Goal: Task Accomplishment & Management: Use online tool/utility

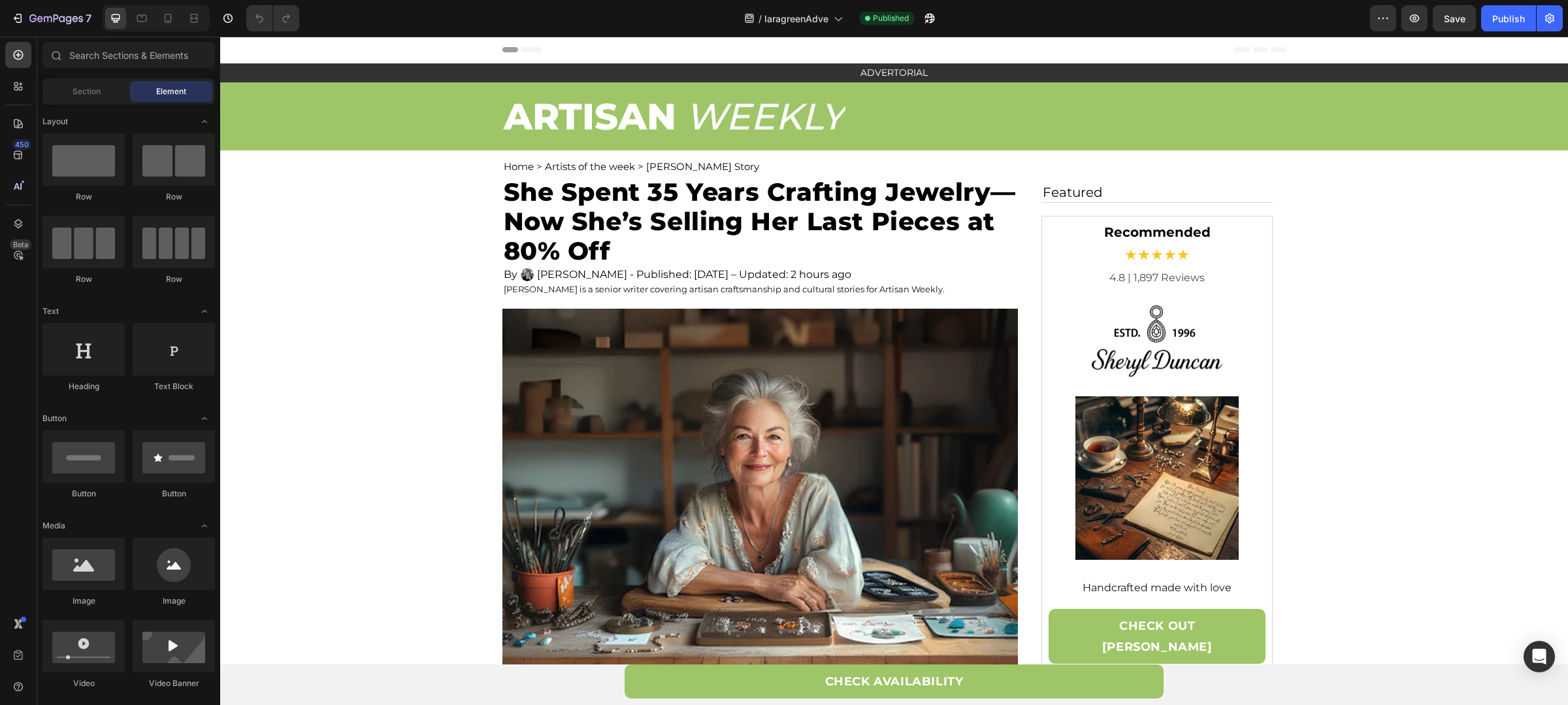
click at [625, 104] on p "ARTISAN" at bounding box center [590, 115] width 172 height 65
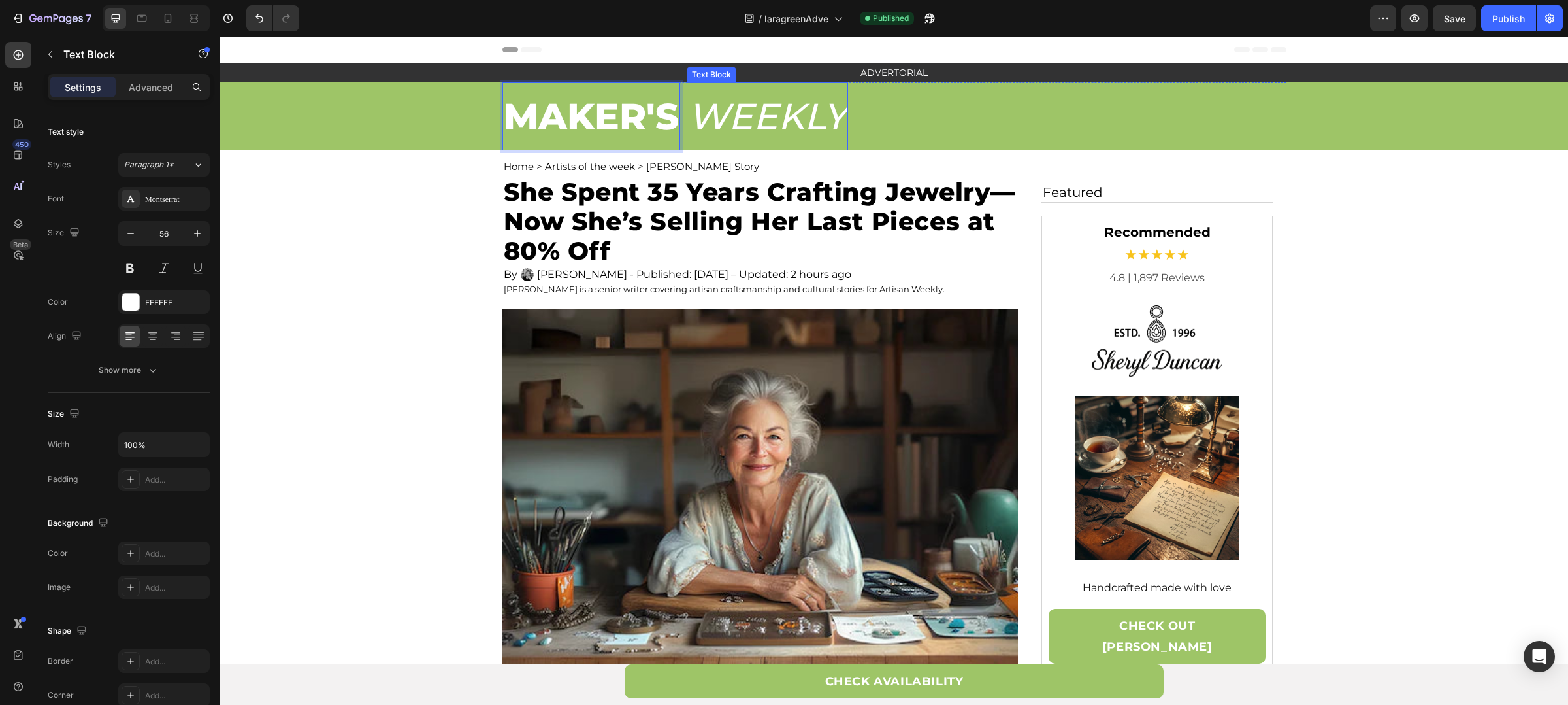
click at [733, 109] on p "WEEKLY" at bounding box center [768, 115] width 159 height 65
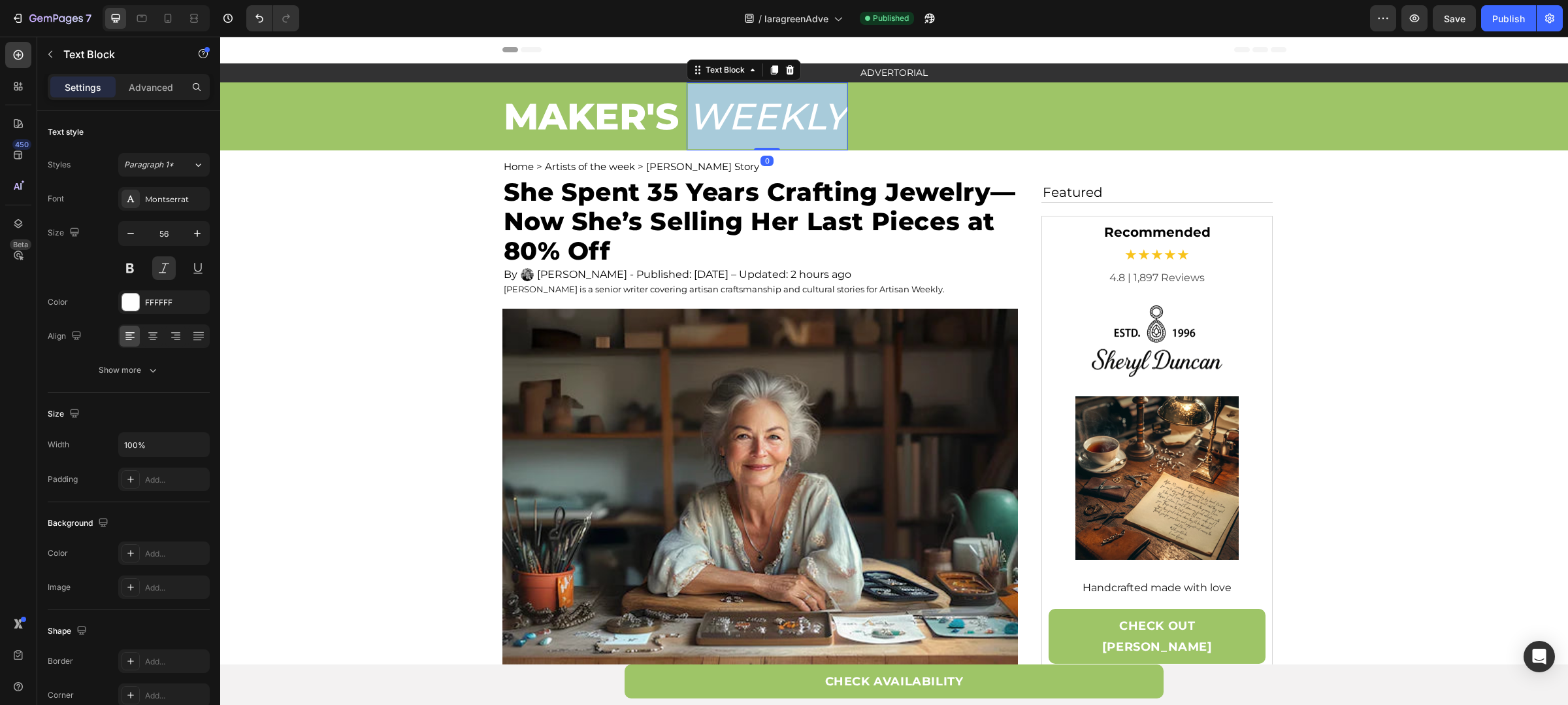
click at [733, 109] on p "WEEKLY" at bounding box center [768, 115] width 159 height 65
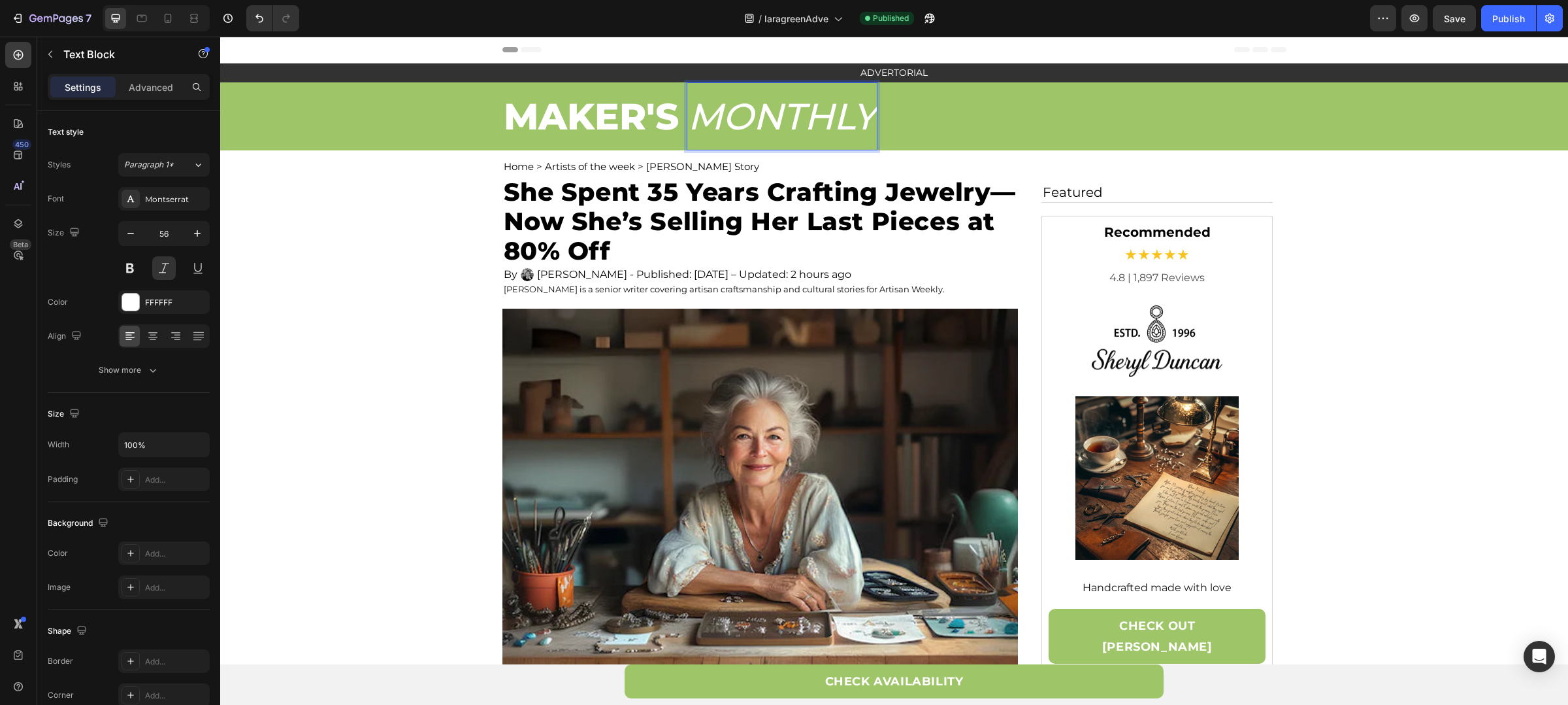
click at [965, 54] on div "Header" at bounding box center [894, 49] width 784 height 26
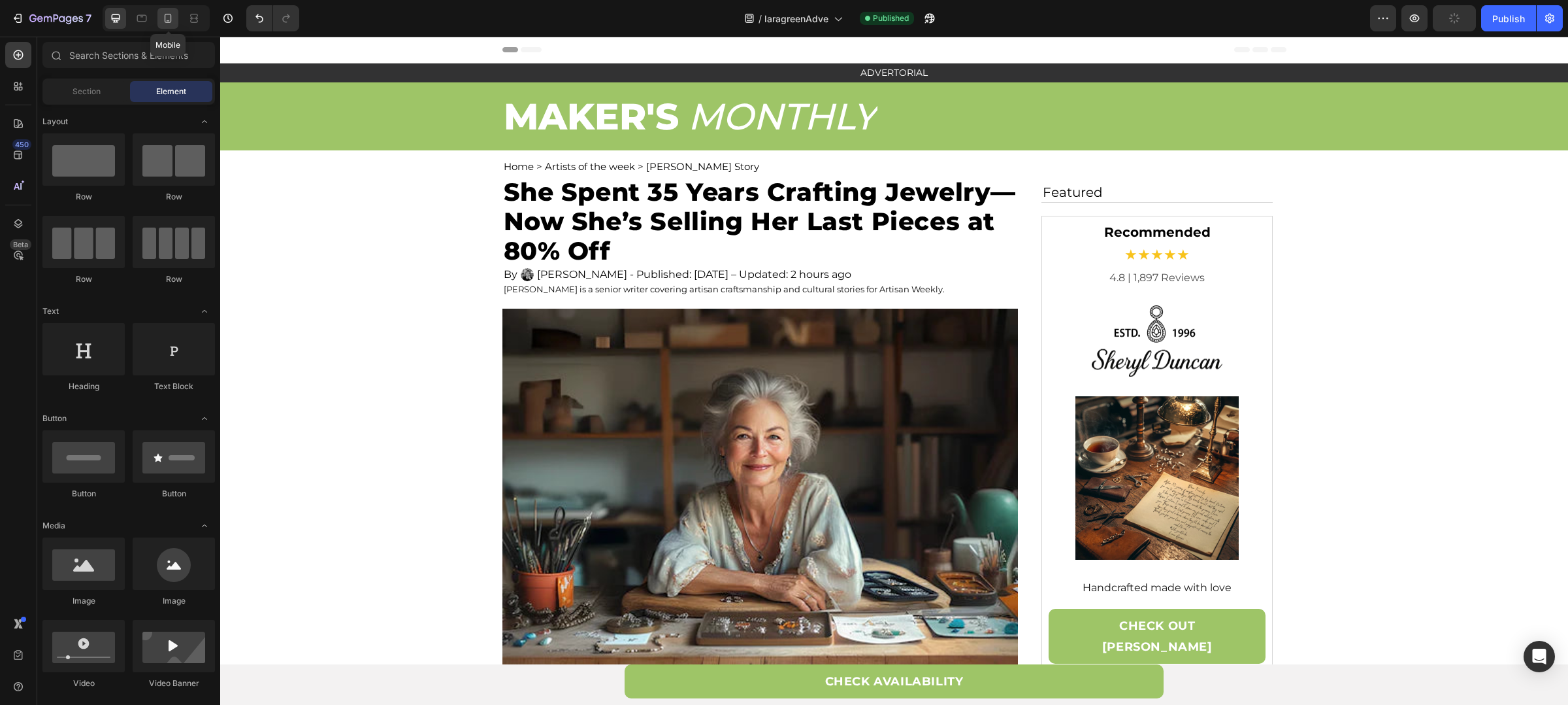
click at [164, 16] on icon at bounding box center [168, 17] width 13 height 13
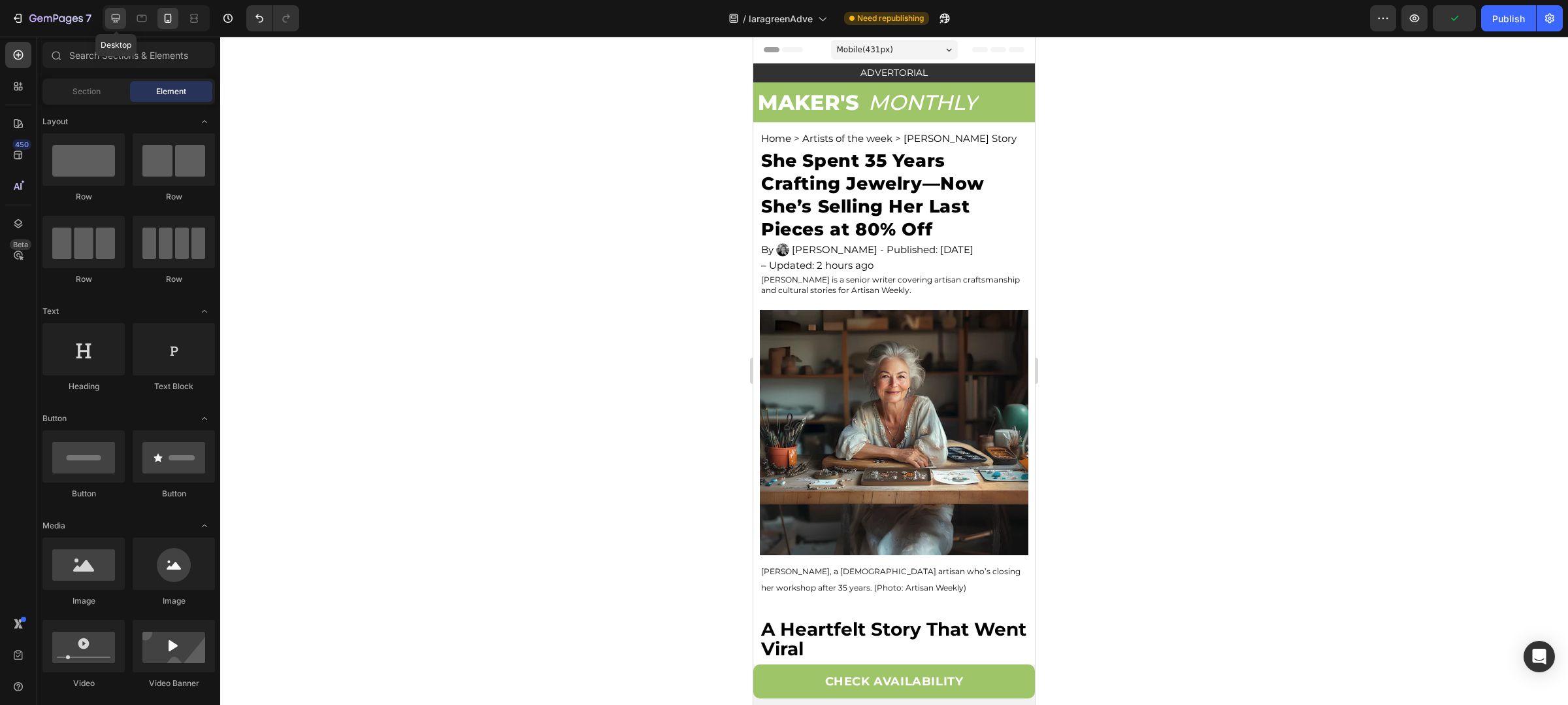
click at [125, 13] on div at bounding box center [116, 18] width 21 height 21
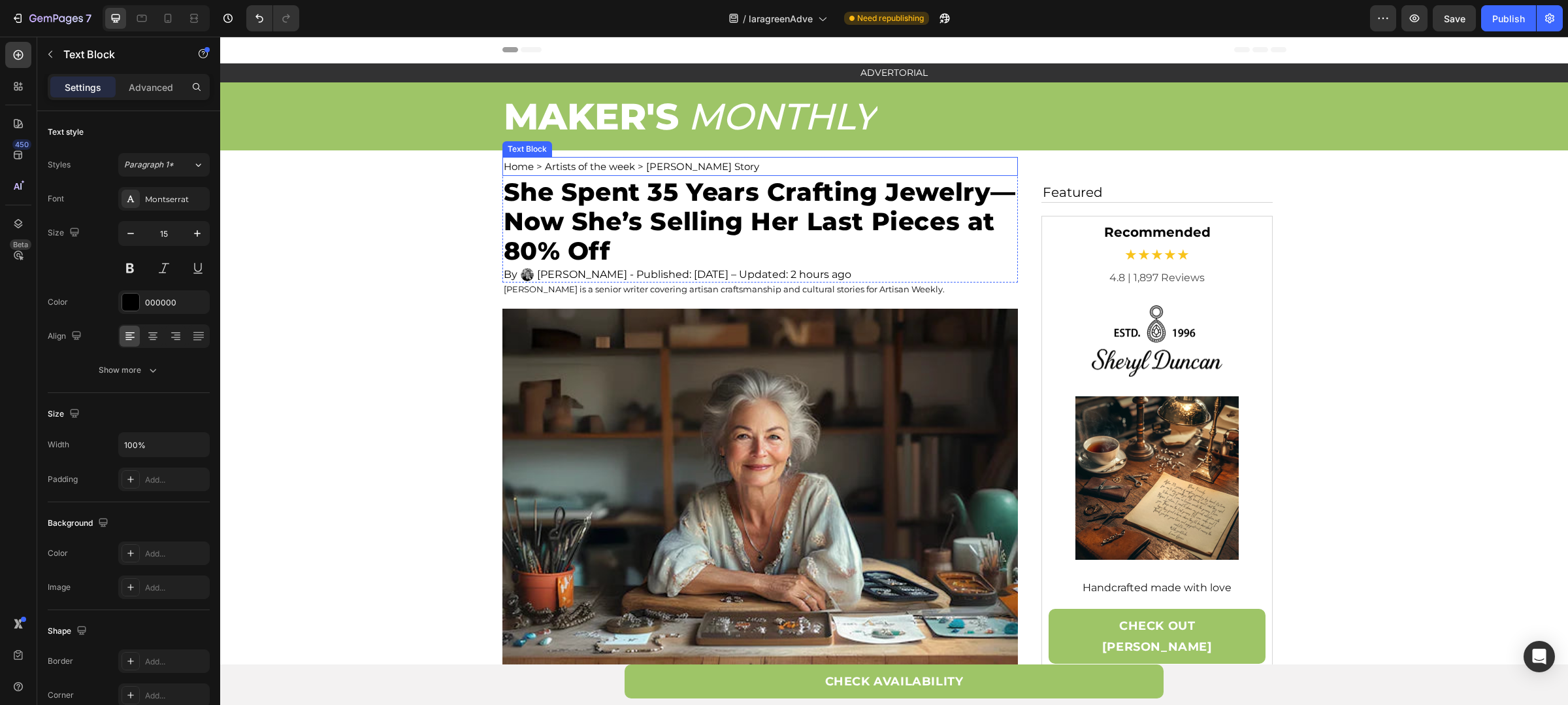
click at [595, 168] on p "Home > Artists of the week > Lara Green’s Story" at bounding box center [760, 166] width 513 height 16
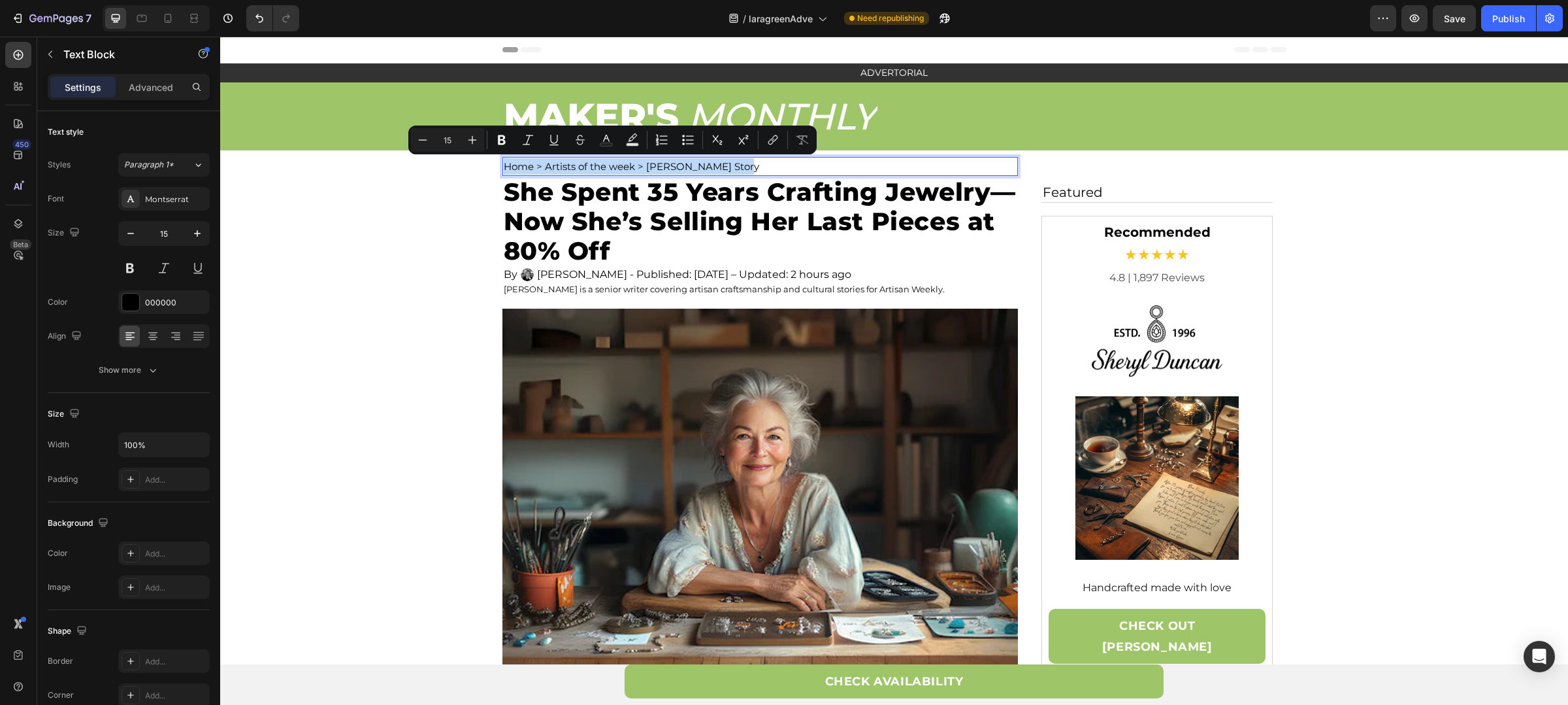
click at [595, 168] on p "Home > Artists of the week > Lara Green’s Story" at bounding box center [760, 166] width 513 height 16
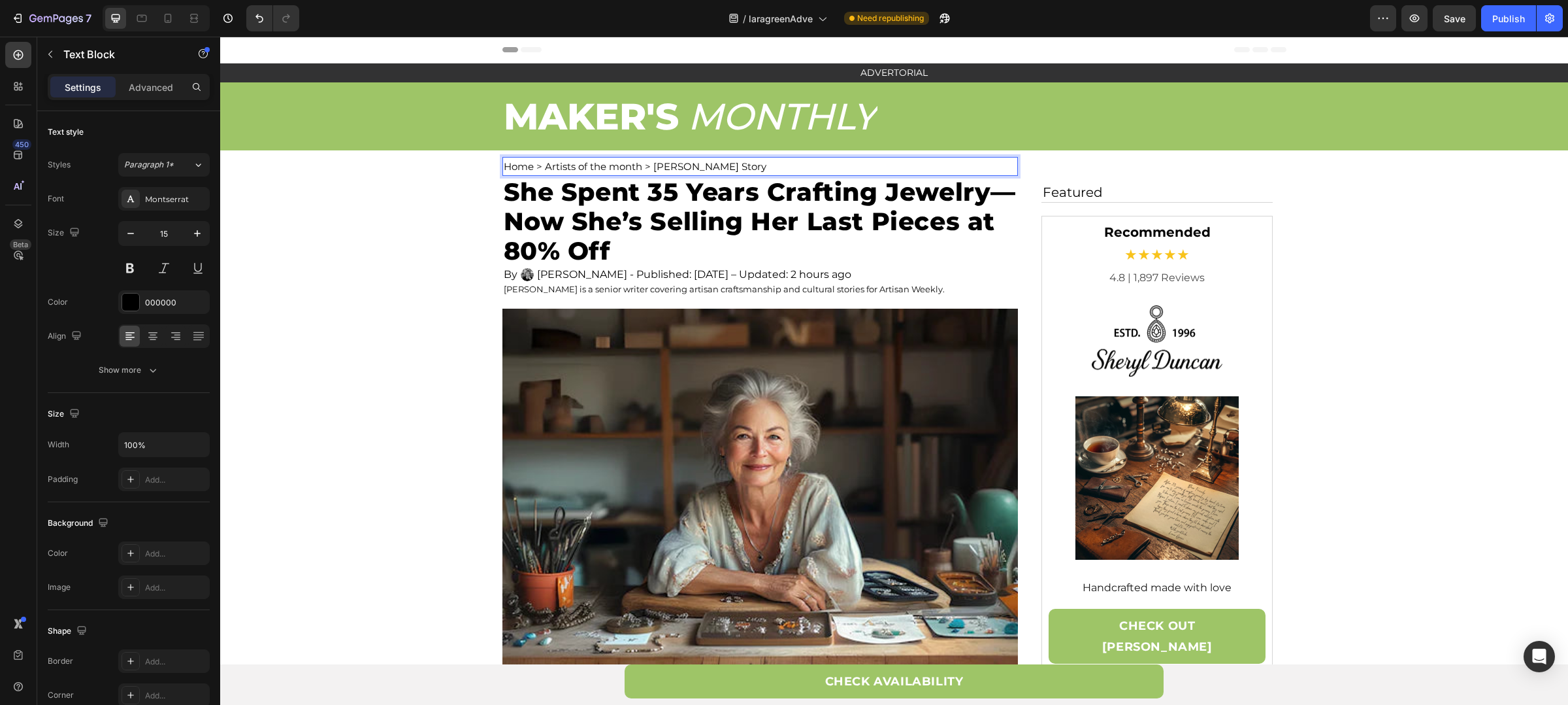
click at [644, 168] on p "Home > Artists of the month > Lara Green’s Story" at bounding box center [760, 166] width 513 height 16
click at [656, 168] on p "Home > Artists of the month > Lara Green’s Story" at bounding box center [760, 166] width 513 height 16
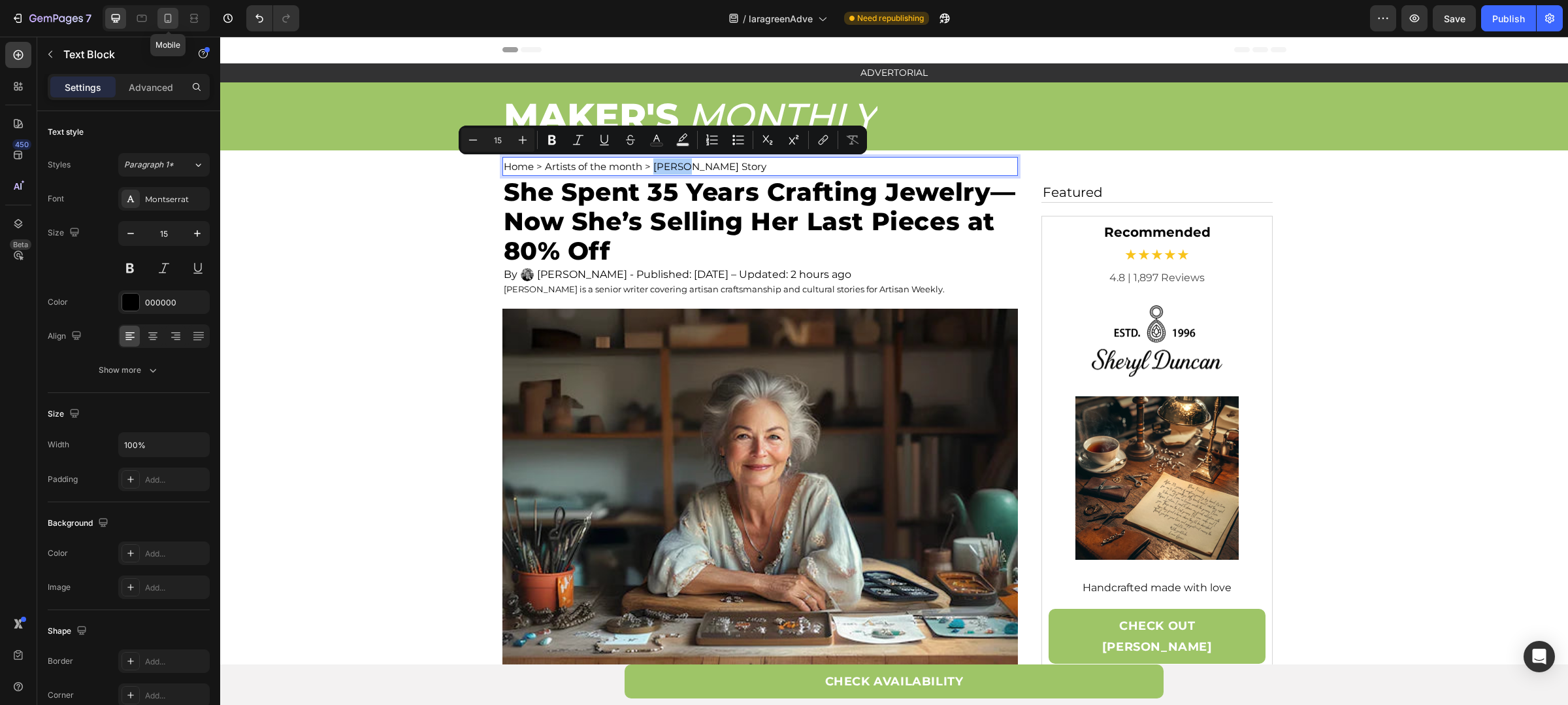
click at [172, 13] on icon at bounding box center [168, 17] width 13 height 13
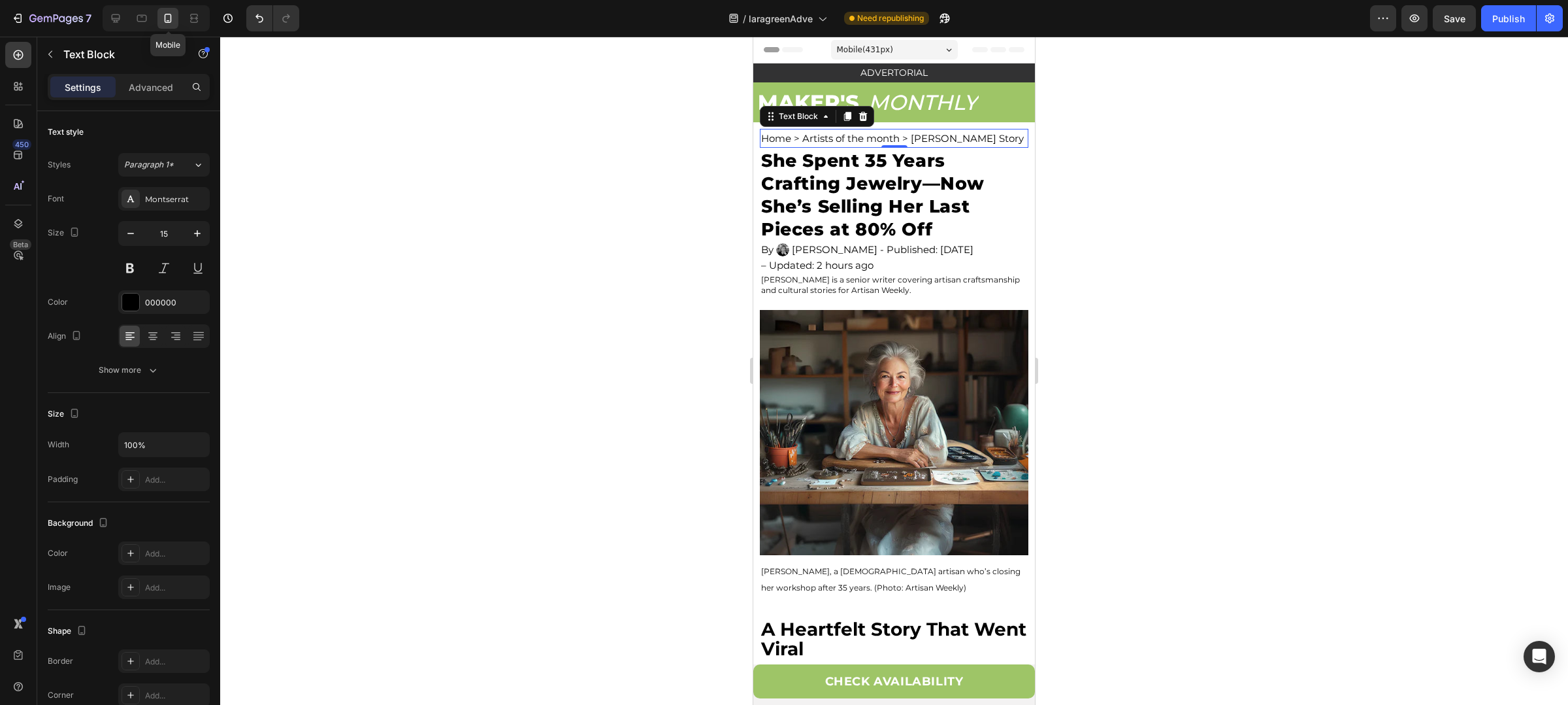
scroll to position [47, 0]
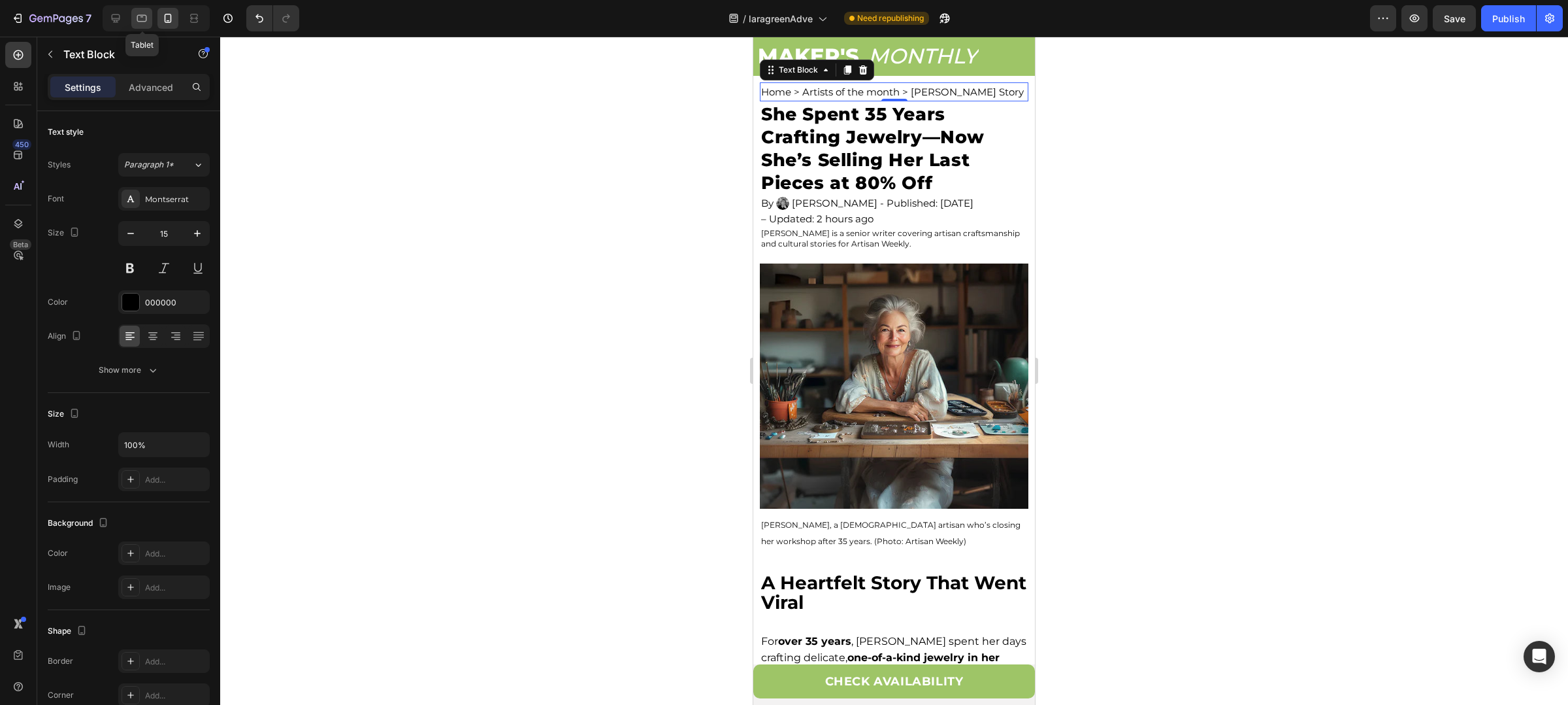
click at [149, 17] on div at bounding box center [142, 18] width 21 height 21
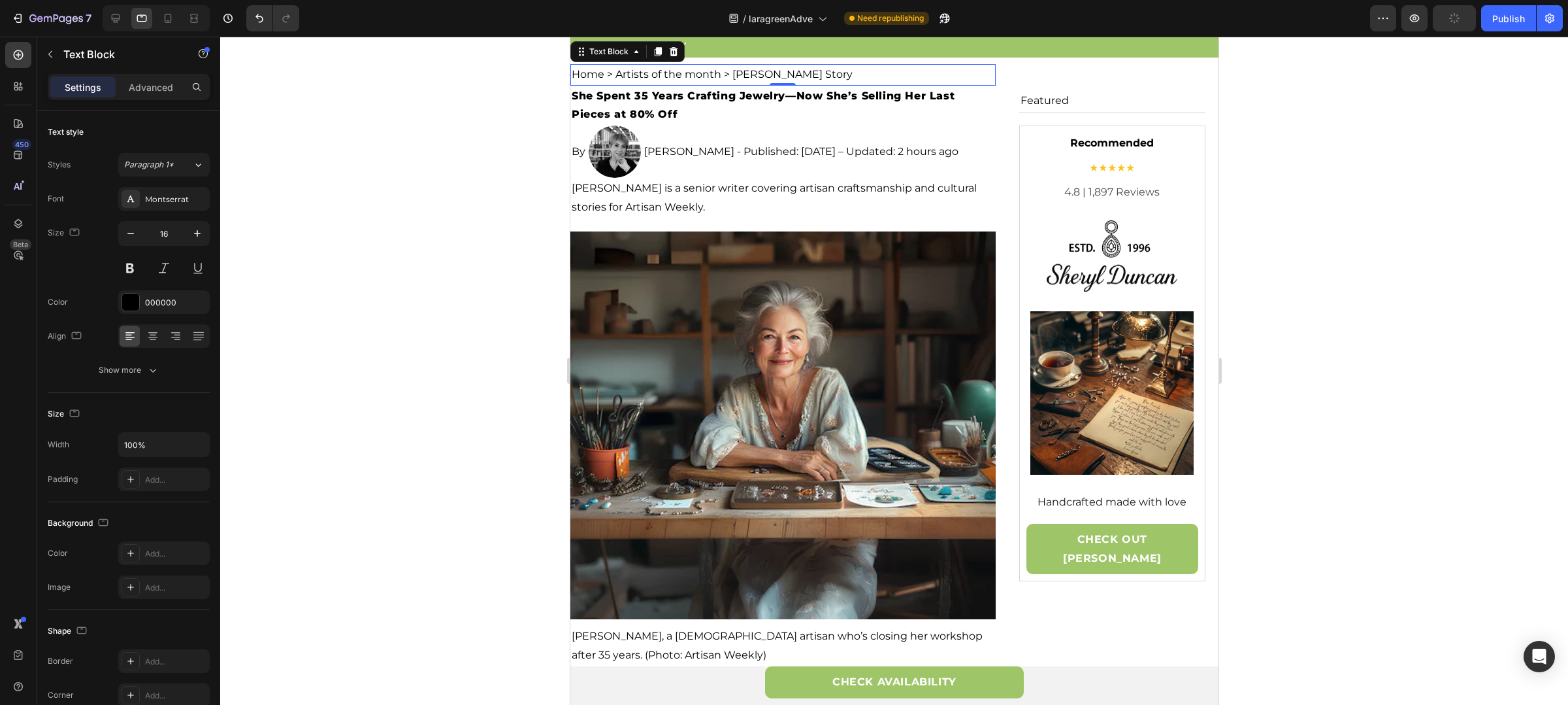
scroll to position [27, 0]
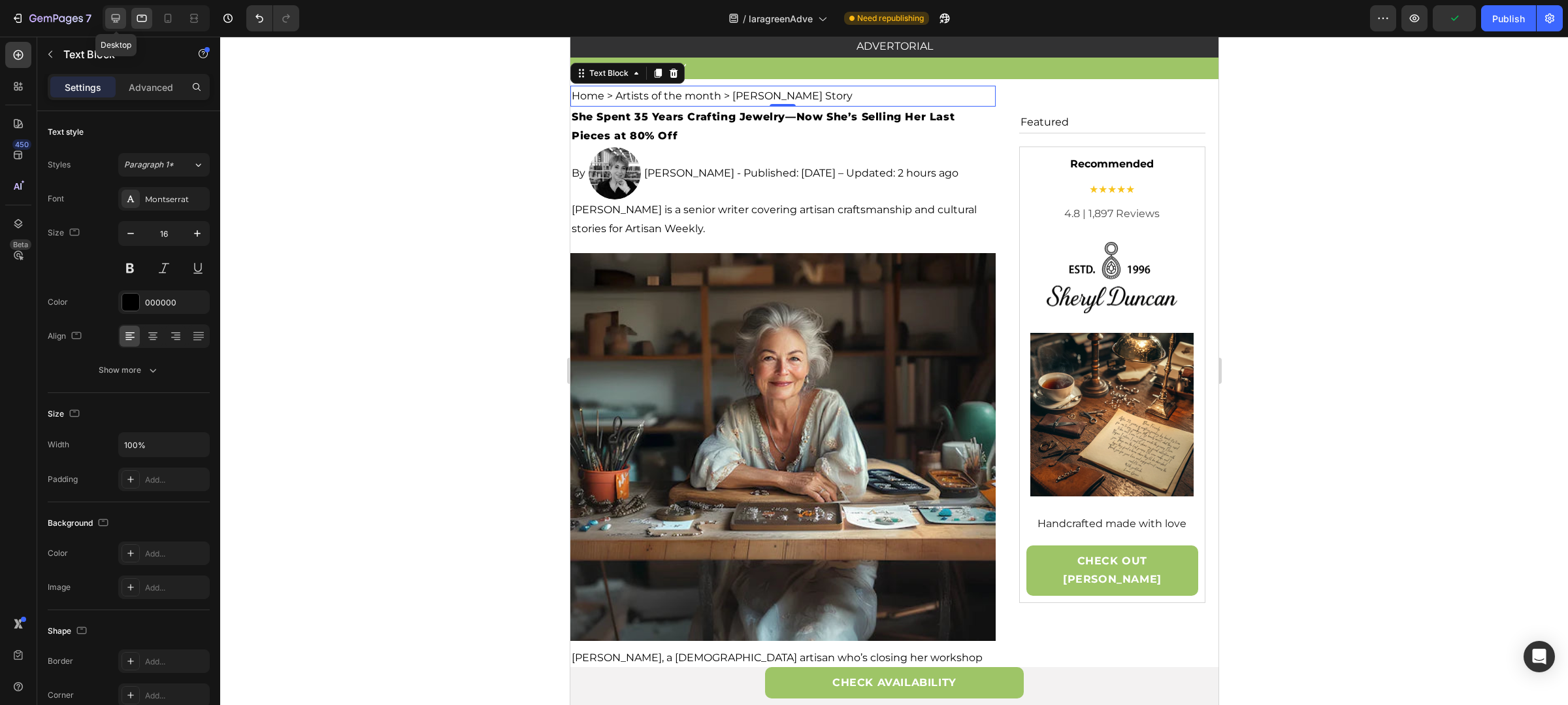
click at [122, 25] on div at bounding box center [116, 18] width 21 height 21
type input "15"
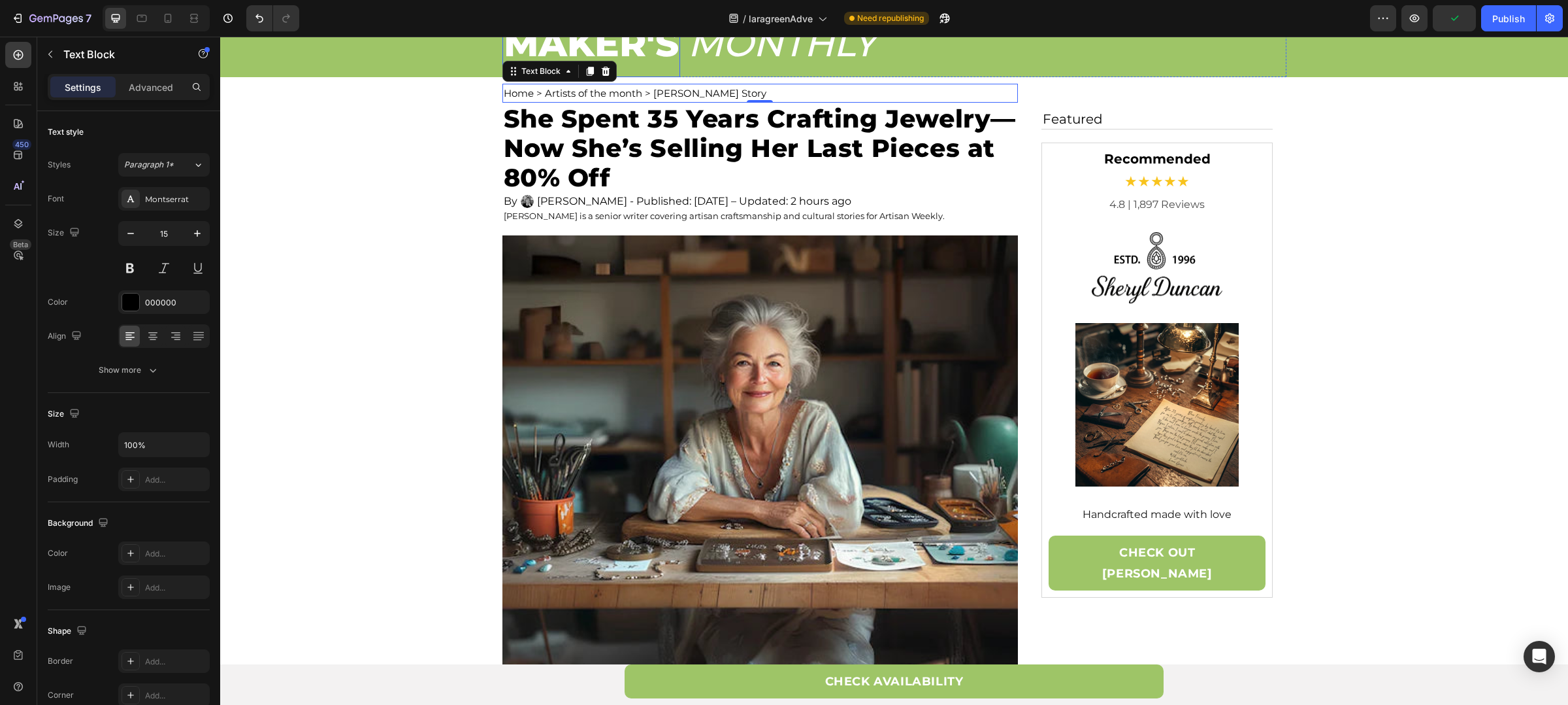
scroll to position [74, 0]
click at [706, 89] on p "Home > Artists of the month > Sheryl Duncan's Story" at bounding box center [760, 92] width 513 height 16
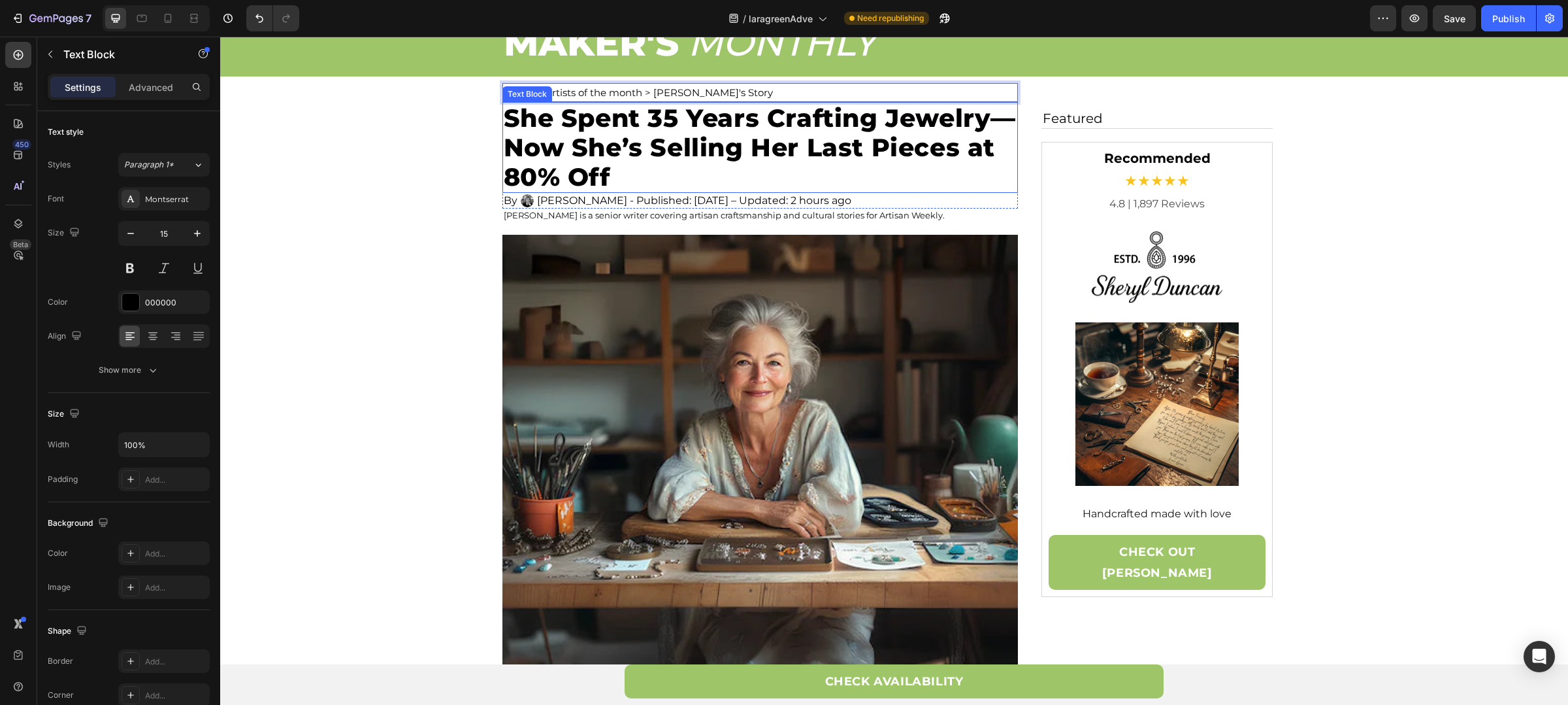
click at [982, 141] on p "She Spent 35 Years Crafting Jewelry—Now She’s Selling Her Last Pieces at 80% Off" at bounding box center [760, 147] width 513 height 88
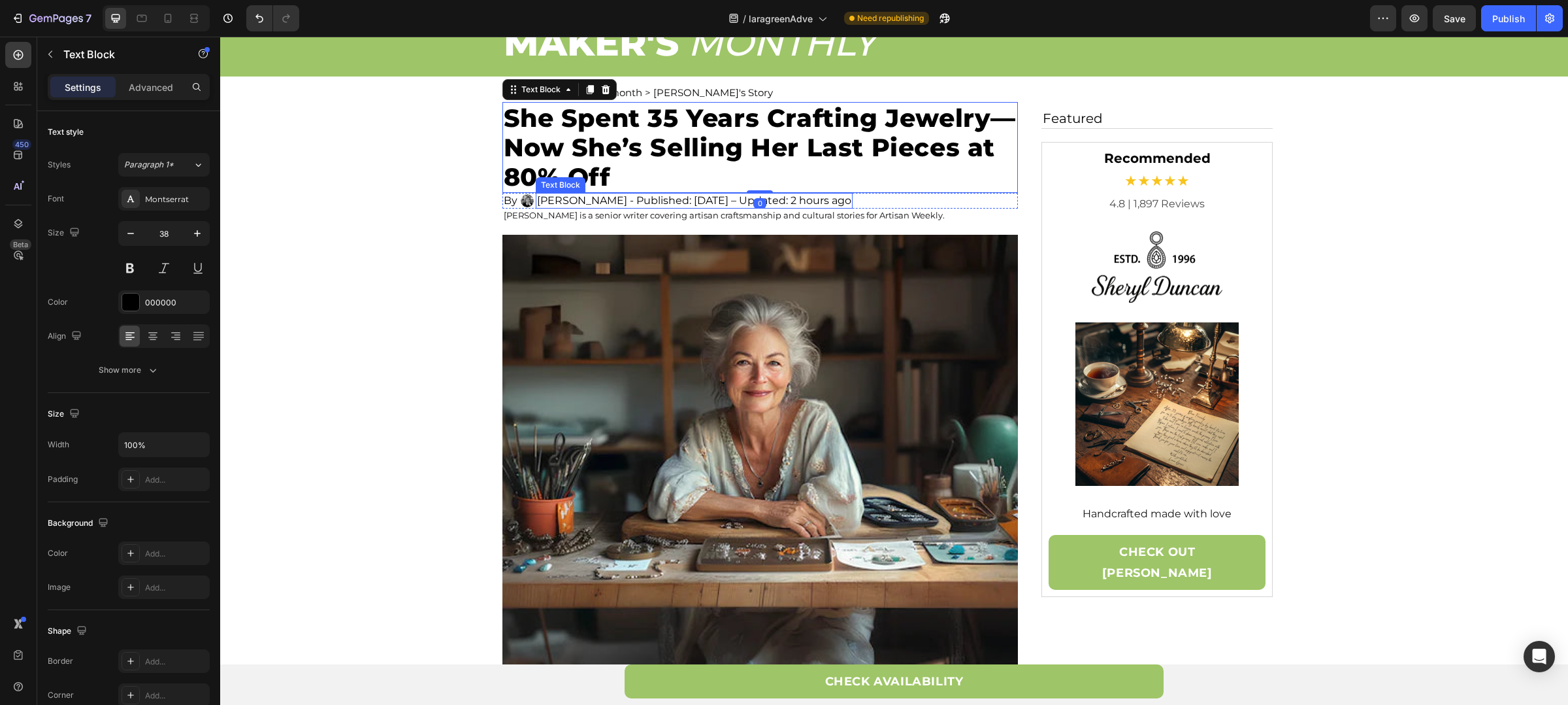
click at [664, 202] on p "Katie Williams - Published: August 13, 2025 – Updated: 2 hours ago" at bounding box center [694, 200] width 314 height 13
click at [595, 197] on p "Katie Williams - Published: August 13, 2025 – Updated: 2 hours ago" at bounding box center [694, 200] width 314 height 13
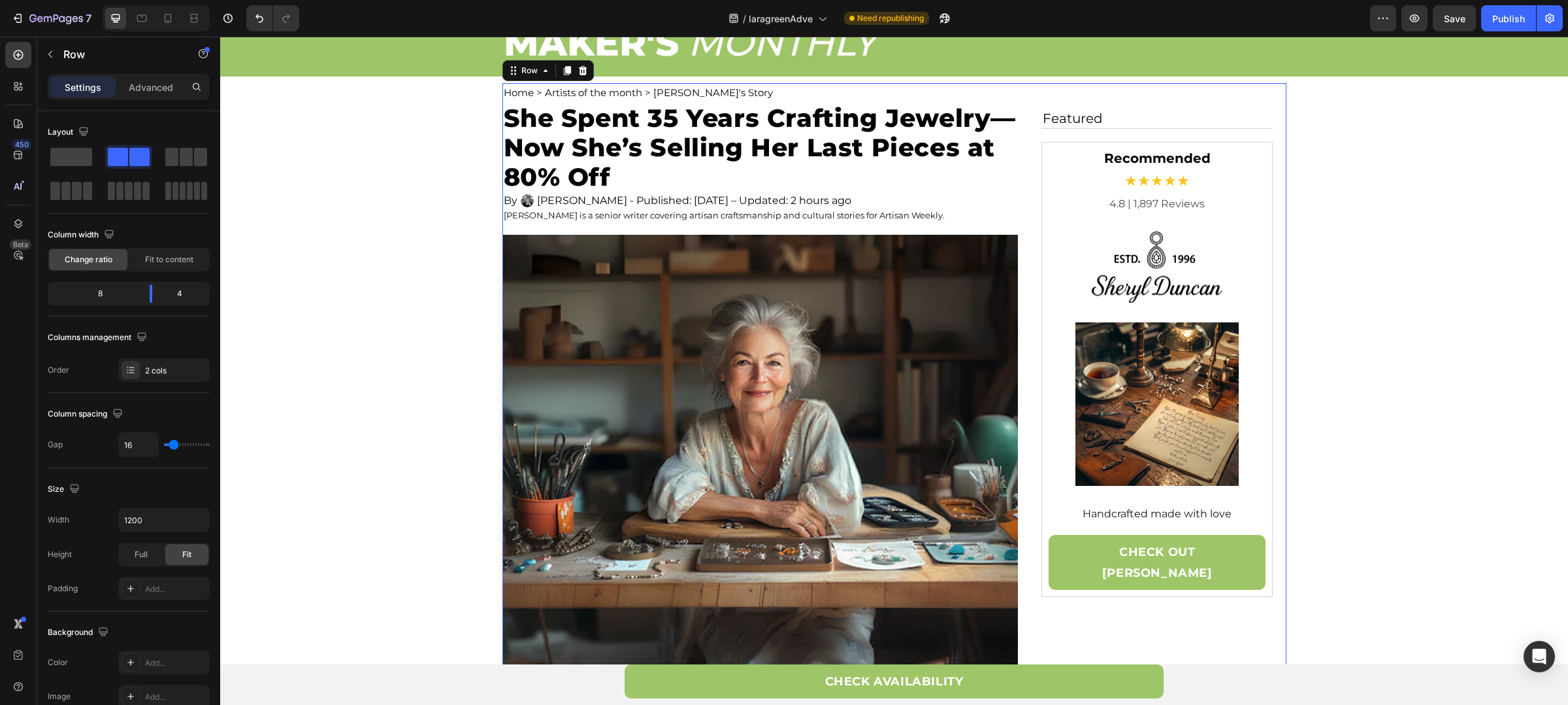
click at [515, 213] on p "Katie Williams is a senior writer covering artisan craftsmanship and cultural s…" at bounding box center [760, 214] width 513 height 11
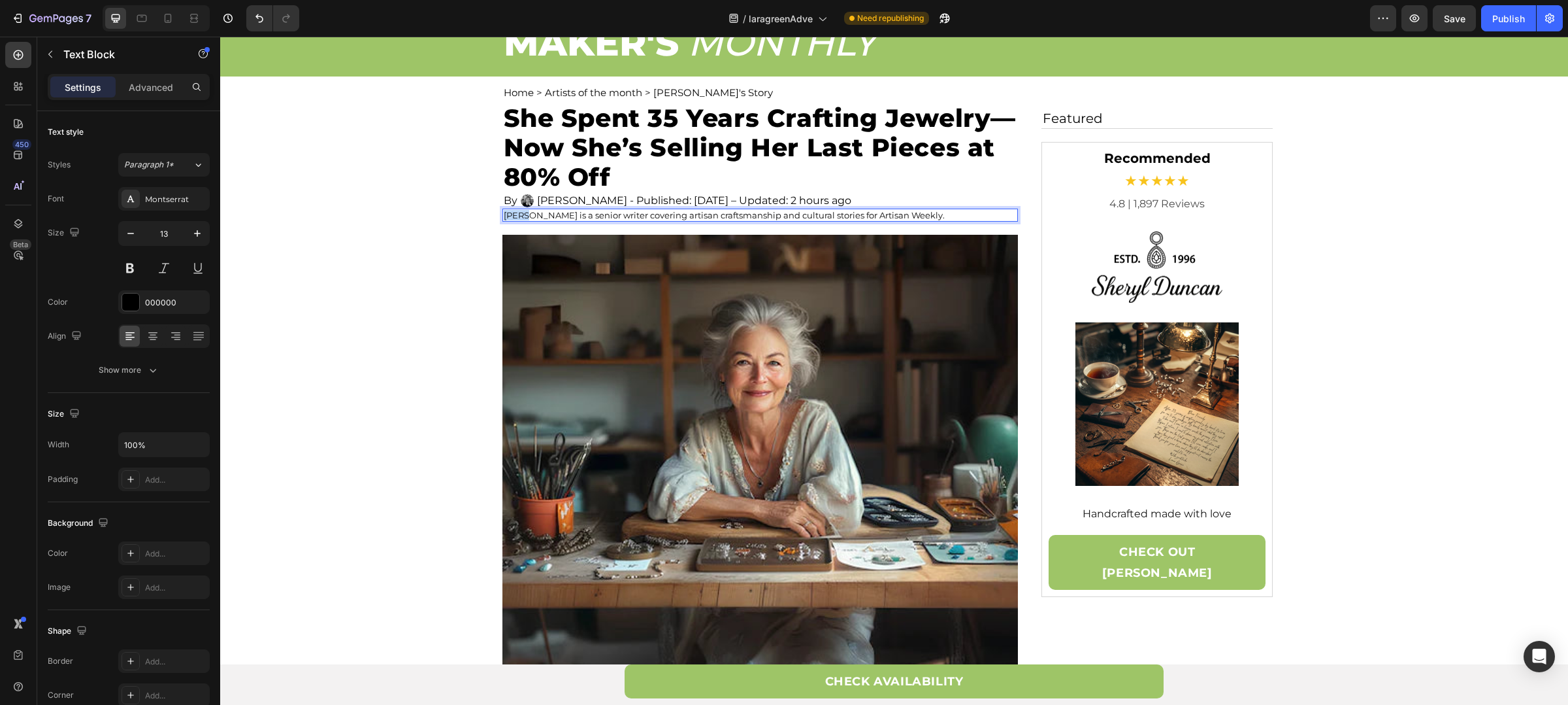
click at [515, 213] on p "Katie Williams is a senior writer covering artisan craftsmanship and cultural s…" at bounding box center [760, 214] width 513 height 11
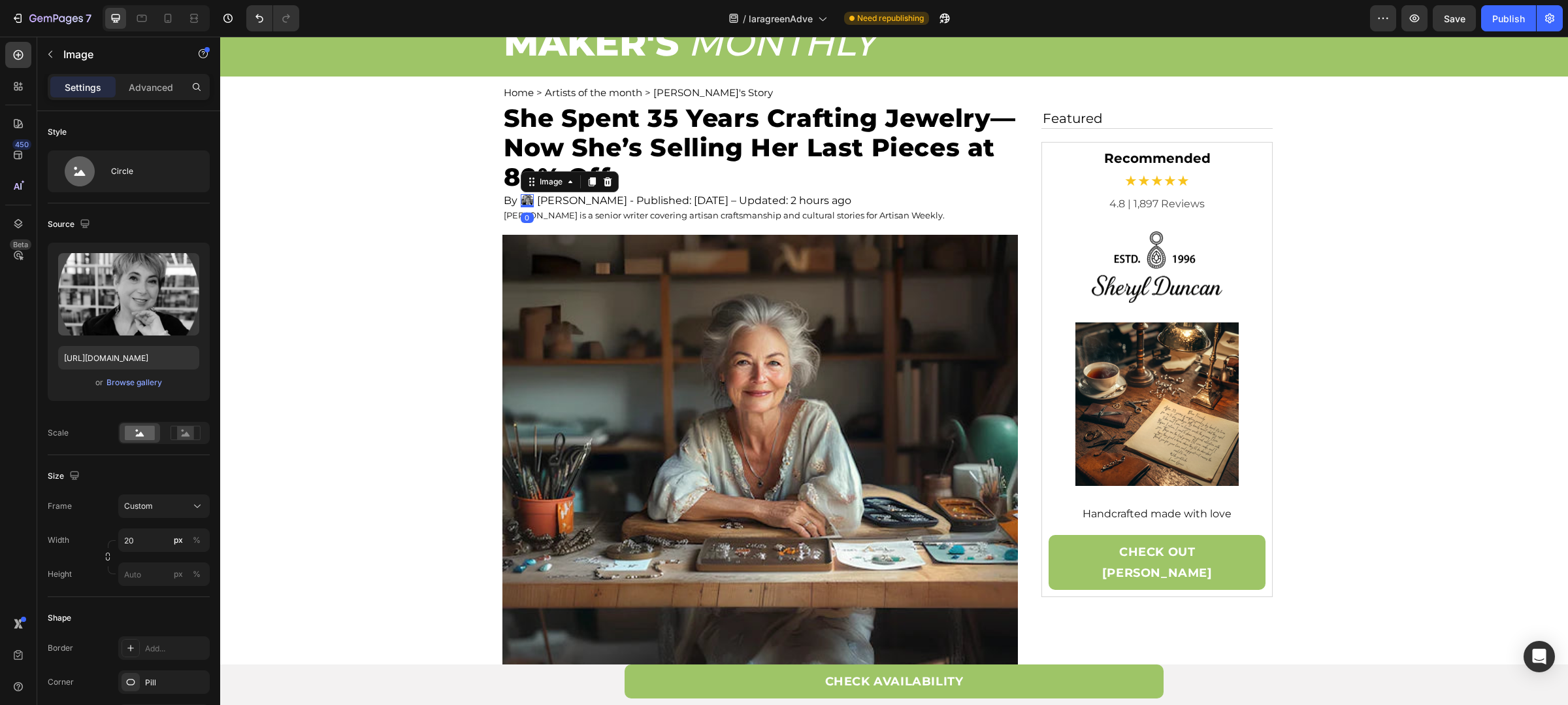
click at [521, 202] on img at bounding box center [526, 200] width 13 height 13
click at [1132, 20] on div "/ laragreenAdve Need republishing" at bounding box center [840, 17] width 1060 height 26
click at [786, 211] on p "Amanda Collins is a senior writer covering artisan craftsmanship and cultural s…" at bounding box center [760, 214] width 513 height 11
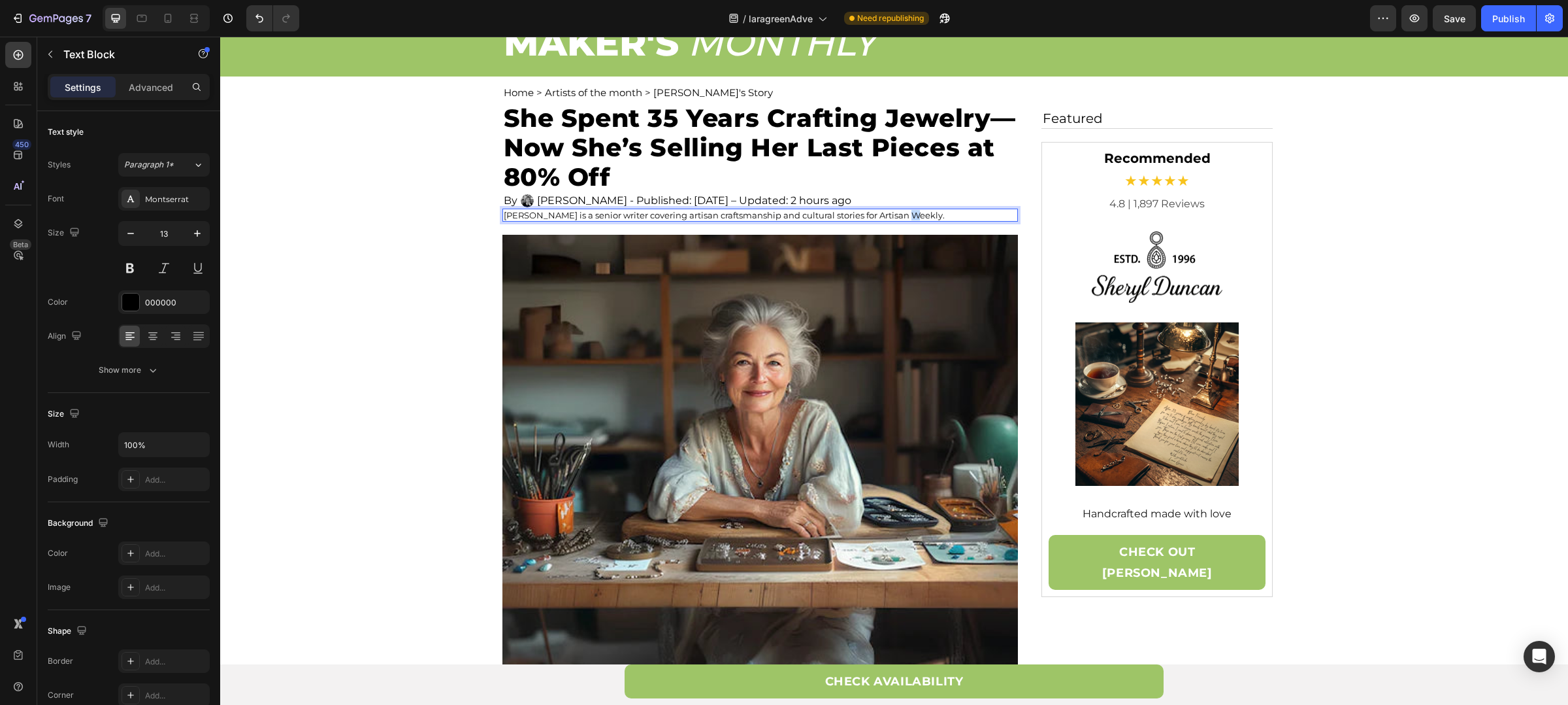
click at [896, 211] on p "Amanda Collins is a senior writer covering artisan craftsmanship and cultural s…" at bounding box center [760, 214] width 513 height 11
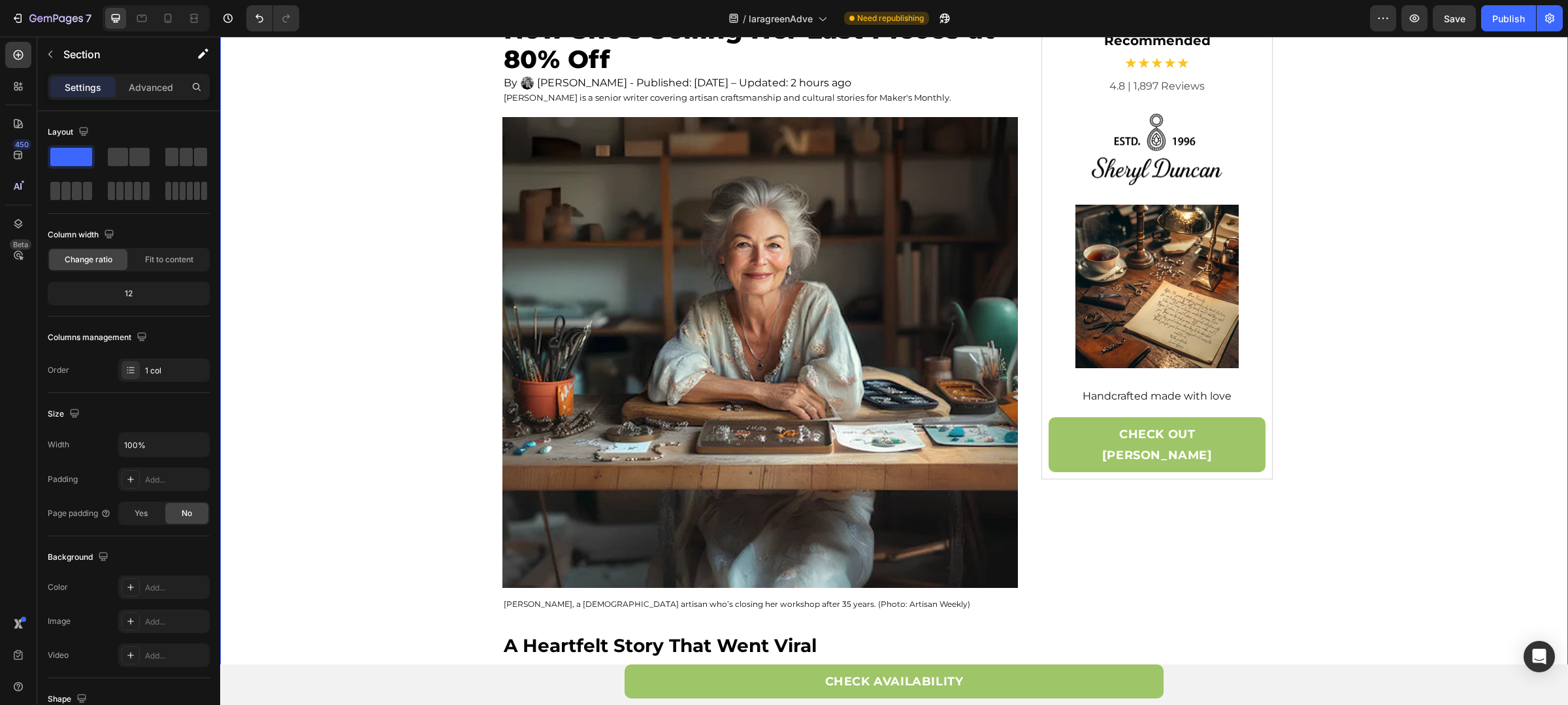
scroll to position [275, 0]
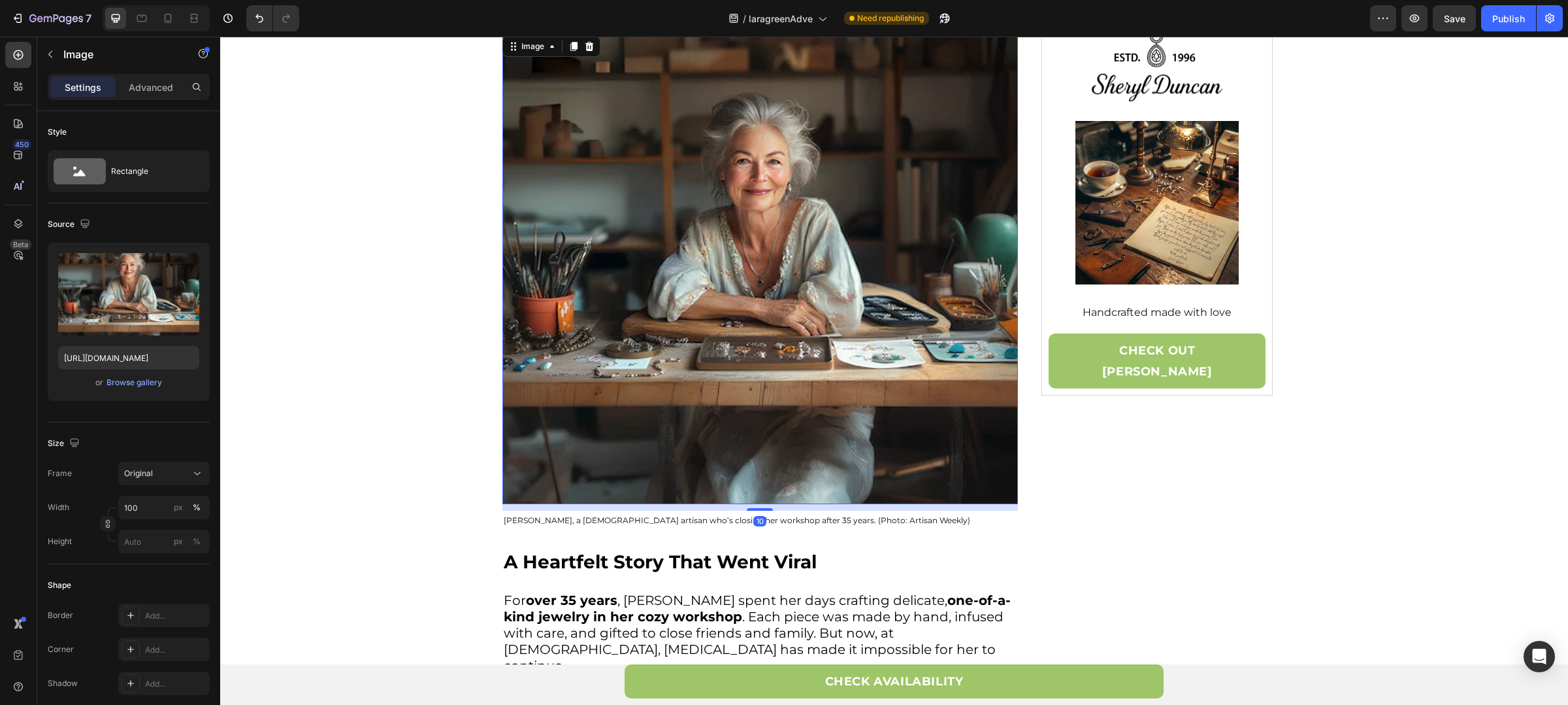
click at [625, 285] on img at bounding box center [761, 268] width 516 height 470
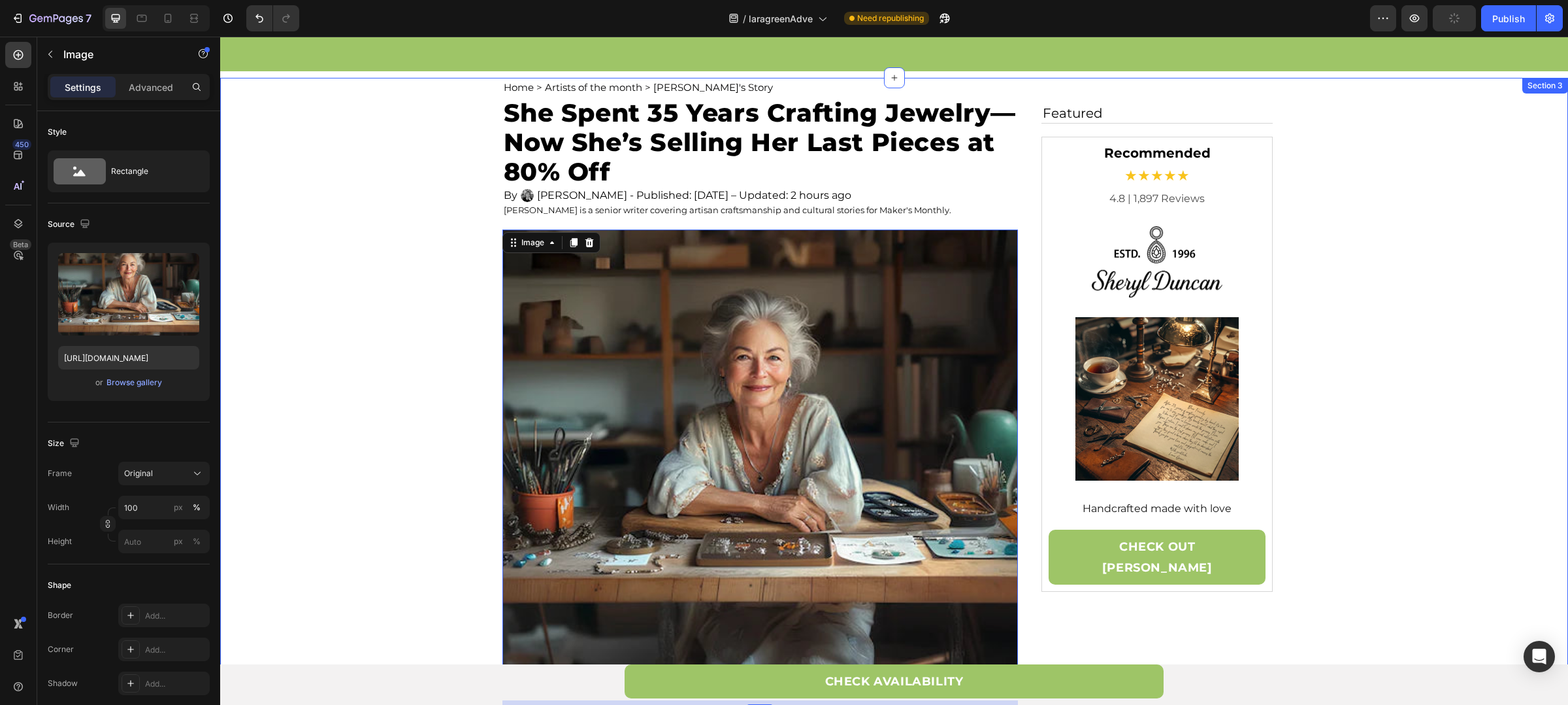
scroll to position [0, 0]
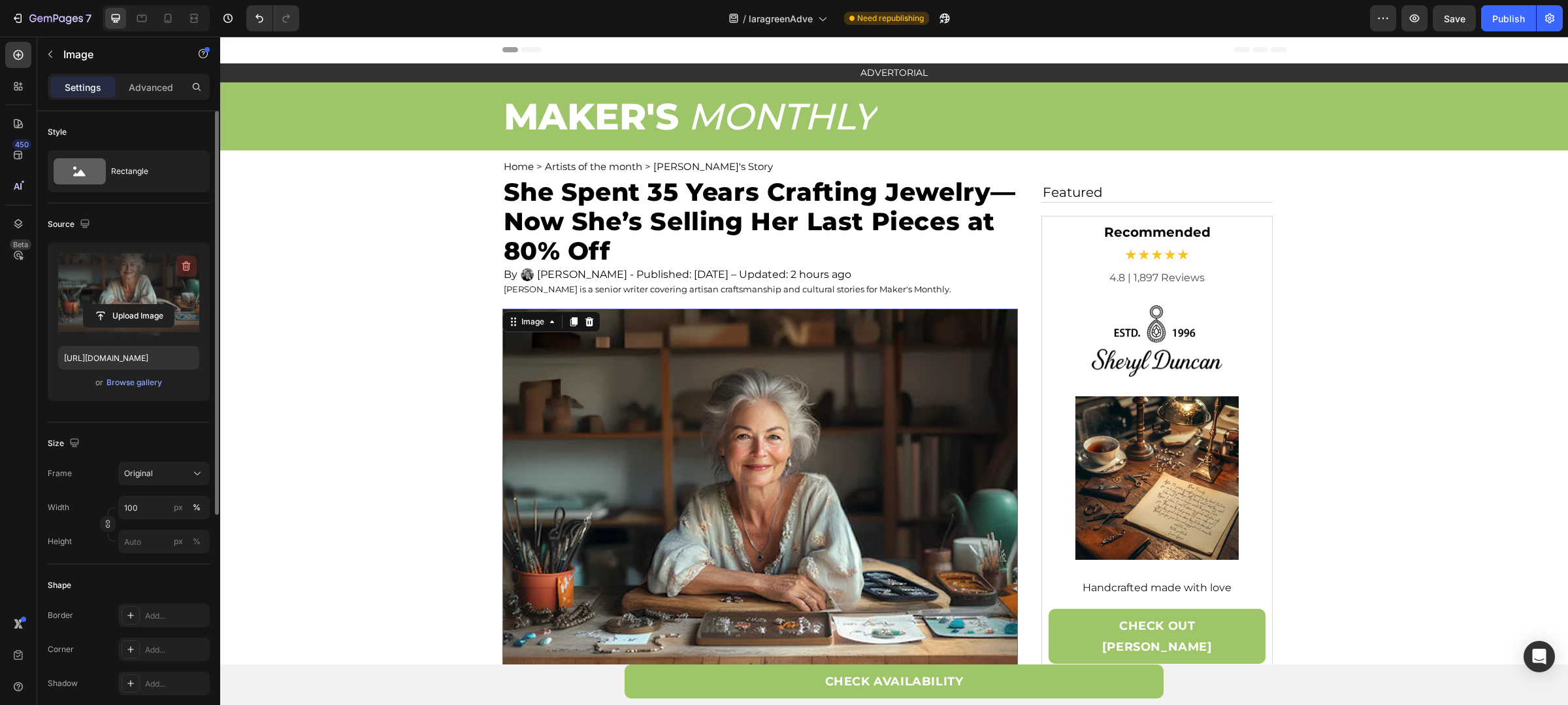
click at [191, 258] on button "button" at bounding box center [186, 267] width 21 height 21
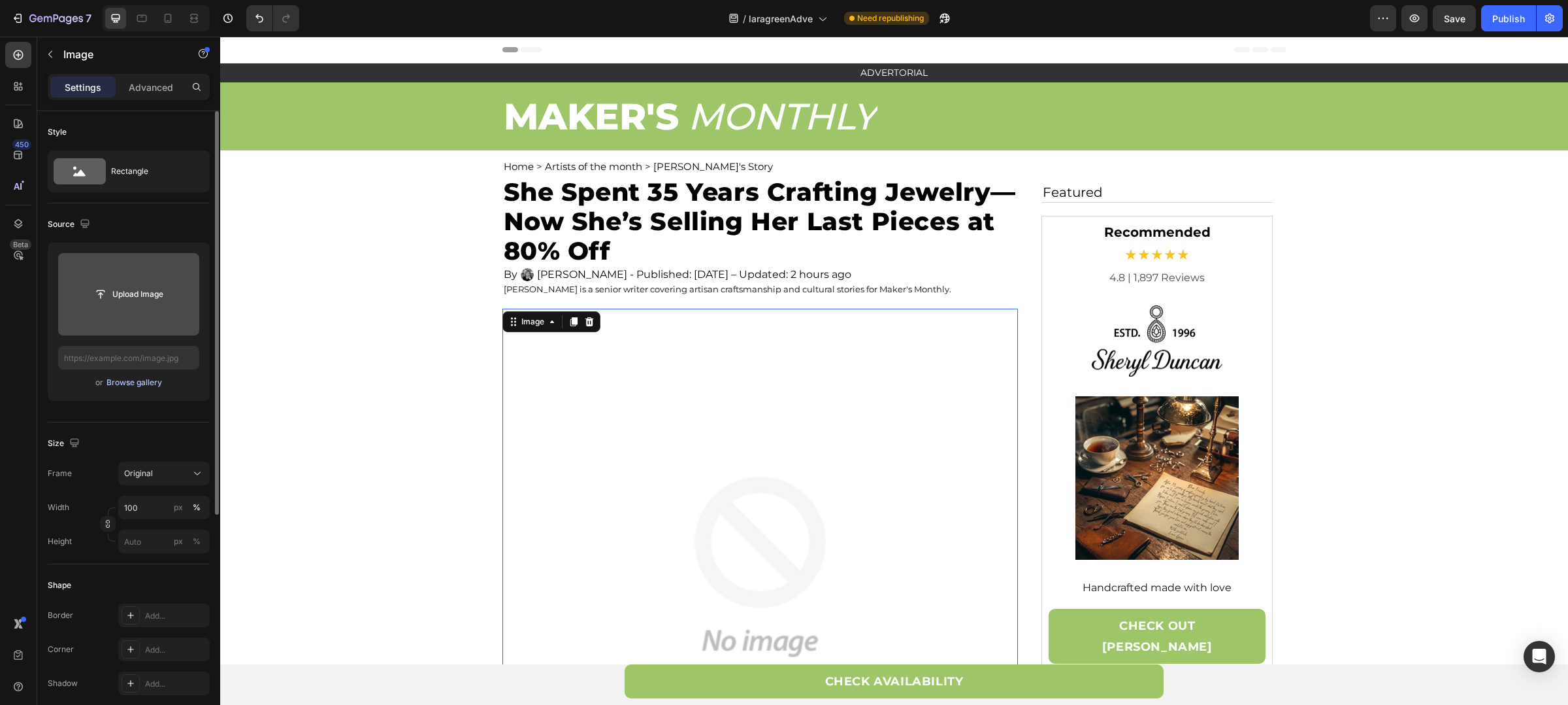
click at [156, 378] on div "Browse gallery" at bounding box center [134, 382] width 55 height 12
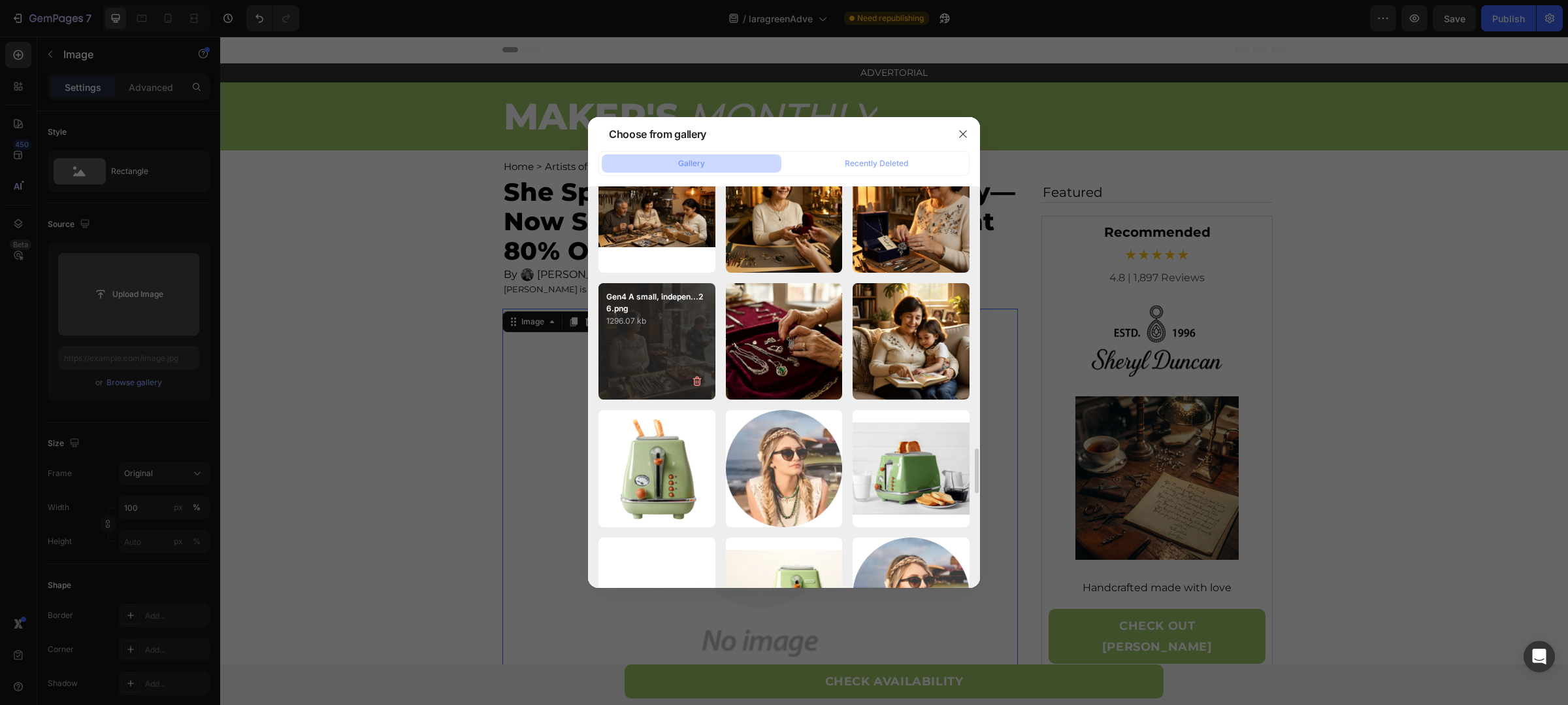
scroll to position [2322, 0]
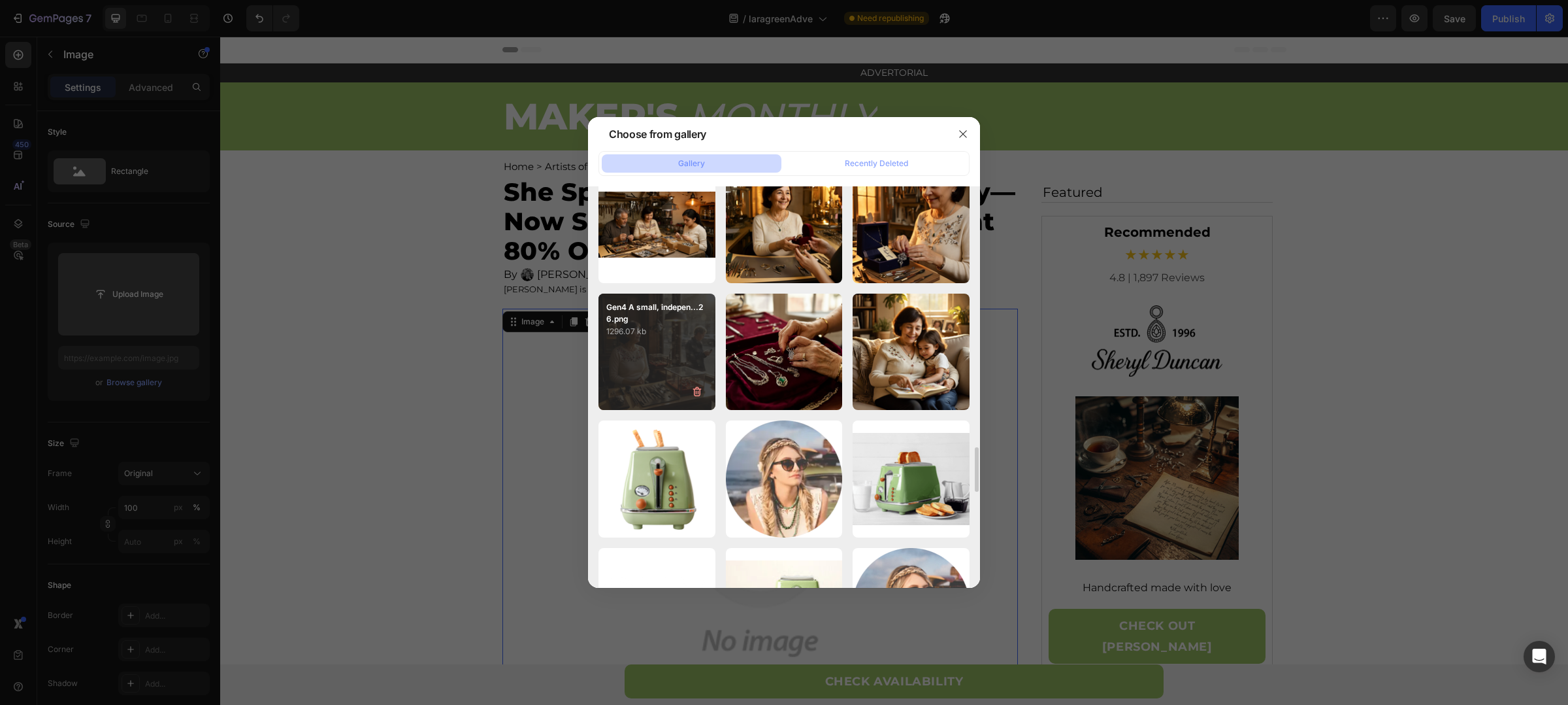
click at [649, 348] on div "Gen4 A small, indepen...26.png 1296.07 kb" at bounding box center [657, 352] width 117 height 117
type input "https://cdn.shopify.com/s/files/1/0880/8870/7405/files/gempages_563336431406154…"
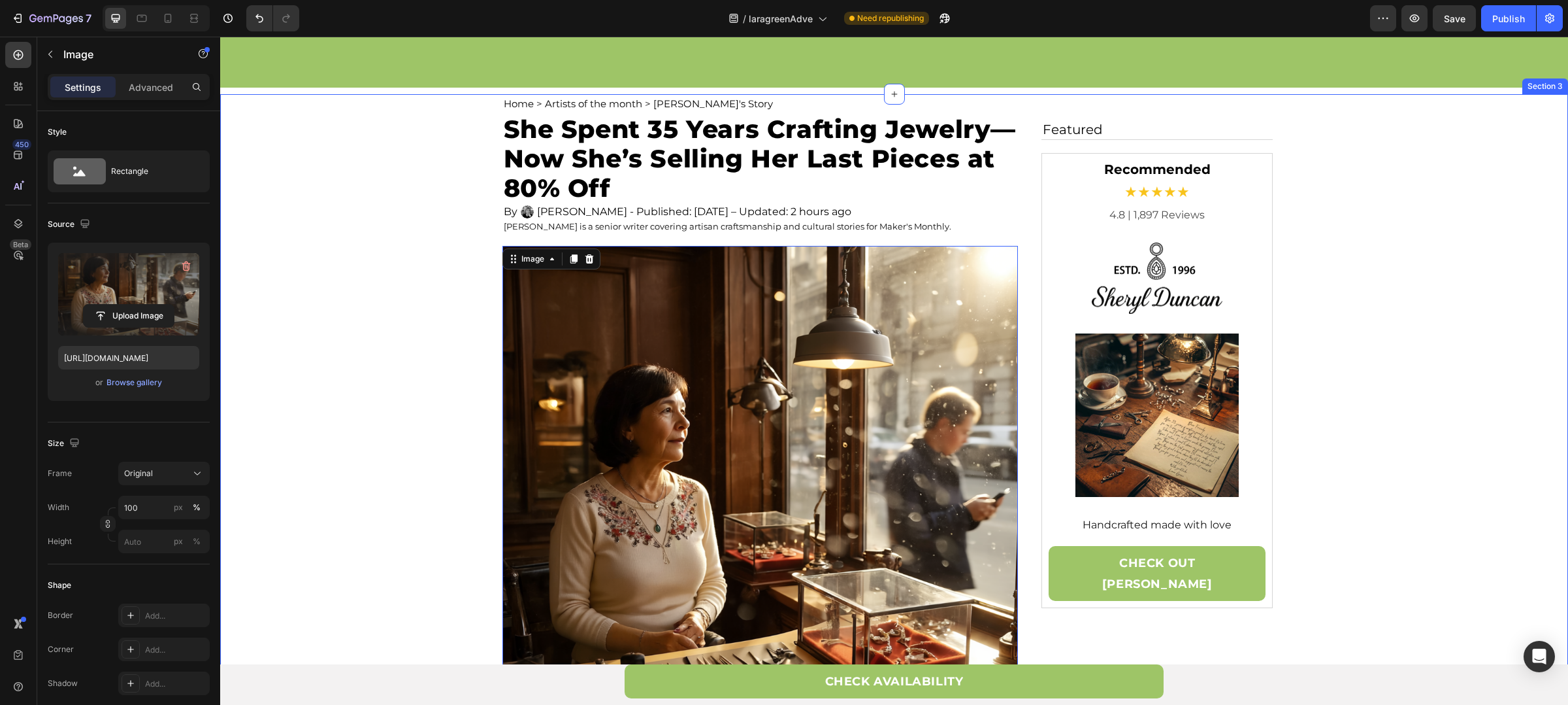
scroll to position [263, 0]
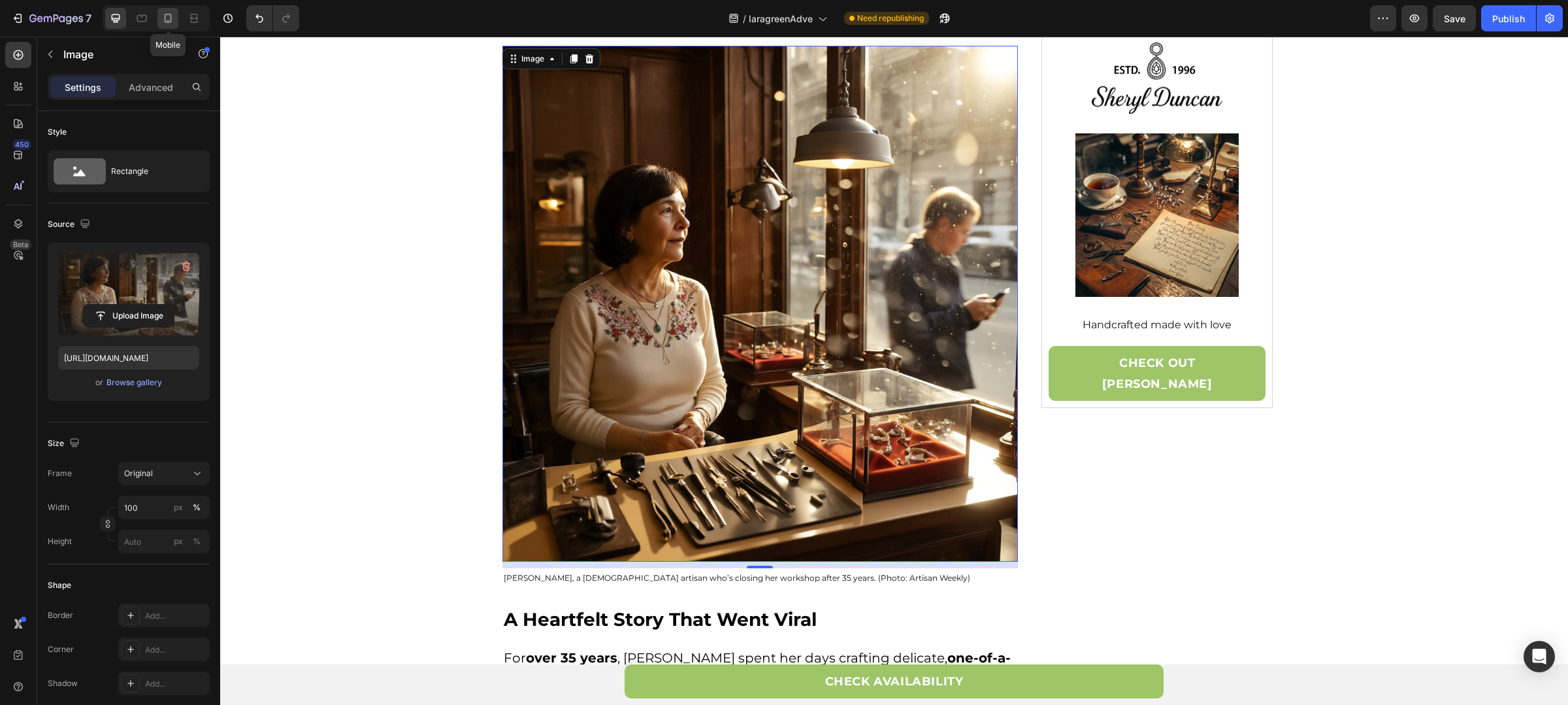
click at [173, 13] on icon at bounding box center [168, 17] width 13 height 13
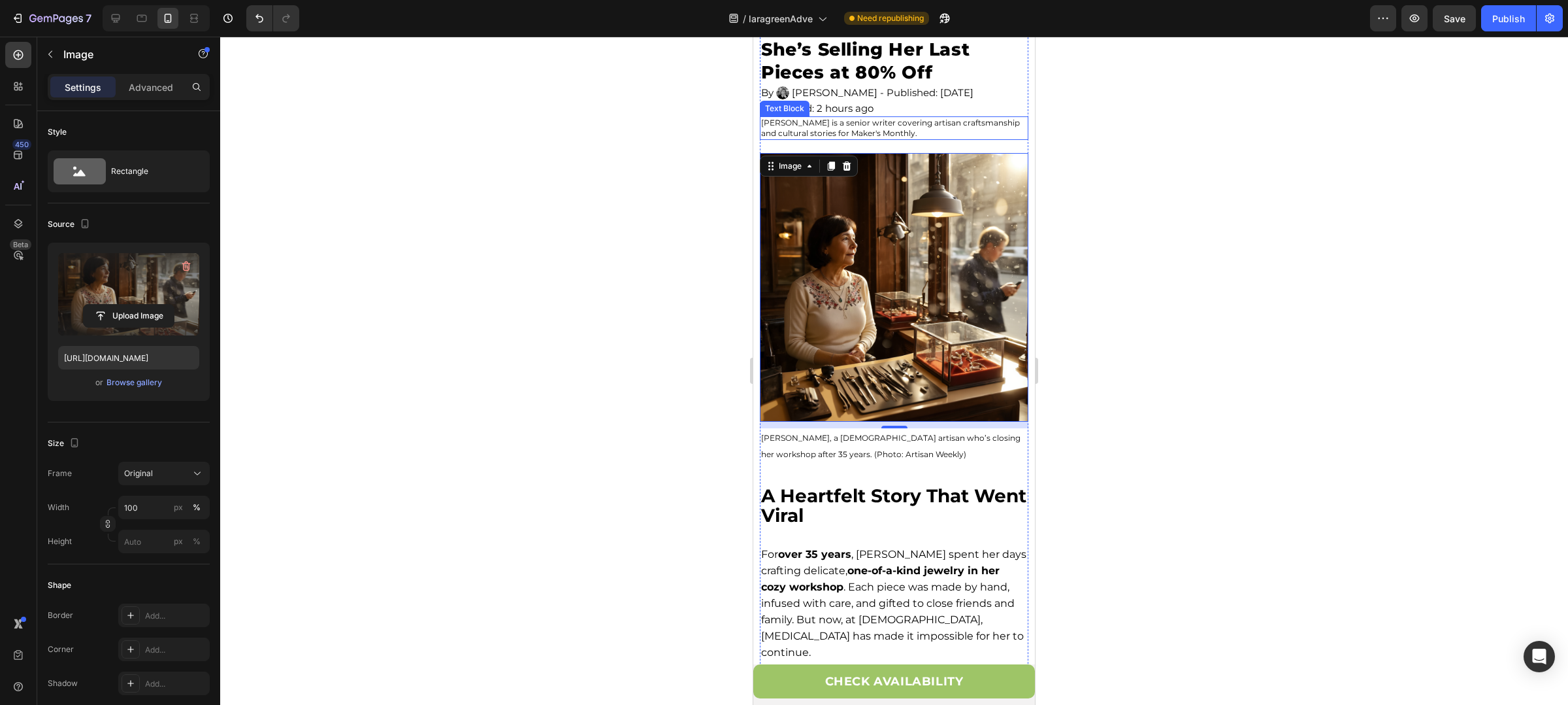
scroll to position [257, 0]
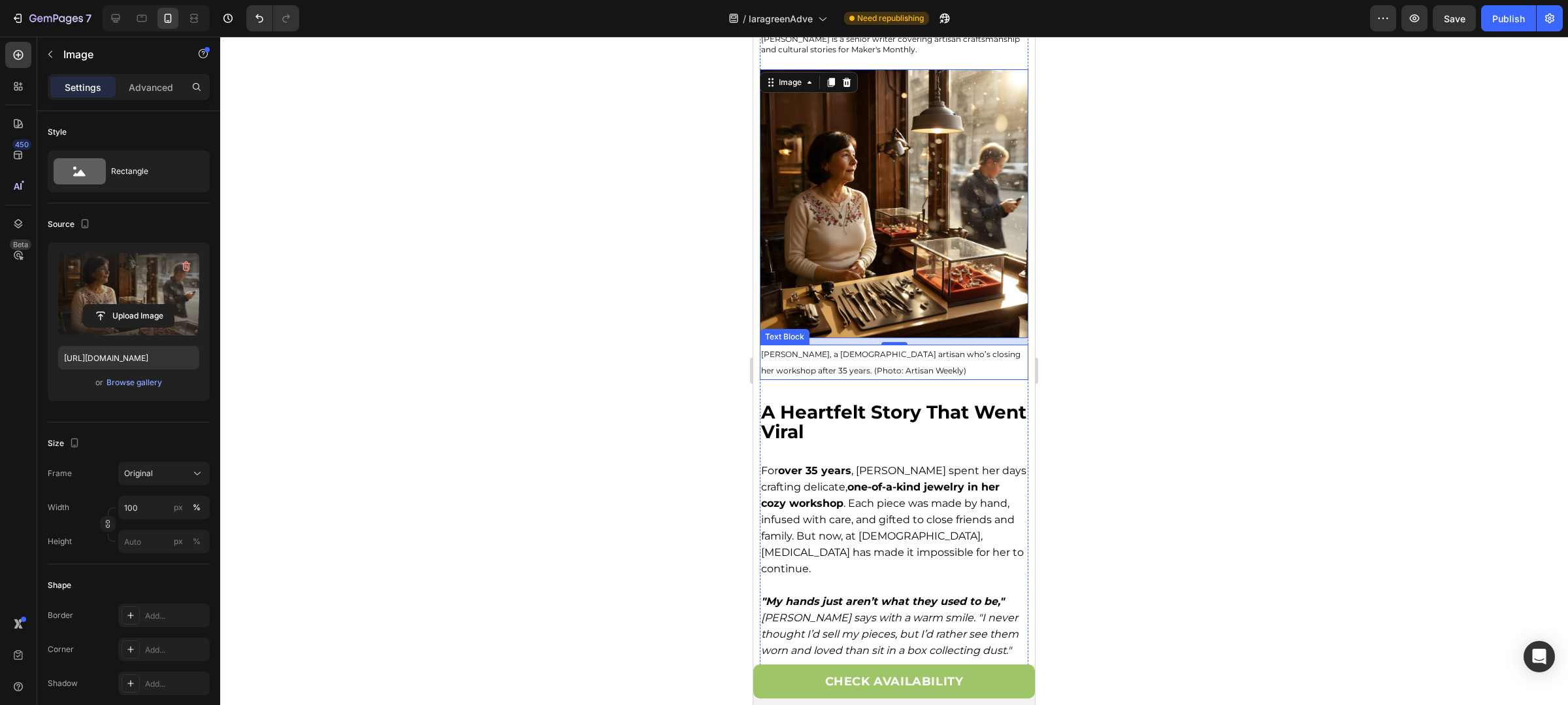
click at [818, 346] on p "Lara Green, a 70-year-old artisan who’s closing her workshop after 35 years. (P…" at bounding box center [894, 363] width 266 height 33
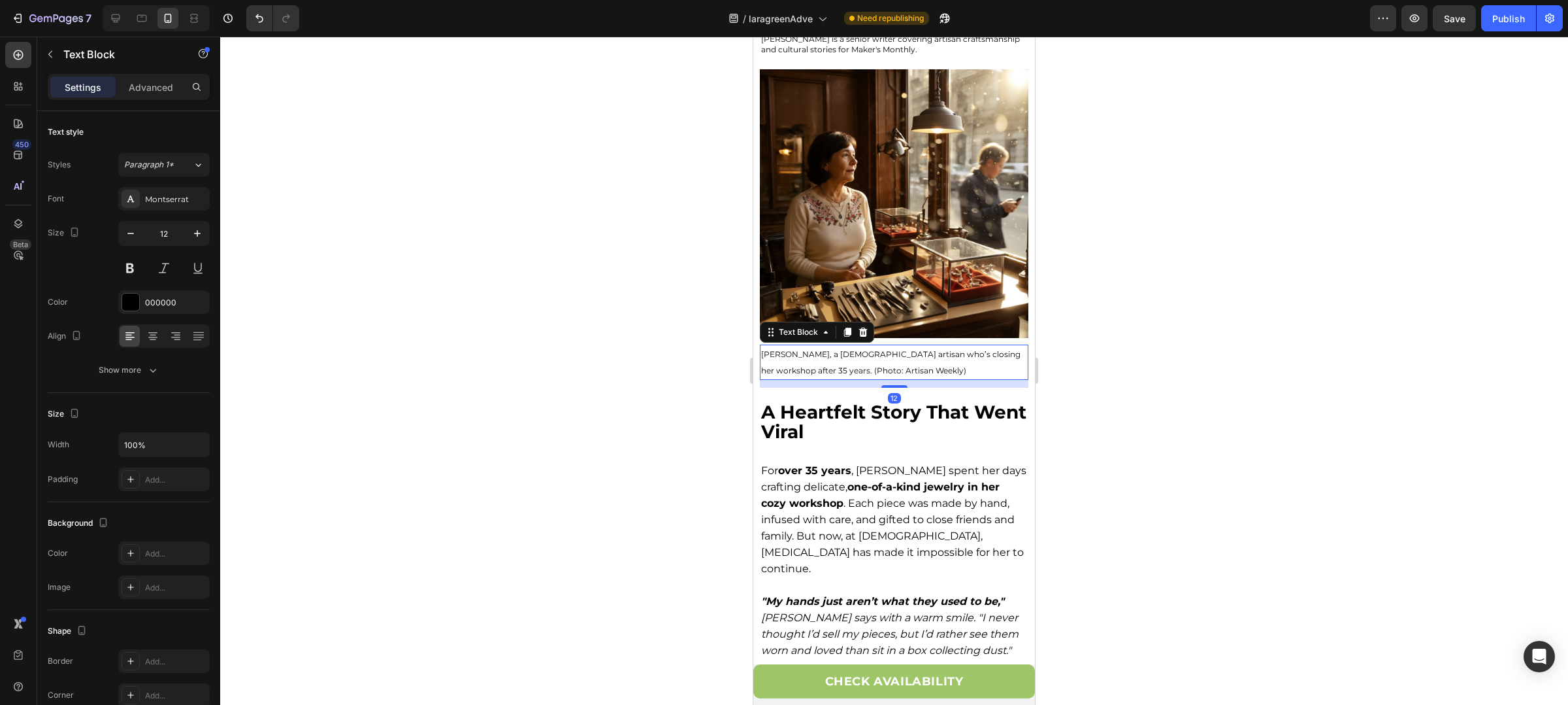
click at [803, 346] on p "Lara Green, a 70-year-old artisan who’s closing her workshop after 35 years. (P…" at bounding box center [894, 363] width 266 height 33
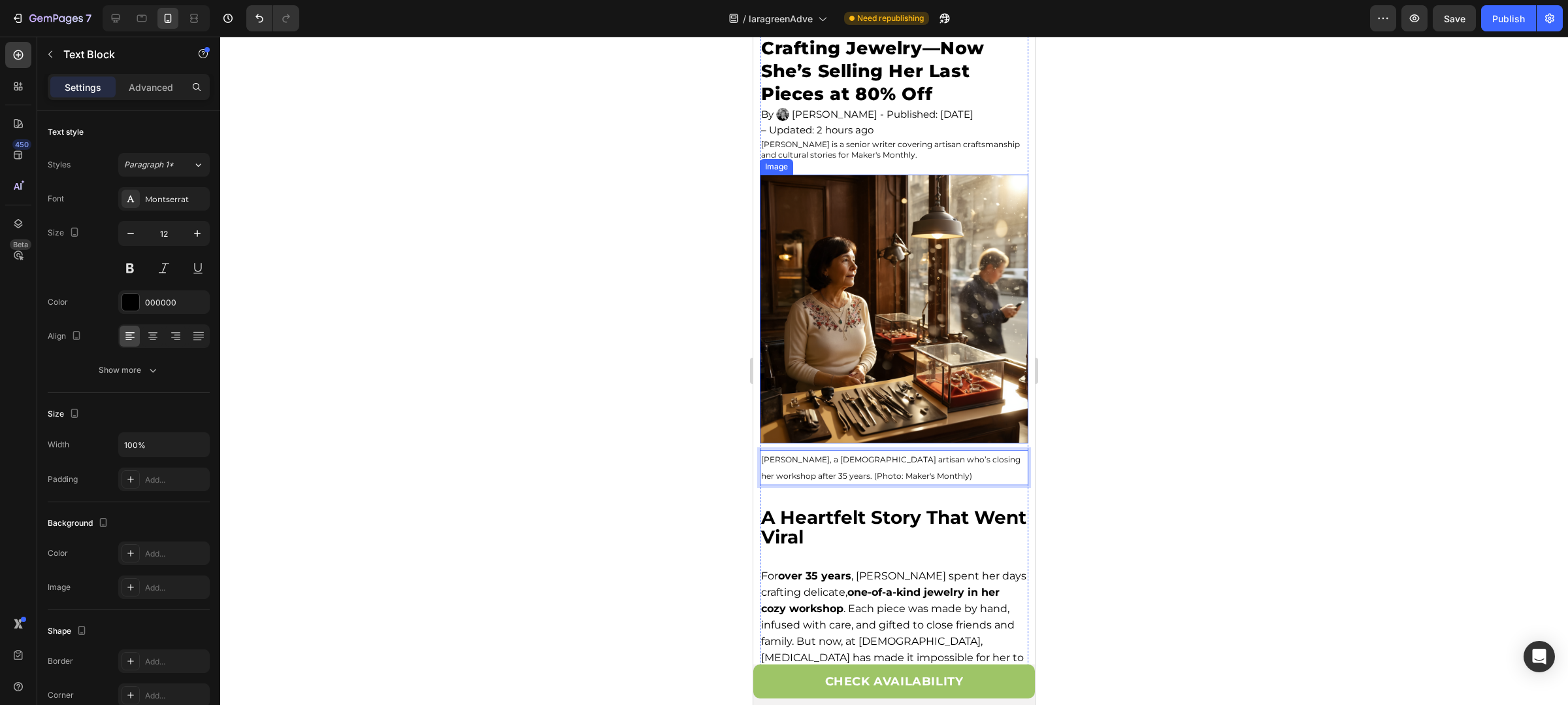
scroll to position [209, 0]
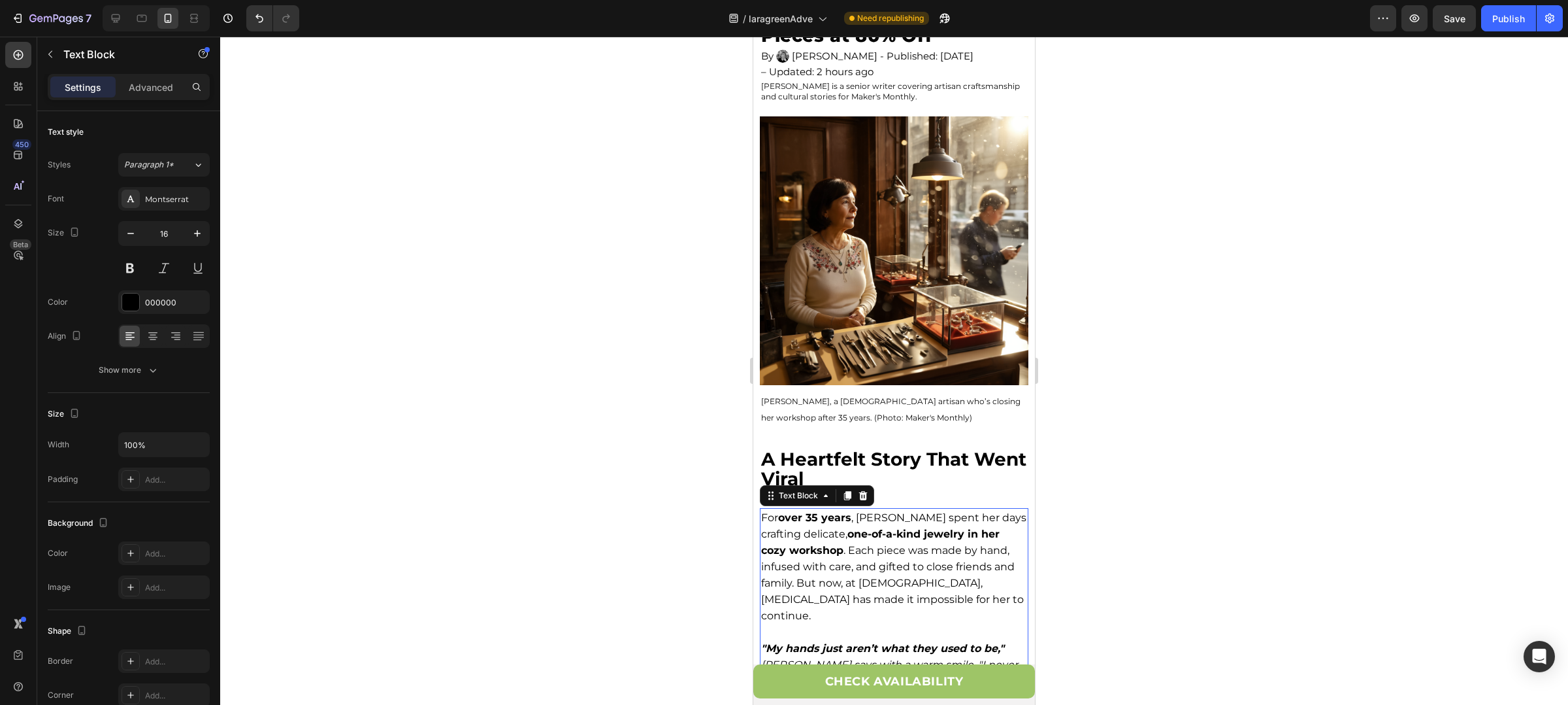
click at [877, 509] on p "For over 35 years , Lara Green spent her days crafting delicate, one-of-a-kind …" at bounding box center [894, 566] width 266 height 114
click at [894, 509] on p "For over 35 years , Lara Green spent her days crafting delicate, one-of-a-kind …" at bounding box center [894, 566] width 266 height 114
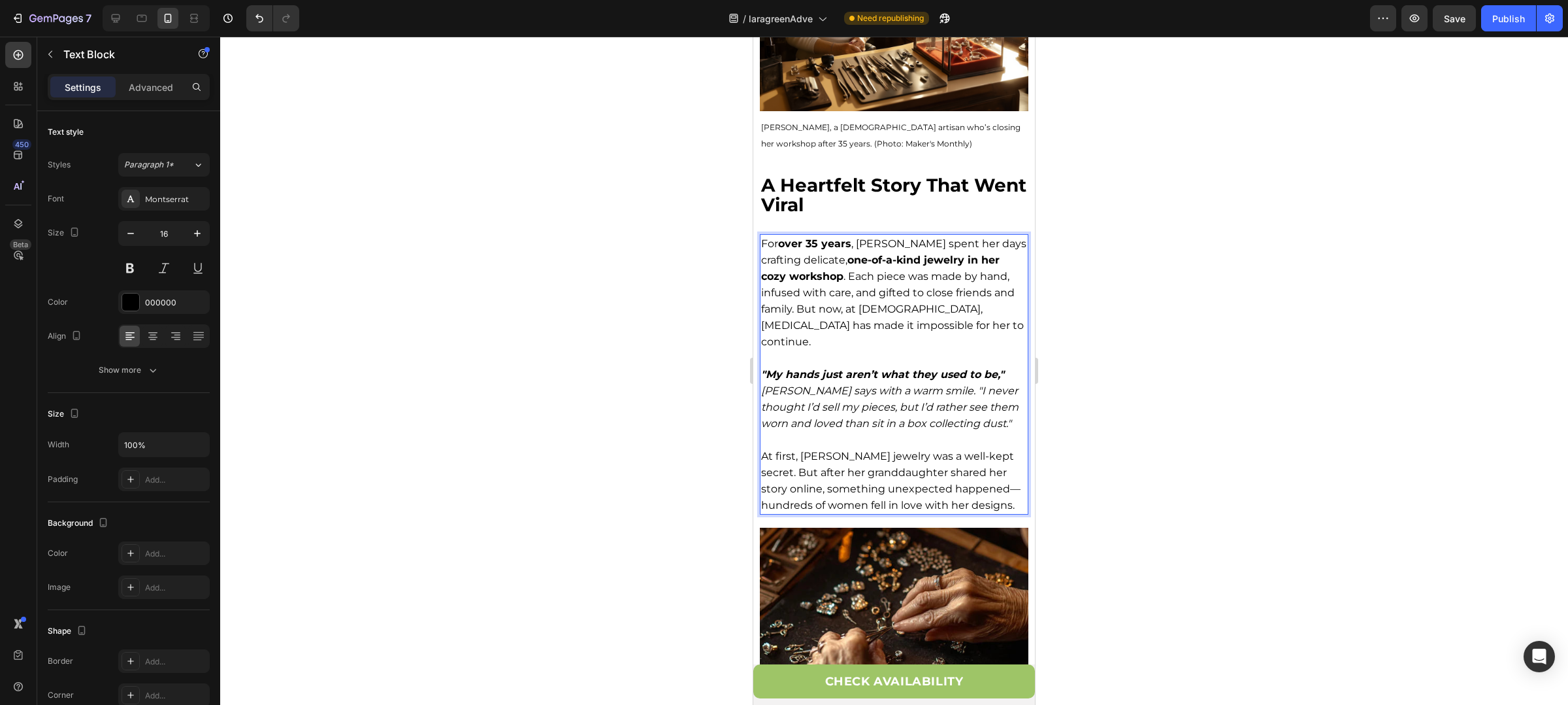
scroll to position [557, 0]
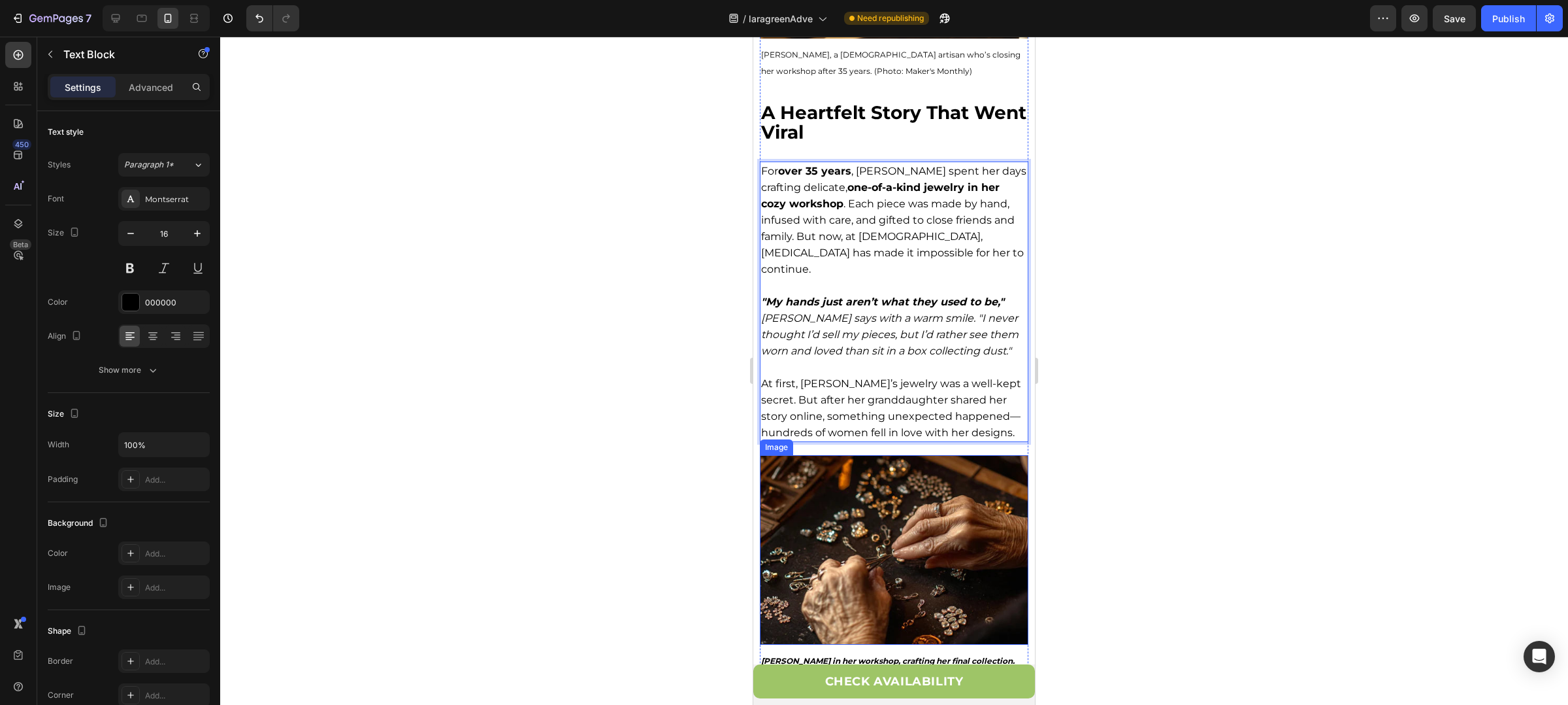
click at [867, 503] on img at bounding box center [894, 550] width 268 height 190
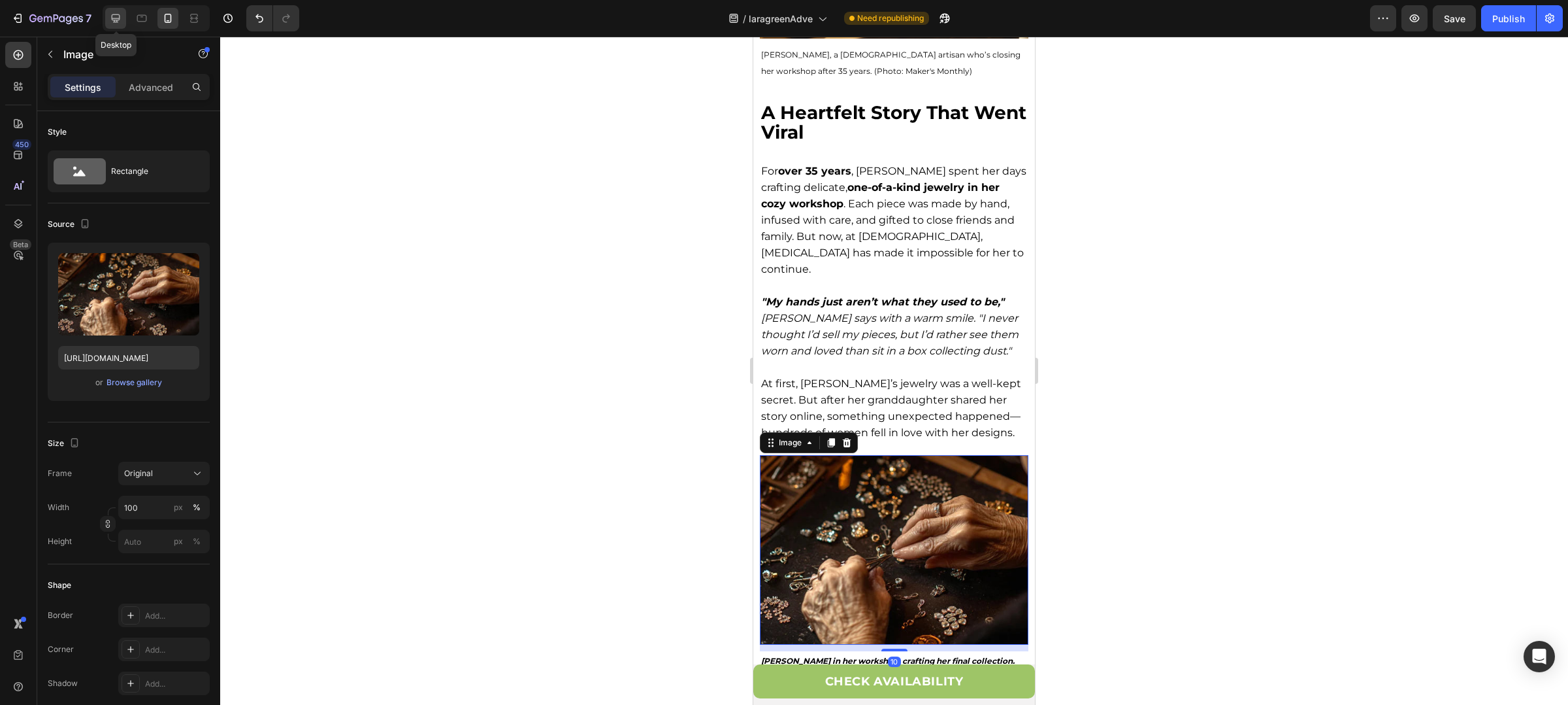
click at [119, 13] on icon at bounding box center [115, 17] width 13 height 13
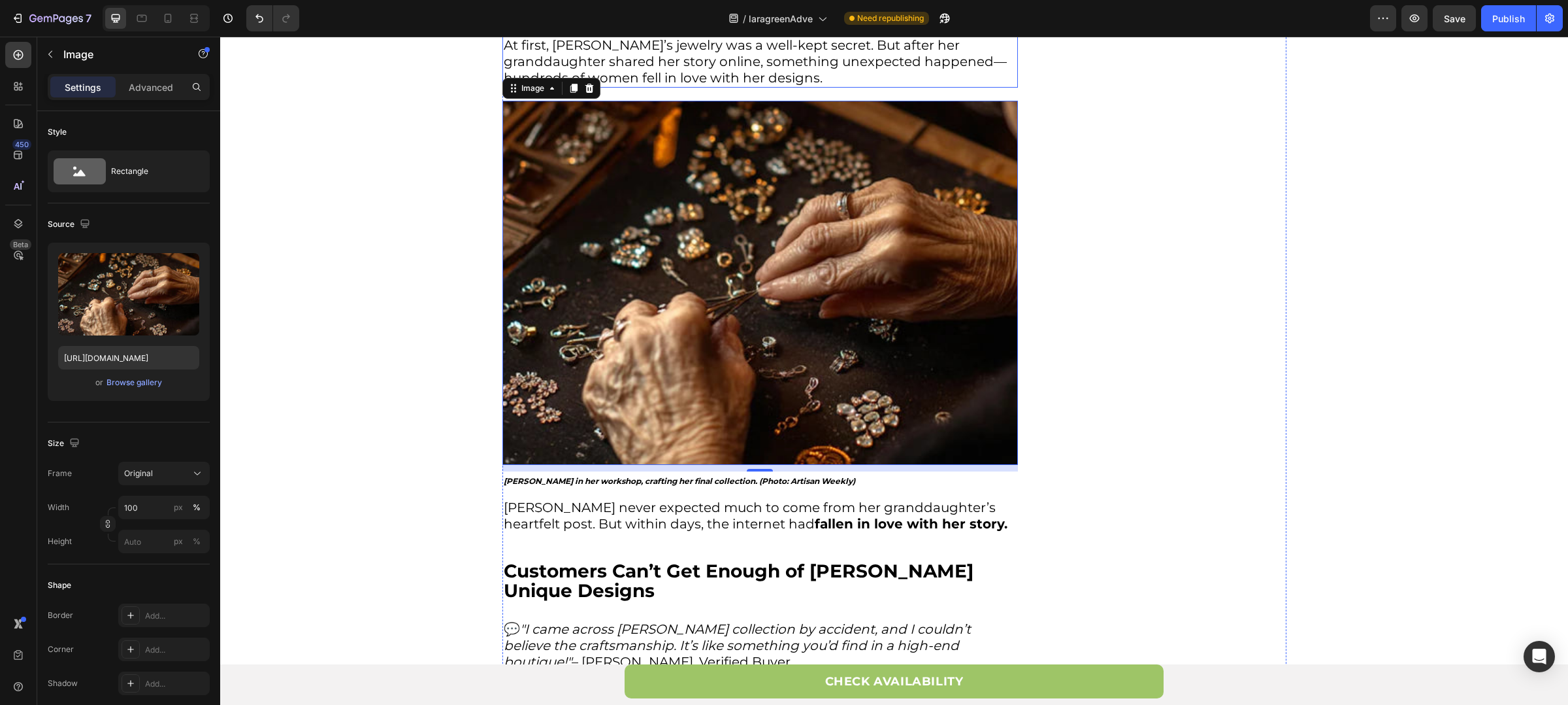
scroll to position [1013, 0]
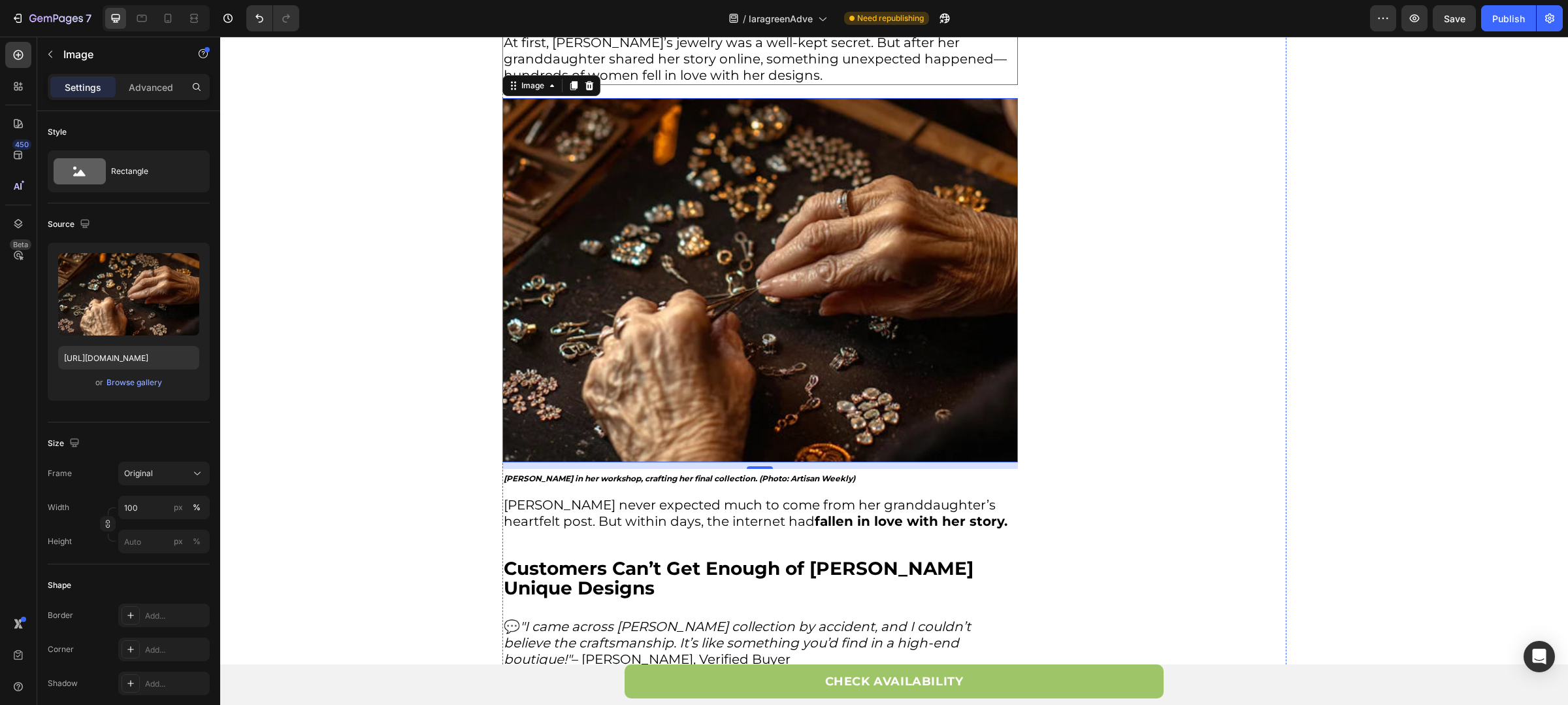
click at [569, 332] on img at bounding box center [761, 280] width 516 height 365
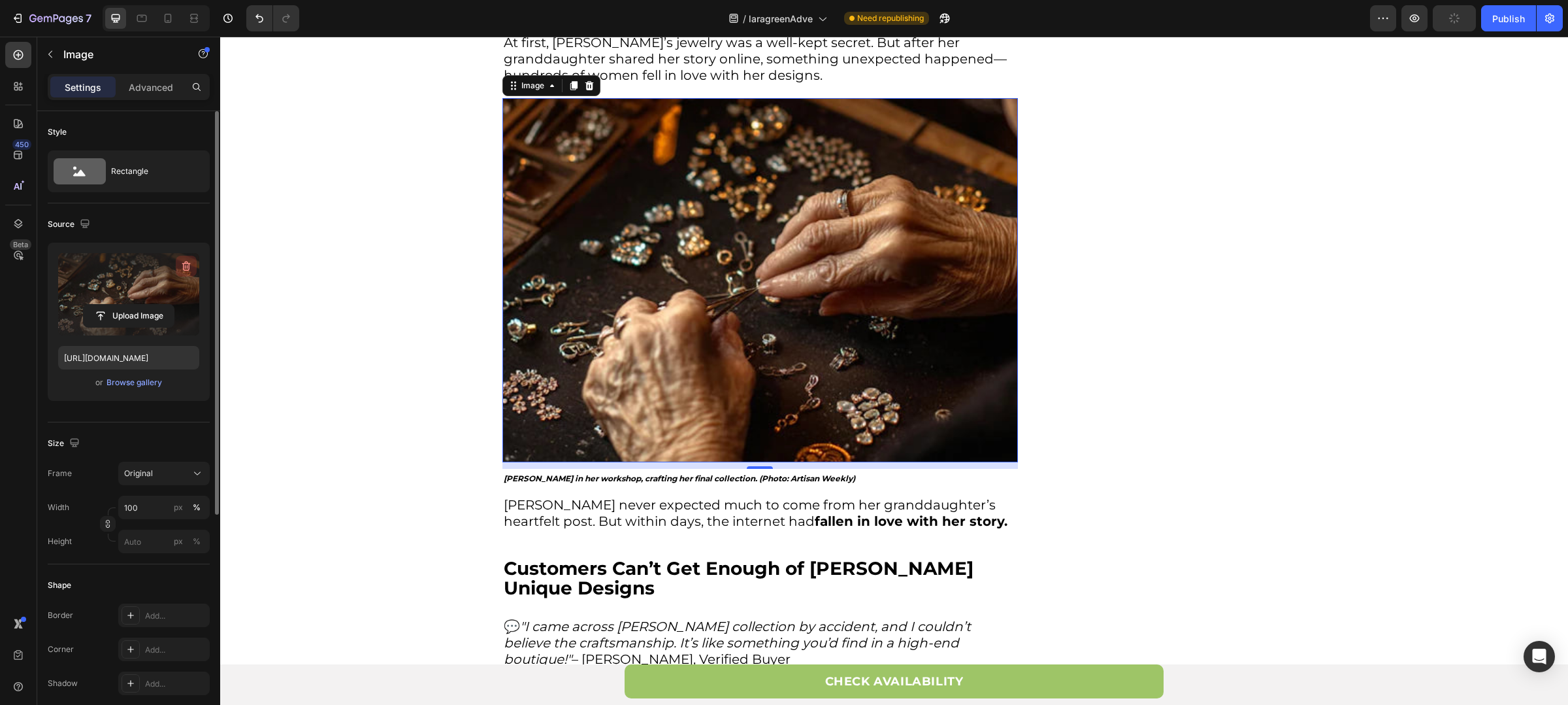
click at [181, 268] on icon "button" at bounding box center [185, 266] width 13 height 13
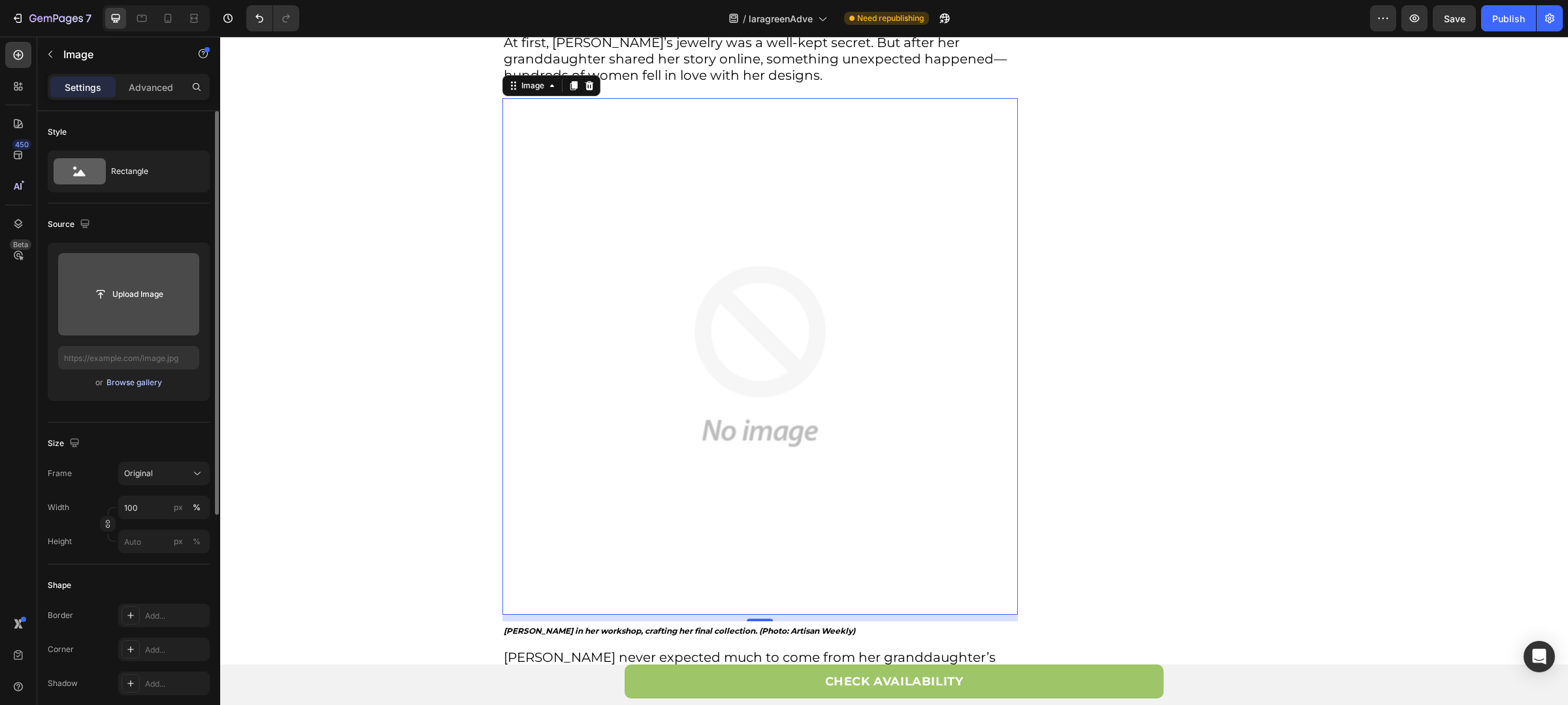
click at [138, 380] on div "Browse gallery" at bounding box center [134, 382] width 55 height 12
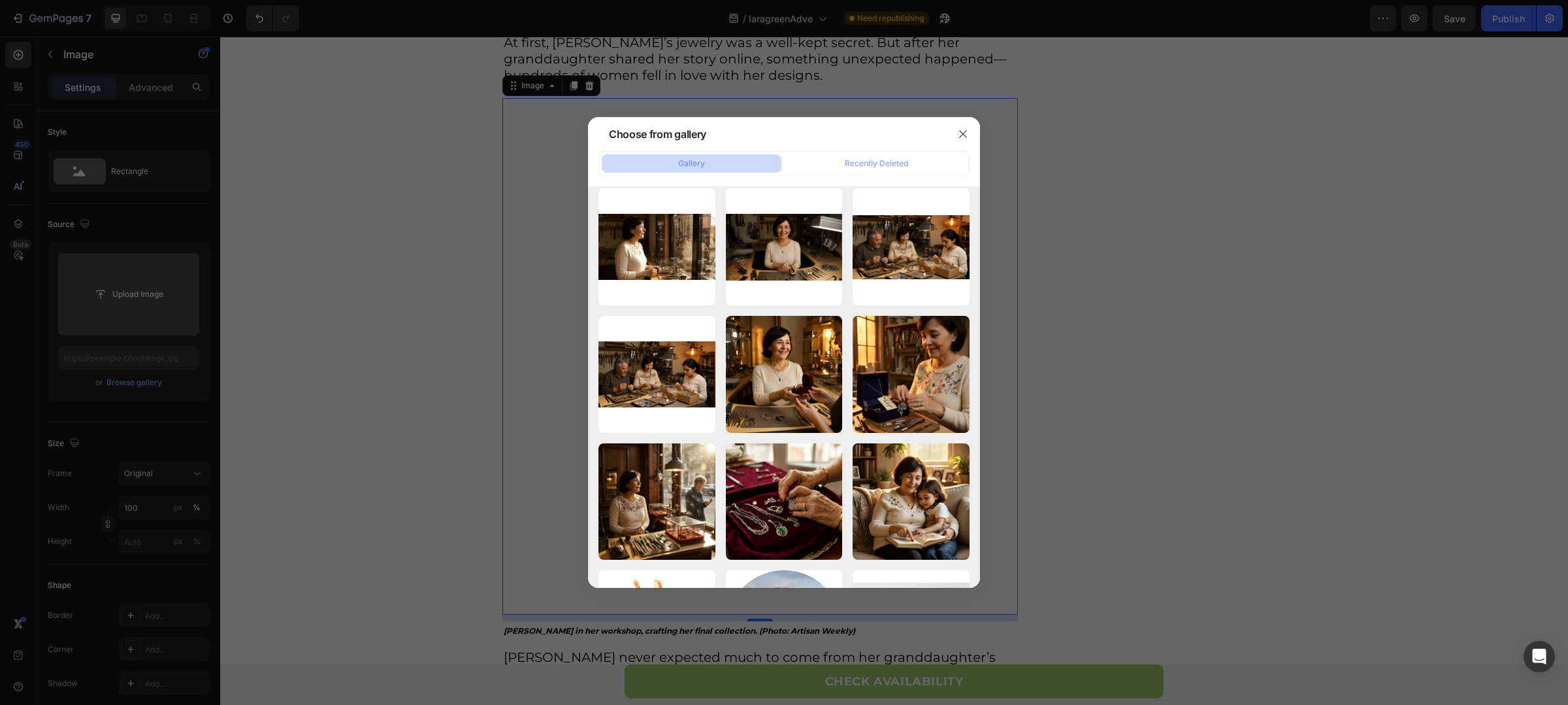
scroll to position [2352, 0]
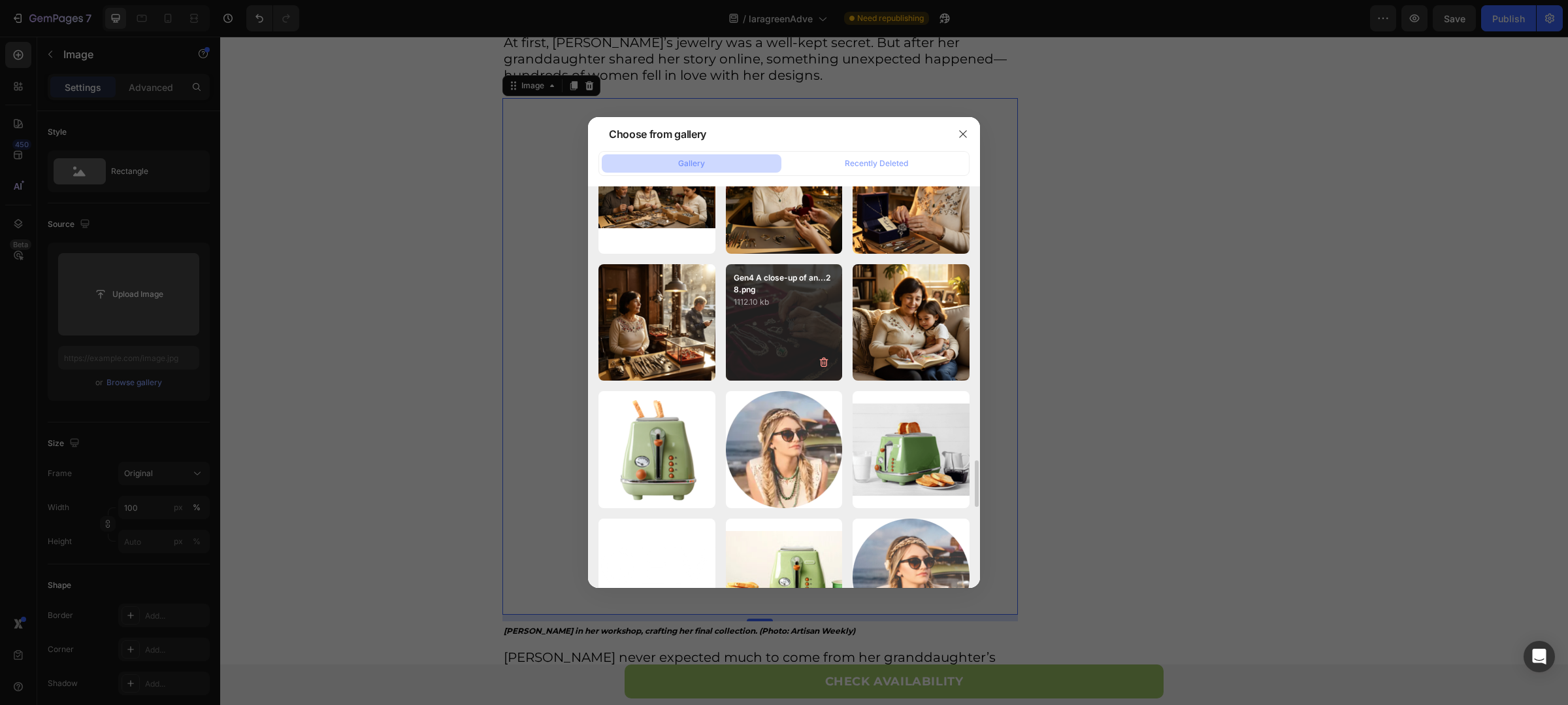
click at [774, 351] on div "Gen4 A close-up of an...28.png 1112.10 kb" at bounding box center [784, 322] width 117 height 117
type input "https://cdn.shopify.com/s/files/1/0880/8870/7405/files/gempages_563336431406154…"
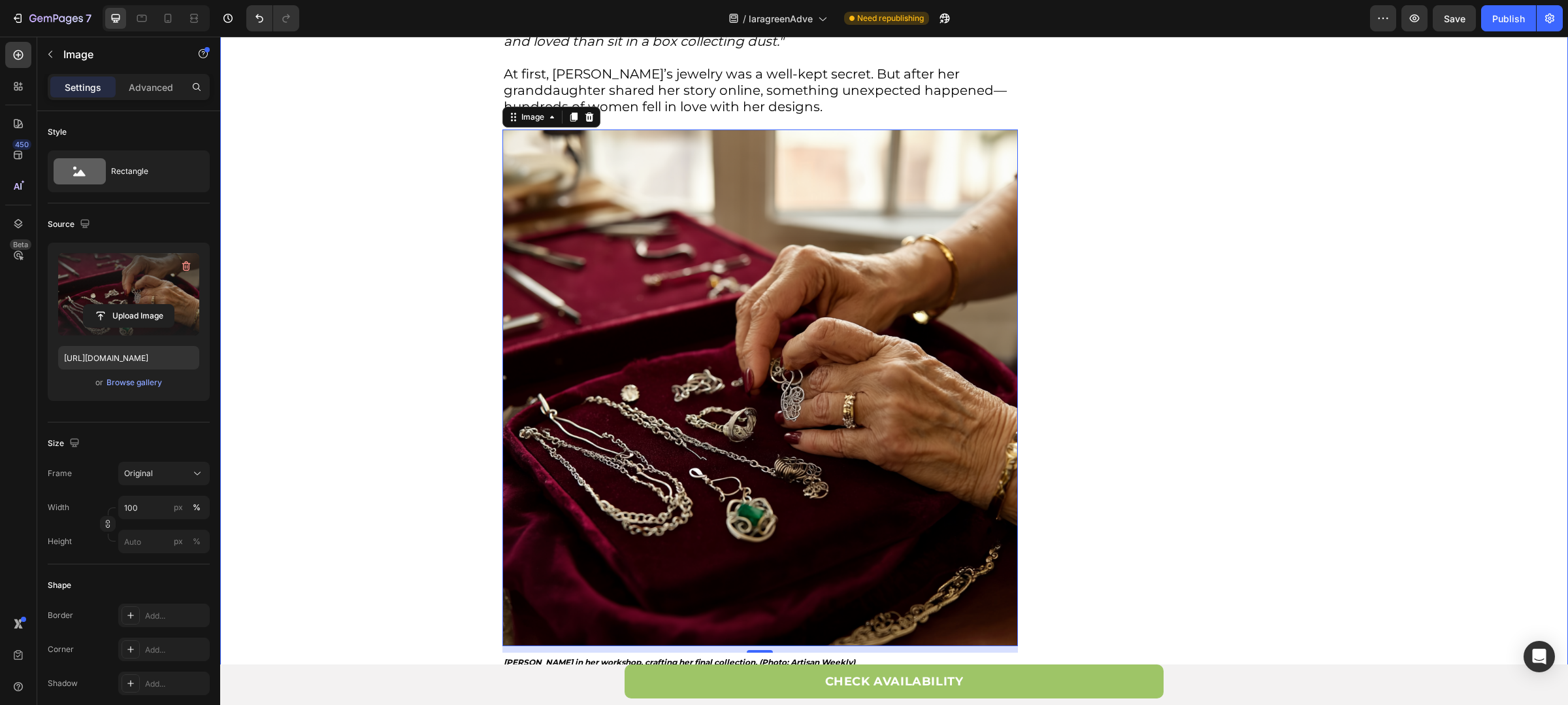
scroll to position [972, 0]
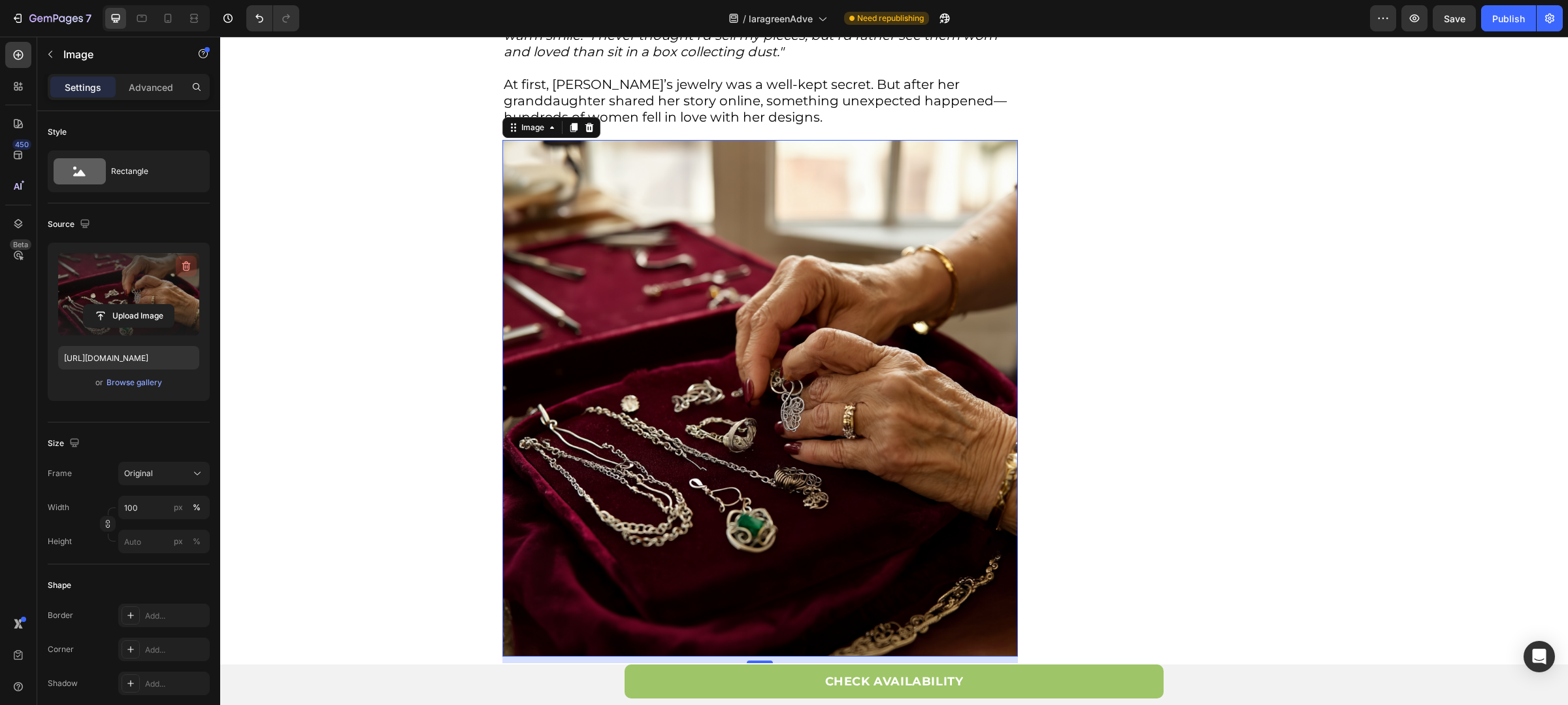
click at [183, 263] on icon "button" at bounding box center [185, 266] width 13 height 13
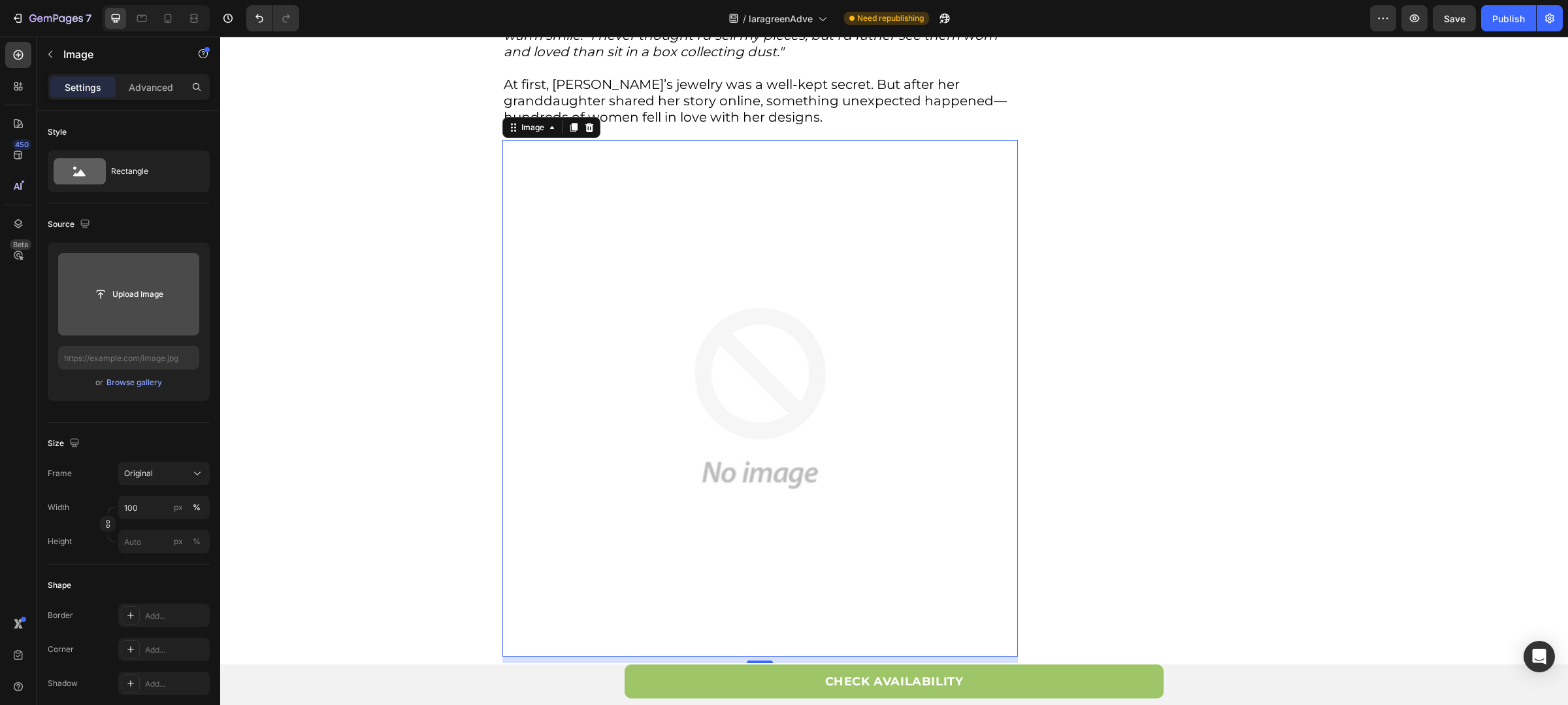
click at [135, 295] on input "file" at bounding box center [128, 294] width 90 height 22
type input "https://cdn.shopify.com/s/files/1/0880/8870/7405/files/gempages_563336431406154…"
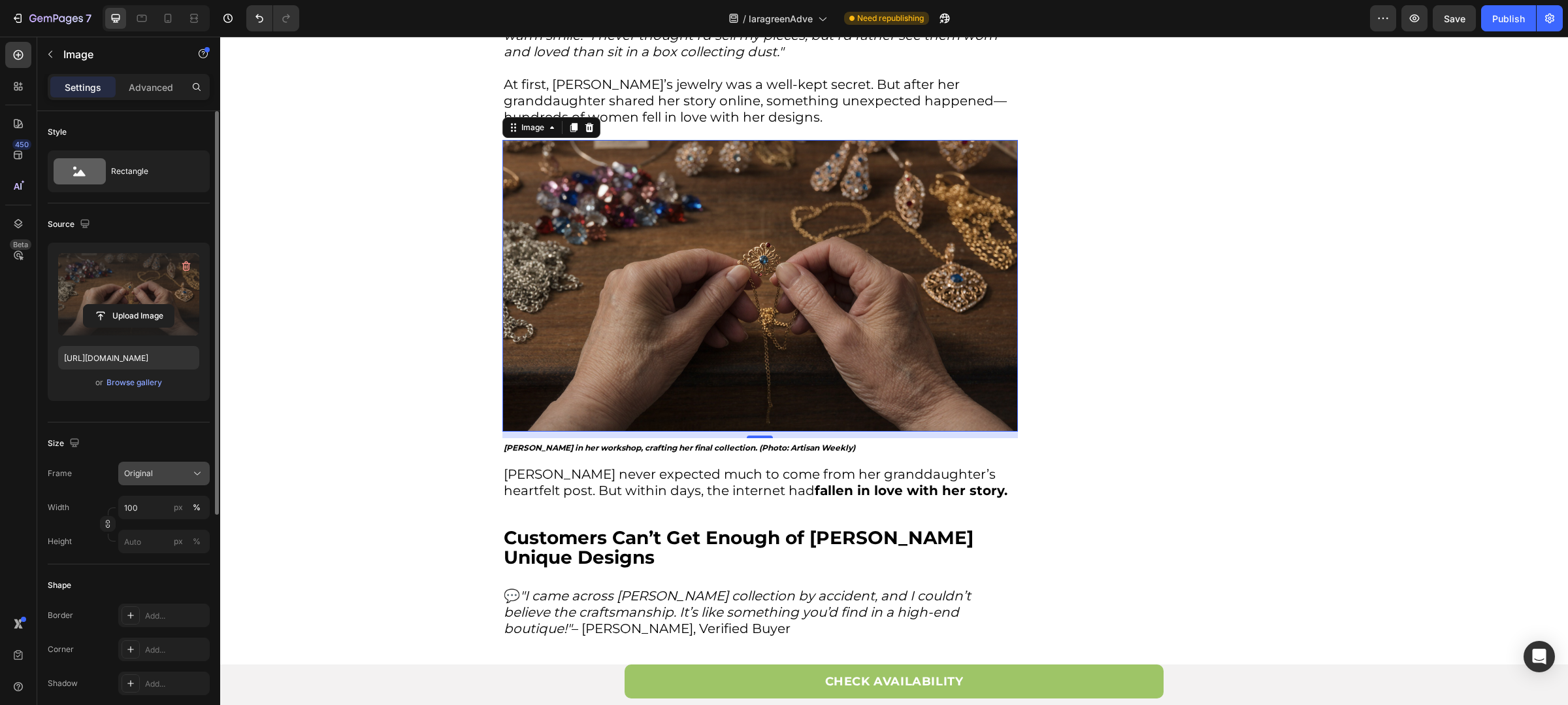
click at [162, 465] on button "Original" at bounding box center [164, 473] width 91 height 23
click at [173, 503] on div "Square" at bounding box center [161, 504] width 76 height 13
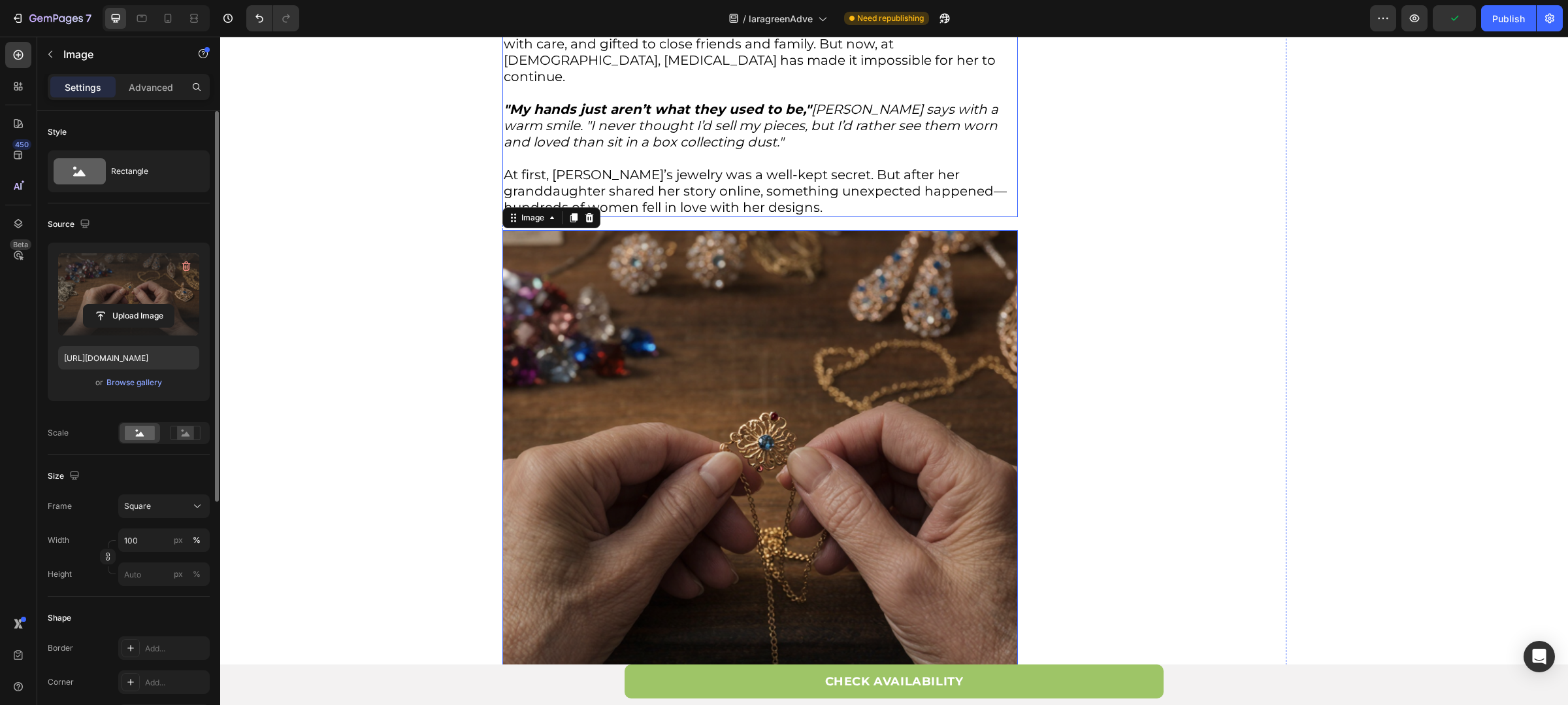
scroll to position [1225, 0]
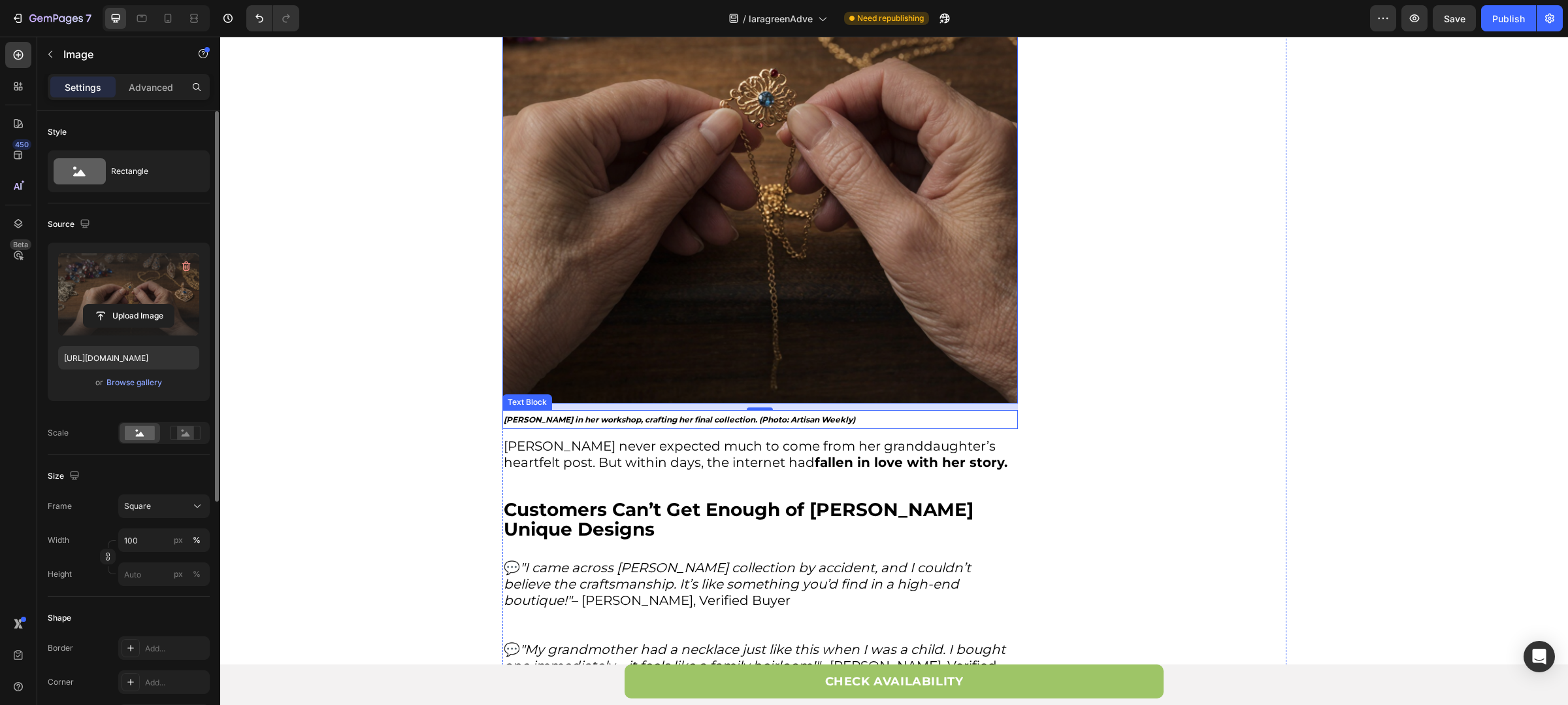
click at [590, 415] on strong "Lara Green in her workshop, crafting her final collection. (Photo: Artisan Week…" at bounding box center [679, 420] width 352 height 10
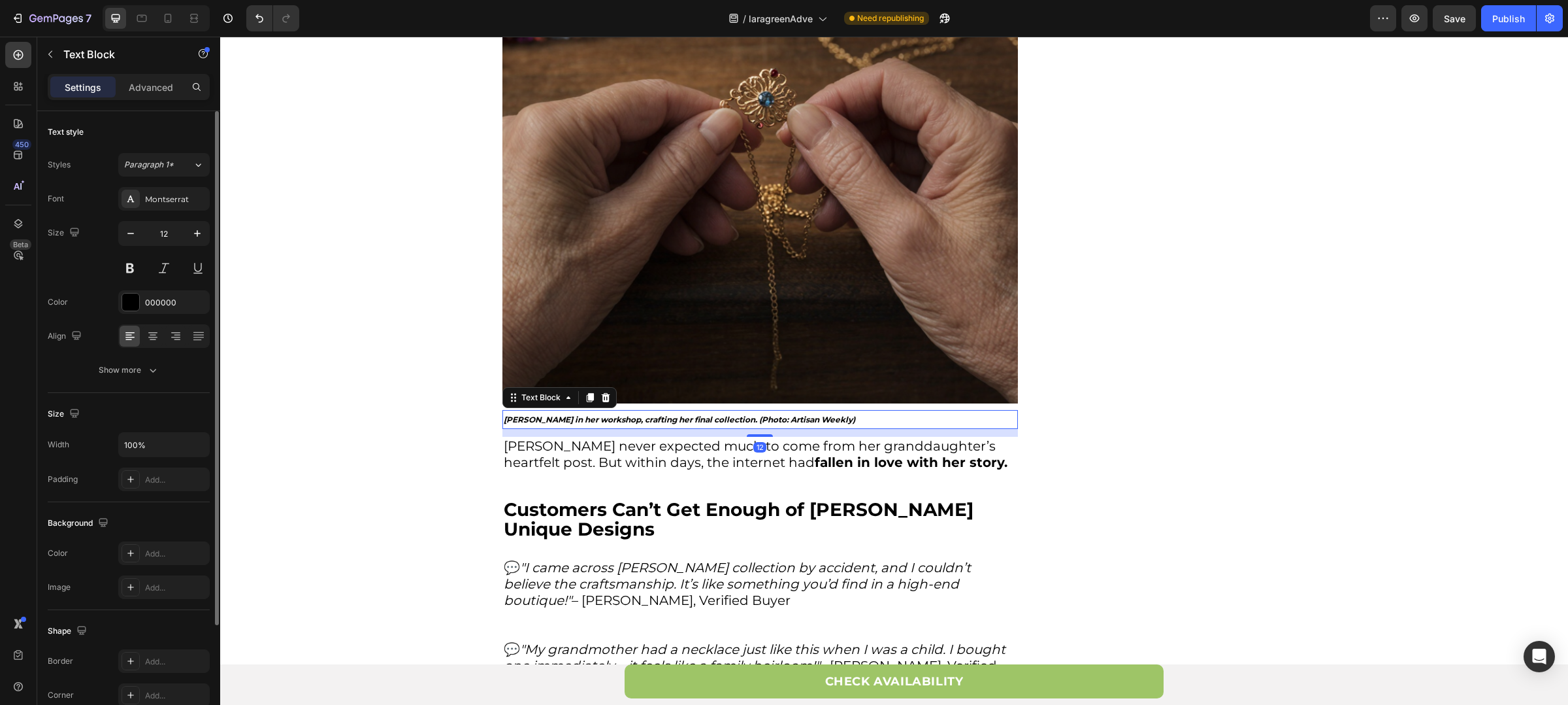
click at [537, 415] on strong "Lara Green in her workshop, crafting her final collection. (Photo: Artisan Week…" at bounding box center [679, 420] width 352 height 10
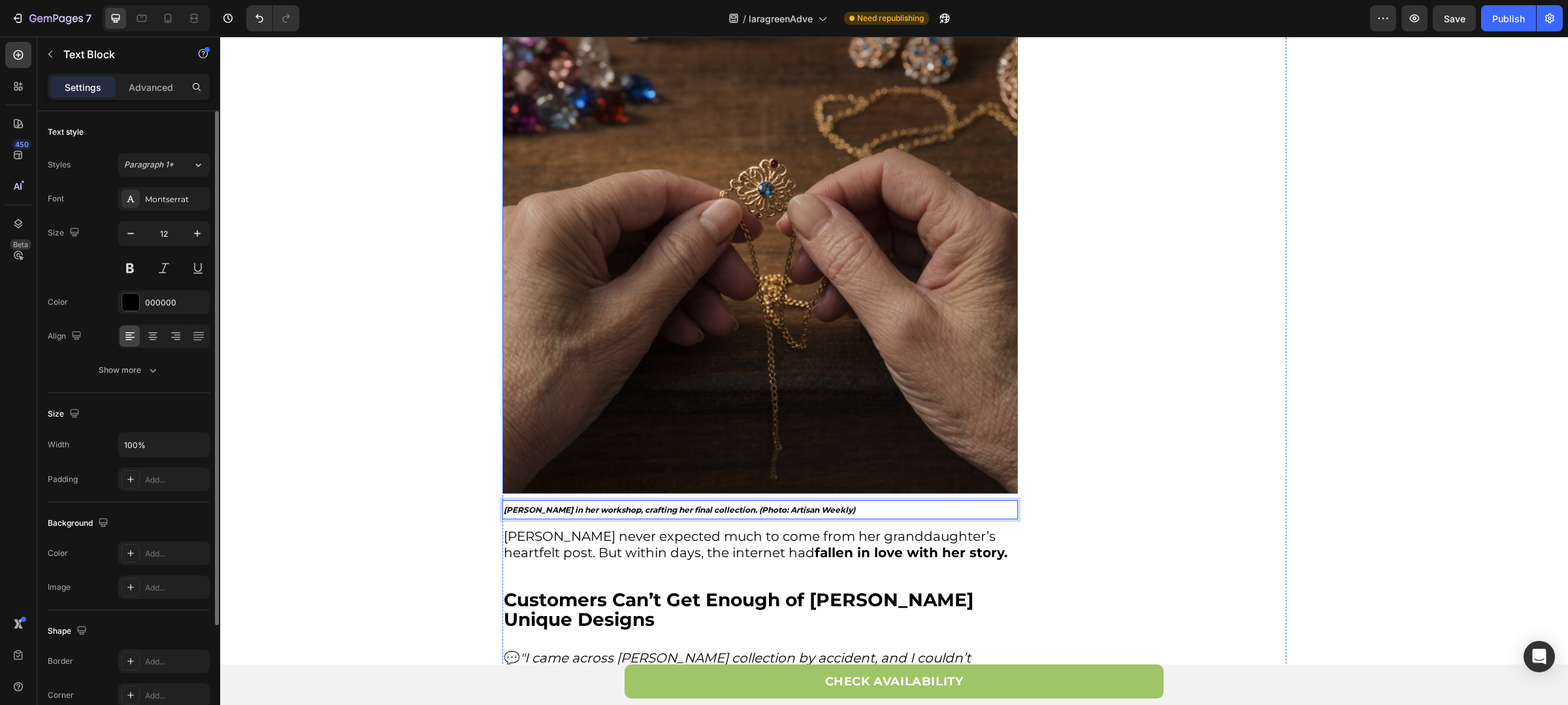
scroll to position [979, 0]
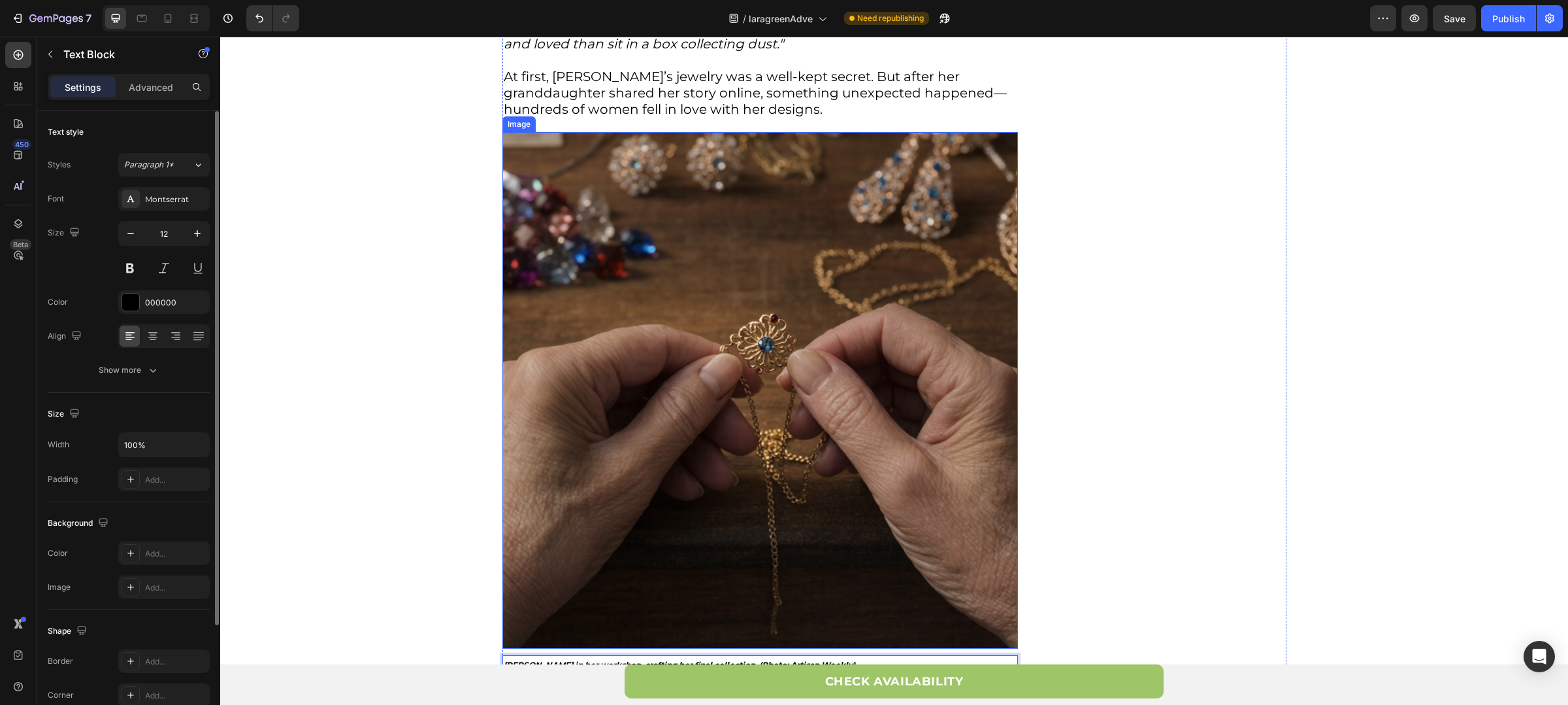
click at [824, 258] on img at bounding box center [761, 390] width 516 height 516
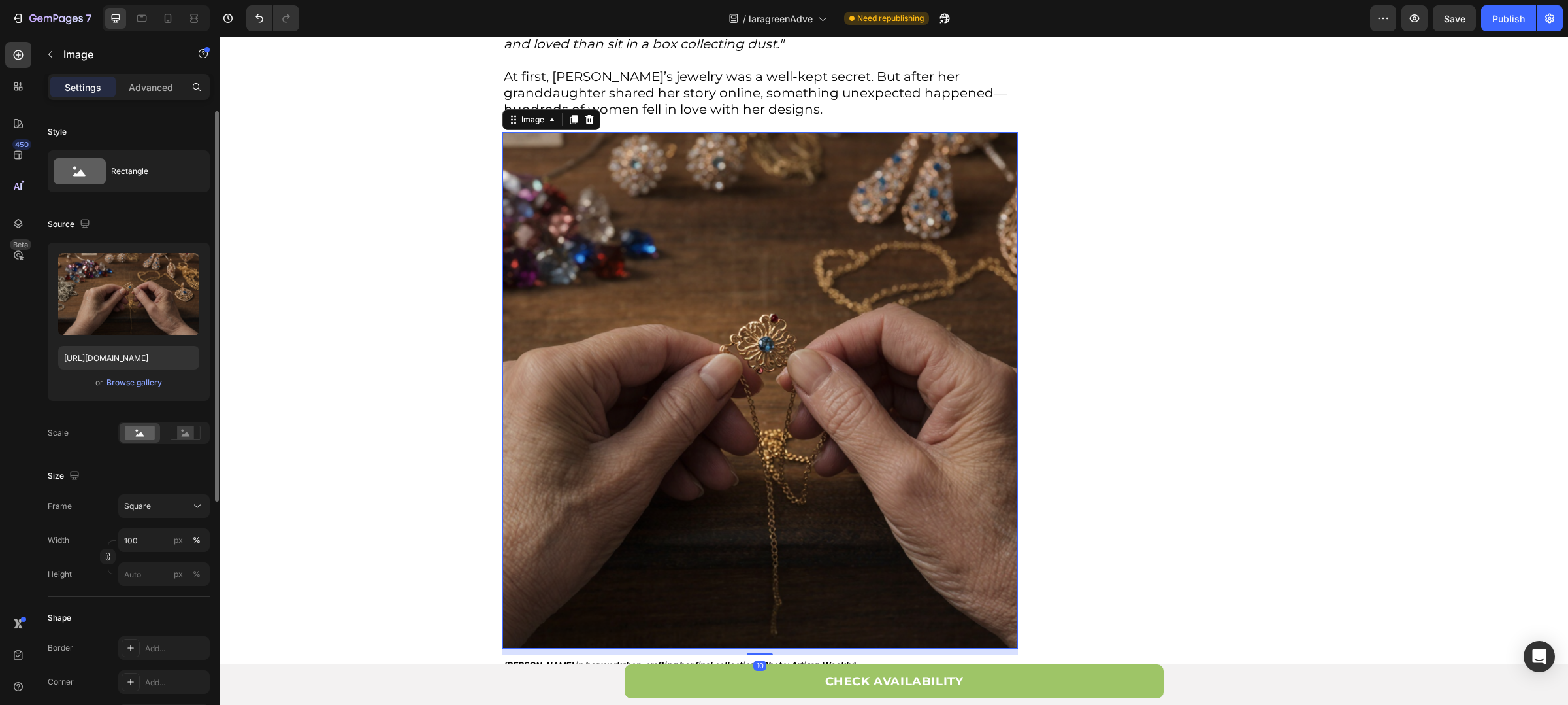
click at [167, 528] on div "Frame Square Width 100 px % Height px %" at bounding box center [128, 540] width 162 height 91
click at [167, 518] on button "Square" at bounding box center [164, 506] width 91 height 23
click at [176, 625] on div "Custom" at bounding box center [152, 635] width 105 height 23
click at [176, 625] on div "Shape" at bounding box center [128, 618] width 162 height 21
click at [167, 511] on div "Custom" at bounding box center [156, 506] width 64 height 12
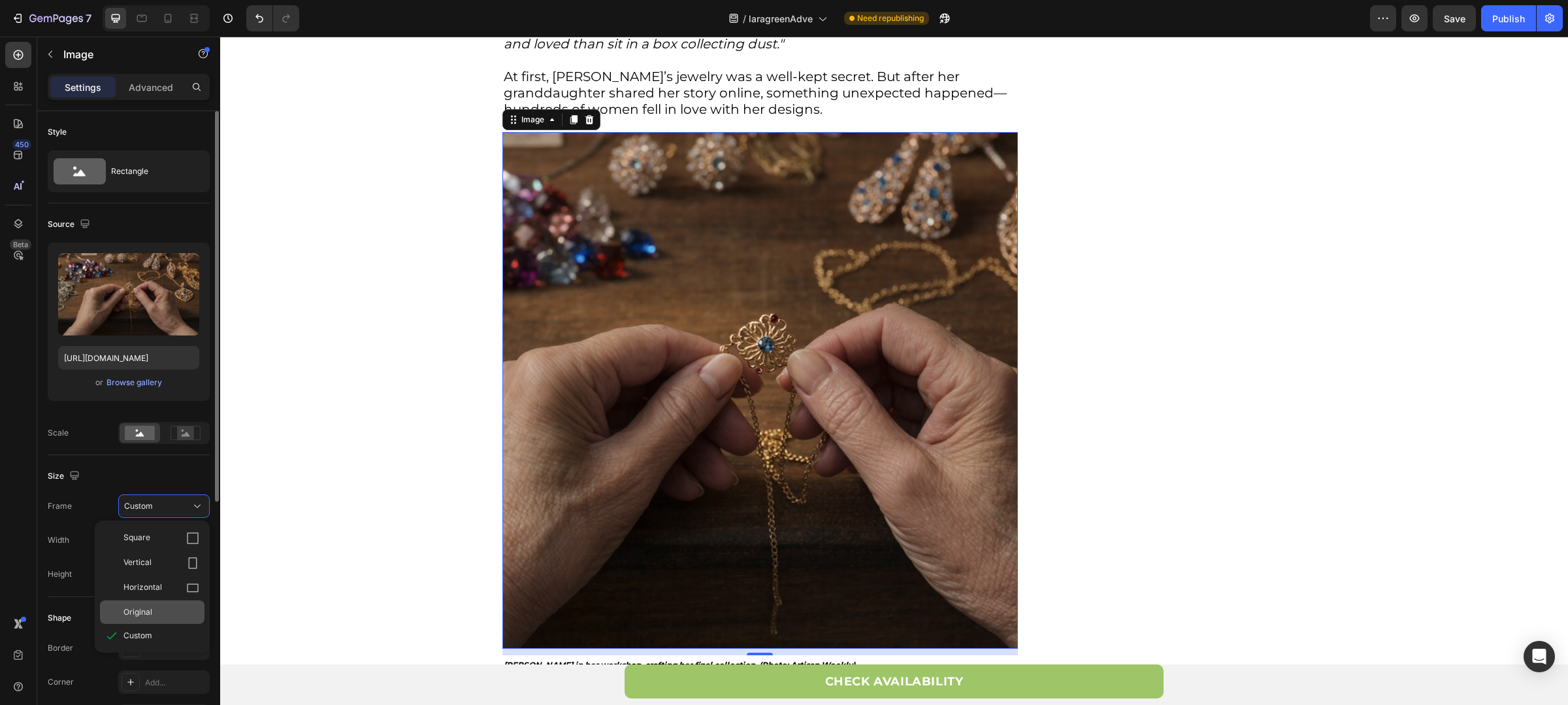
click at [169, 601] on div "Original" at bounding box center [152, 612] width 105 height 23
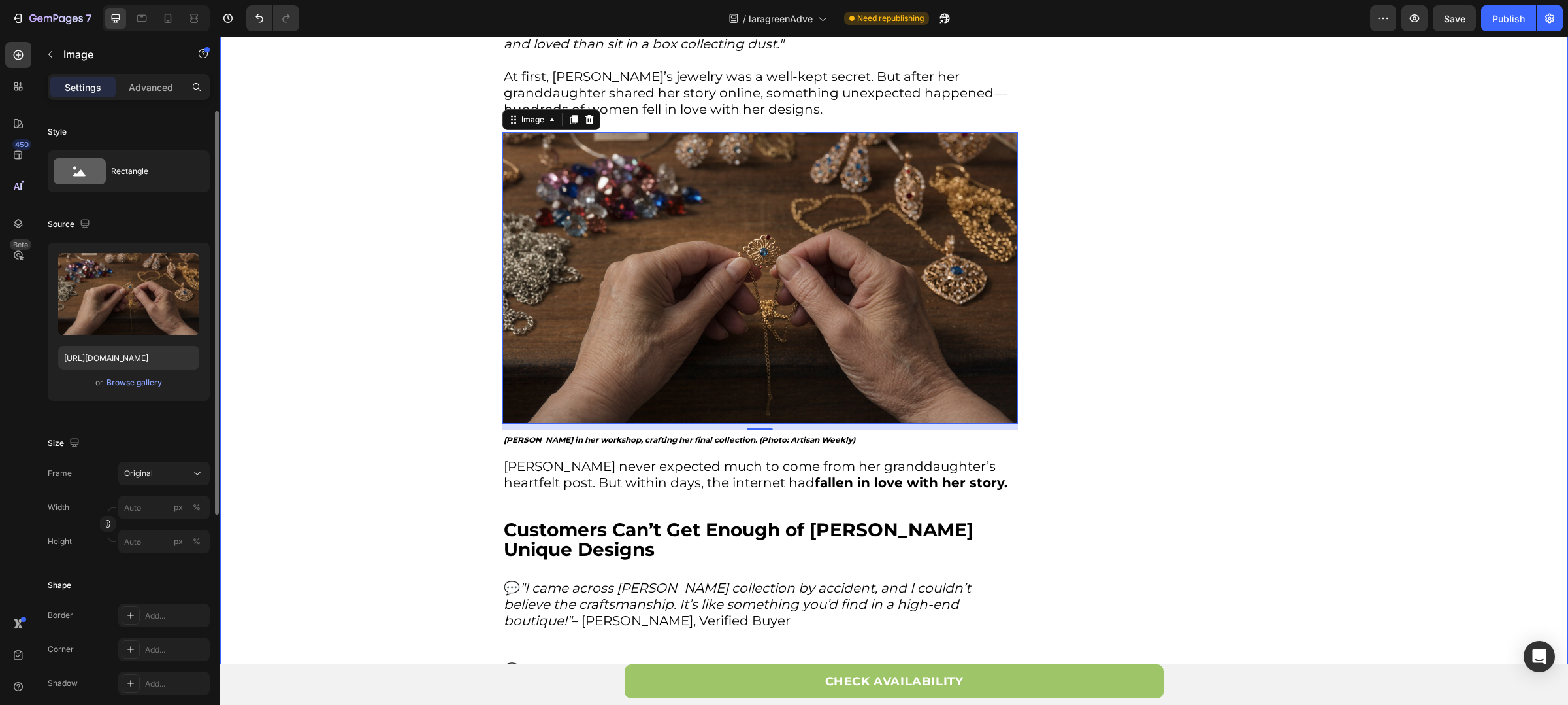
scroll to position [959, 0]
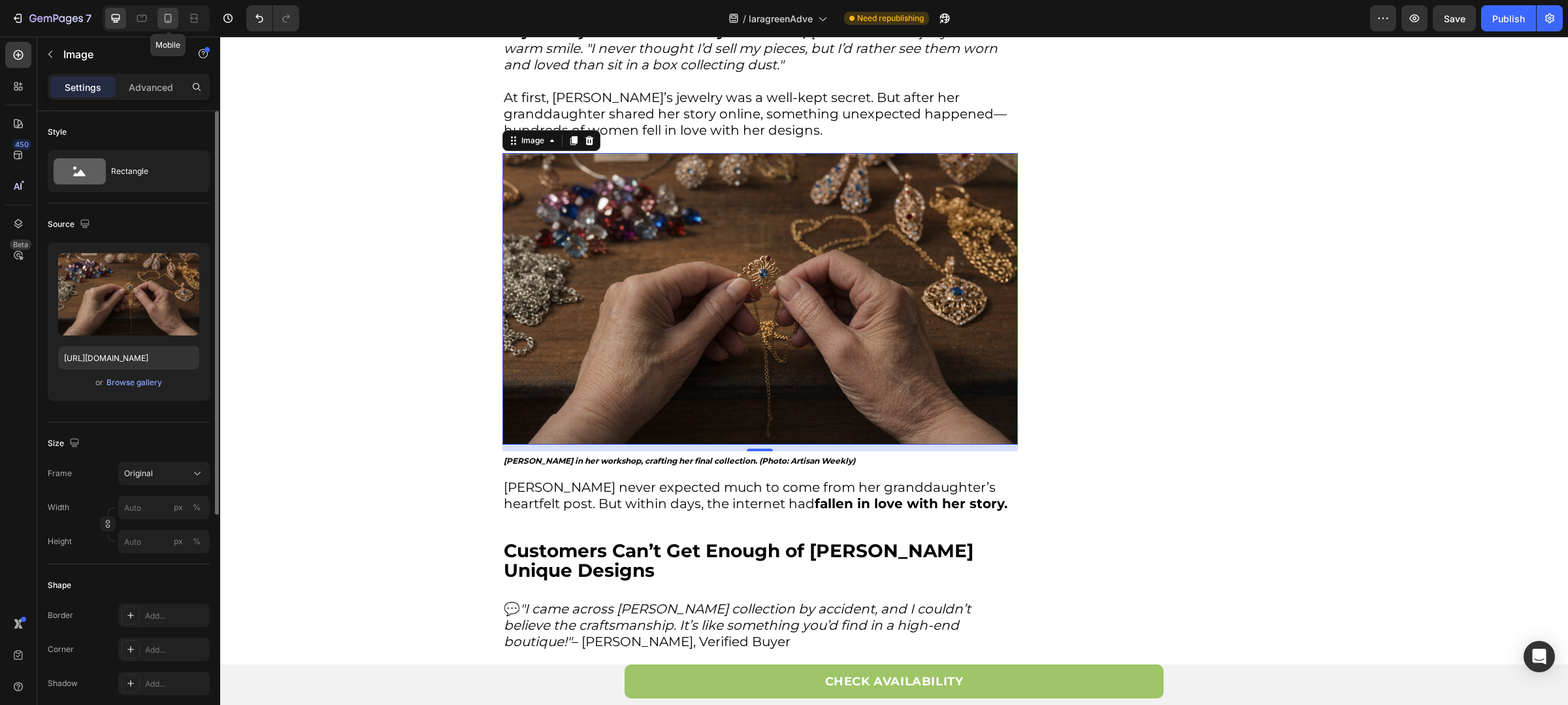
click at [173, 20] on icon at bounding box center [168, 17] width 13 height 13
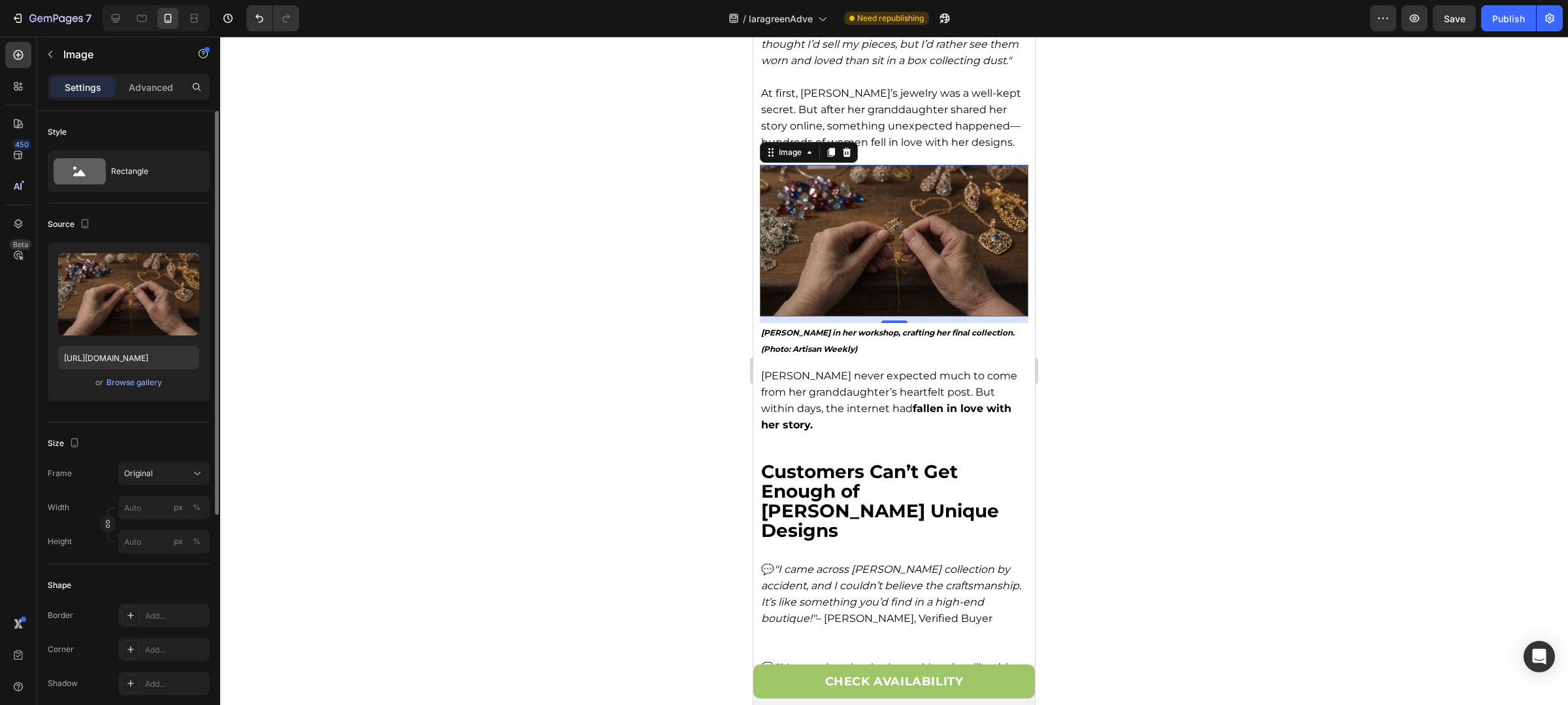
scroll to position [884, 0]
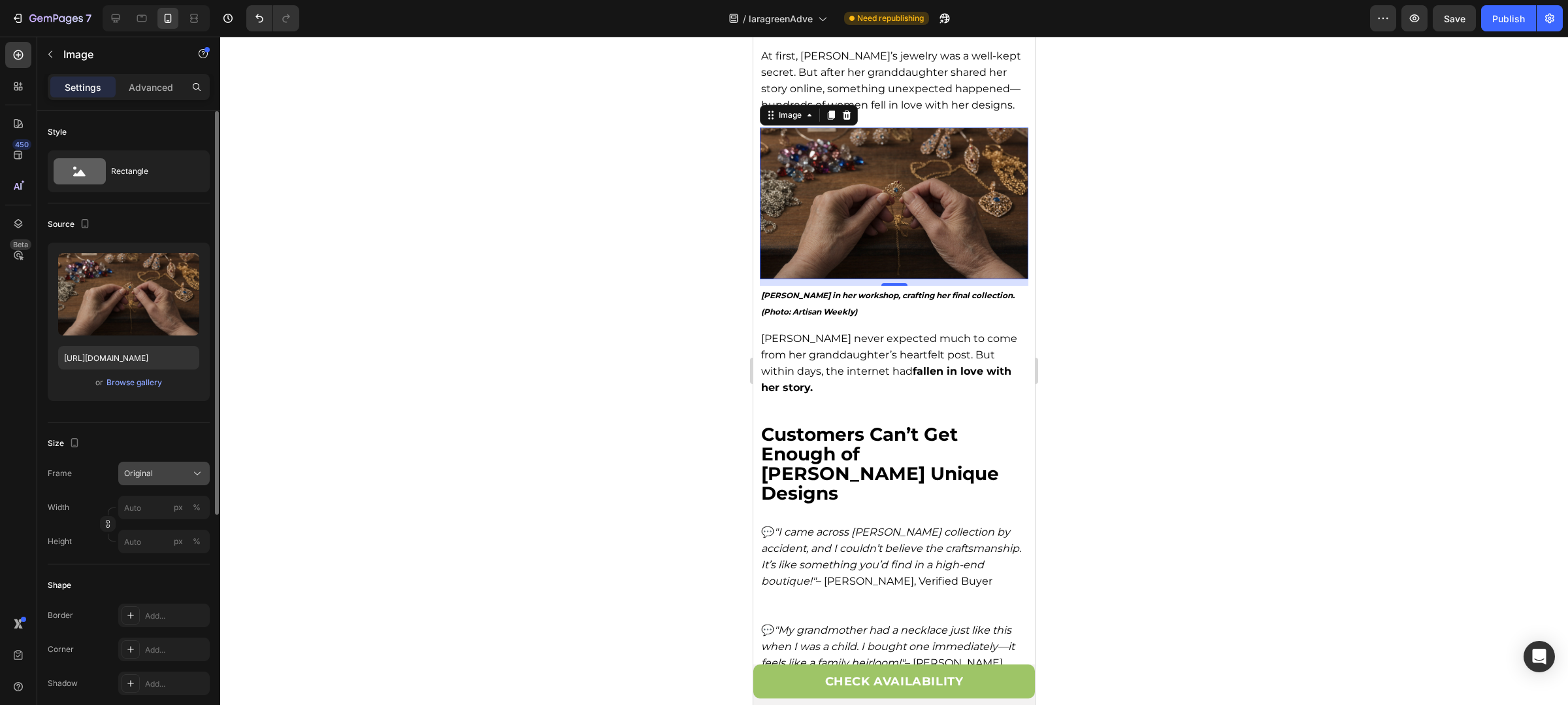
click at [167, 479] on div "Original" at bounding box center [156, 473] width 64 height 12
click at [164, 498] on div "Square" at bounding box center [152, 505] width 105 height 25
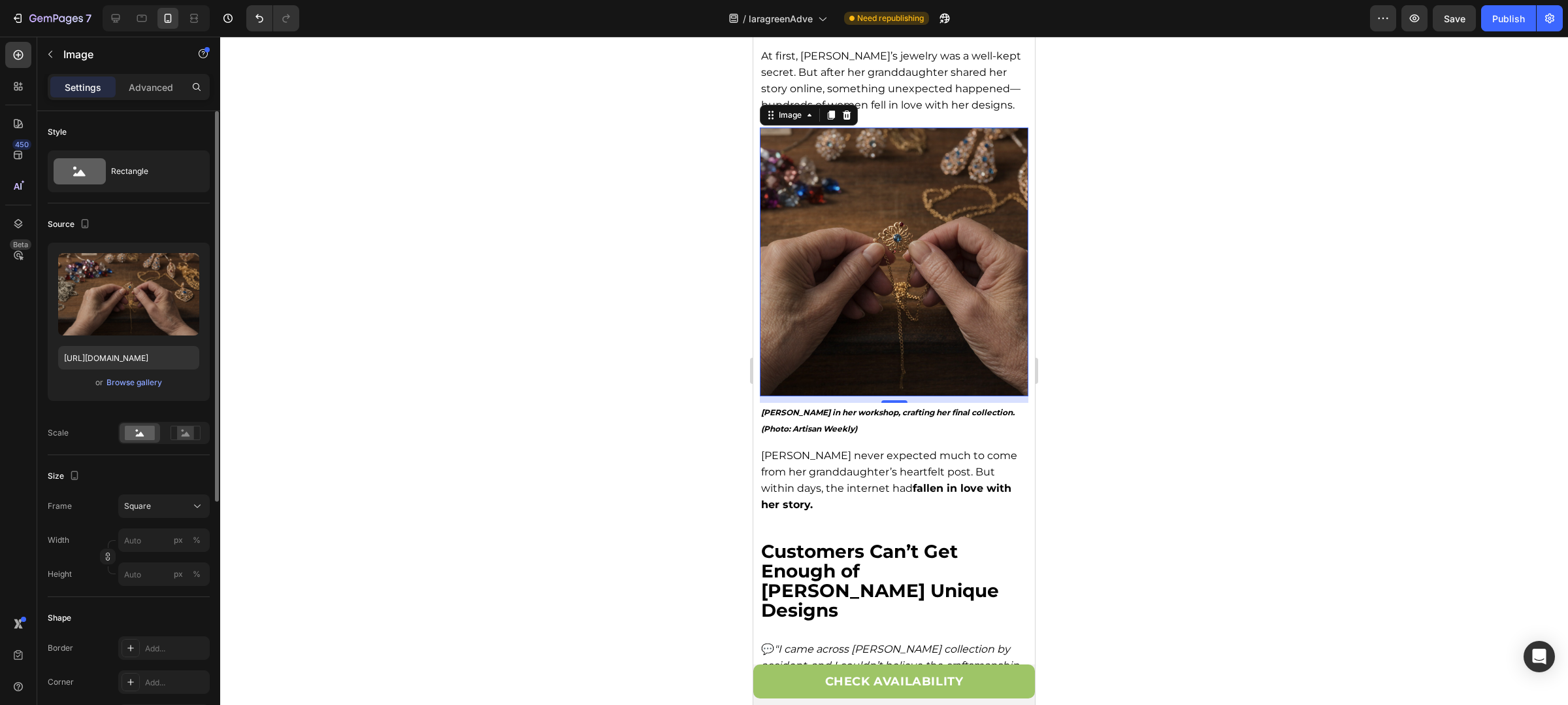
scroll to position [659, 0]
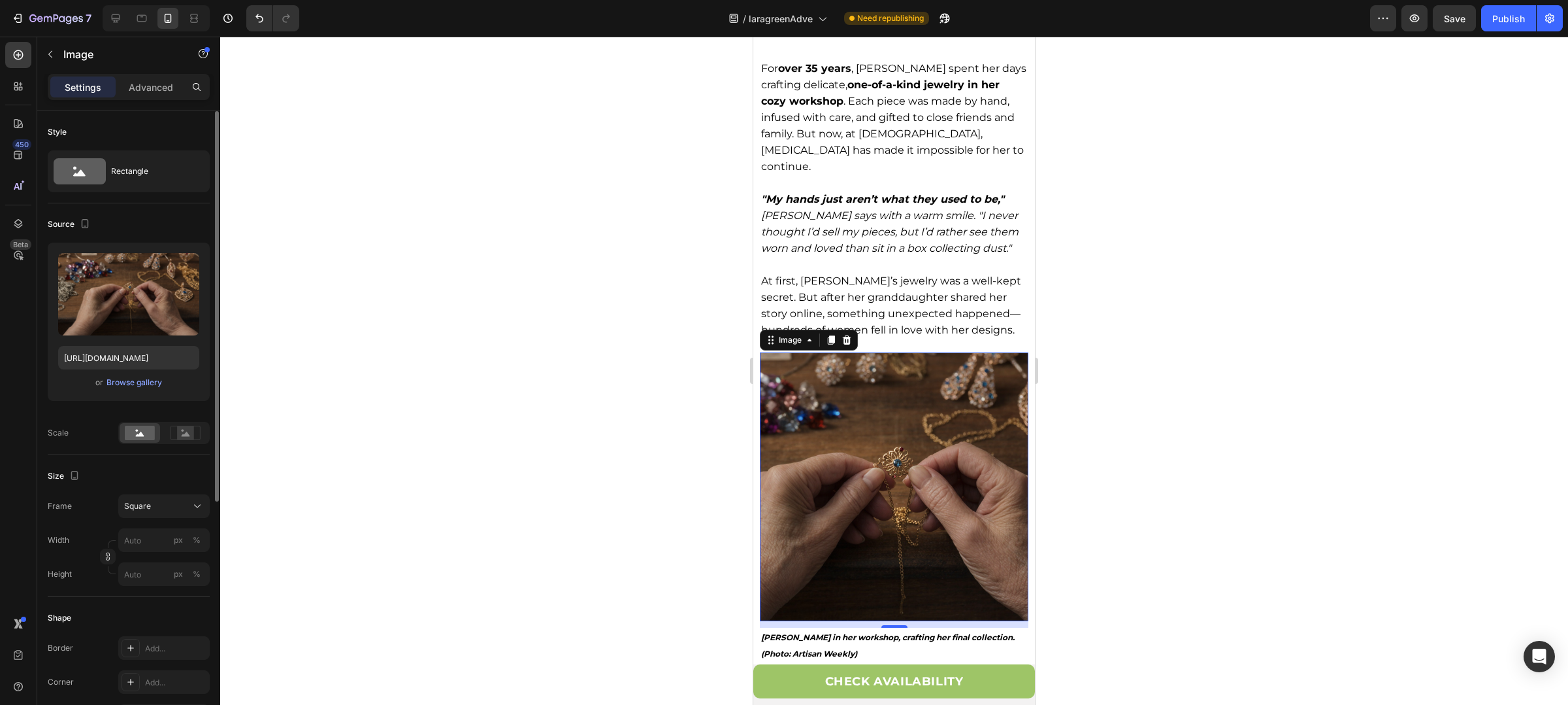
click at [826, 383] on img at bounding box center [894, 486] width 268 height 269
click at [117, 17] on icon at bounding box center [115, 18] width 9 height 9
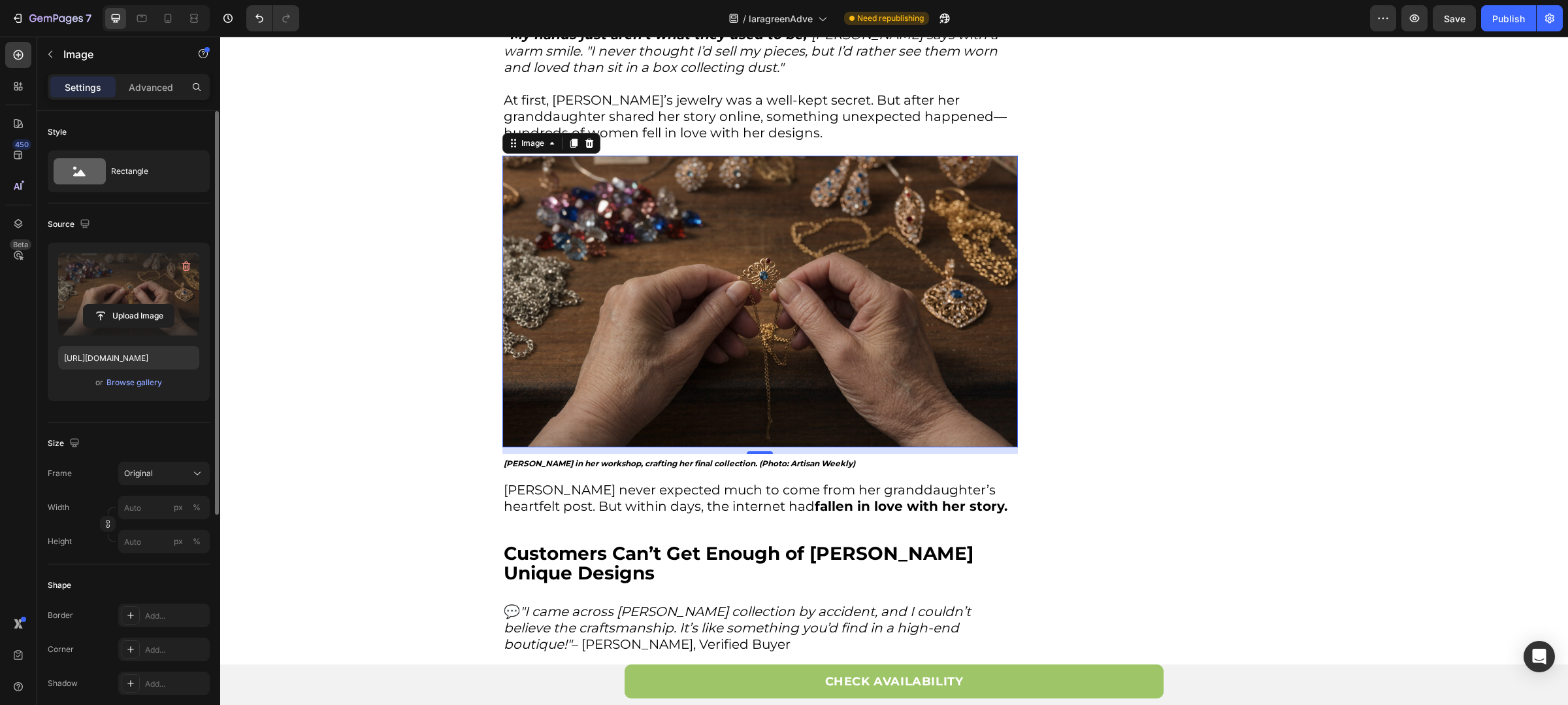
scroll to position [1013, 0]
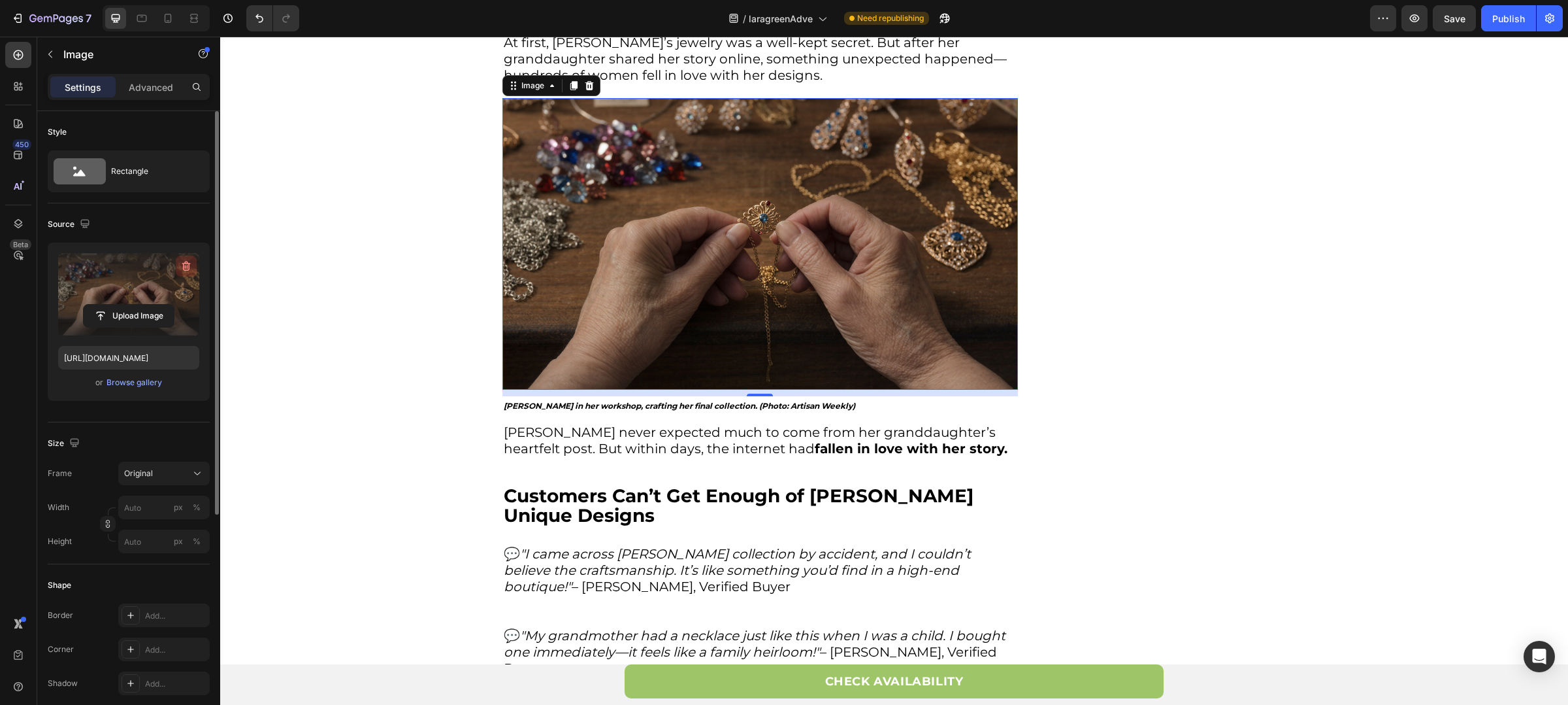
click at [181, 270] on icon "button" at bounding box center [185, 266] width 13 height 13
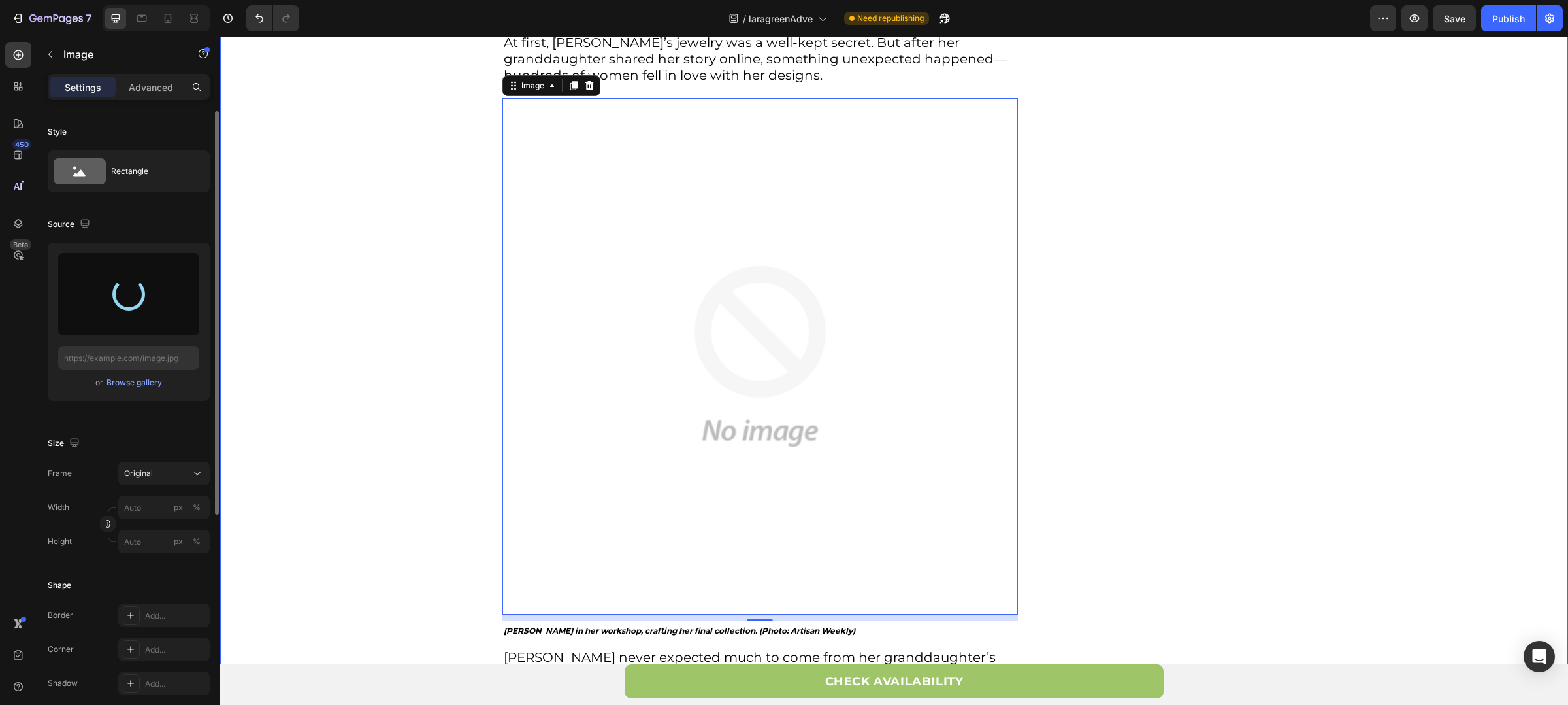
type input "https://cdn.shopify.com/s/files/1/0880/8870/7405/files/gempages_563336431406154…"
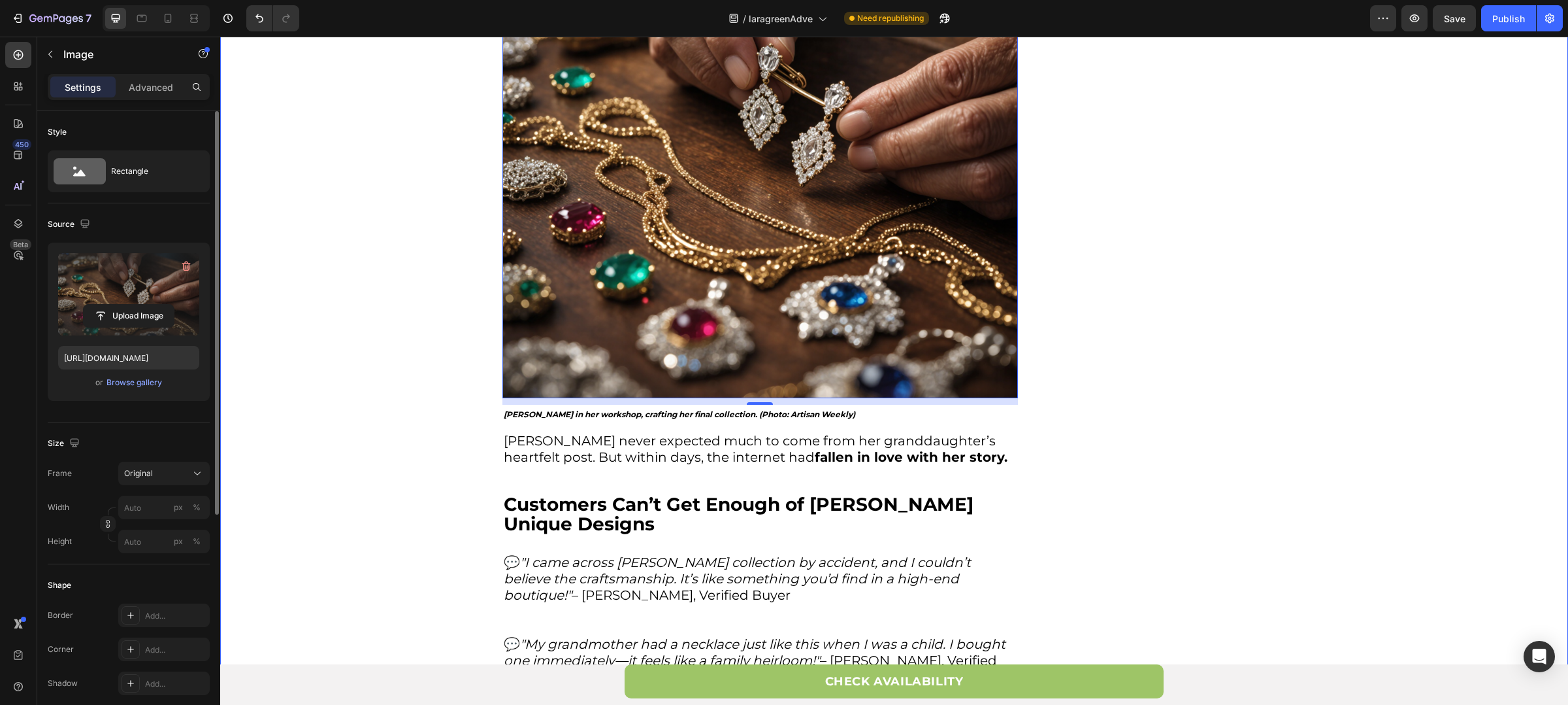
scroll to position [1251, 0]
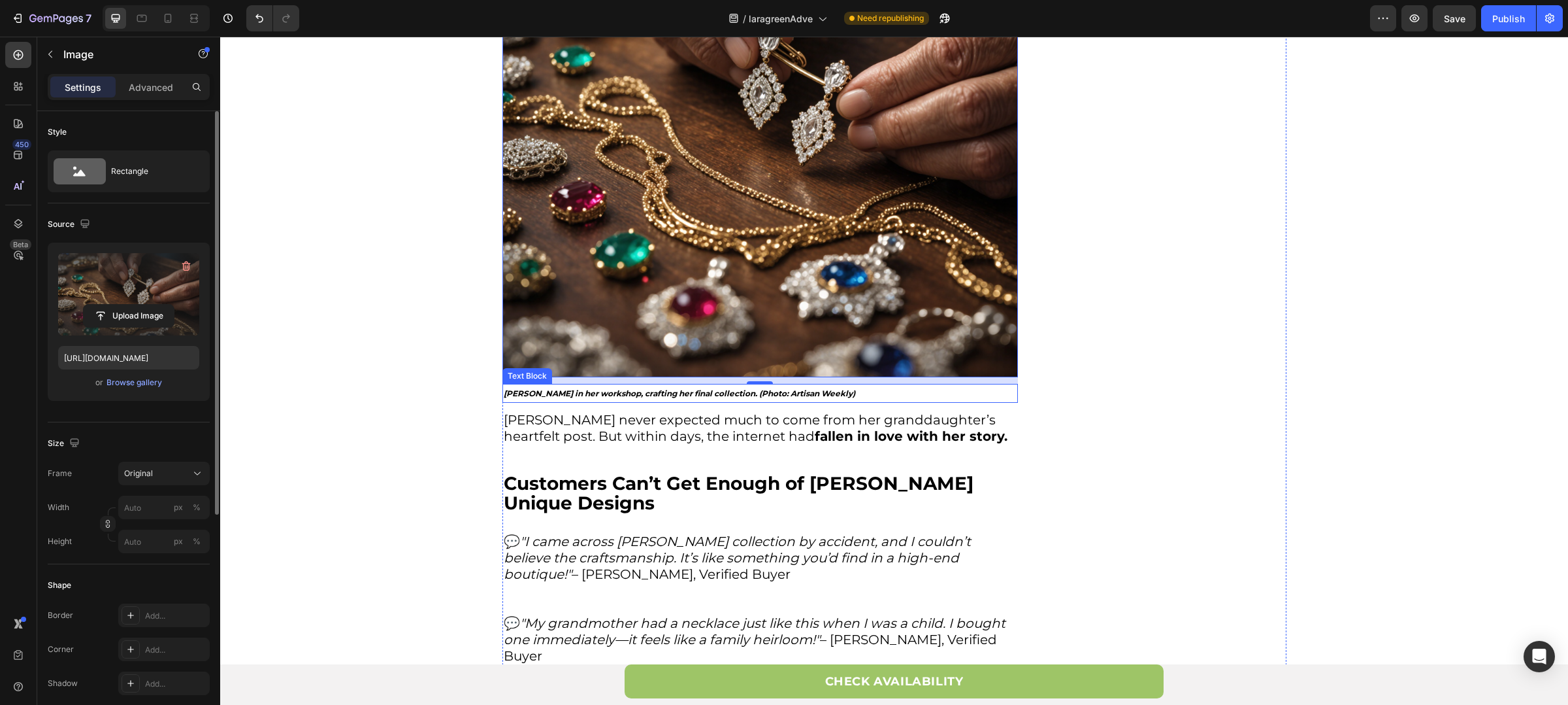
click at [534, 385] on p "Lara Green in her workshop, crafting her final collection. (Photo: Artisan Week…" at bounding box center [760, 393] width 513 height 16
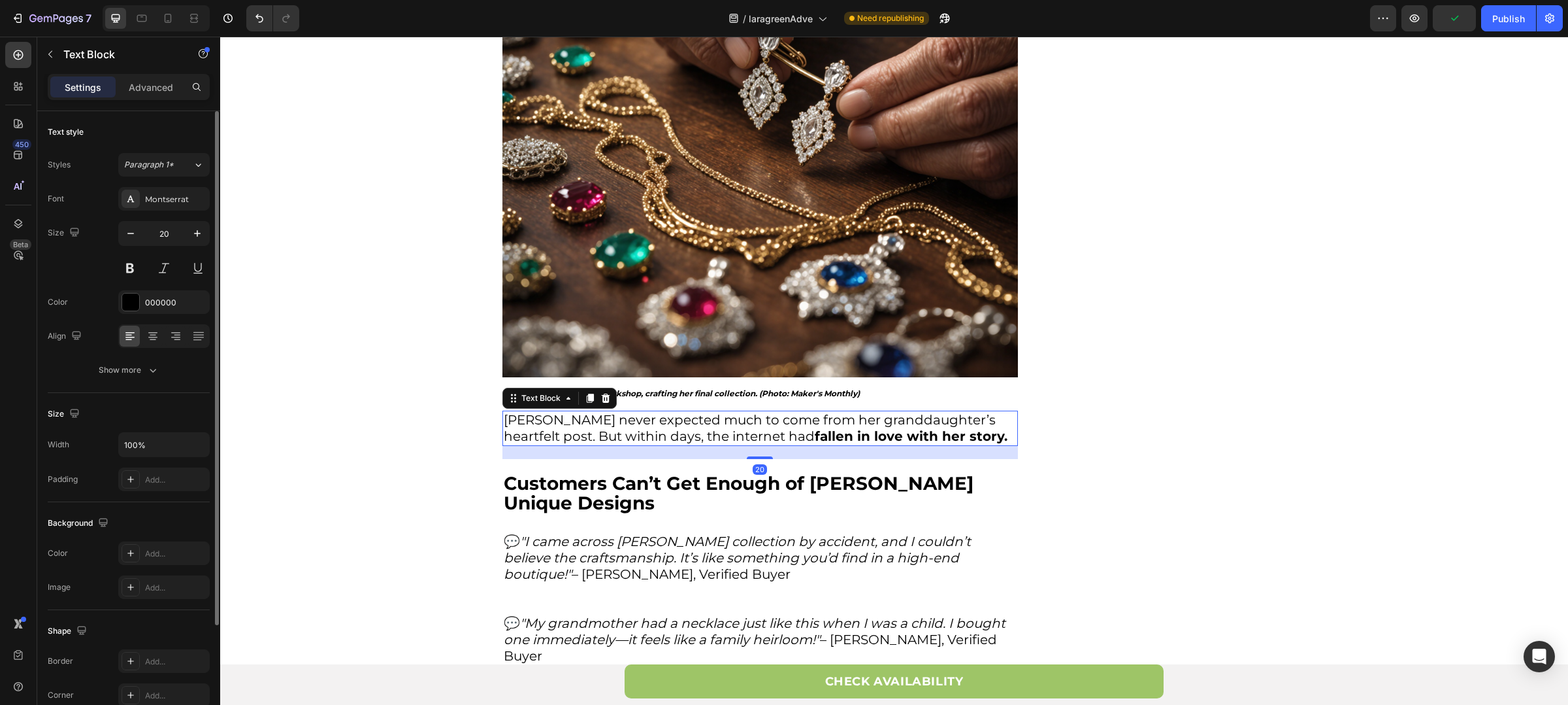
click at [579, 412] on p "Lara never expected much to come from her granddaughter’s heartfelt post. But w…" at bounding box center [760, 429] width 513 height 33
click at [563, 476] on strong "Customers Can’t Get Enough of Lara’s Unique Designs" at bounding box center [738, 493] width 470 height 42
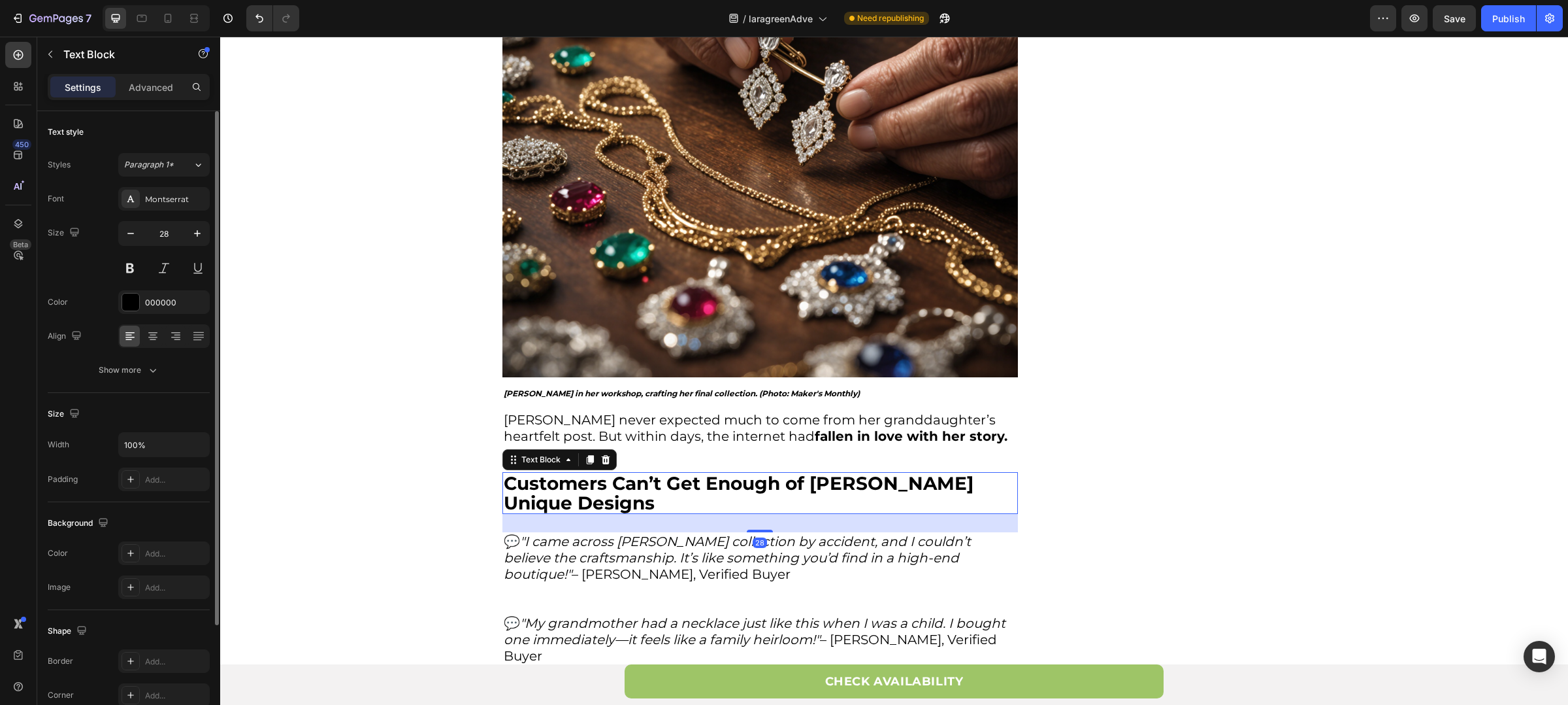
click at [821, 476] on strong "Customers Can’t Get Enough of Lara’s Unique Designs" at bounding box center [738, 493] width 470 height 42
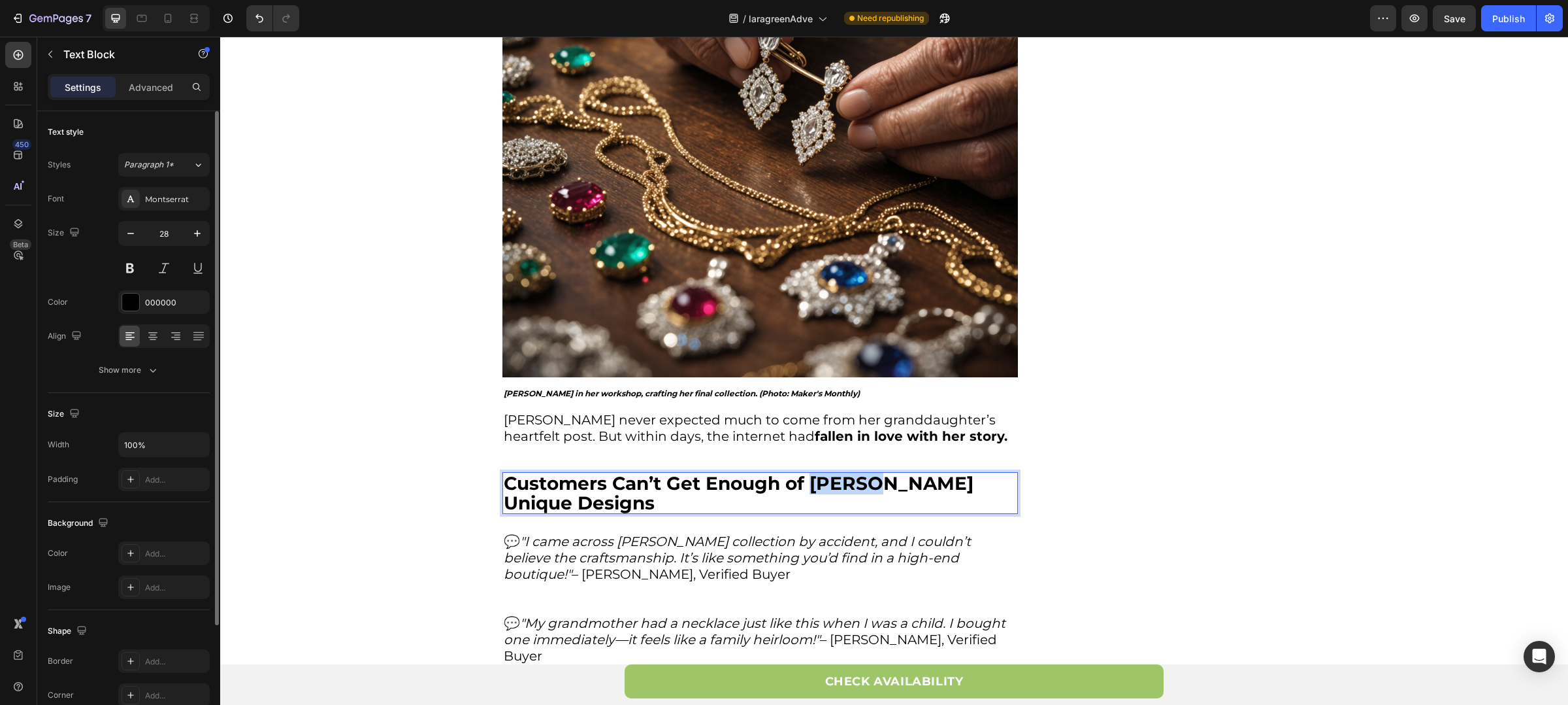
click at [821, 476] on strong "Customers Can’t Get Enough of Lara’s Unique Designs" at bounding box center [738, 493] width 470 height 42
click at [676, 535] on icon ""I came across Lara’s collection by accident, and I couldn’t believe the crafts…" at bounding box center [737, 558] width 467 height 48
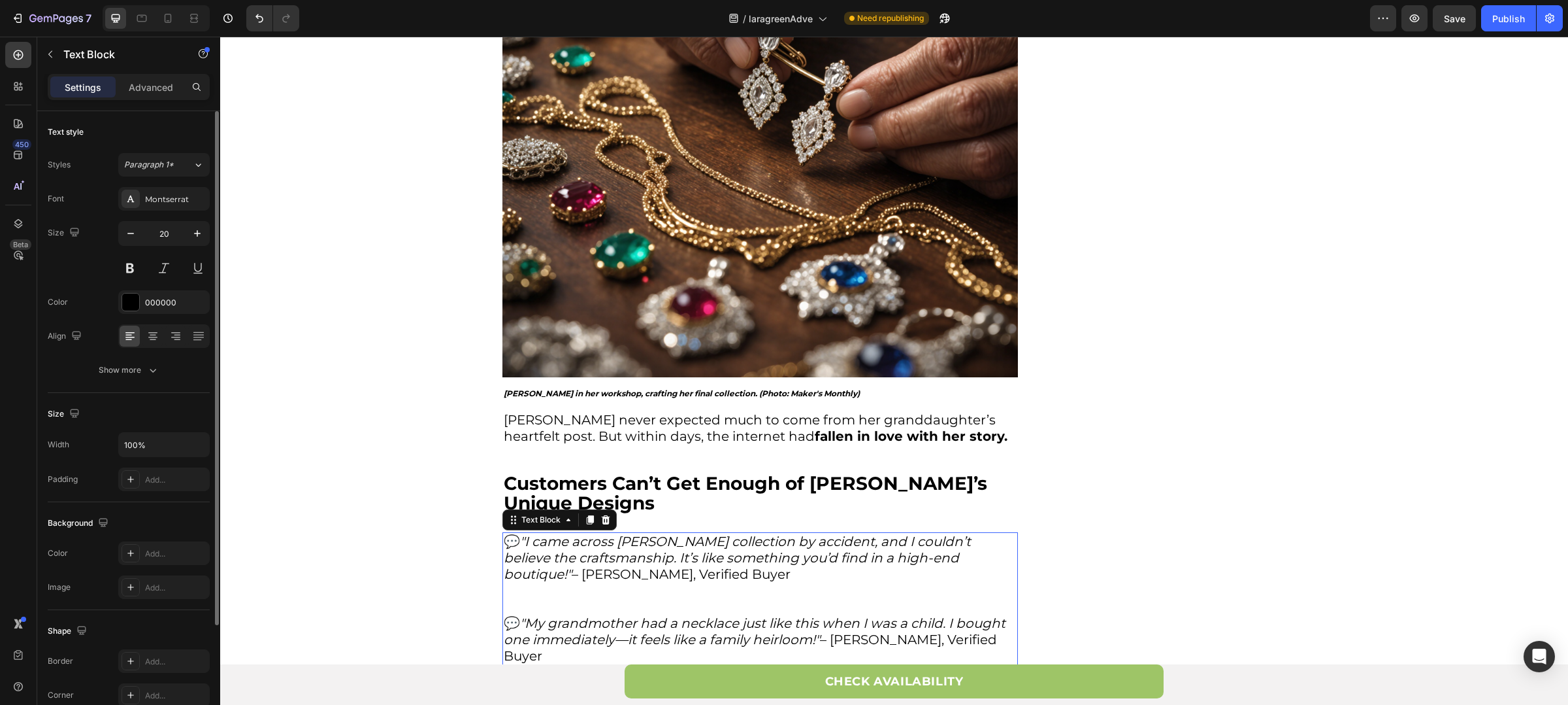
click at [657, 535] on icon ""I came across Lara’s collection by accident, and I couldn’t believe the crafts…" at bounding box center [737, 558] width 467 height 48
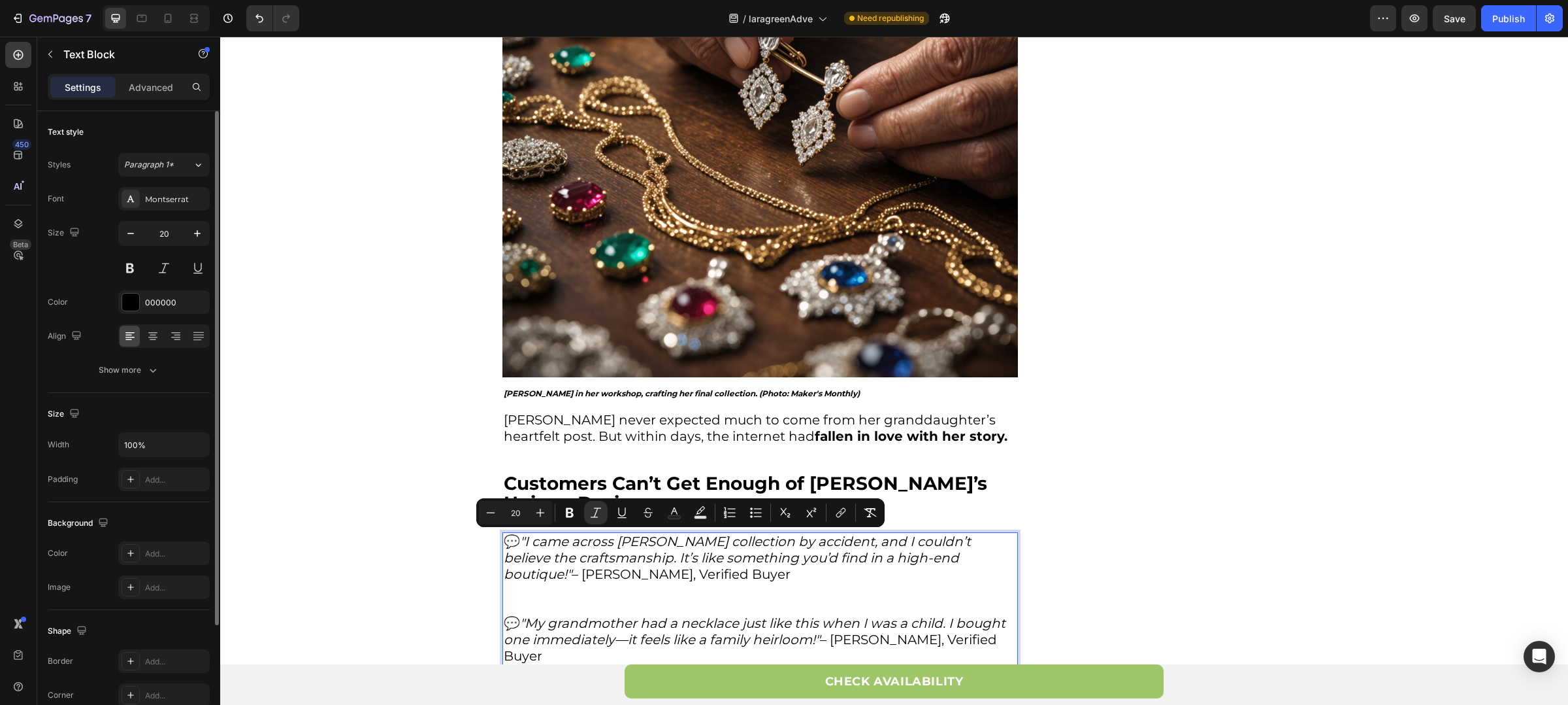
click at [610, 540] on icon ""I came across Lara’s collection by accident, and I couldn’t believe the crafts…" at bounding box center [737, 558] width 467 height 48
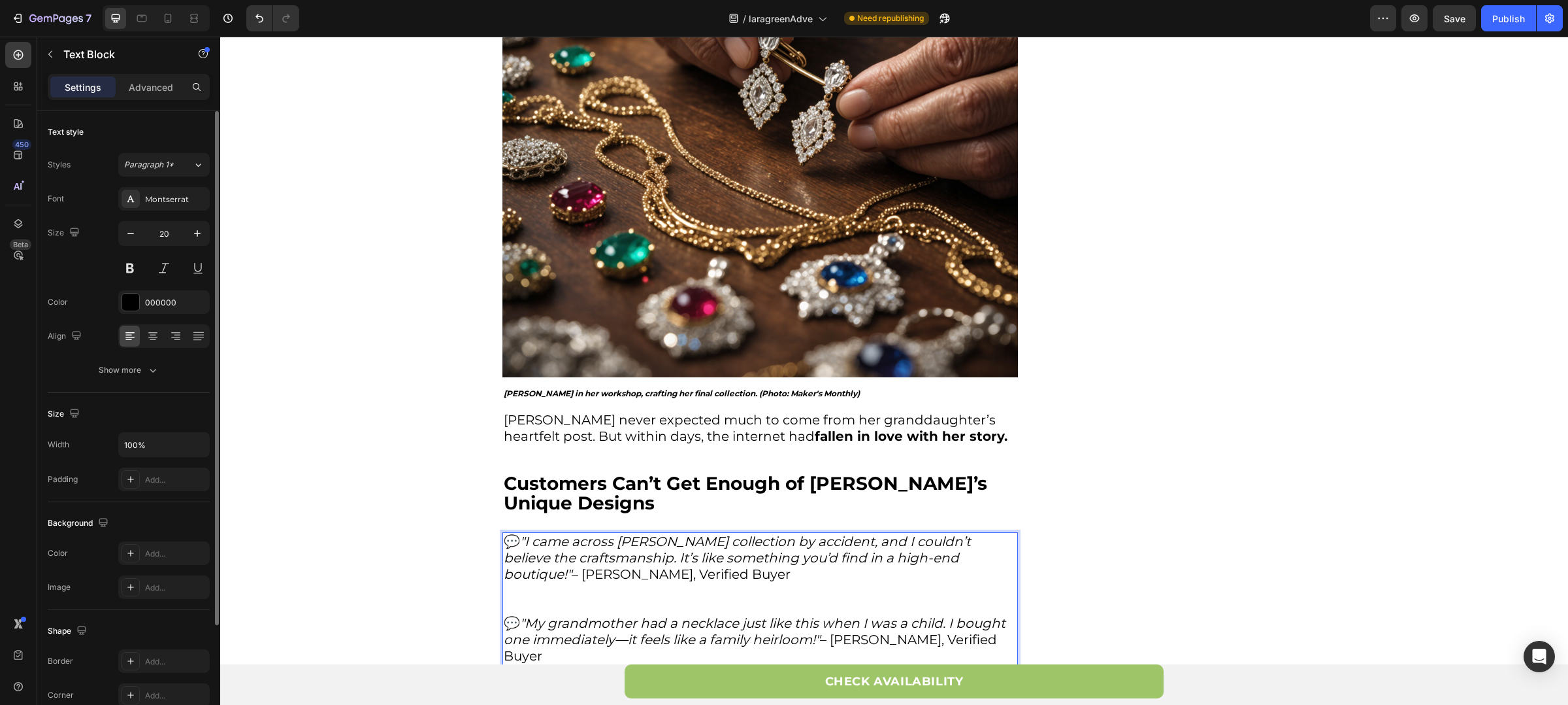
click at [637, 533] on icon ""I came across Lara’s collection by accident, and I couldn’t believe the crafts…" at bounding box center [737, 558] width 467 height 48
click at [561, 412] on p "Lara never expected much to come from her granddaughter’s heartfelt post. But w…" at bounding box center [760, 429] width 513 height 33
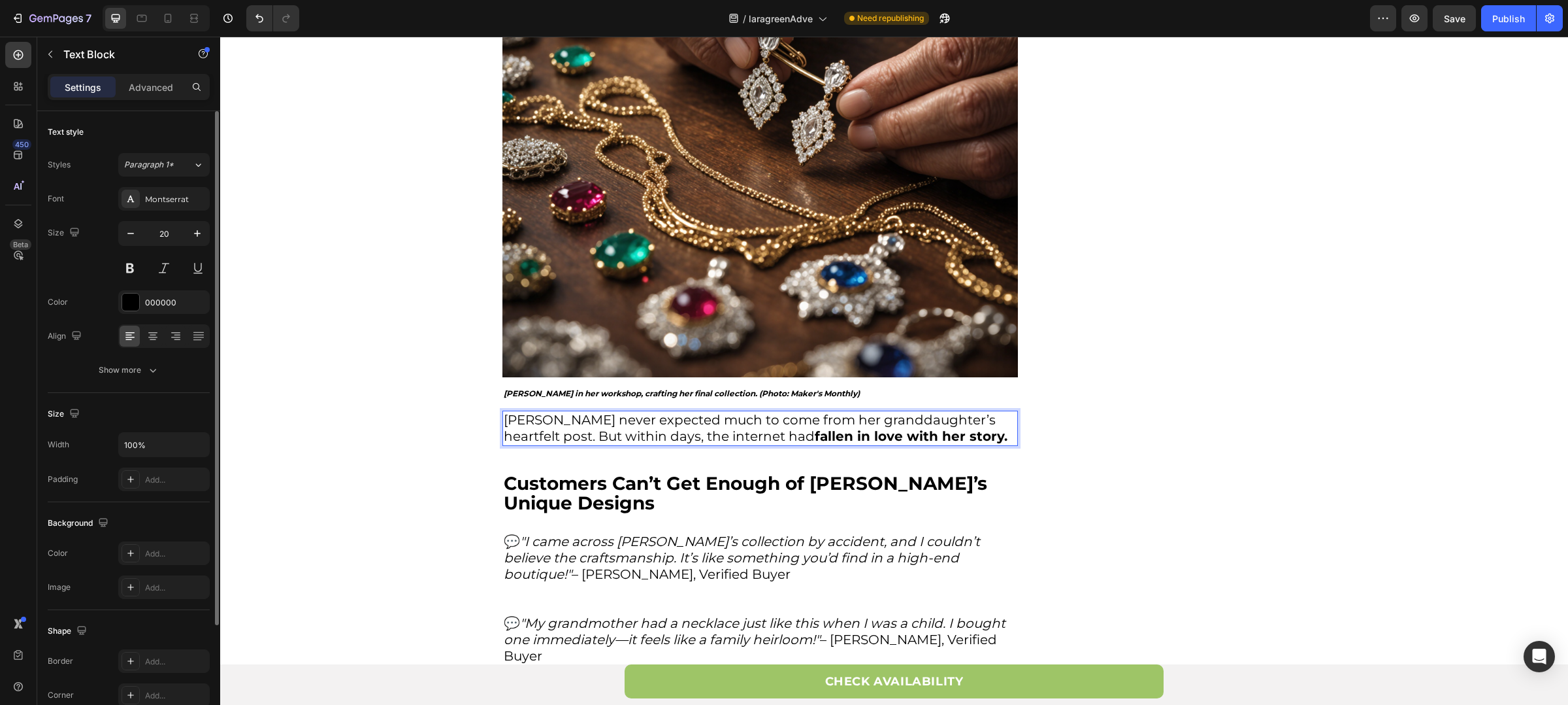
click at [512, 412] on p "Lara never expected much to come from her granddaughter’s heartfelt post. But w…" at bounding box center [760, 429] width 513 height 33
click at [510, 412] on p "Lara never expected much to come from her granddaughter’s heartfelt post. But w…" at bounding box center [760, 429] width 513 height 33
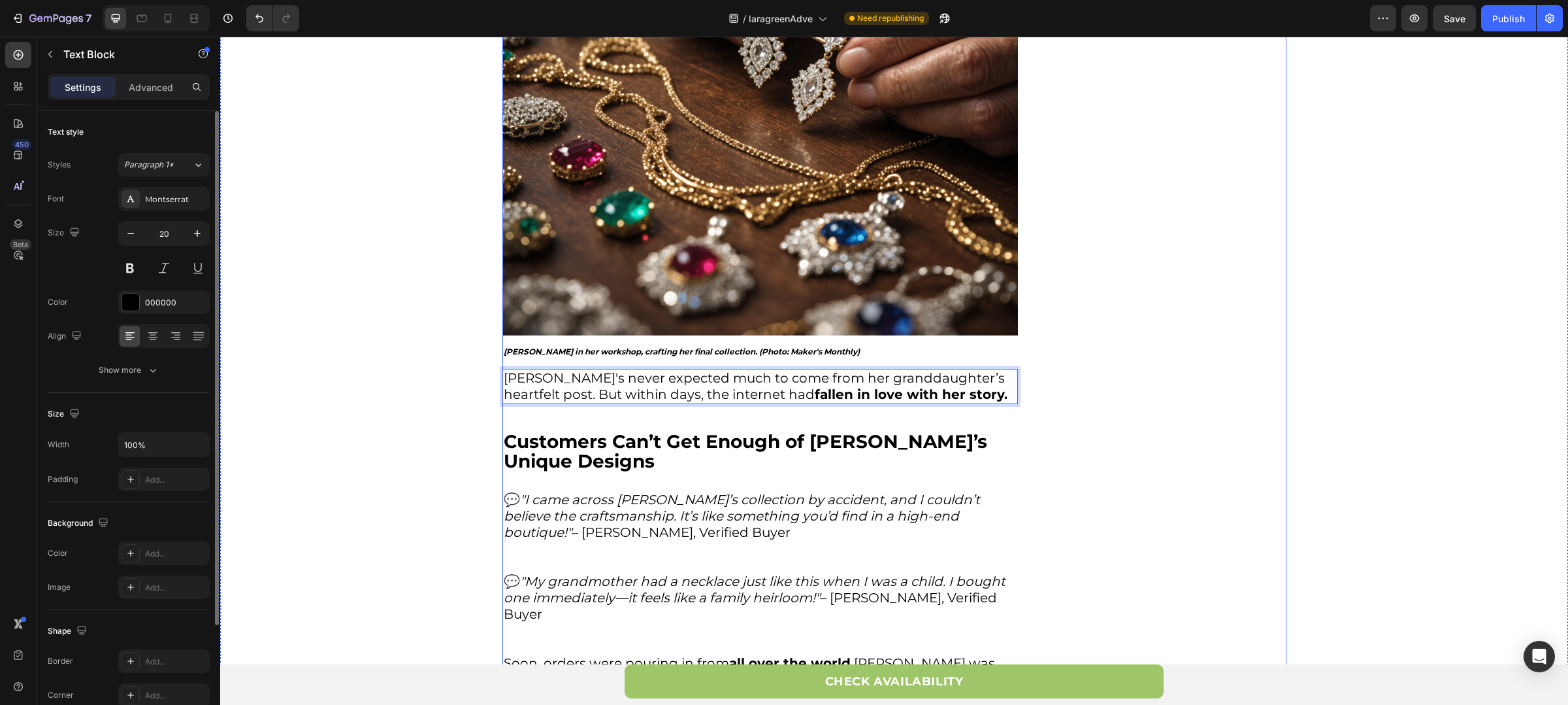
scroll to position [1325, 0]
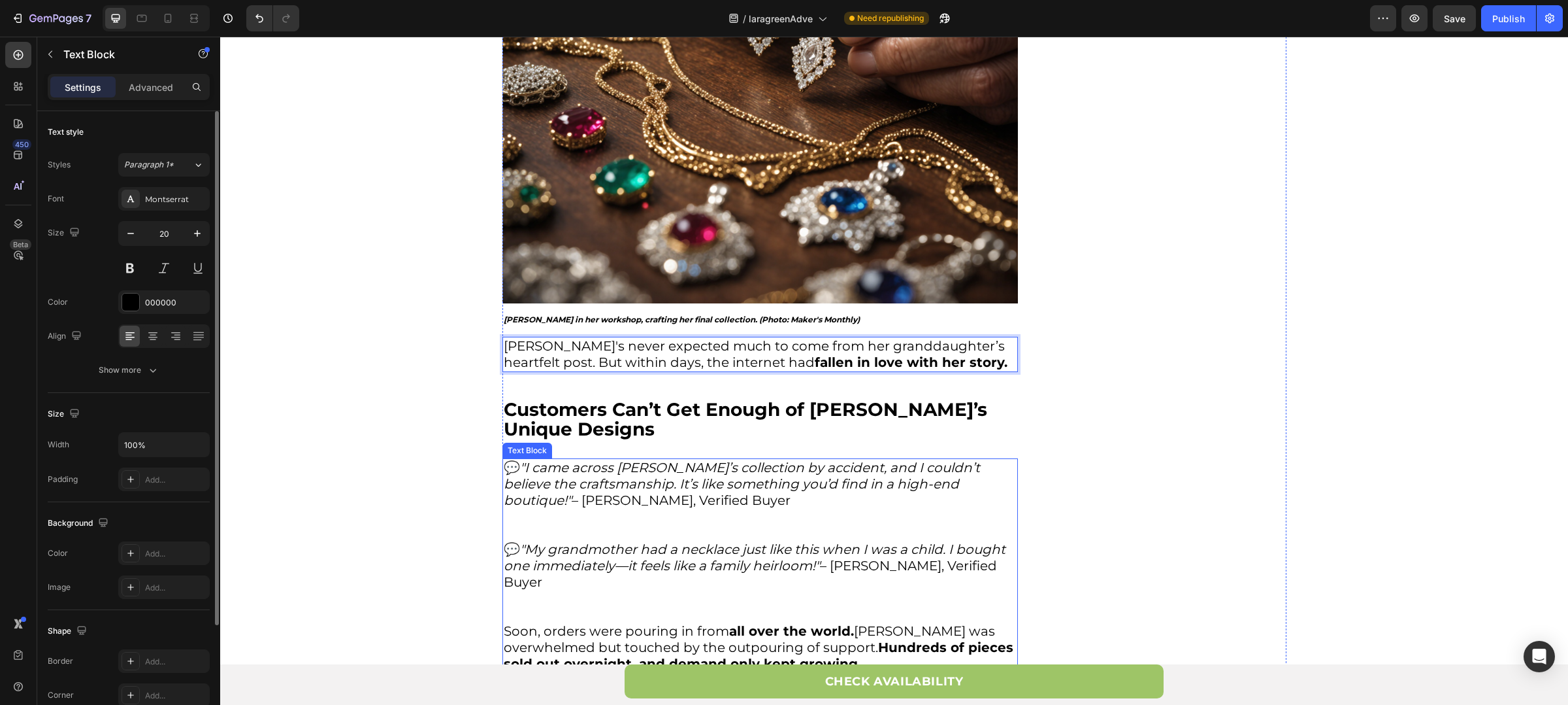
click at [674, 460] on icon ""I came across [PERSON_NAME]’s collection by accident, and I couldn’t believe t…" at bounding box center [742, 484] width 477 height 48
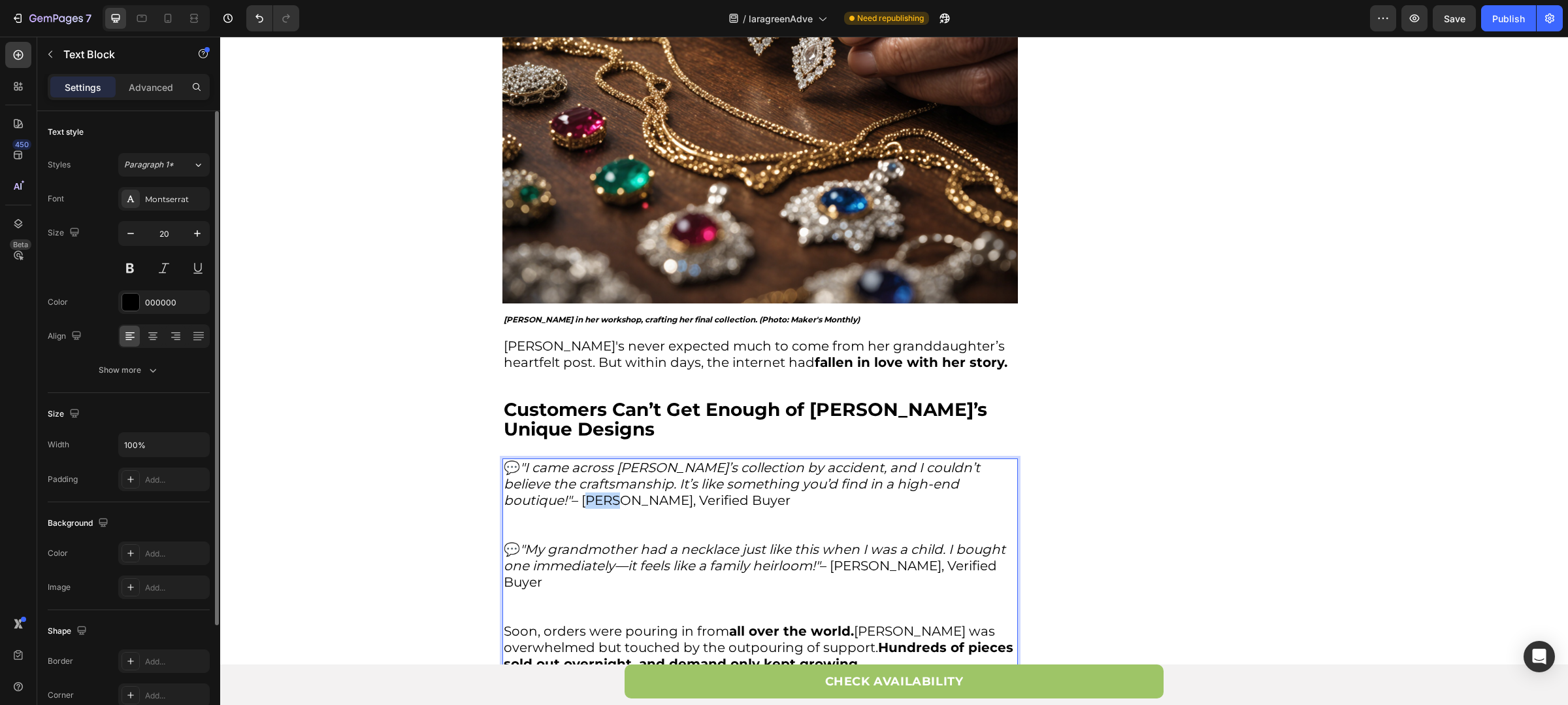
click at [968, 464] on p "💬 "I came across Sheryl’s collection by accident, and I couldn’t believe the cr…" at bounding box center [760, 500] width 513 height 81
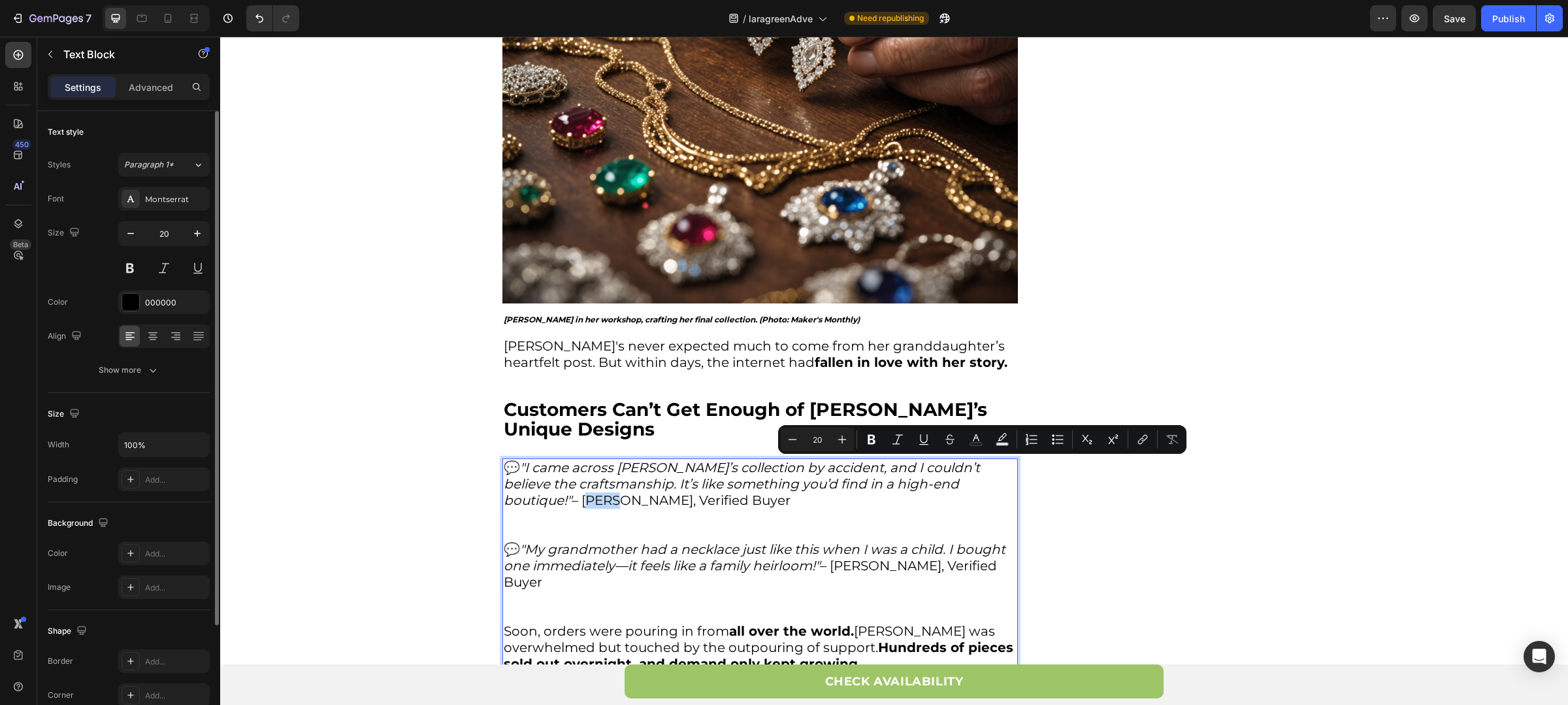
click at [985, 464] on p "💬 "I came across Sheryl’s collection by accident, and I couldn’t believe the cr…" at bounding box center [760, 500] width 513 height 81
click at [980, 466] on p "💬 "I came across Sheryl’s collection by accident, and I couldn’t believe the cr…" at bounding box center [760, 500] width 513 height 81
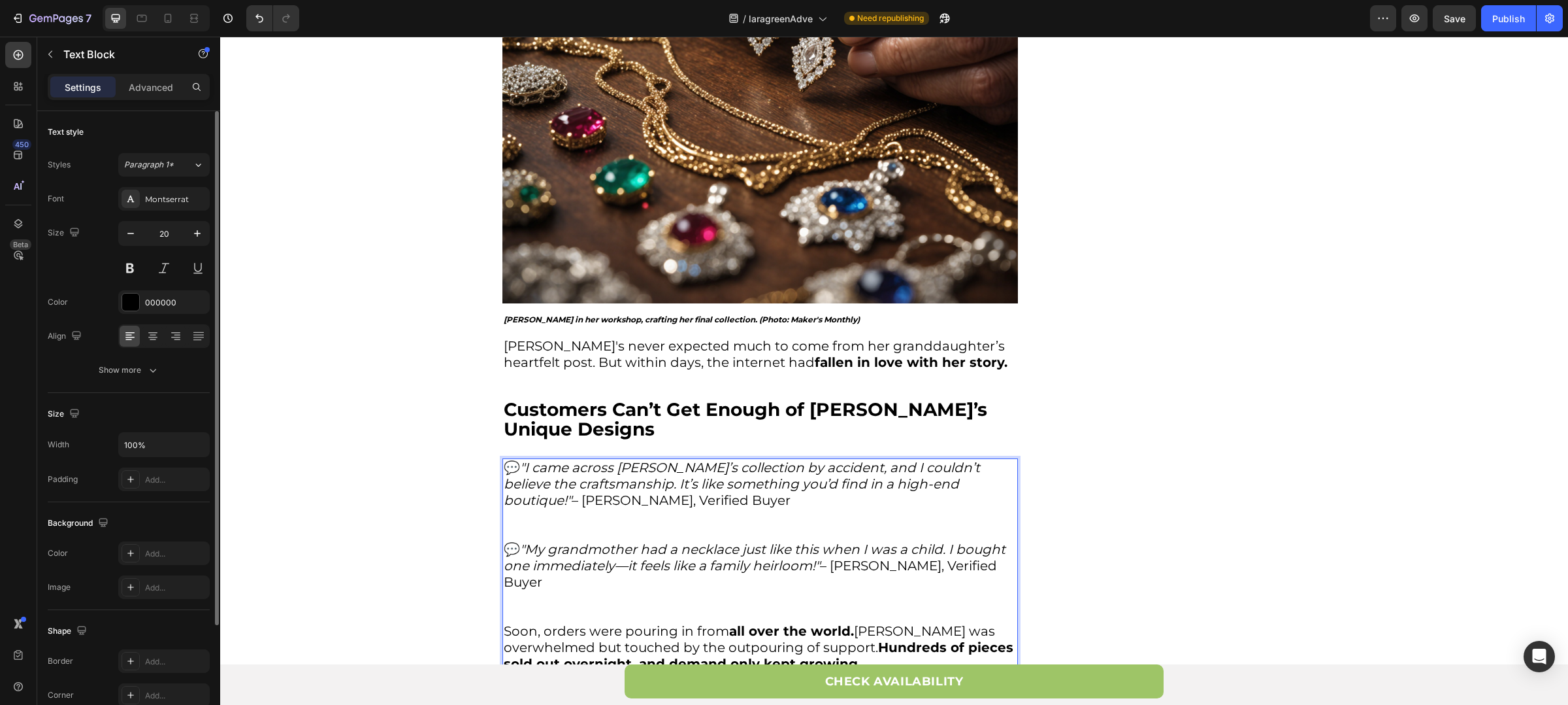
click at [980, 471] on p "💬 "I came across Sheryl’s collection by accident, and I couldn’t believe the cr…" at bounding box center [760, 500] width 513 height 81
click at [850, 552] on p "💬 "My grandmother had a necklace just like this when I was a child. I bought on…" at bounding box center [760, 582] width 513 height 81
click at [958, 473] on p "💬 "I came across Sheryl’s collection by accident, and I couldn’t believe the cr…" at bounding box center [760, 500] width 513 height 81
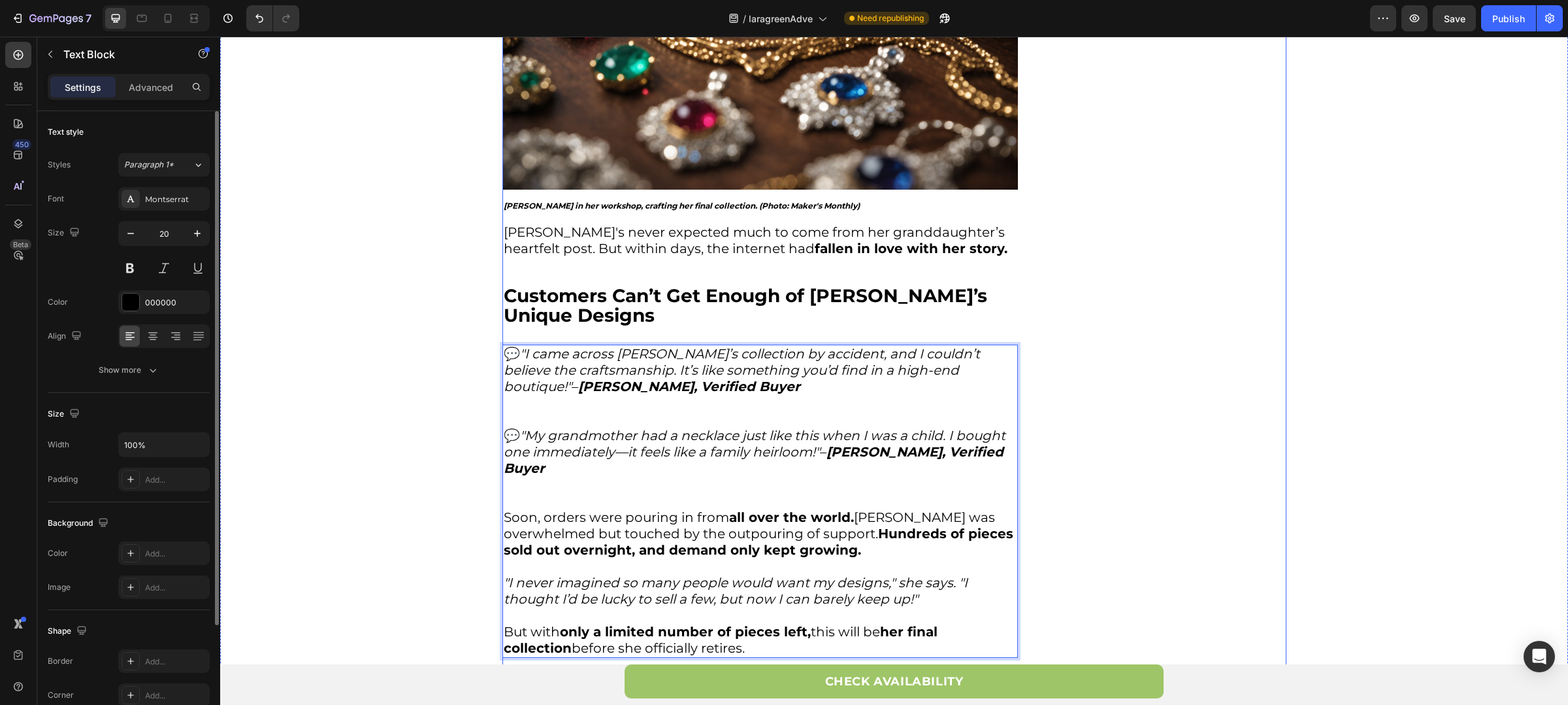
scroll to position [1459, 0]
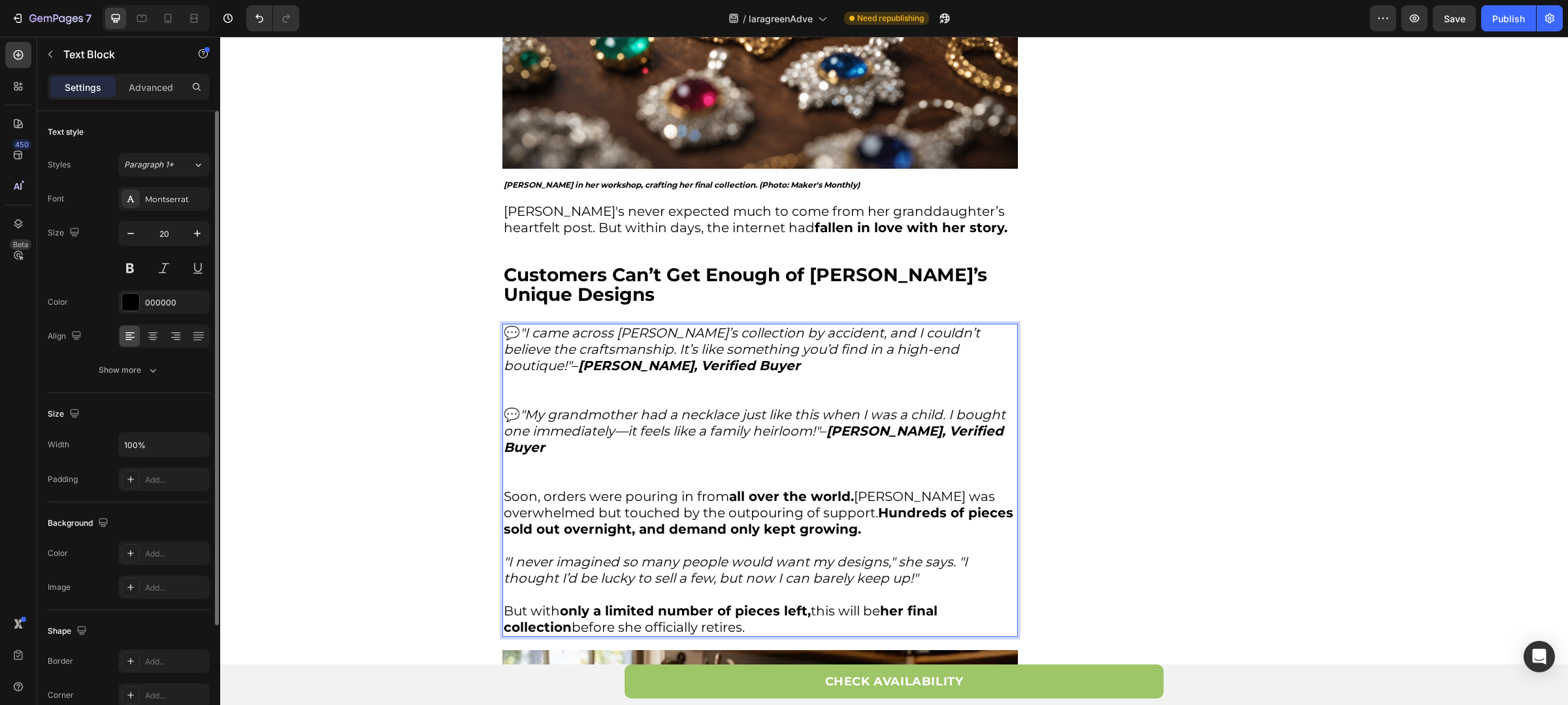
click at [860, 489] on p "Soon, orders were pouring in from all over the world. Lara was overwhelmed but …" at bounding box center [760, 521] width 513 height 65
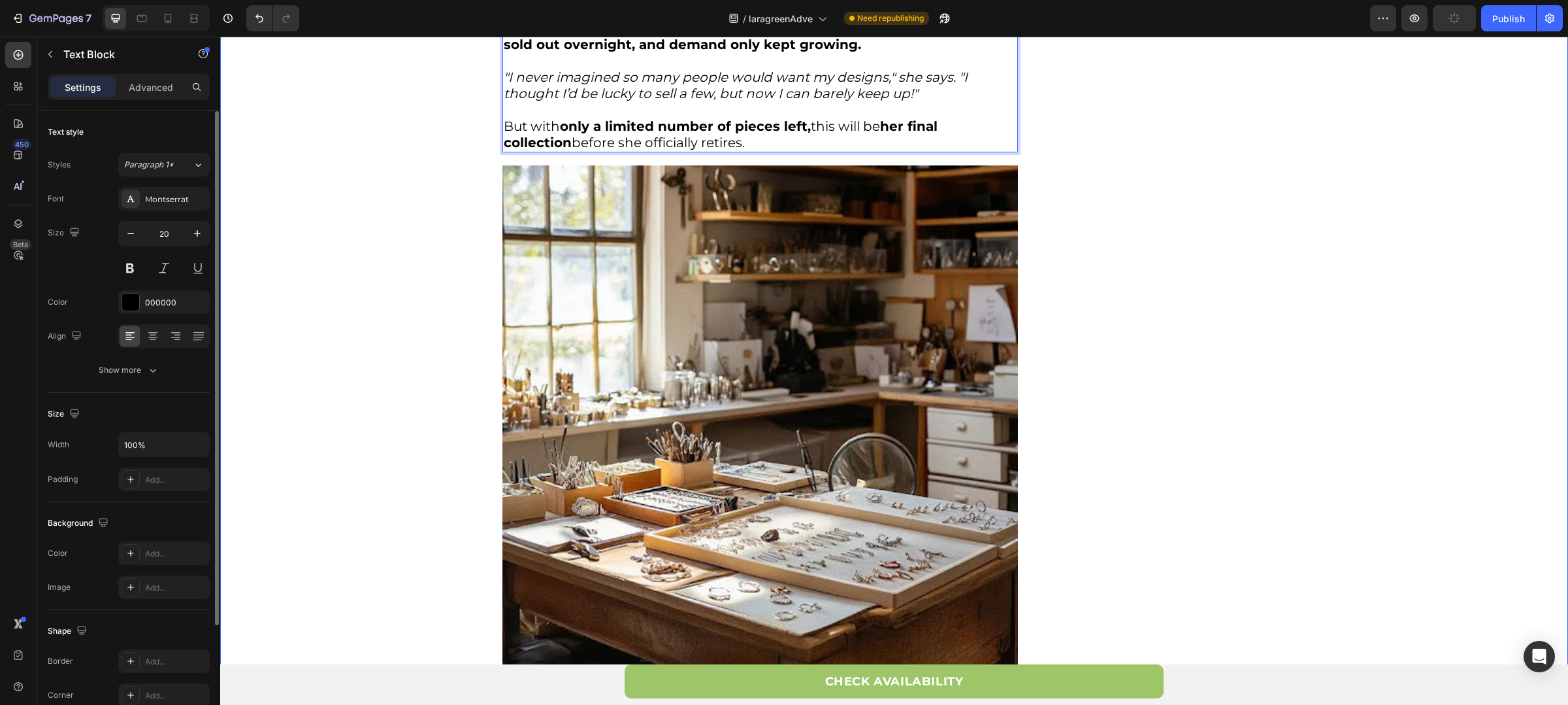
scroll to position [1972, 0]
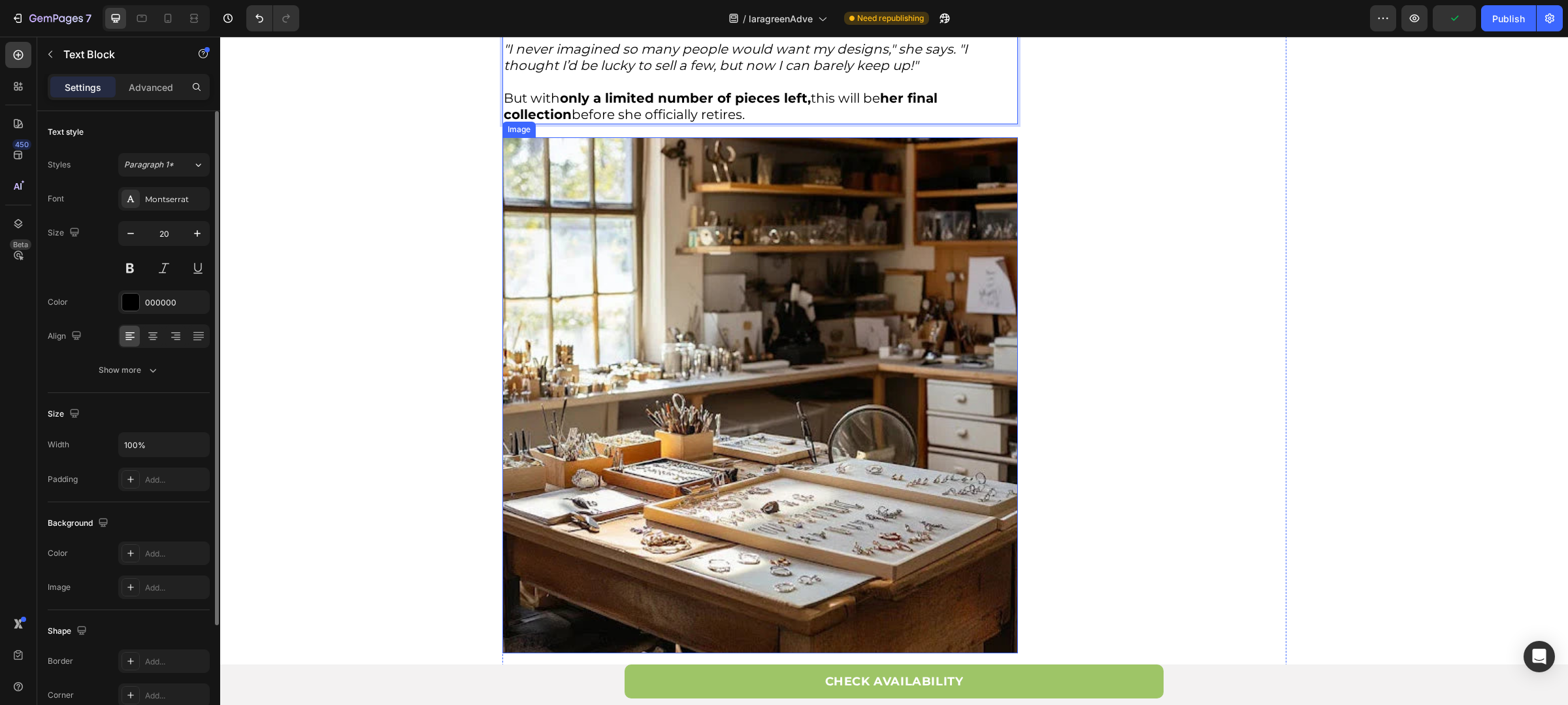
click at [629, 378] on img at bounding box center [761, 396] width 516 height 516
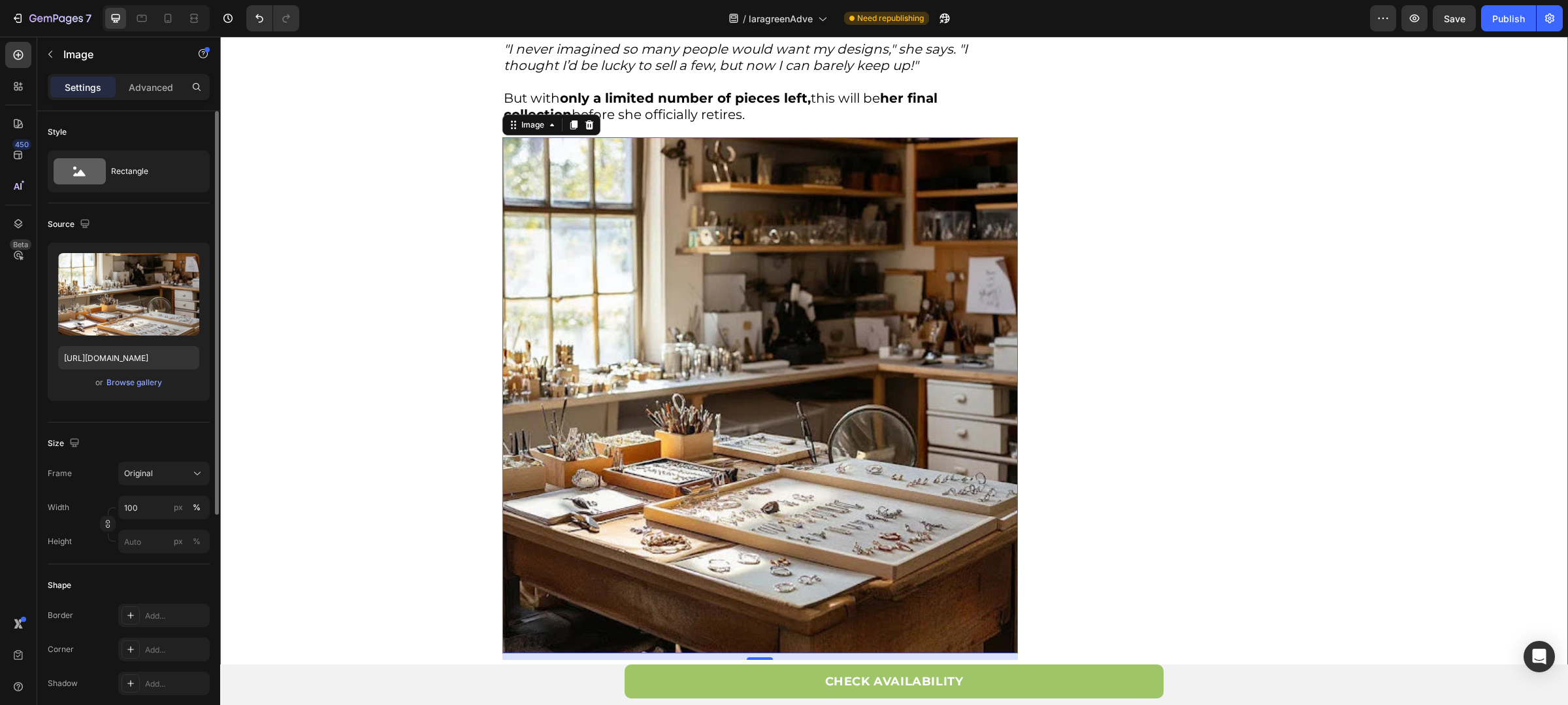
scroll to position [1940, 0]
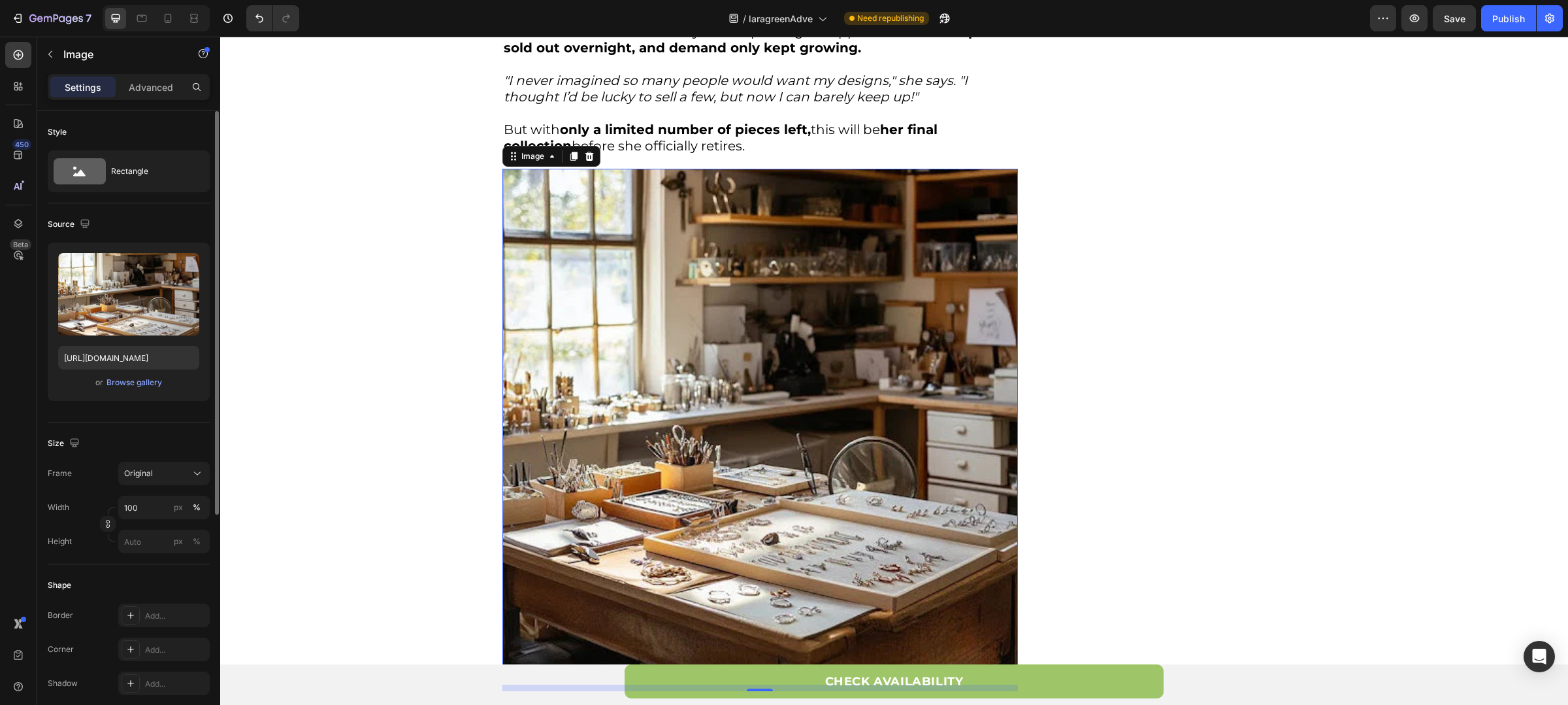
click at [669, 335] on img at bounding box center [761, 427] width 516 height 516
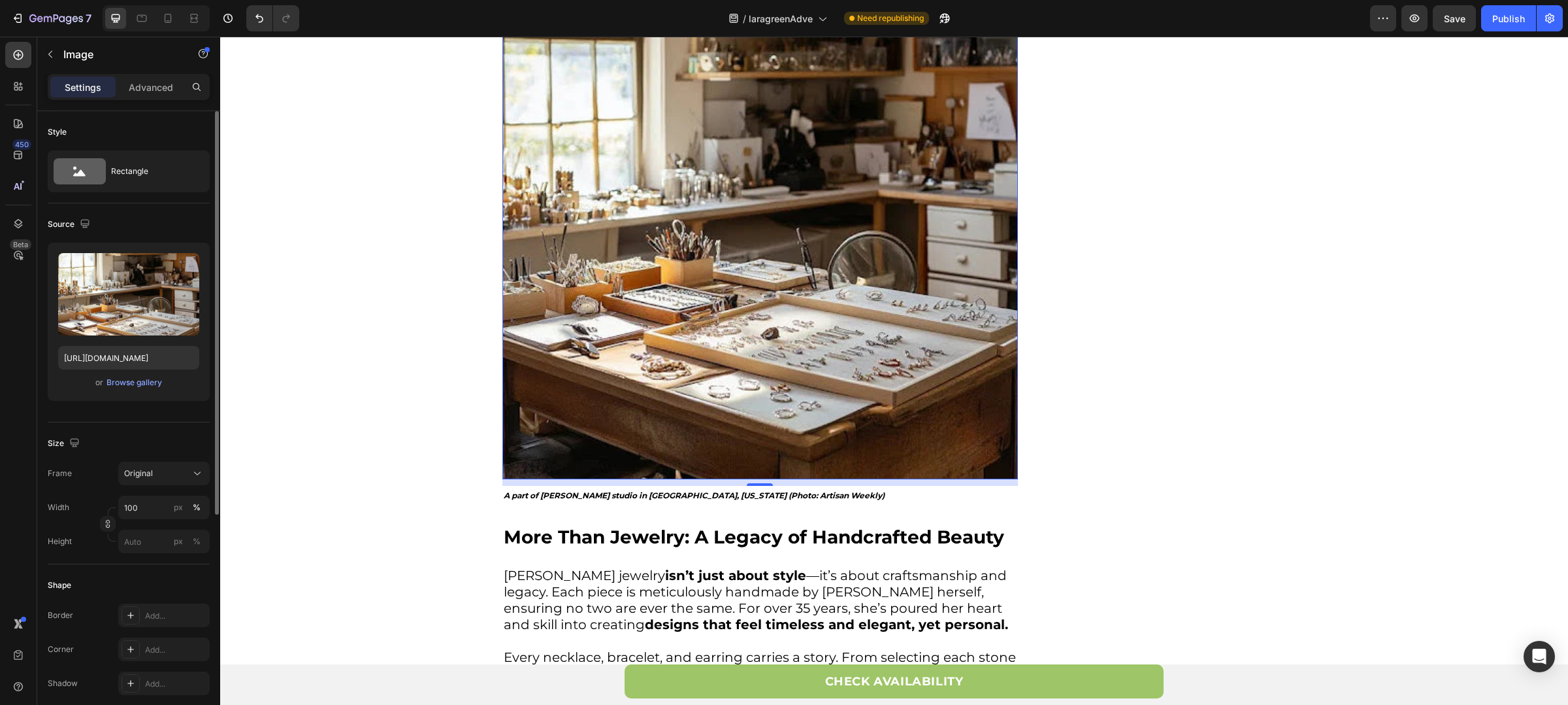
scroll to position [1969, 0]
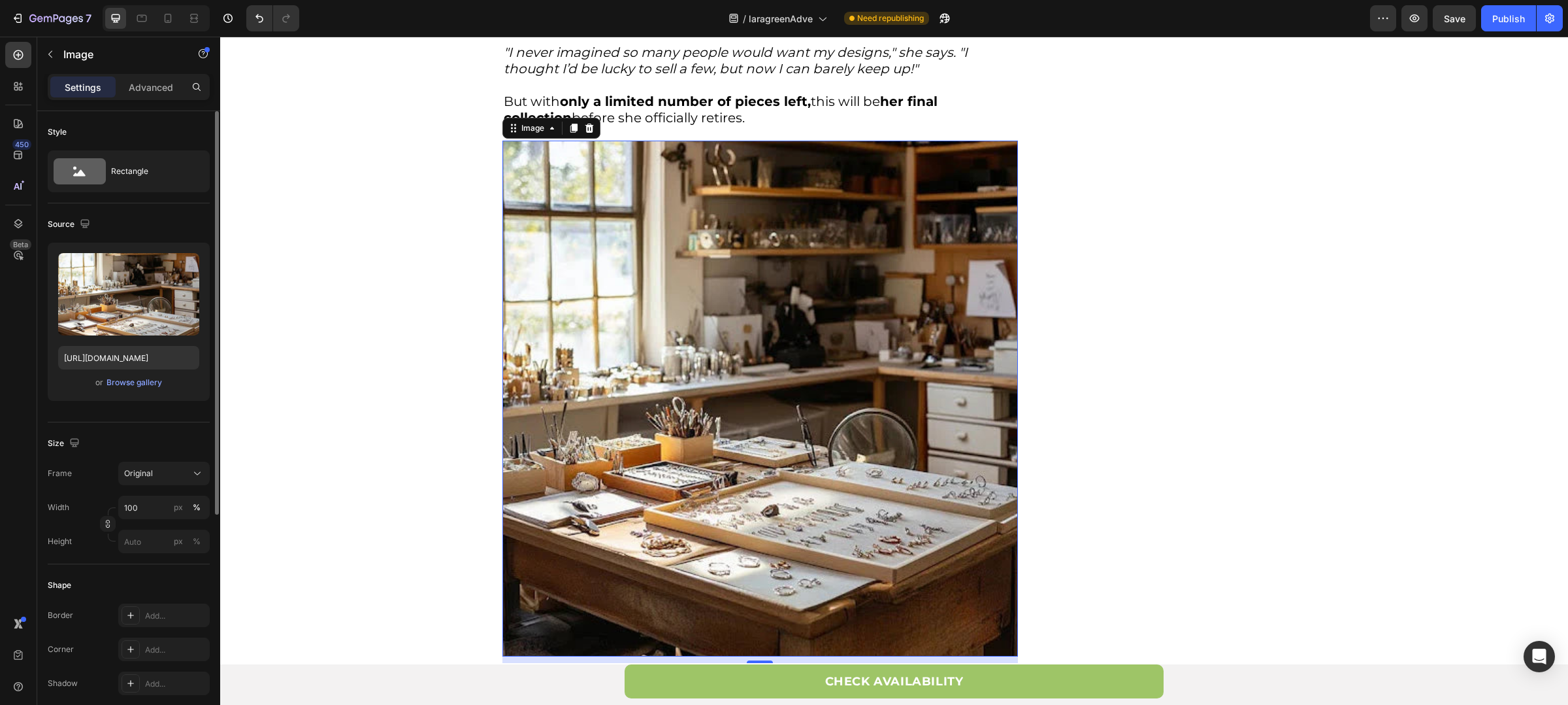
click at [765, 246] on img at bounding box center [761, 399] width 516 height 516
click at [188, 270] on icon "button" at bounding box center [186, 267] width 9 height 10
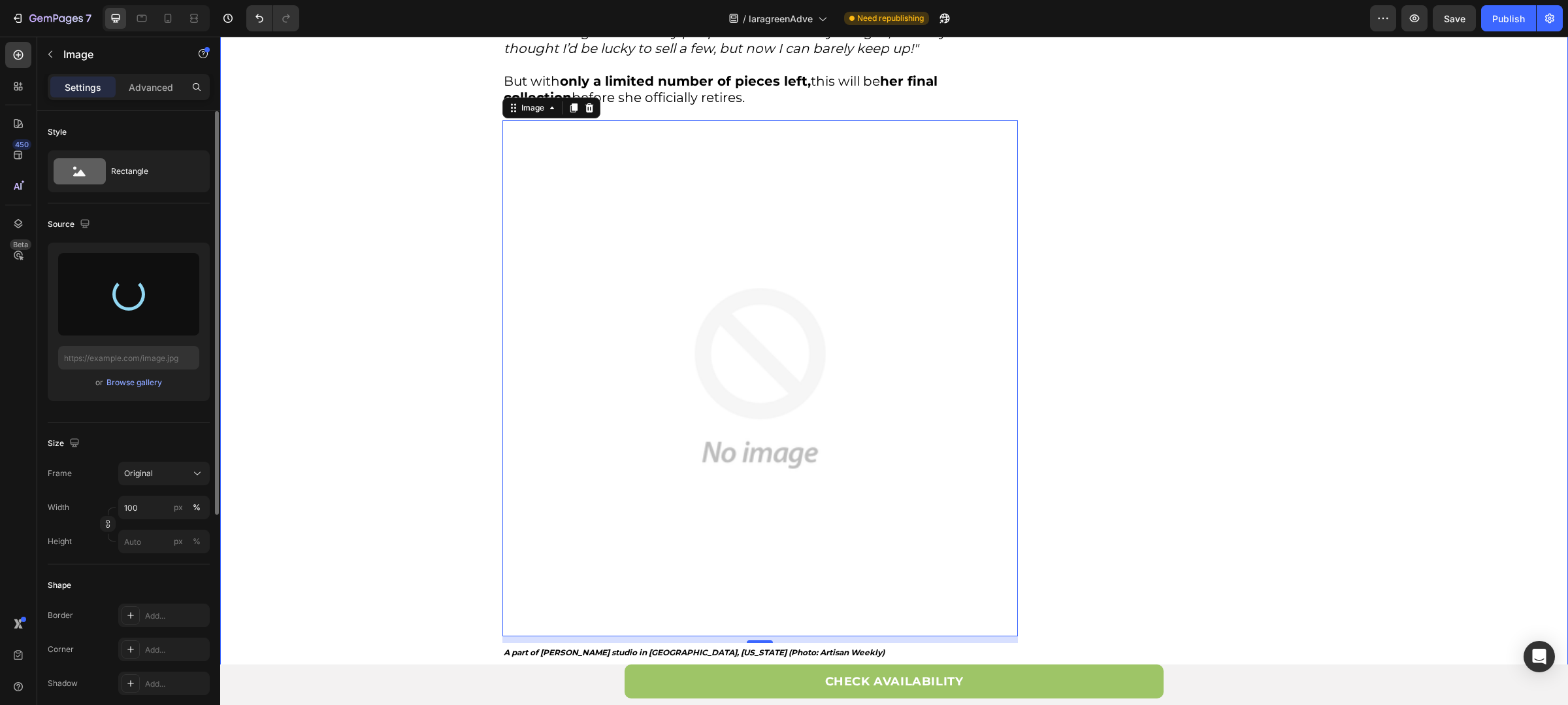
scroll to position [2000, 0]
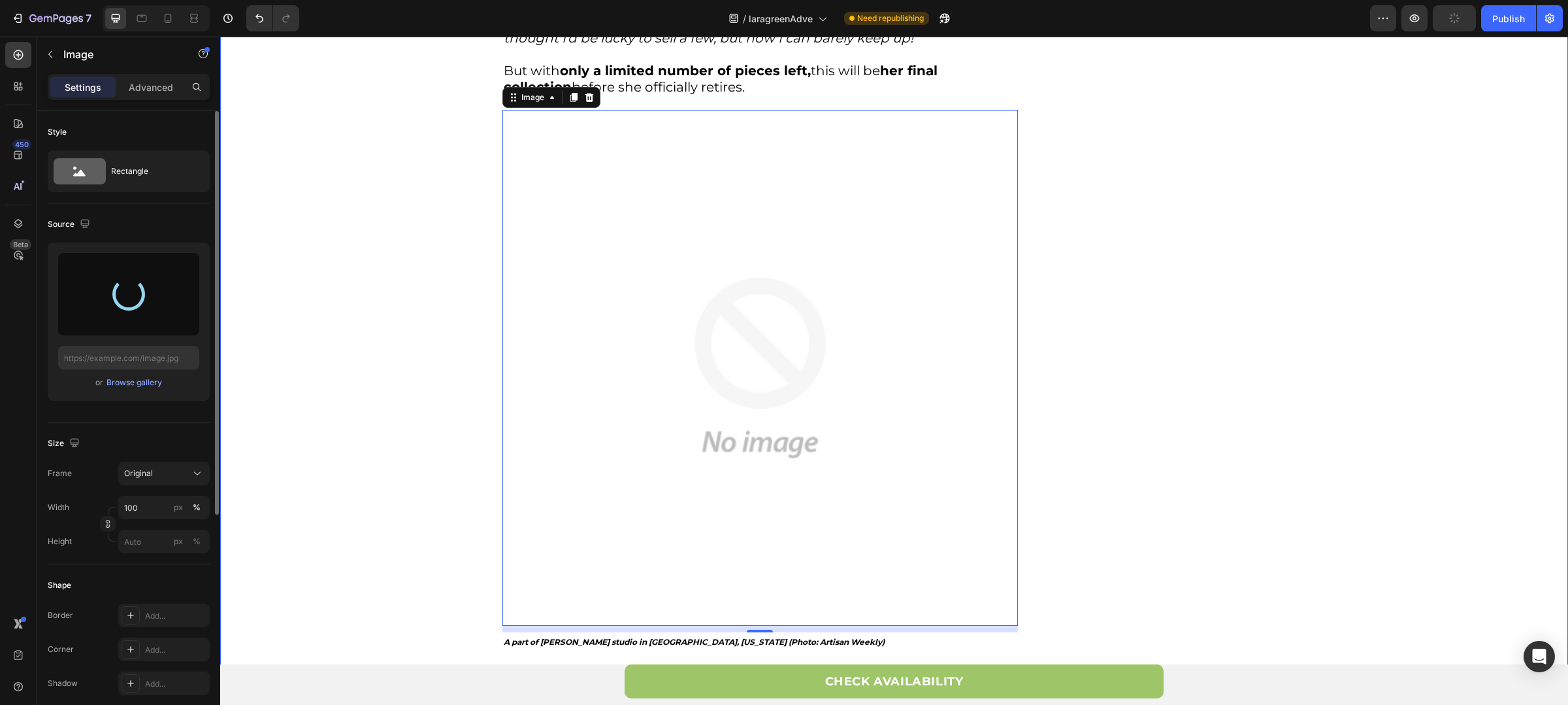
type input "https://cdn.shopify.com/s/files/1/0880/8870/7405/files/gempages_563336431406154…"
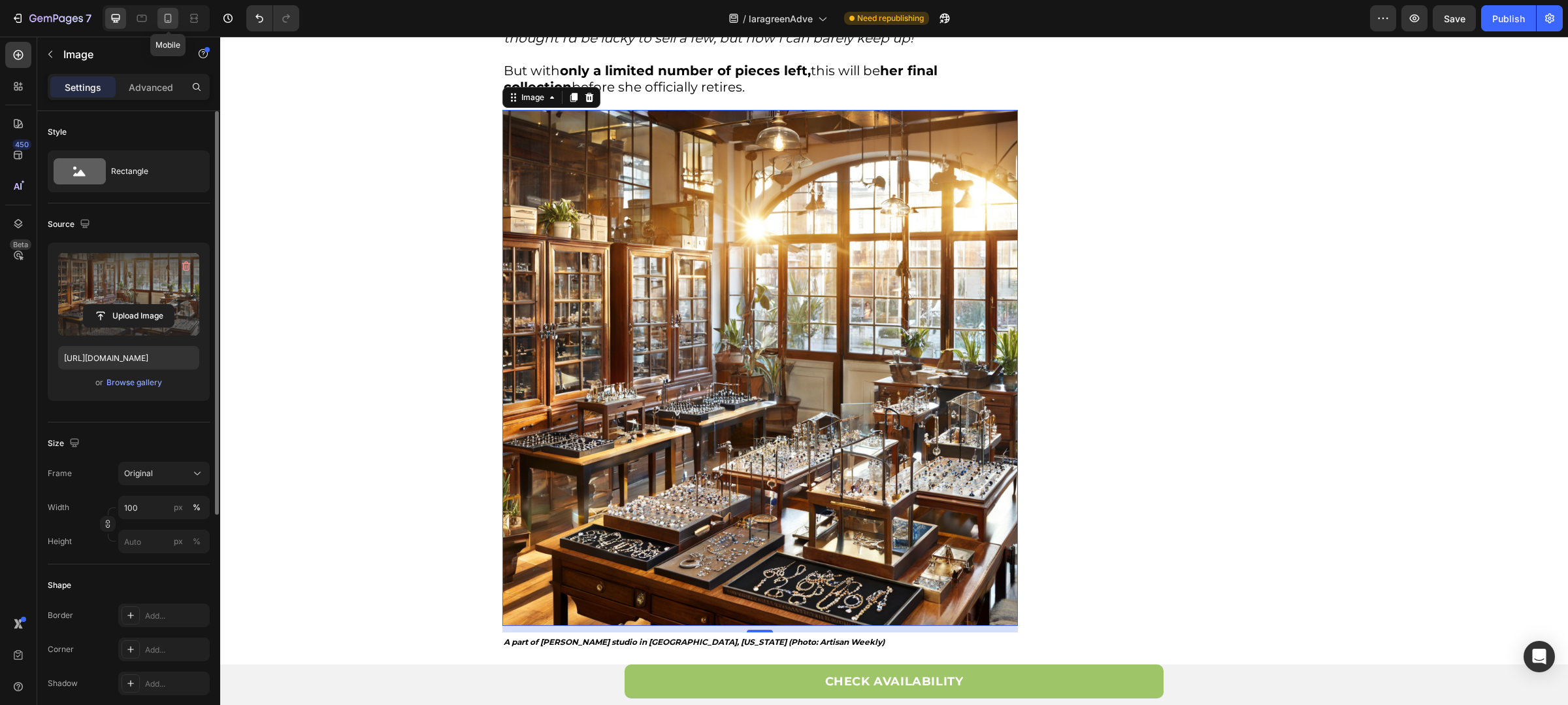
click at [172, 23] on icon at bounding box center [168, 17] width 13 height 13
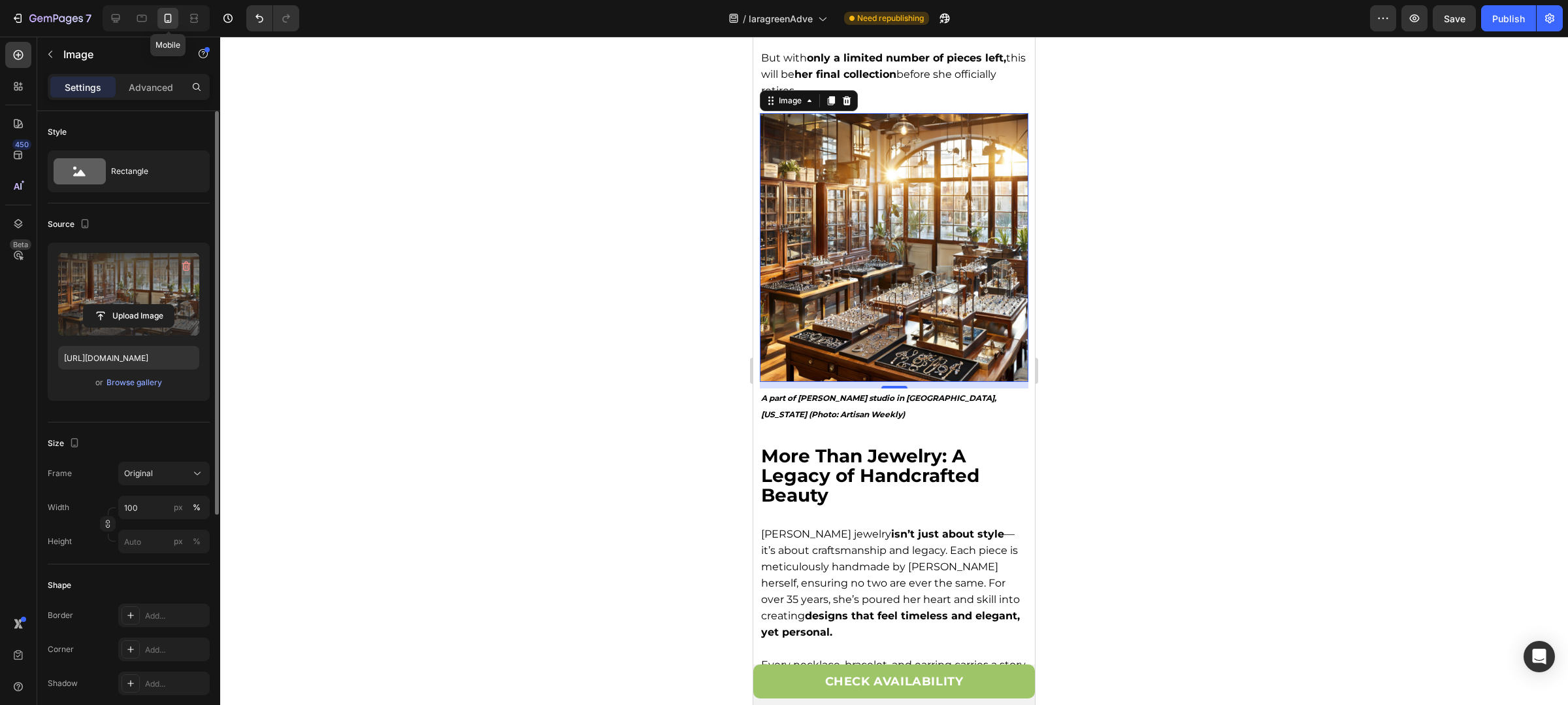
scroll to position [1773, 0]
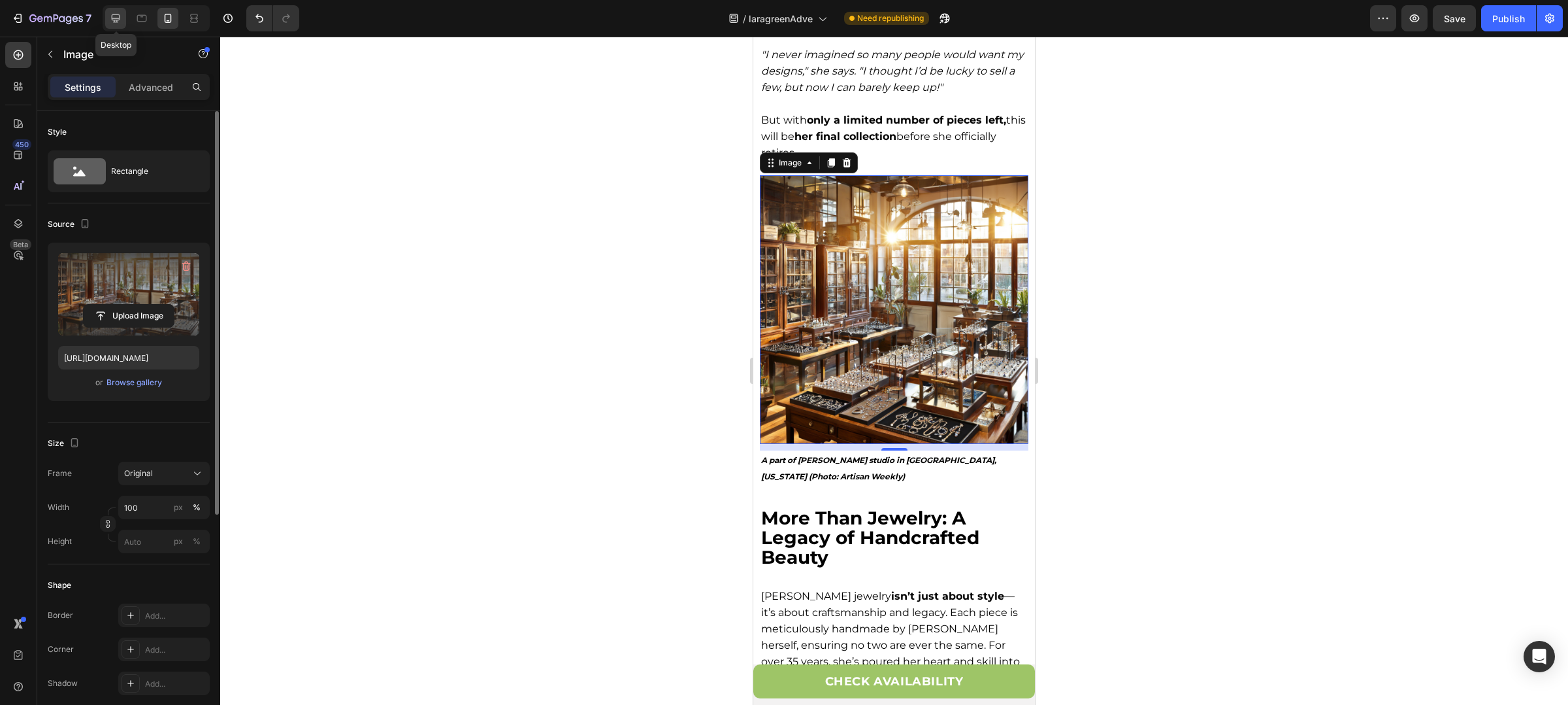
click at [115, 23] on div at bounding box center [116, 18] width 21 height 21
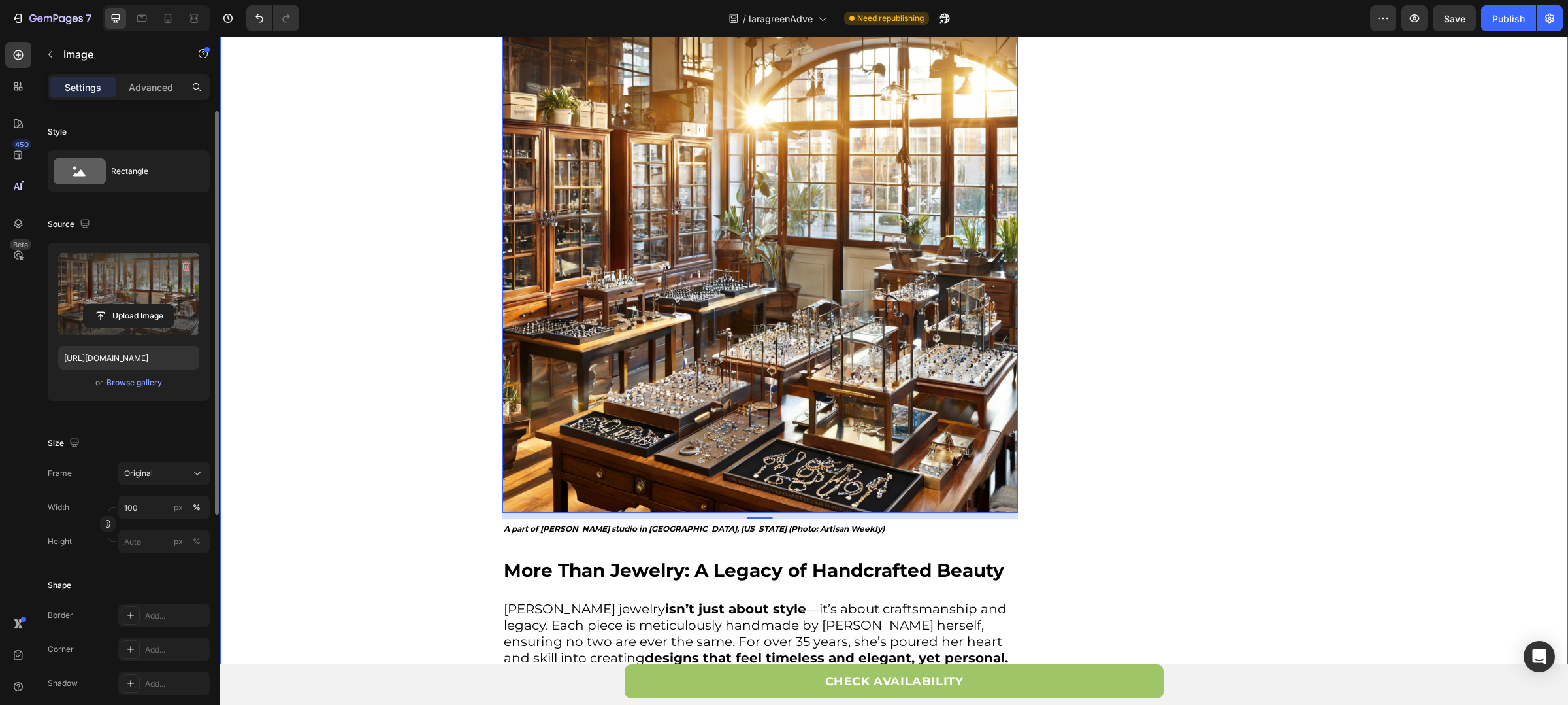
scroll to position [2197, 0]
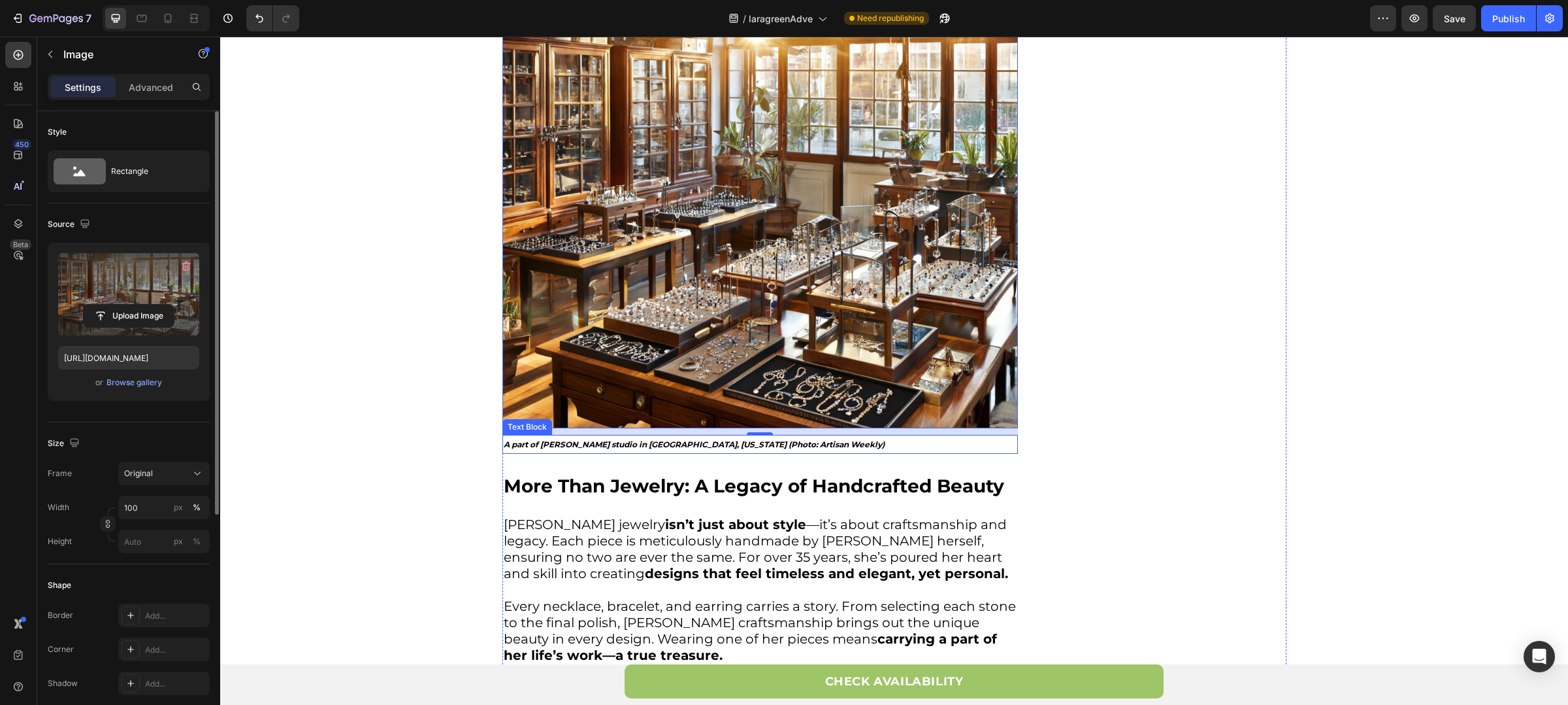
click at [544, 436] on p "A part of Lara’s studio in Durham, North Carolina (Photo: Artisan Weekly)" at bounding box center [760, 444] width 513 height 16
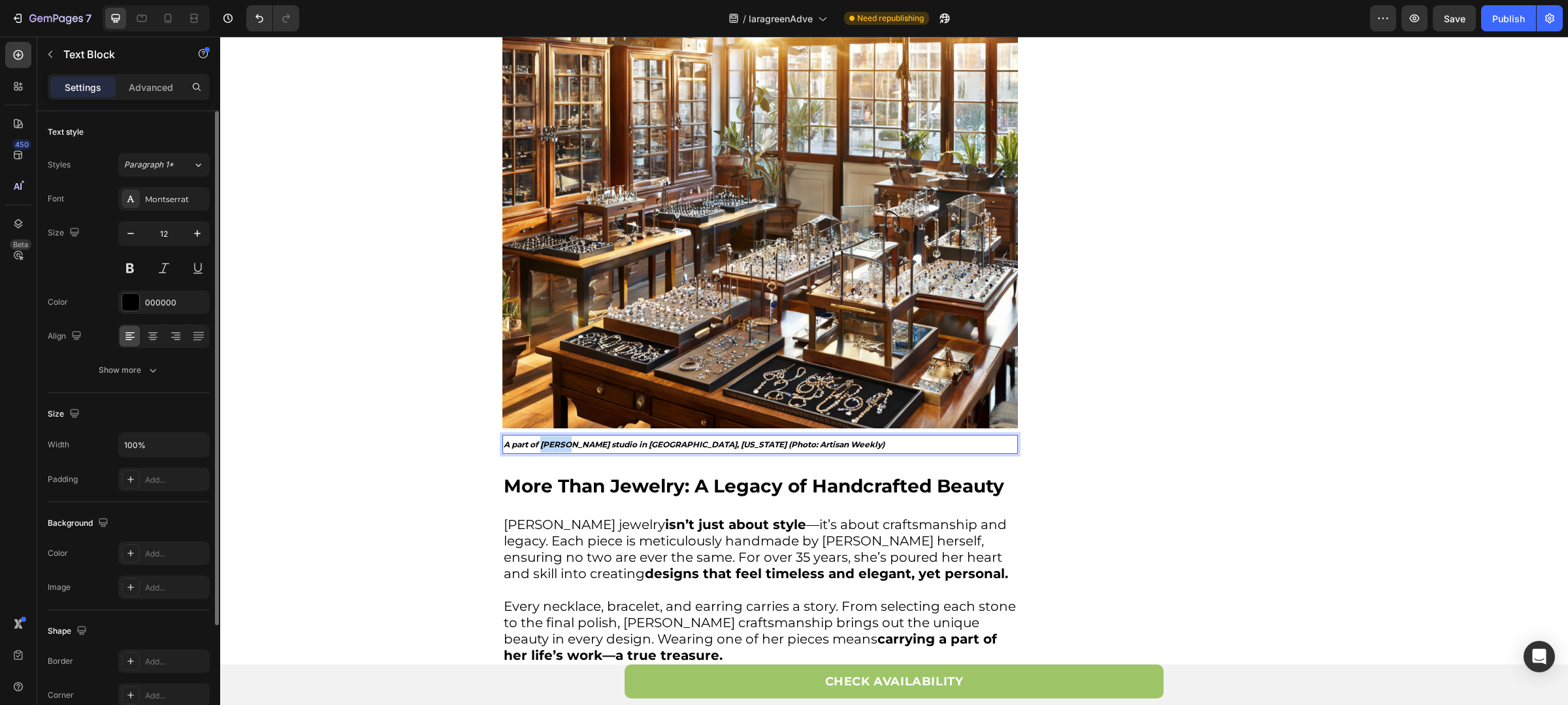
click at [544, 436] on p "A part of Lara’s studio in Durham, North Carolina (Photo: Artisan Weekly)" at bounding box center [760, 444] width 513 height 16
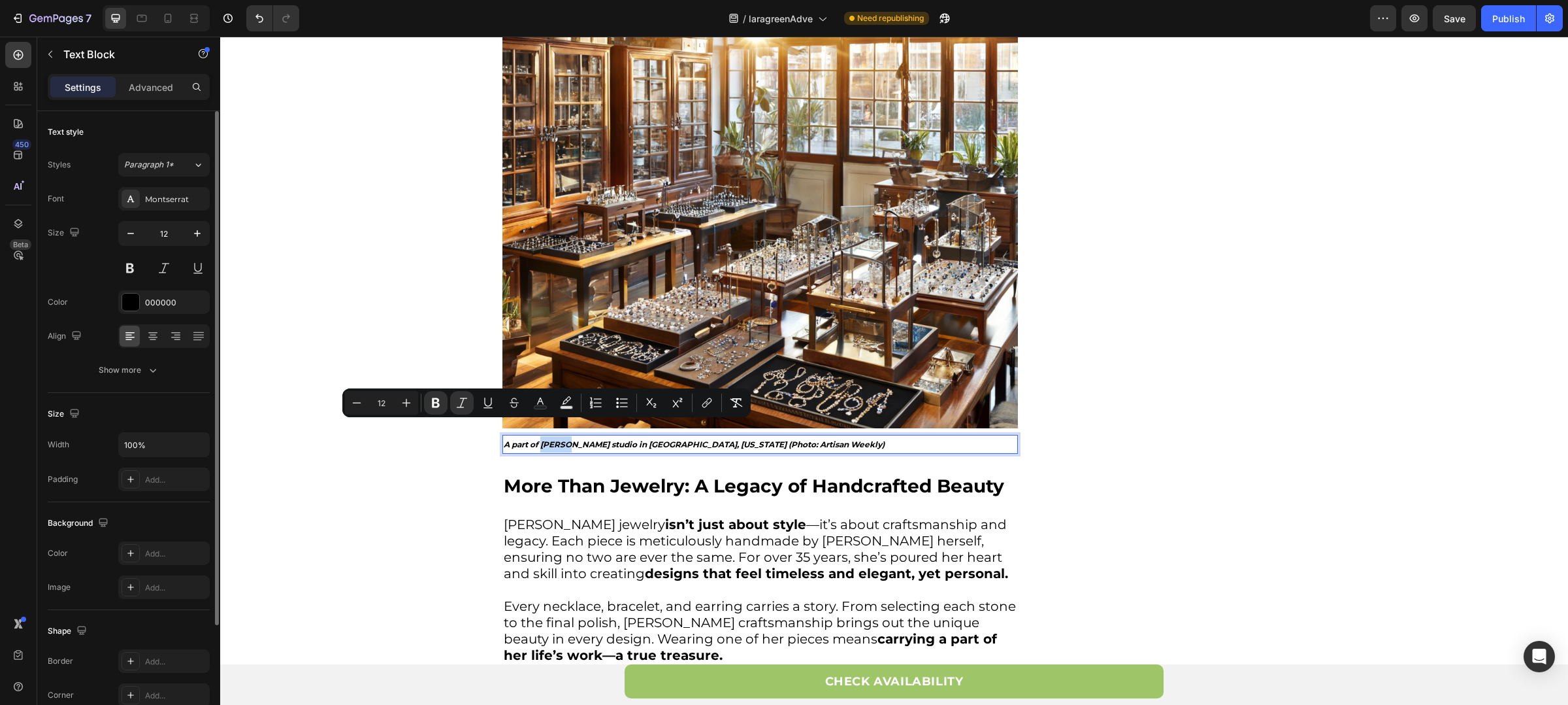
click at [544, 439] on strong "A part of Lara’s studio in Durham, North Carolina (Photo: Artisan Weekly)" at bounding box center [694, 444] width 381 height 10
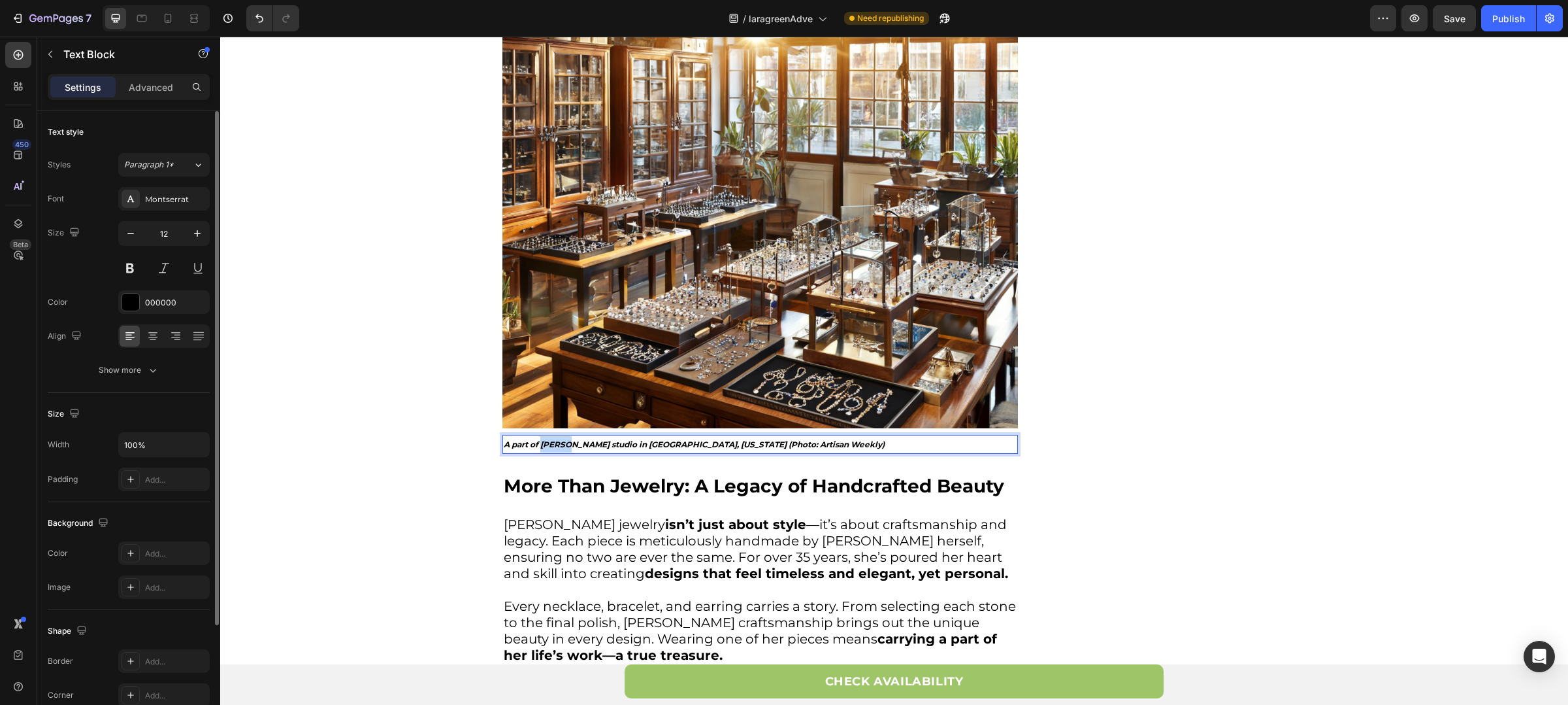
click at [544, 439] on strong "A part of Lara’s studio in Durham, North Carolina (Photo: Artisan Weekly)" at bounding box center [694, 444] width 381 height 10
click at [622, 439] on strong "A part of Sheryl’s studio in Durham, North Carolina (Photo: Artisan Weekly)" at bounding box center [697, 444] width 387 height 10
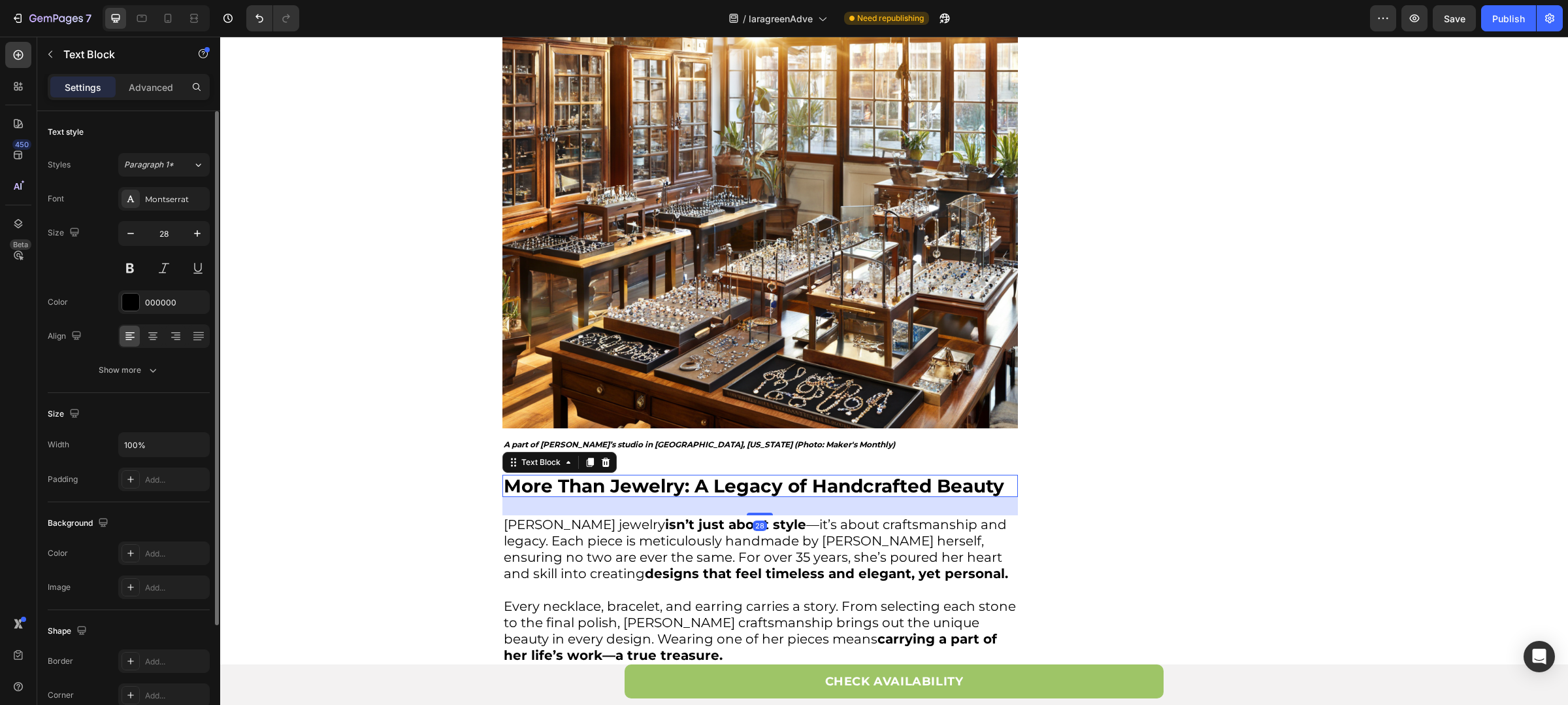
click at [664, 475] on strong "More Than Jewelry: A Legacy of Handcrafted Beauty" at bounding box center [754, 486] width 501 height 22
click at [647, 517] on p "Lara’s jewelry isn’t just about style —it’s about craftsmanship and legacy. Eac…" at bounding box center [760, 558] width 513 height 81
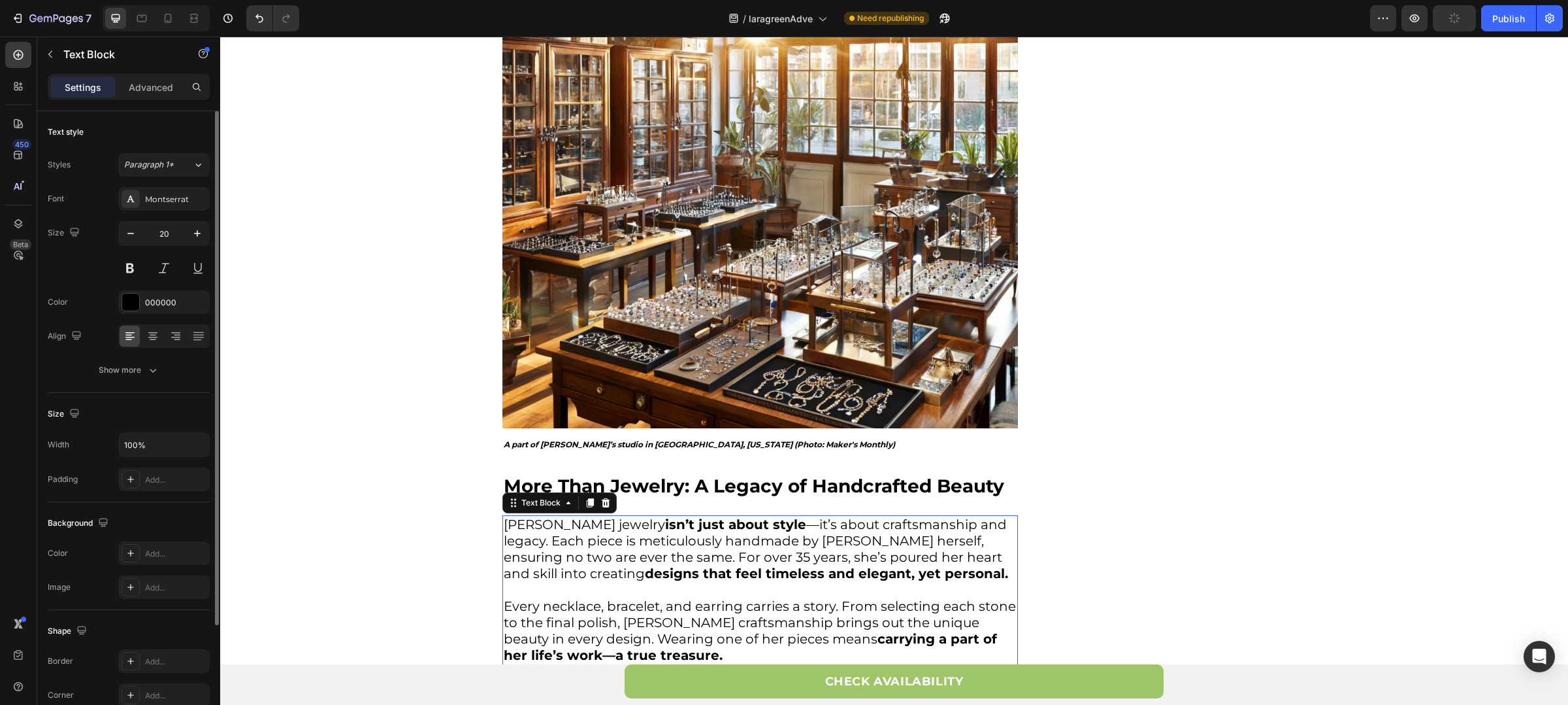
click at [517, 517] on p "Lara’s jewelry isn’t just about style —it’s about craftsmanship and legacy. Eac…" at bounding box center [760, 558] width 513 height 81
click at [789, 528] on p "Sheryl’s jewelry isn’t just about style —it’s about craftsmanship and legacy. E…" at bounding box center [760, 558] width 513 height 81
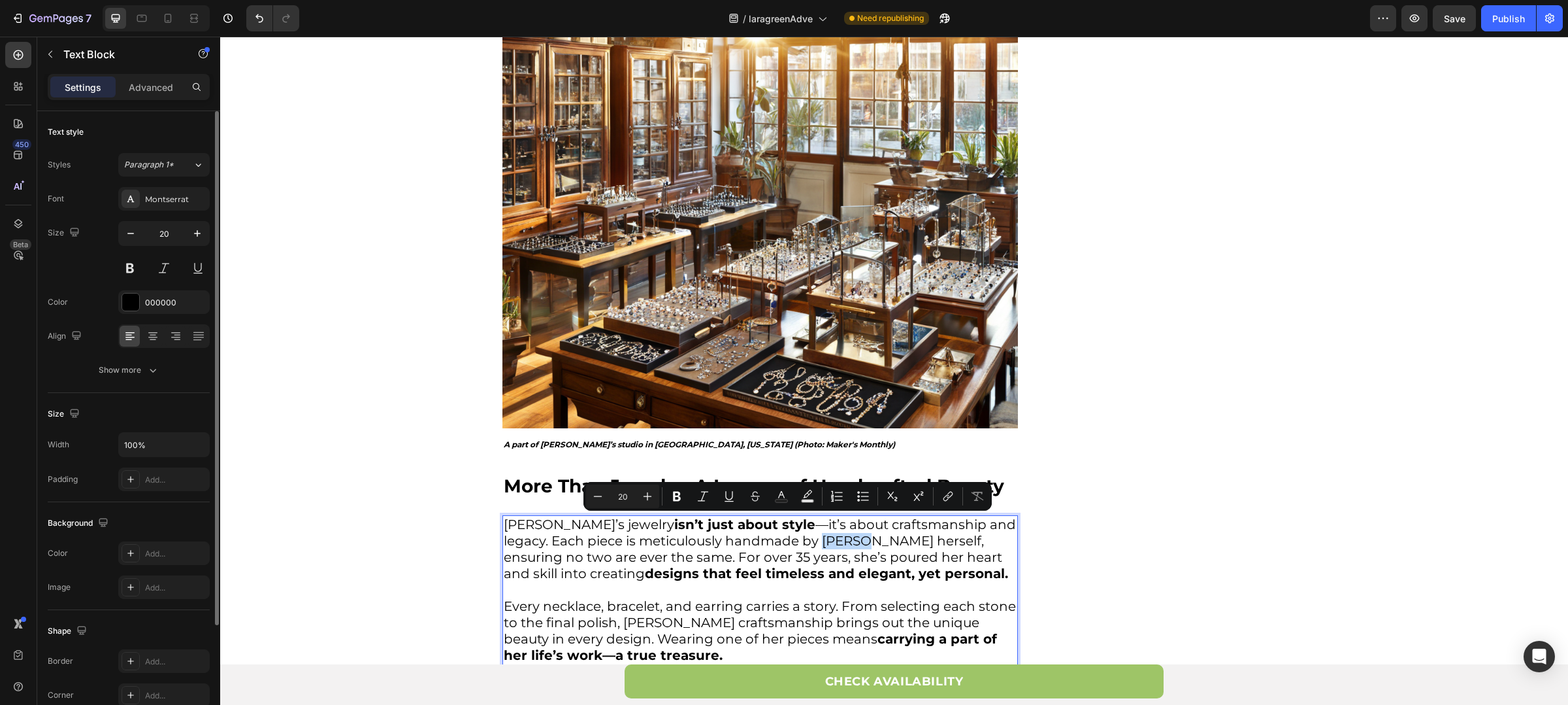
copy p "Sheryl"
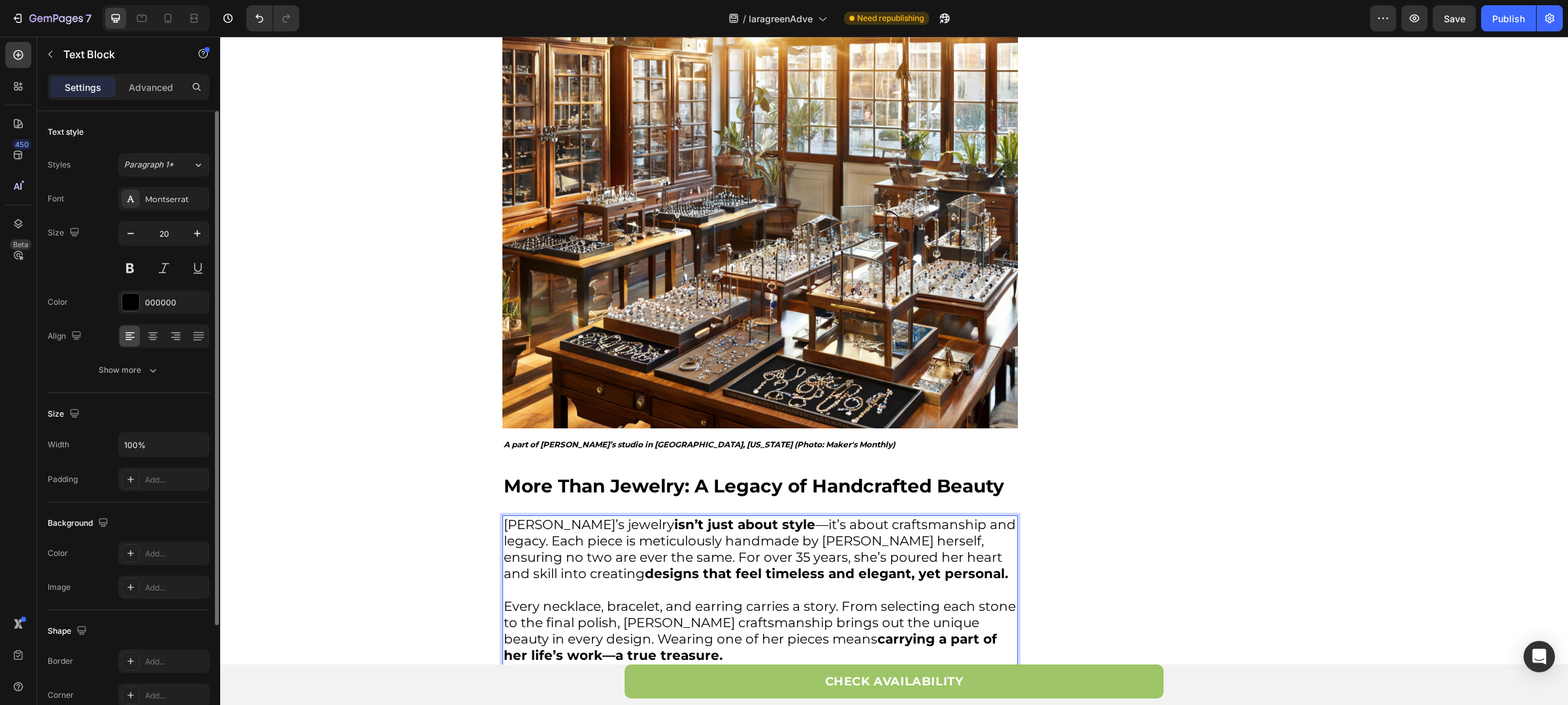
click at [619, 609] on p "Every necklace, bracelet, and earring carries a story. From selecting each ston…" at bounding box center [760, 639] width 513 height 81
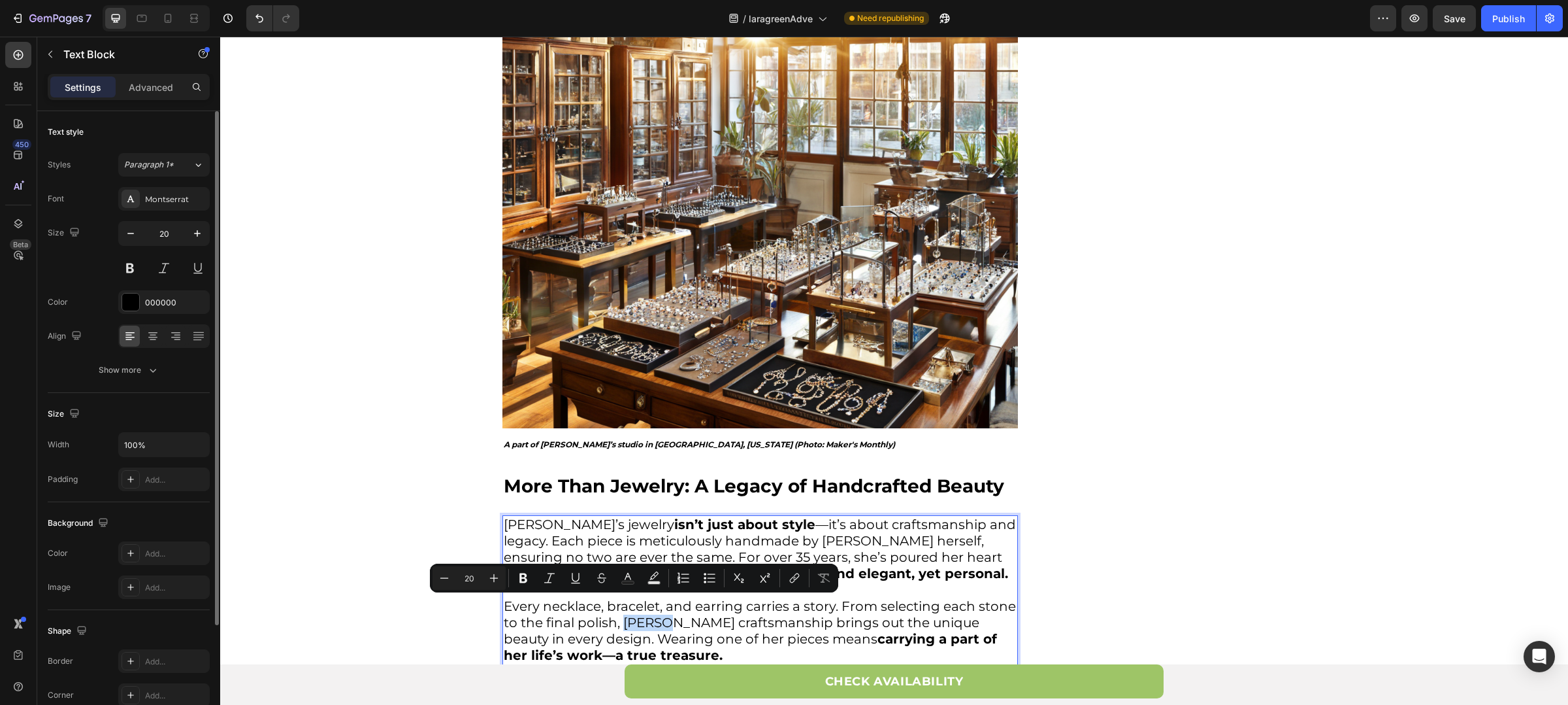
click at [632, 613] on p "Every necklace, bracelet, and earring carries a story. From selecting each ston…" at bounding box center [760, 639] width 513 height 81
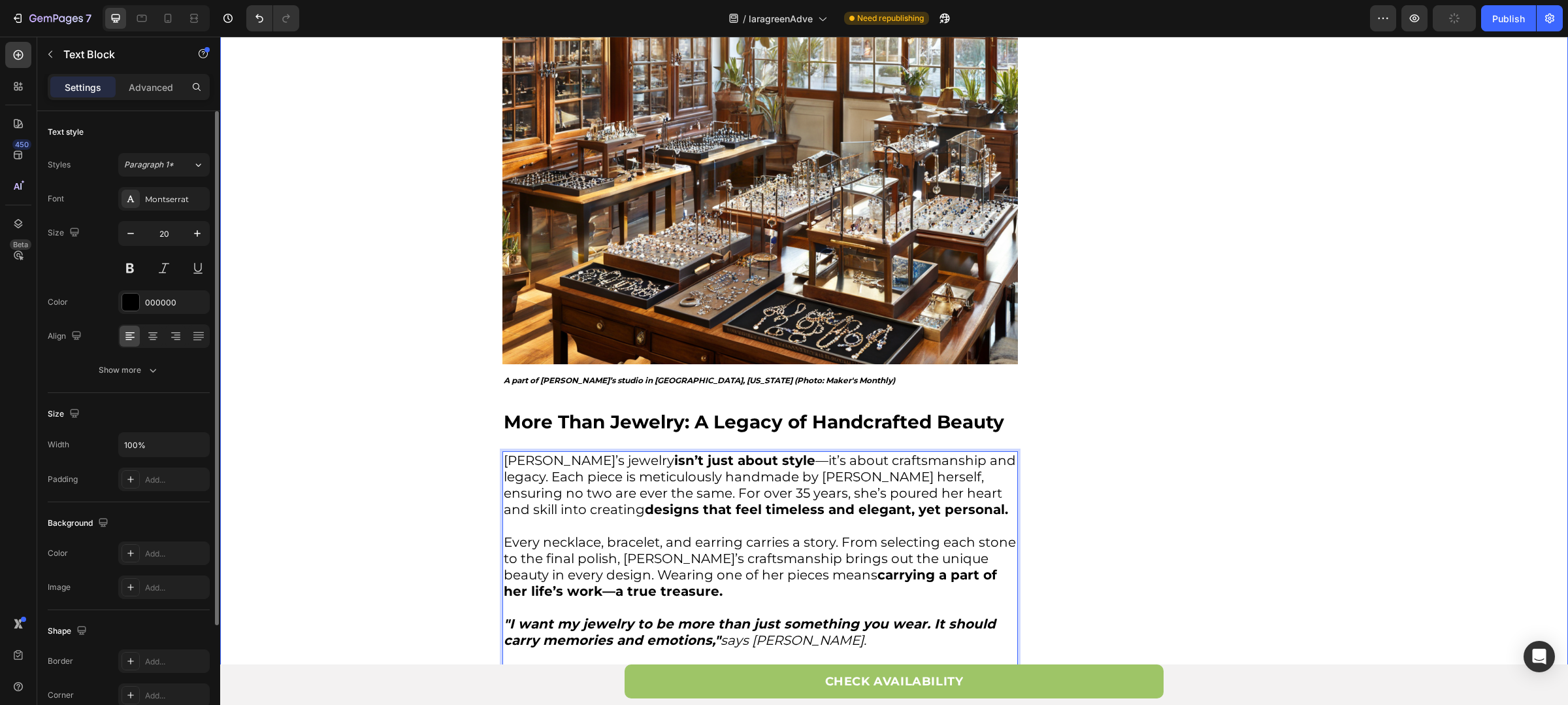
scroll to position [2437, 0]
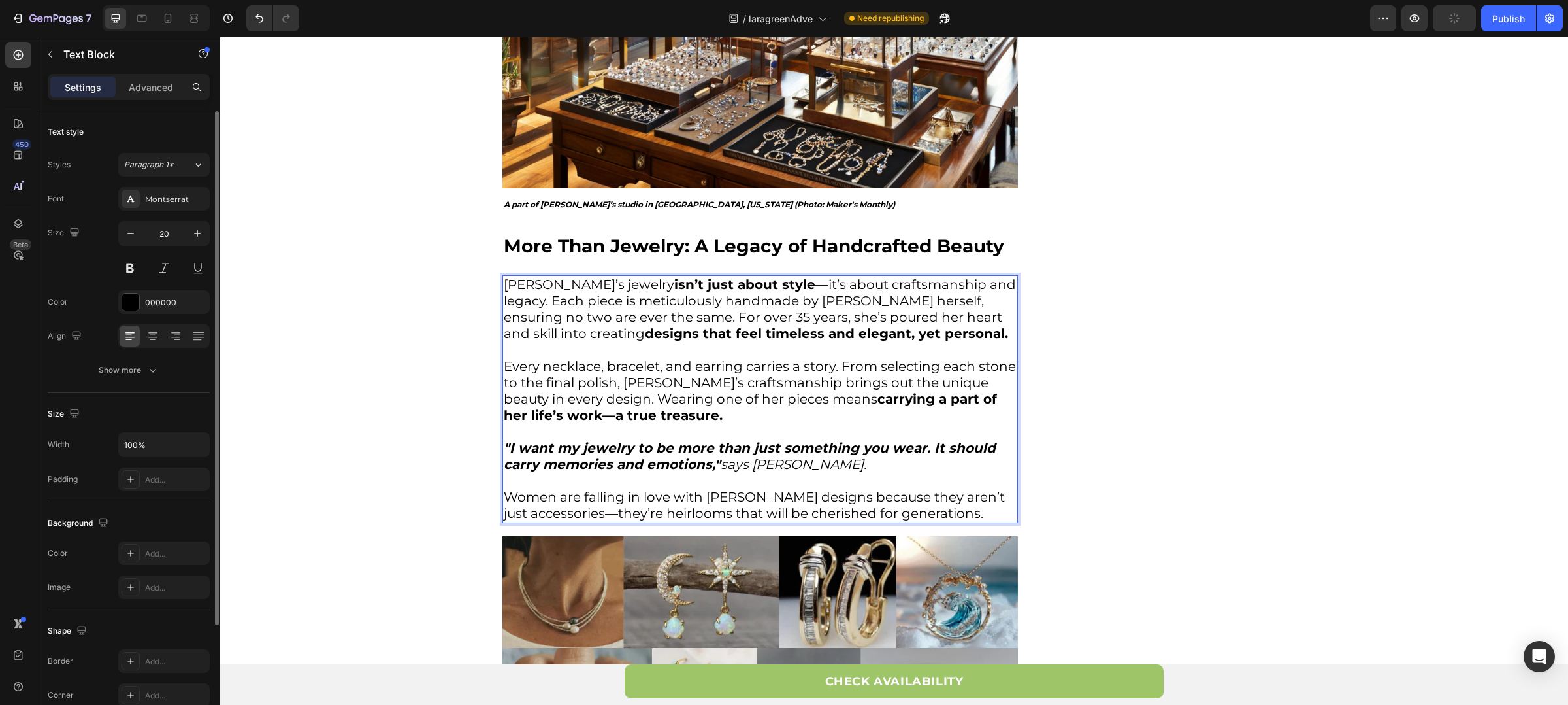
click at [752, 454] on icon ""I want my jewelry to be more than just something you wear. It should carry mem…" at bounding box center [750, 456] width 492 height 32
click at [704, 489] on p "Women are falling in love with Lara’s designs because they aren’t just accessor…" at bounding box center [760, 505] width 513 height 33
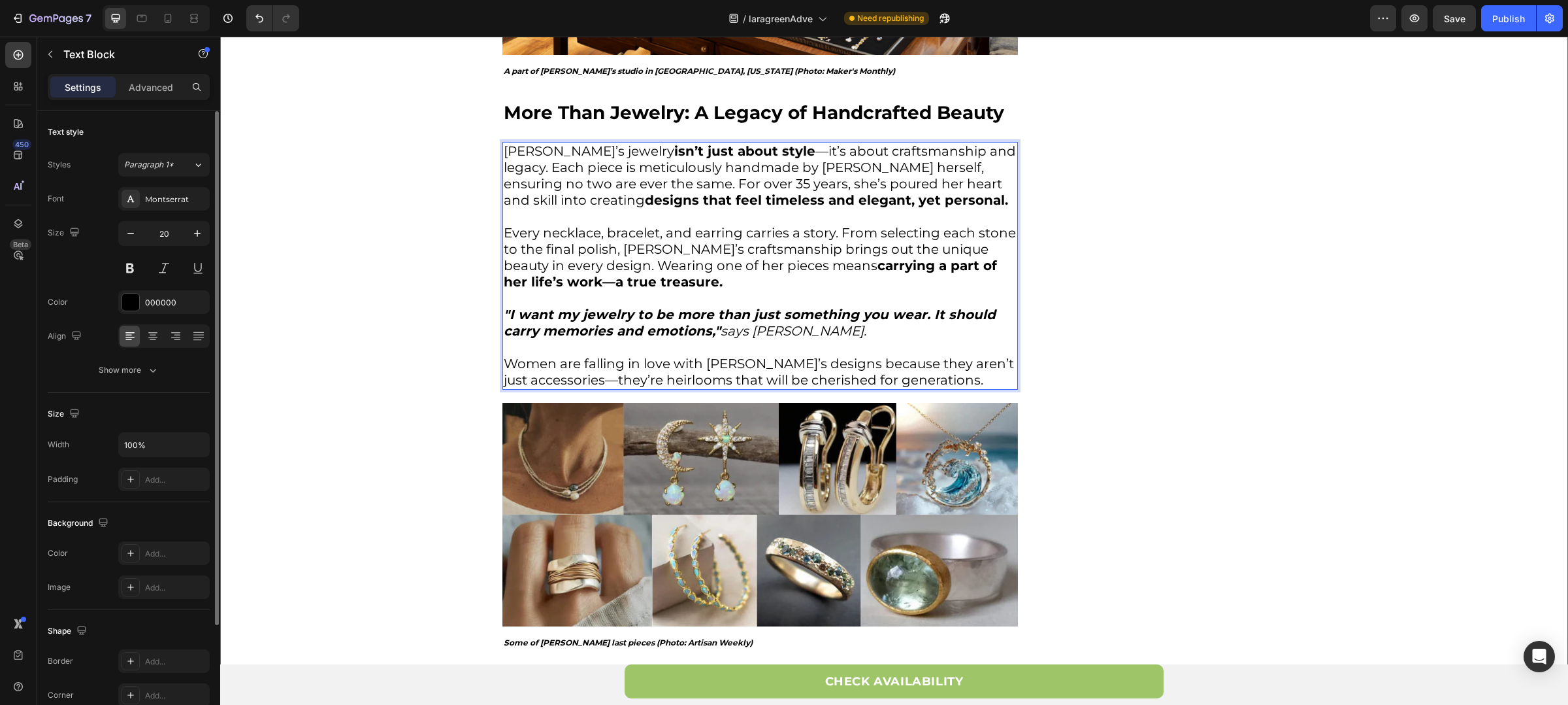
scroll to position [2655, 0]
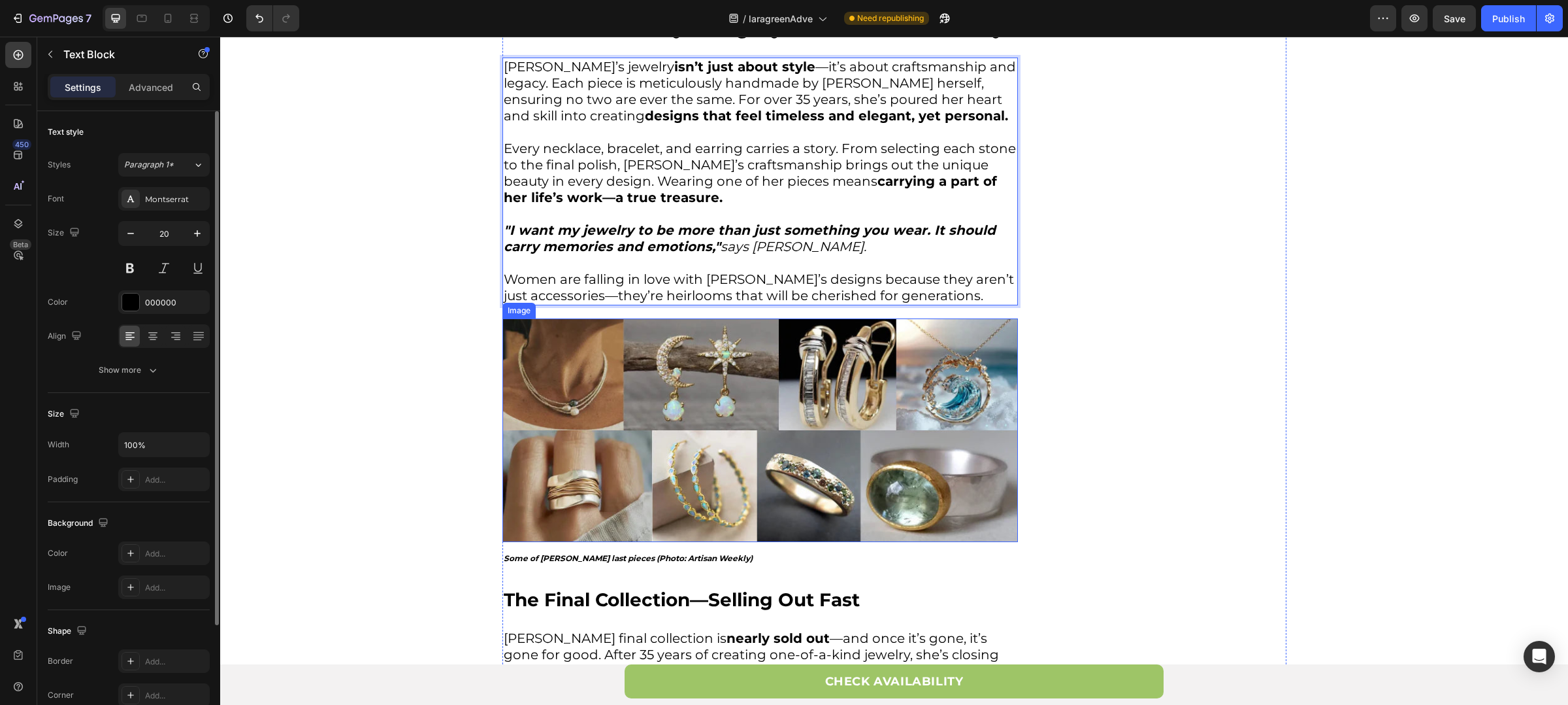
click at [647, 430] on img at bounding box center [761, 430] width 516 height 224
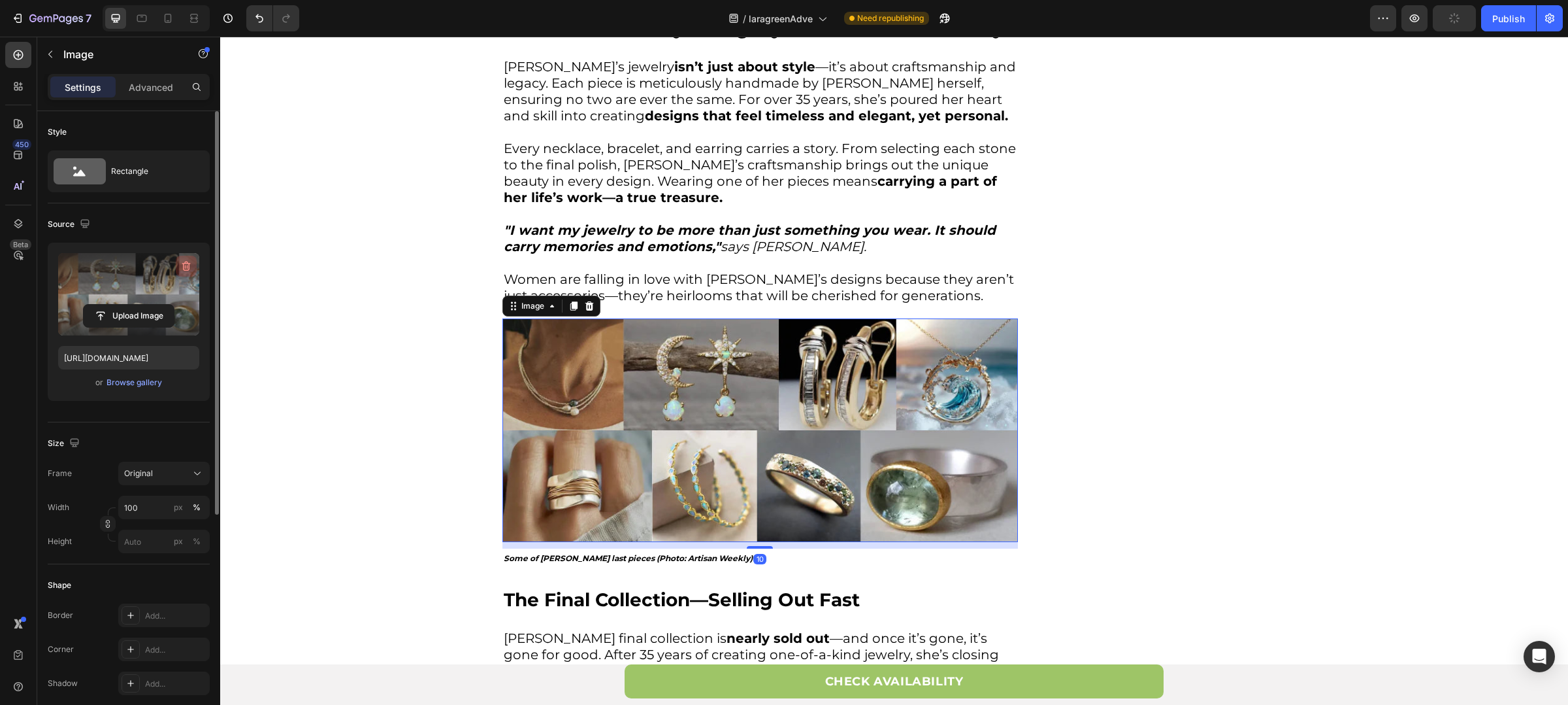
click at [188, 263] on icon "button" at bounding box center [185, 266] width 13 height 13
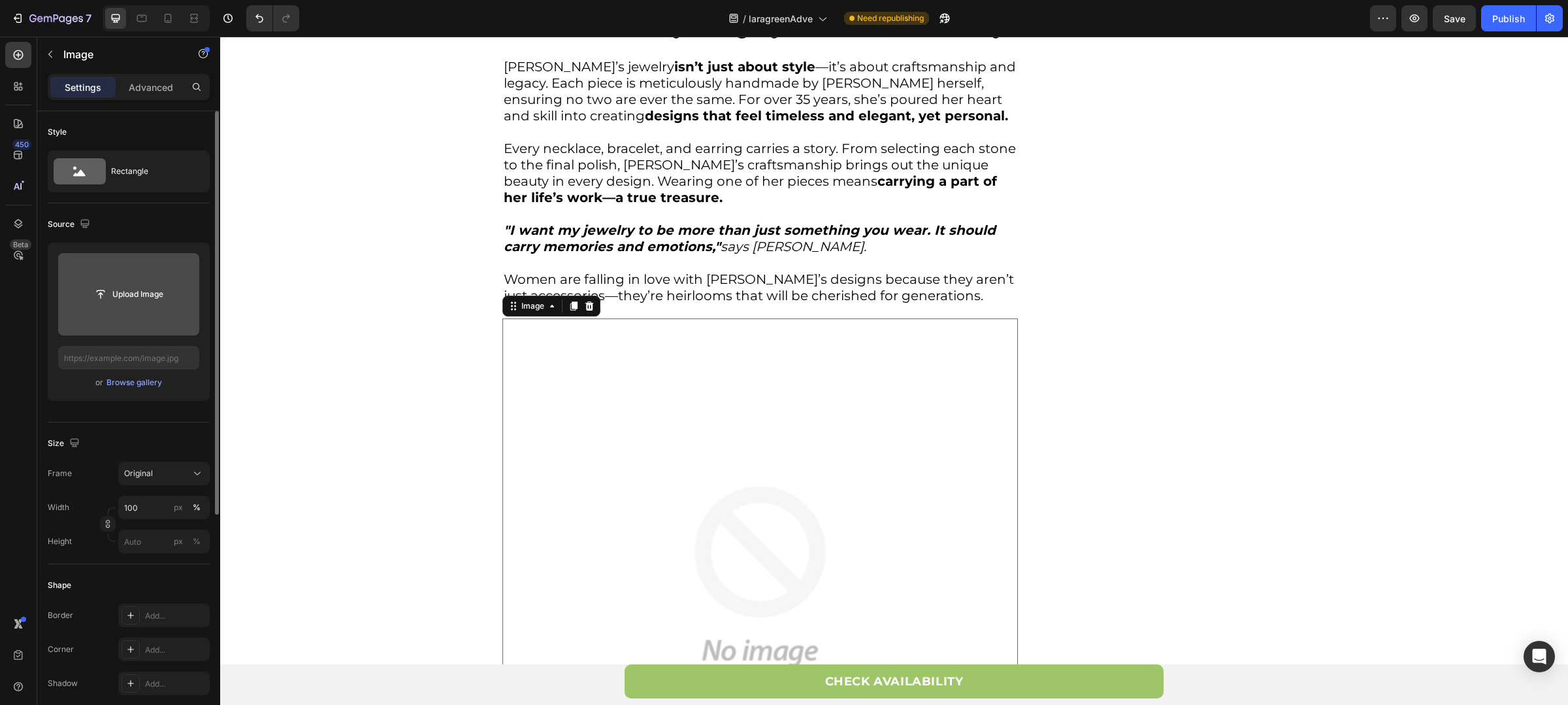
click at [112, 300] on input "file" at bounding box center [128, 294] width 90 height 22
type input "https://cdn.shopify.com/s/files/1/0880/8870/7405/files/gempages_563336431406154…"
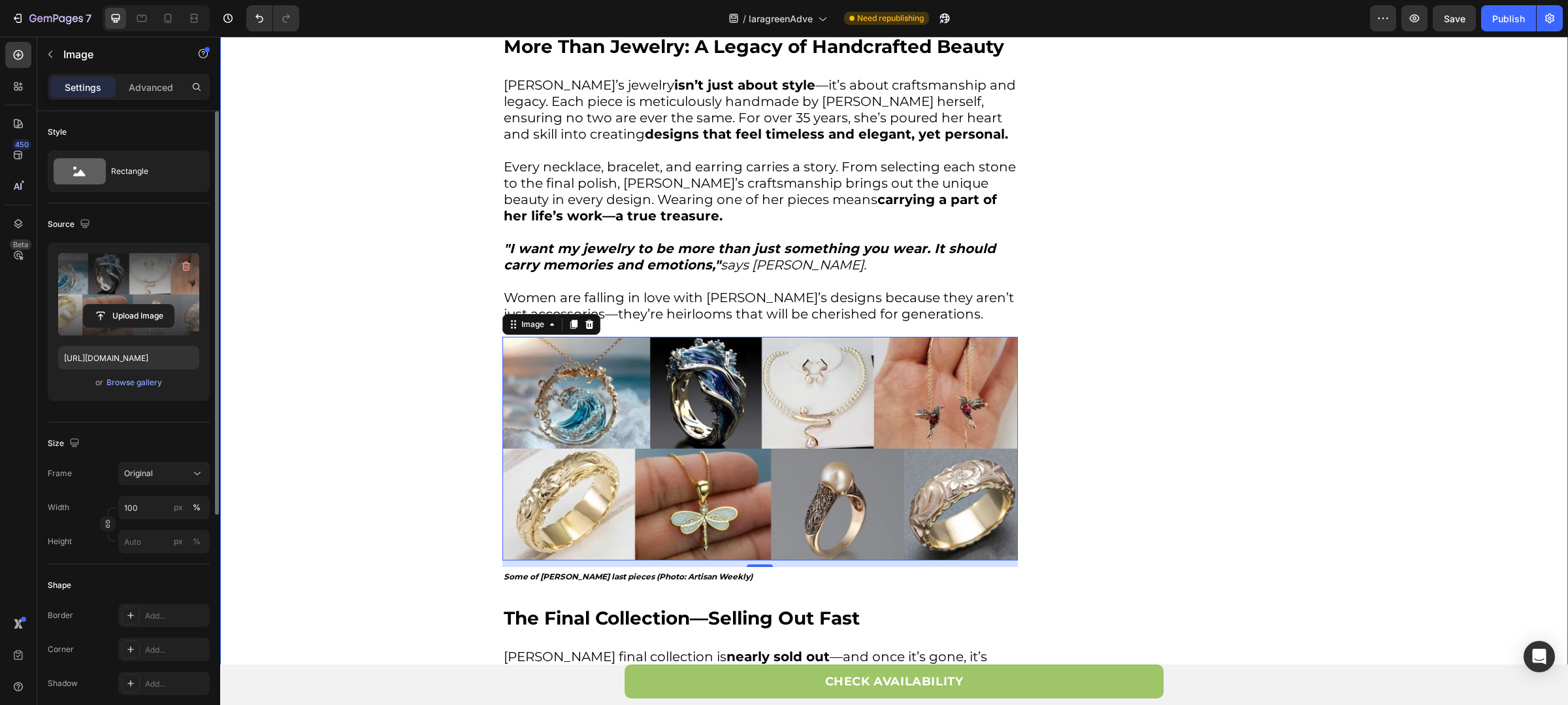
scroll to position [2712, 0]
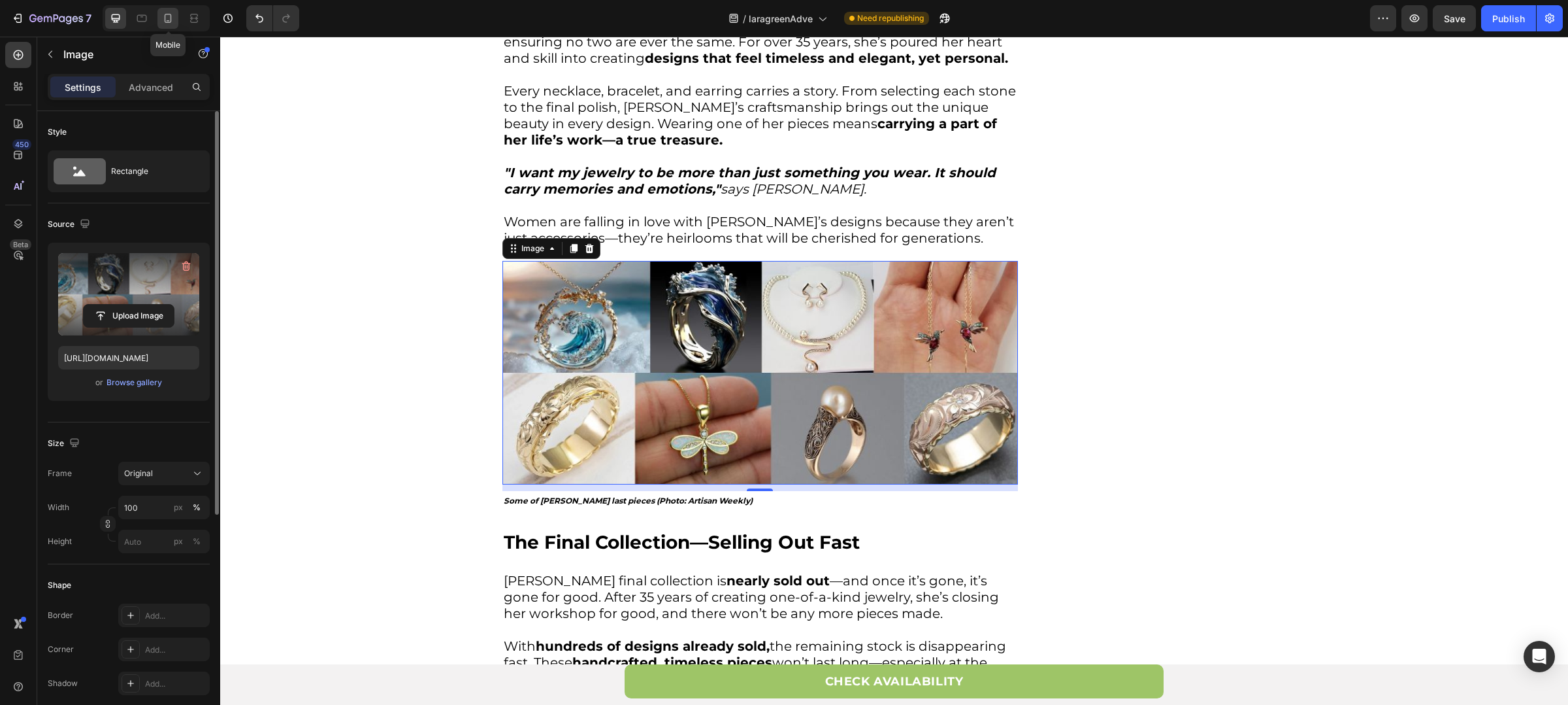
click at [176, 22] on div at bounding box center [169, 18] width 21 height 21
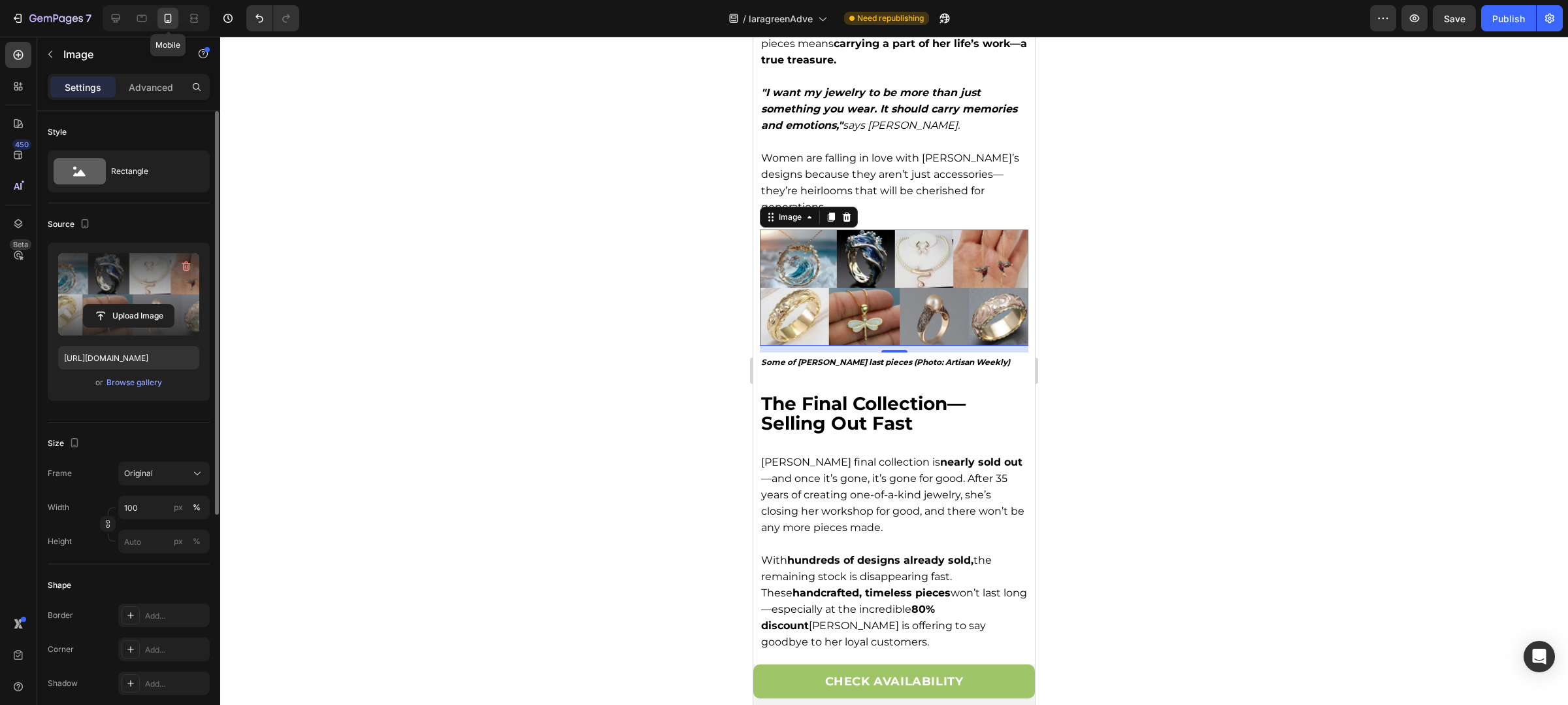
scroll to position [2547, 0]
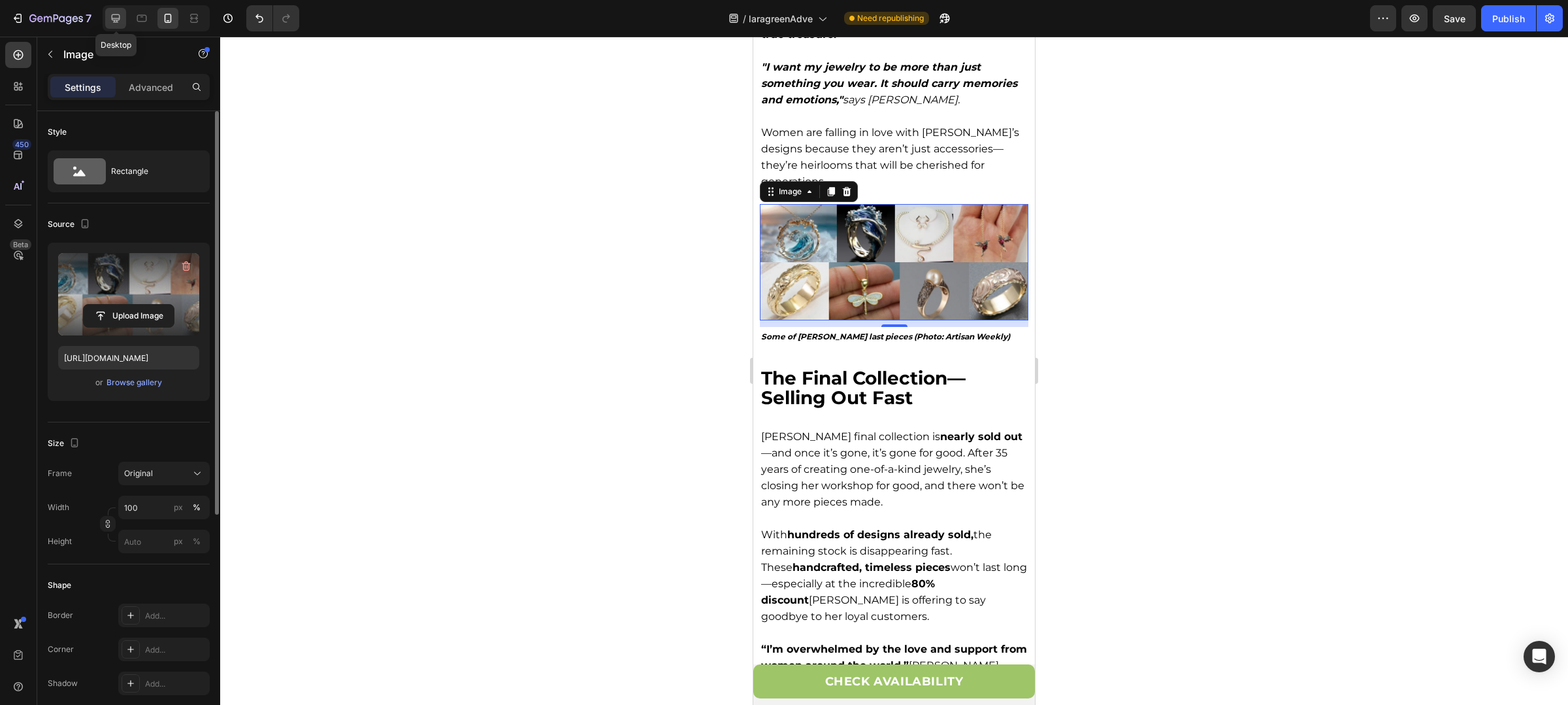
click at [122, 16] on icon at bounding box center [115, 17] width 13 height 13
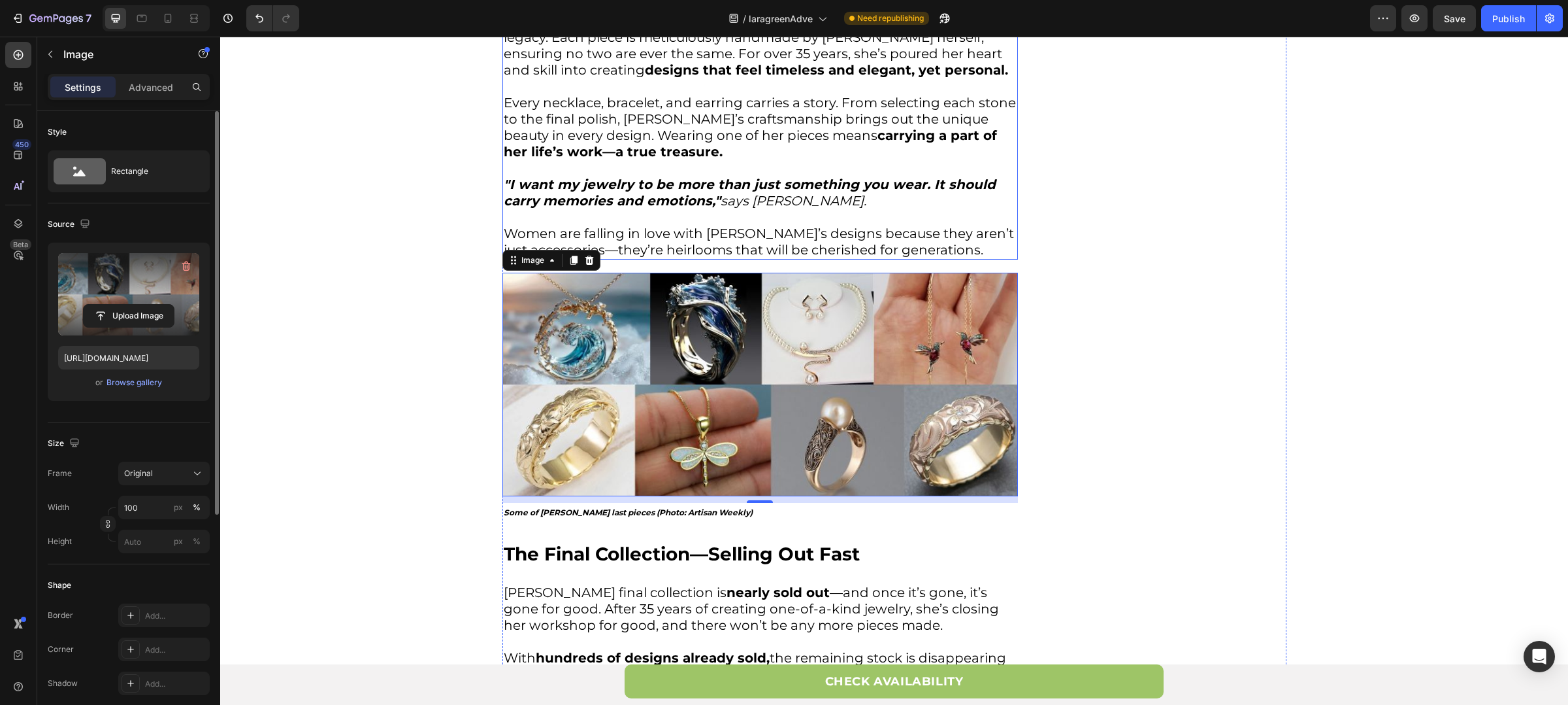
scroll to position [2874, 0]
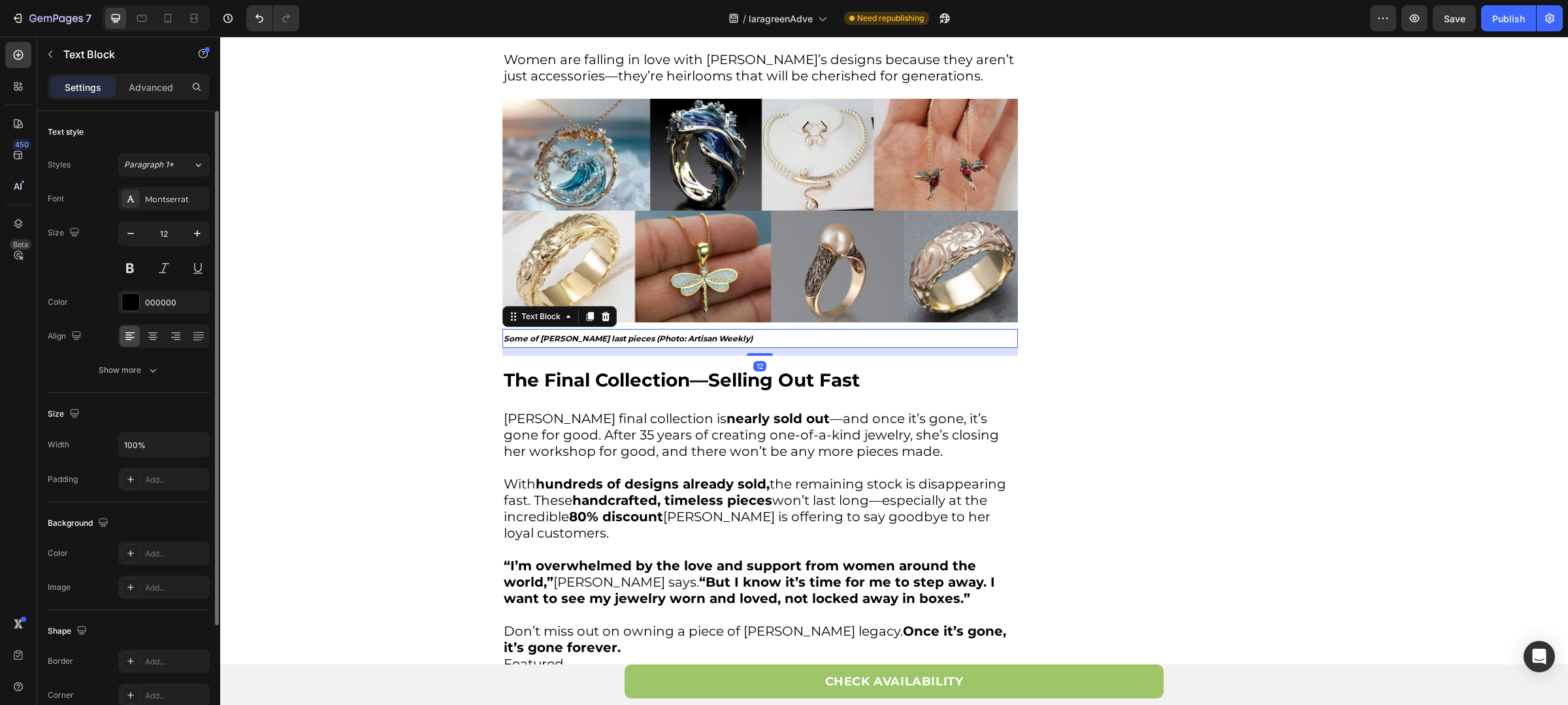
click at [547, 334] on strong "Some of Lara’s last pieces (Photo: Artisan Weekly)" at bounding box center [628, 338] width 249 height 10
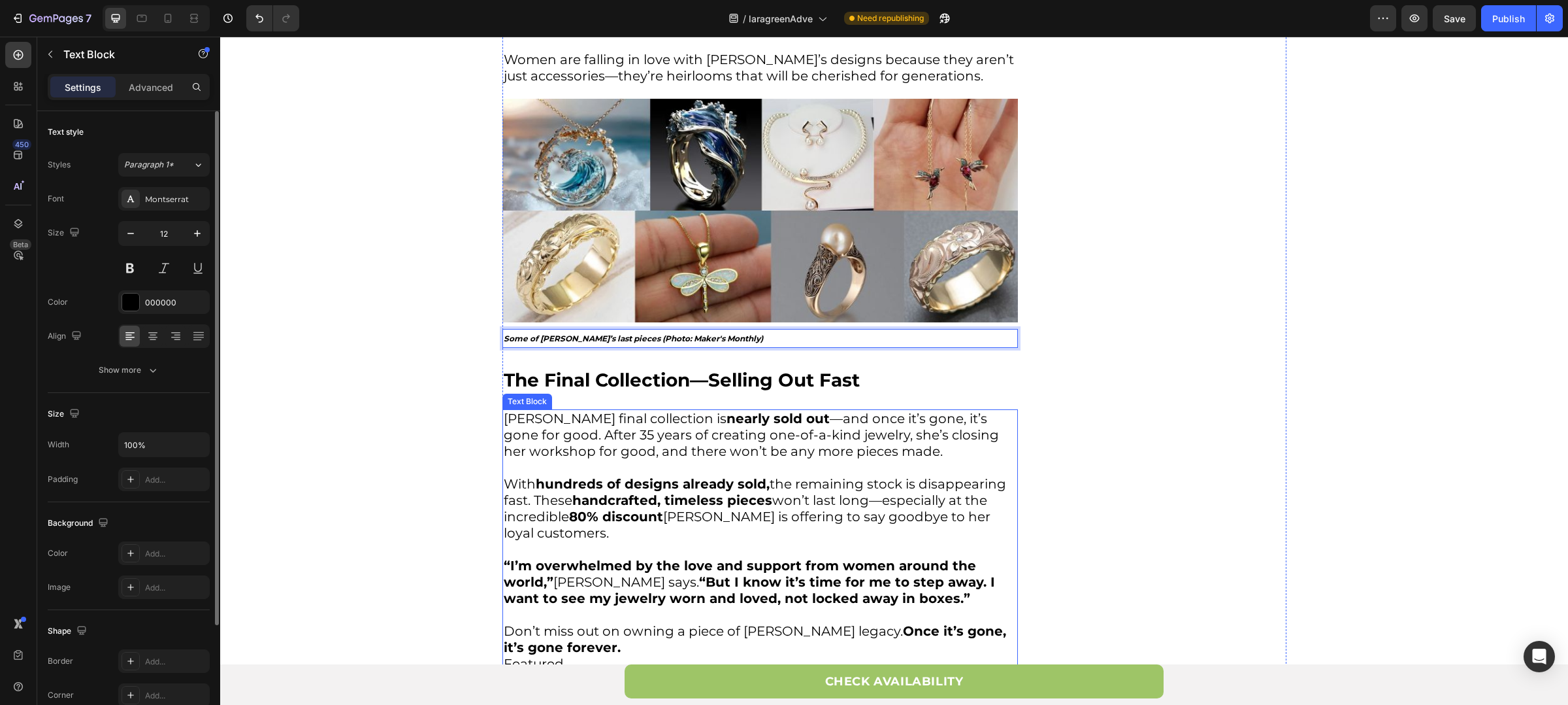
click at [519, 410] on p "Lara’s final collection is nearly sold out —and once it’s gone, it’s gone for g…" at bounding box center [760, 442] width 513 height 65
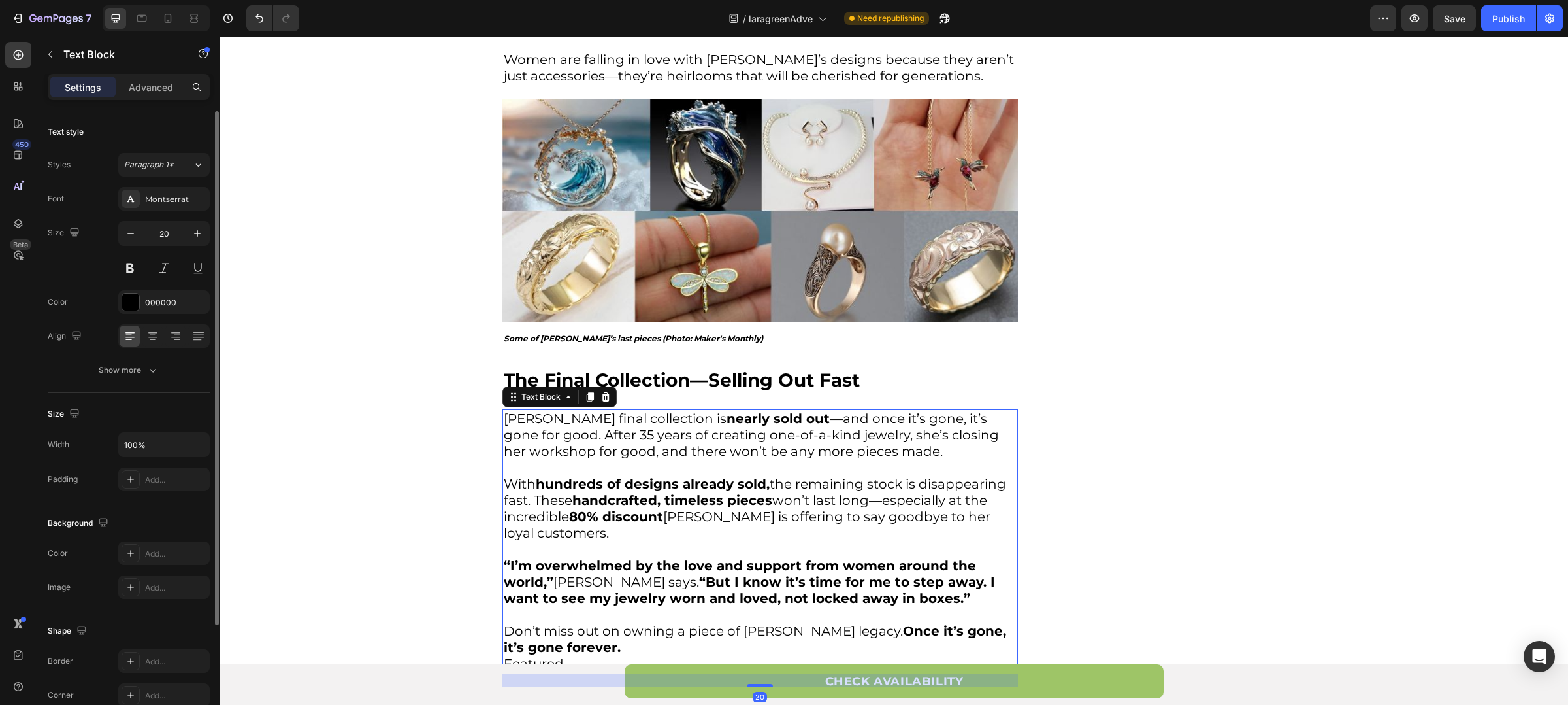
click at [519, 410] on p "Lara’s final collection is nearly sold out —and once it’s gone, it’s gone for g…" at bounding box center [760, 442] width 513 height 65
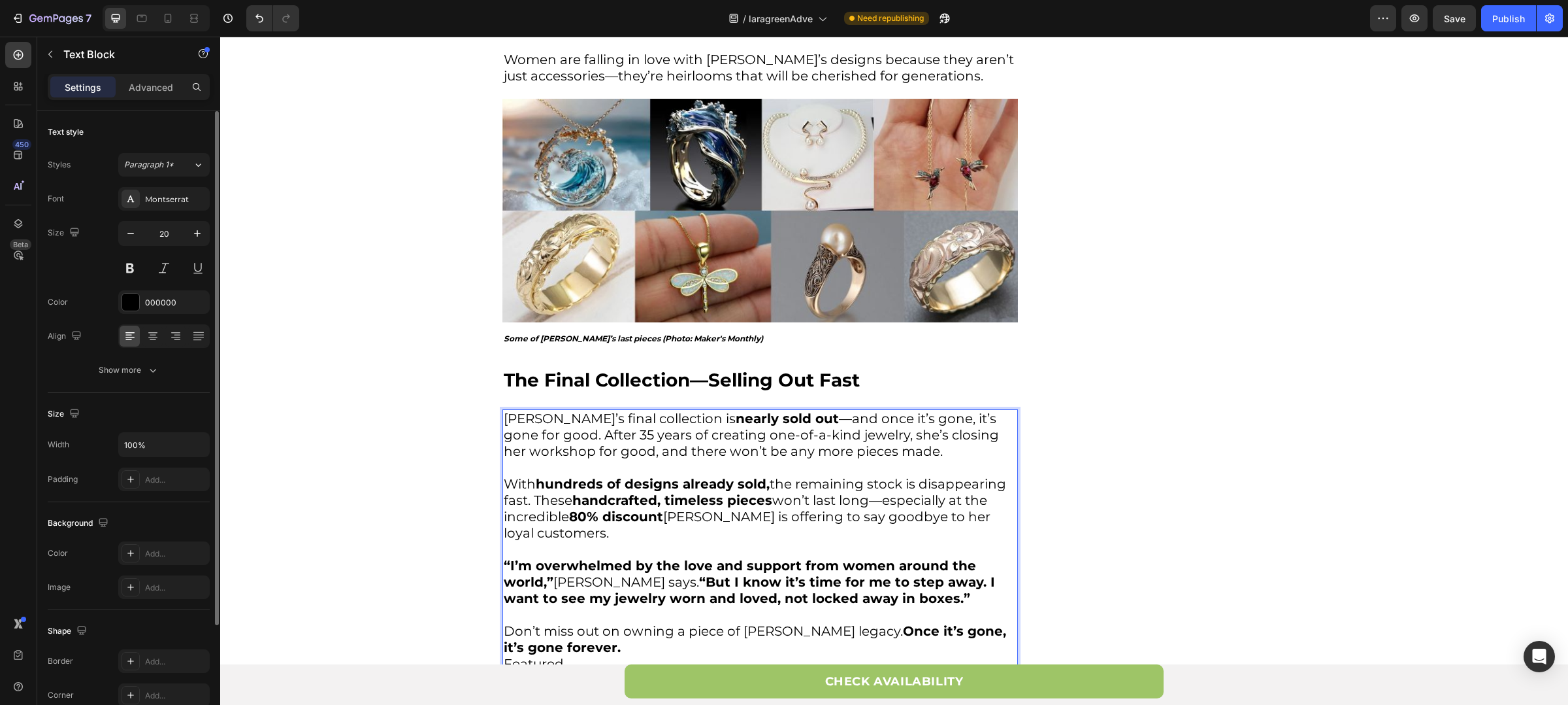
click at [674, 501] on p "With hundreds of designs already sold, the remaining stock is disappearing fast…" at bounding box center [760, 517] width 513 height 81
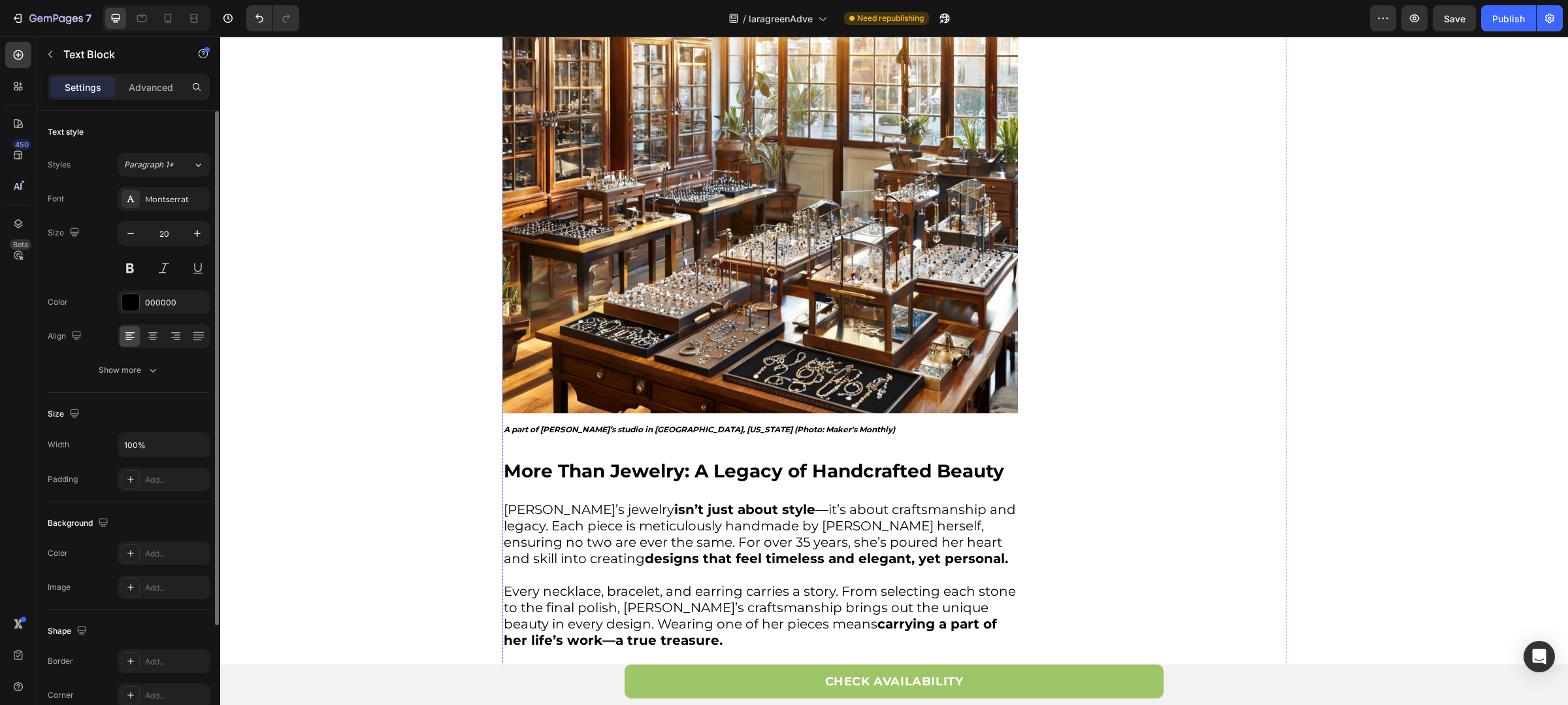
scroll to position [3173, 0]
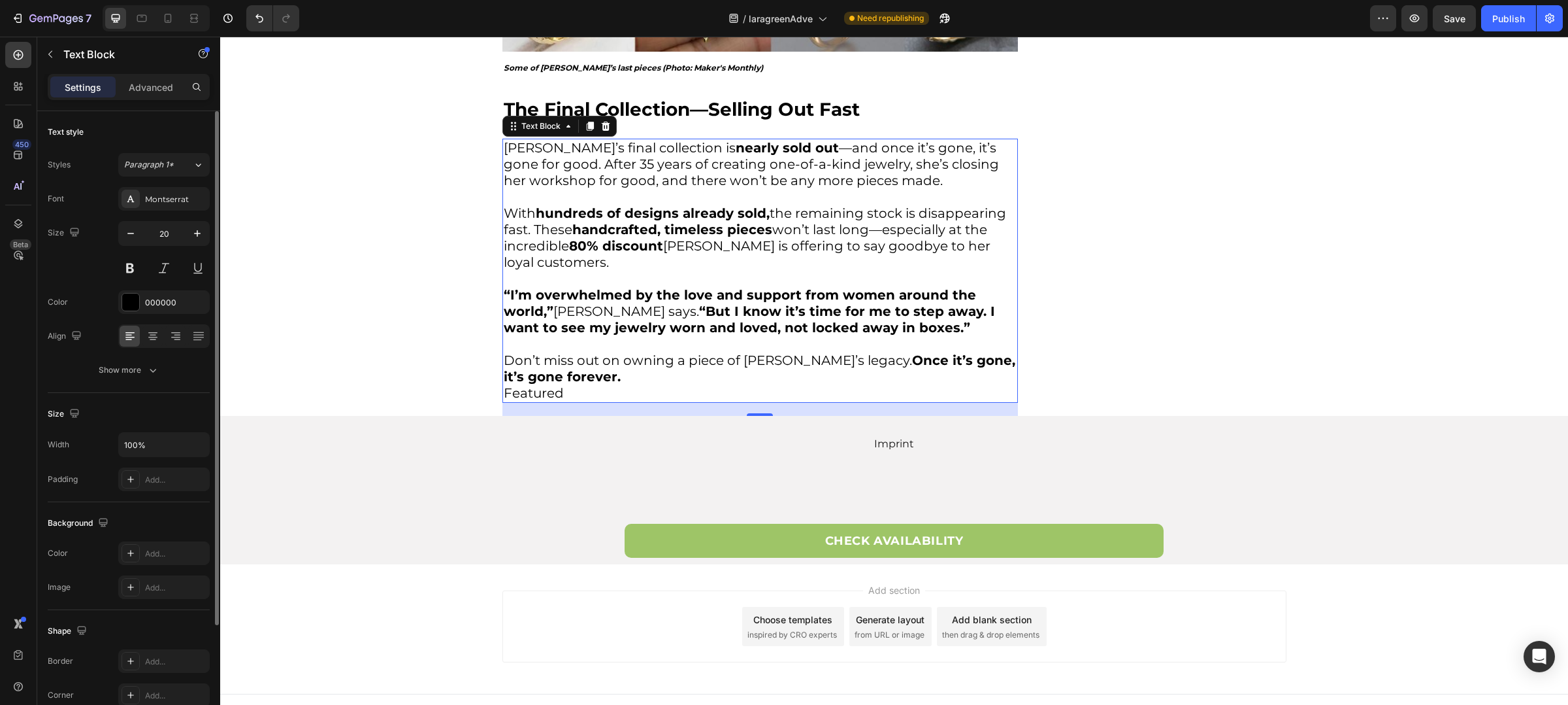
click at [637, 361] on p "Don’t miss out on owning a piece of Sheryl’s legacy. Once it’s gone, it’s gone …" at bounding box center [760, 369] width 513 height 33
click at [571, 385] on p "Featured" at bounding box center [760, 393] width 513 height 16
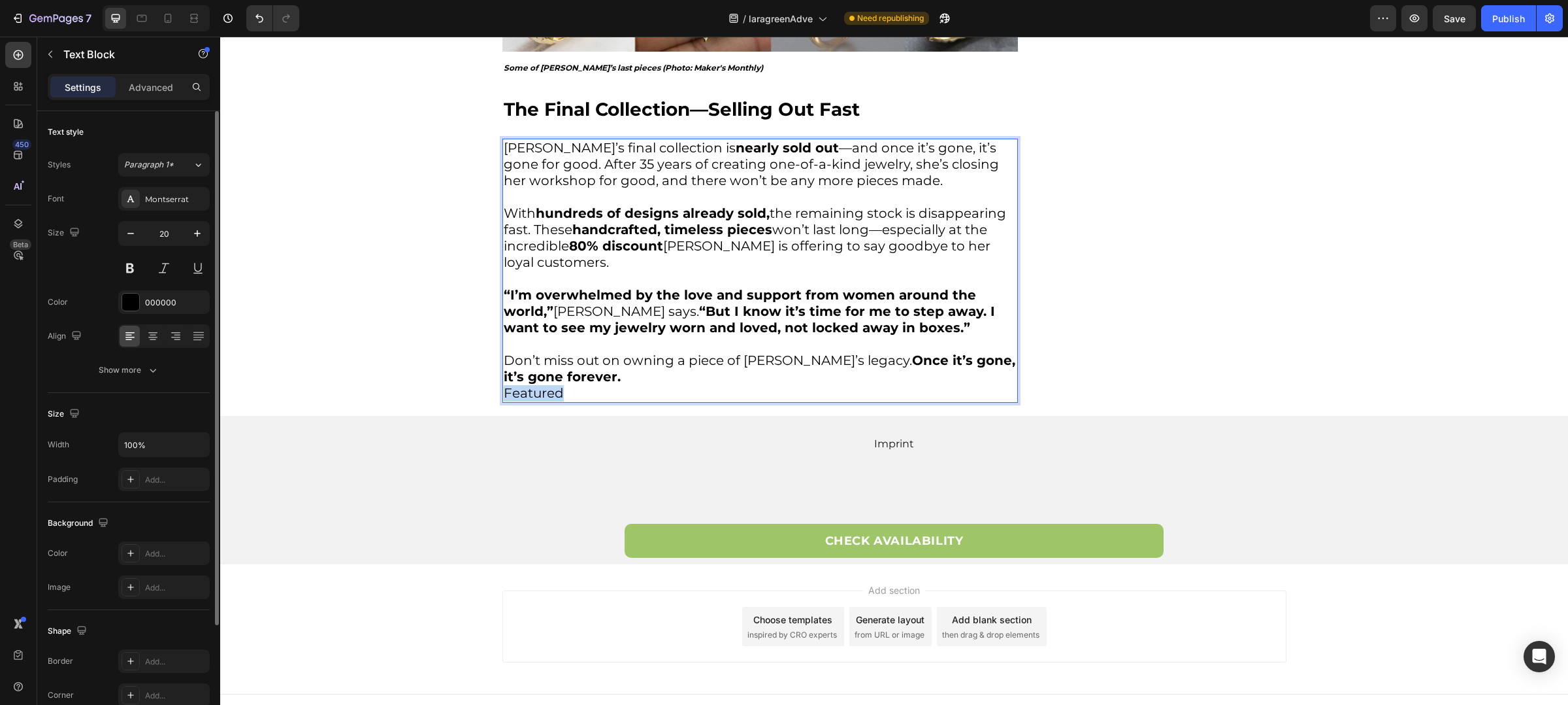
drag, startPoint x: 563, startPoint y: 373, endPoint x: 494, endPoint y: 380, distance: 69.4
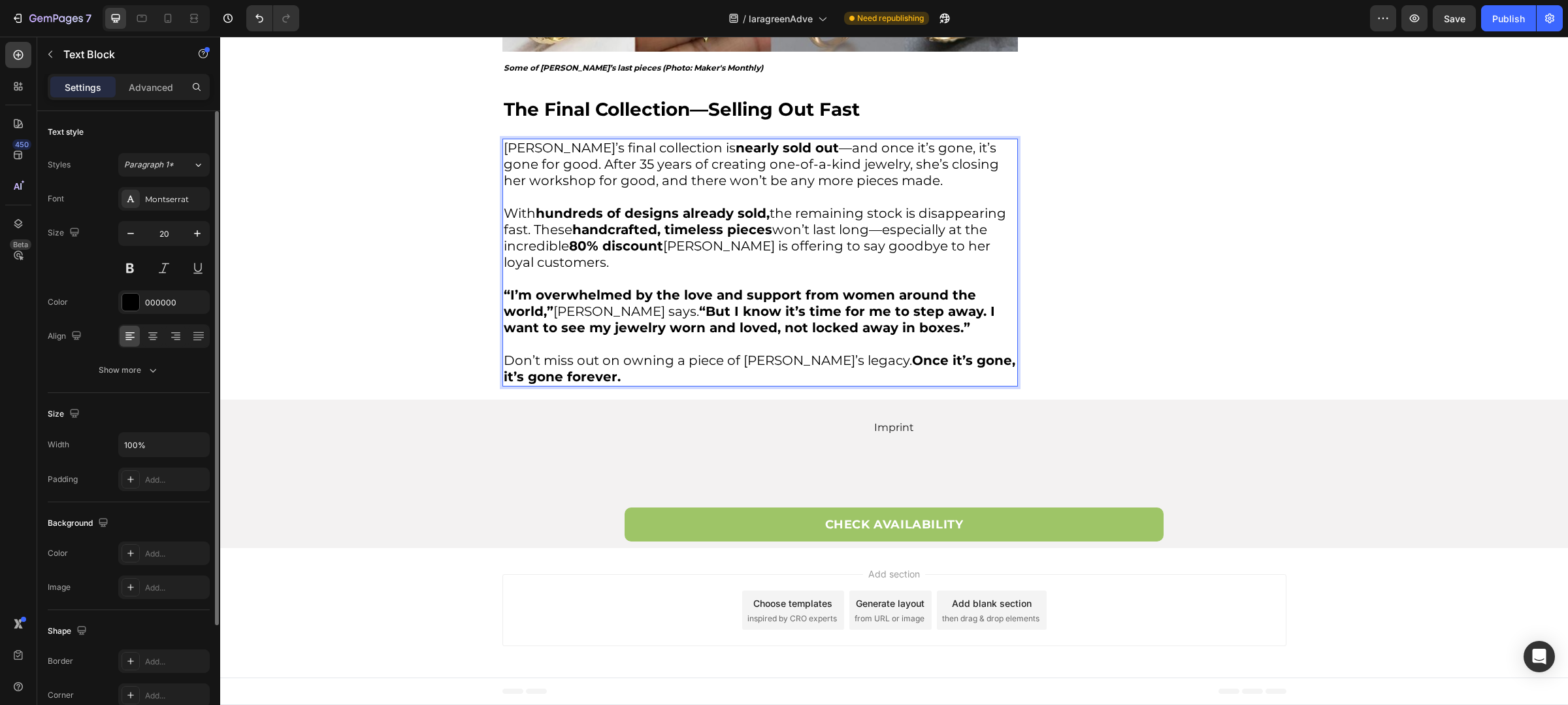
scroll to position [3156, 0]
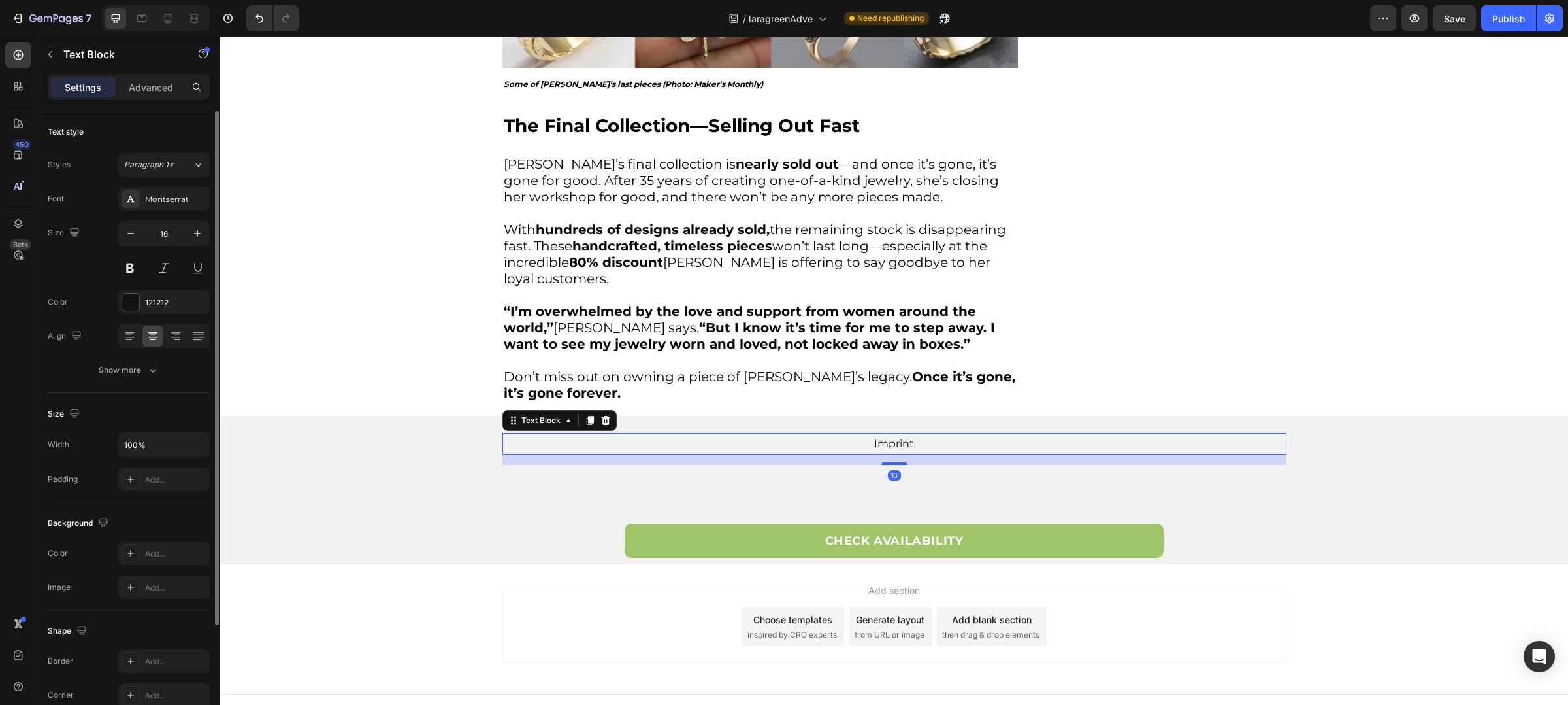
click at [902, 434] on p "Imprint" at bounding box center [894, 444] width 781 height 19
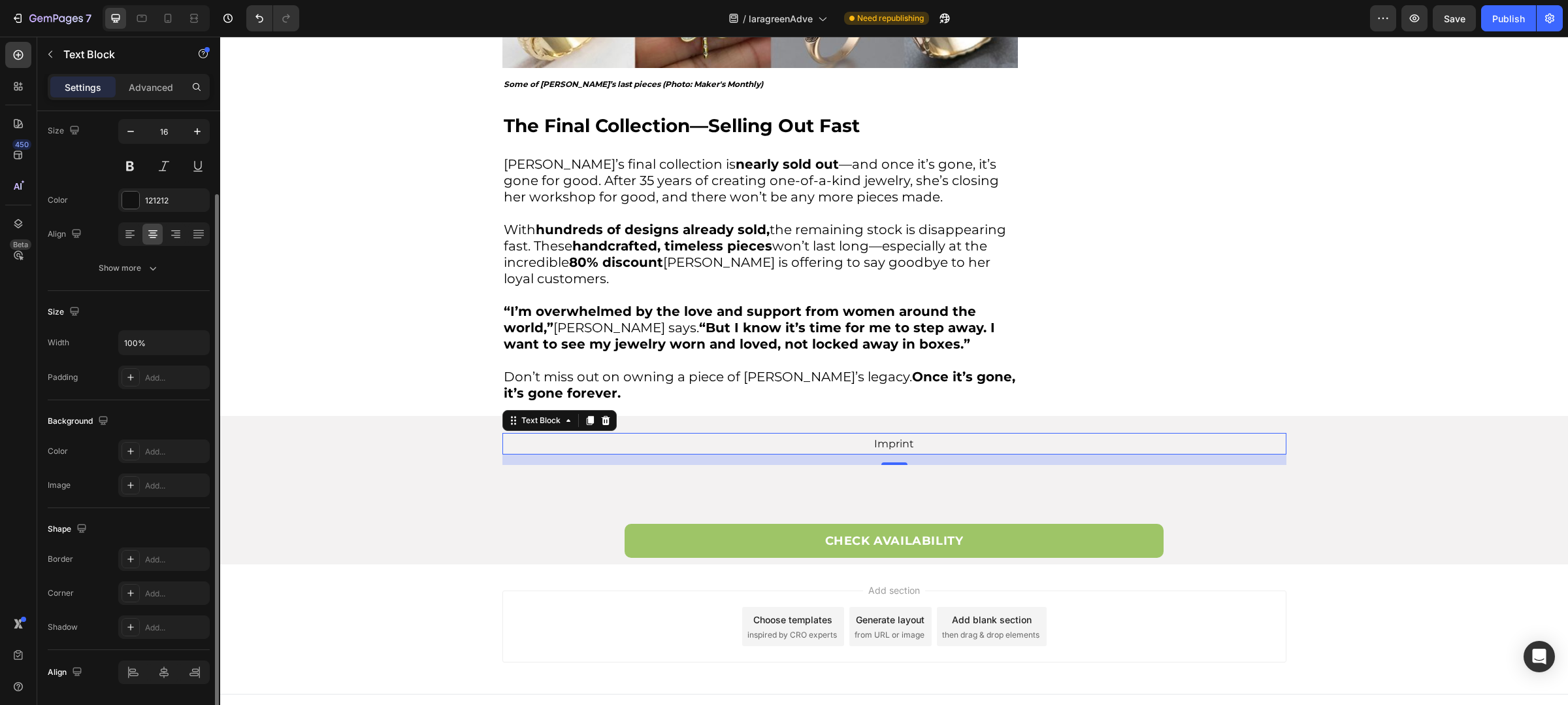
scroll to position [0, 0]
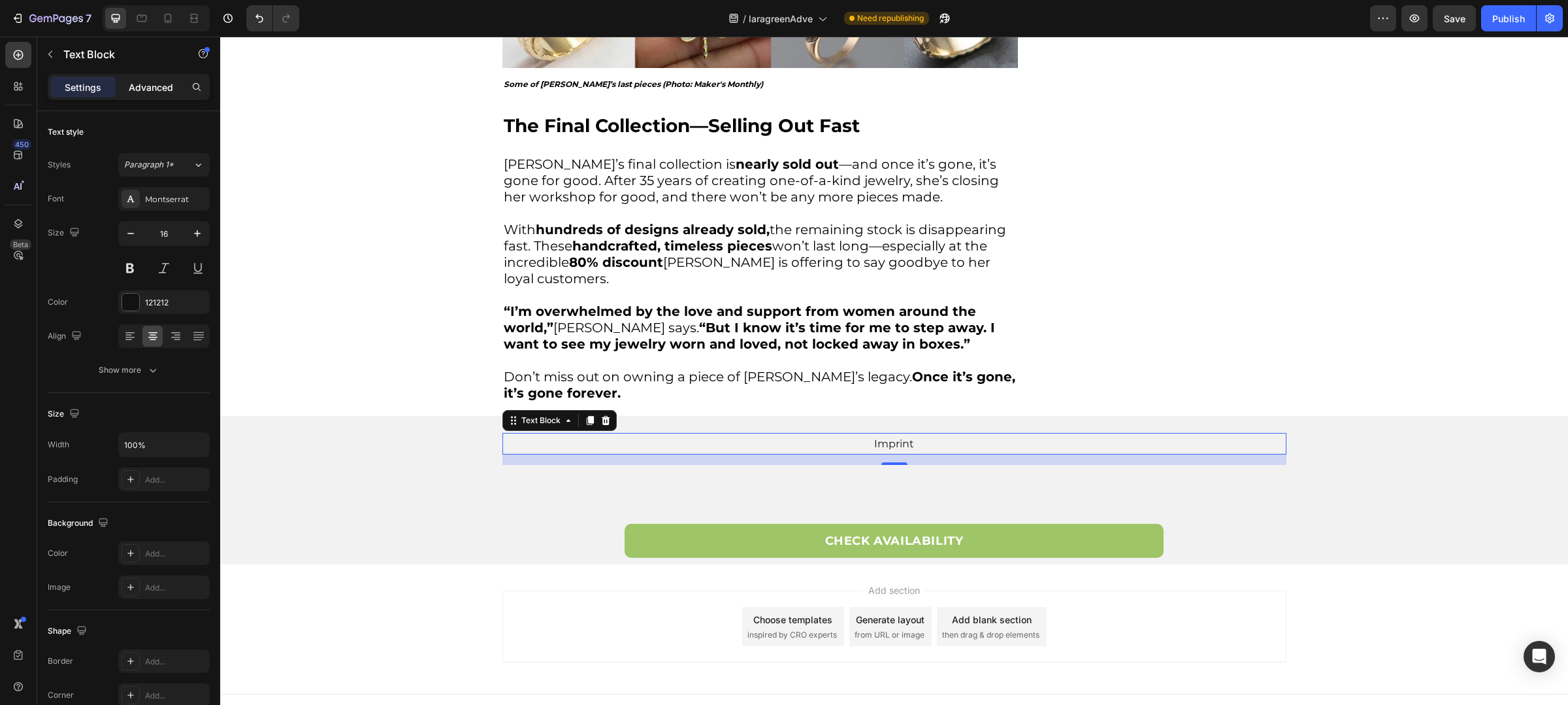
click at [144, 80] on div "Advanced" at bounding box center [150, 87] width 65 height 21
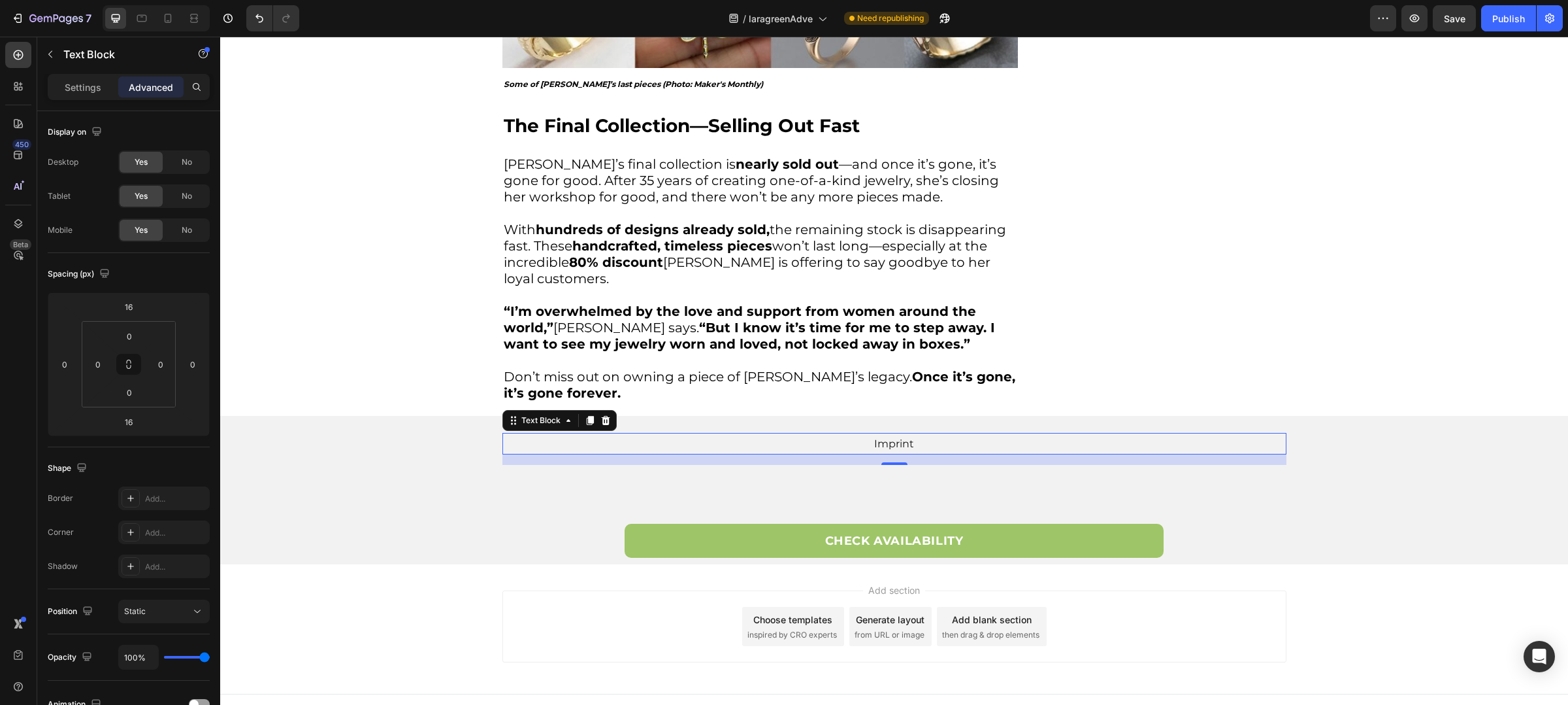
scroll to position [242, 0]
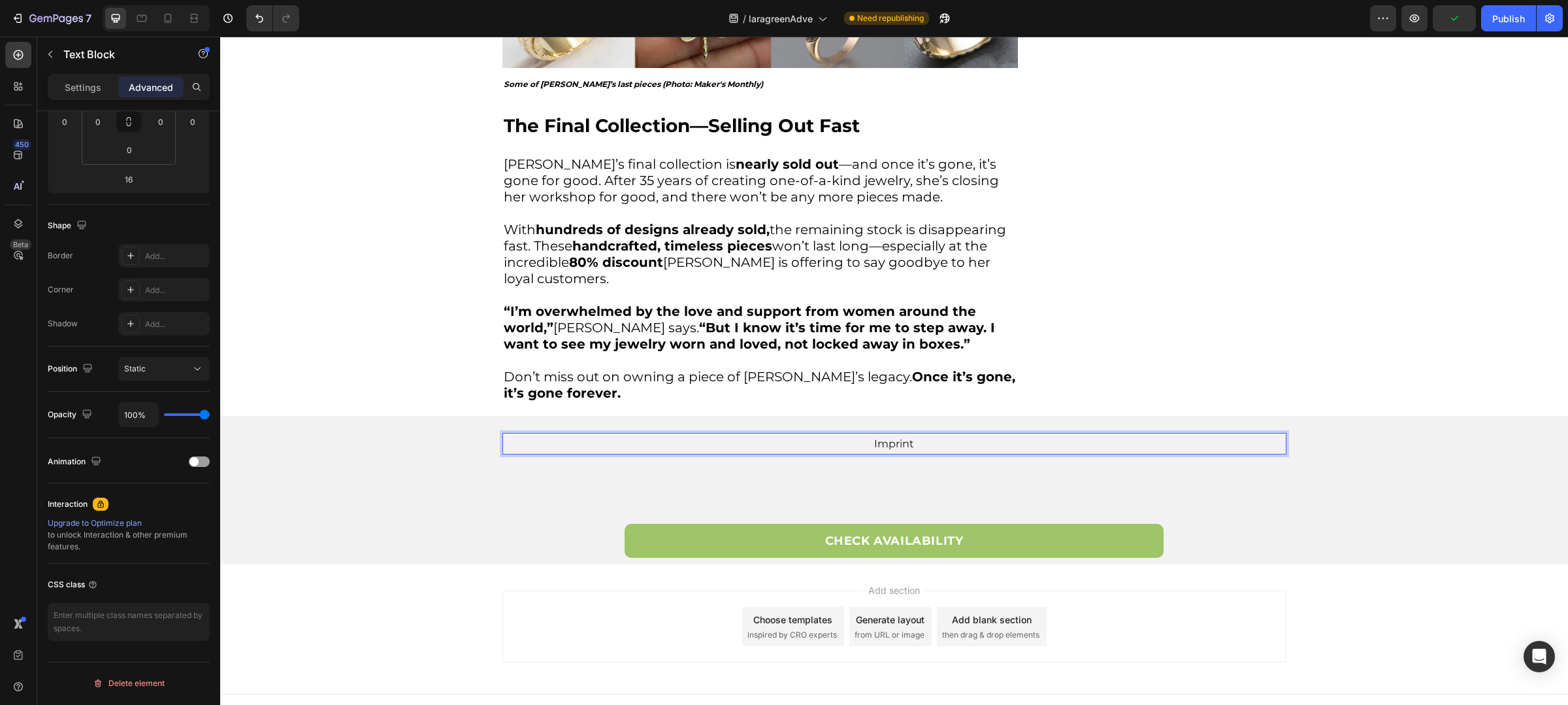
click at [896, 434] on p "Imprint" at bounding box center [894, 444] width 781 height 19
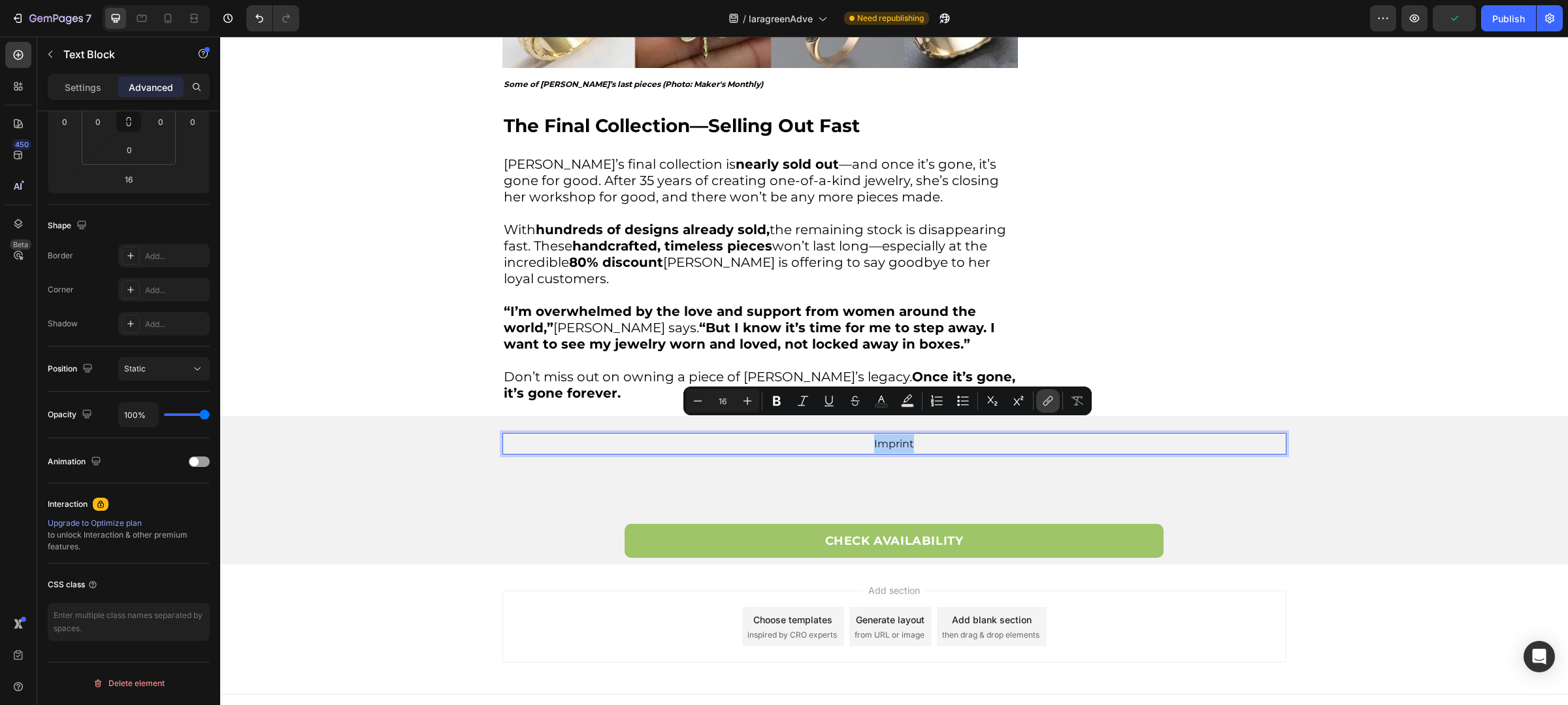
click at [1049, 396] on icon "Editor contextual toolbar" at bounding box center [1048, 401] width 13 height 13
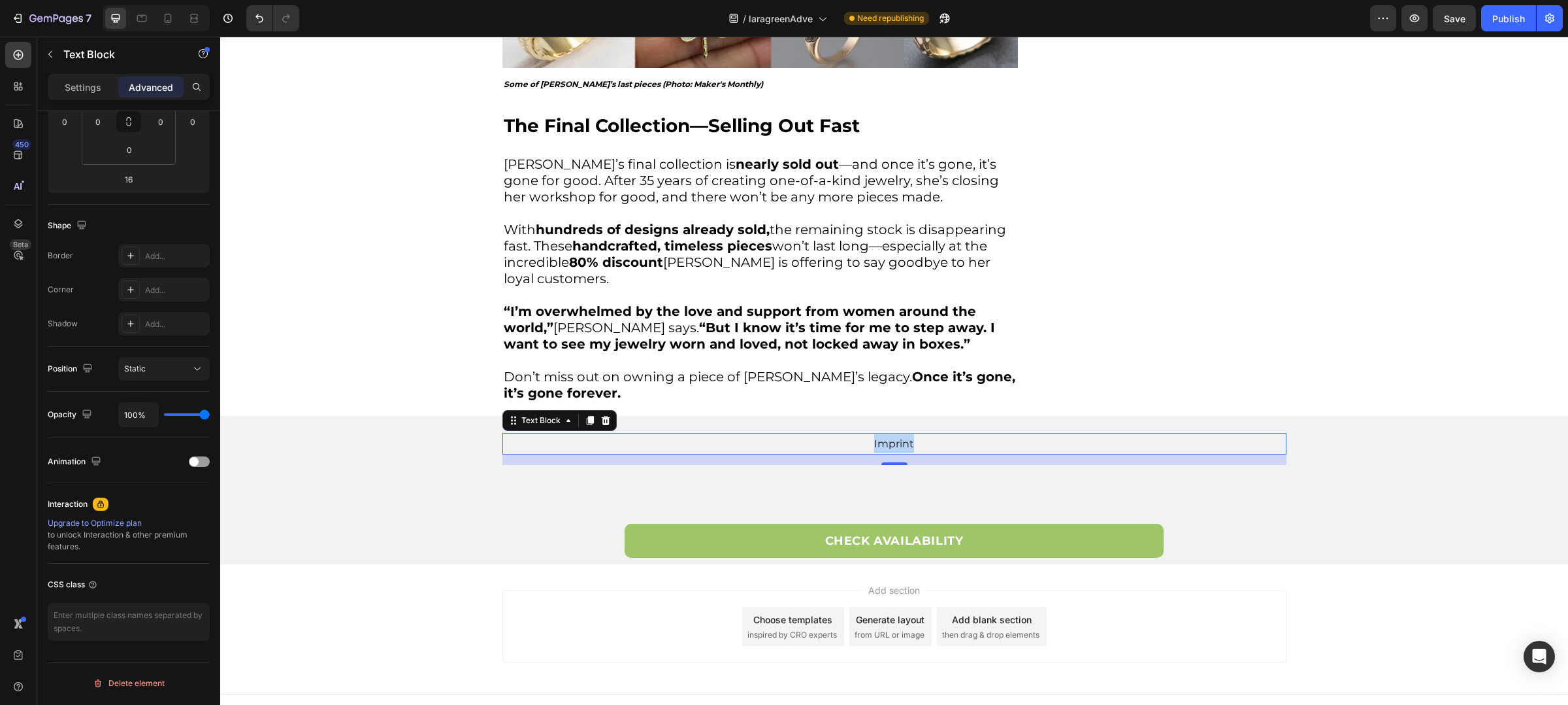
click at [896, 434] on p "Imprint" at bounding box center [894, 444] width 781 height 19
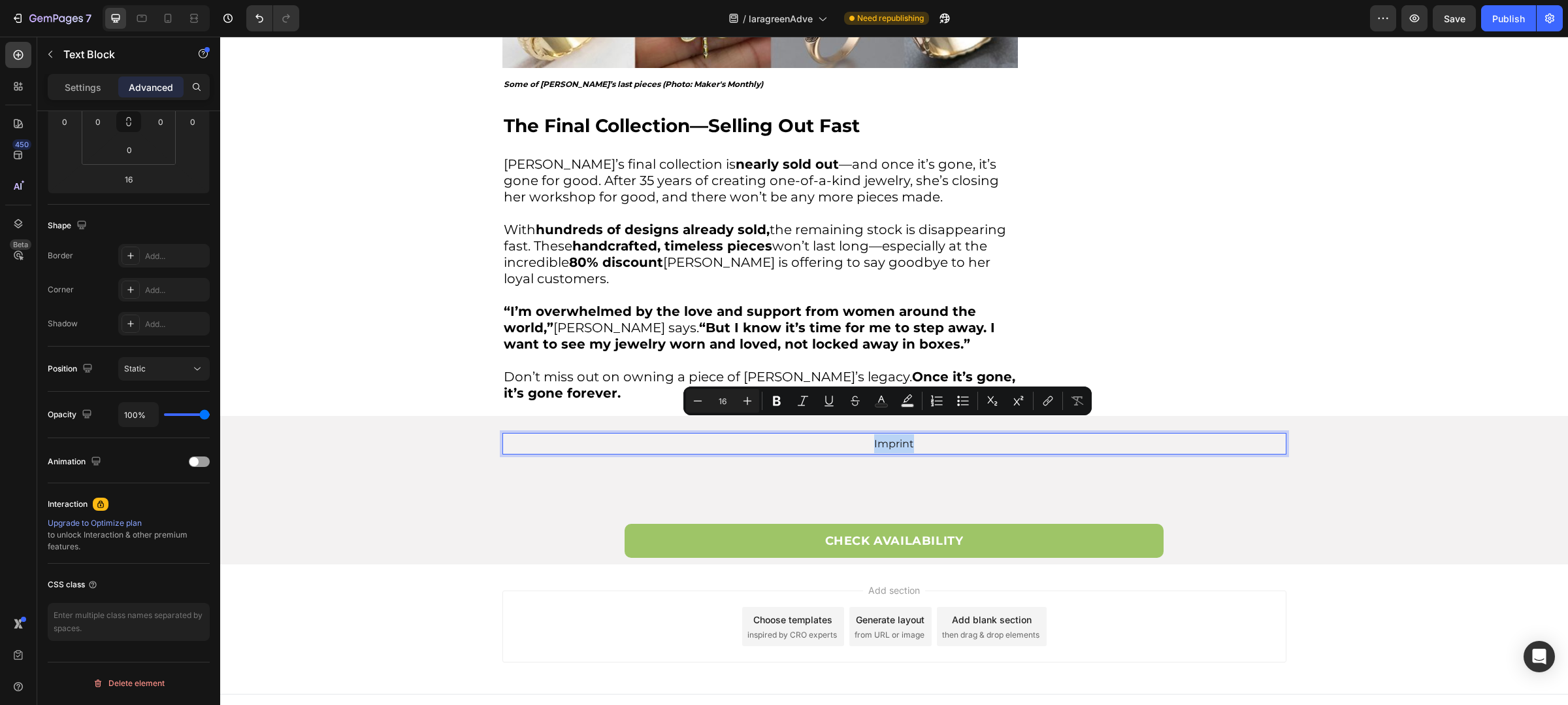
click at [896, 434] on p "Imprint" at bounding box center [894, 444] width 781 height 19
click at [1058, 401] on button "link" at bounding box center [1048, 401] width 23 height 23
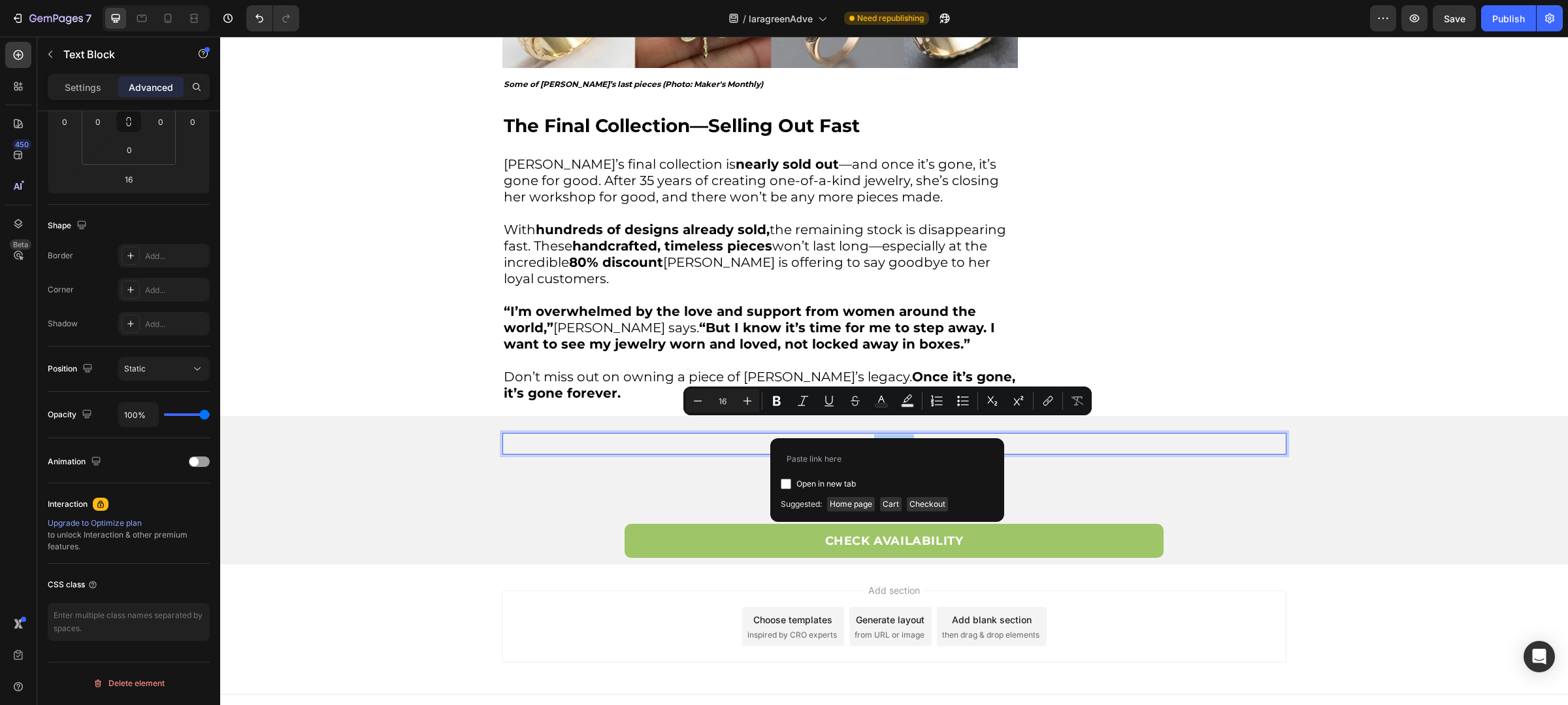
type input "https://www.sheryl-duncan.com/pages/contact-me"
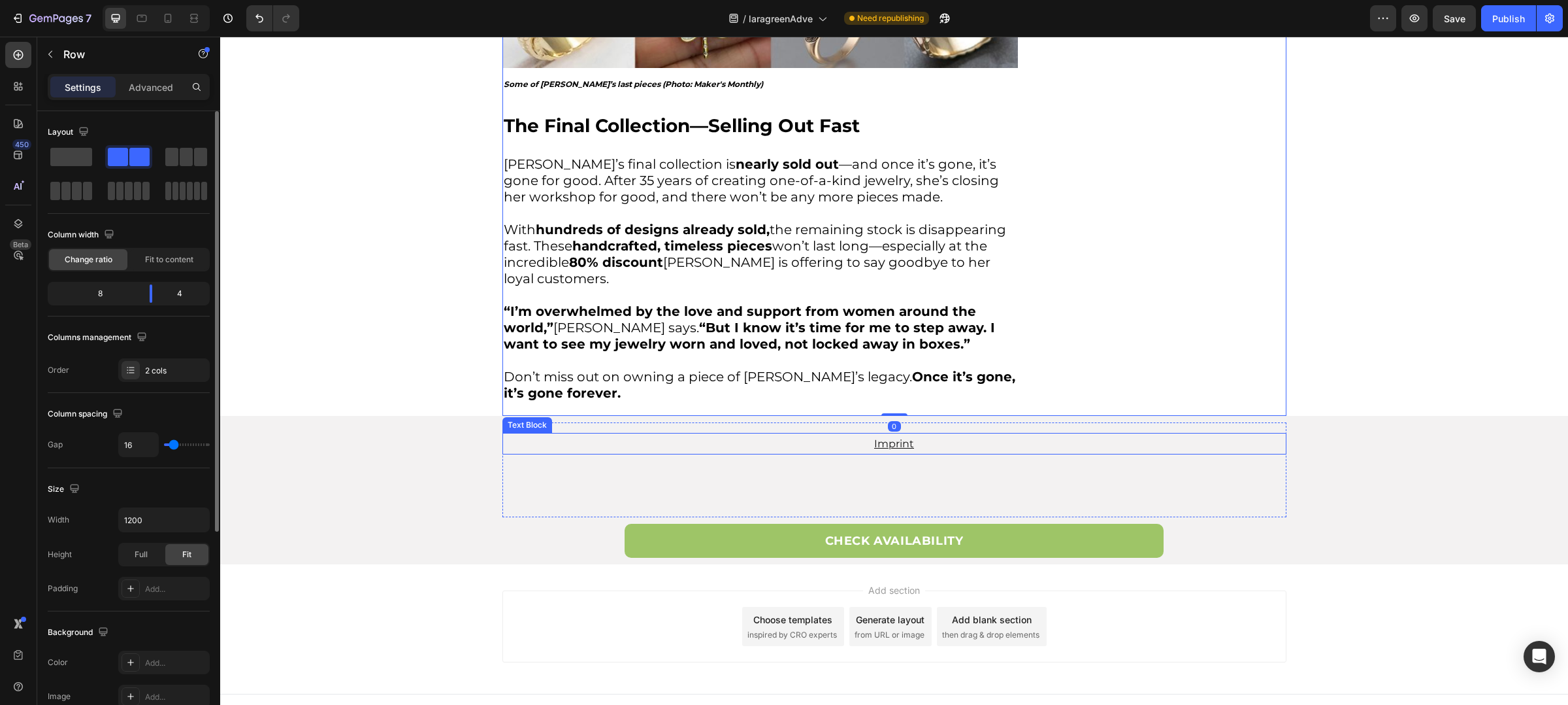
click at [1081, 434] on p "Imprint" at bounding box center [894, 444] width 781 height 19
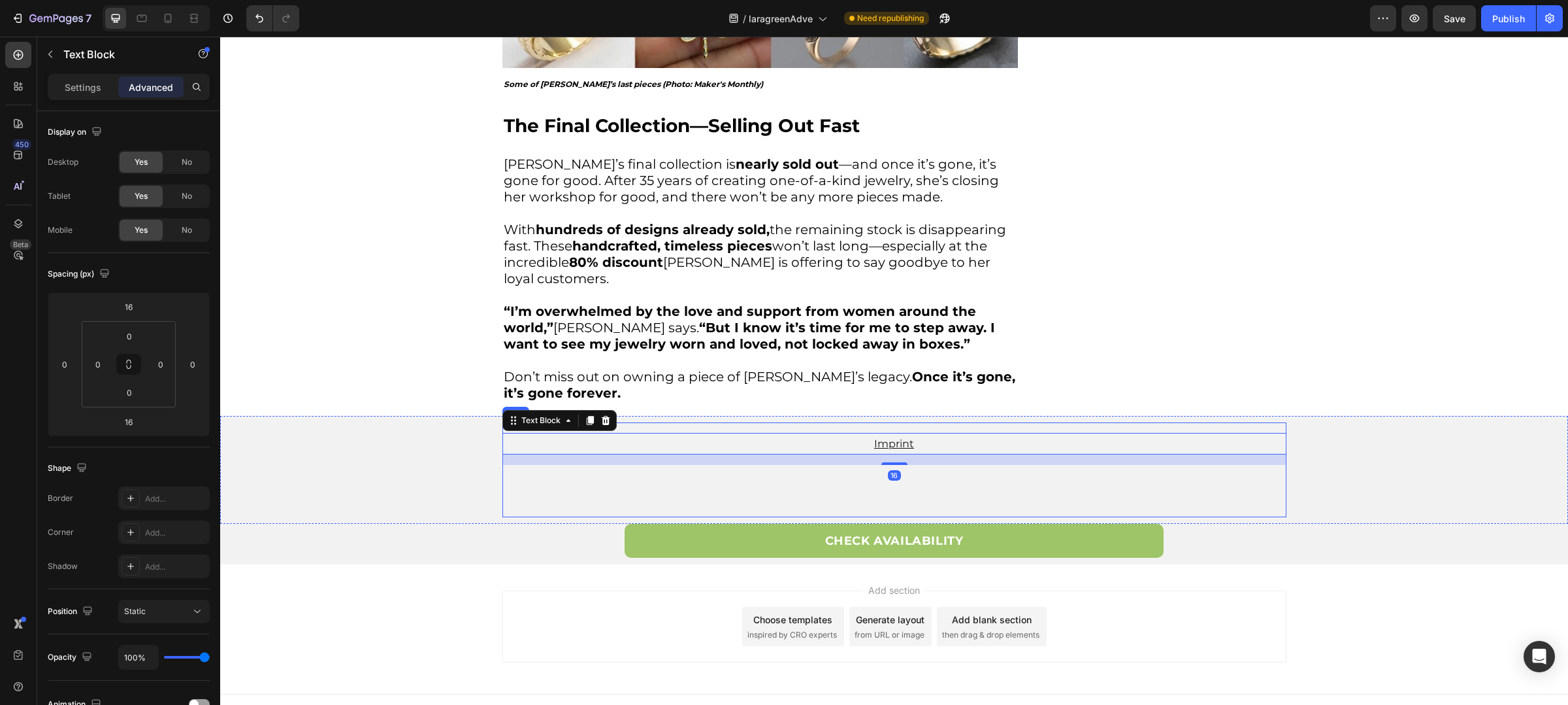
click at [1082, 465] on div "Imprint Text Block 16 Row" at bounding box center [894, 470] width 784 height 95
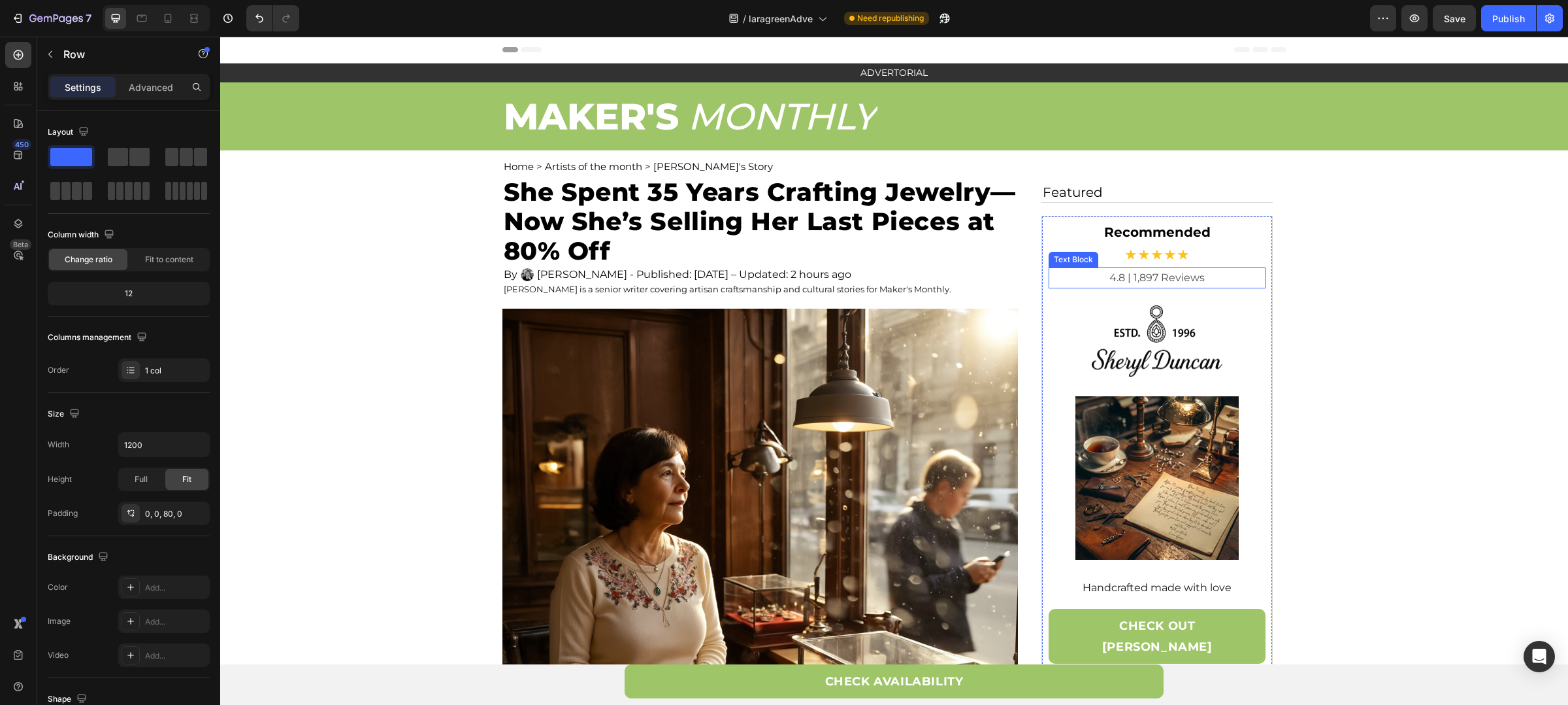
click at [1169, 278] on p "4.8 | 1,897 Reviews" at bounding box center [1158, 277] width 215 height 18
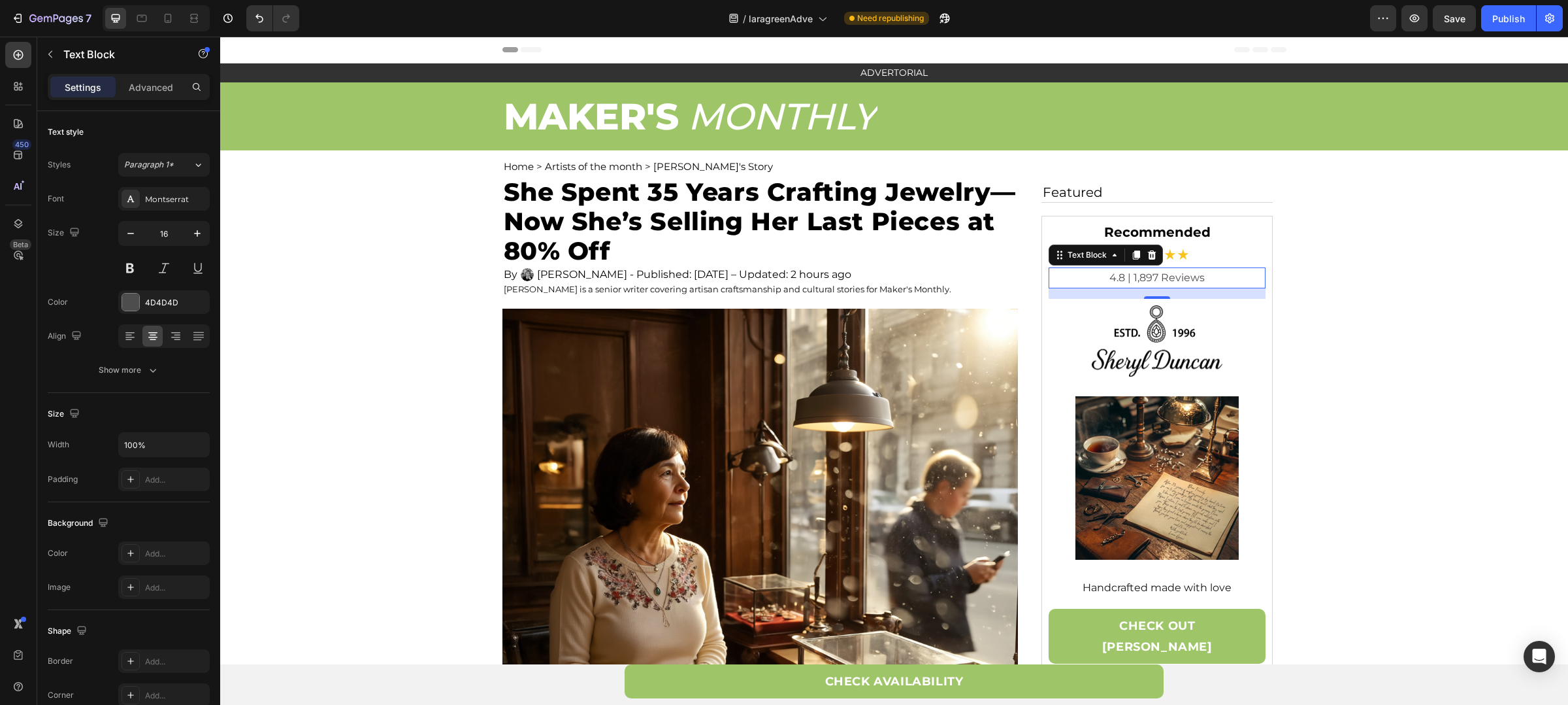
click at [1137, 275] on p "4.8 | 1,897 Reviews" at bounding box center [1158, 277] width 215 height 18
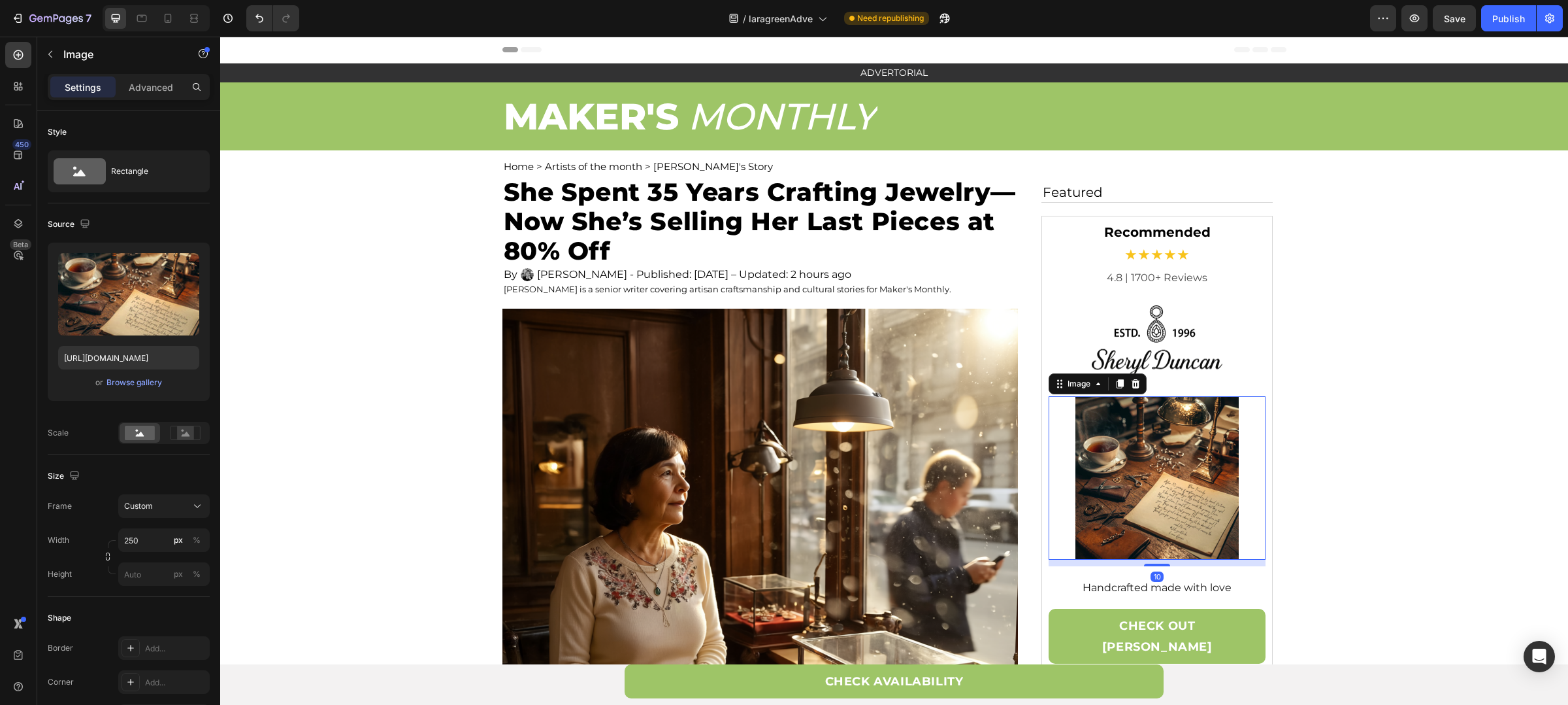
click at [1171, 447] on img at bounding box center [1157, 478] width 164 height 164
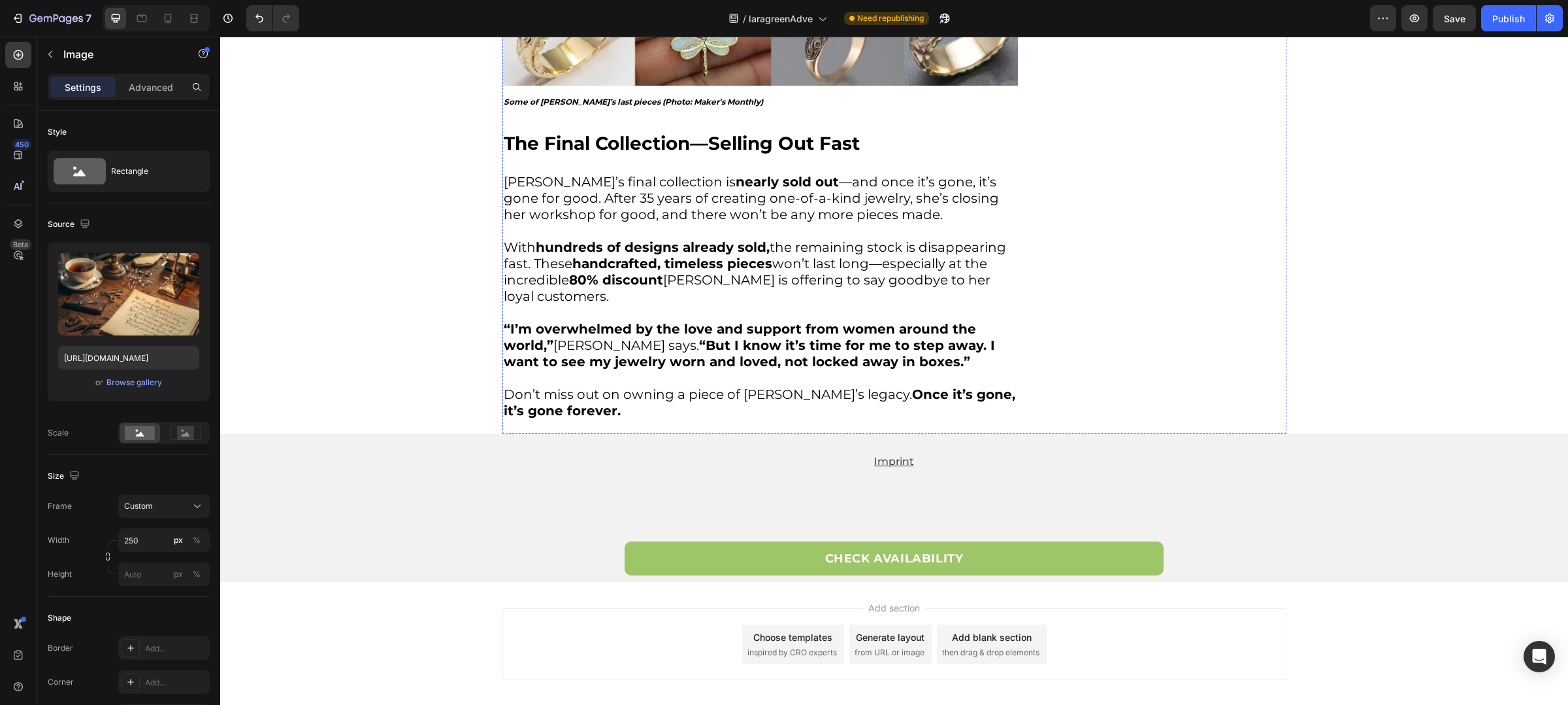
scroll to position [3156, 0]
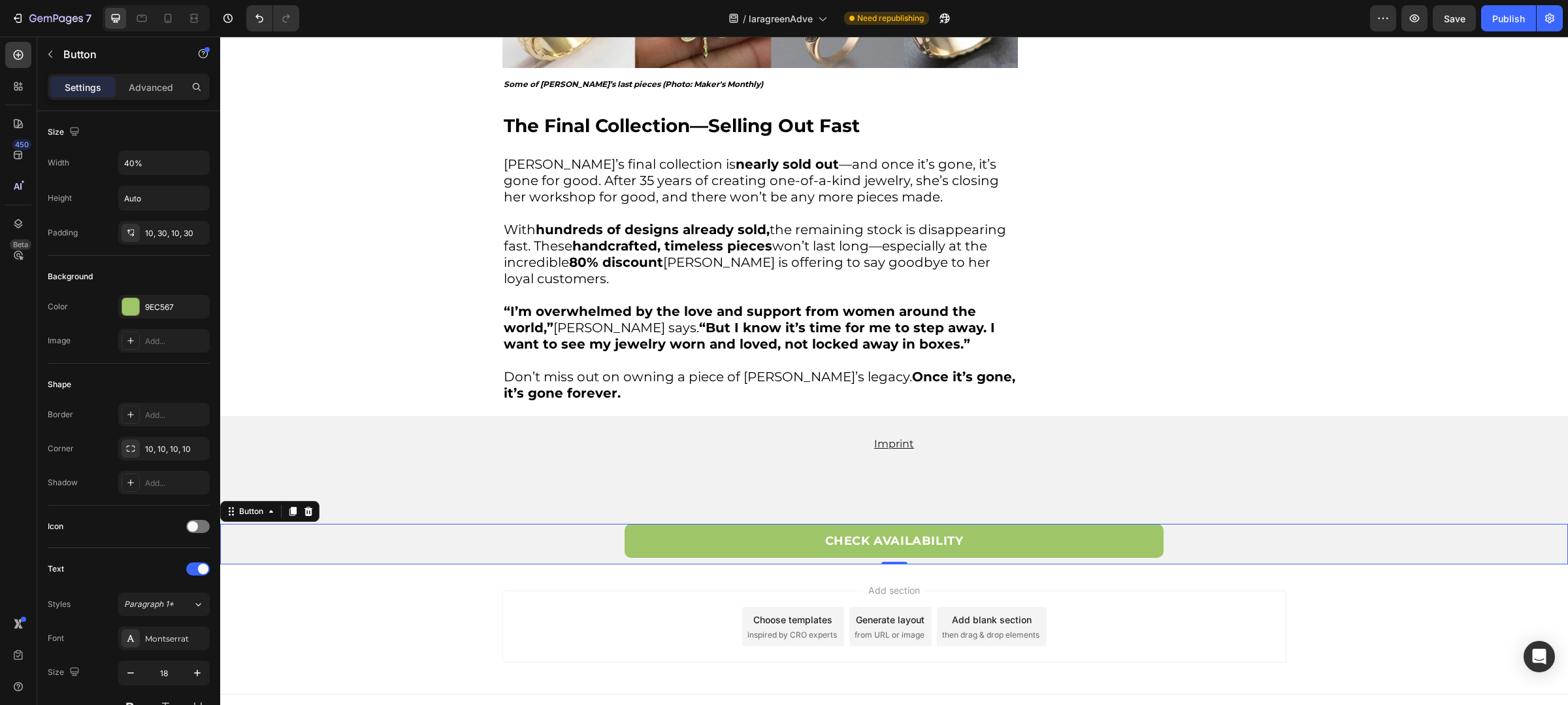
click at [723, 530] on link "CHECK AVAILABILITY" at bounding box center [894, 540] width 539 height 34
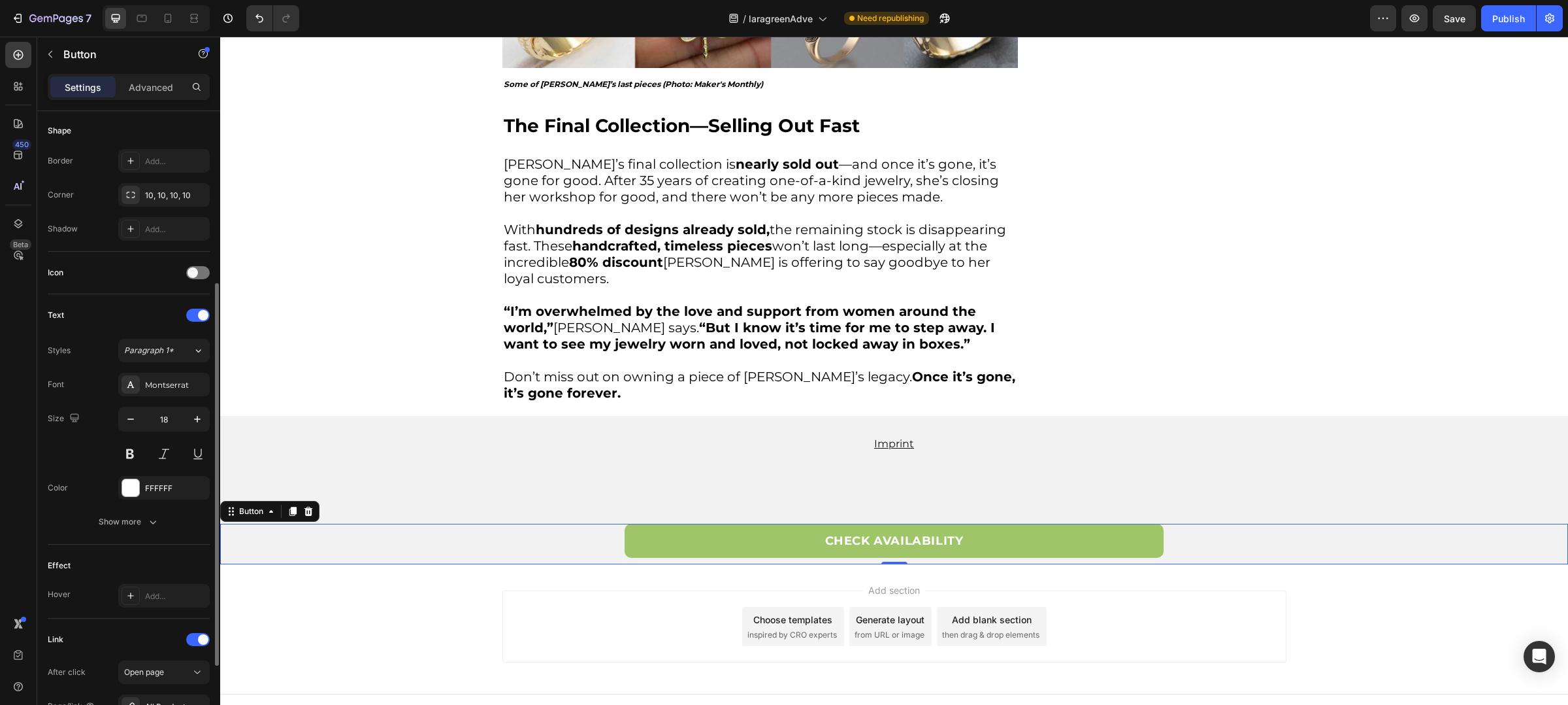
scroll to position [410, 0]
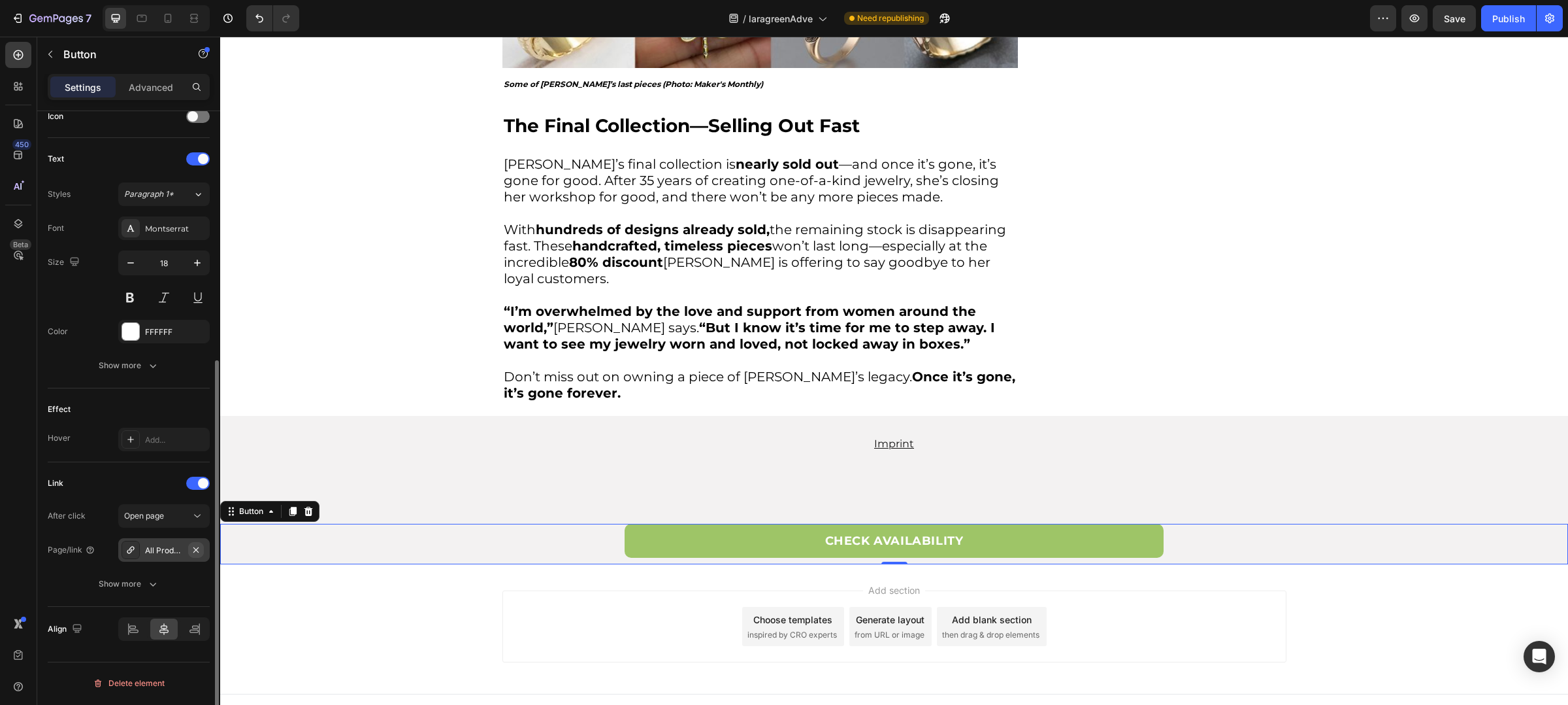
click at [196, 555] on icon "button" at bounding box center [196, 550] width 11 height 11
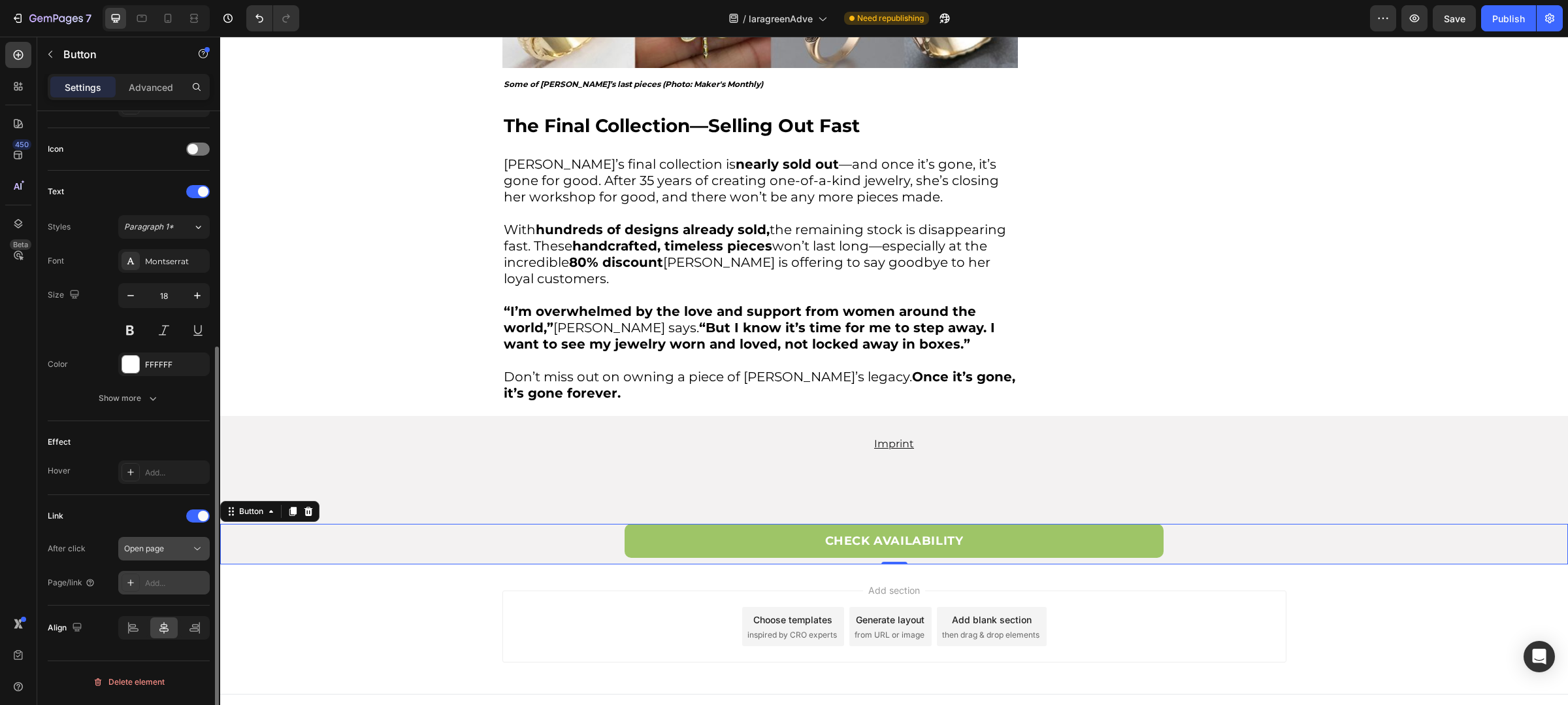
scroll to position [376, 0]
click at [151, 553] on span "Open page" at bounding box center [143, 549] width 40 height 10
click at [154, 553] on span "Open page" at bounding box center [143, 549] width 40 height 10
click at [144, 593] on div "Add..." at bounding box center [164, 583] width 91 height 23
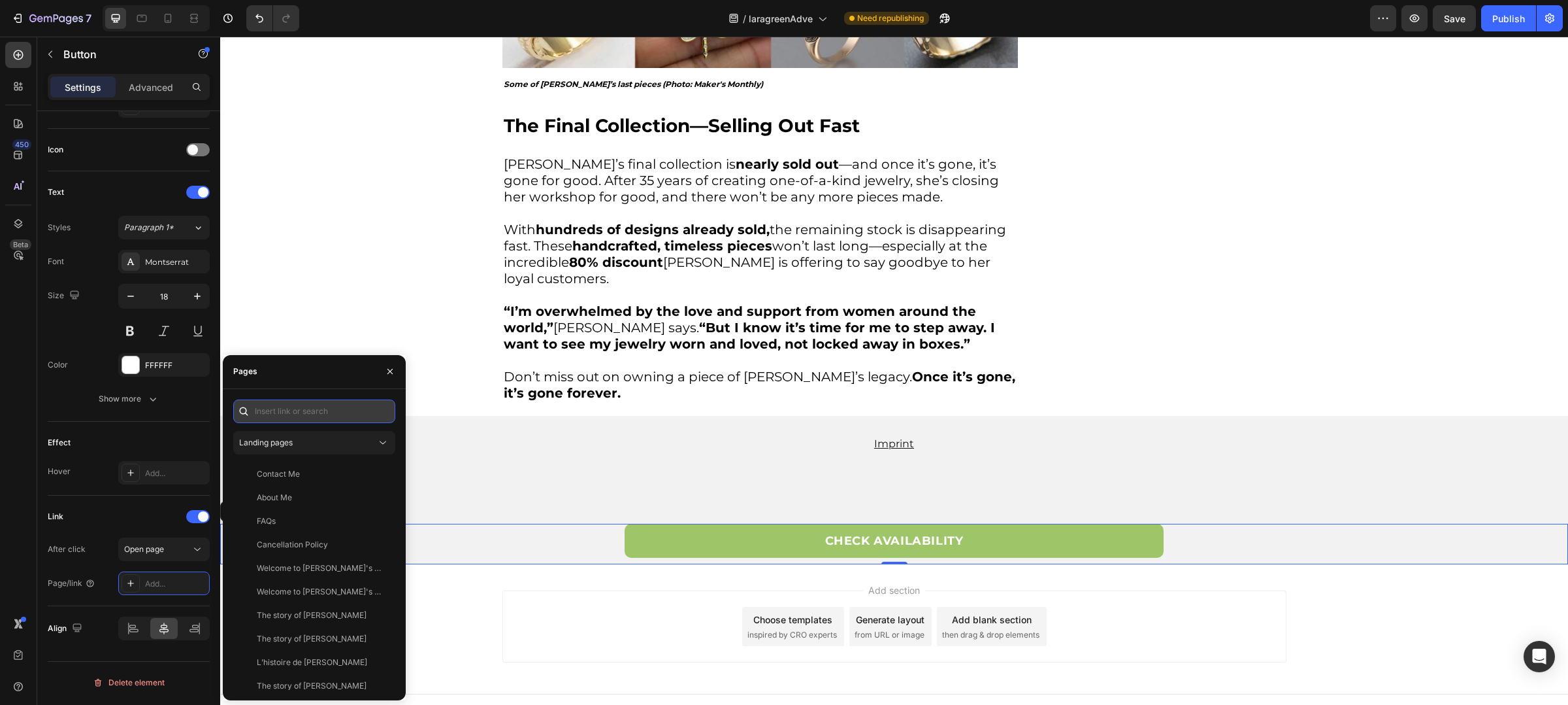
click at [321, 415] on input "text" at bounding box center [314, 411] width 162 height 23
paste input "https://www.sheryl-duncan.com/collections/my-last-pieces"
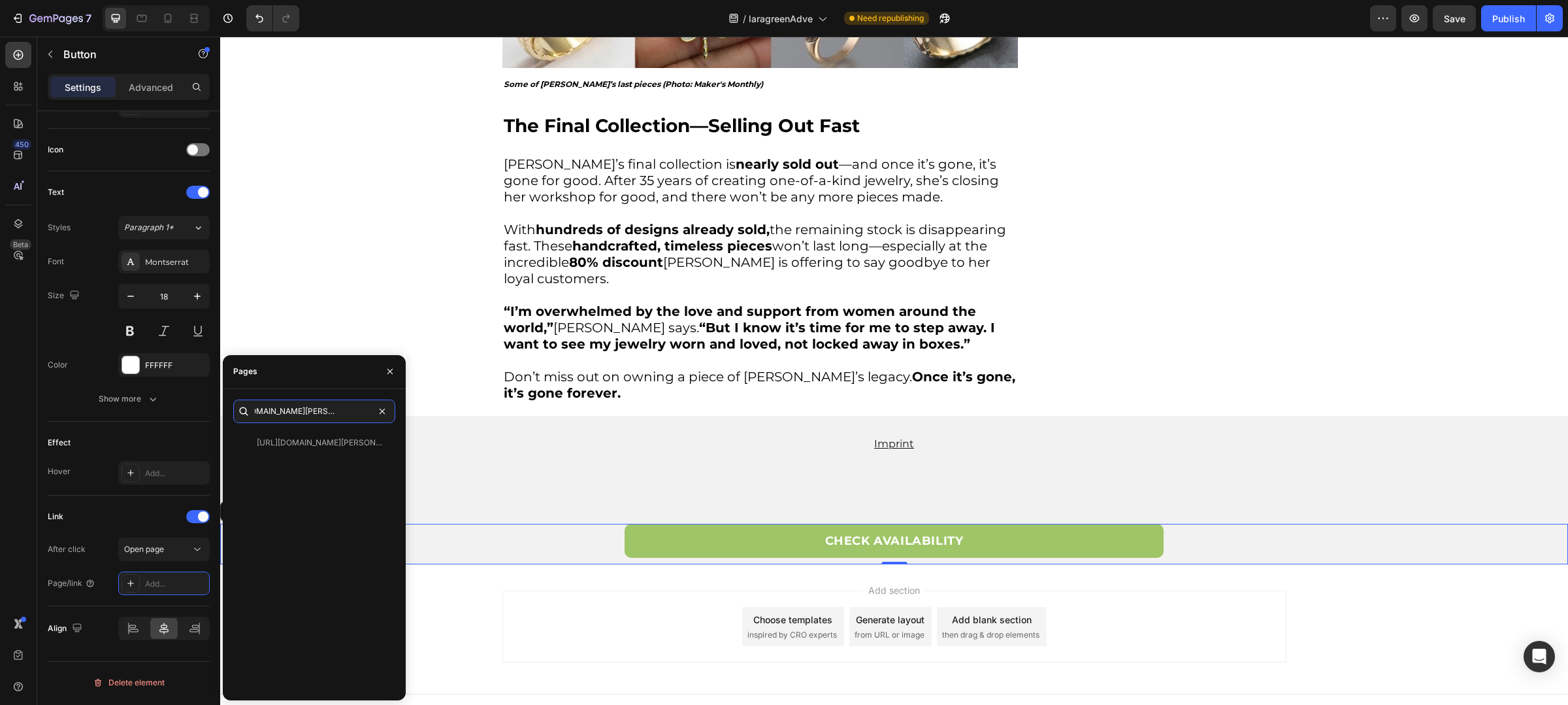
type input "https://www.sheryl-duncan.com/collections/my-last-pieces"
click at [328, 442] on div "https://www.sheryl-duncan.com/collections/my-last-pieces" at bounding box center [319, 442] width 125 height 12
click at [390, 373] on icon "button" at bounding box center [390, 371] width 11 height 11
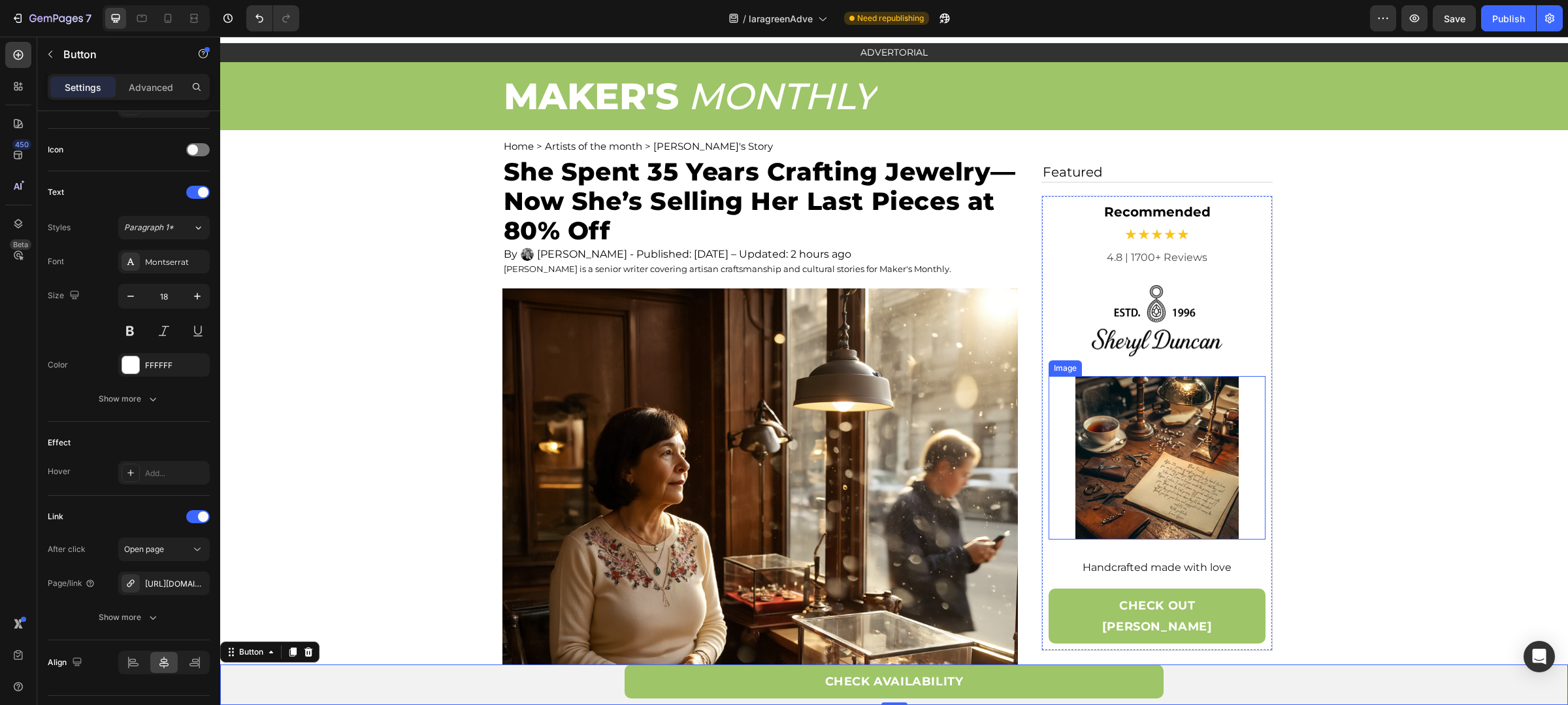
scroll to position [83, 0]
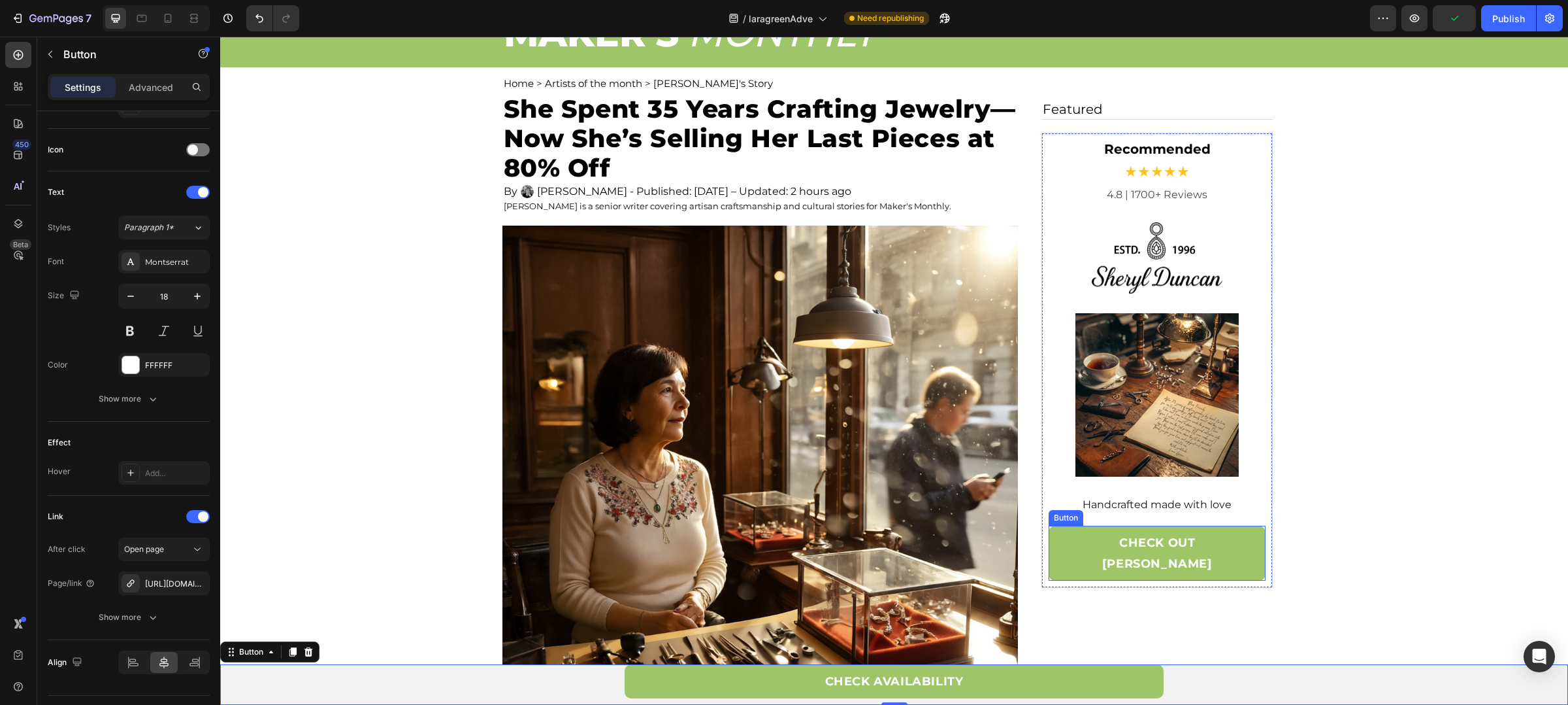
click at [1247, 555] on link "CHECK OUT [PERSON_NAME]" at bounding box center [1157, 553] width 218 height 55
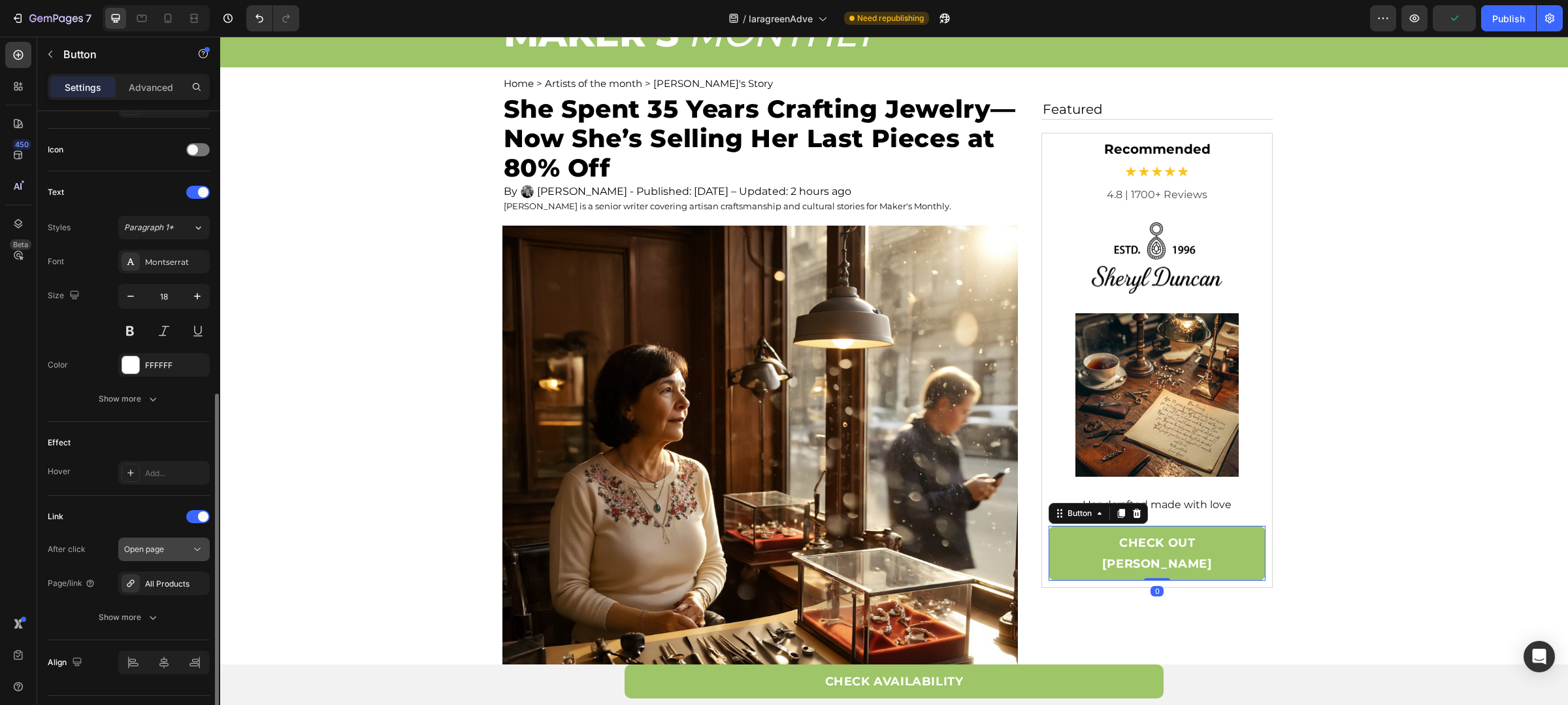
scroll to position [410, 0]
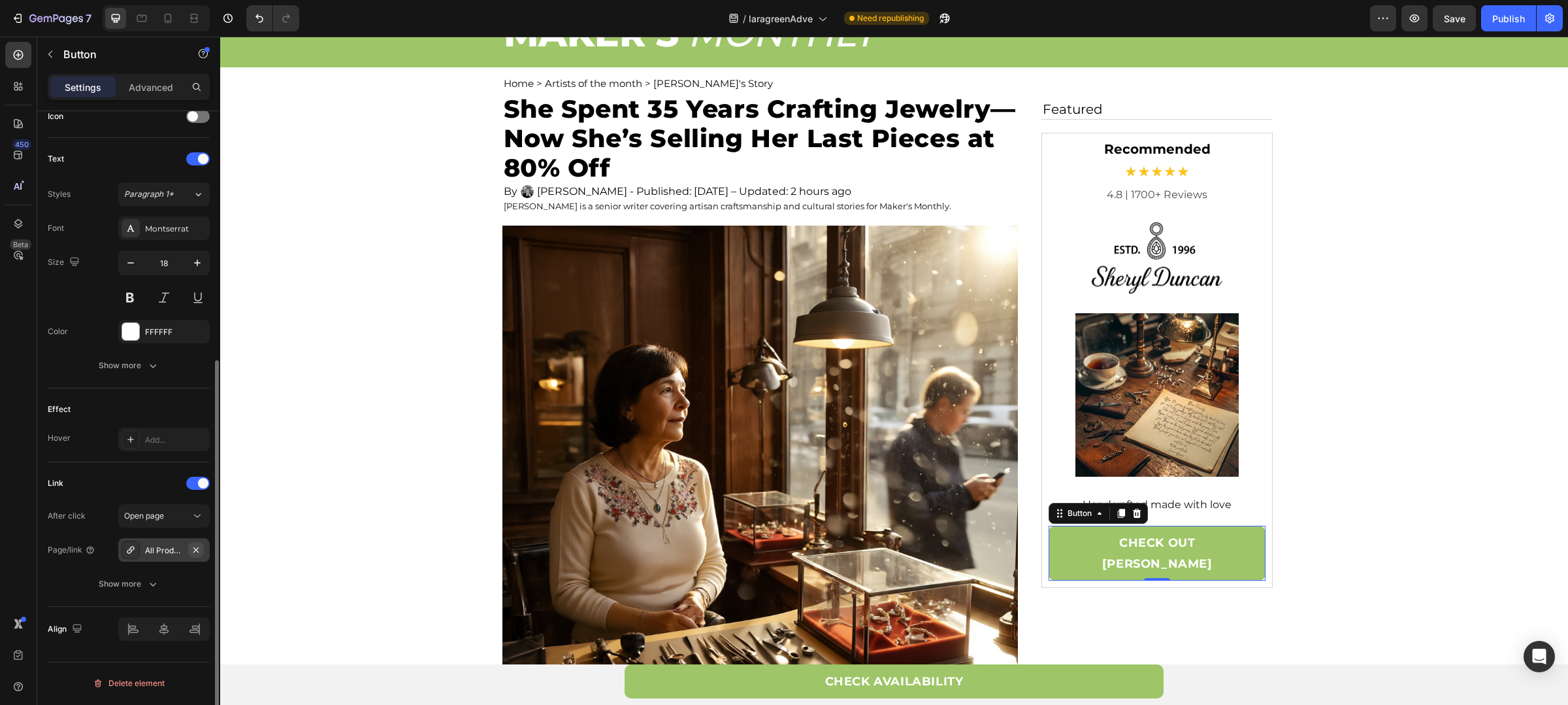
click at [196, 543] on button "button" at bounding box center [196, 550] width 16 height 16
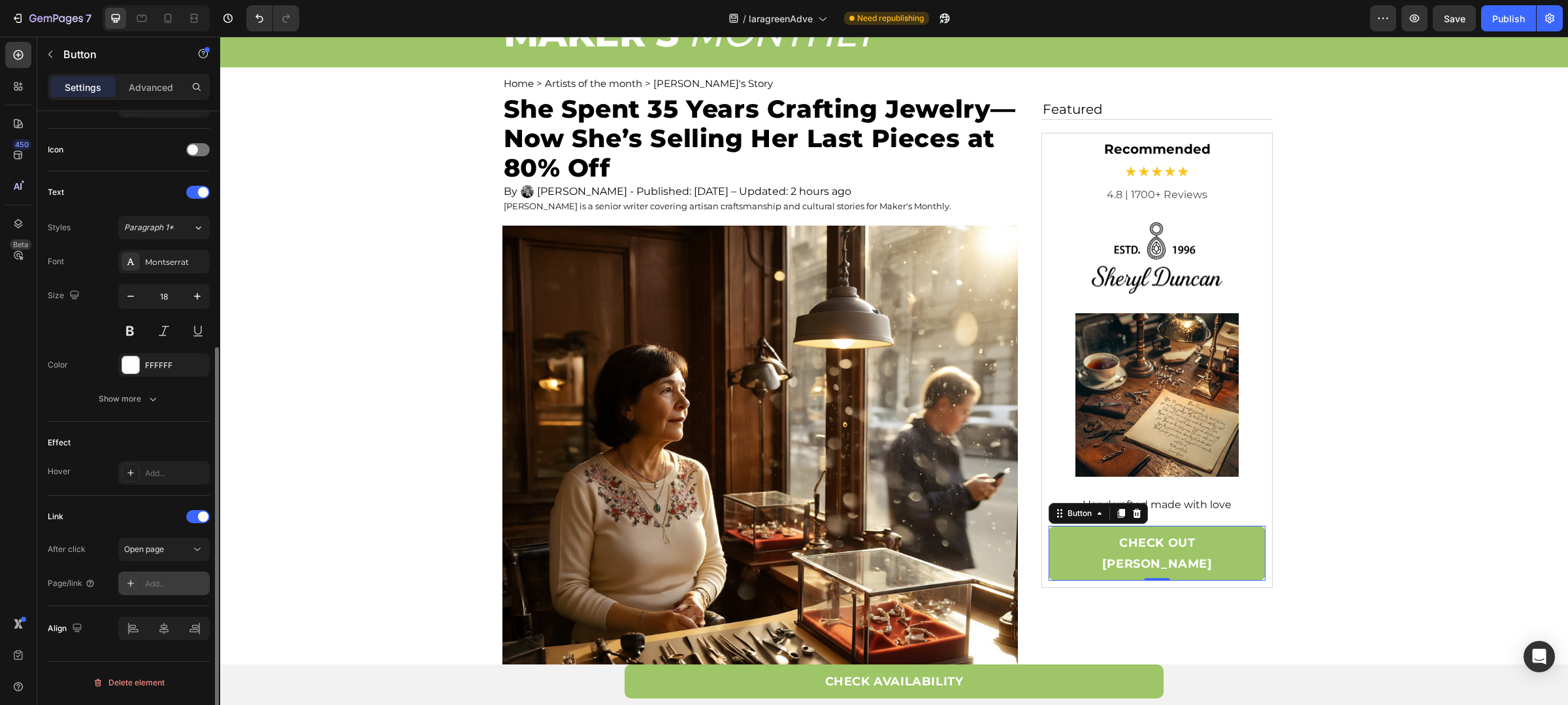
click at [173, 590] on div "Add..." at bounding box center [175, 584] width 61 height 12
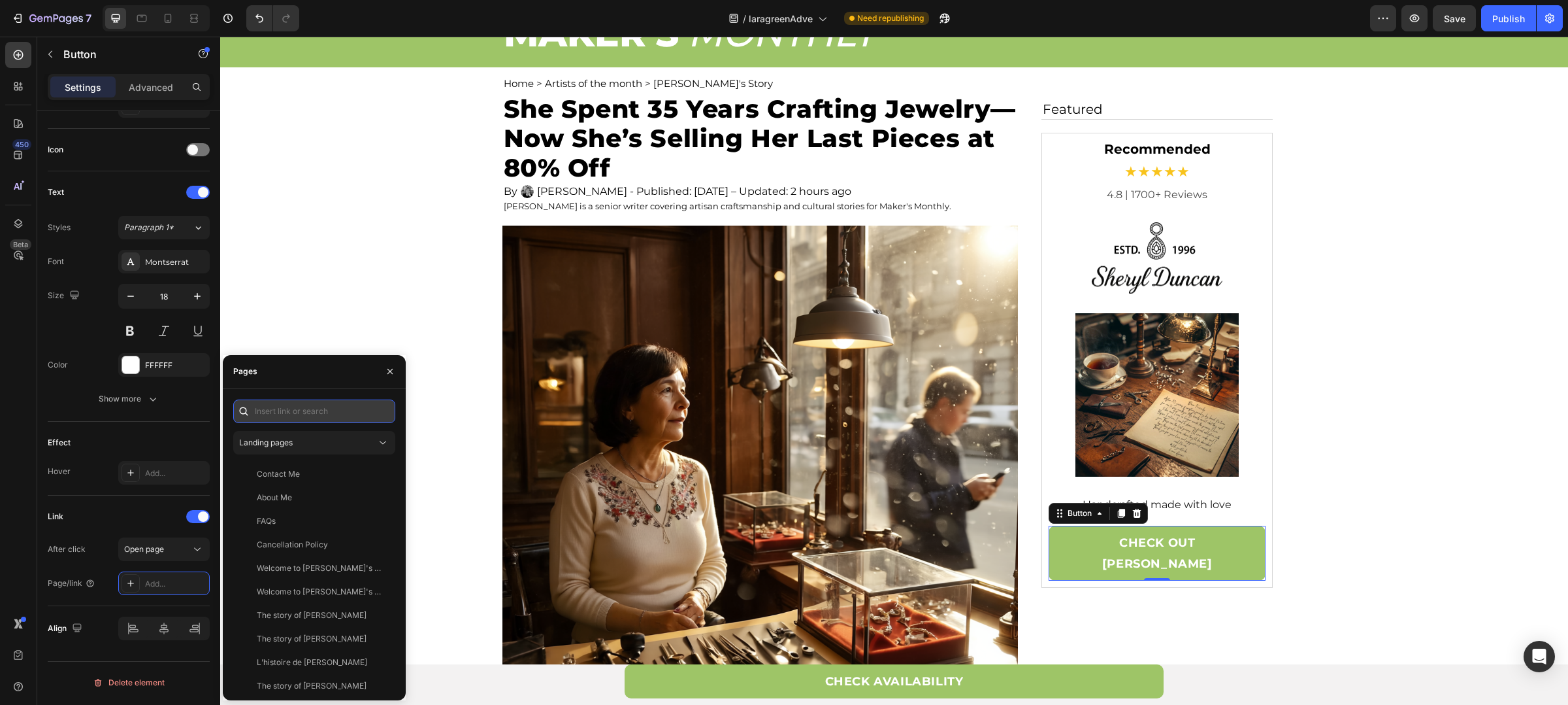
click at [308, 415] on input "text" at bounding box center [314, 411] width 162 height 23
paste input "https://www.sheryl-duncan.com/collections/my-last-pieces"
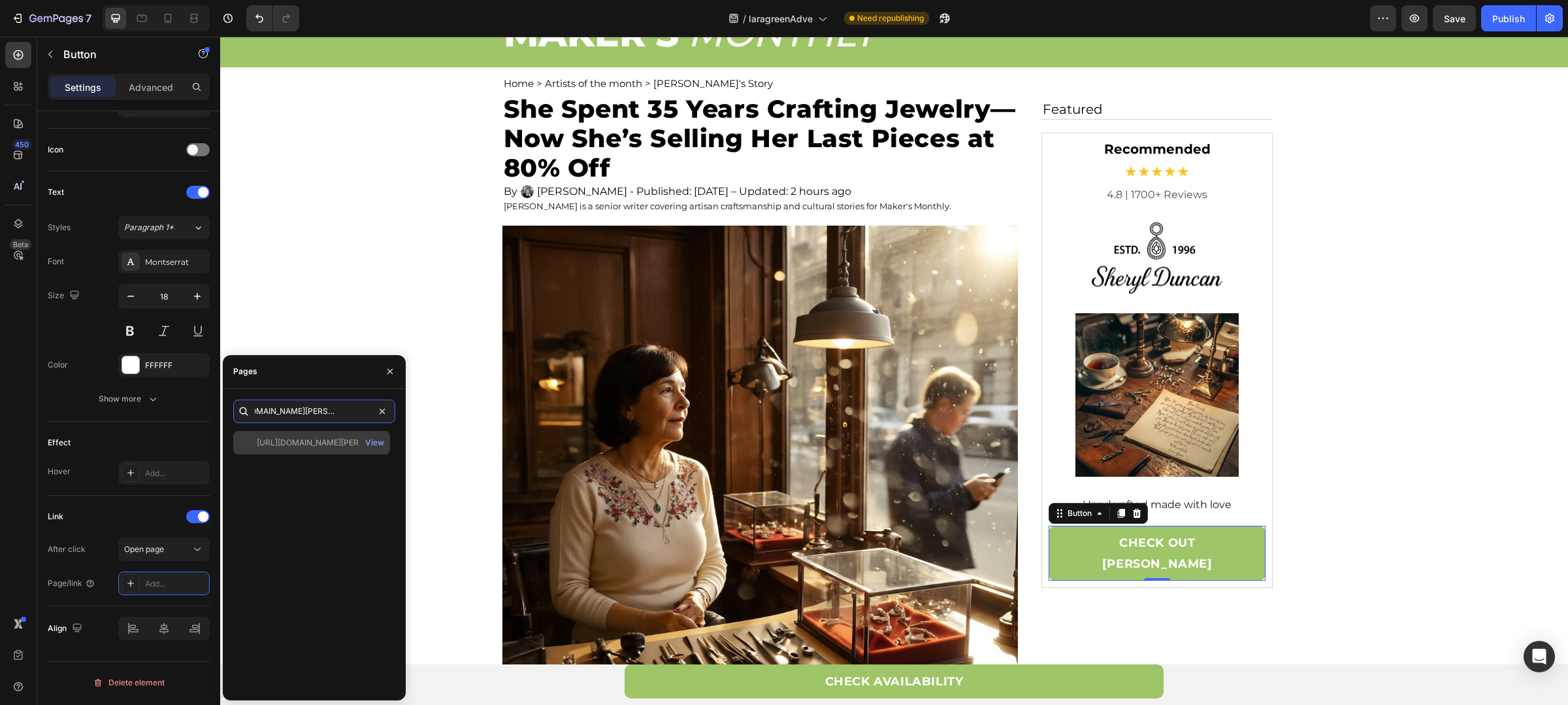
type input "https://www.sheryl-duncan.com/collections/my-last-pieces"
click at [311, 439] on div "https://www.sheryl-duncan.com/collections/my-last-pieces" at bounding box center [319, 442] width 125 height 12
click at [394, 373] on icon "button" at bounding box center [390, 371] width 11 height 11
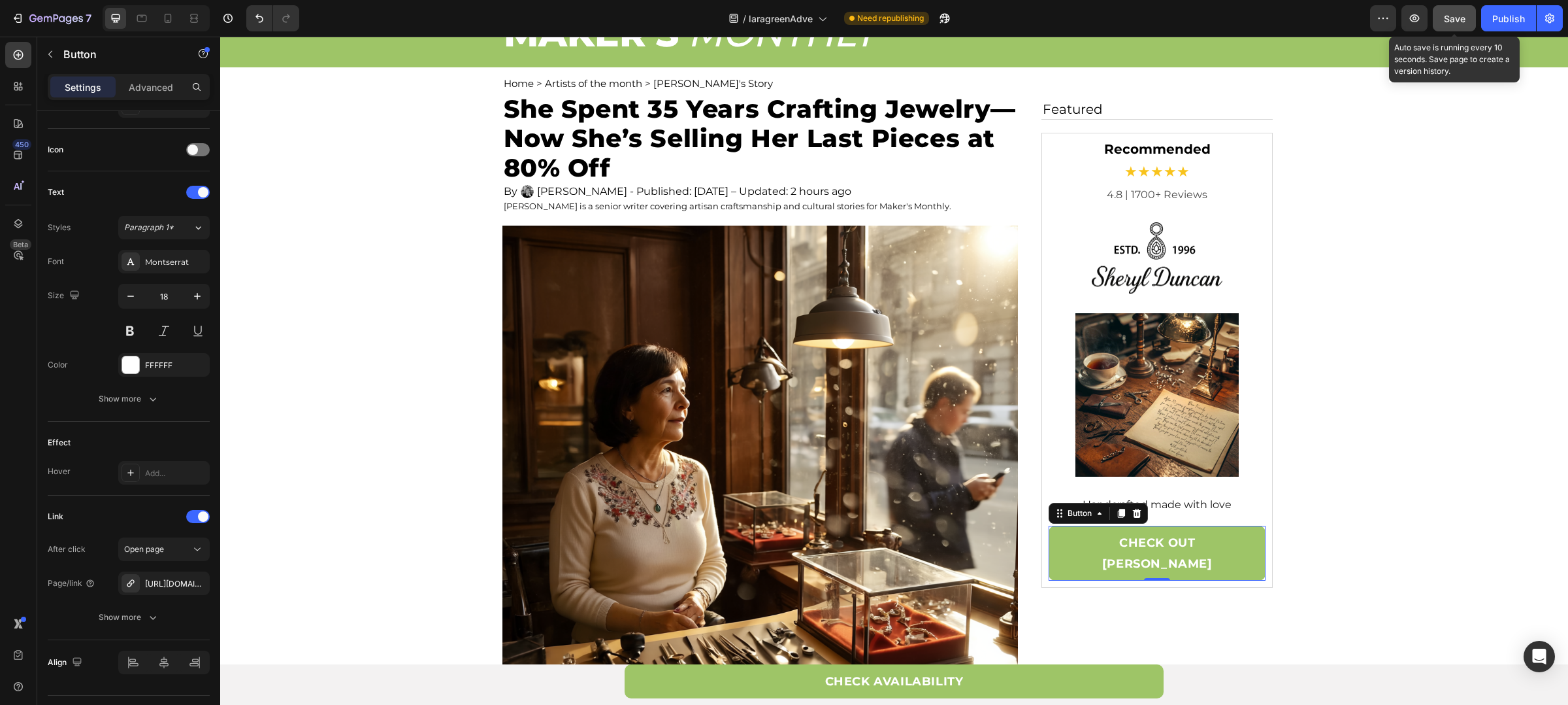
click at [1441, 20] on button "Save" at bounding box center [1455, 17] width 44 height 26
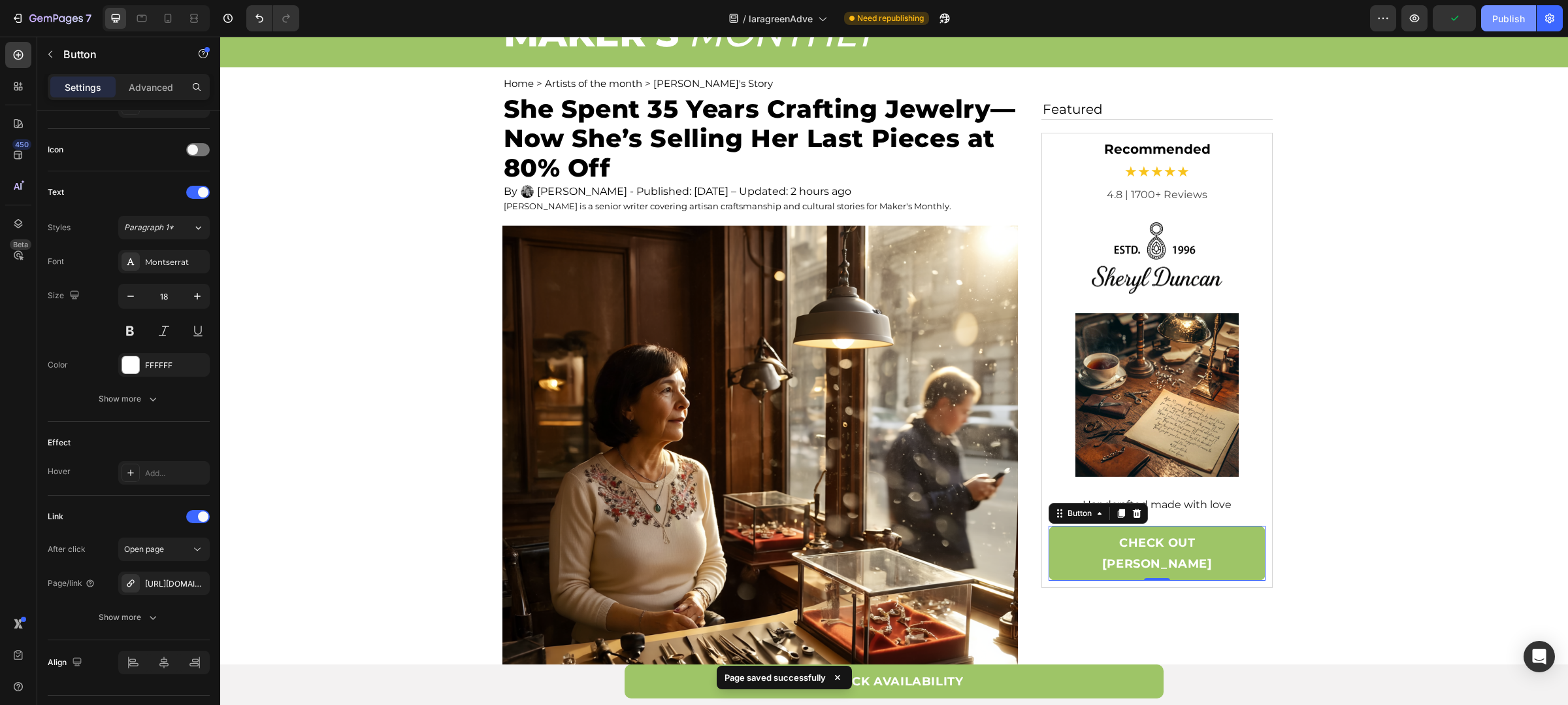
click at [1485, 23] on button "Publish" at bounding box center [1509, 17] width 55 height 26
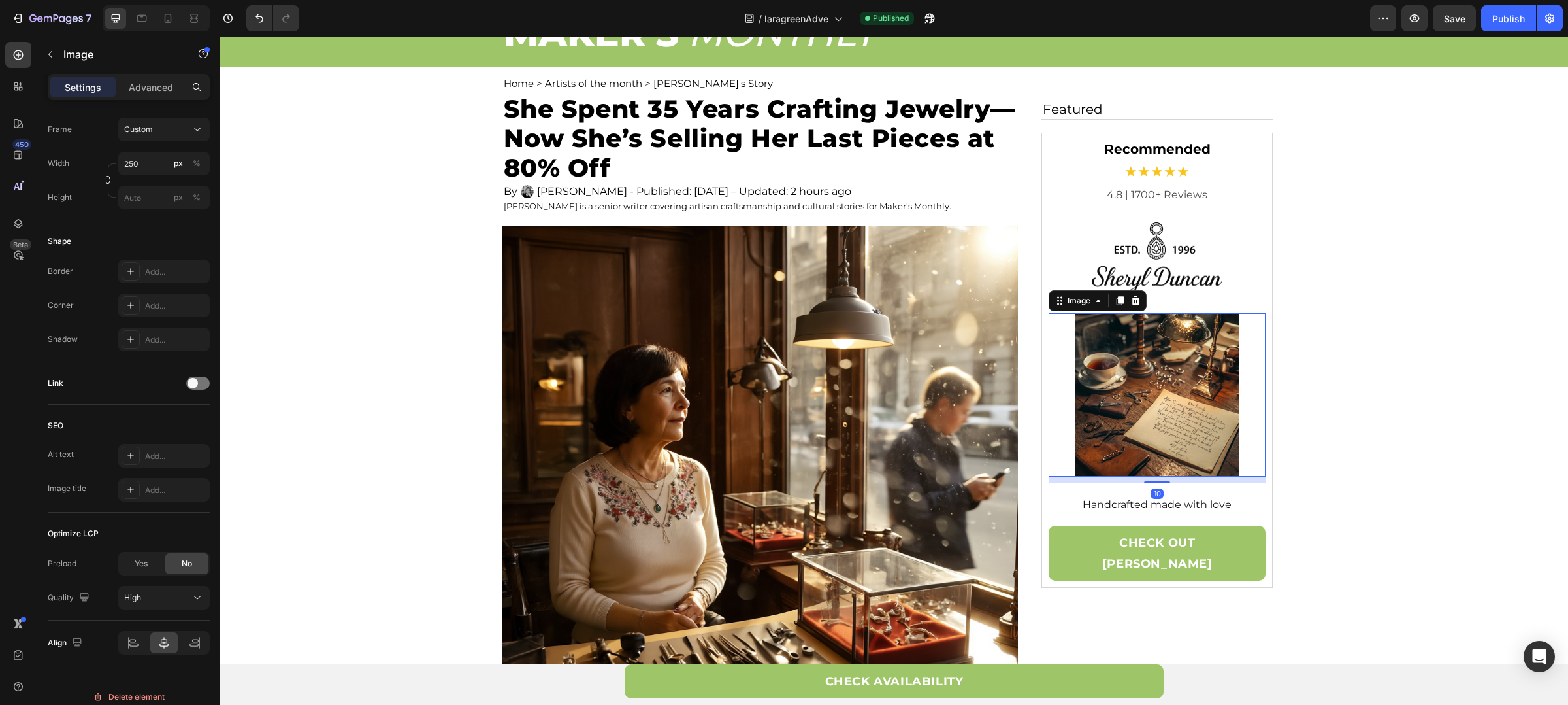
click at [1117, 369] on img at bounding box center [1157, 395] width 164 height 164
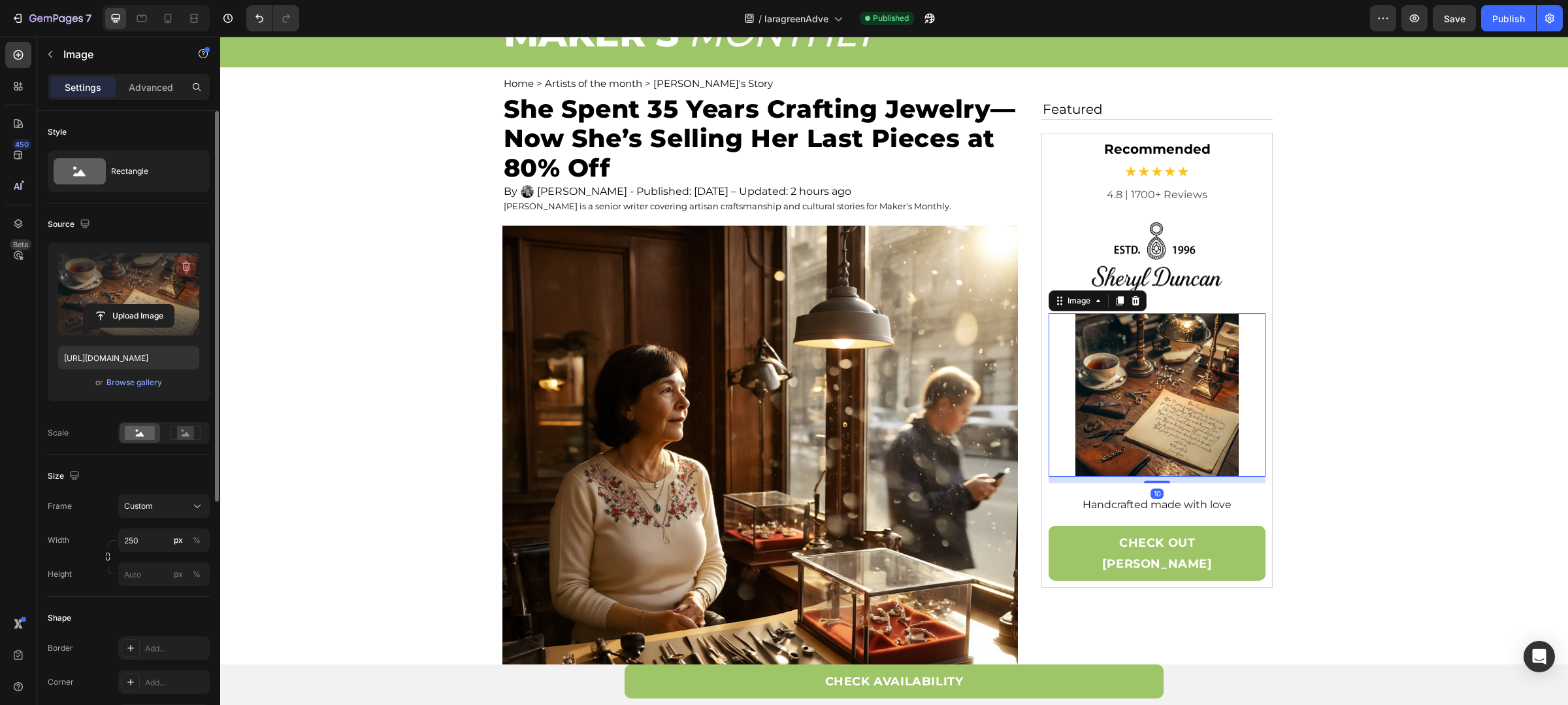
click at [176, 260] on button "button" at bounding box center [186, 267] width 21 height 21
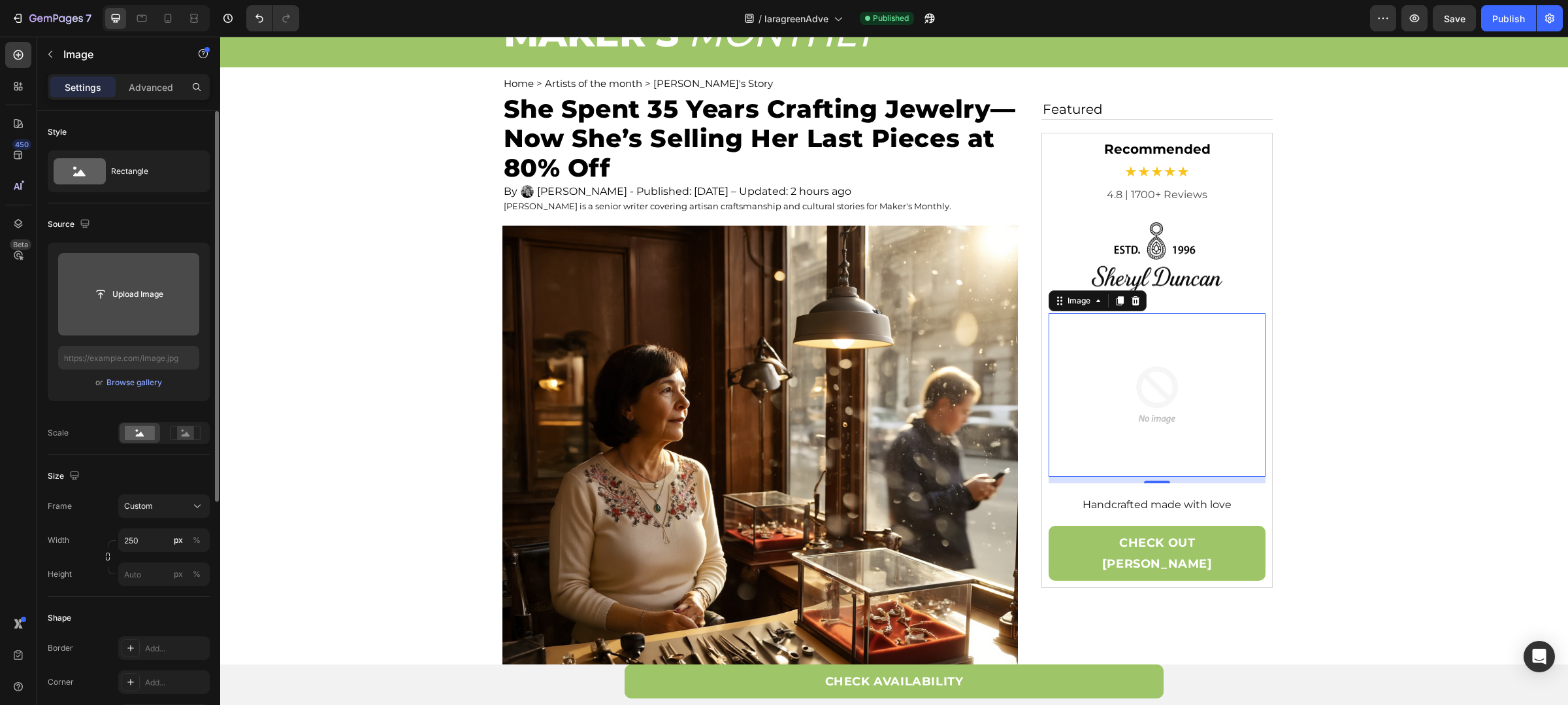
click at [149, 295] on input "file" at bounding box center [128, 294] width 90 height 22
type input "https://cdn.shopify.com/s/files/1/0880/8870/7405/files/gempages_563336431406154…"
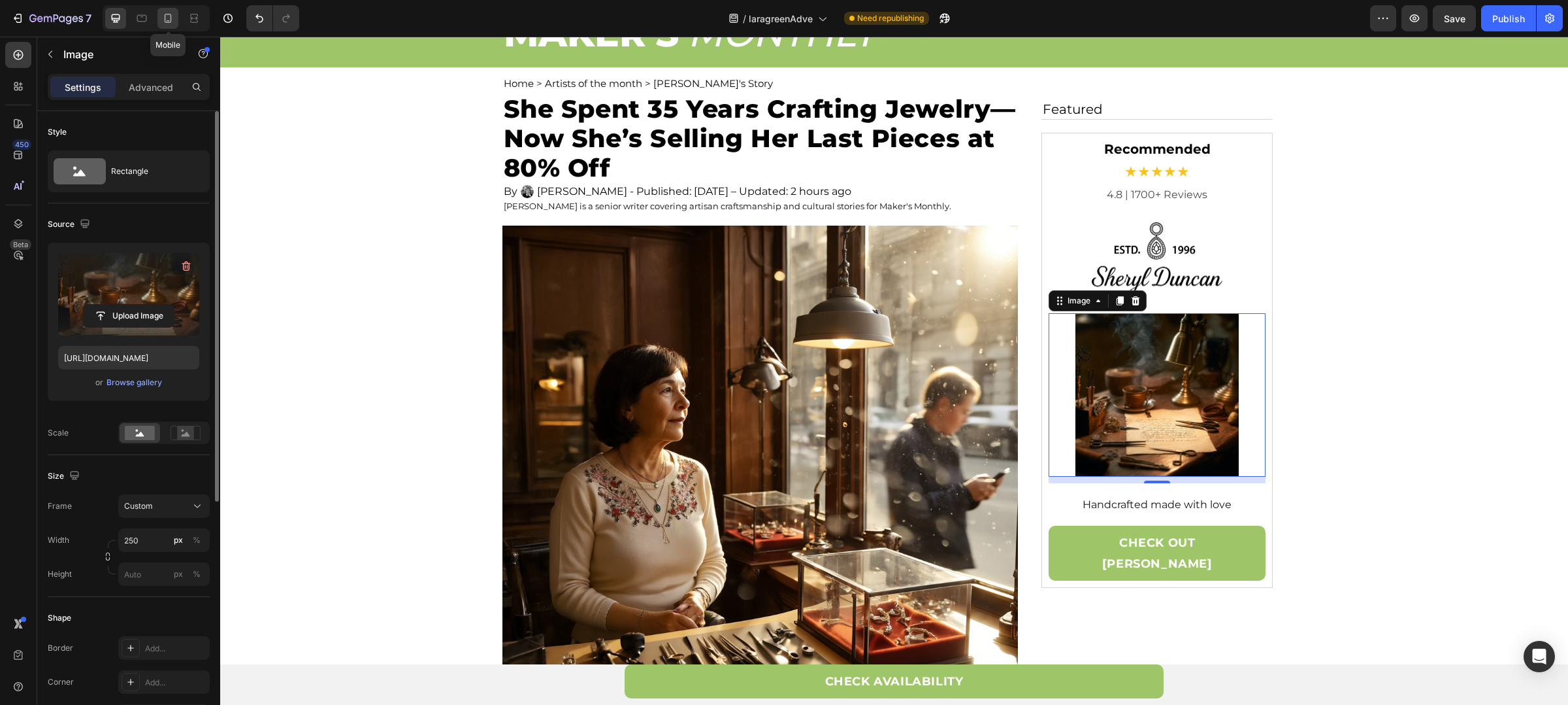
click at [176, 17] on div at bounding box center [169, 18] width 21 height 21
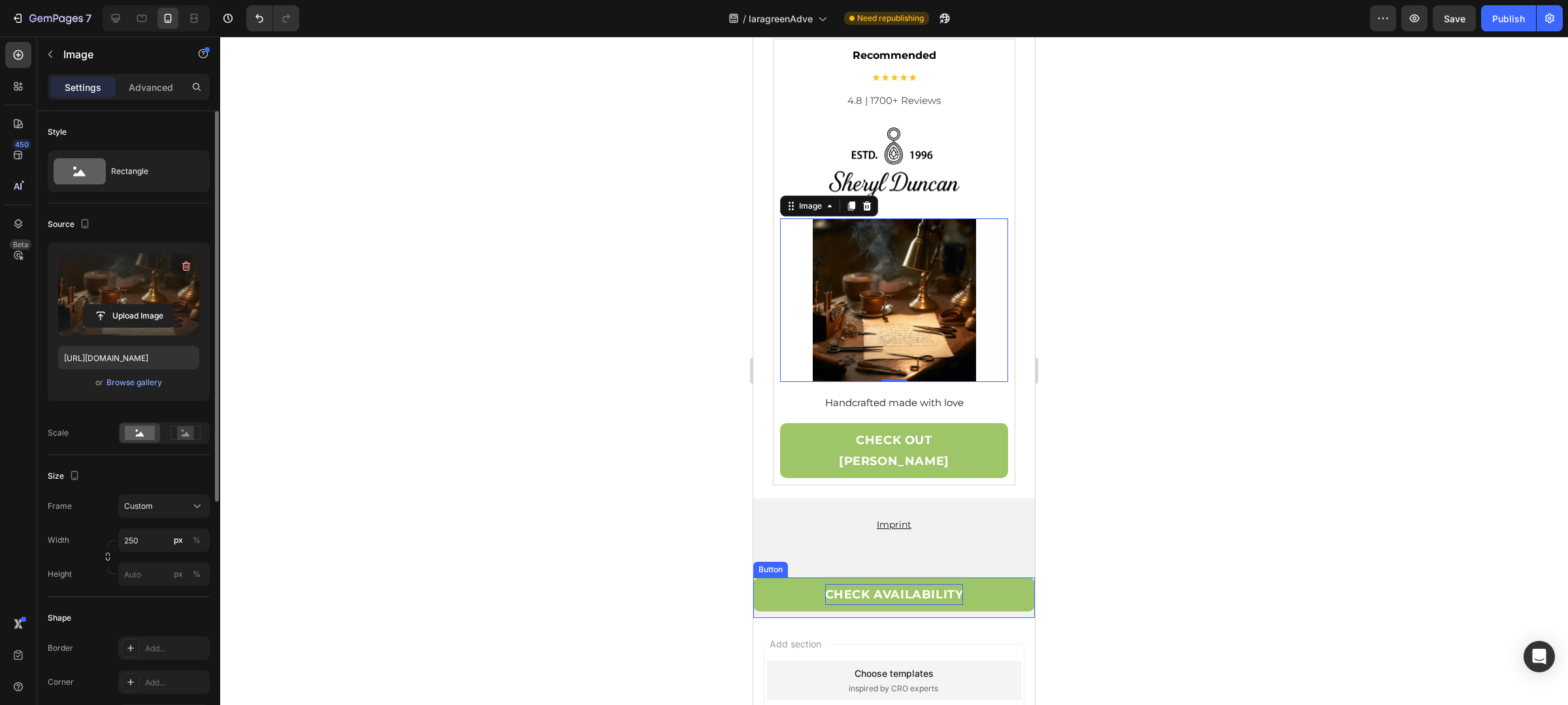
scroll to position [3045, 0]
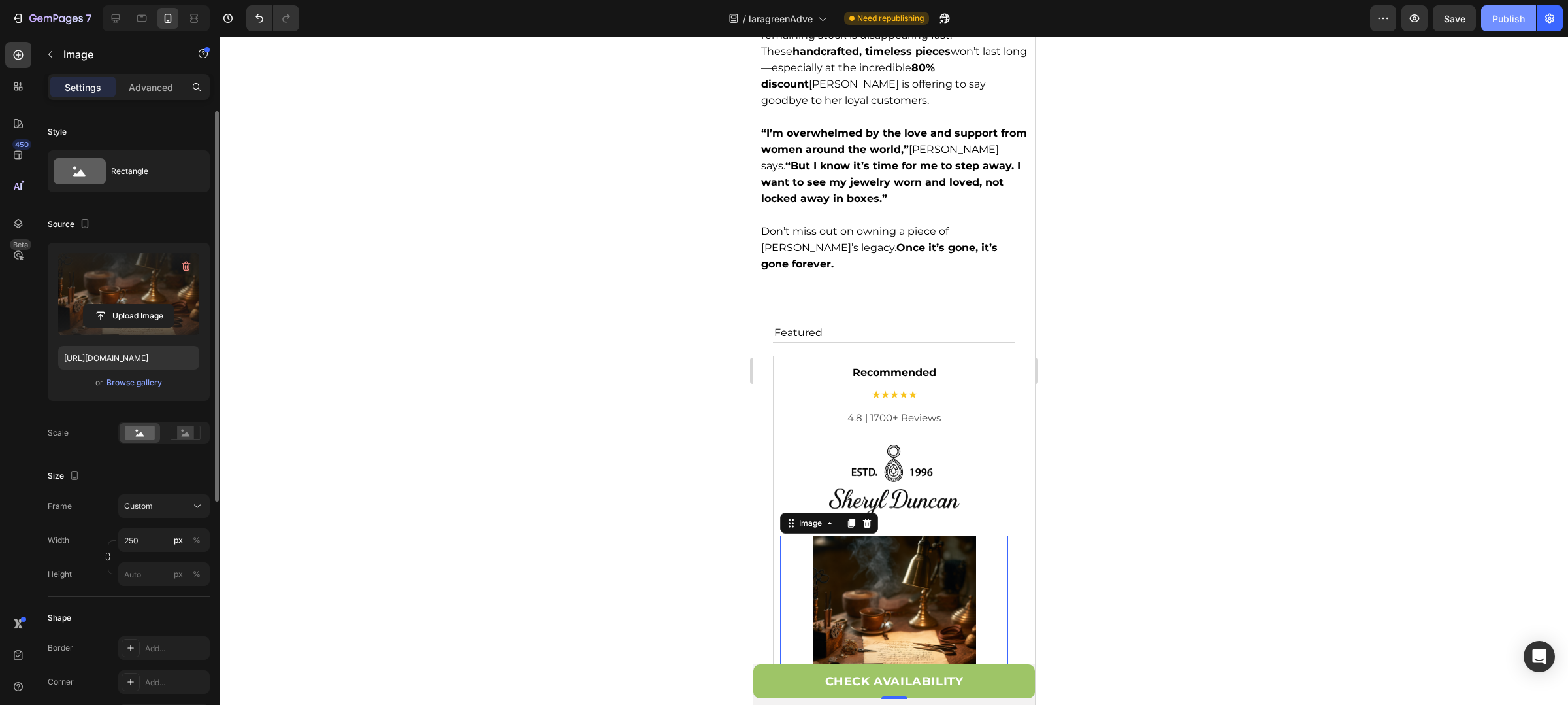
click at [1504, 20] on div "Publish" at bounding box center [1509, 18] width 33 height 14
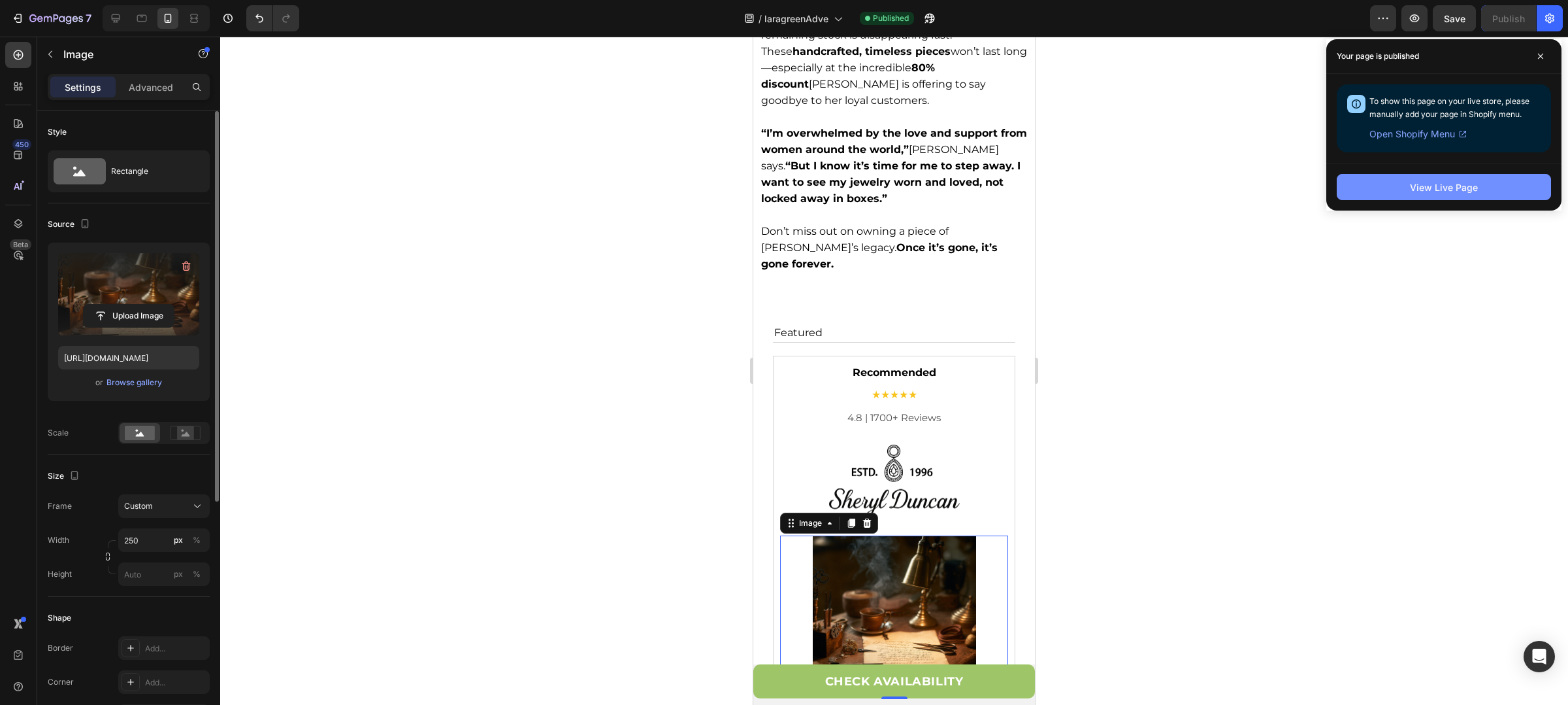
click at [1448, 187] on div "View Live Page" at bounding box center [1444, 187] width 68 height 14
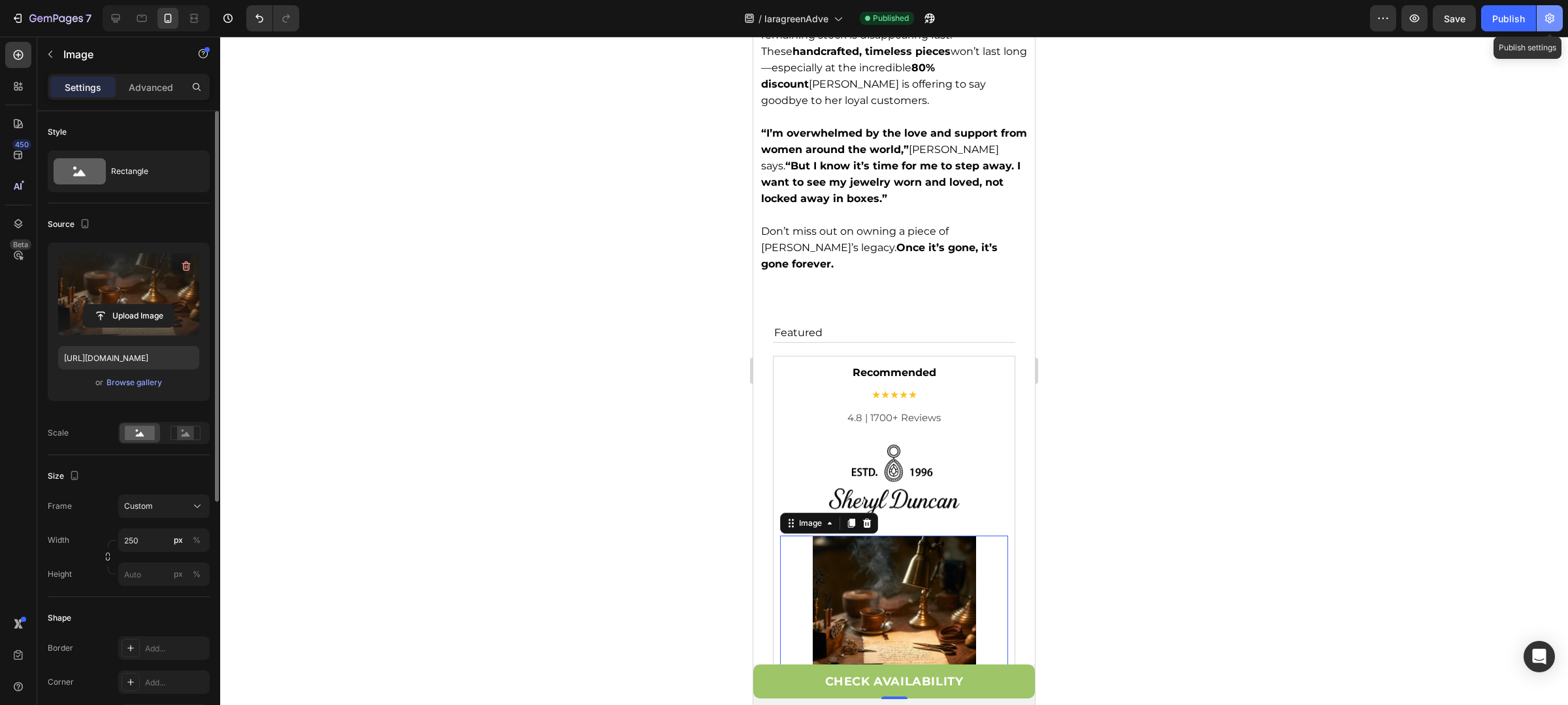
click at [1555, 17] on icon "button" at bounding box center [1550, 17] width 13 height 13
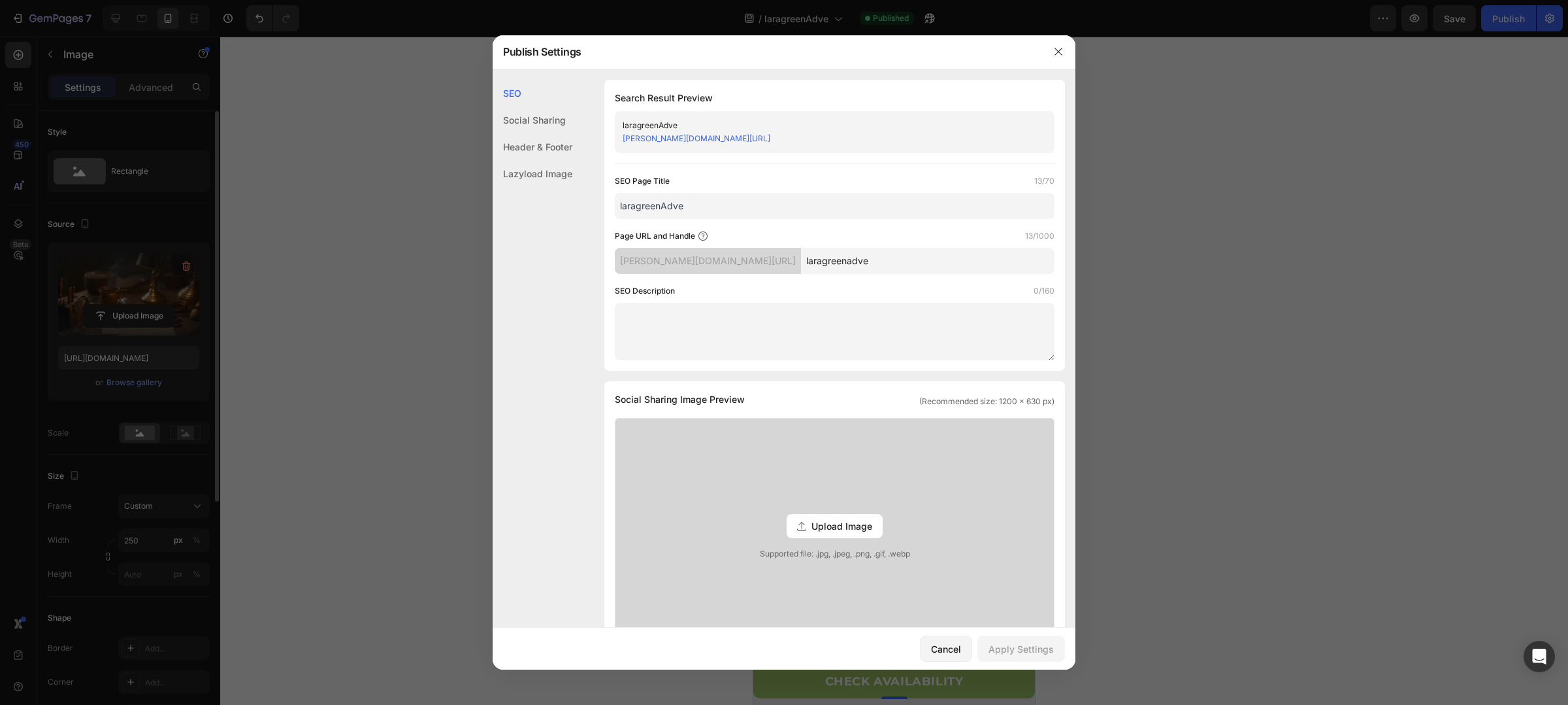
click at [896, 263] on input "laragreenadve" at bounding box center [928, 261] width 254 height 26
click at [916, 258] on input "laragreenadve" at bounding box center [928, 261] width 254 height 26
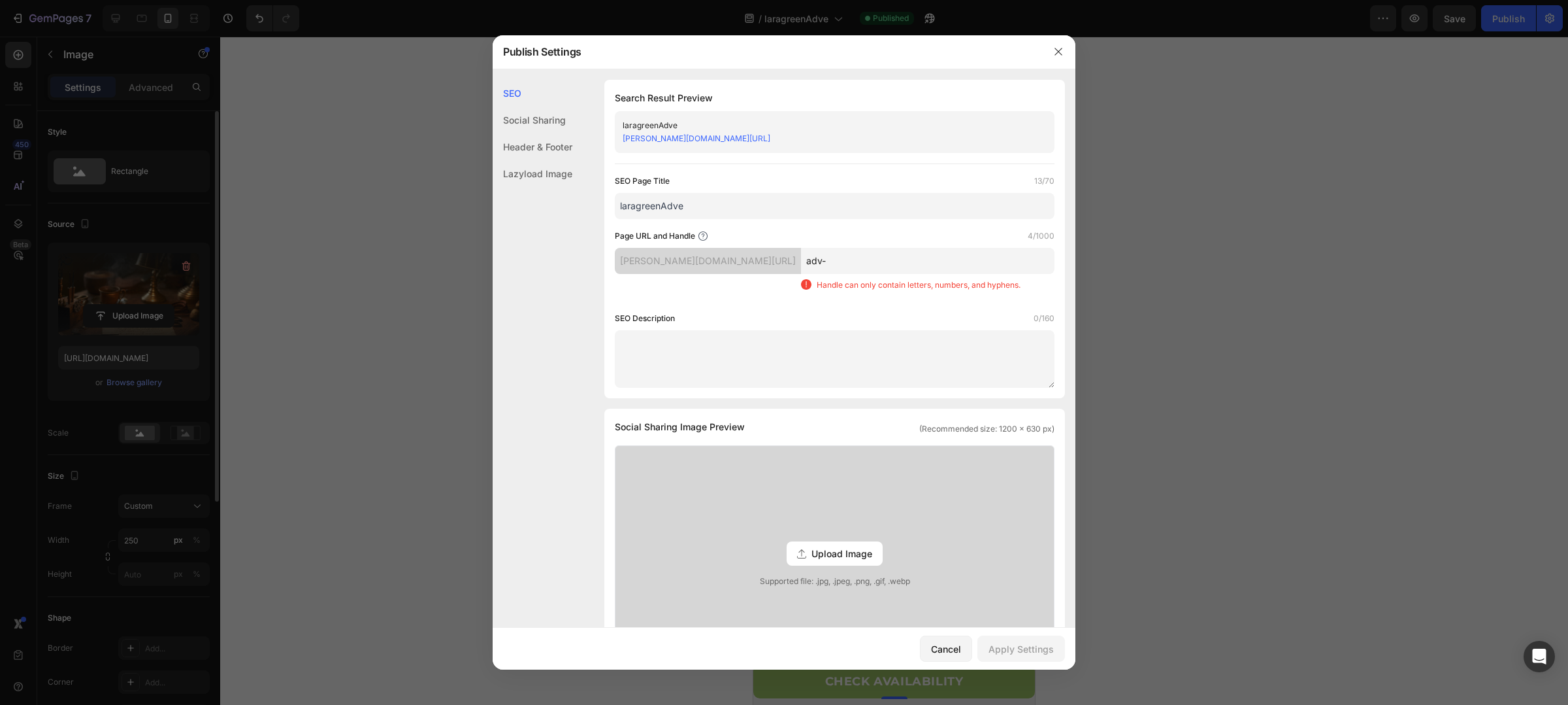
type input "adv-"
click at [784, 204] on input "laragreenAdve" at bounding box center [835, 206] width 440 height 26
click at [691, 207] on input "adv-last-pieces-1-collection" at bounding box center [835, 206] width 440 height 26
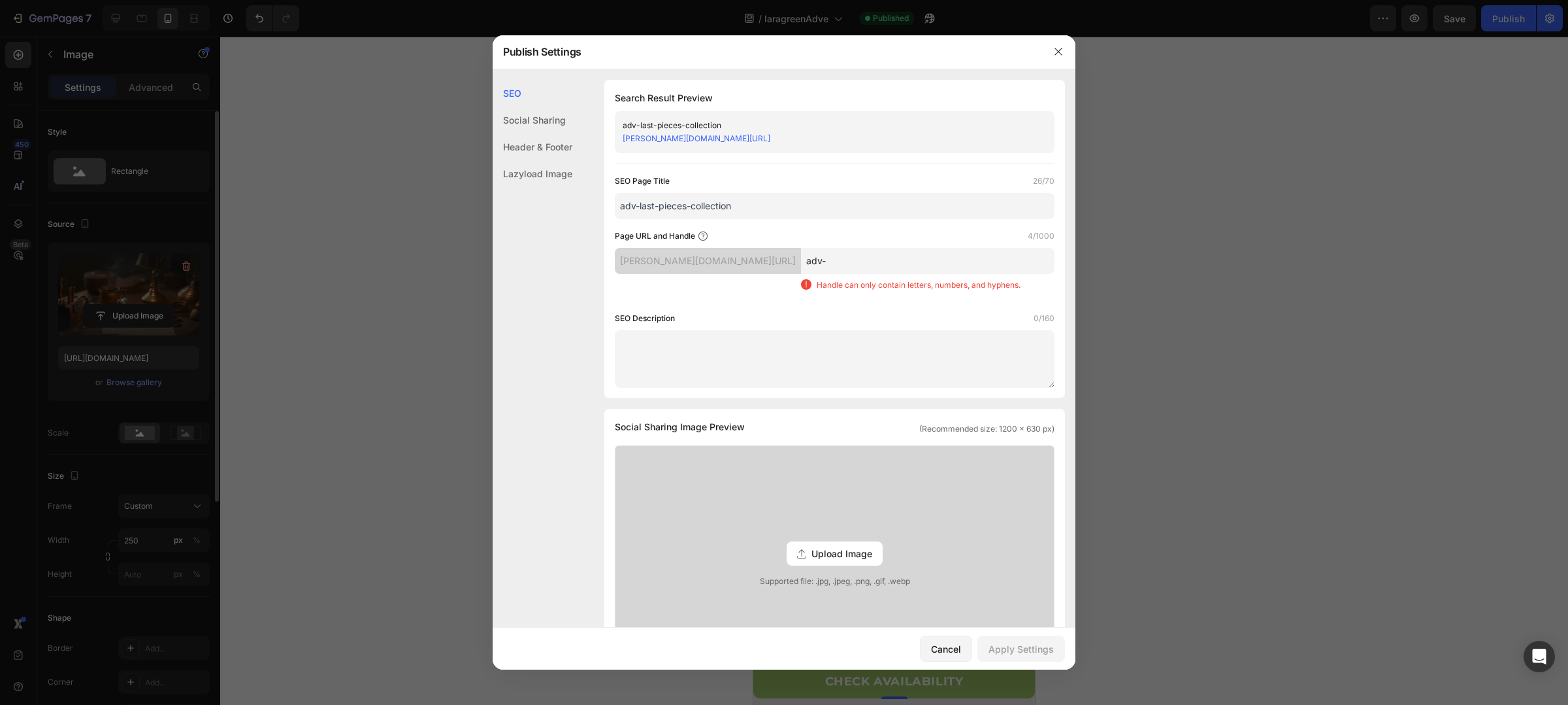
type input "adv-last-pieces-collection"
click at [968, 263] on input "adv-" at bounding box center [928, 261] width 254 height 26
type input "-"
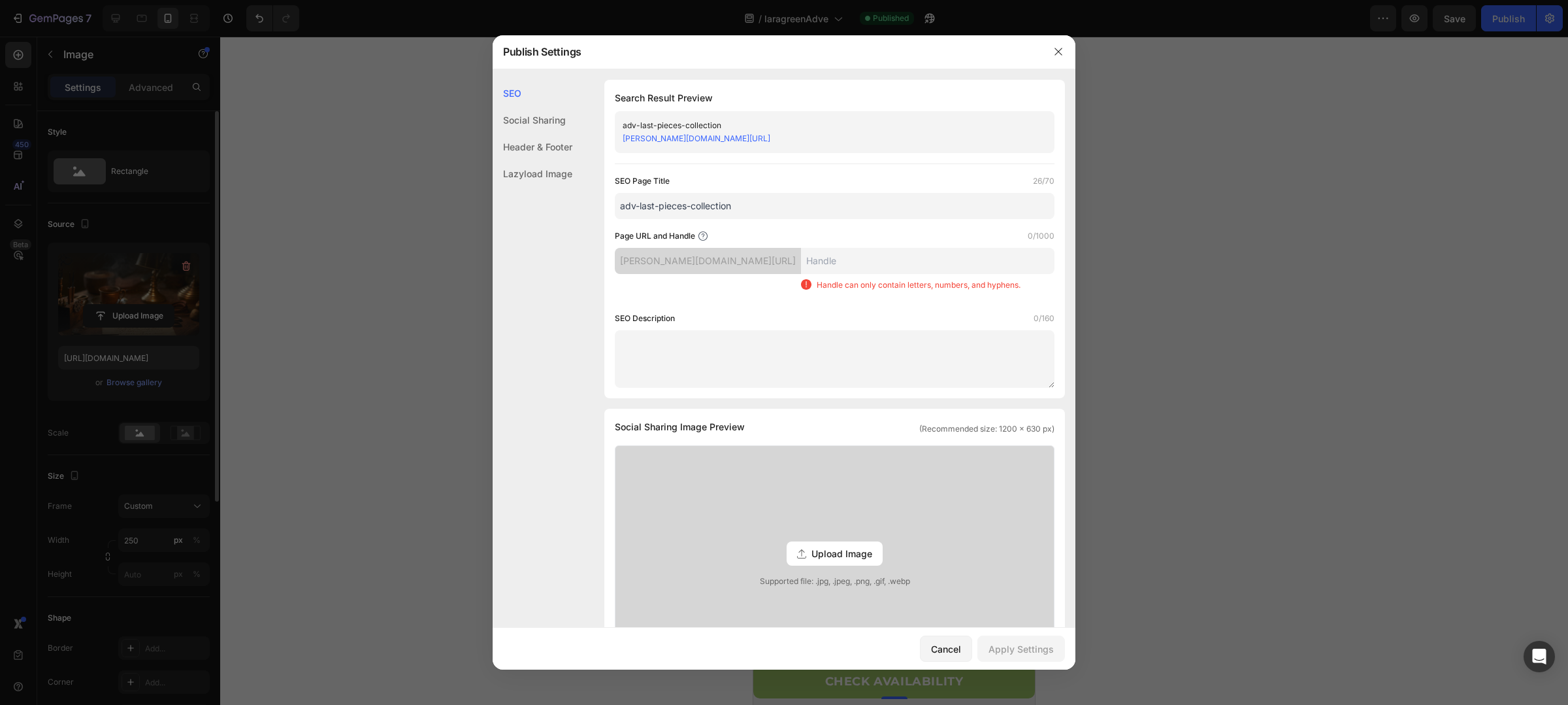
click at [882, 211] on input "adv-last-pieces-collection" at bounding box center [835, 206] width 440 height 26
click at [912, 248] on input "text" at bounding box center [928, 261] width 254 height 26
paste input "adv-last-pieces-collection"
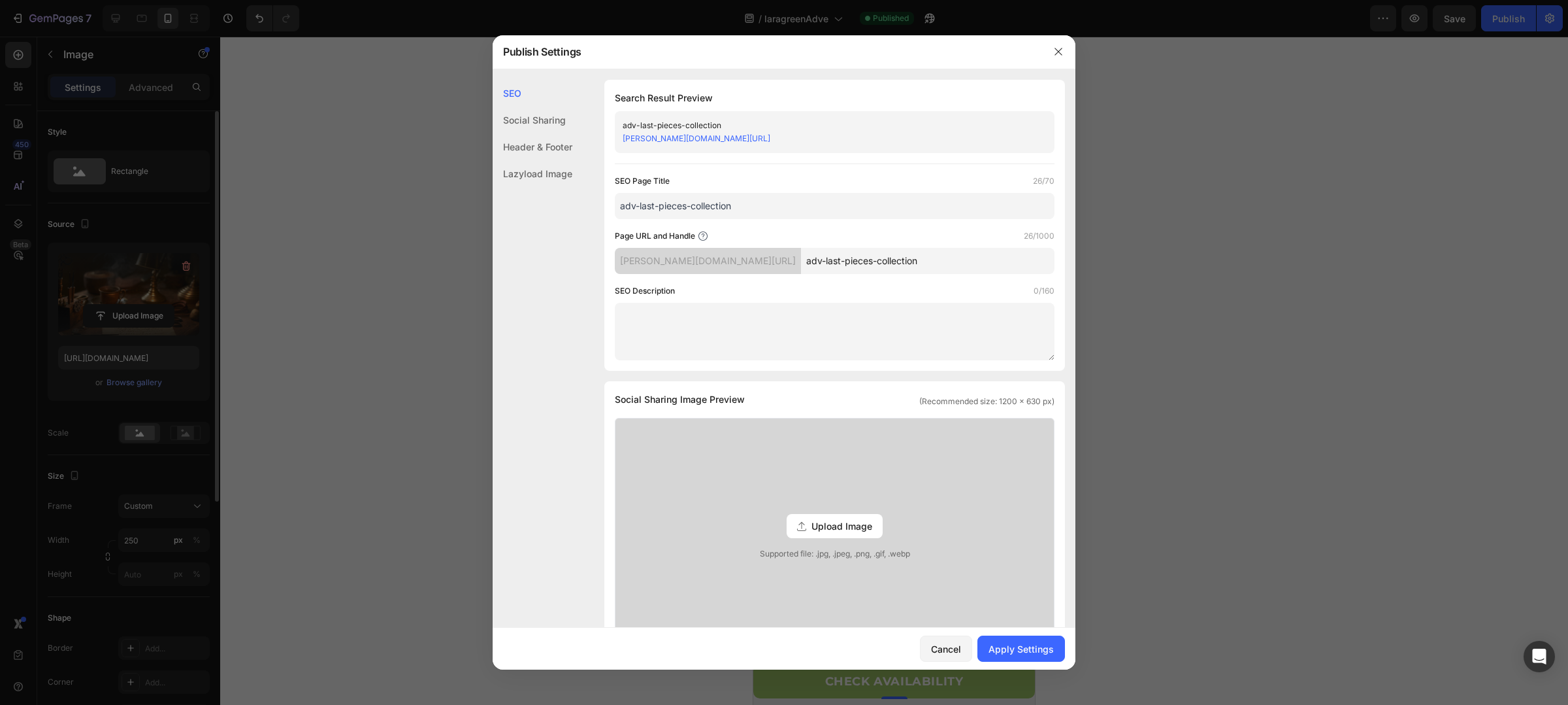
type input "adv-last-pieces-collection"
click at [922, 285] on div "SEO Description 0/160" at bounding box center [835, 290] width 440 height 13
click at [1019, 648] on div "Apply Settings" at bounding box center [1020, 649] width 65 height 14
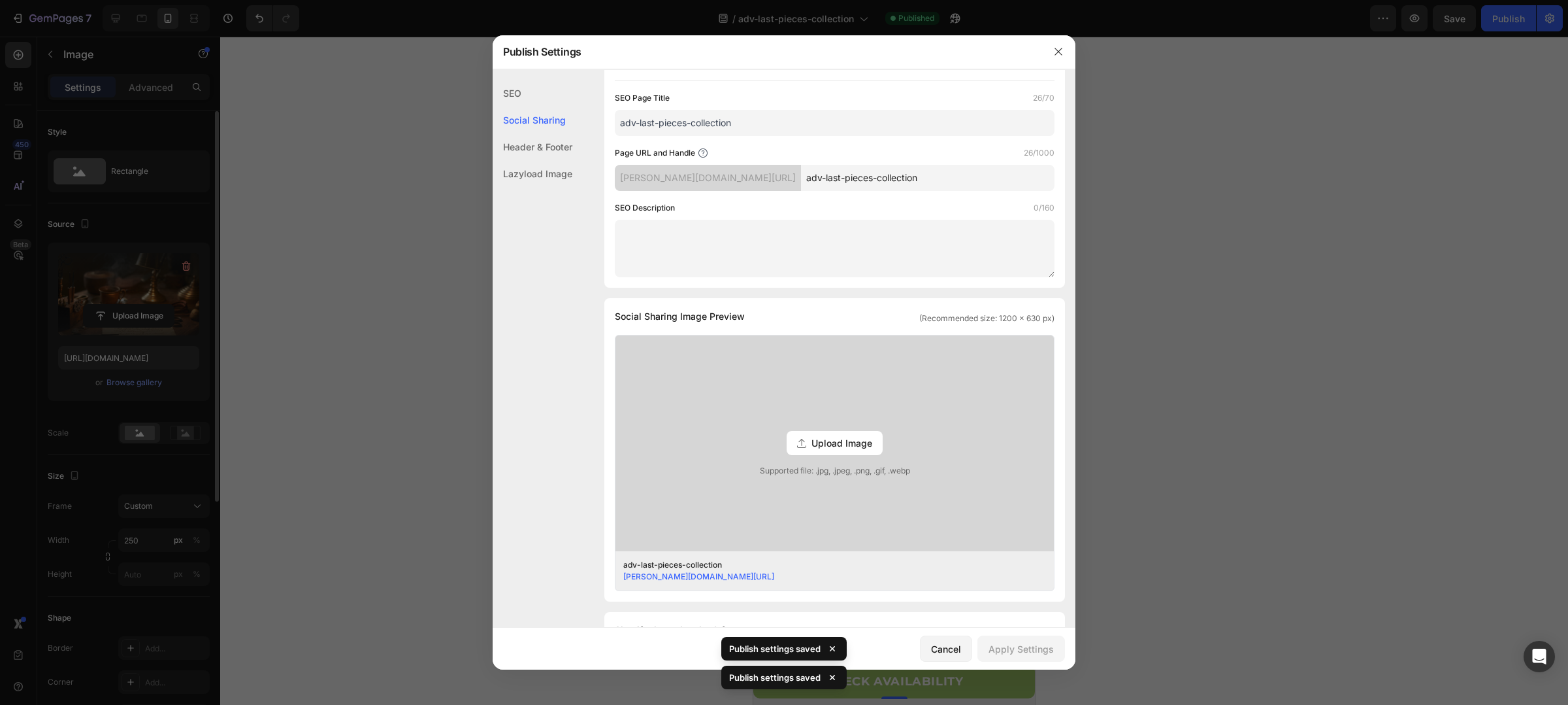
scroll to position [115, 0]
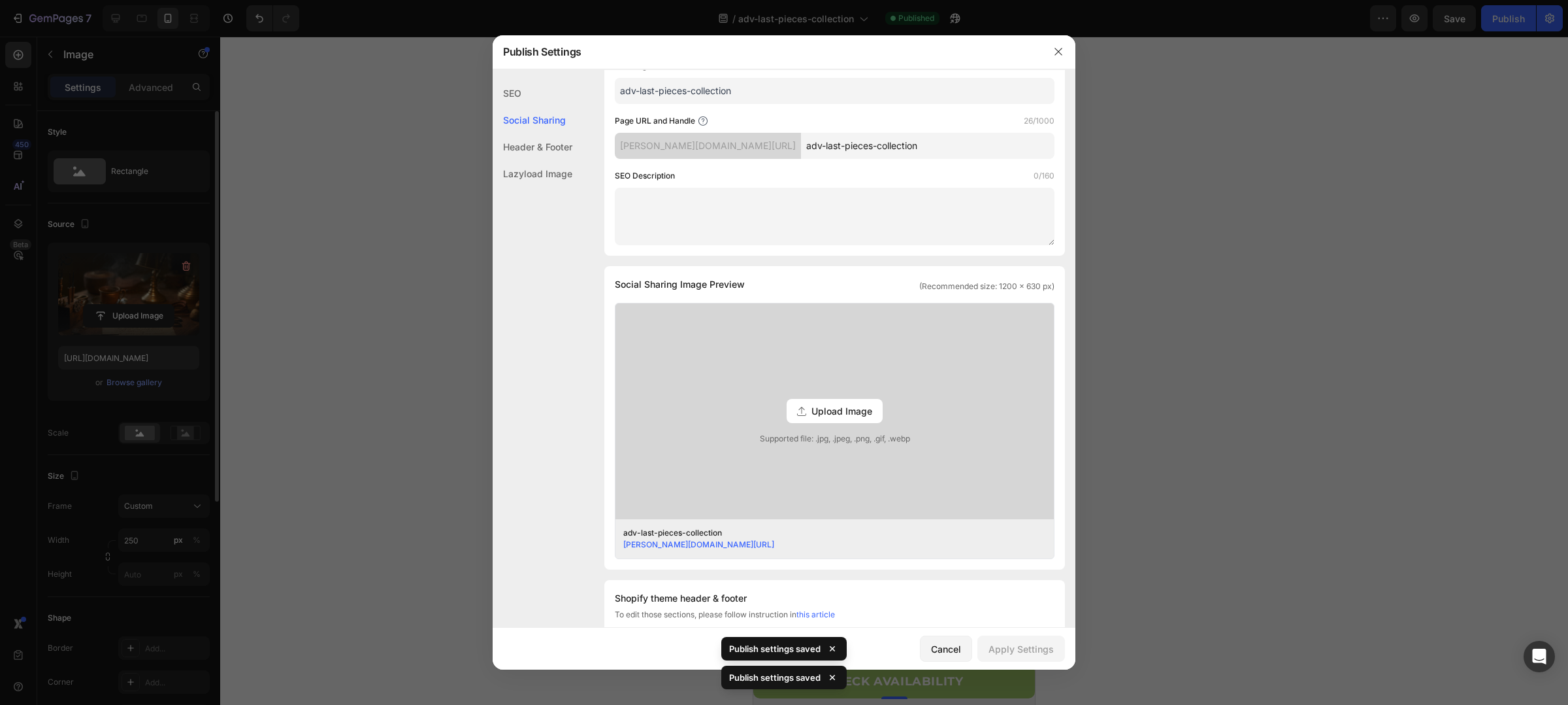
click at [774, 547] on link "nancy-boutique-usa.myshopify.com/pages/adv-last-pieces-collection" at bounding box center [699, 544] width 151 height 10
click at [1066, 62] on div at bounding box center [1058, 51] width 34 height 34
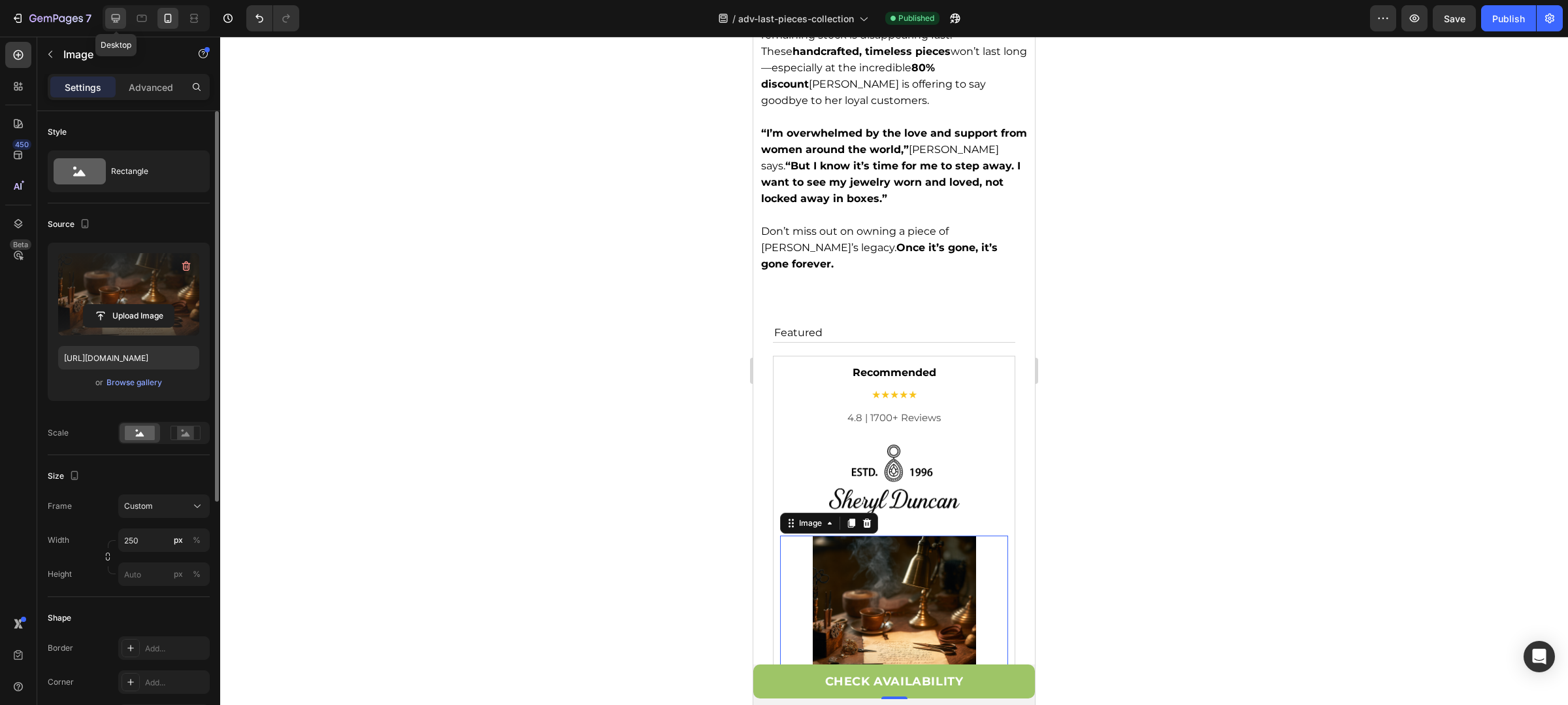
click at [112, 20] on icon at bounding box center [115, 17] width 13 height 13
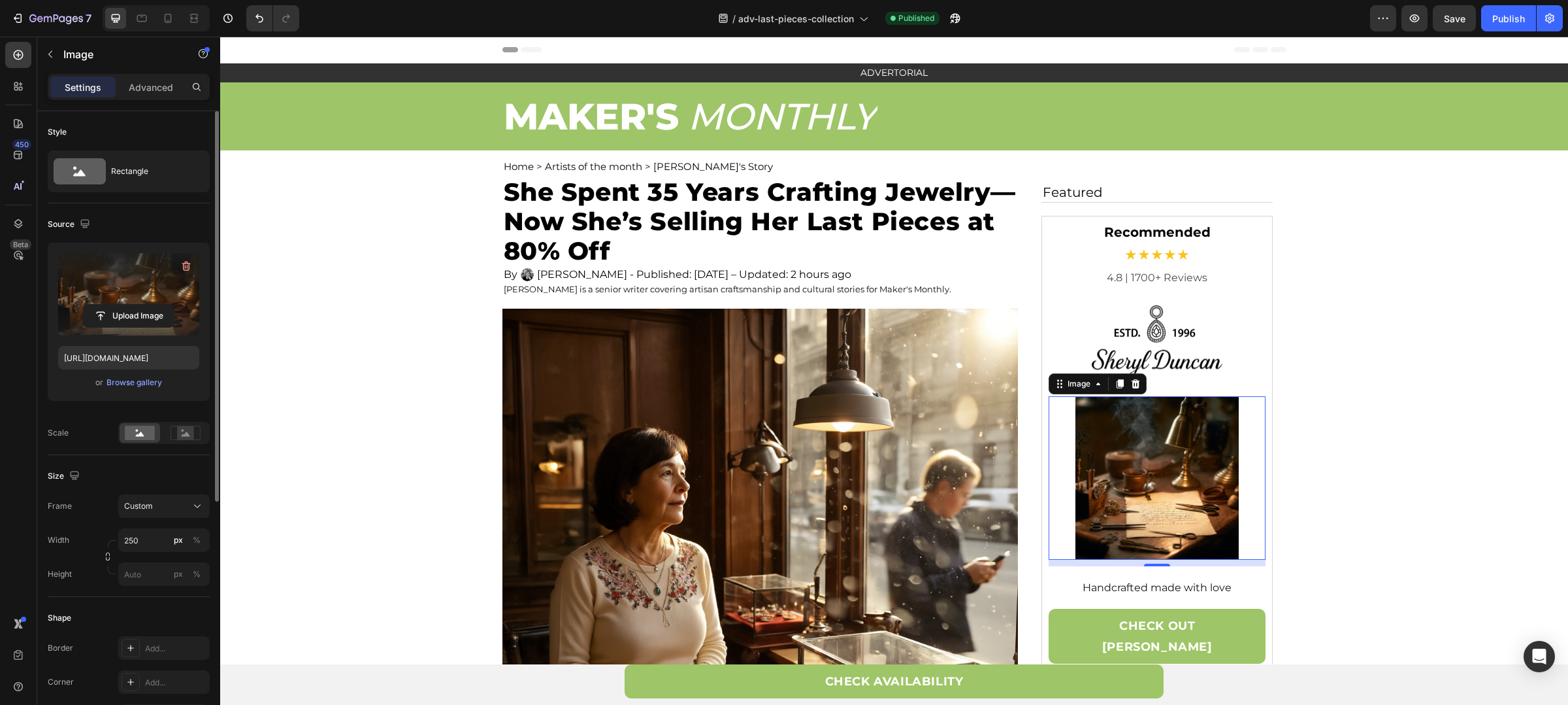
scroll to position [468, 0]
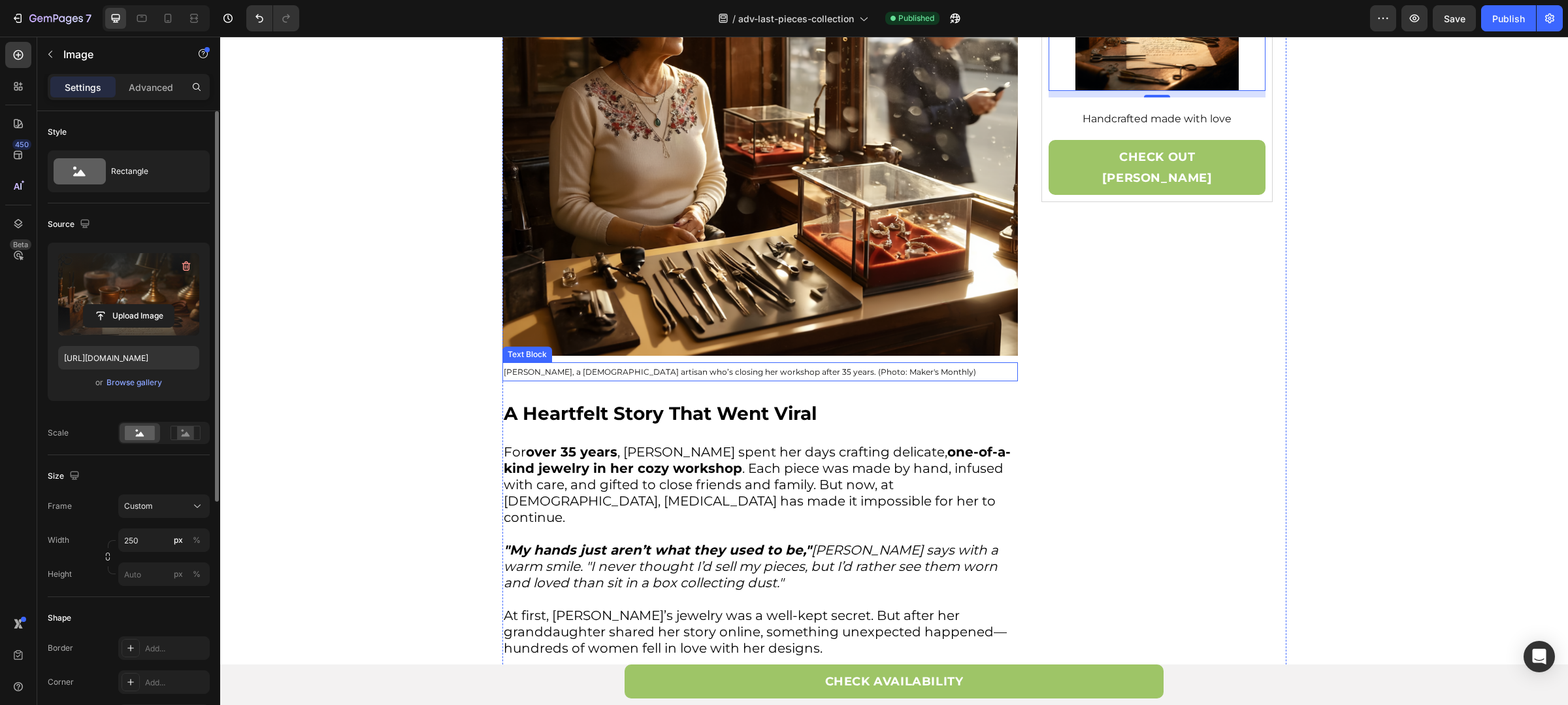
click at [776, 369] on p "Sheryl Duncan, a 70-year-old artisan who’s closing her workshop after 35 years.…" at bounding box center [760, 371] width 513 height 16
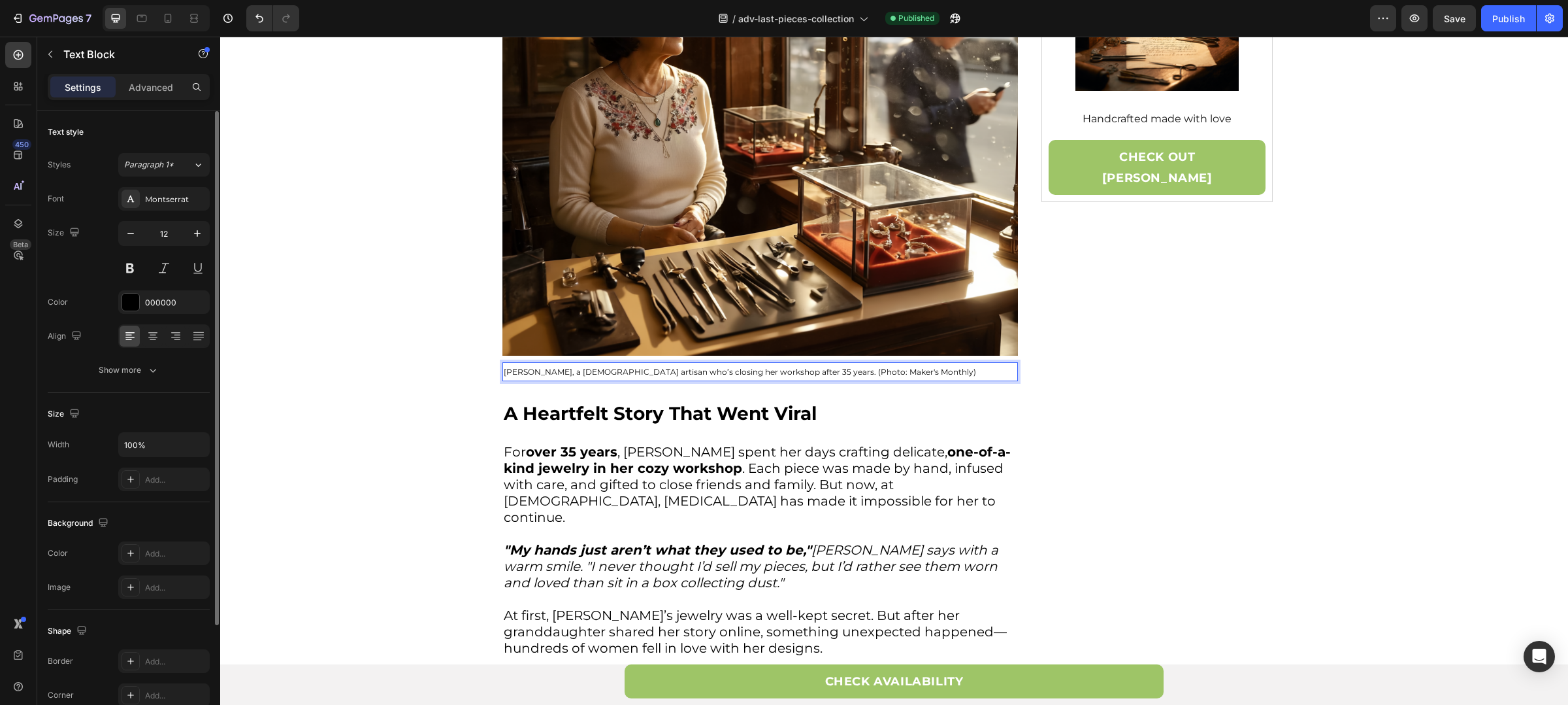
click at [776, 369] on p "Sheryl Duncan, a 70-year-old artisan who’s closing her workshop after 35 years.…" at bounding box center [760, 371] width 513 height 16
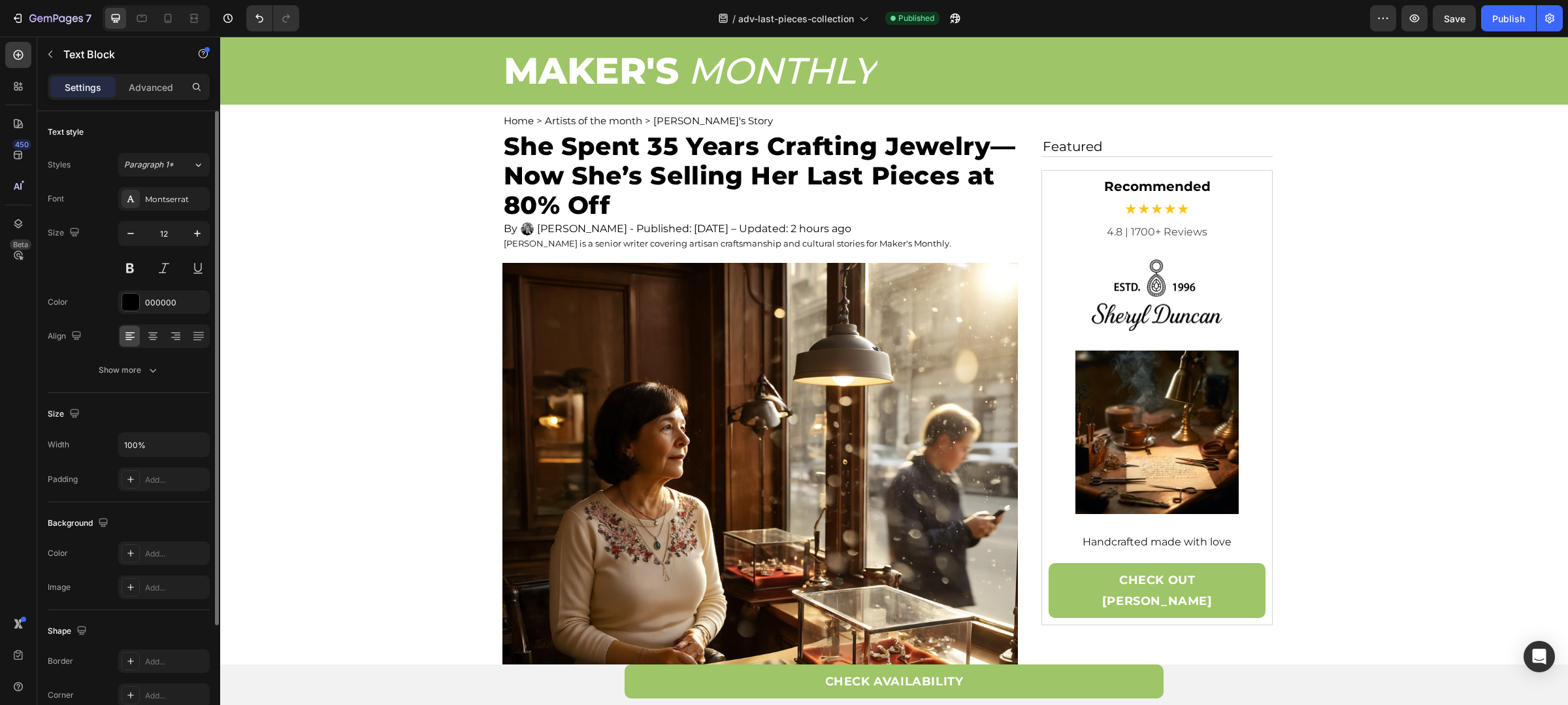
scroll to position [0, 0]
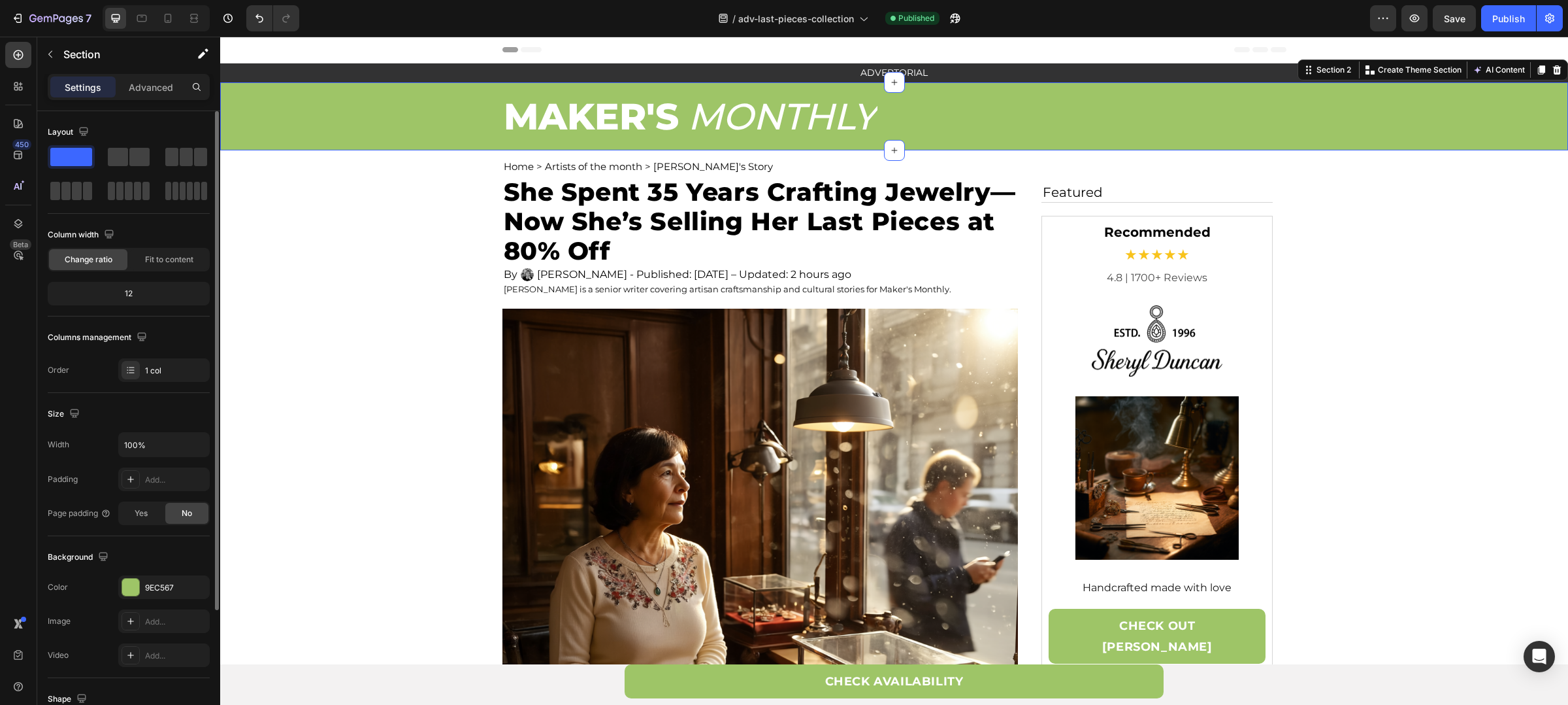
click at [1459, 118] on div "MAKER'S Text Block MONTHLY Text Block Row Row" at bounding box center [894, 116] width 1348 height 68
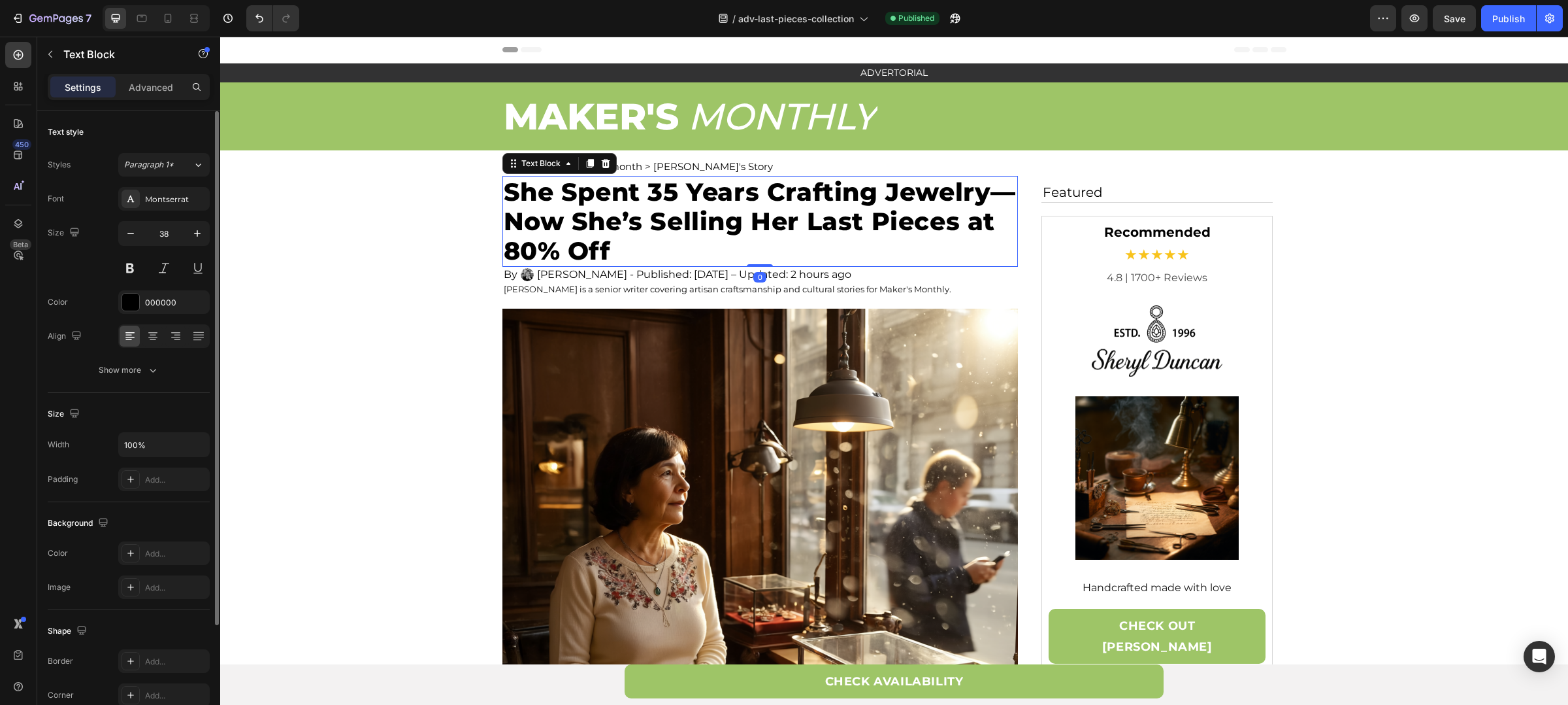
click at [661, 194] on p "She Spent 35 Years Crafting Jewelry—Now She’s Selling Her Last Pieces at 80% Off" at bounding box center [760, 221] width 513 height 88
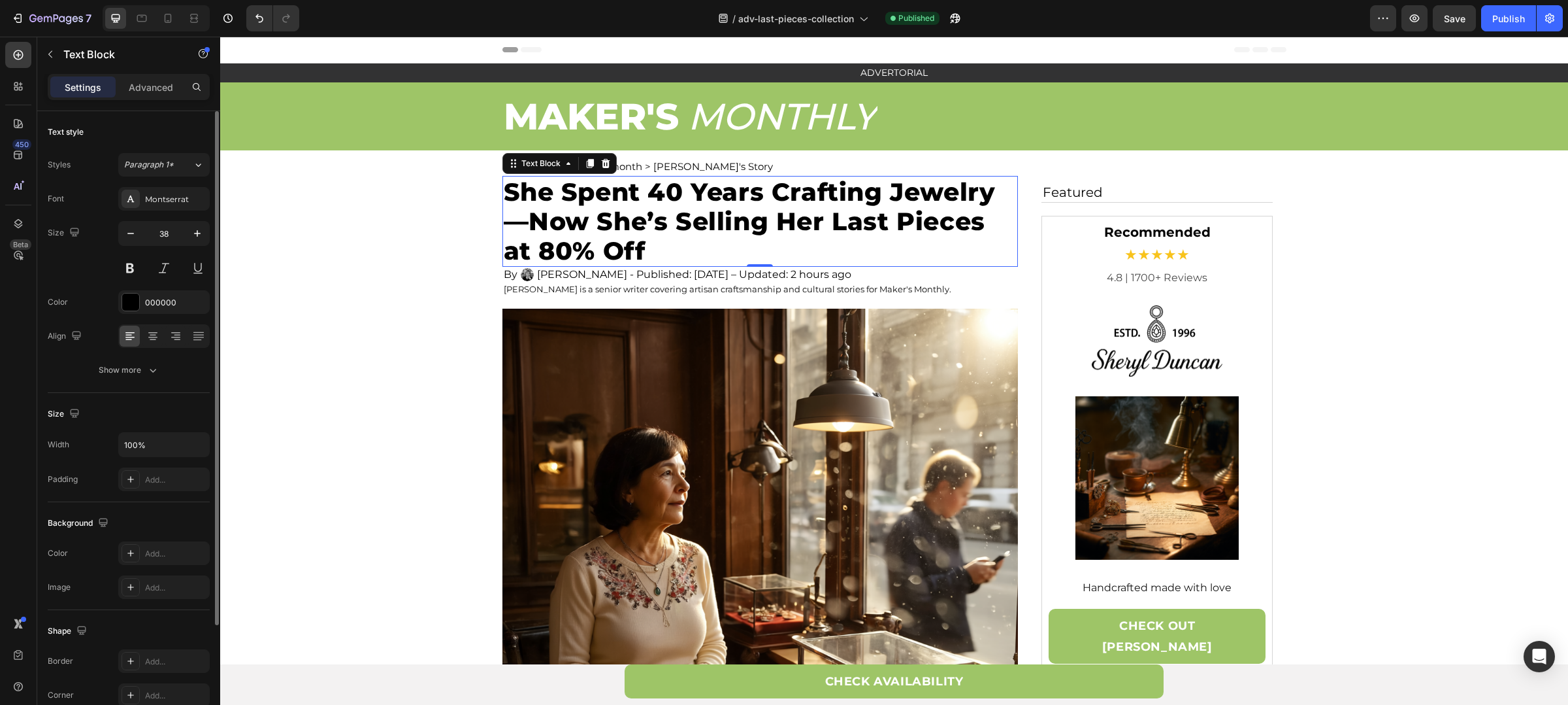
scroll to position [468, 0]
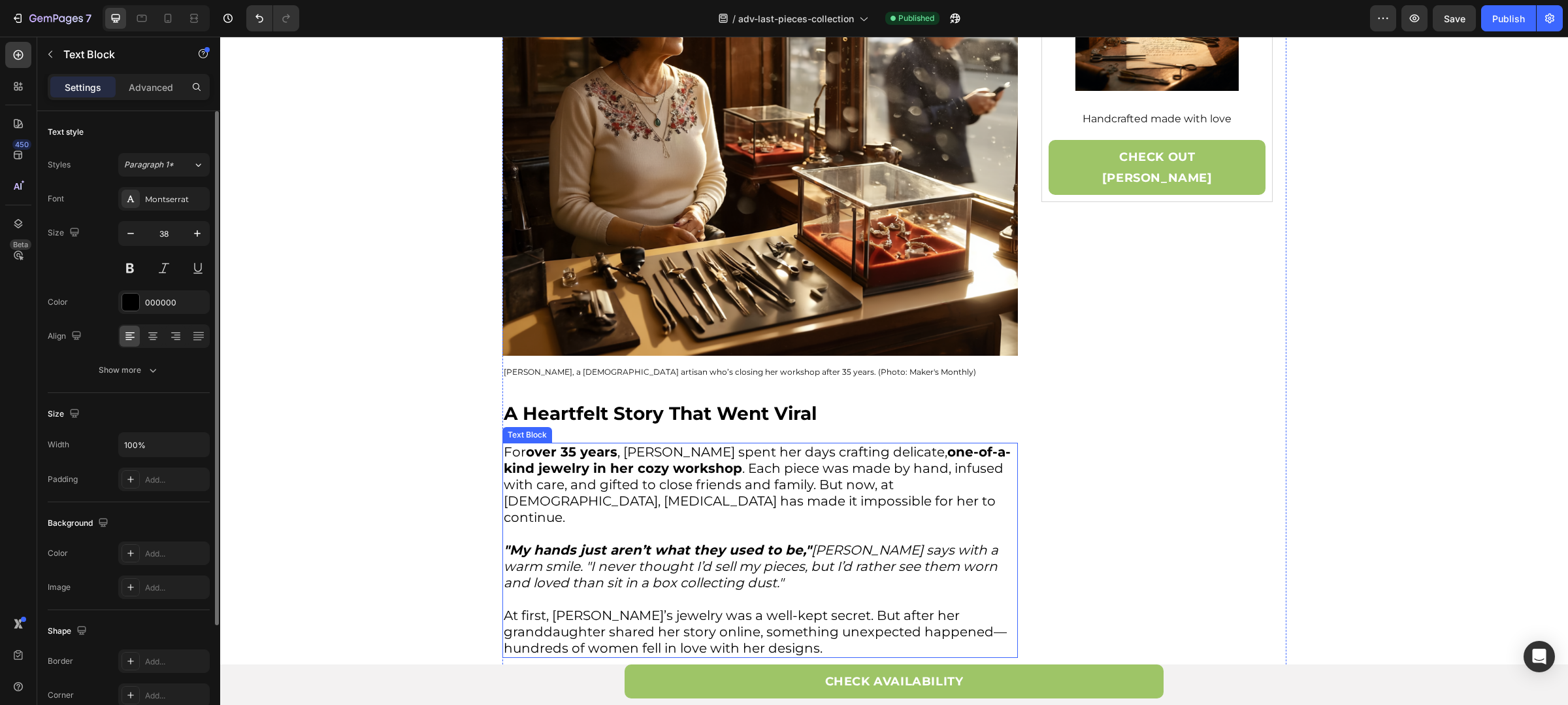
drag, startPoint x: 566, startPoint y: 442, endPoint x: 558, endPoint y: 447, distance: 9.4
click at [561, 445] on div "For over 35 years , Sheryl Duncan spent her days crafting delicate, one-of-a-ki…" at bounding box center [761, 550] width 516 height 215
click at [563, 457] on strong "over 35 years" at bounding box center [572, 452] width 91 height 16
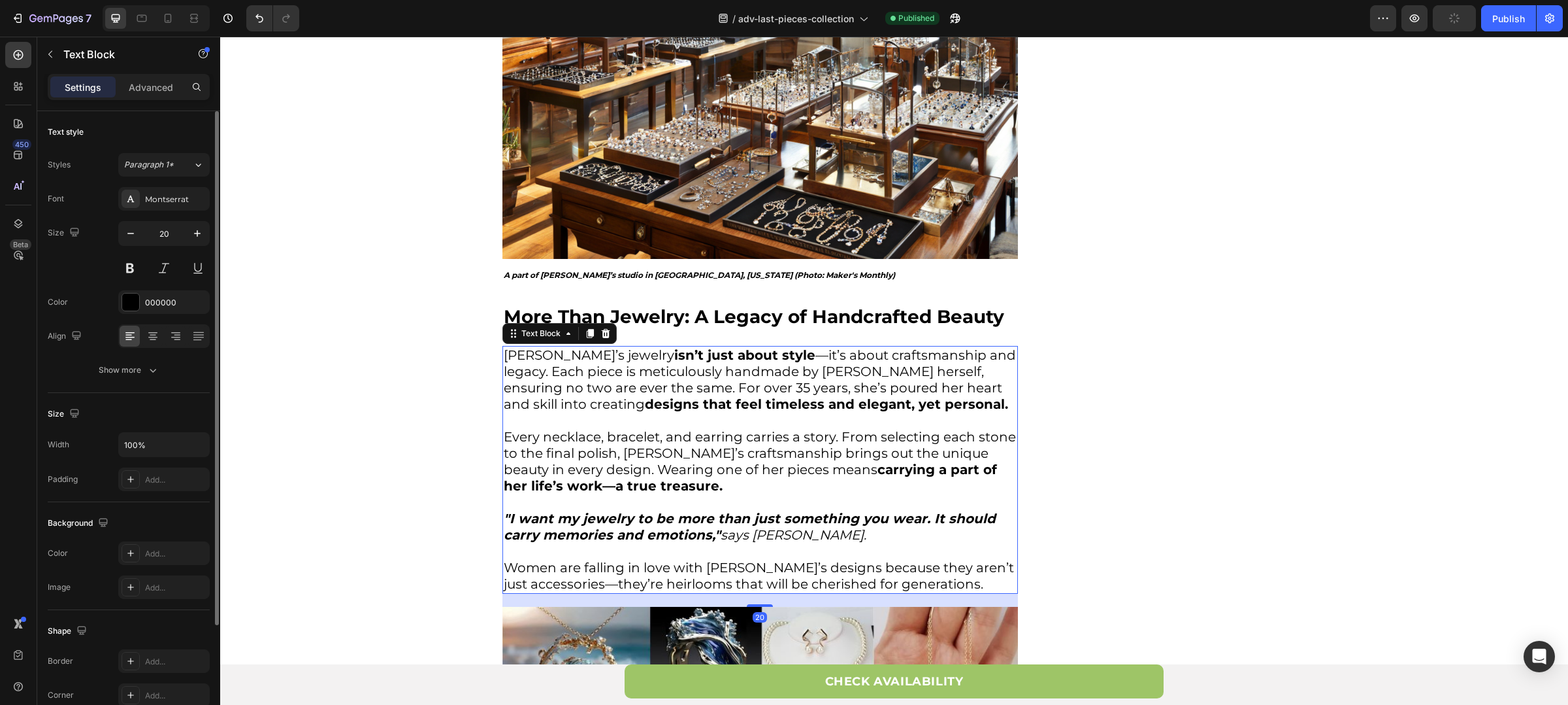
click at [656, 370] on p "Sheryl’s jewelry isn’t just about style —it’s about craftsmanship and legacy. E…" at bounding box center [760, 388] width 513 height 81
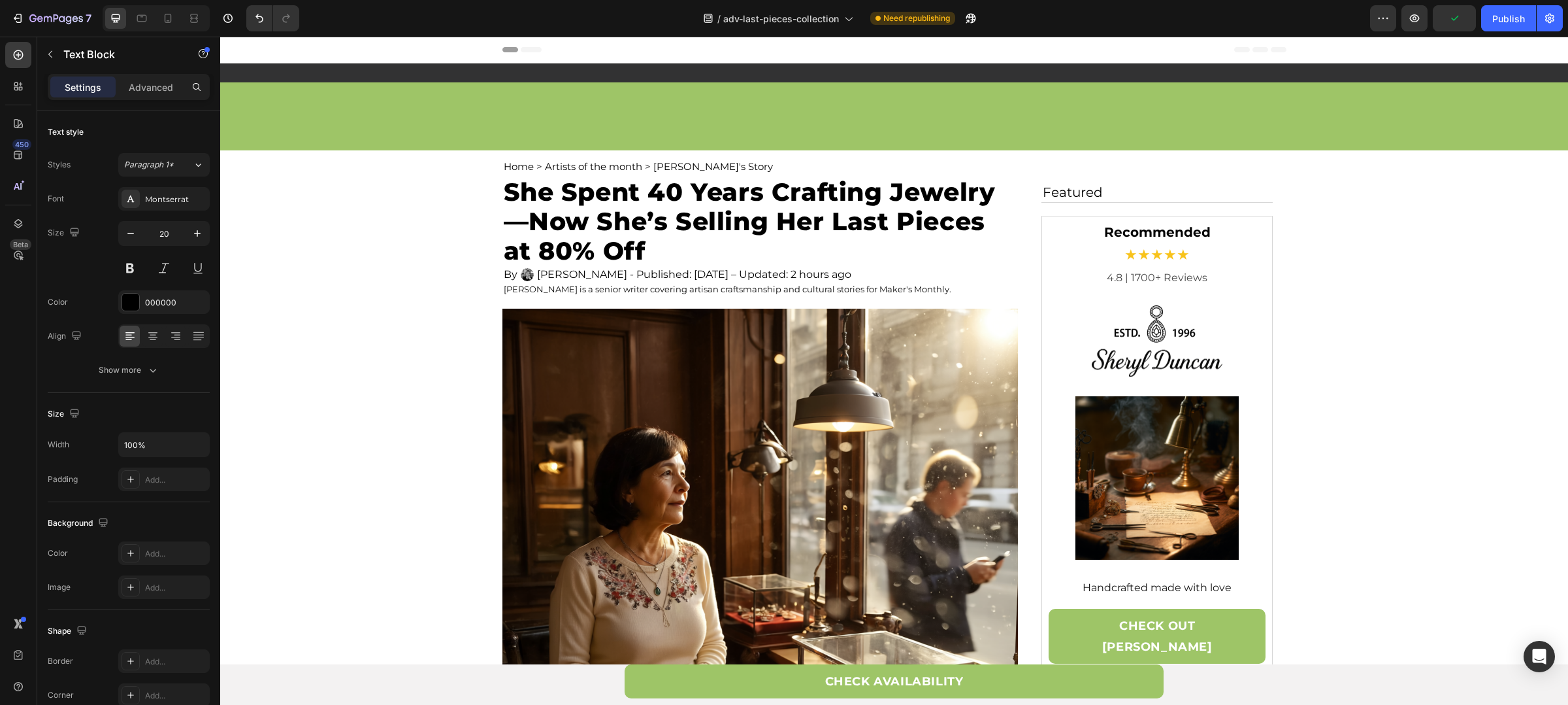
scroll to position [2394, 0]
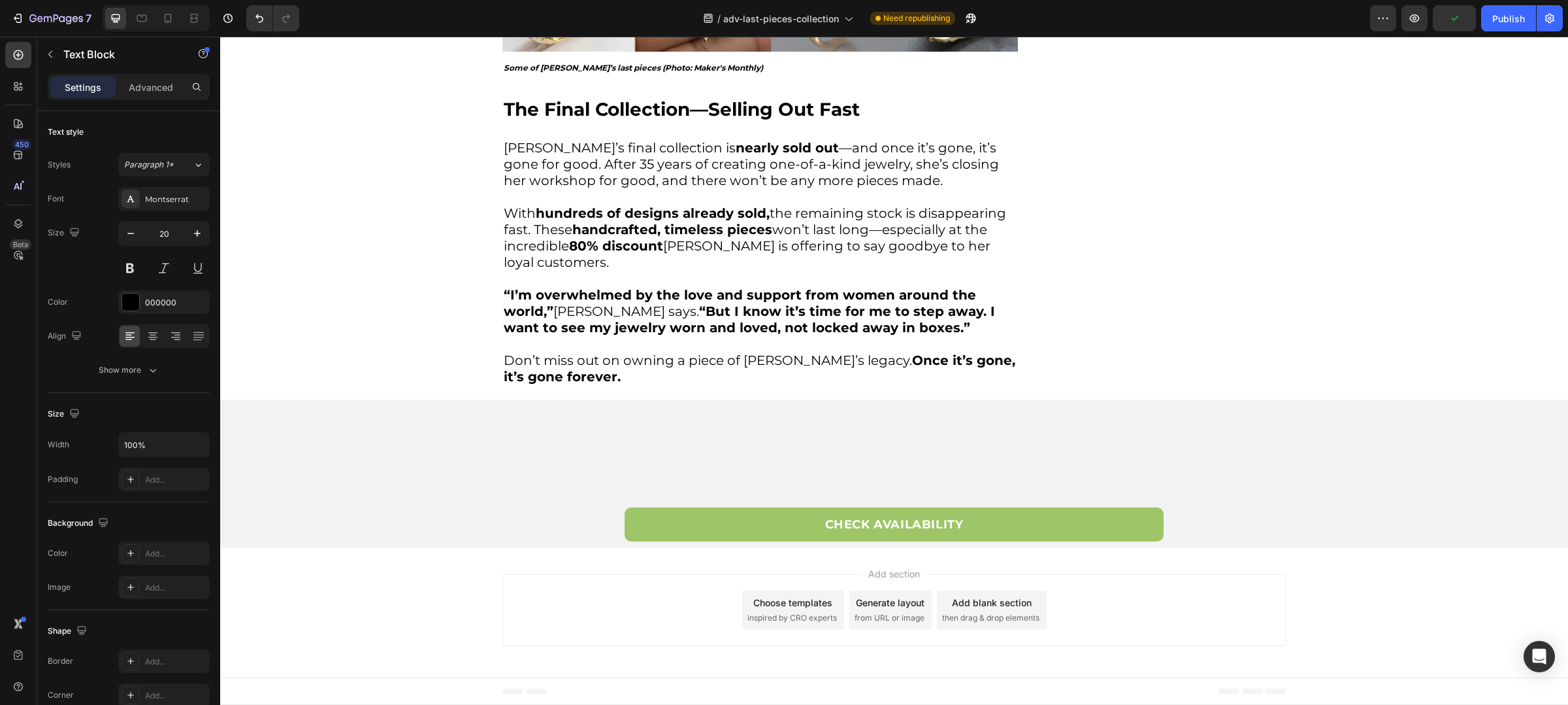
click at [578, 206] on p "Sheryl’s final collection is nearly sold out —and once it’s gone, it’s gone for…" at bounding box center [760, 172] width 513 height 65
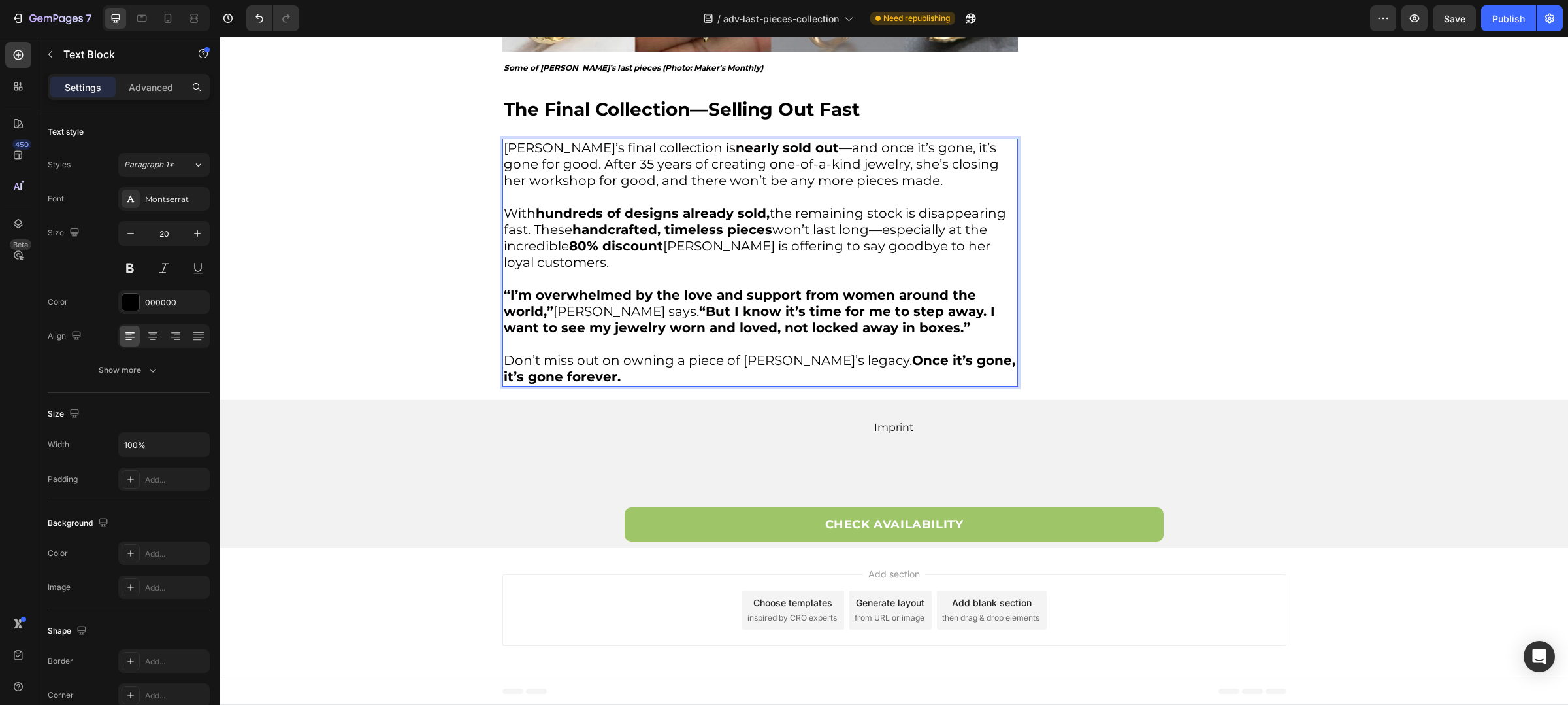
click at [585, 206] on p "Sheryl’s final collection is nearly sold out —and once it’s gone, it’s gone for…" at bounding box center [760, 172] width 513 height 65
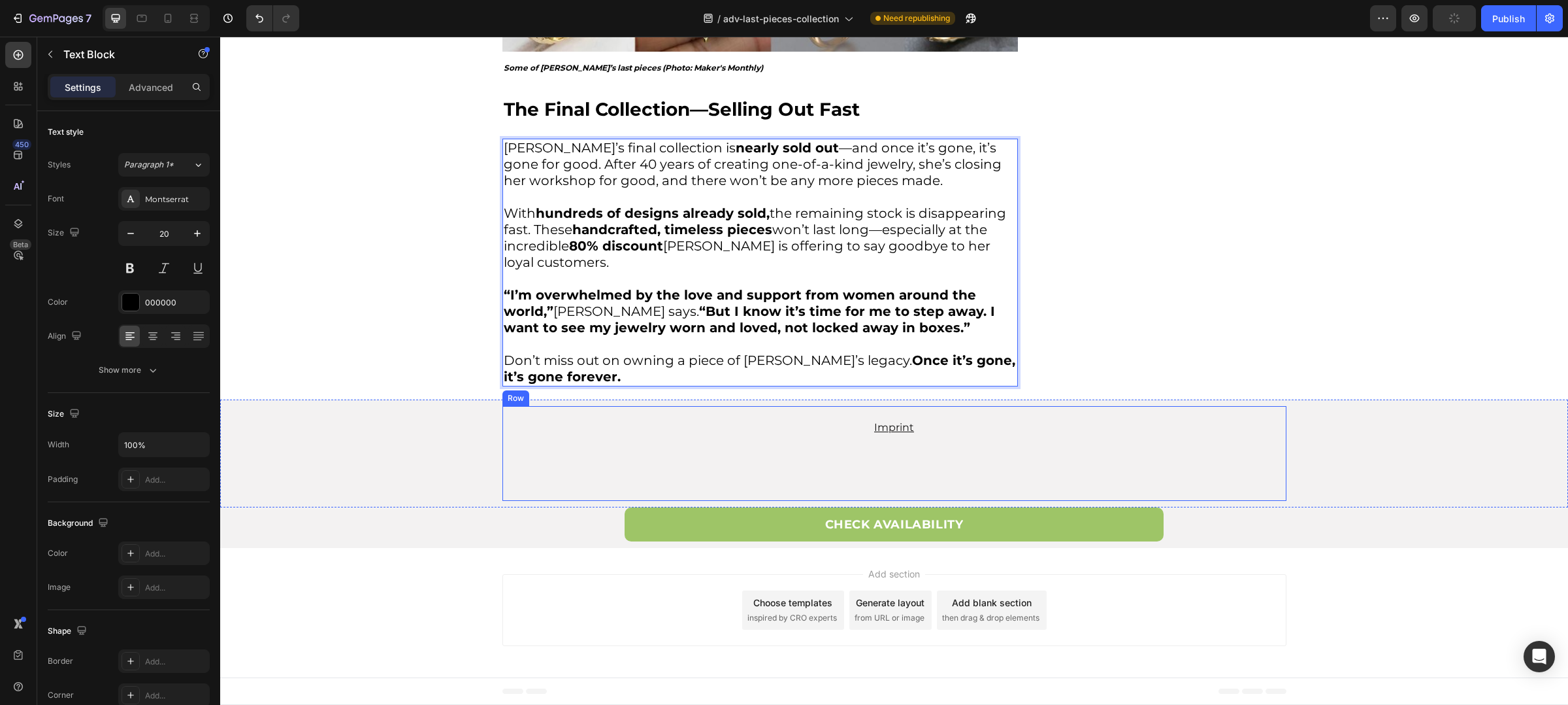
scroll to position [3156, 0]
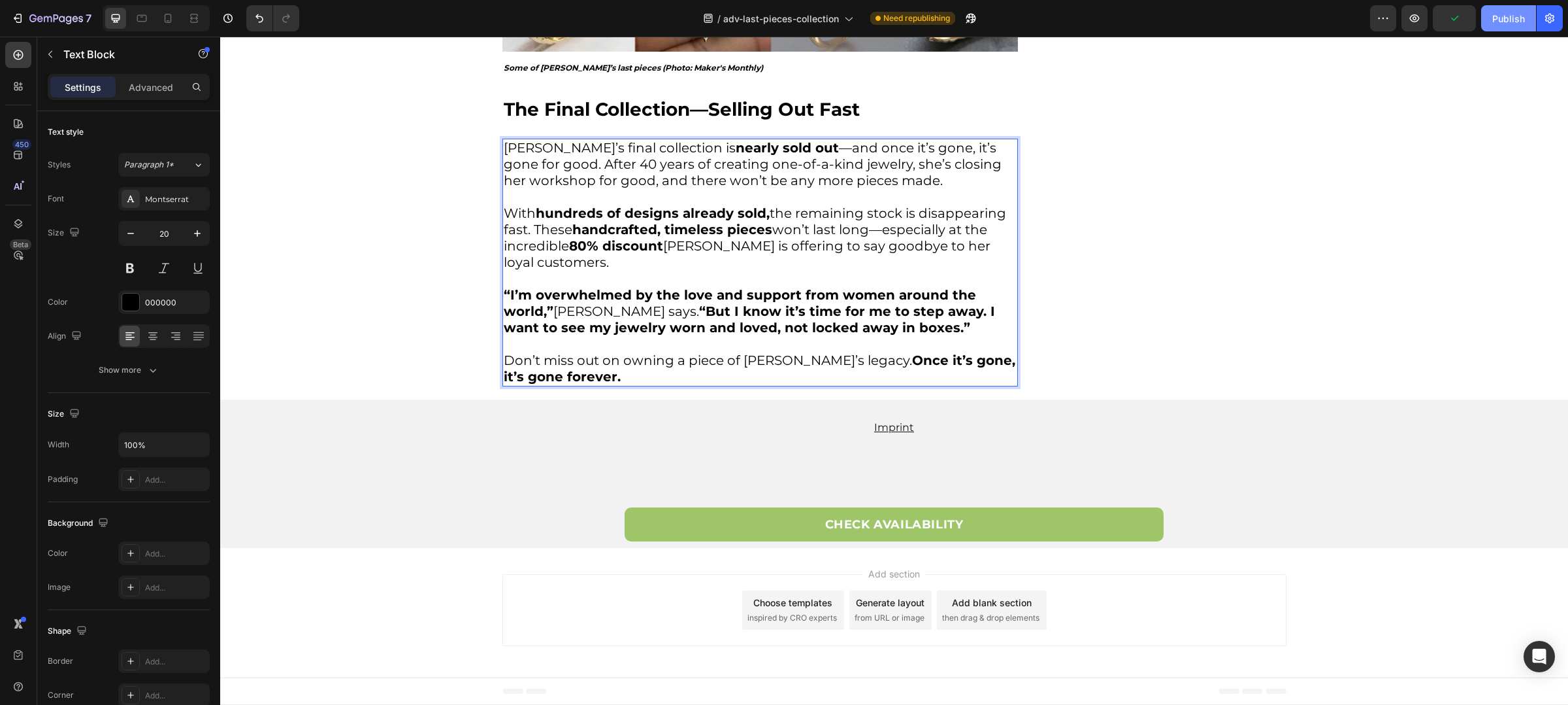
click at [1492, 23] on div "Publish" at bounding box center [1509, 18] width 33 height 14
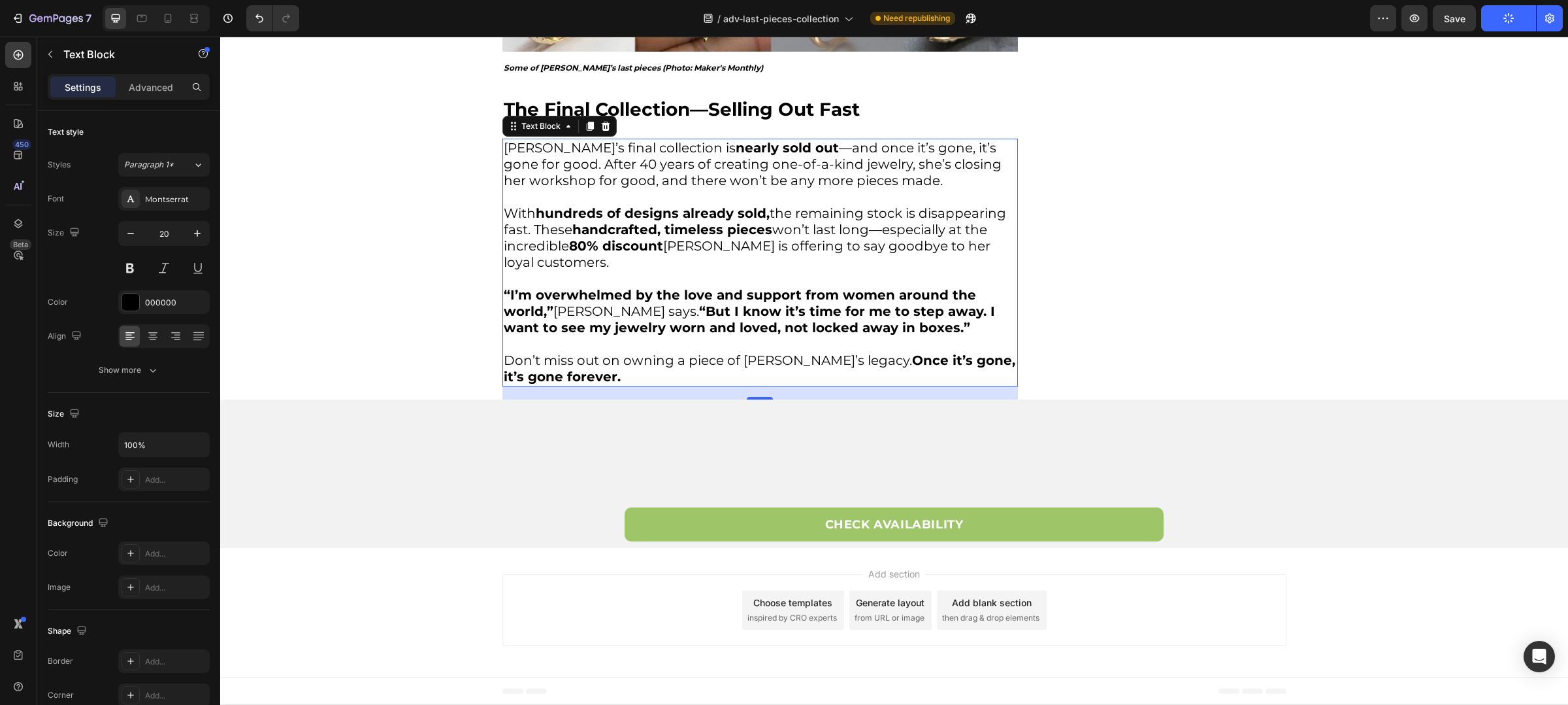
scroll to position [468, 0]
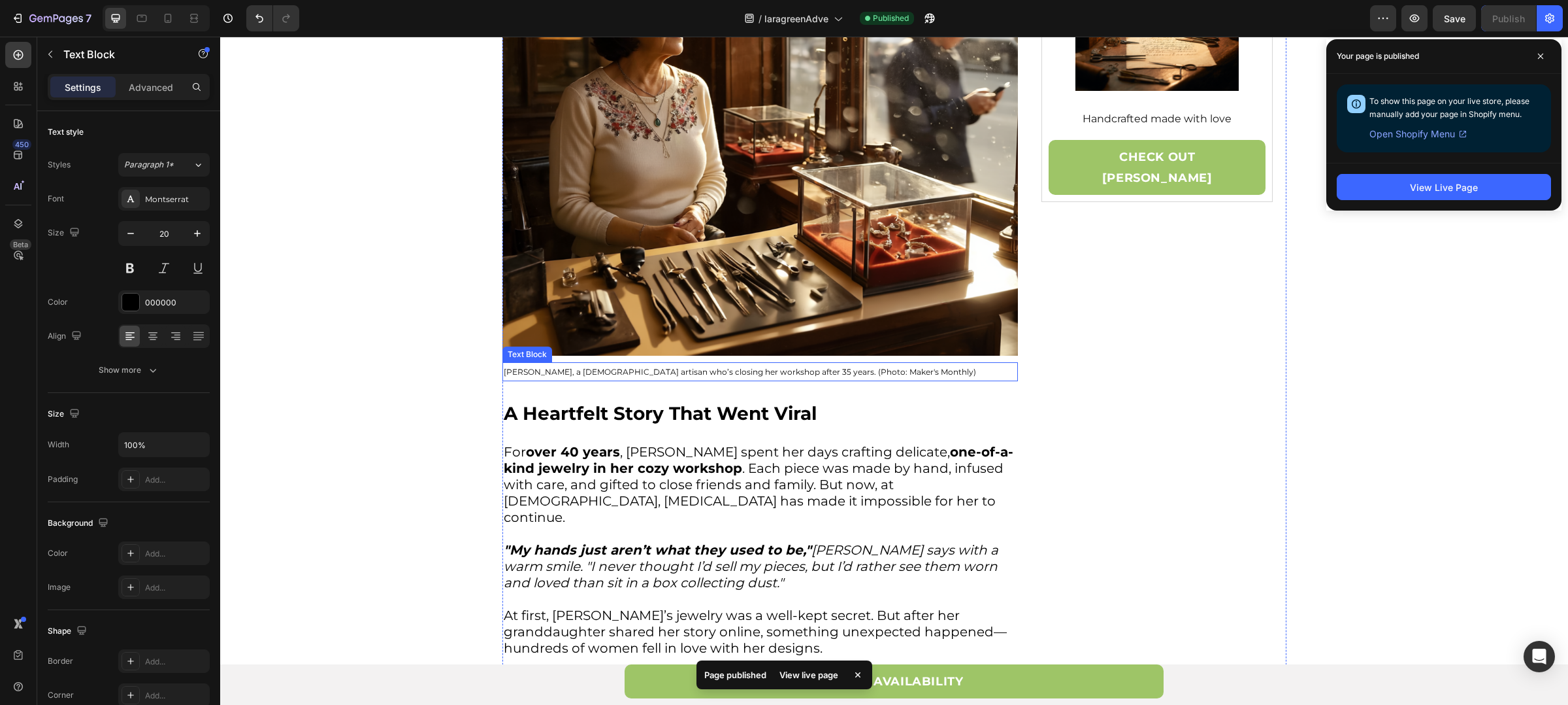
click at [773, 369] on p "[PERSON_NAME], a [DEMOGRAPHIC_DATA] artisan who’s closing her workshop after 35…" at bounding box center [760, 371] width 513 height 16
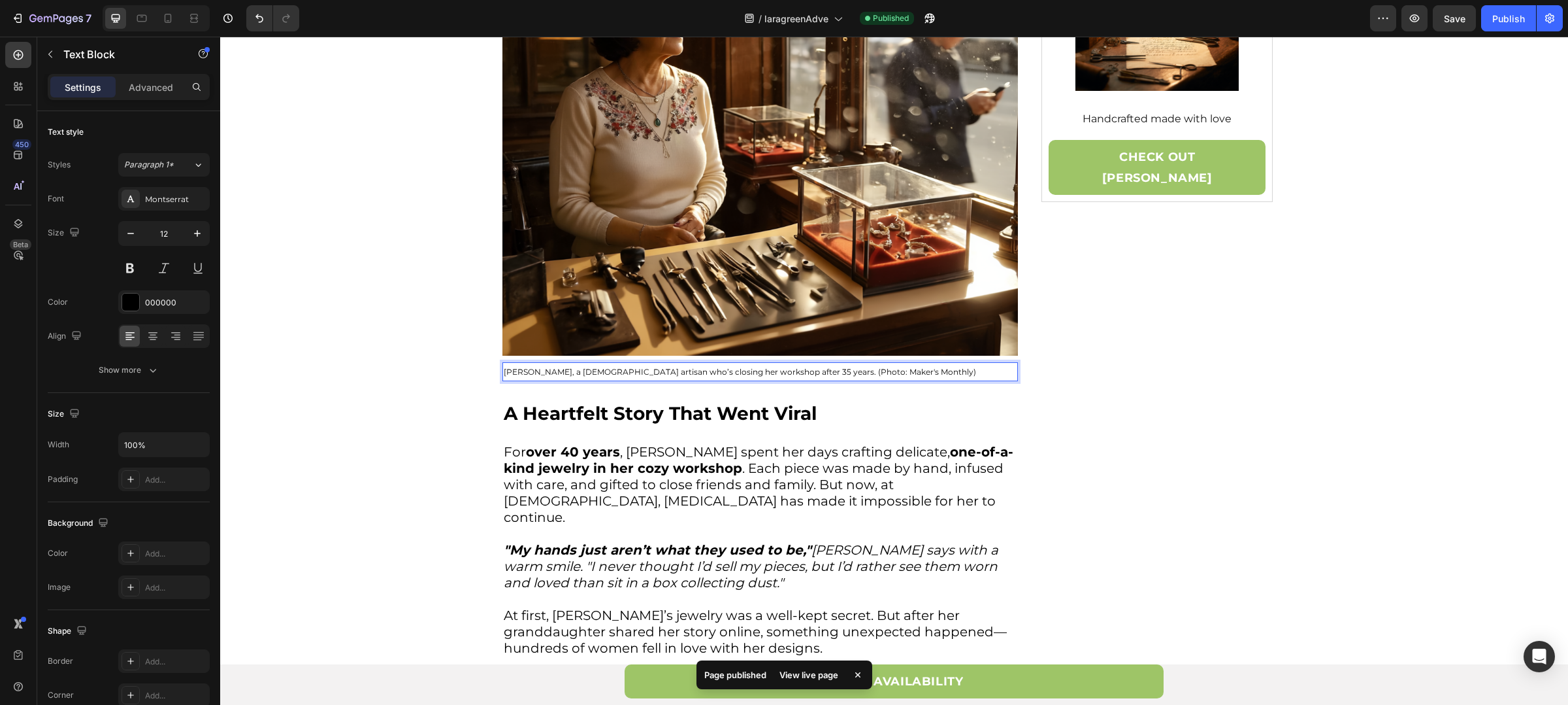
click at [776, 370] on p "[PERSON_NAME], a [DEMOGRAPHIC_DATA] artisan who’s closing her workshop after 35…" at bounding box center [760, 371] width 513 height 16
click at [1465, 20] on span "Save" at bounding box center [1455, 17] width 21 height 11
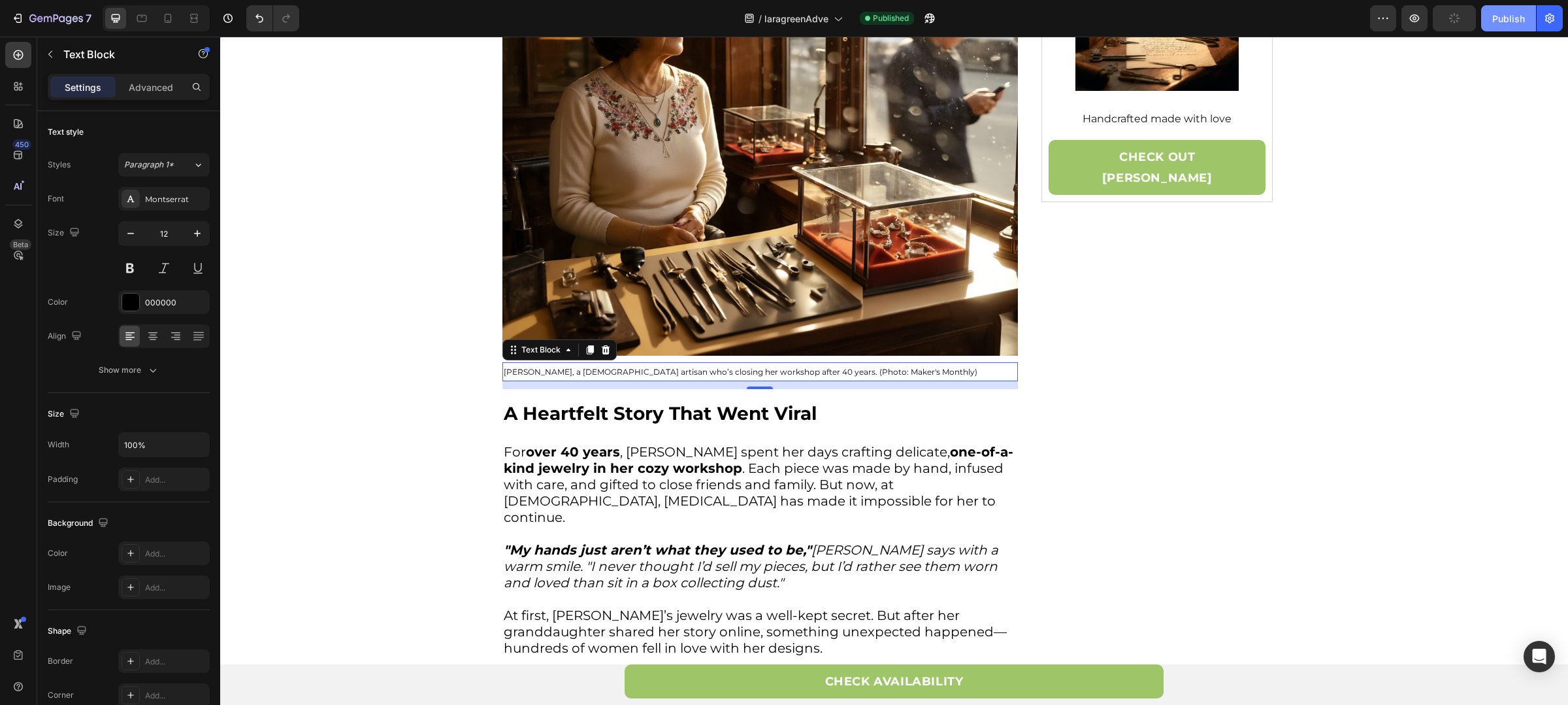
click at [1514, 23] on div "Publish" at bounding box center [1509, 18] width 33 height 14
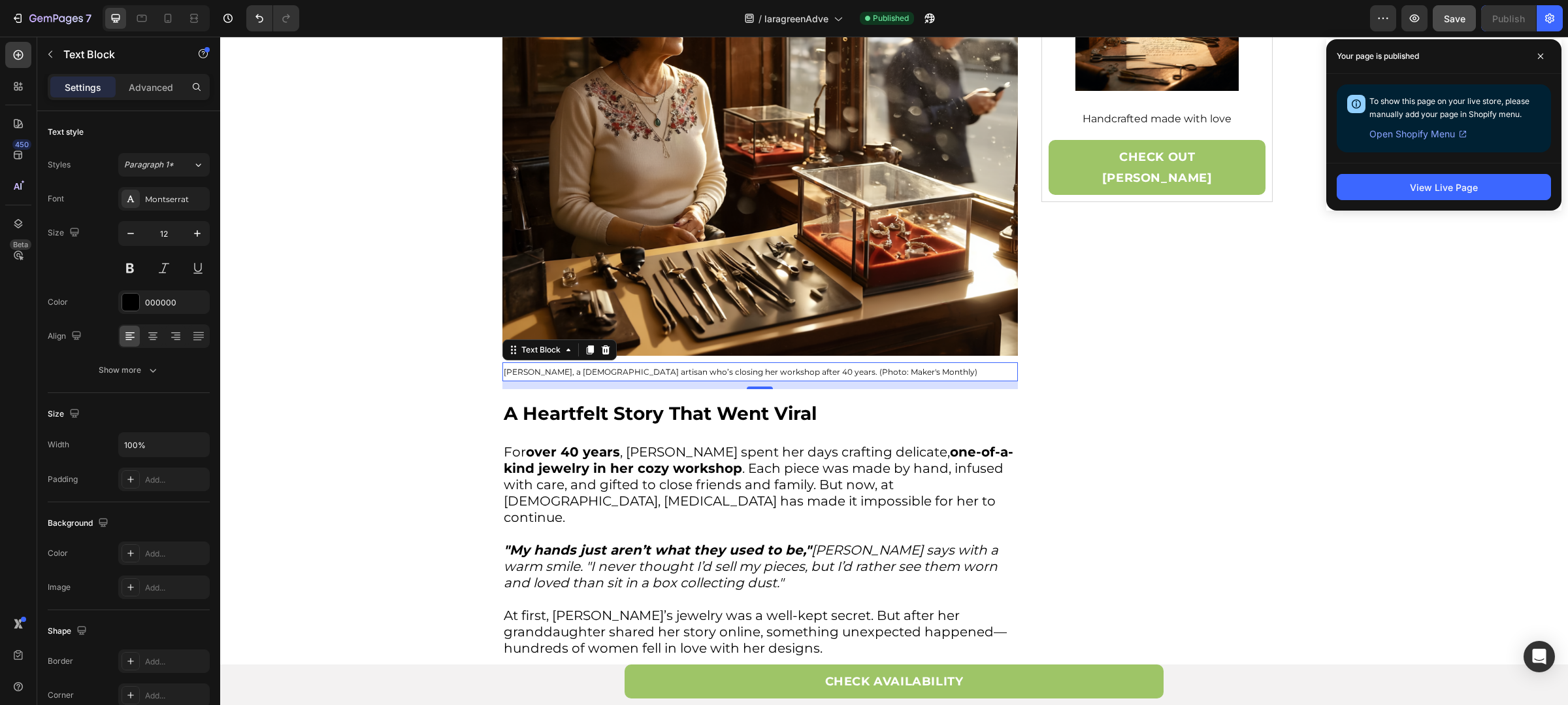
scroll to position [0, 0]
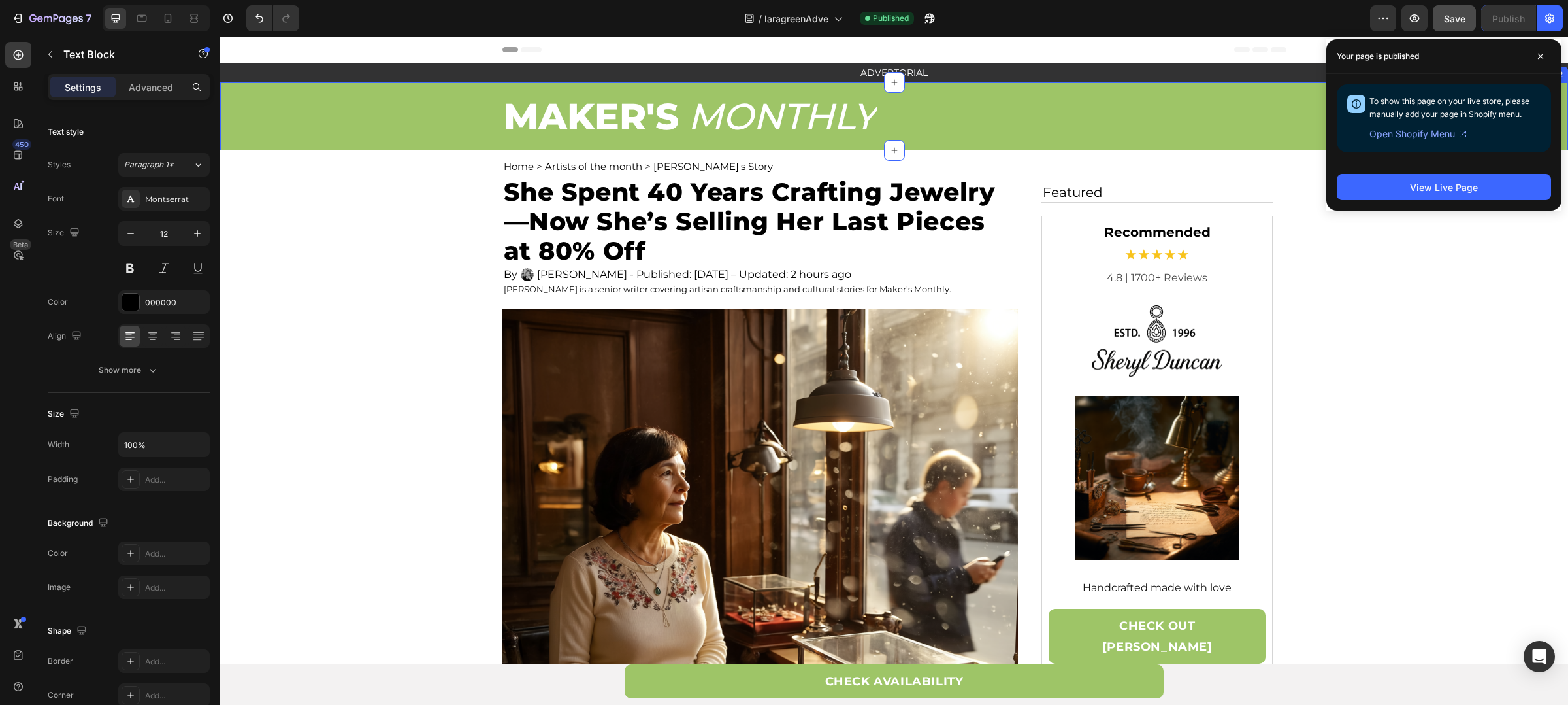
click at [286, 106] on div "MAKER'S Text Block MONTHLY Text Block Row Row" at bounding box center [894, 116] width 1348 height 68
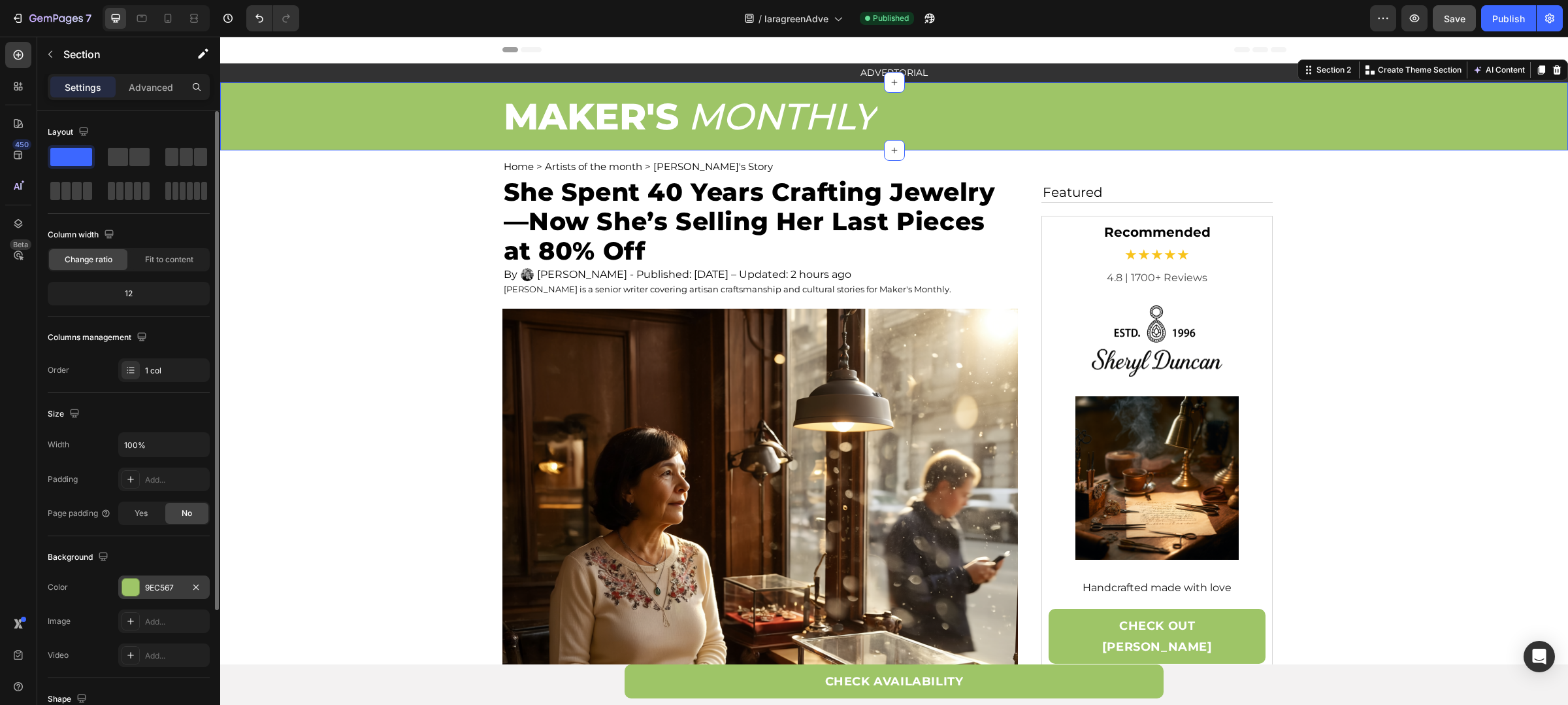
click at [172, 592] on div "9EC567" at bounding box center [164, 588] width 38 height 12
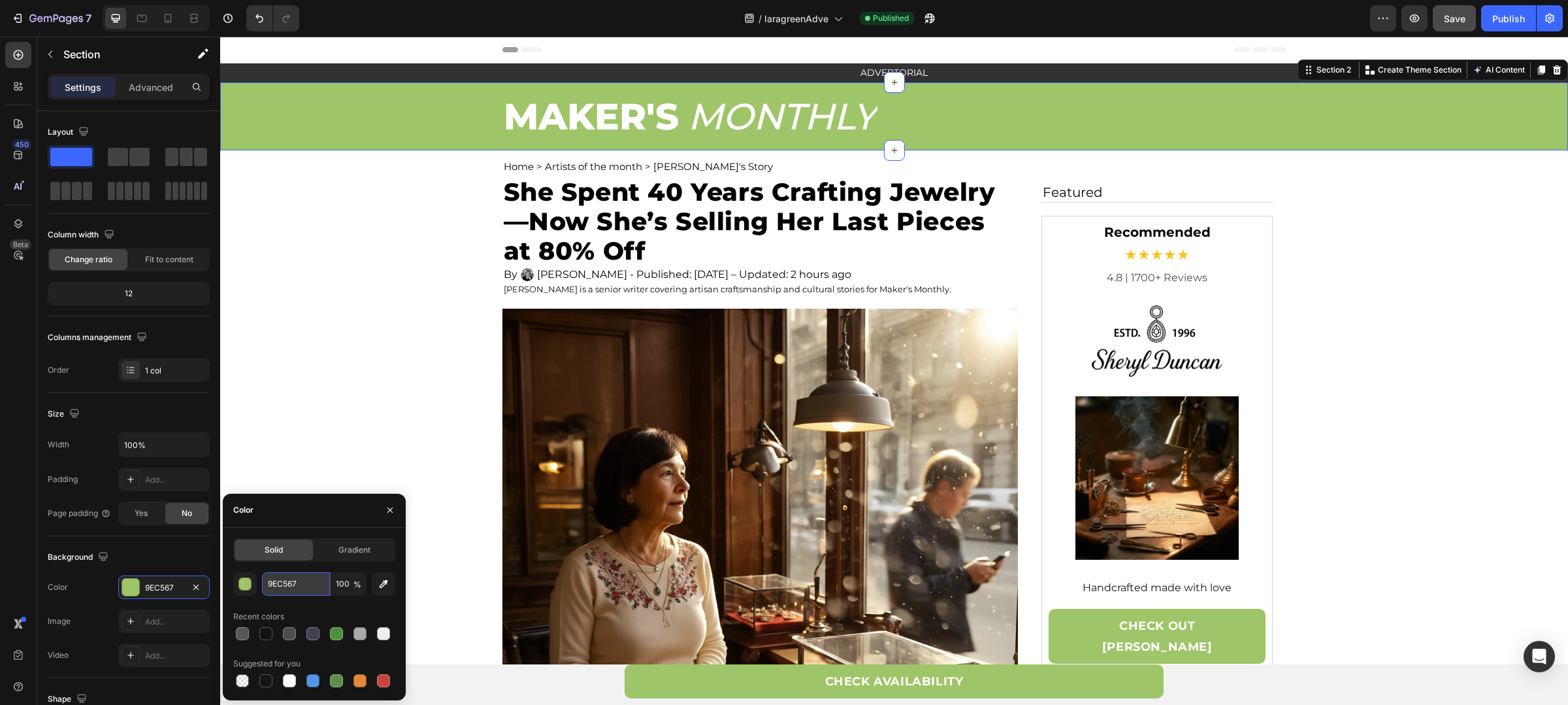
click at [303, 582] on input "9EC567" at bounding box center [296, 584] width 68 height 23
paste input "#2F4858"
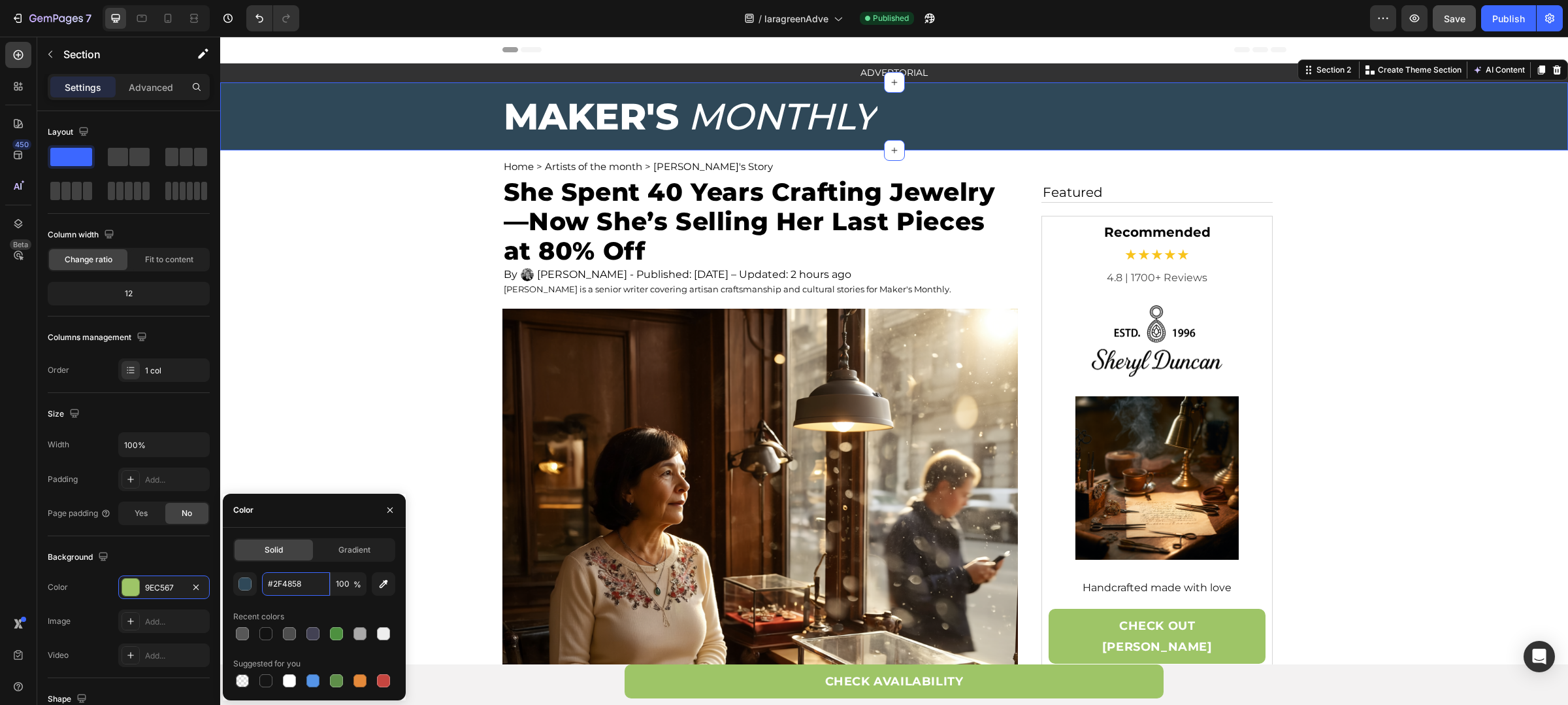
type input "2F4858"
click at [1053, 30] on div "/ laragreenAdve Published" at bounding box center [840, 17] width 1060 height 26
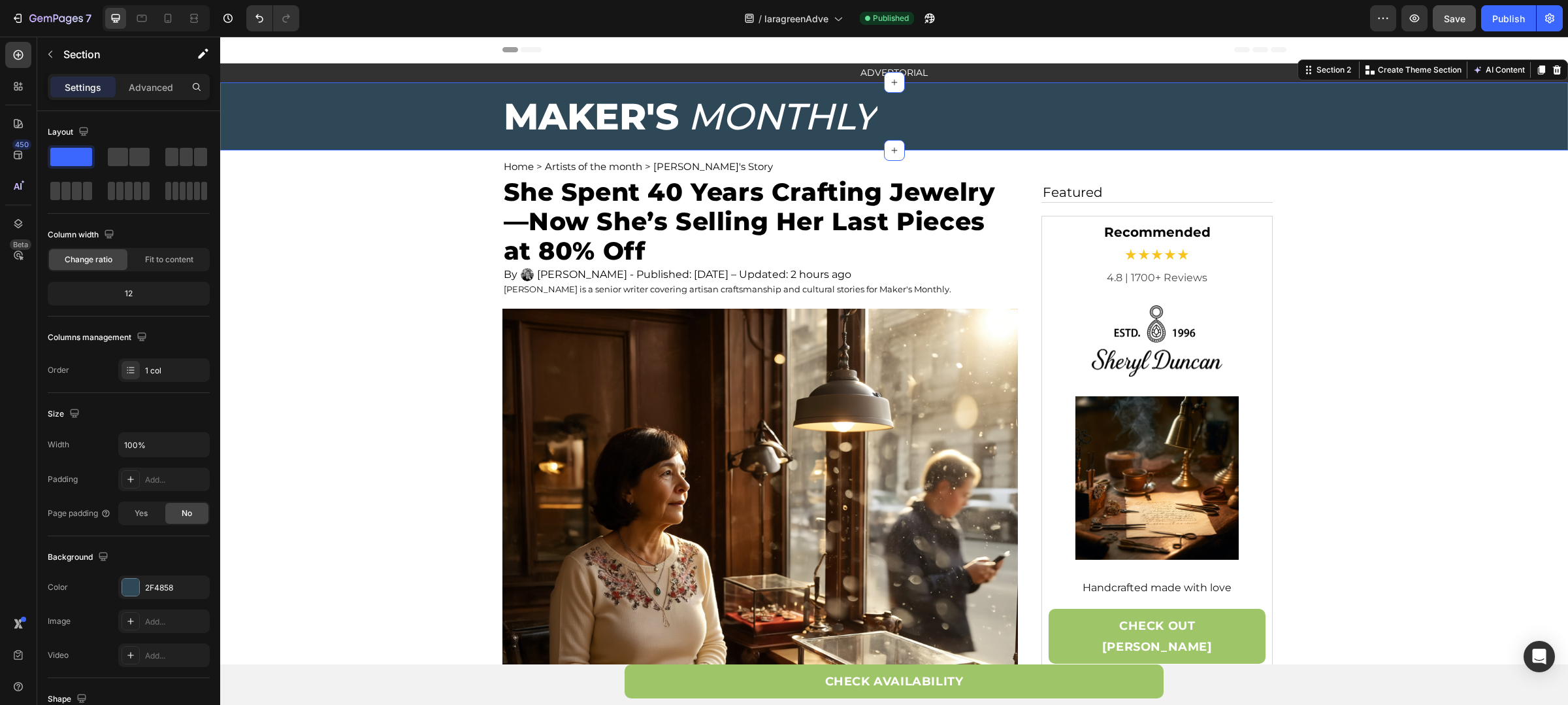
click at [1053, 30] on div "/ laragreenAdve Published" at bounding box center [840, 17] width 1060 height 26
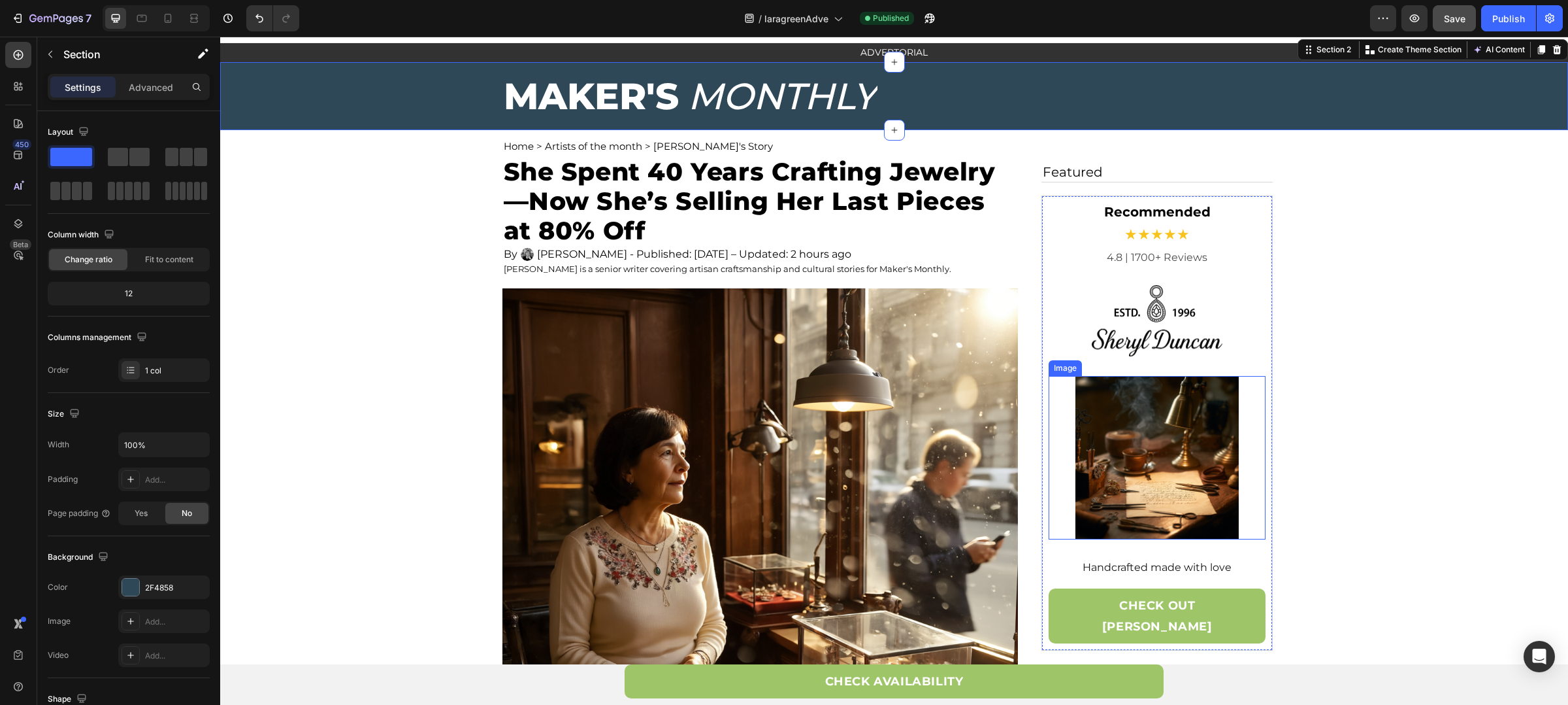
scroll to position [31, 0]
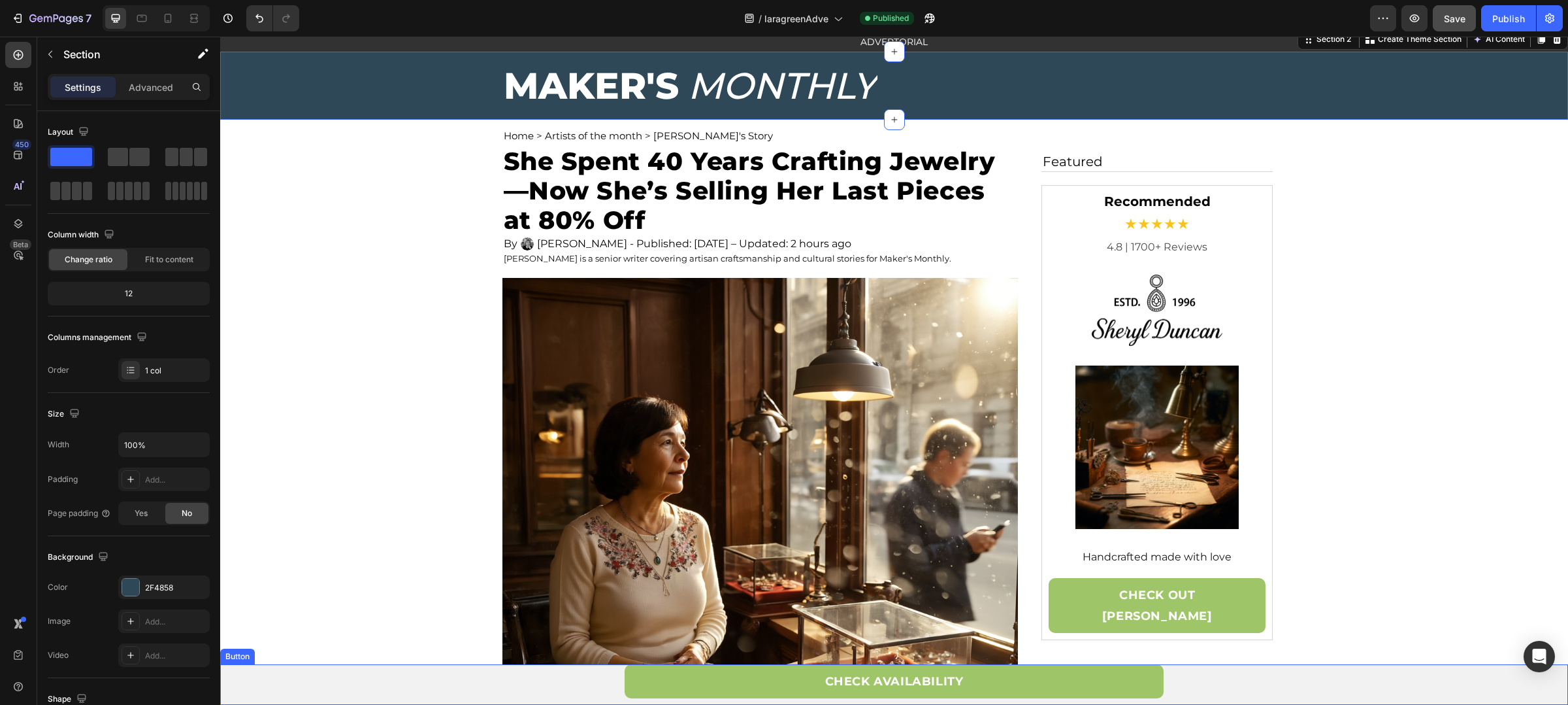
click at [1063, 685] on link "CHECK AVAILABILITY" at bounding box center [894, 681] width 539 height 34
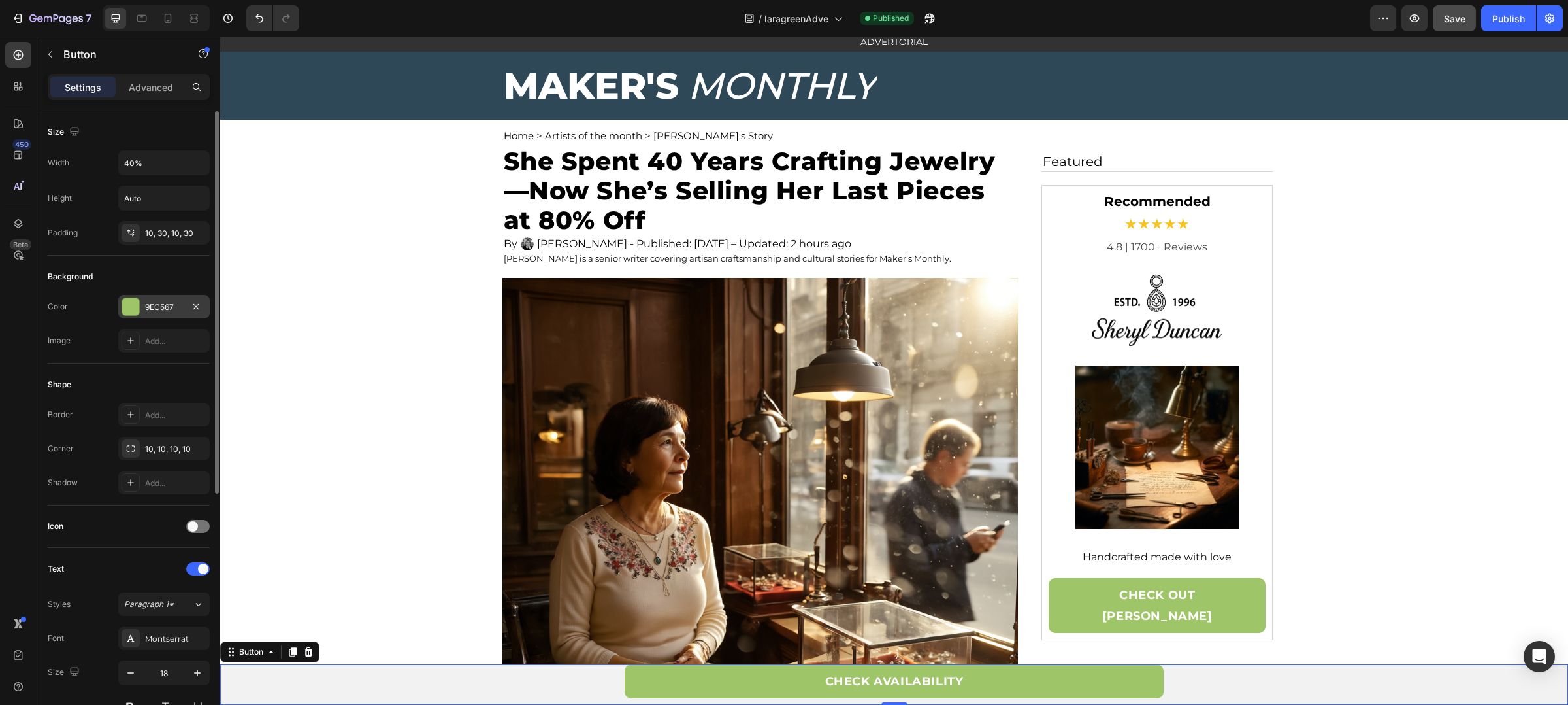
click at [169, 300] on div "9EC567" at bounding box center [164, 306] width 91 height 23
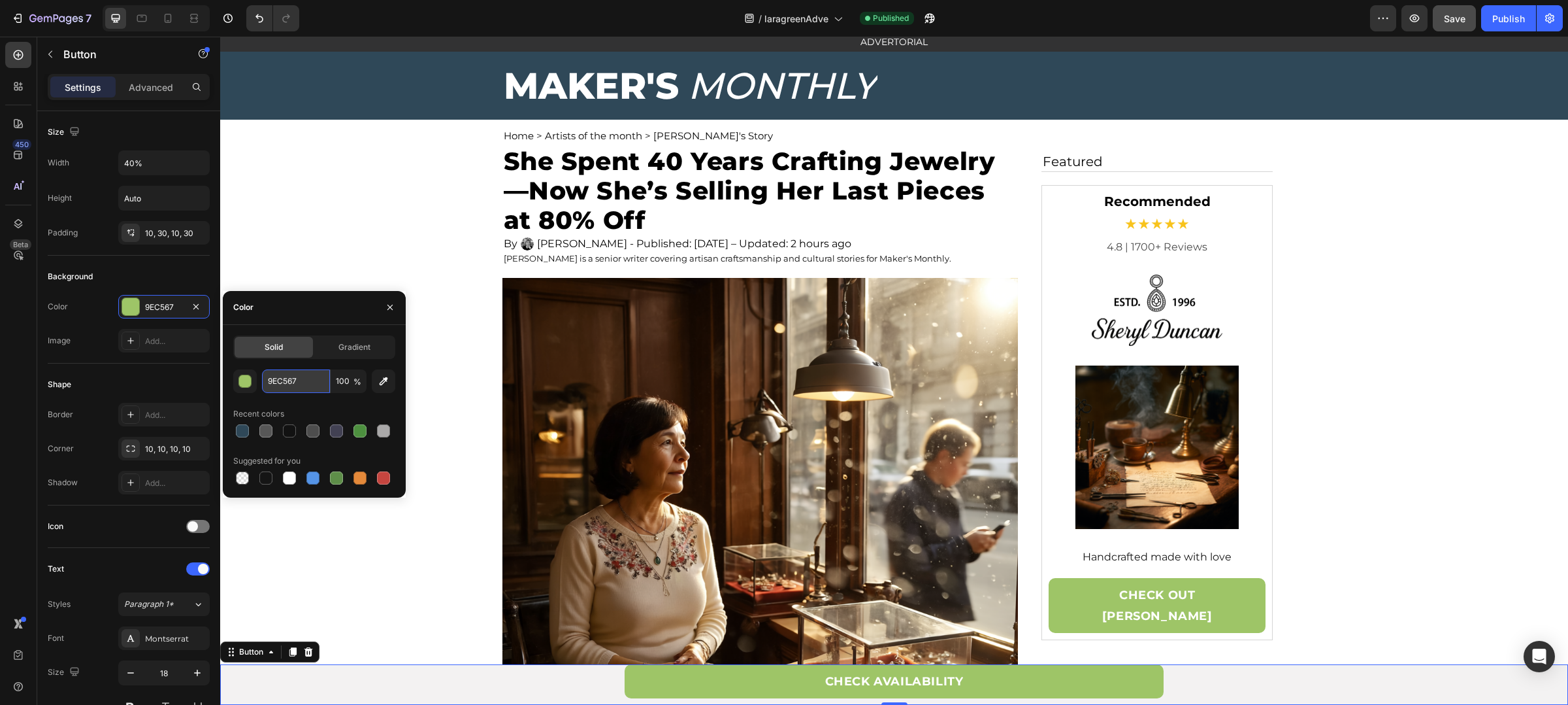
click at [286, 383] on input "9EC567" at bounding box center [296, 381] width 68 height 23
paste input "#2F4858"
type input "#2F4858"
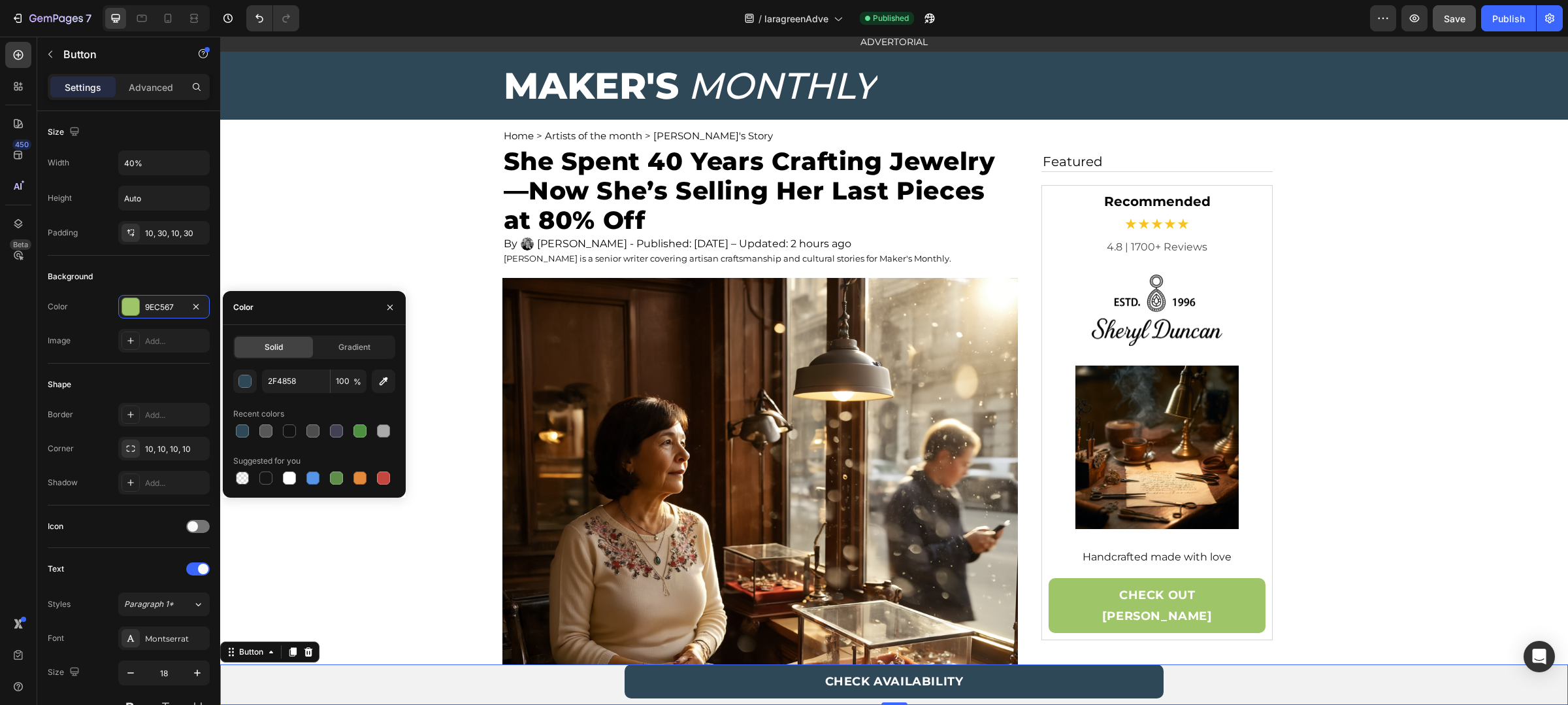
click at [1242, 16] on div "/ laragreenAdve Published" at bounding box center [840, 17] width 1060 height 26
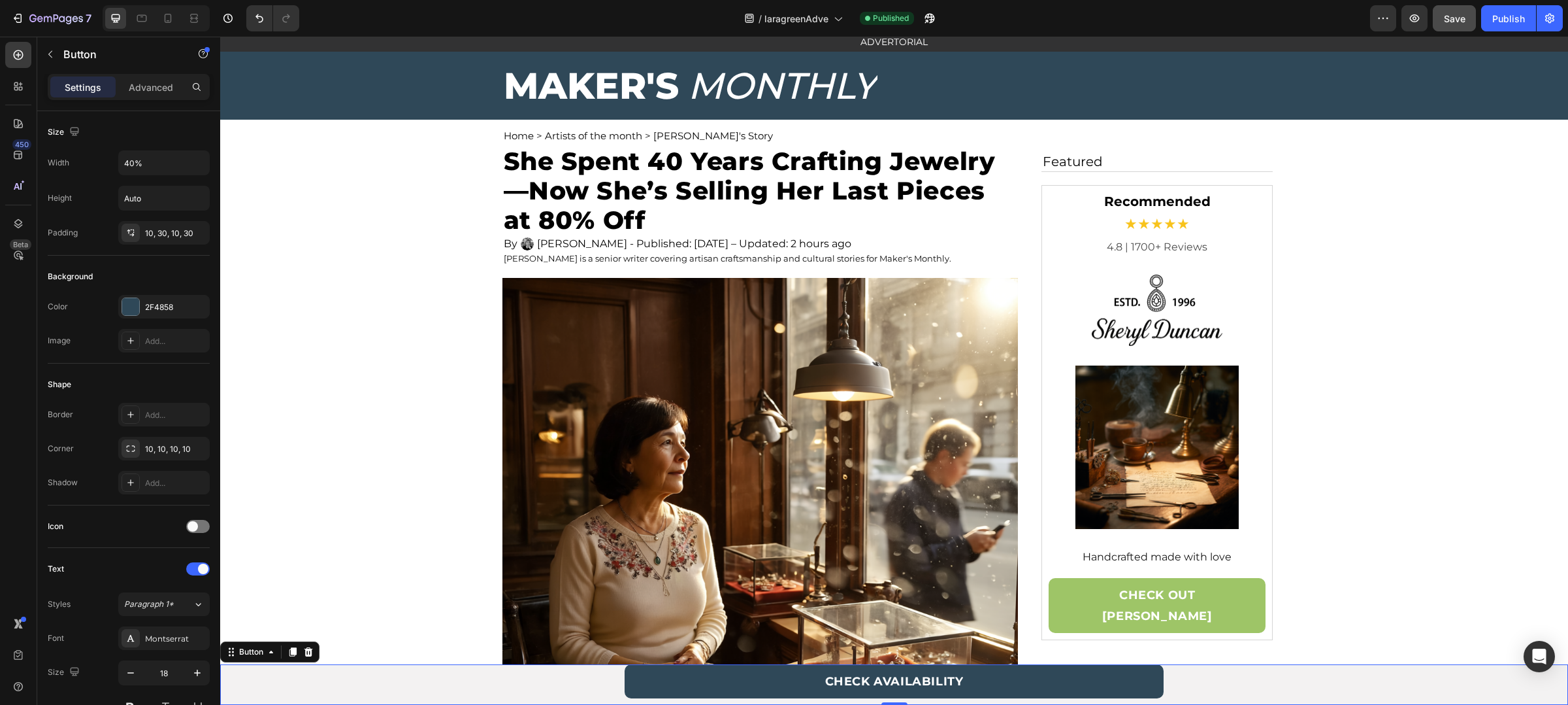
click at [1242, 16] on div "/ laragreenAdve Published" at bounding box center [840, 17] width 1060 height 26
click at [1254, 611] on link "CHECK OUT SHERYL JEWELRY" at bounding box center [1157, 605] width 218 height 55
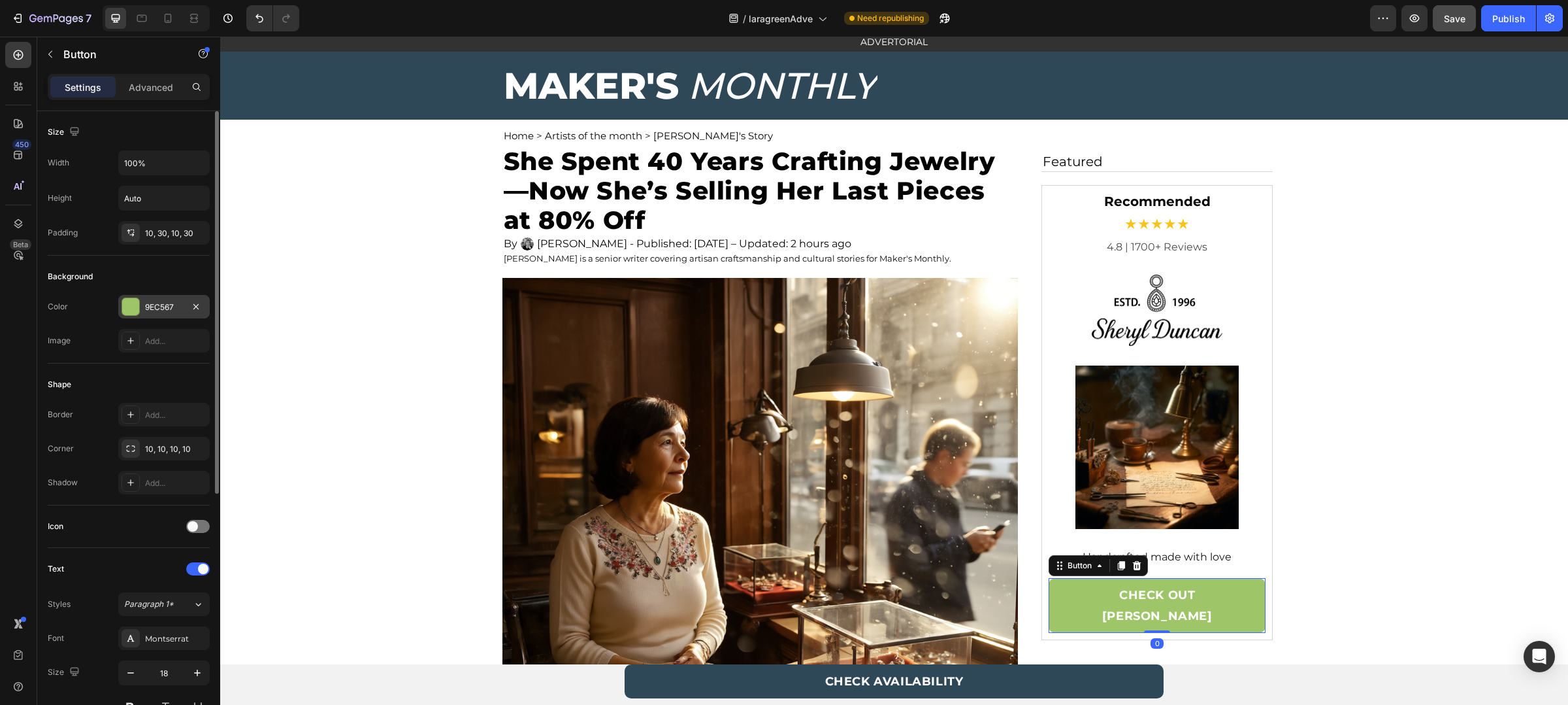
click at [162, 309] on div "9EC567" at bounding box center [164, 307] width 38 height 12
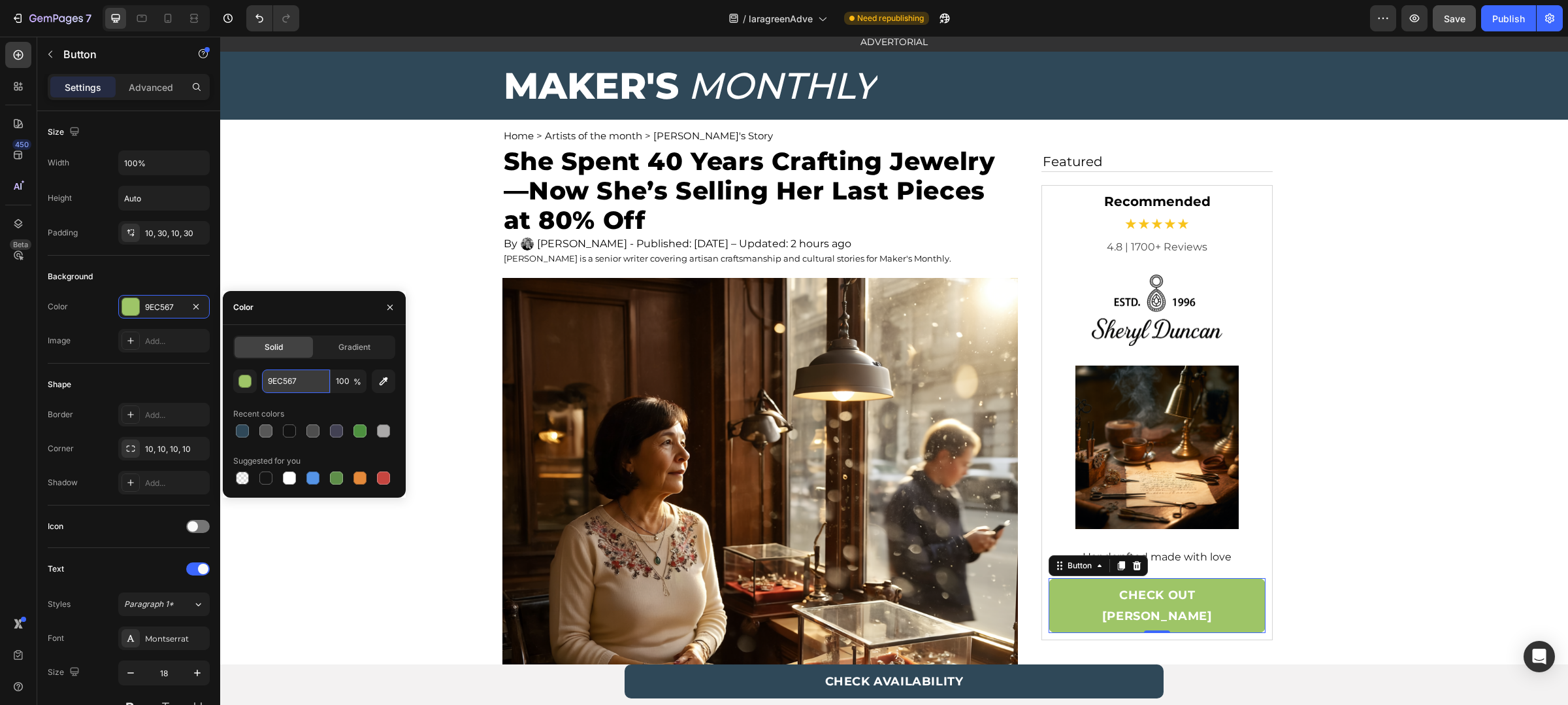
click at [276, 376] on input "9EC567" at bounding box center [296, 381] width 68 height 23
paste input "#2F4858"
type input "#2F4858"
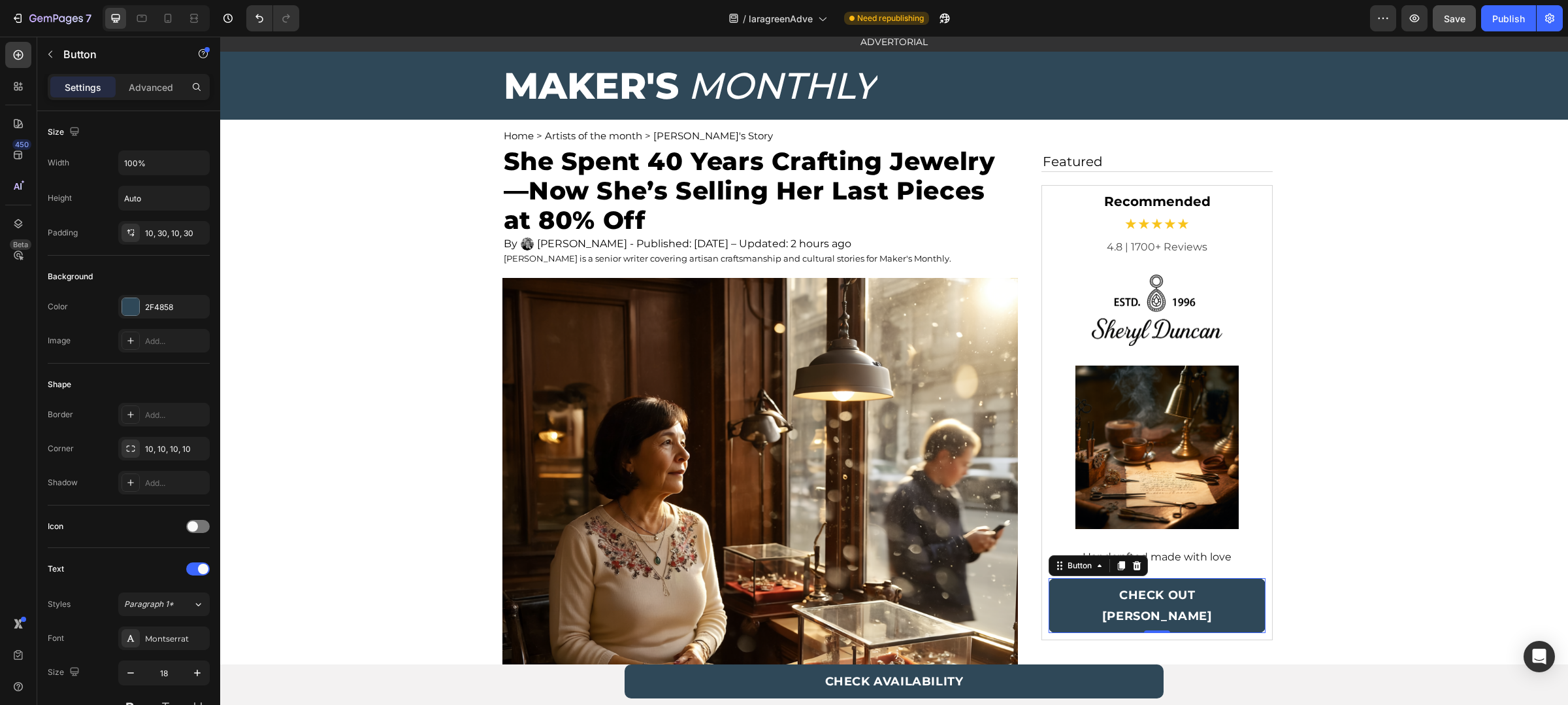
click at [1299, 23] on div "/ laragreenAdve Need republishing" at bounding box center [840, 17] width 1060 height 26
click at [1504, 27] on button "Publish" at bounding box center [1509, 17] width 55 height 26
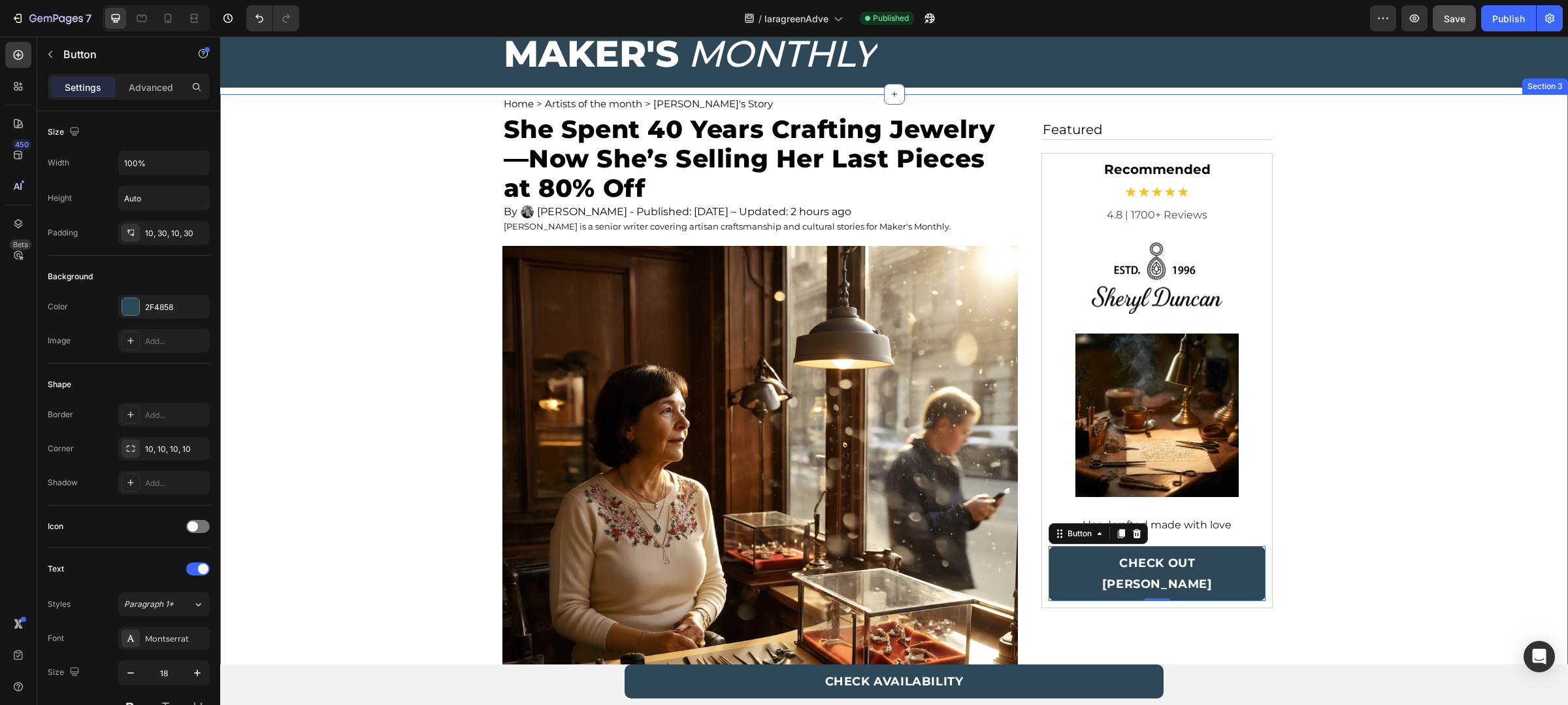
scroll to position [95, 0]
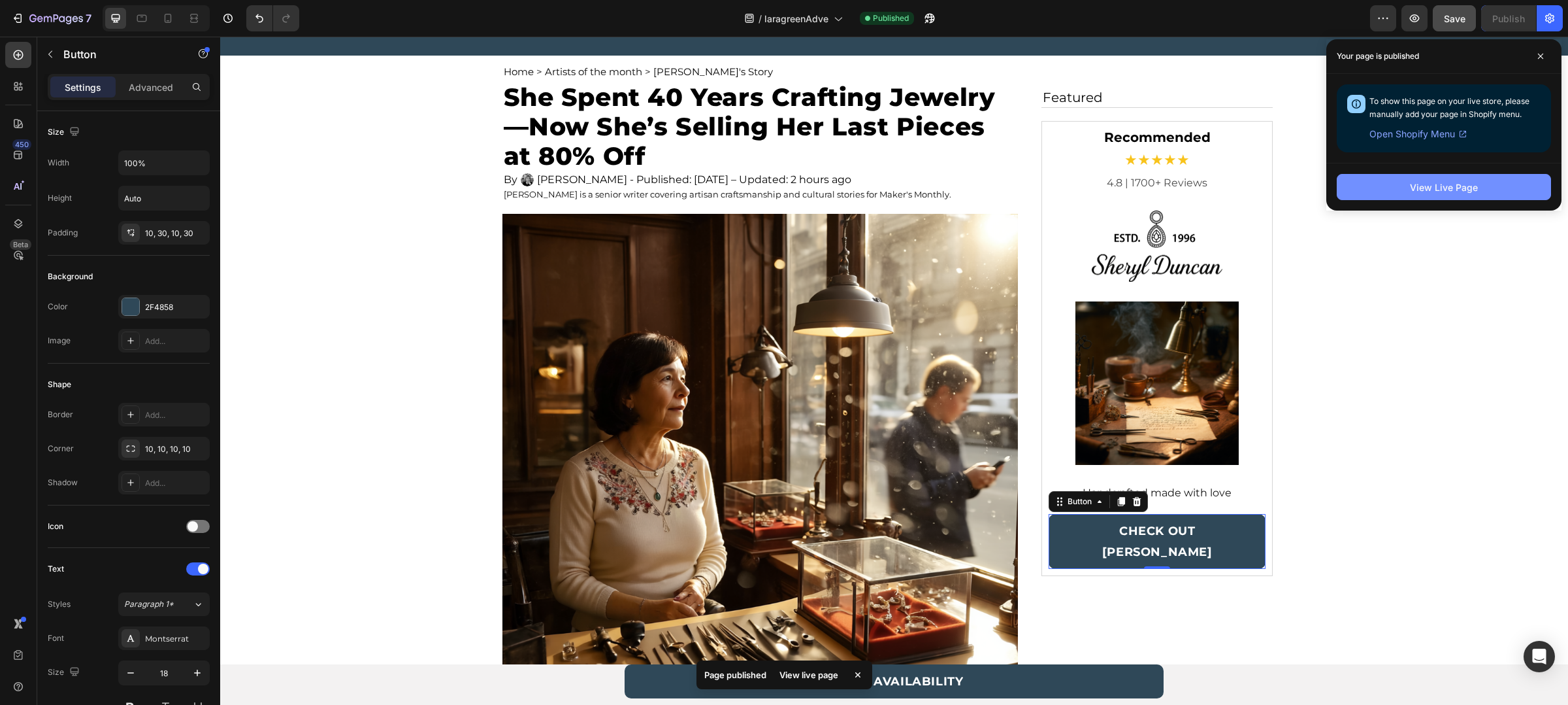
click at [1531, 177] on button "View Live Page" at bounding box center [1444, 186] width 214 height 26
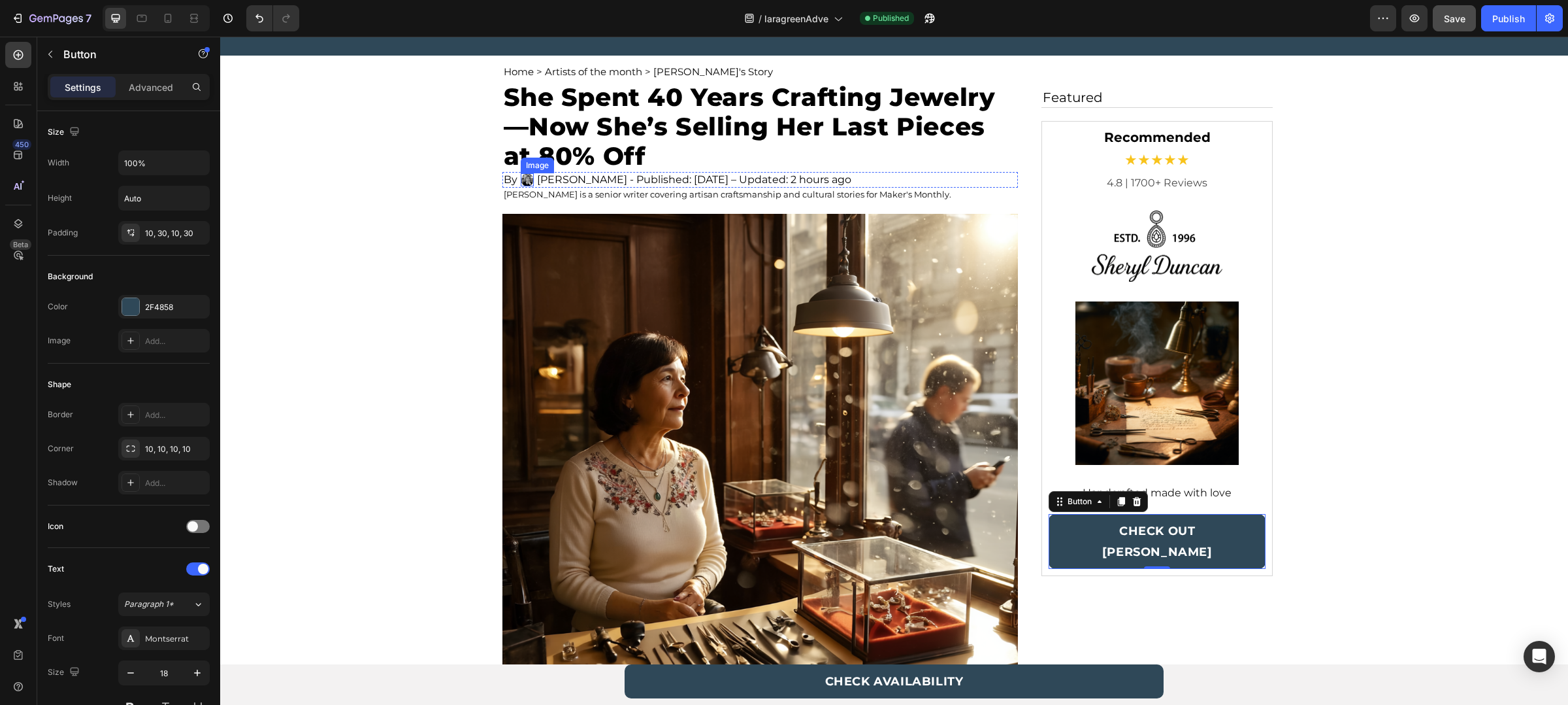
click at [526, 177] on img at bounding box center [526, 179] width 13 height 13
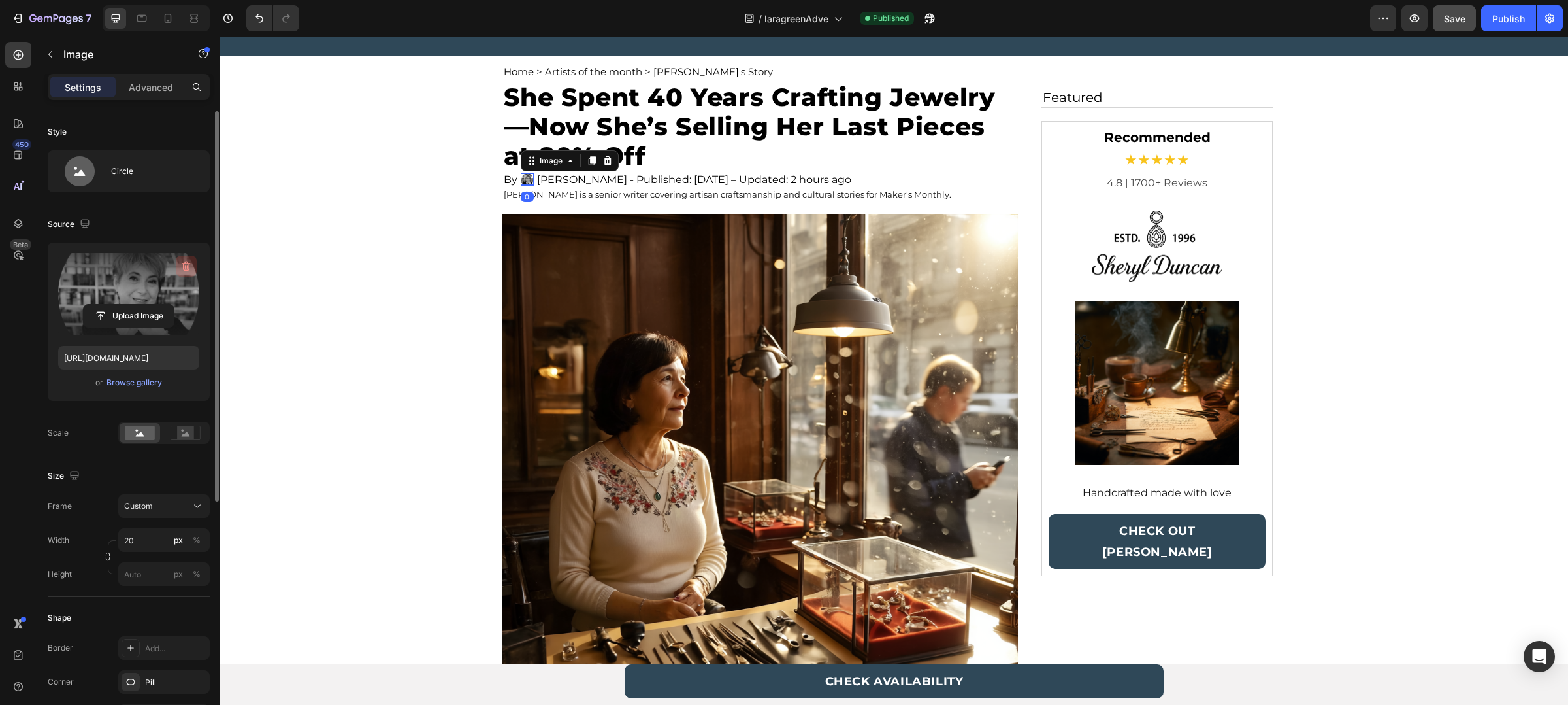
click at [188, 263] on icon "button" at bounding box center [185, 266] width 13 height 13
click at [141, 295] on input "file" at bounding box center [128, 294] width 90 height 22
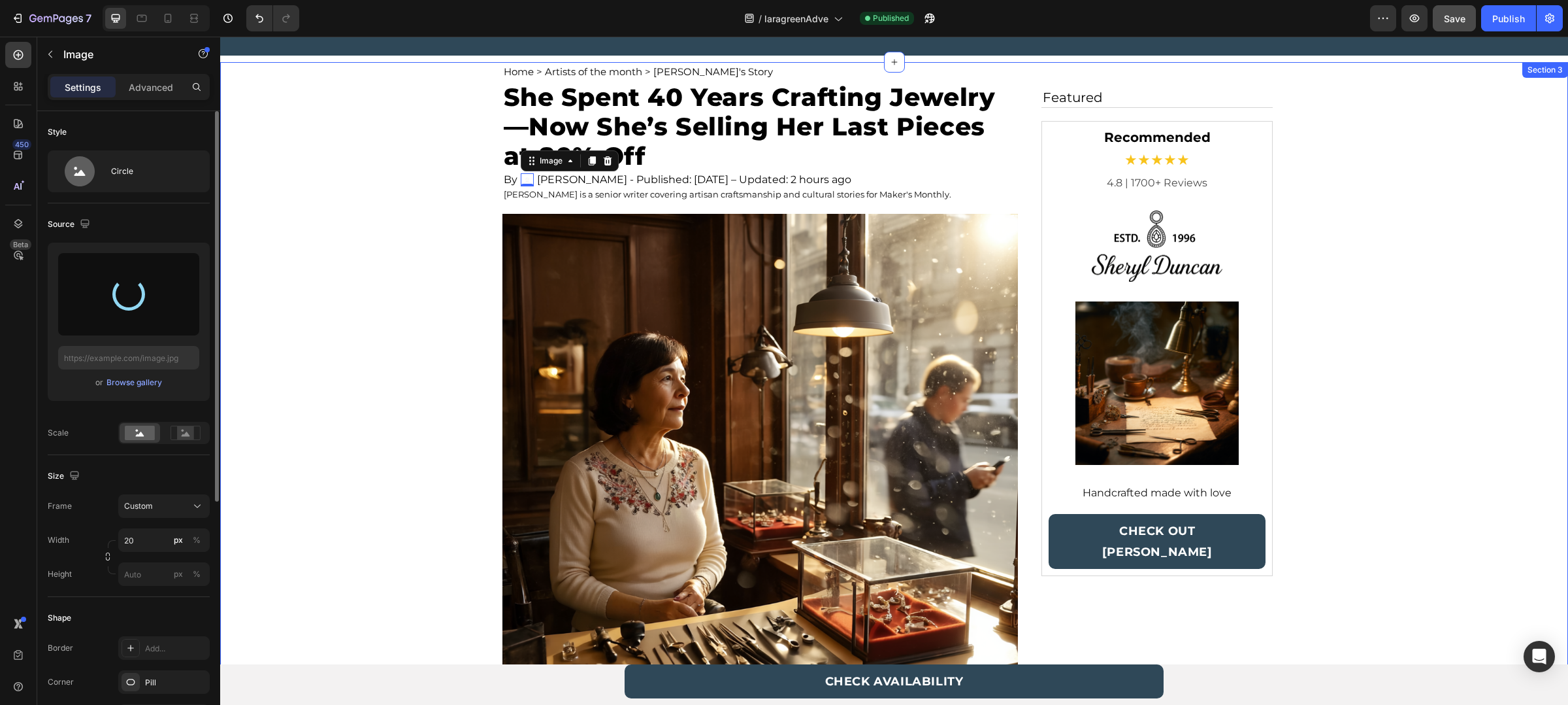
type input "https://cdn.shopify.com/s/files/1/0880/8870/7405/files/gempages_563336431406154…"
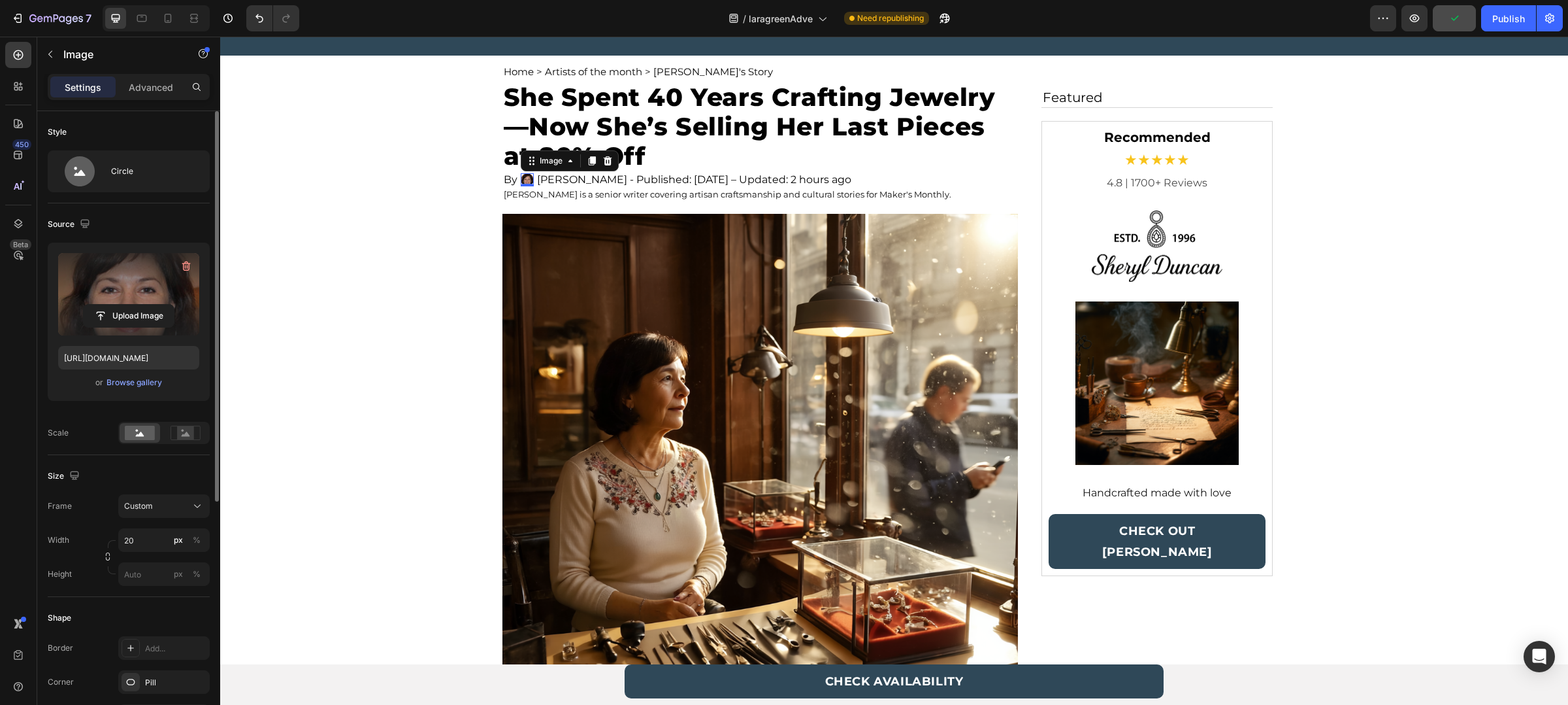
click at [1095, 23] on div "/ laragreenAdve Need republishing" at bounding box center [840, 17] width 1060 height 26
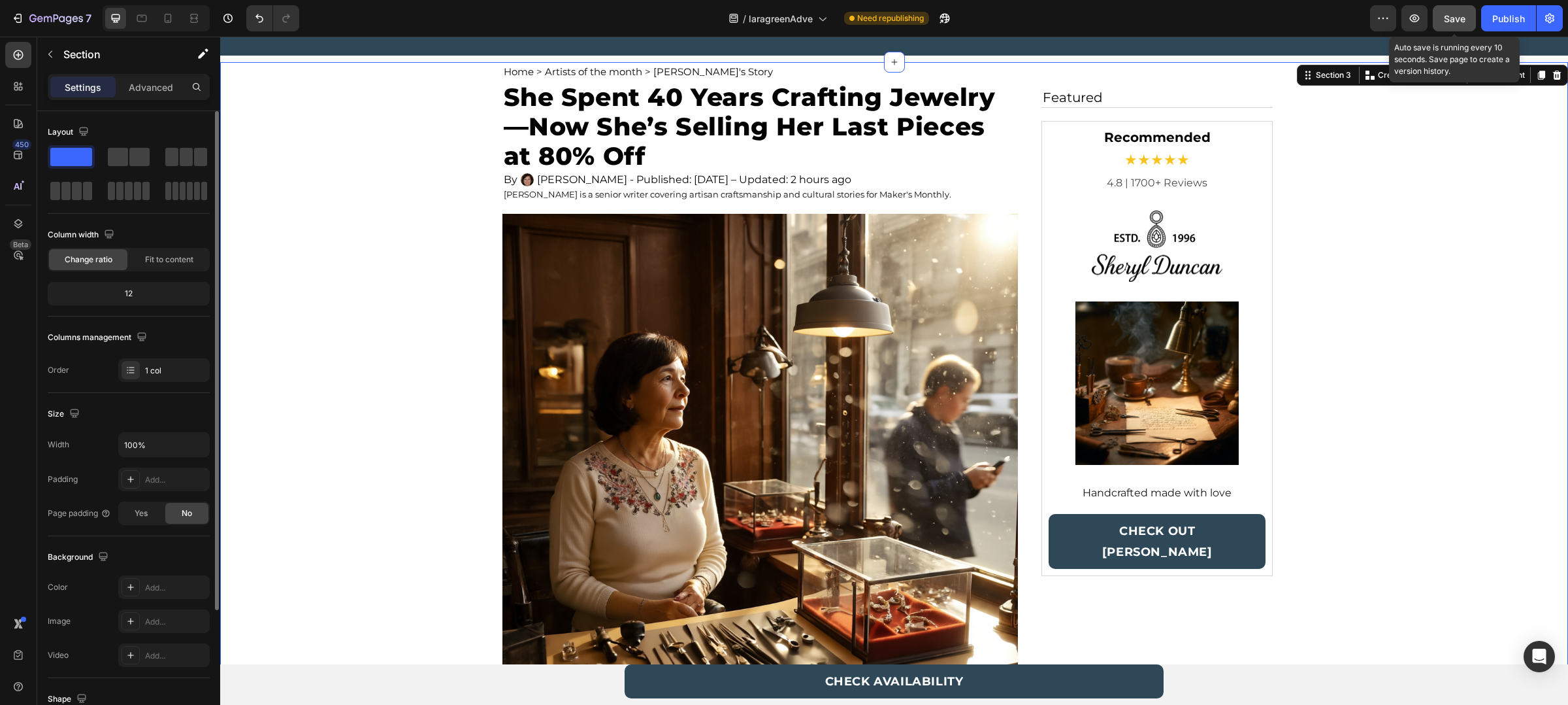
click at [1438, 25] on button "Save" at bounding box center [1455, 17] width 44 height 26
click at [1490, 23] on button "Publish" at bounding box center [1509, 17] width 55 height 26
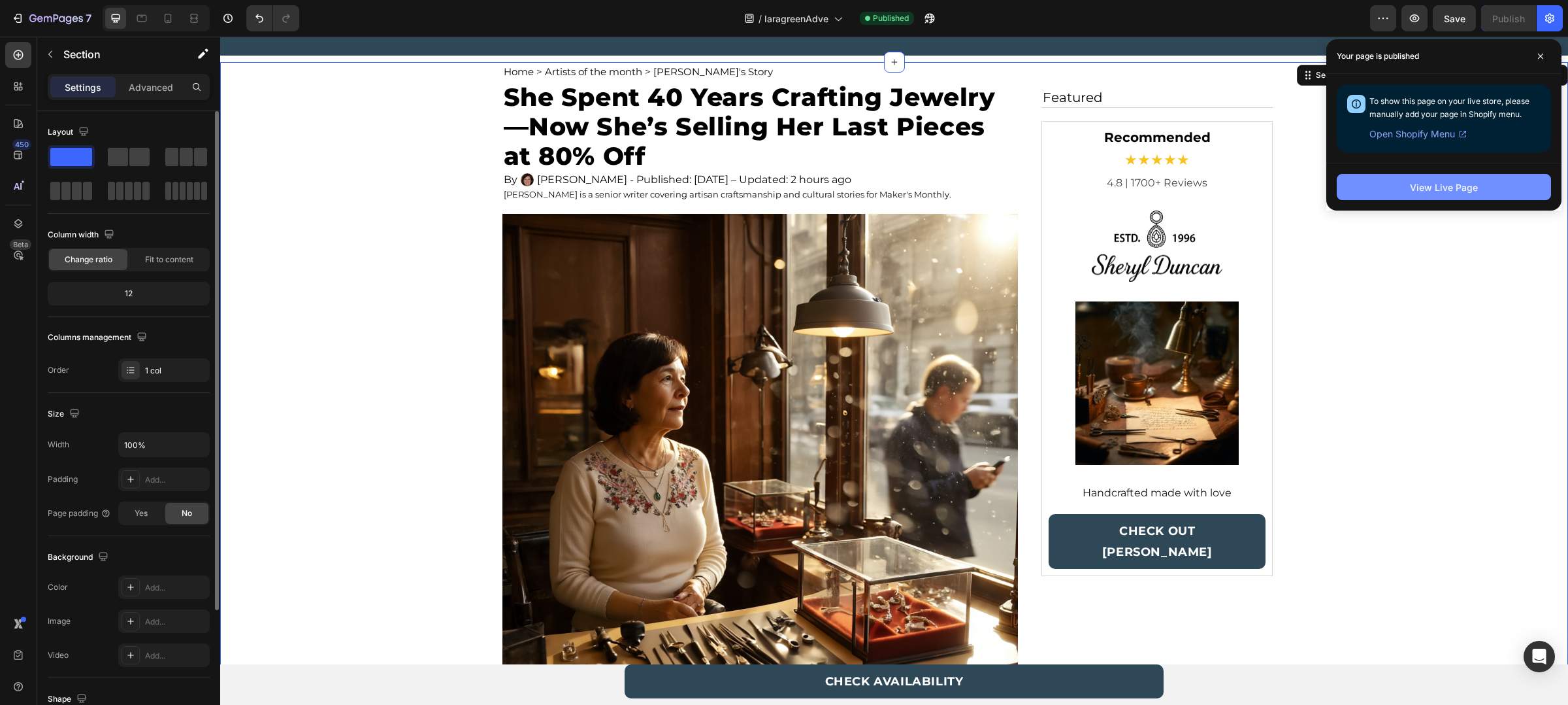
click at [1517, 187] on button "View Live Page" at bounding box center [1444, 186] width 214 height 26
click at [0, 0] on div "7 Version history / laragreenAdve Published Preview Save Publish 450 Beta Secti…" at bounding box center [784, 0] width 1568 height 0
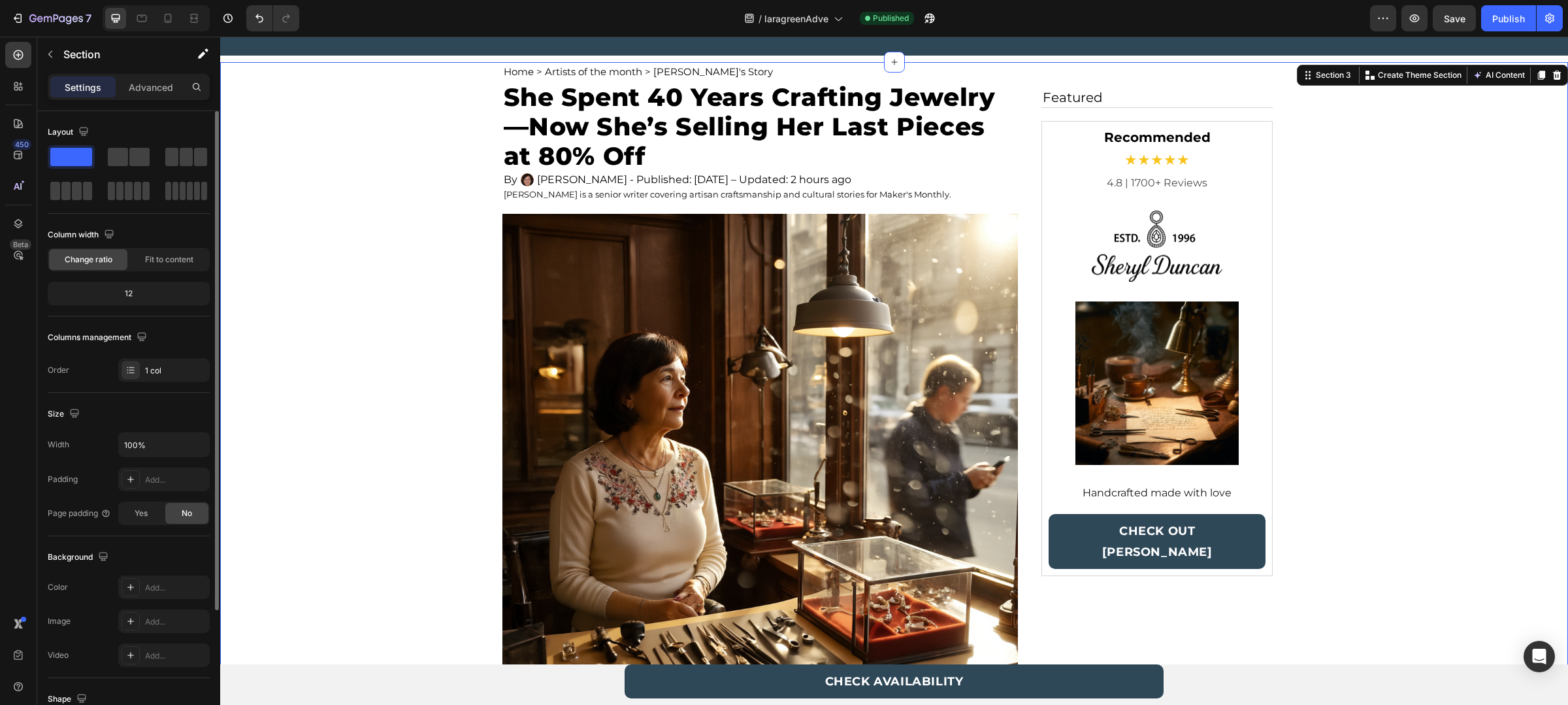
scroll to position [0, 0]
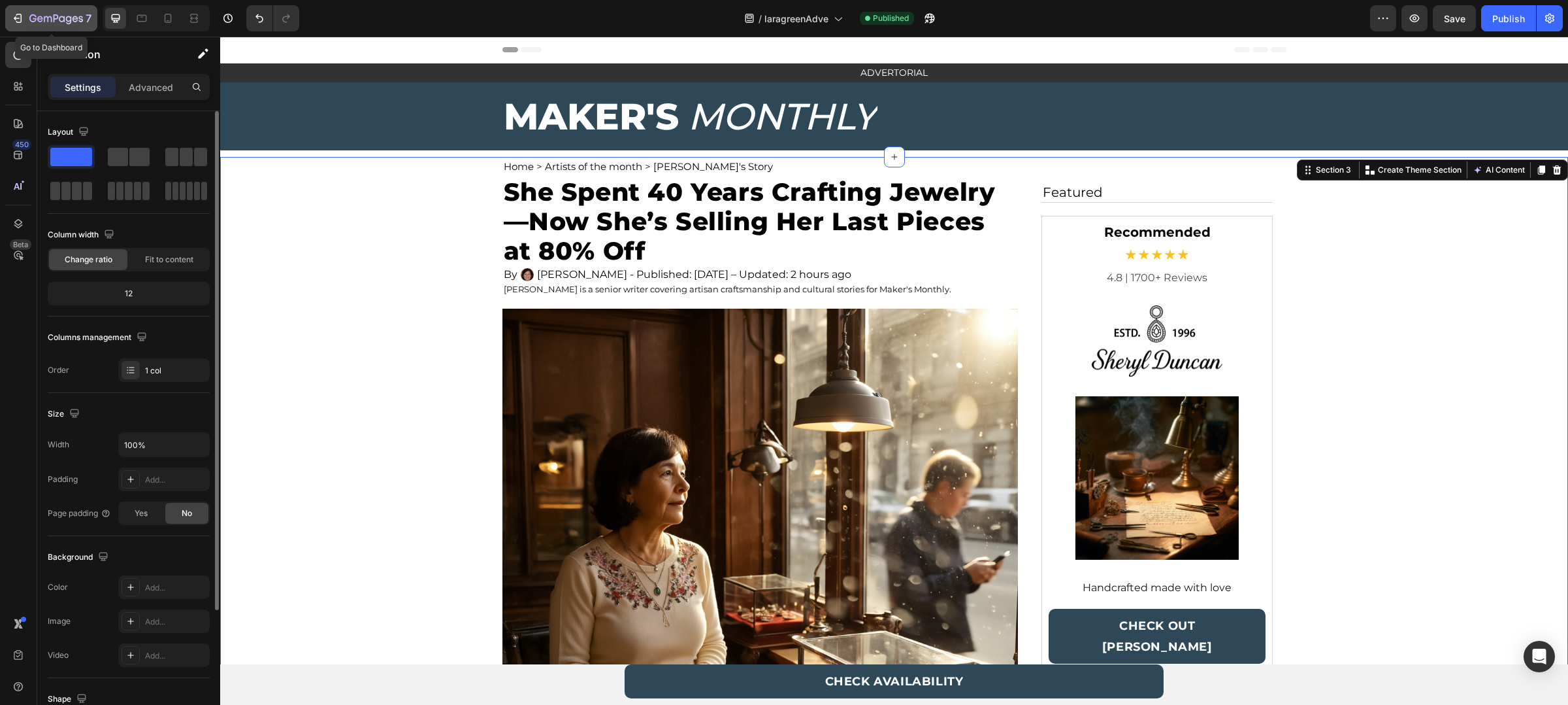
click at [12, 11] on div "7" at bounding box center [50, 18] width 80 height 16
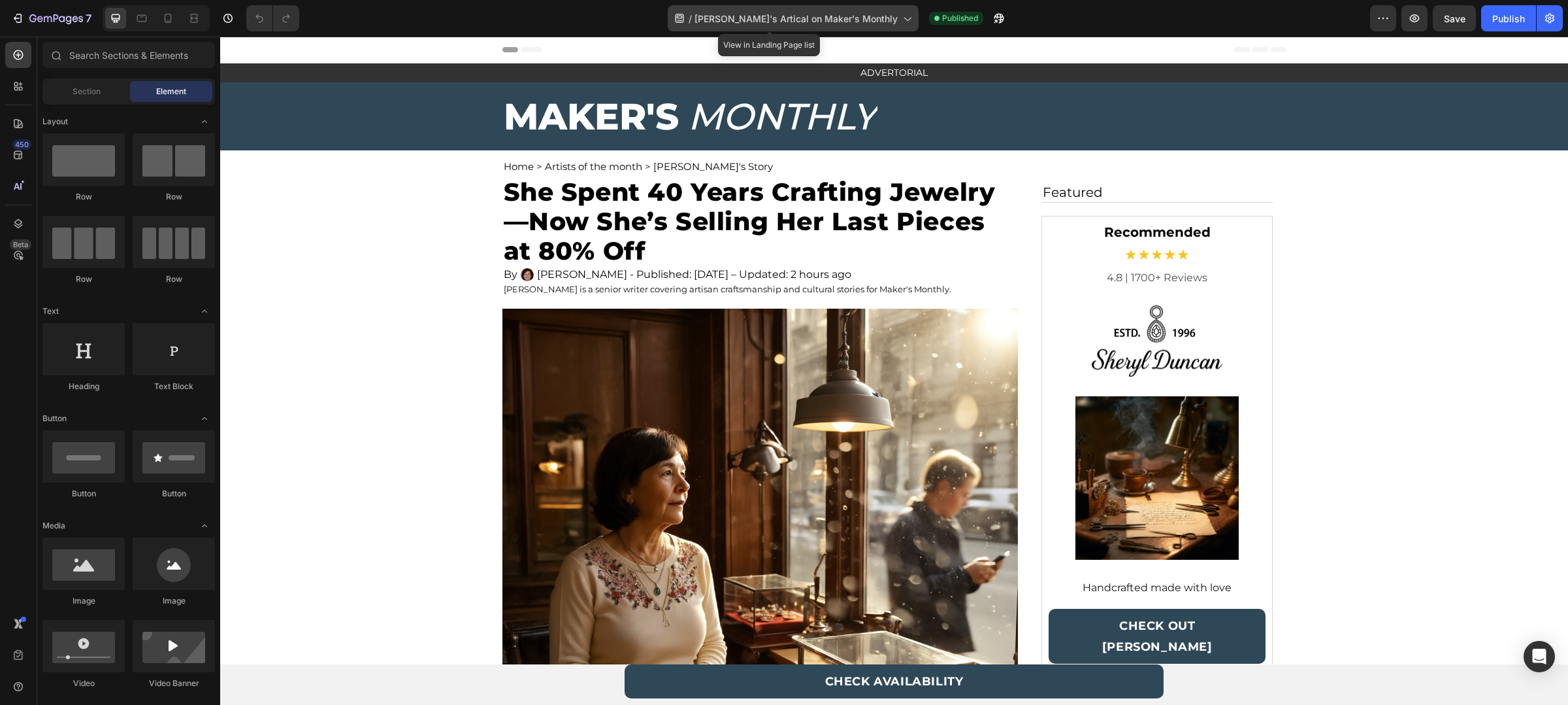
click at [730, 16] on span "[PERSON_NAME]'s Artical on Maker's Monthly" at bounding box center [797, 18] width 204 height 14
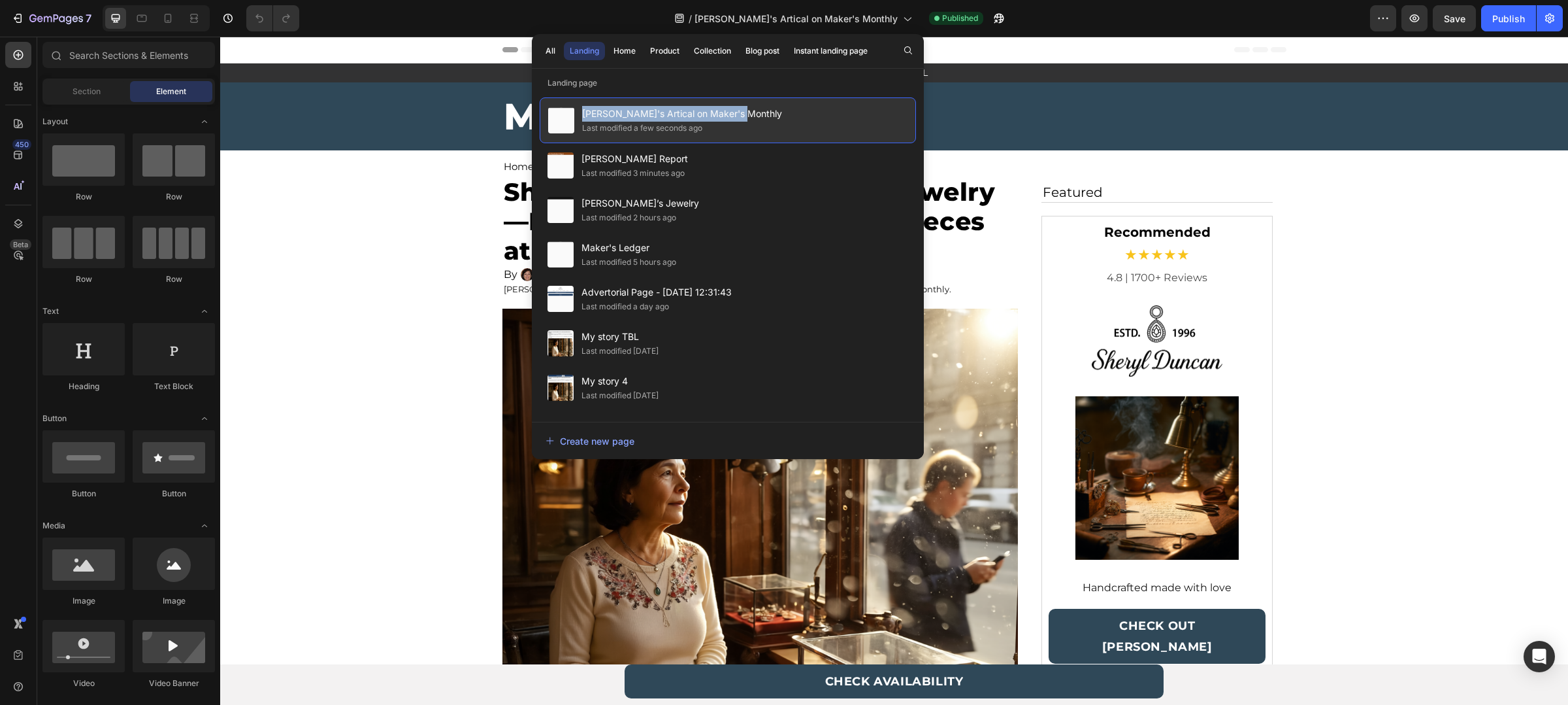
drag, startPoint x: 739, startPoint y: 112, endPoint x: 580, endPoint y: 109, distance: 159.0
click at [580, 109] on div "Sheryl's Artical on Maker's Monthly Last modified a few seconds ago" at bounding box center [728, 119] width 376 height 46
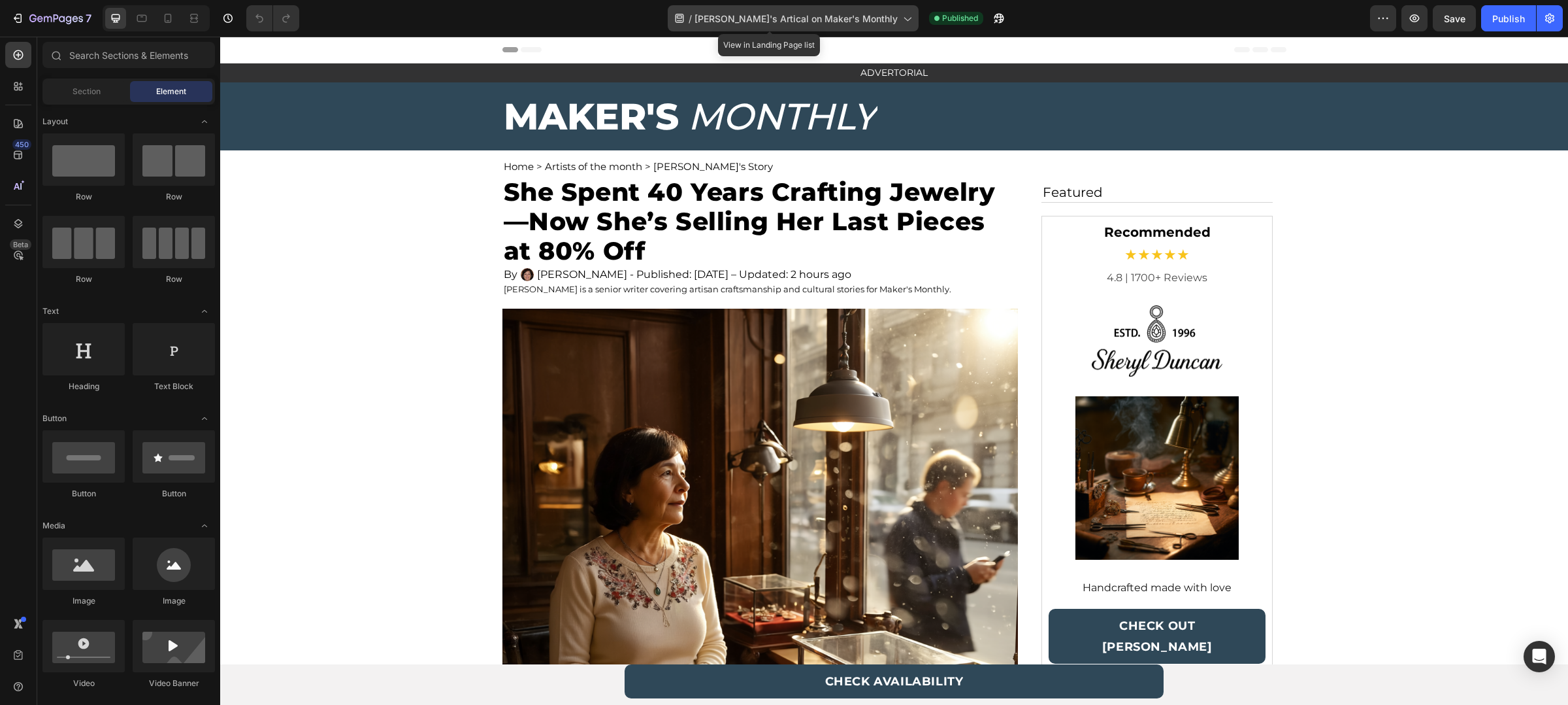
click at [754, 25] on div "/ Sheryl's Artical on Maker's Monthly" at bounding box center [793, 17] width 251 height 26
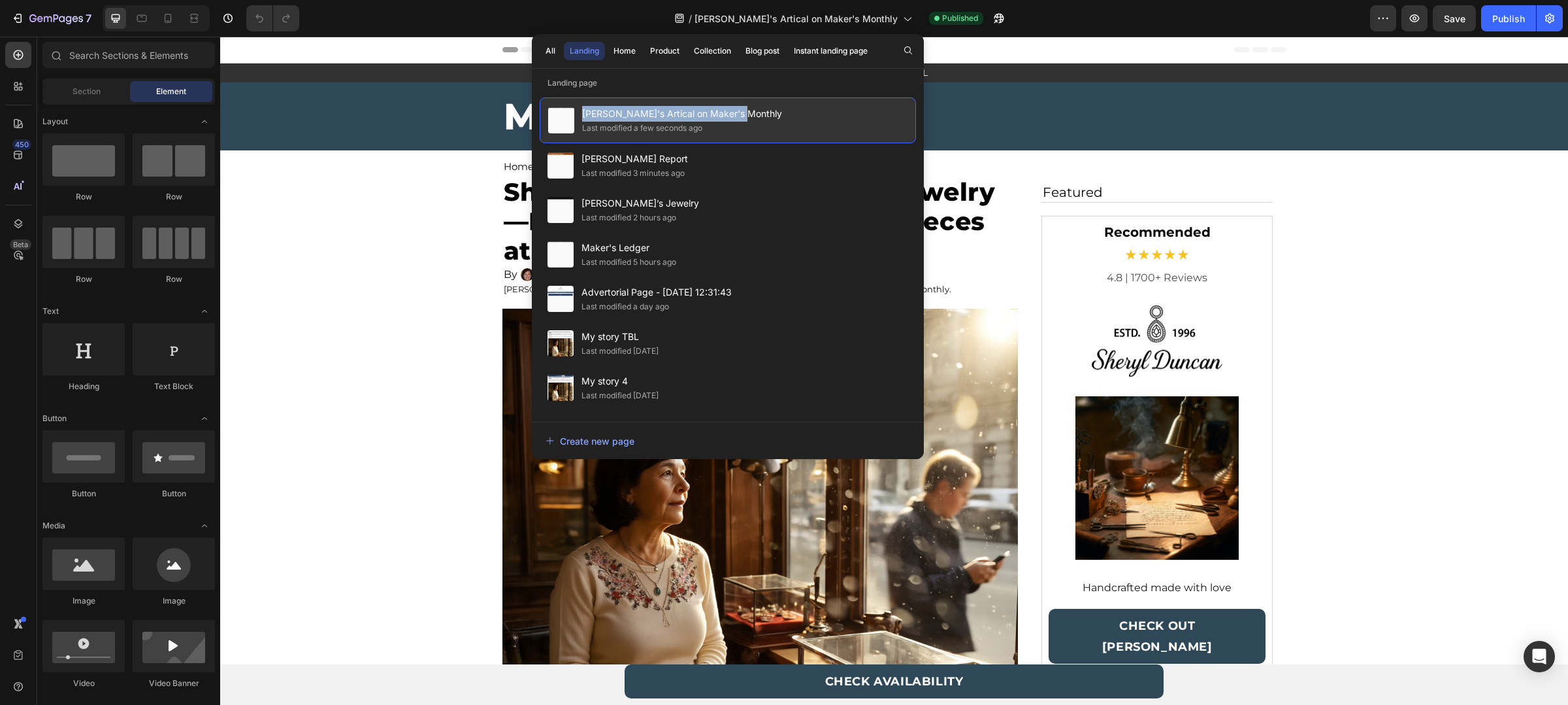
copy span "Sheryl's Artical on Maker's Monthly"
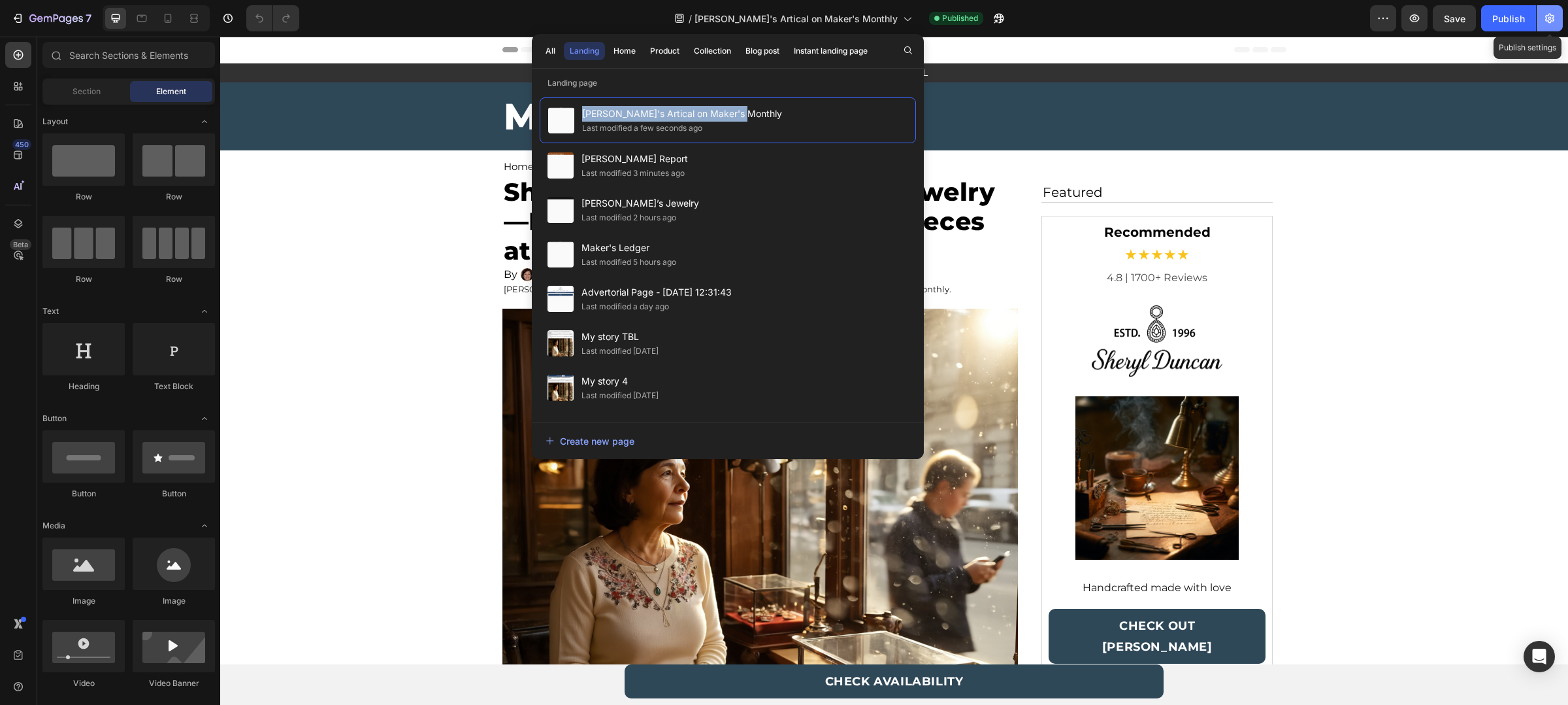
click at [1548, 25] on button "button" at bounding box center [1550, 17] width 26 height 26
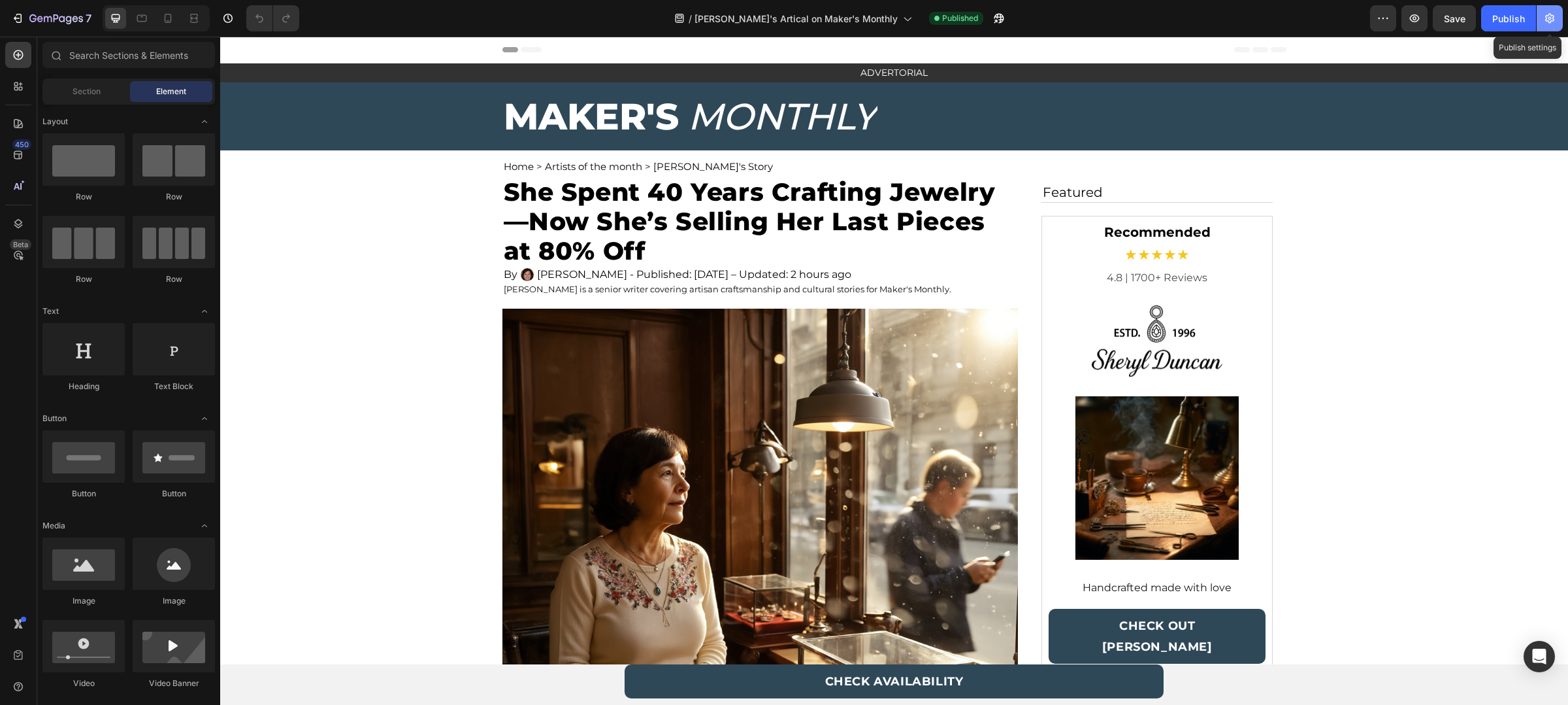
click at [1551, 16] on icon "button" at bounding box center [1550, 18] width 9 height 10
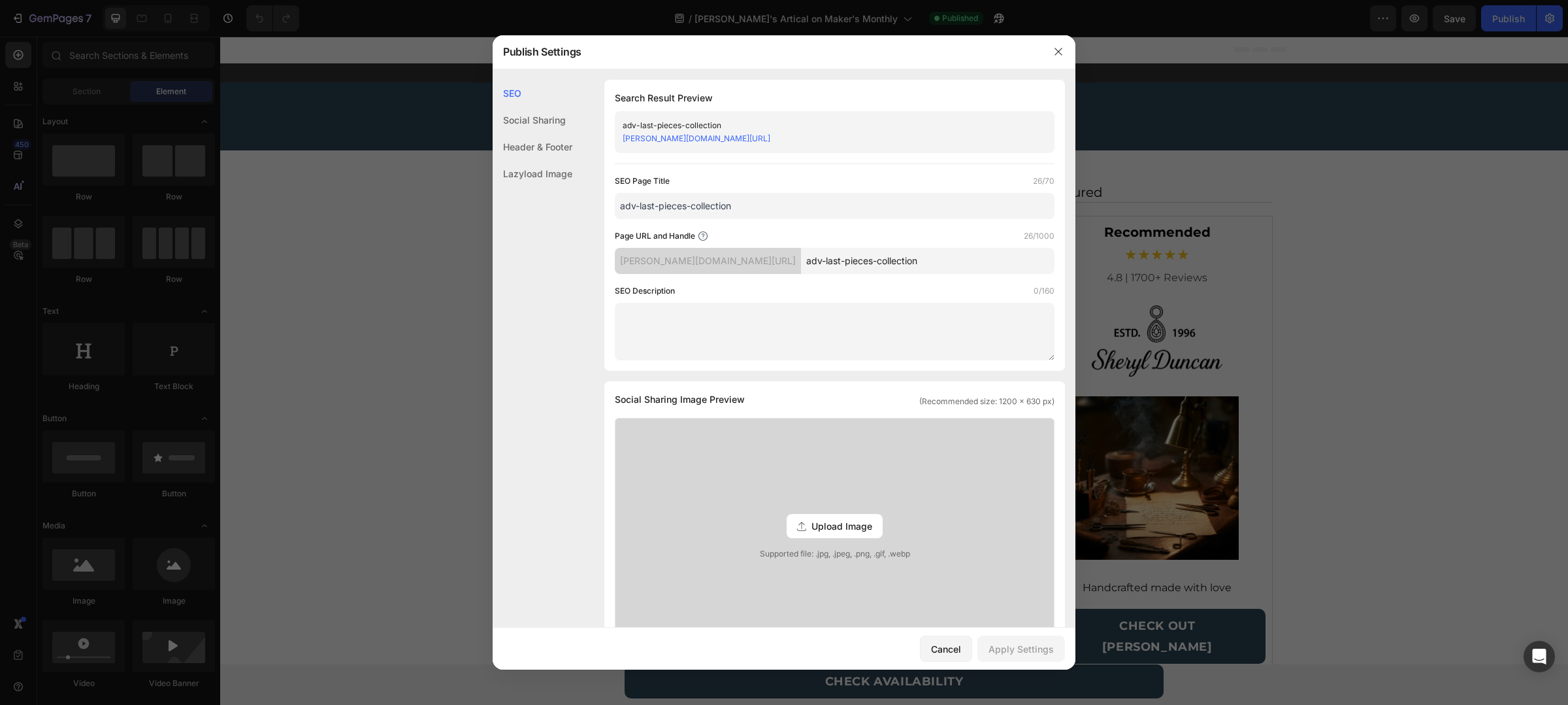
click at [754, 207] on input "adv-last-pieces-collection" at bounding box center [835, 206] width 440 height 26
paste input "Sheryl's Artical on Maker's Monthly"
click at [1028, 653] on div "Apply Settings" at bounding box center [1020, 649] width 65 height 14
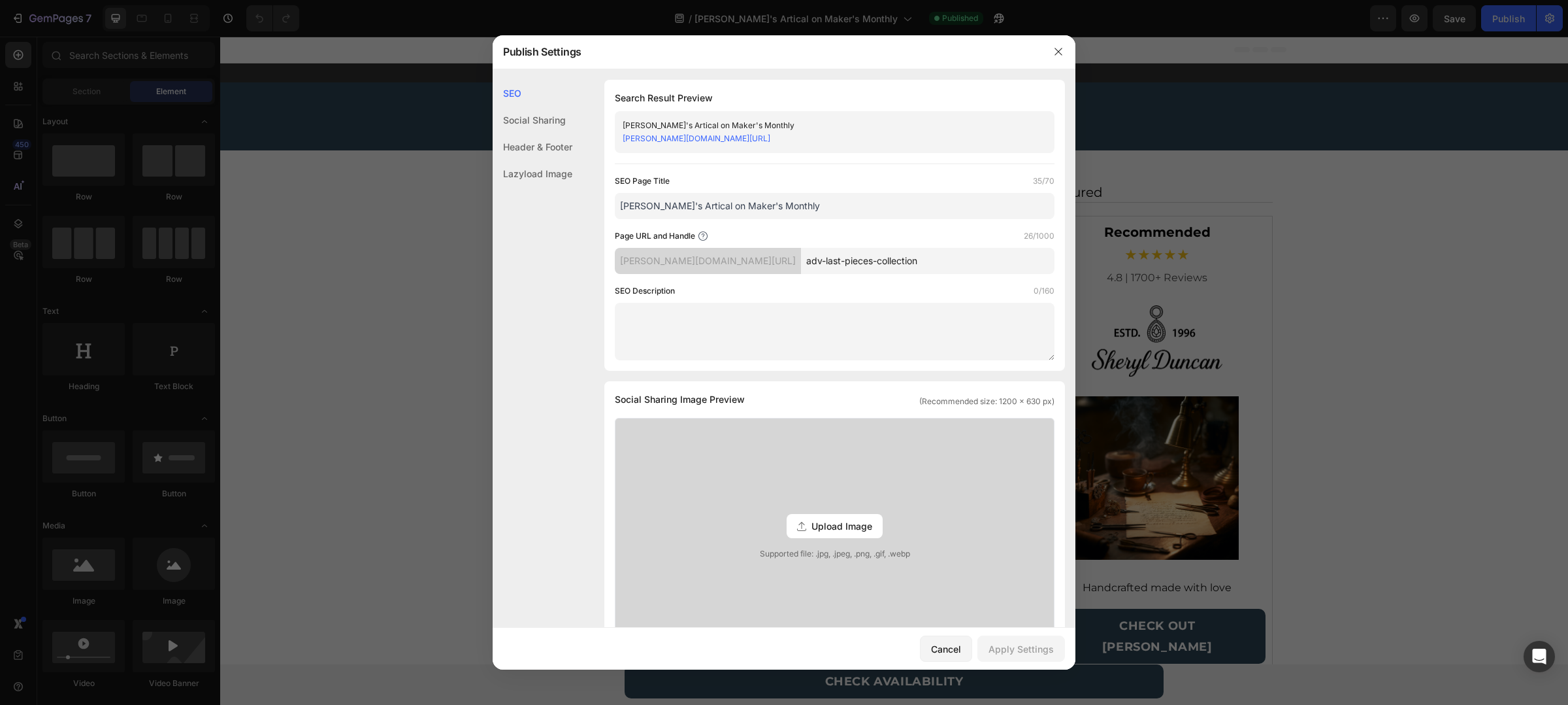
click at [674, 202] on input "Sheryl's Artical on Maker's Monthly" at bounding box center [835, 206] width 440 height 26
click at [1053, 651] on div "Apply Settings" at bounding box center [1020, 649] width 65 height 14
click at [821, 199] on input "Sheryl's Article on Maker's Monthly" at bounding box center [835, 206] width 440 height 26
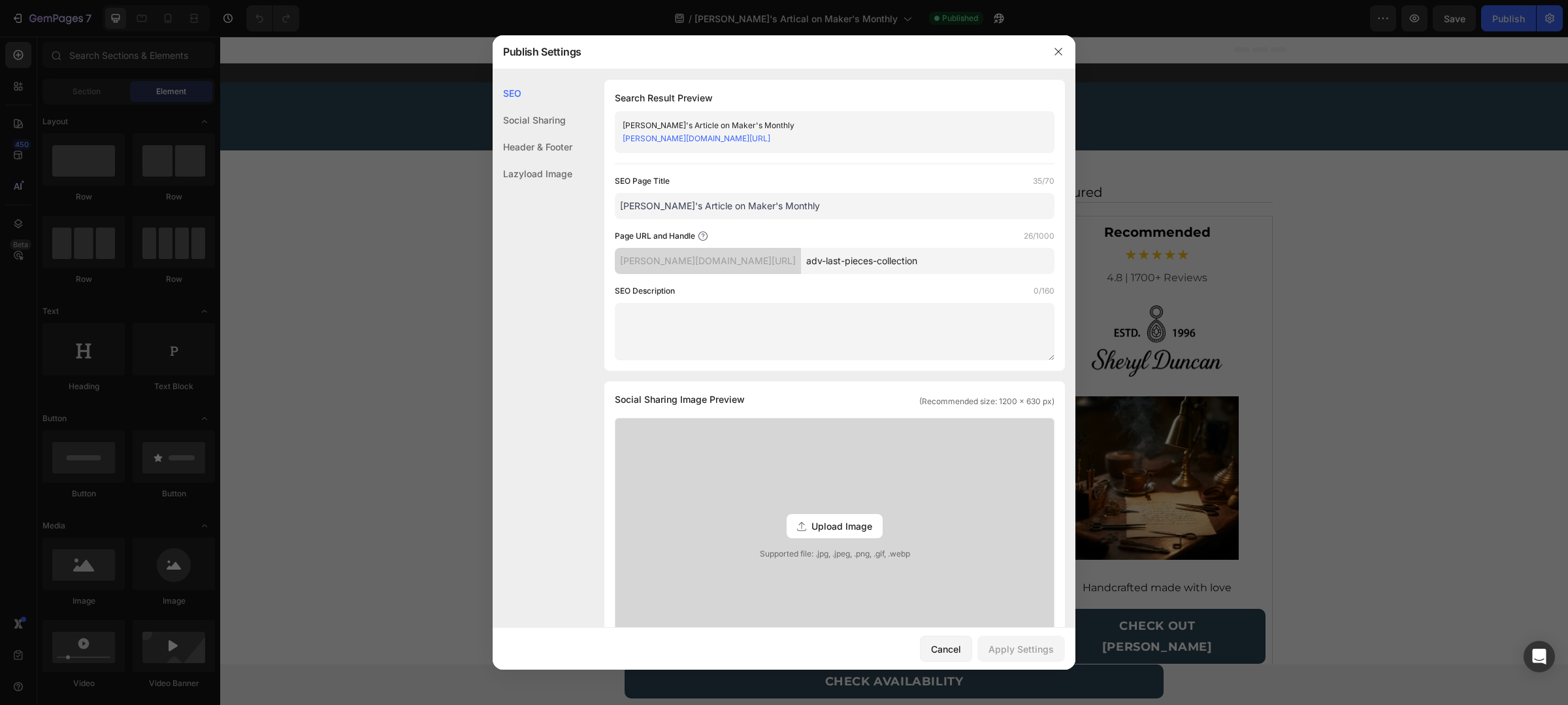
click at [821, 199] on input "Sheryl's Article on Maker's Monthly" at bounding box center [835, 206] width 440 height 26
click at [757, 211] on input "Maker's Month - Sheryl Duncan Story" at bounding box center [835, 206] width 440 height 26
click at [1029, 657] on button "Apply Settings" at bounding box center [1021, 648] width 87 height 26
click at [683, 207] on input "Maker's Month - Sheryl Duncan's Story" at bounding box center [835, 206] width 440 height 26
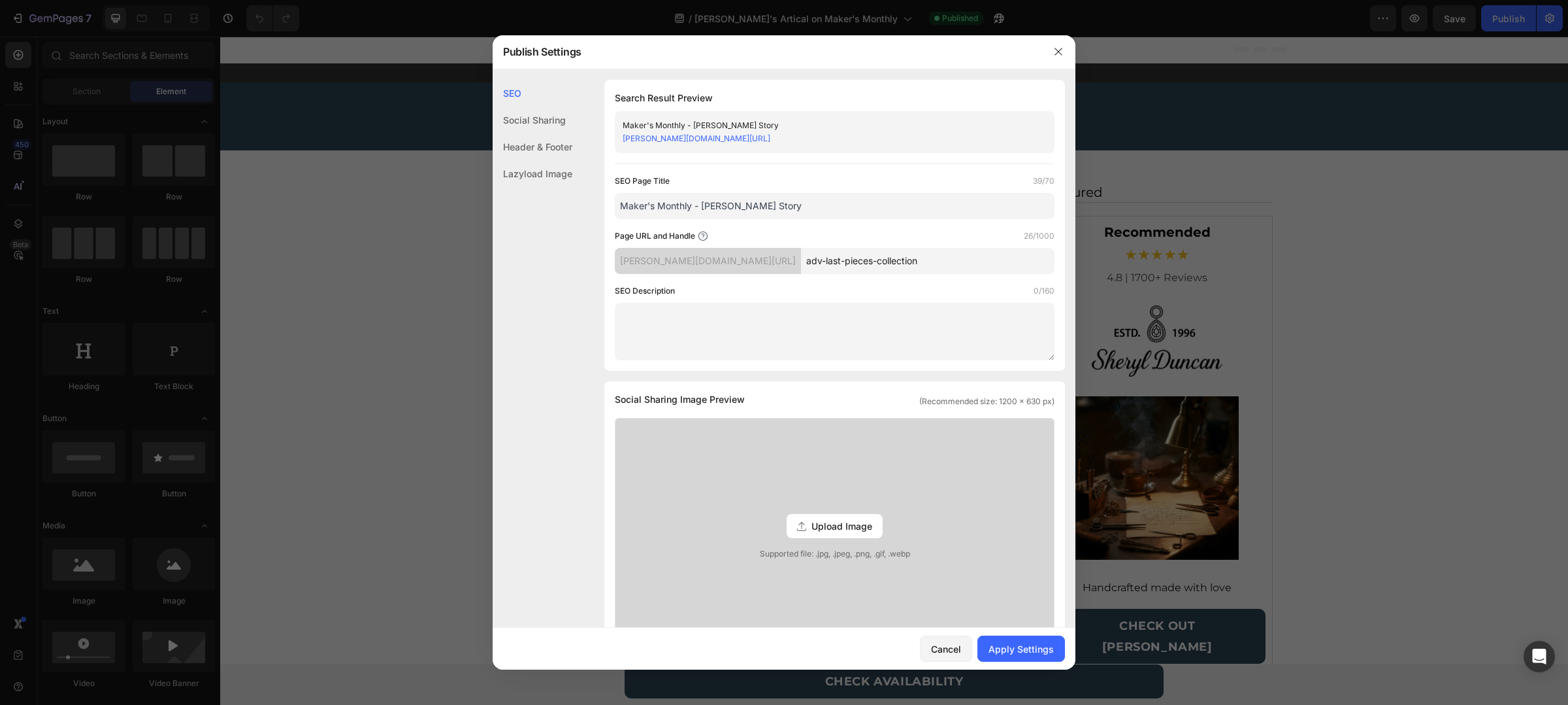
type input "Maker's Monthly - Sheryl Duncan's Story"
click at [1039, 667] on div "Cancel Apply Settings" at bounding box center [783, 648] width 582 height 42
click at [1039, 656] on div "Apply Settings" at bounding box center [1020, 649] width 65 height 14
click at [1063, 59] on button "button" at bounding box center [1059, 51] width 21 height 21
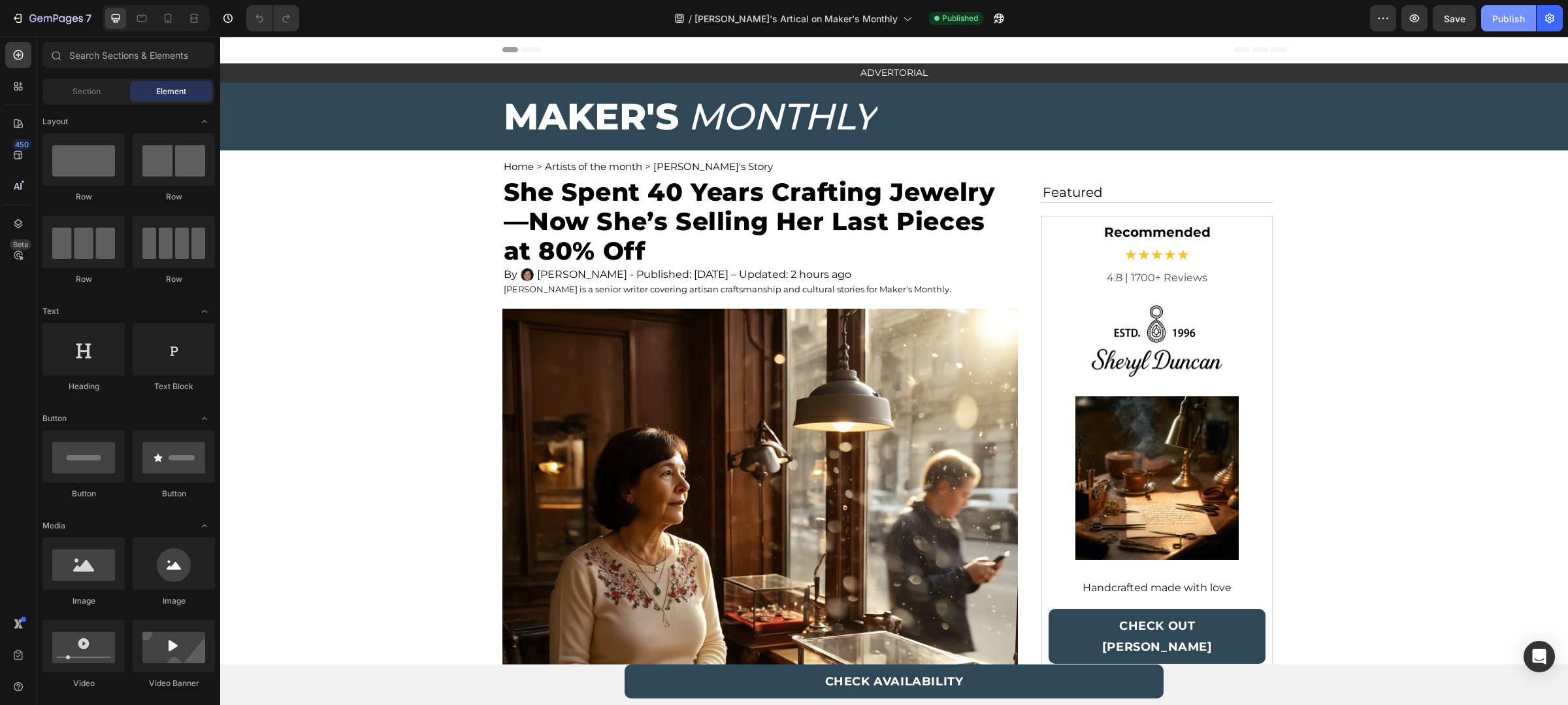
click at [1531, 25] on button "Publish" at bounding box center [1509, 17] width 55 height 26
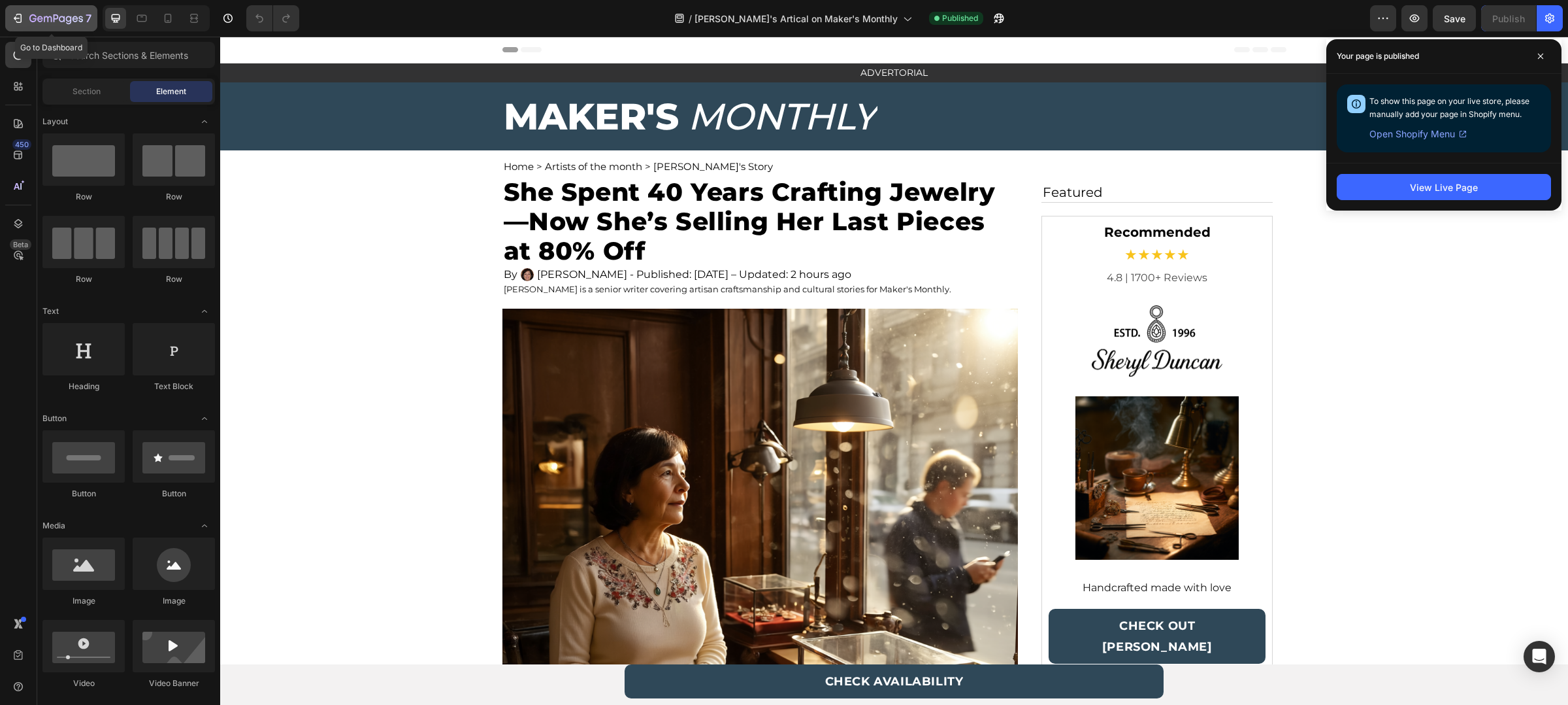
click at [10, 27] on button "7" at bounding box center [50, 17] width 92 height 26
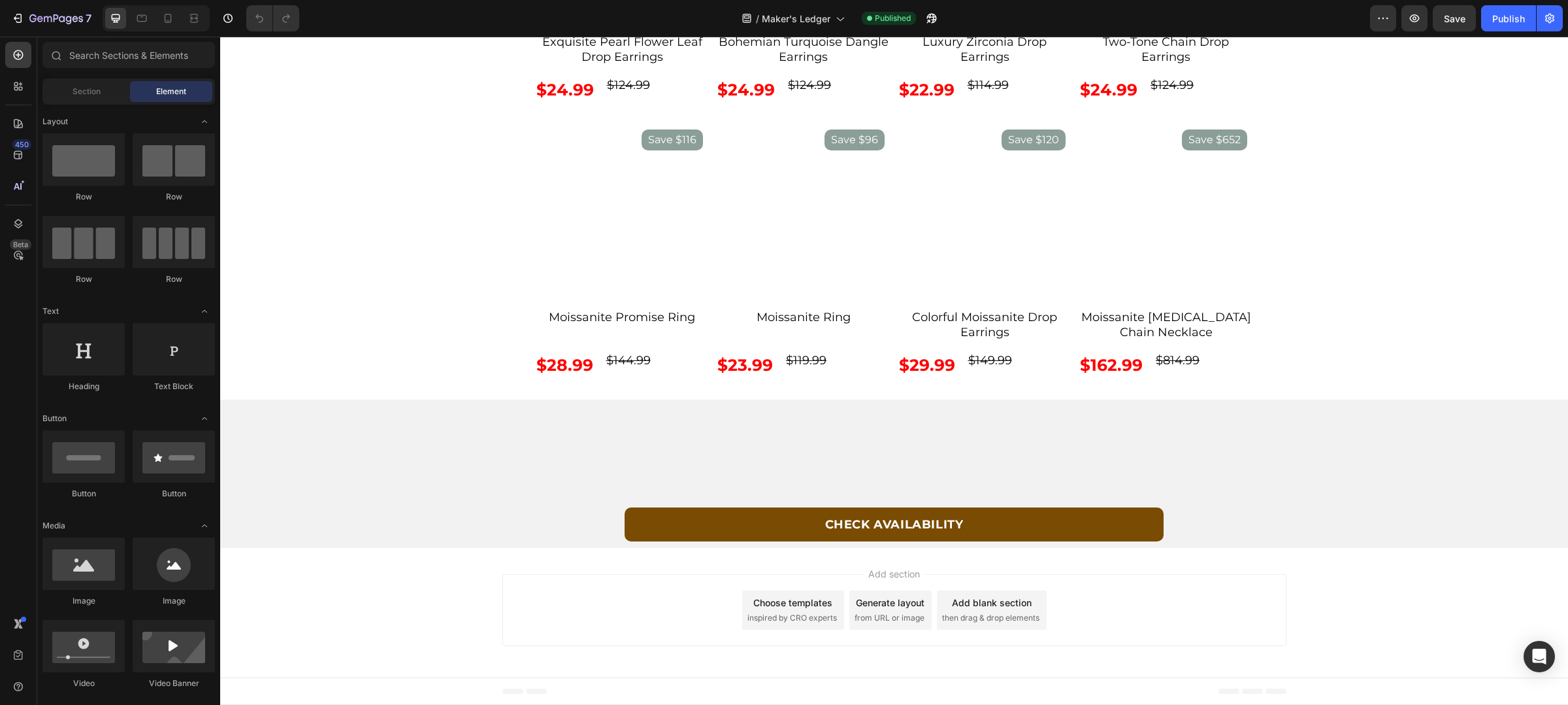
scroll to position [4801, 0]
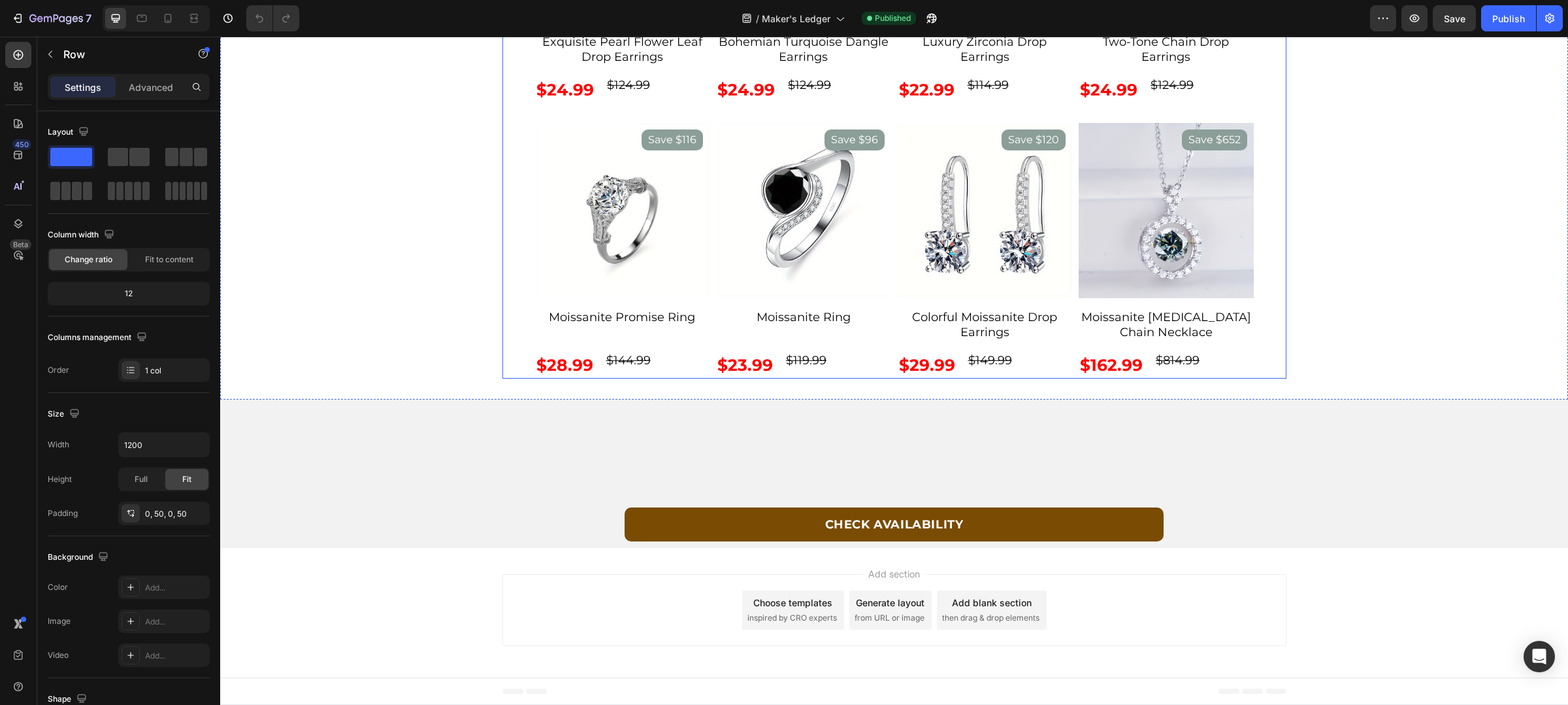
click at [515, 303] on div "Some of our Favorites Text Block 25 SAVE $100 Product Badge Product Images Exqu…" at bounding box center [894, 90] width 784 height 576
click at [147, 104] on div "Settings Advanced" at bounding box center [128, 92] width 183 height 37
click at [151, 93] on div "Advanced" at bounding box center [150, 87] width 65 height 21
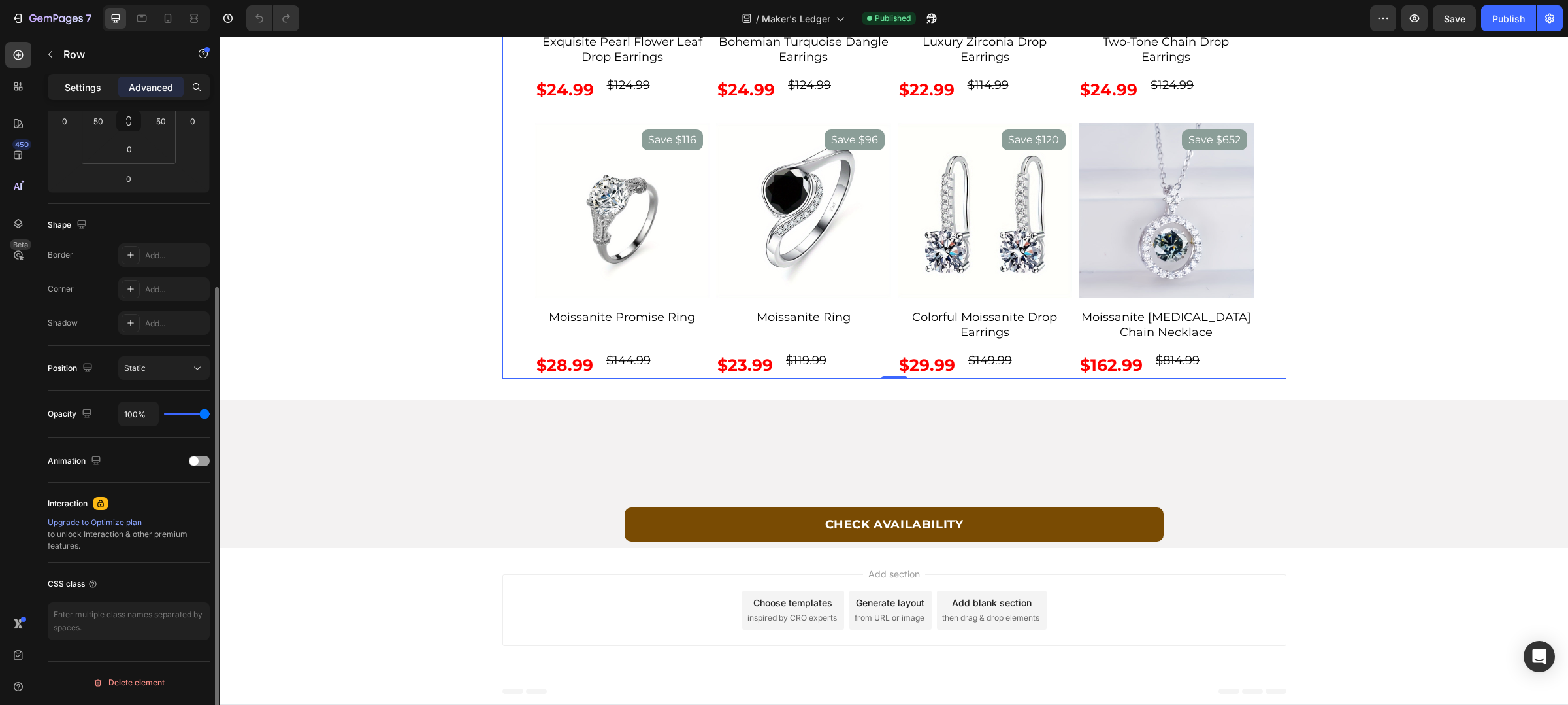
click at [98, 83] on p "Settings" at bounding box center [83, 87] width 37 height 14
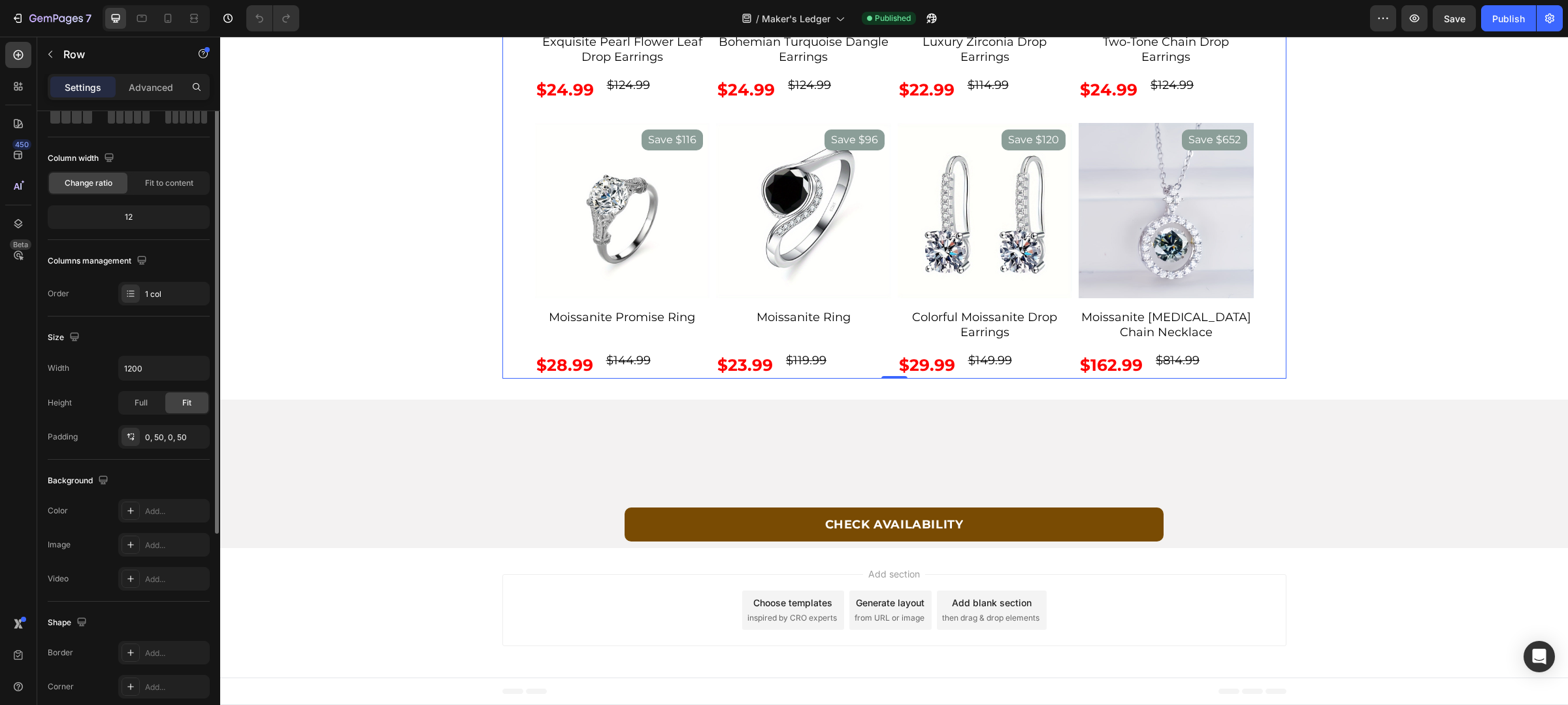
scroll to position [0, 0]
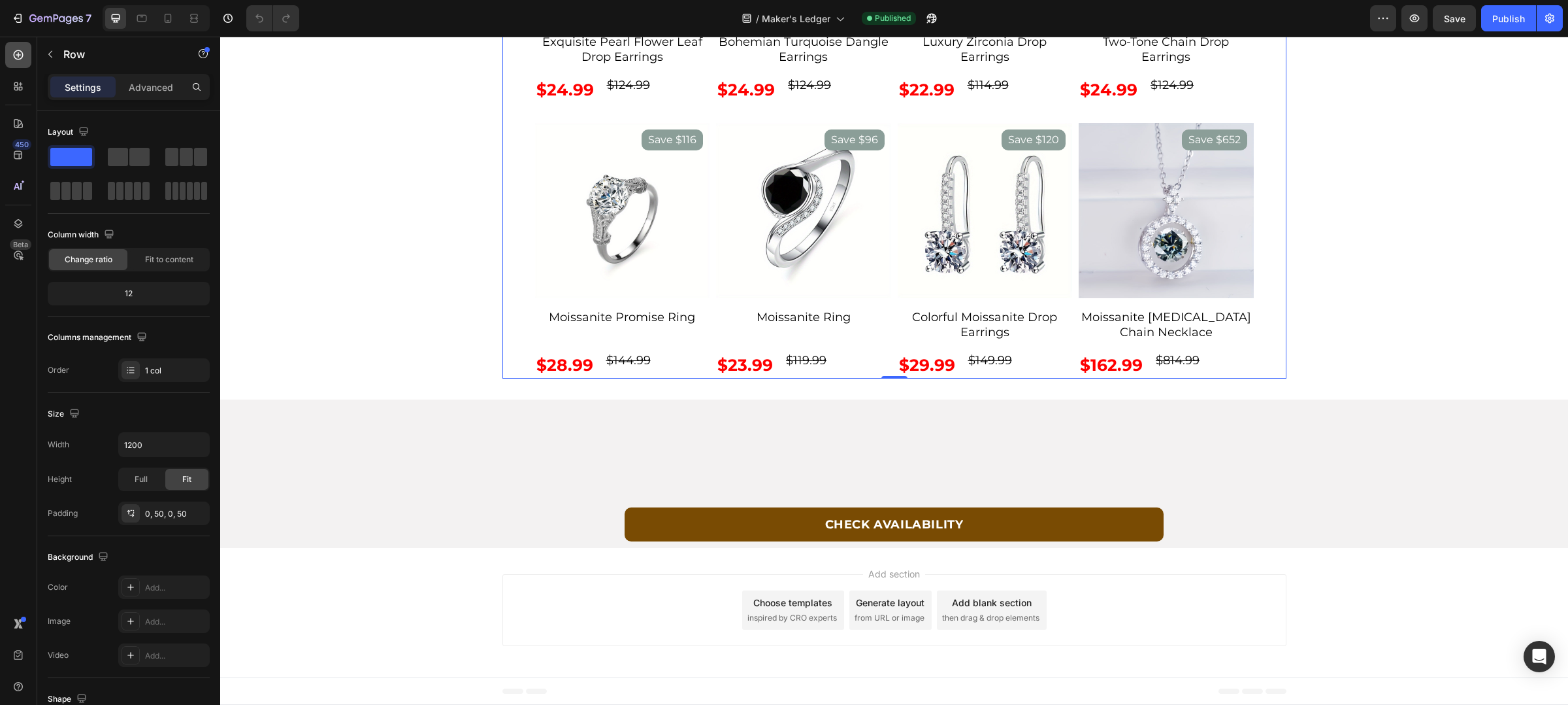
click at [19, 64] on div at bounding box center [17, 54] width 26 height 26
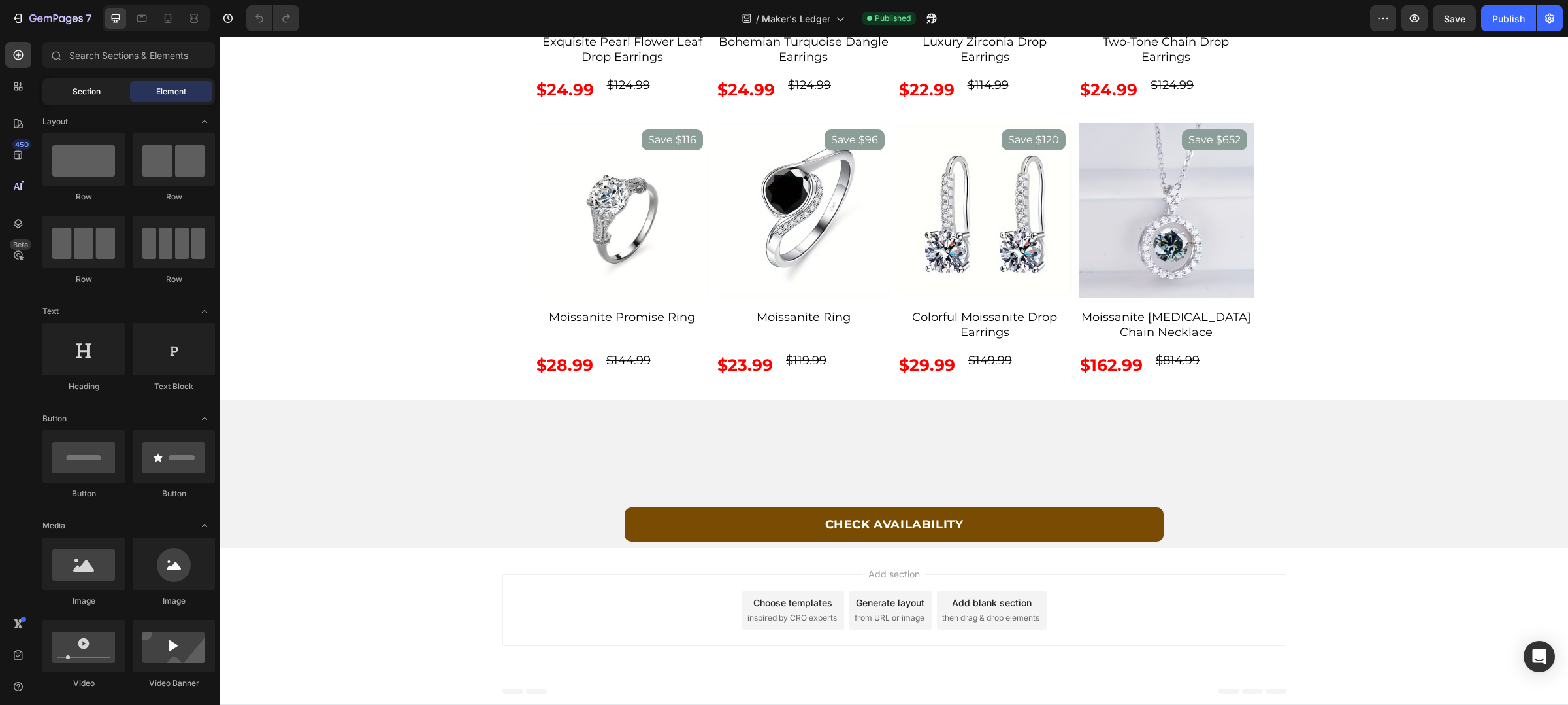
click at [90, 96] on span "Section" at bounding box center [86, 91] width 28 height 12
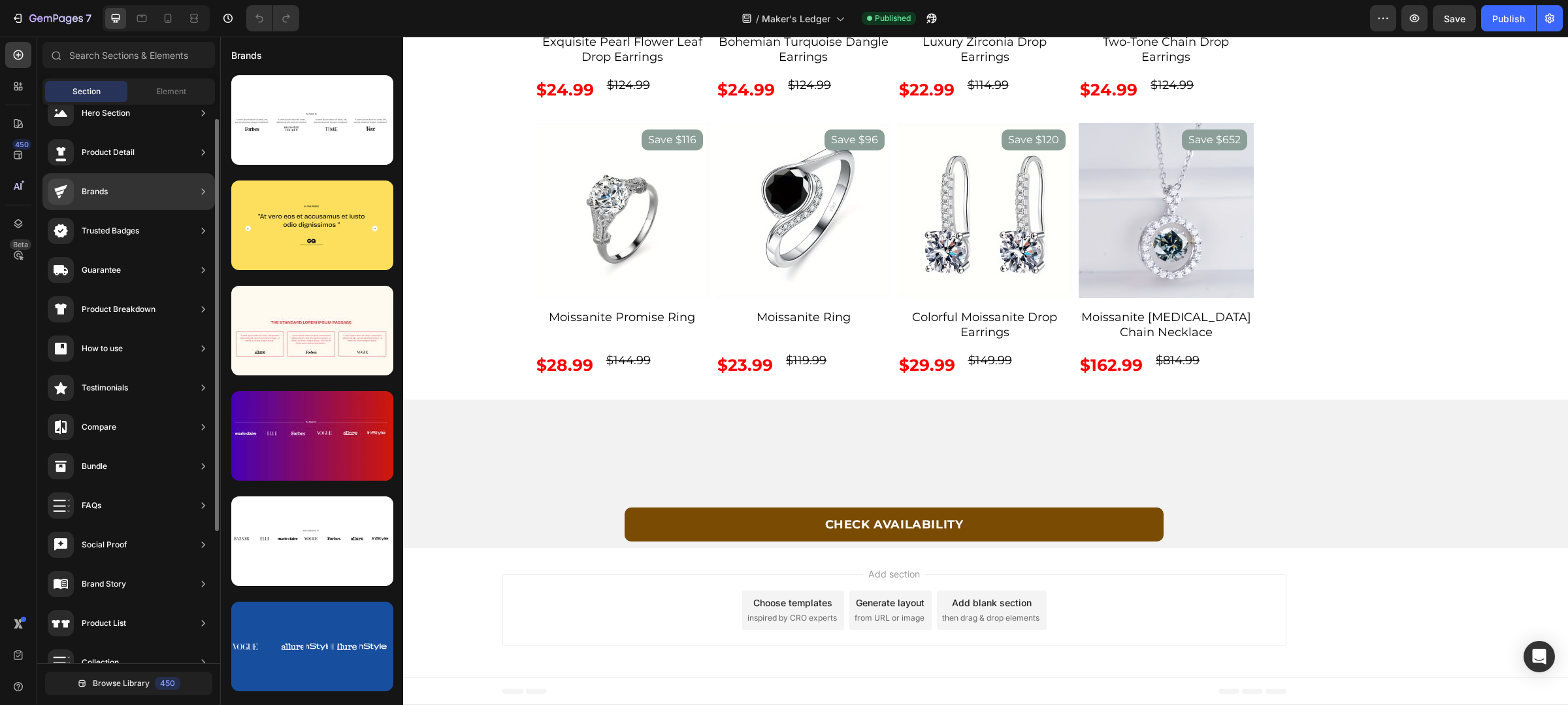
scroll to position [80, 0]
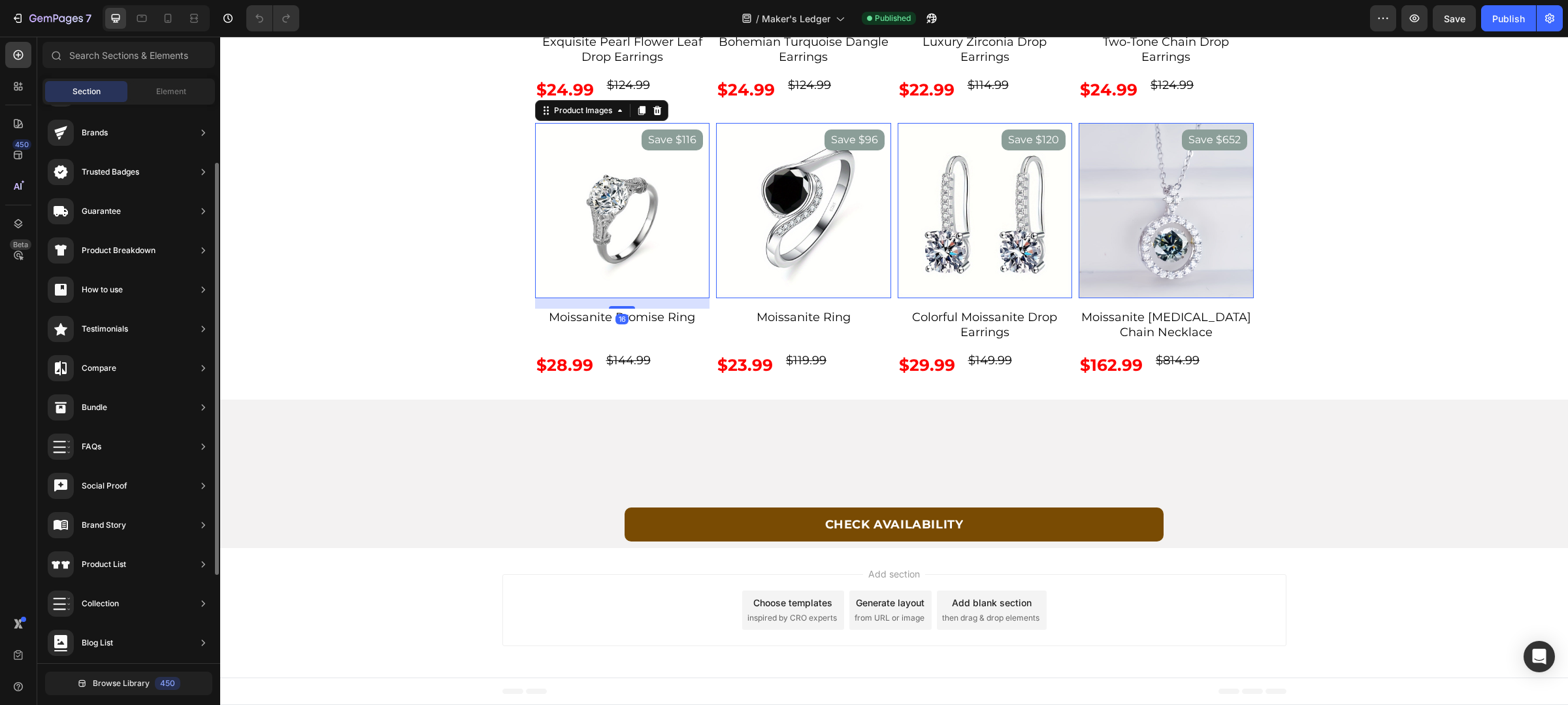
click at [669, 298] on img at bounding box center [622, 210] width 175 height 176
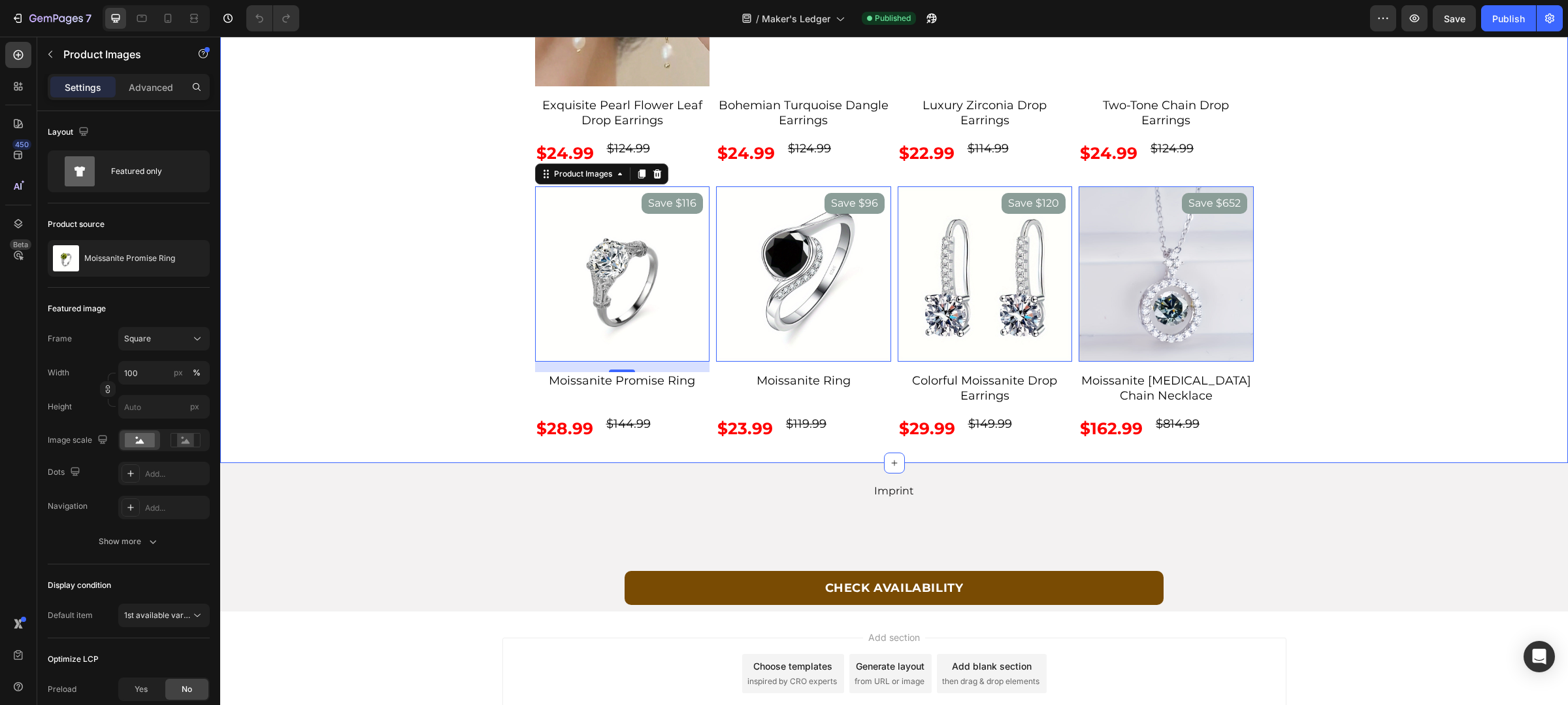
scroll to position [5020, 0]
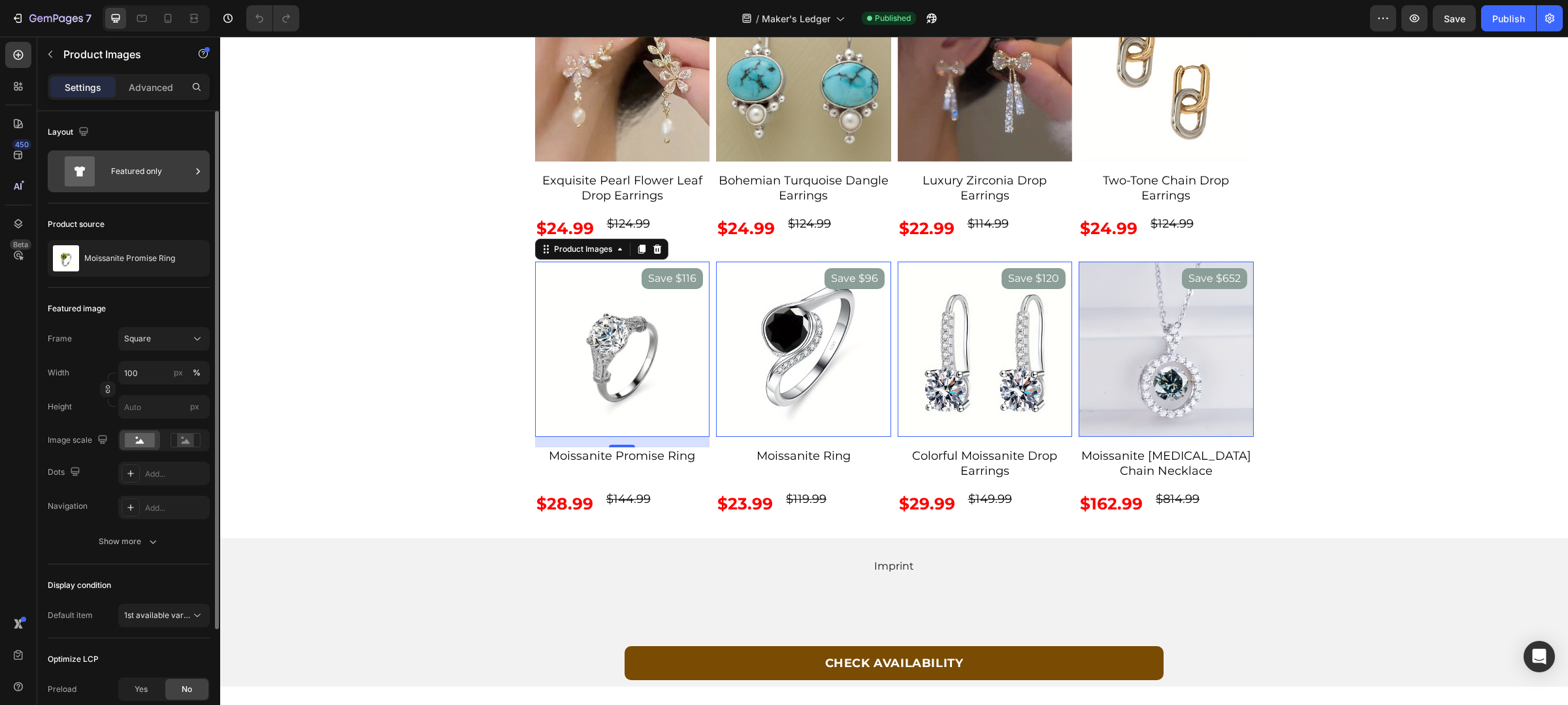
click at [122, 168] on div "Featured only" at bounding box center [151, 171] width 79 height 30
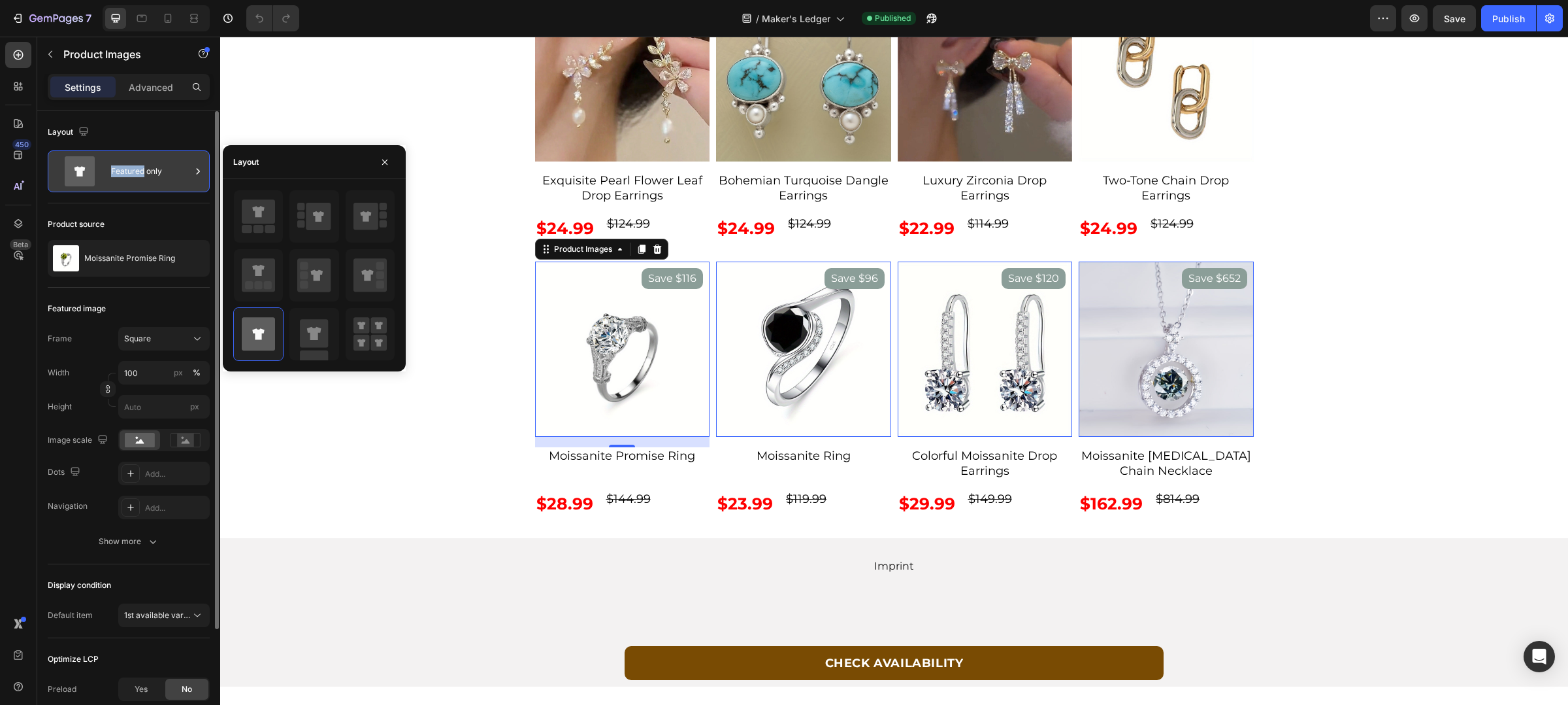
click at [122, 168] on div "Featured only" at bounding box center [151, 171] width 79 height 30
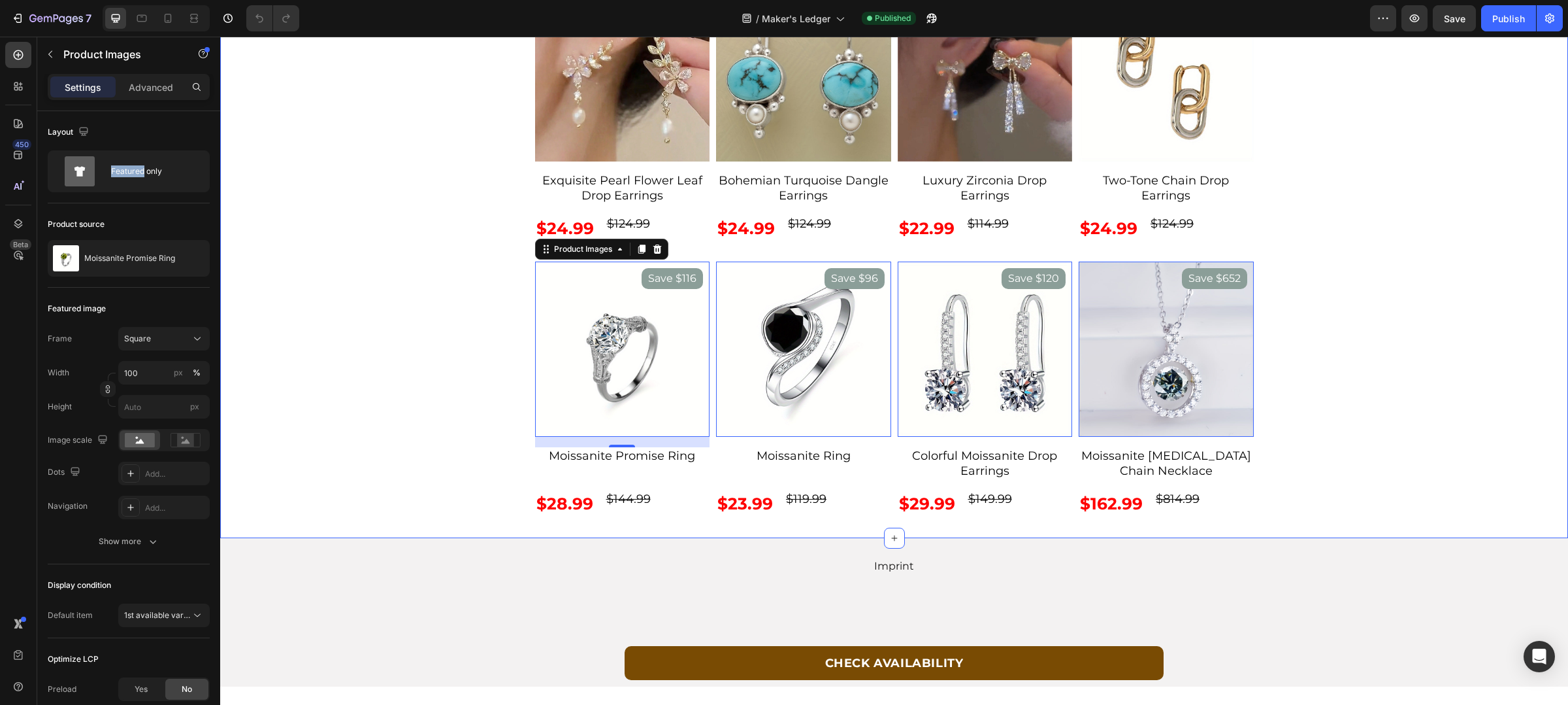
scroll to position [4883, 0]
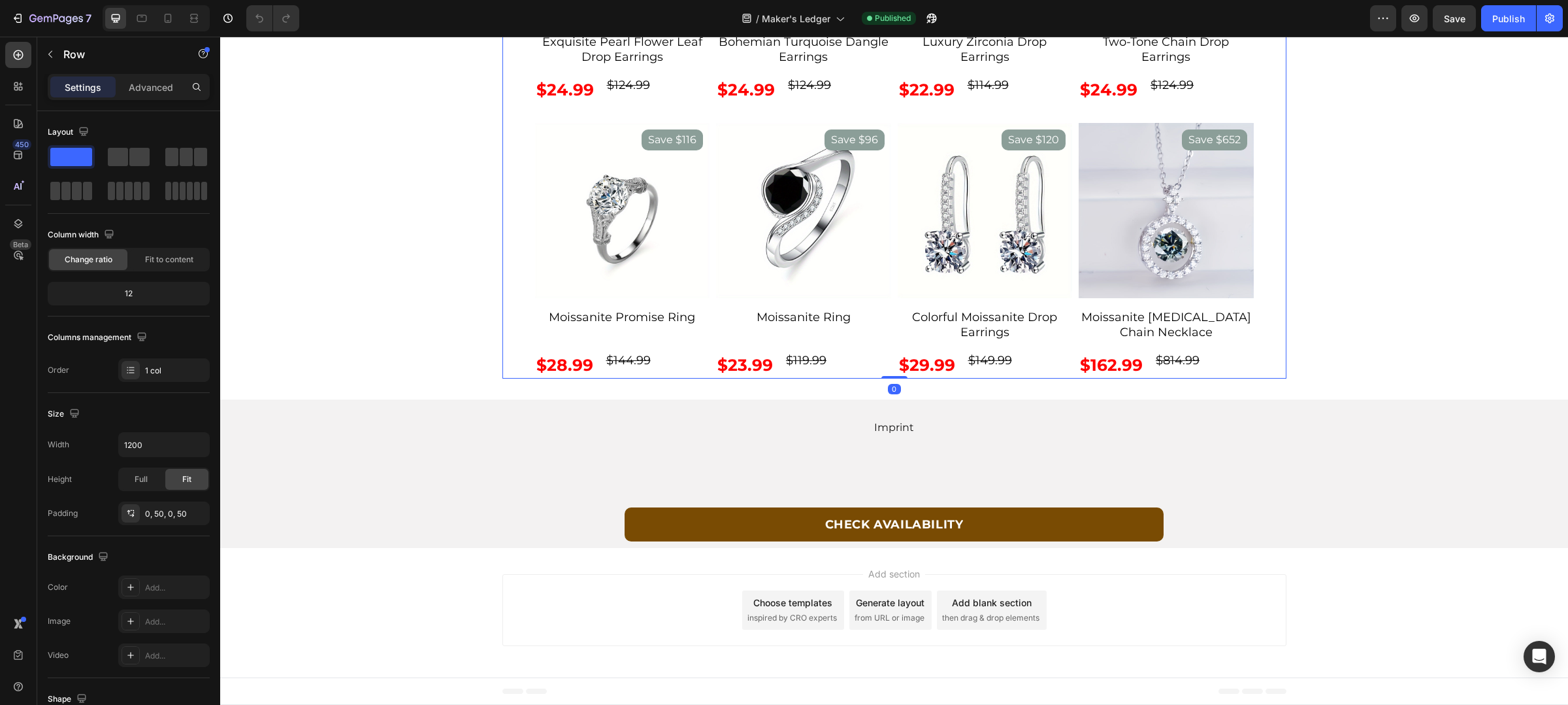
click at [821, 115] on div "Some of our Favorites Text Block SAVE $100 Product Badge Product Images Exquisi…" at bounding box center [894, 90] width 719 height 576
click at [140, 250] on div "Fit to content" at bounding box center [169, 260] width 78 height 21
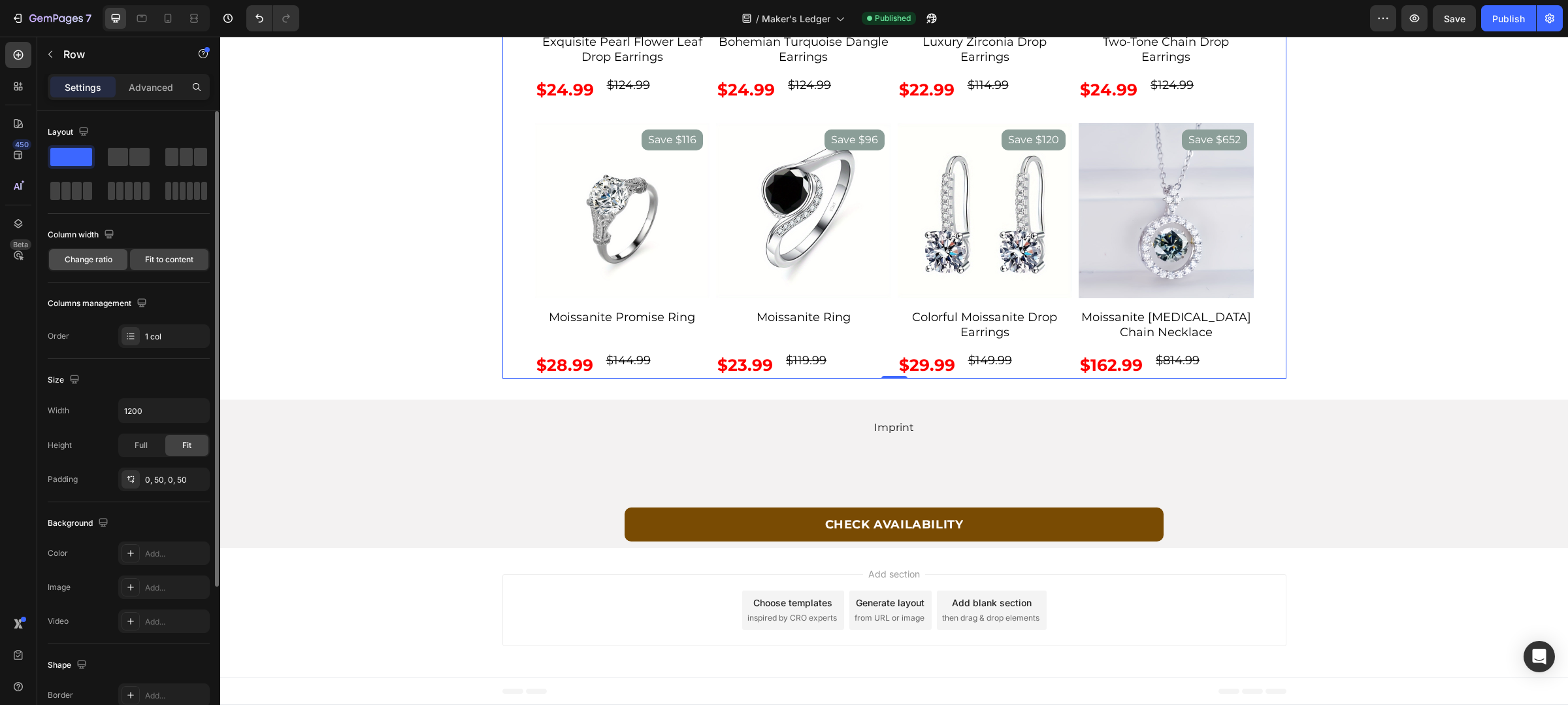
click at [90, 258] on span "Change ratio" at bounding box center [88, 260] width 47 height 12
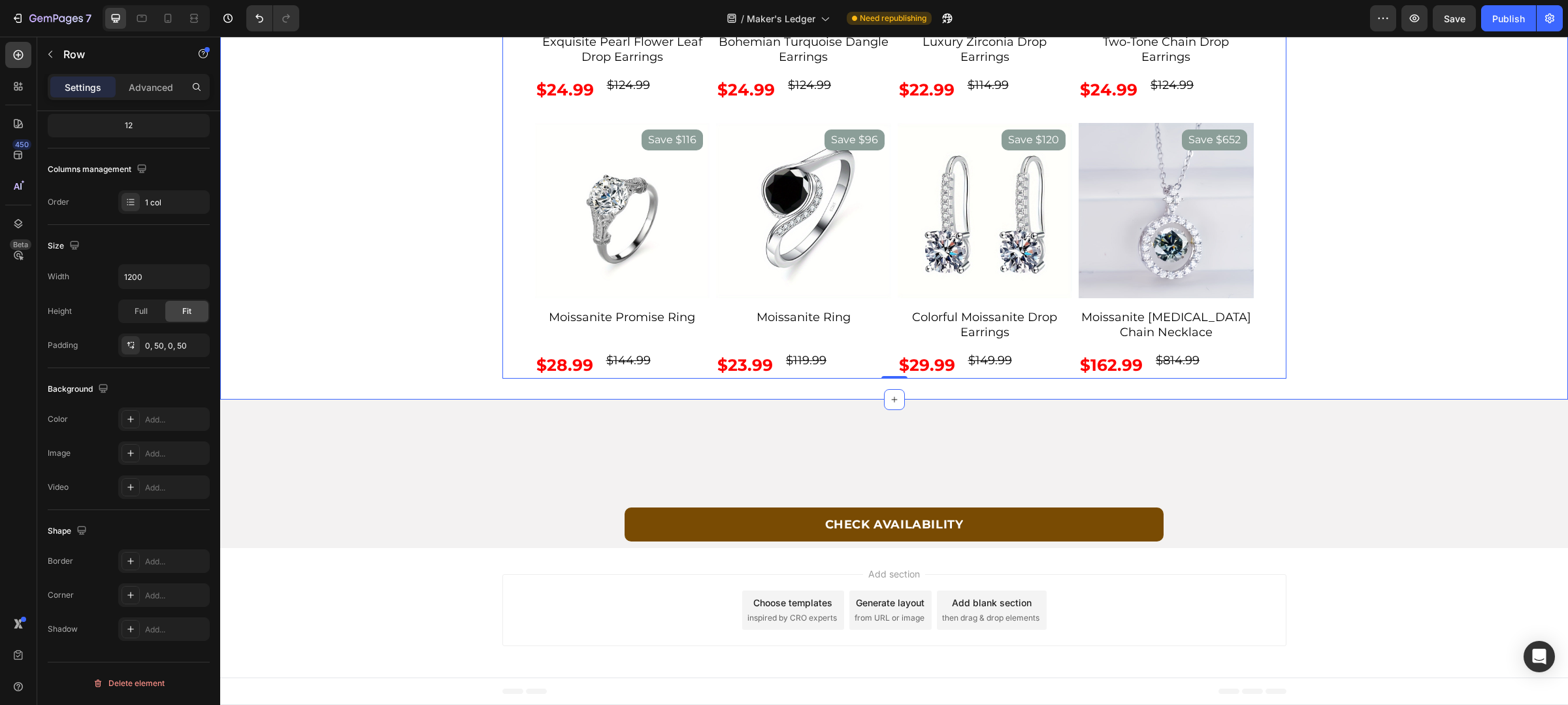
scroll to position [4829, 0]
click at [535, 378] on div "Some of our Favorites Text Block SAVE $100 Product Badge Product Images Exquisi…" at bounding box center [894, 90] width 719 height 576
click at [507, 292] on div "Some of our Favorites Text Block SAVE $100 Product Badge Product Images Exquisi…" at bounding box center [894, 90] width 784 height 576
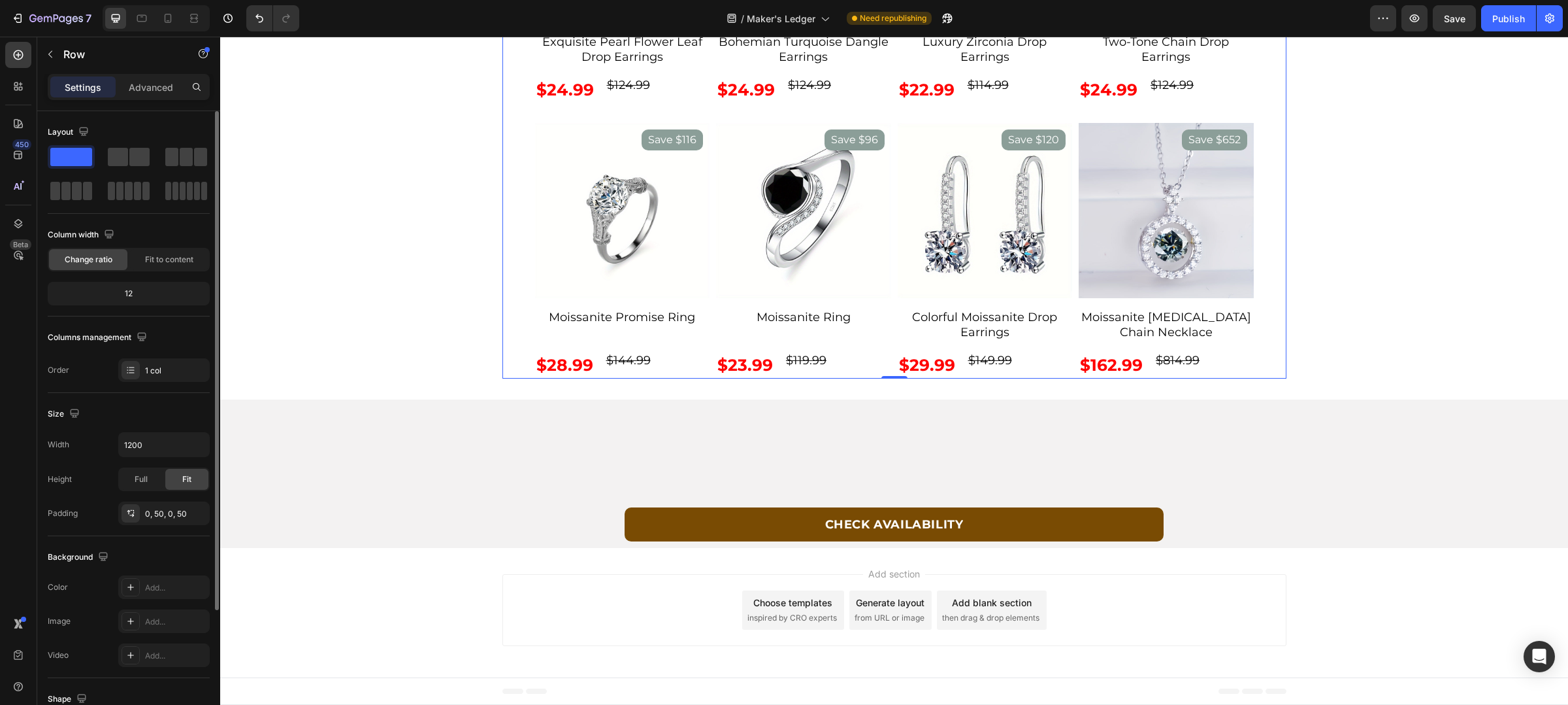
click at [144, 297] on div "12" at bounding box center [129, 293] width 157 height 18
click at [140, 297] on div "12" at bounding box center [129, 293] width 157 height 18
click at [130, 295] on div "12" at bounding box center [129, 293] width 157 height 18
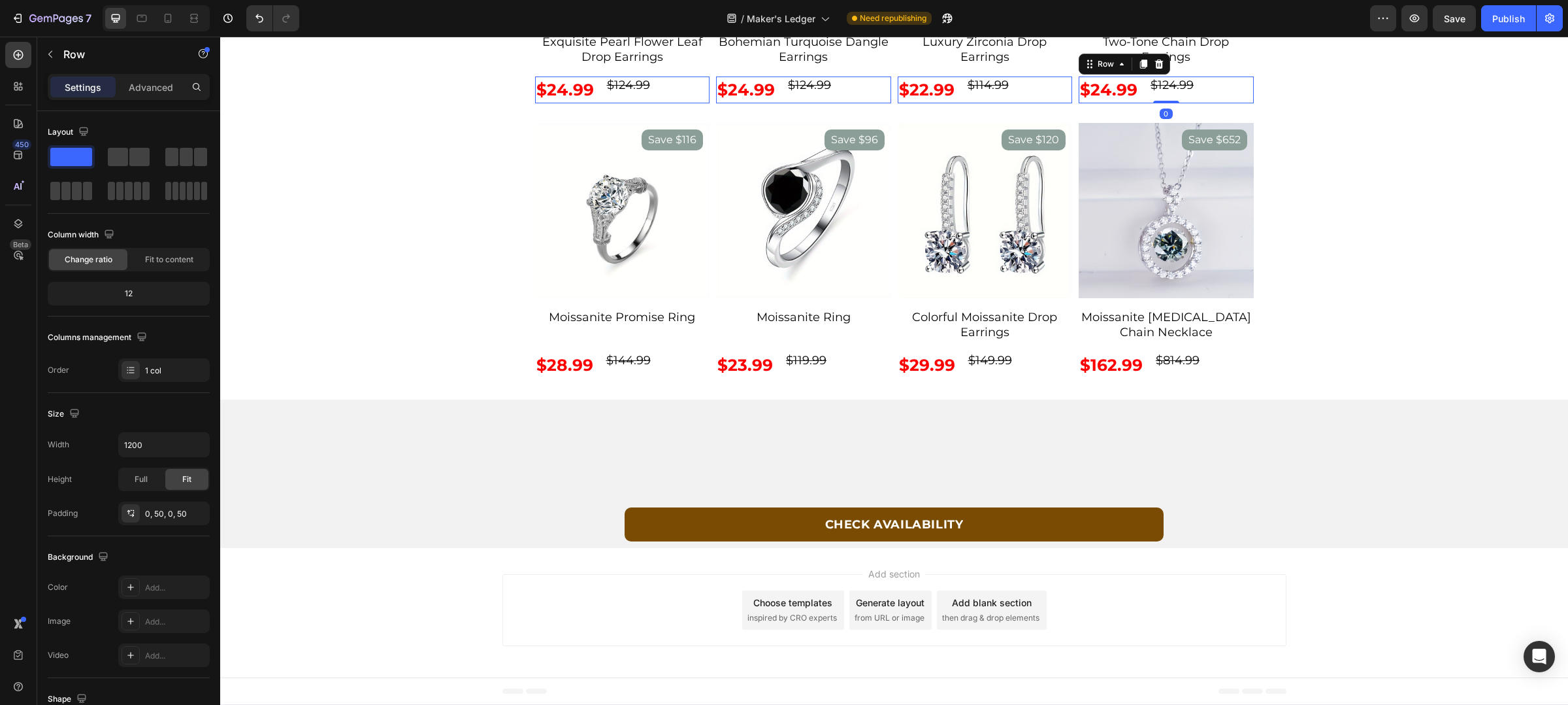
click at [710, 104] on div "$24.99 Product Price Product Price $124.99 Product Price Product Price Row 0" at bounding box center [622, 90] width 175 height 27
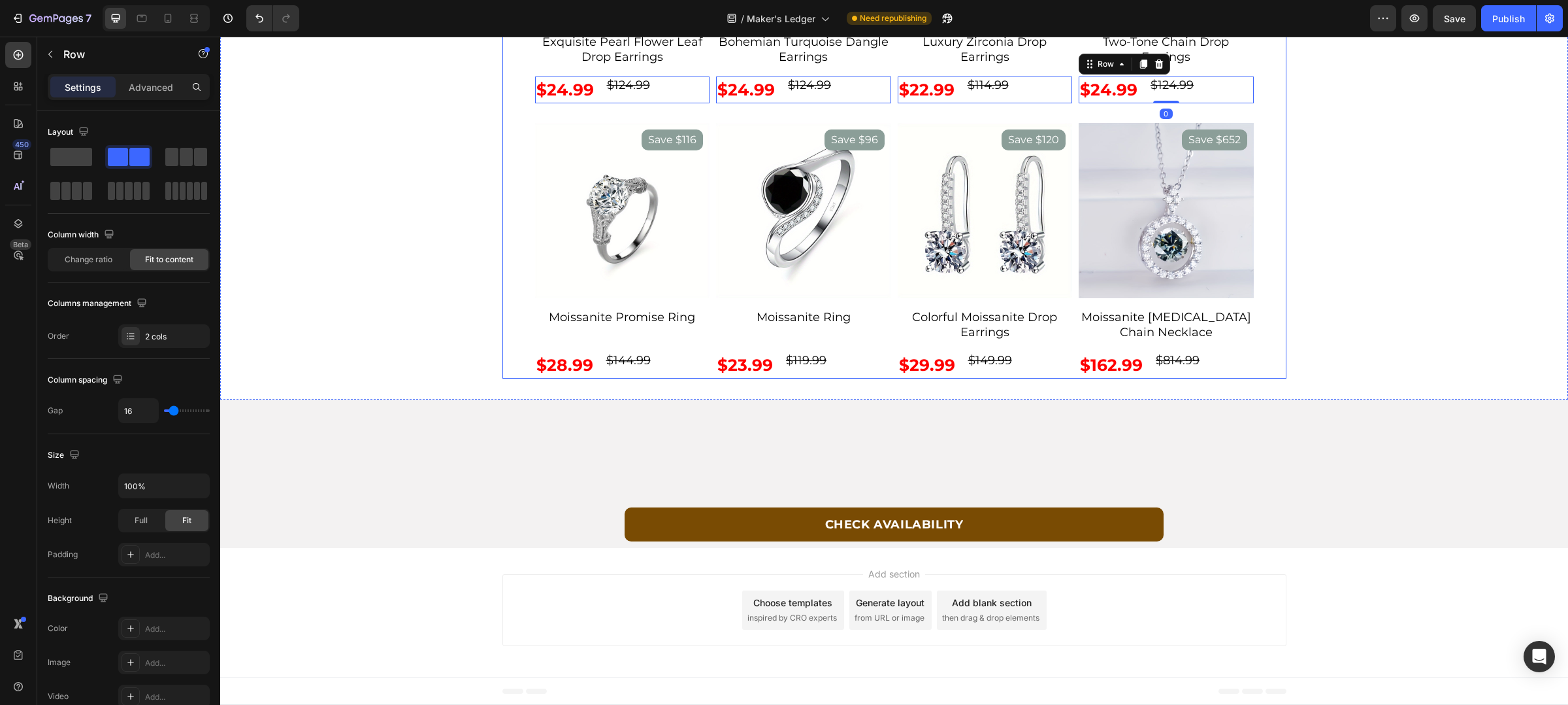
click at [1242, 378] on div "Some of our Favorites Text Block SAVE $100 Product Badge Product Images Exquisi…" at bounding box center [894, 90] width 719 height 576
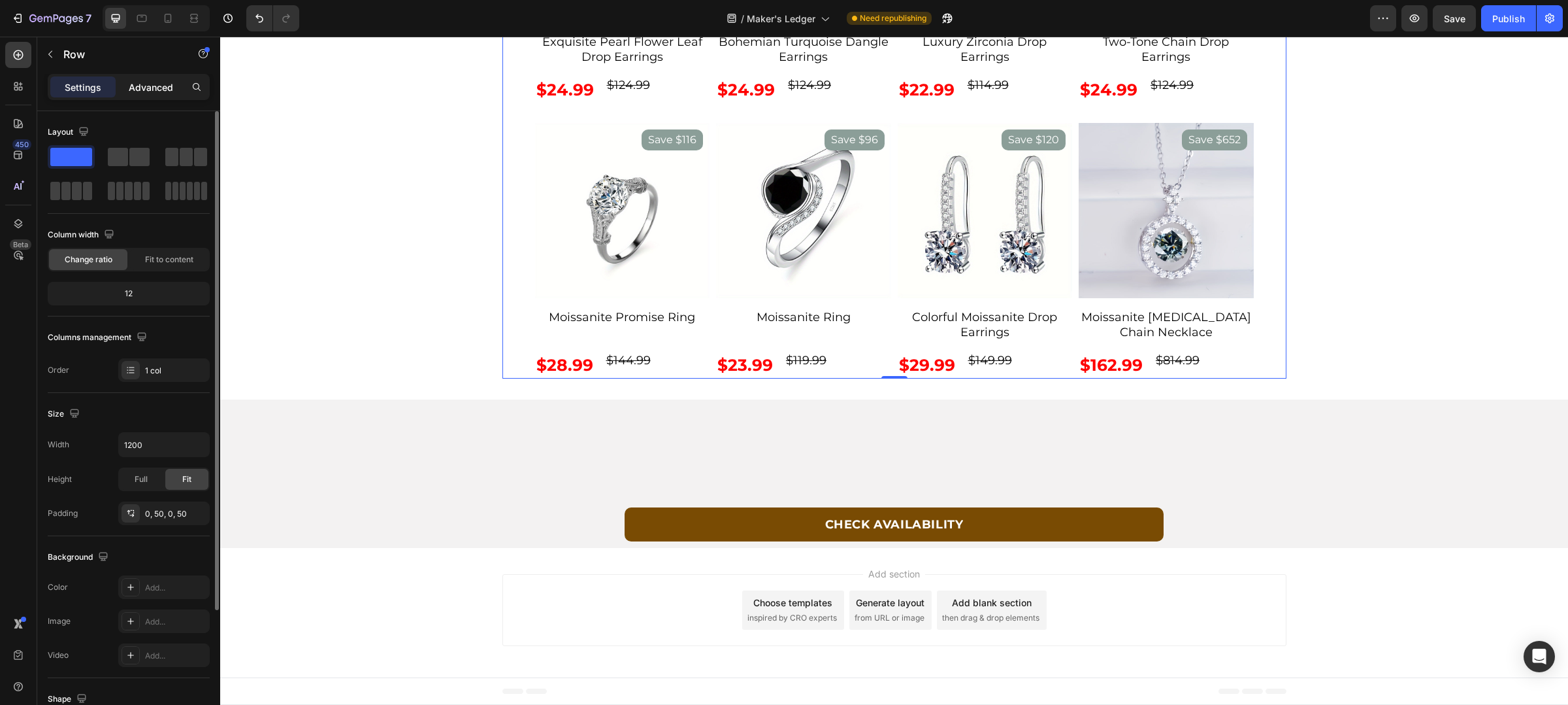
click at [159, 86] on p "Advanced" at bounding box center [151, 87] width 45 height 14
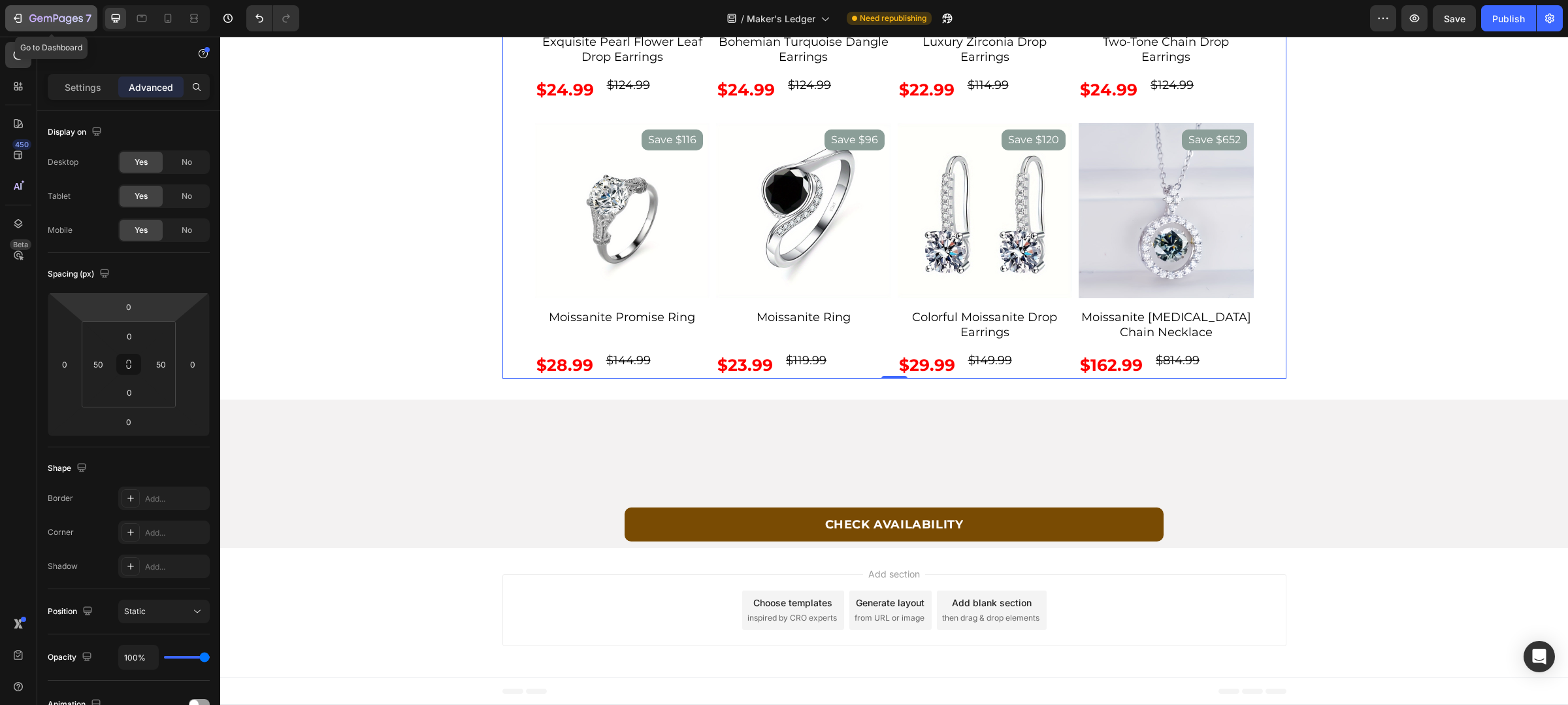
click at [19, 8] on button "7" at bounding box center [50, 17] width 92 height 26
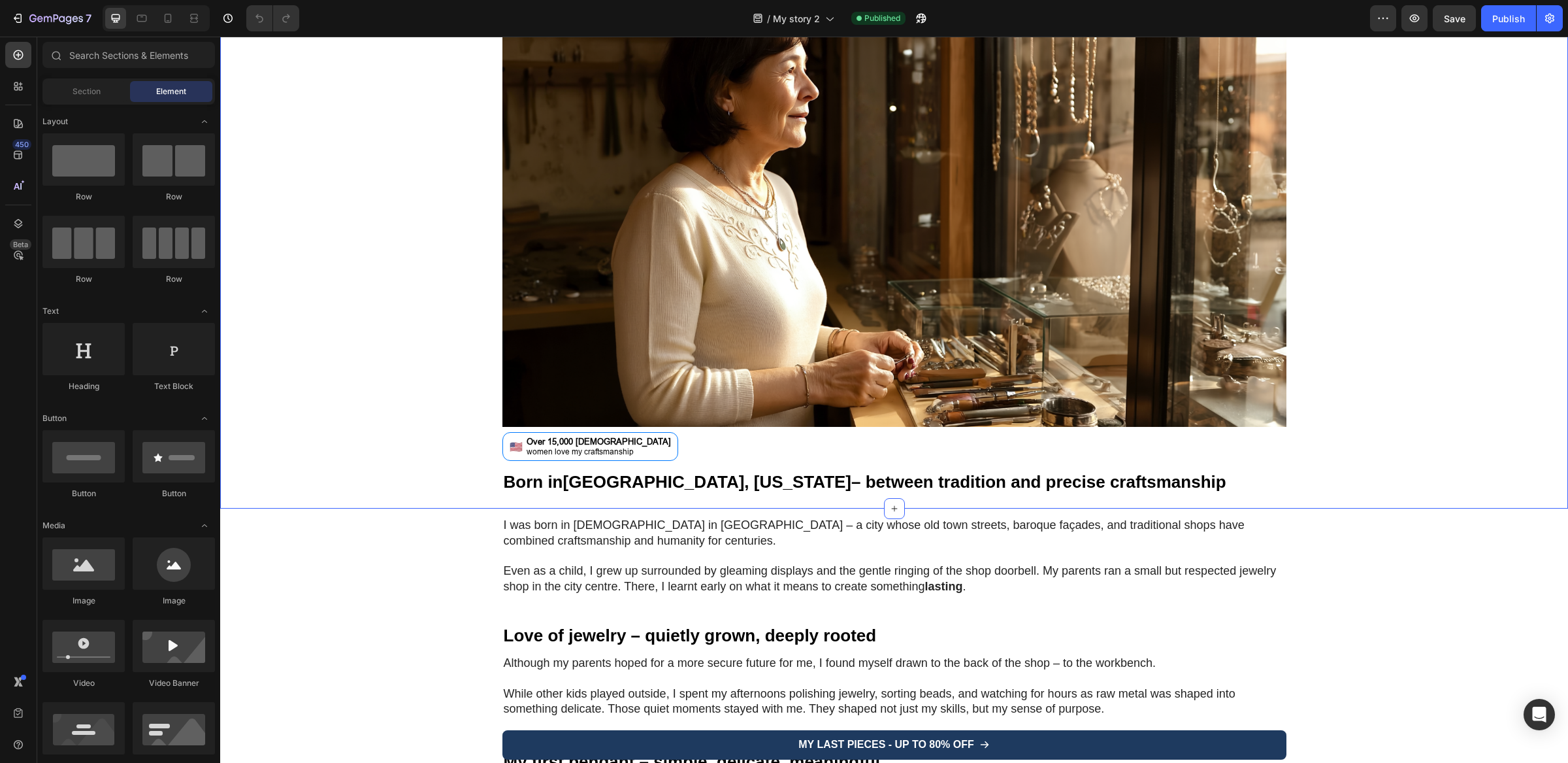
scroll to position [262, 0]
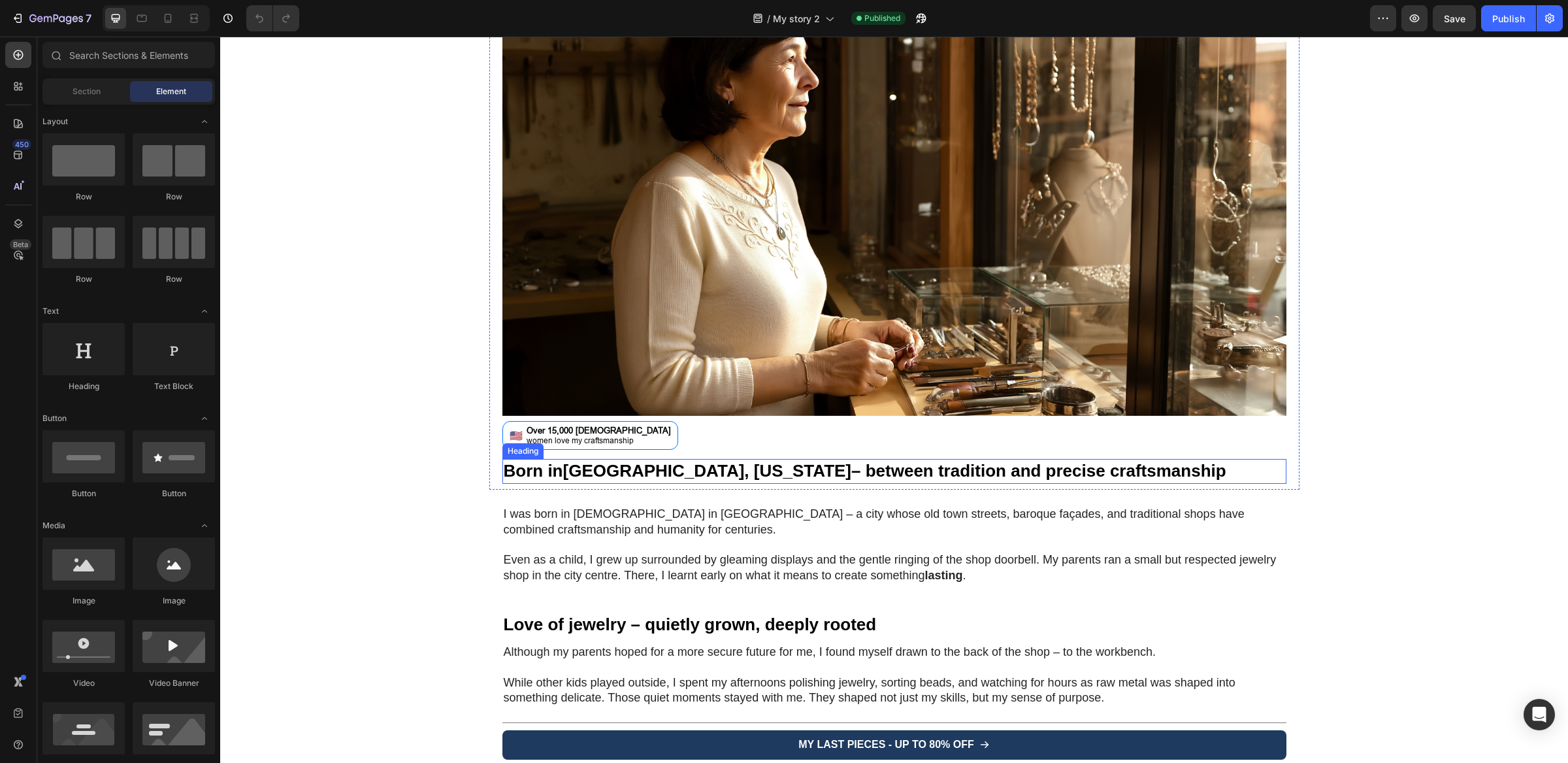
click at [667, 468] on strong "[GEOGRAPHIC_DATA], [US_STATE]" at bounding box center [707, 470] width 289 height 19
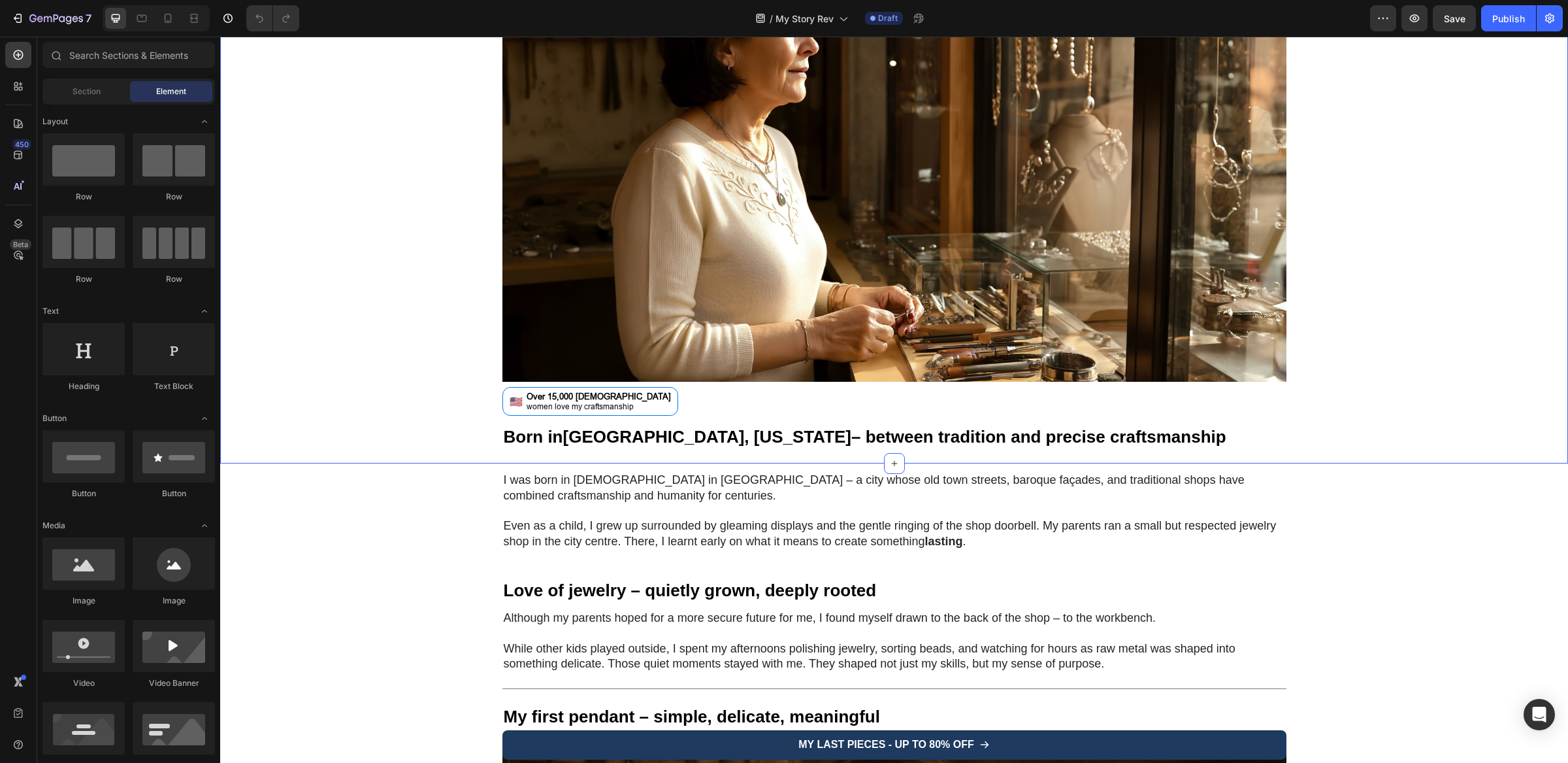
scroll to position [464, 0]
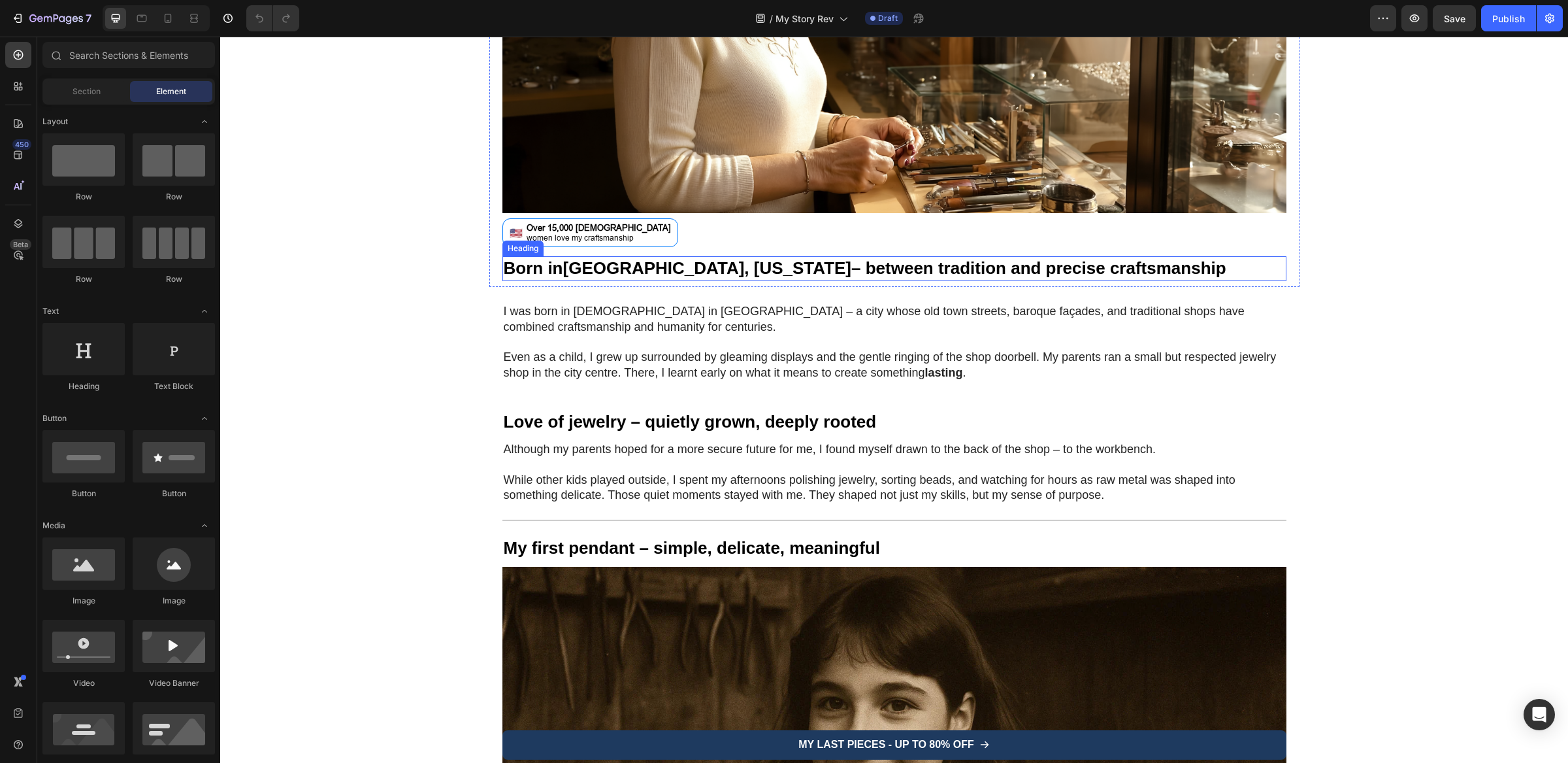
click at [738, 272] on h1 "Born in Savannah, Georgia – between tradition and precise craftsmanship" at bounding box center [894, 269] width 784 height 25
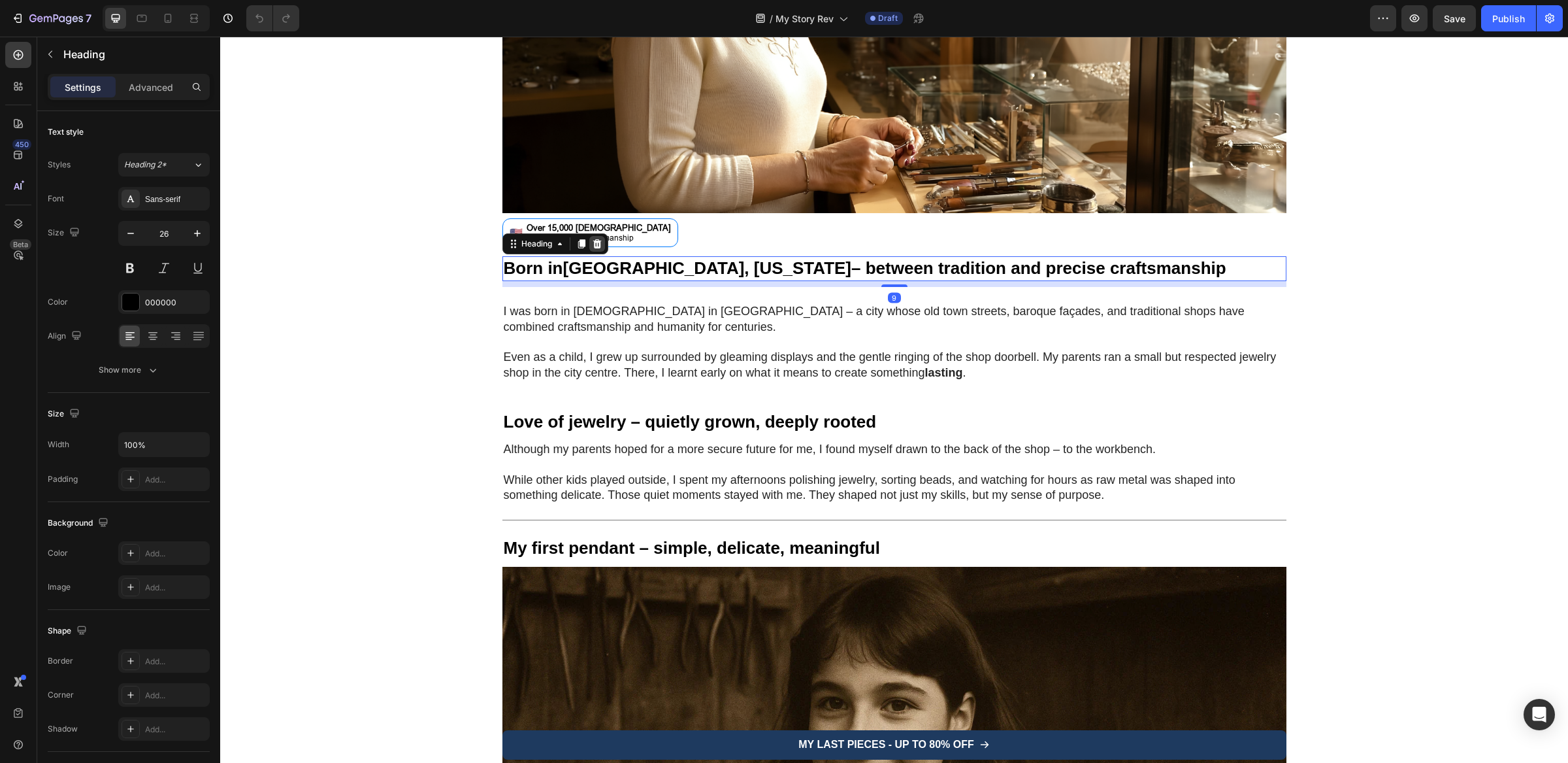
click at [596, 250] on div at bounding box center [597, 243] width 16 height 16
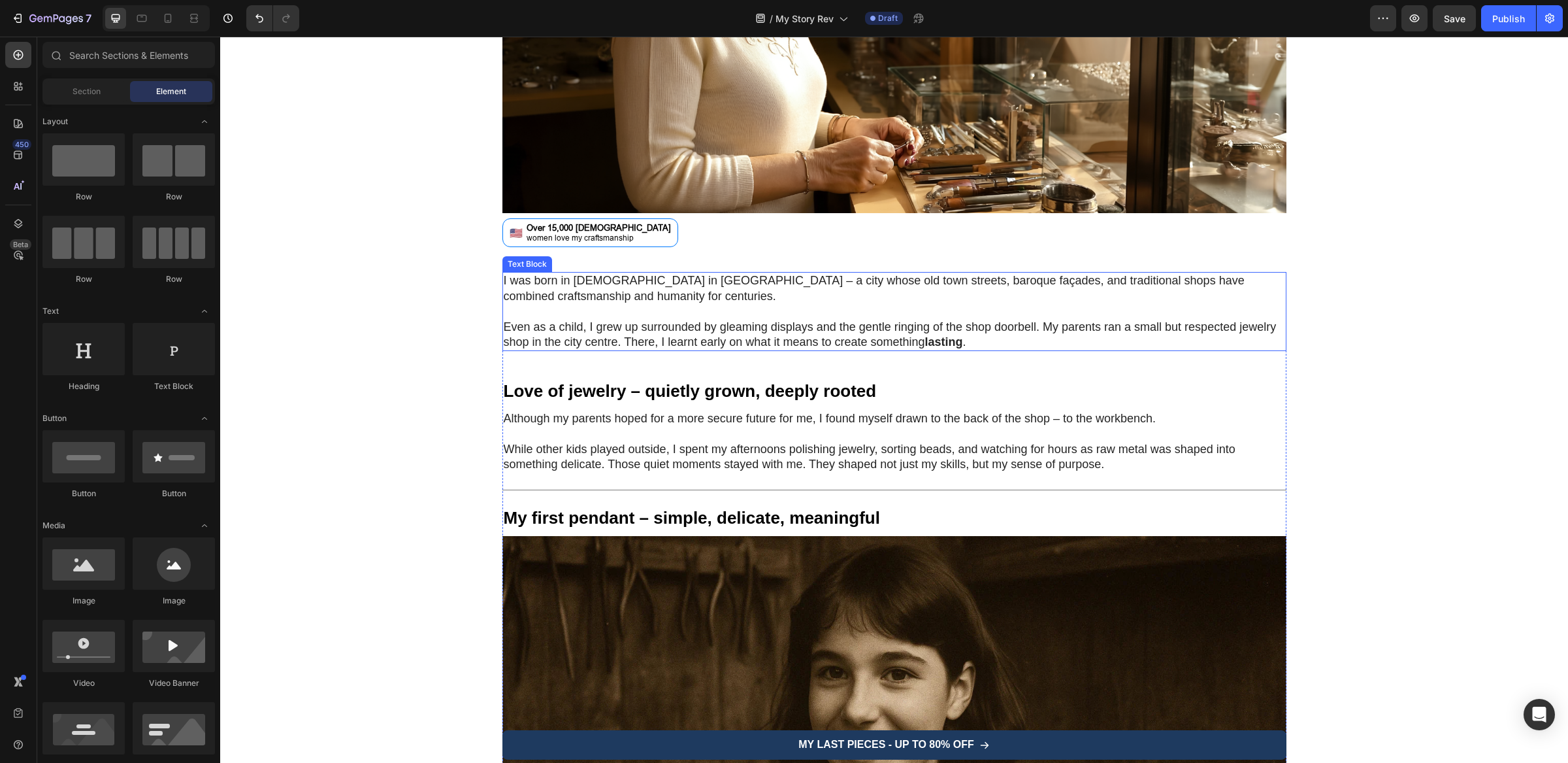
click at [618, 317] on p at bounding box center [894, 312] width 781 height 16
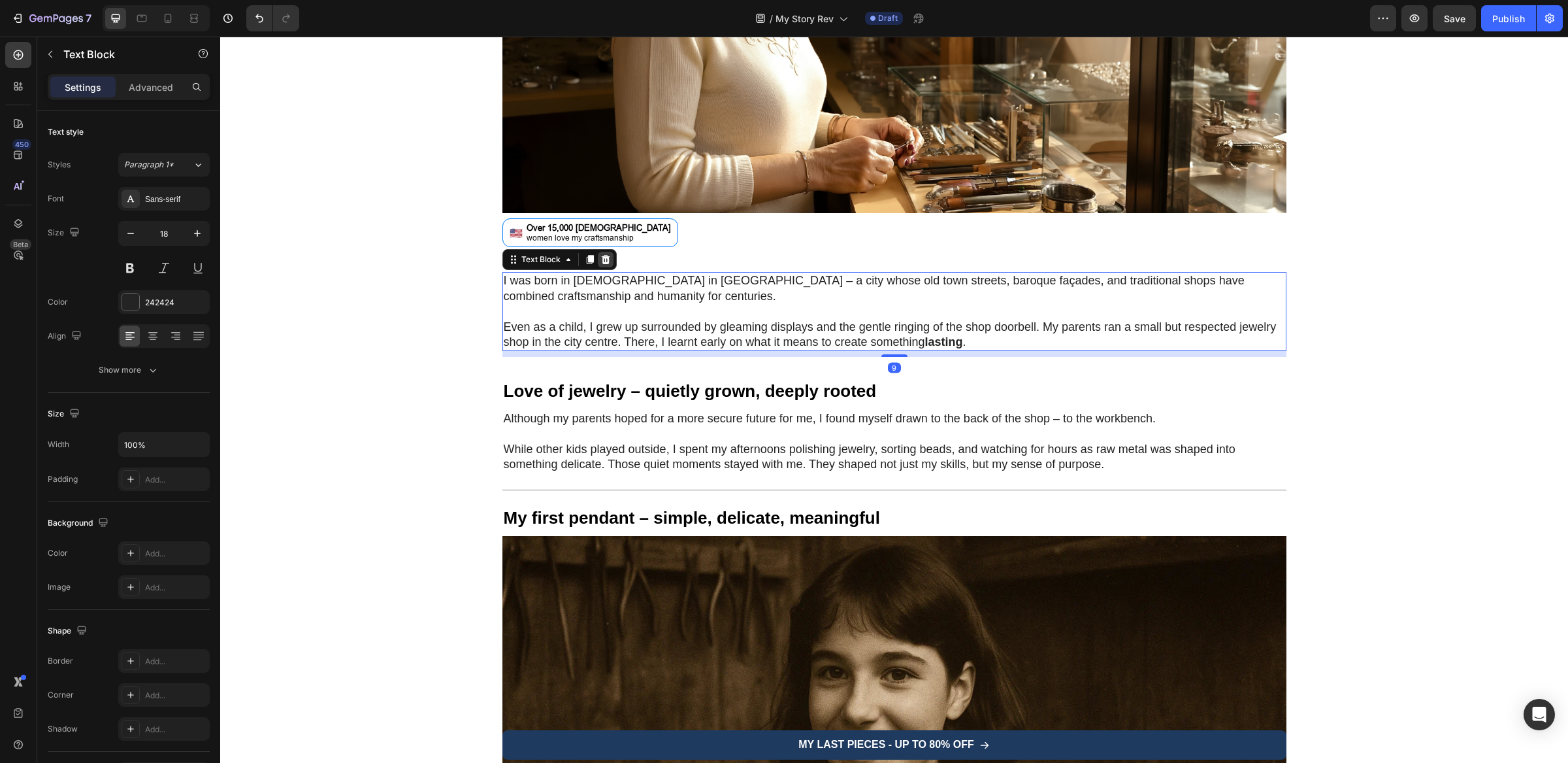
click at [598, 266] on div at bounding box center [606, 260] width 16 height 16
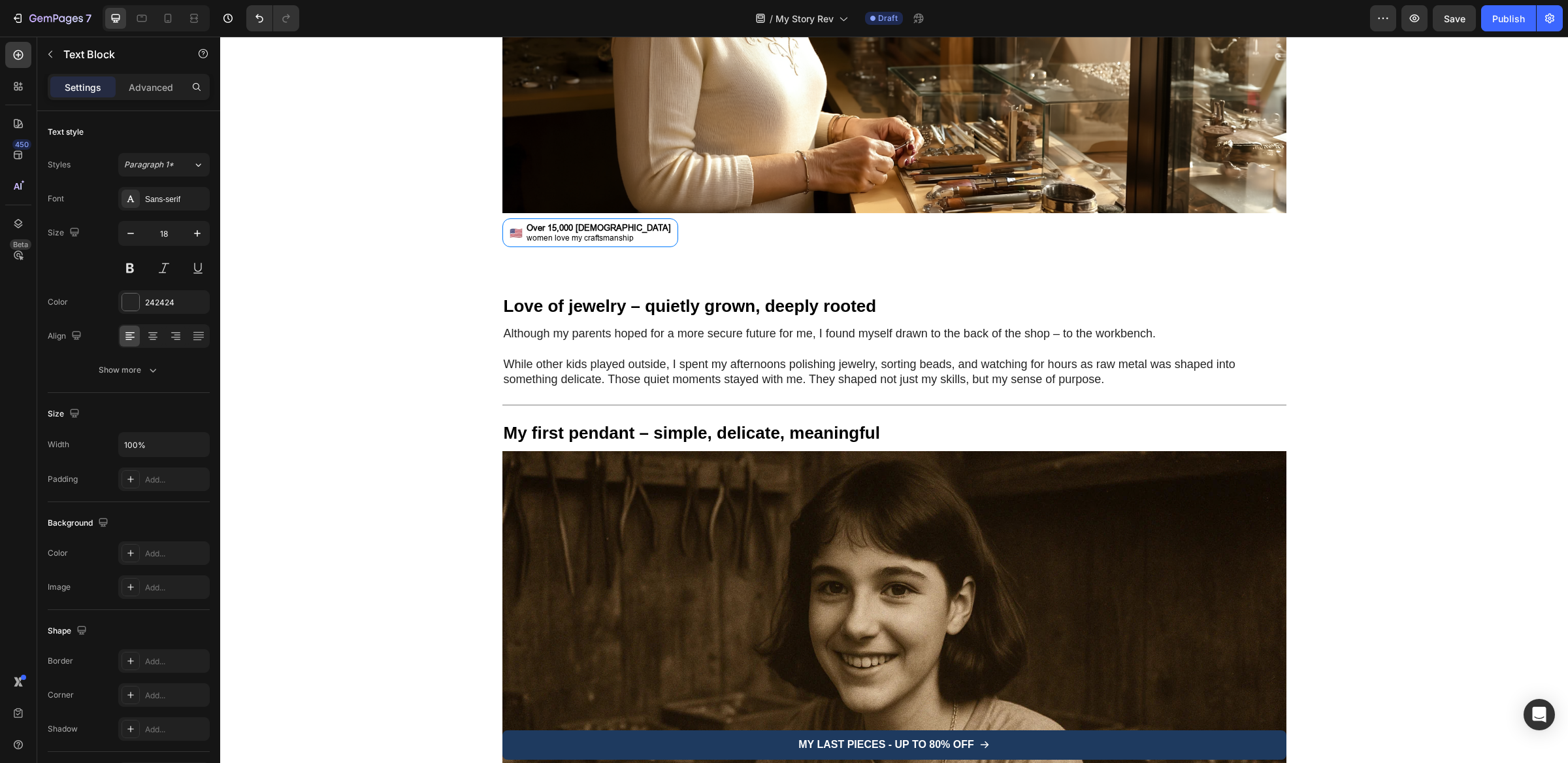
scroll to position [0, 0]
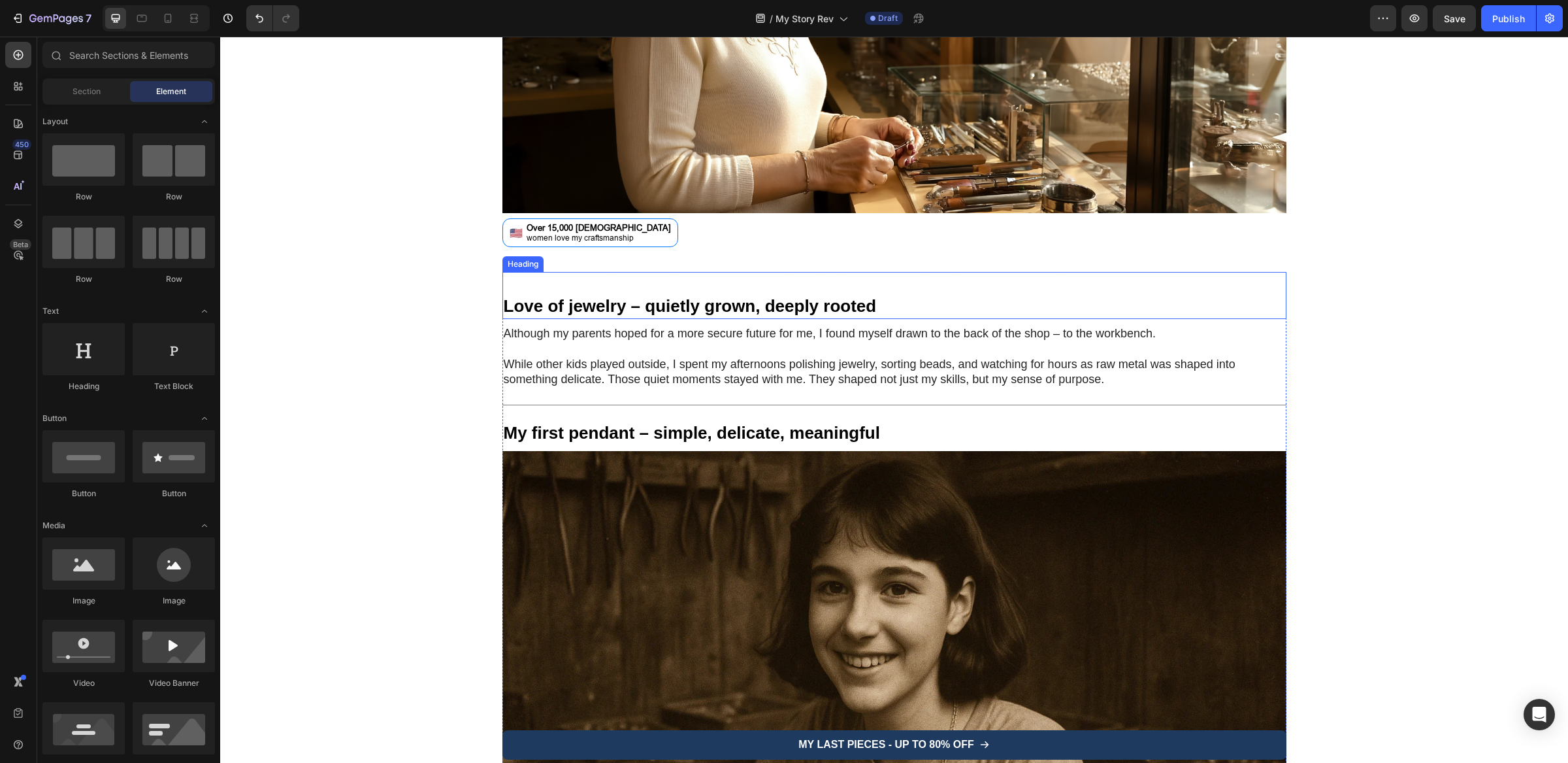
click at [589, 285] on h1 "Love of jewelry – quietly grown, deeply rooted" at bounding box center [894, 296] width 784 height 48
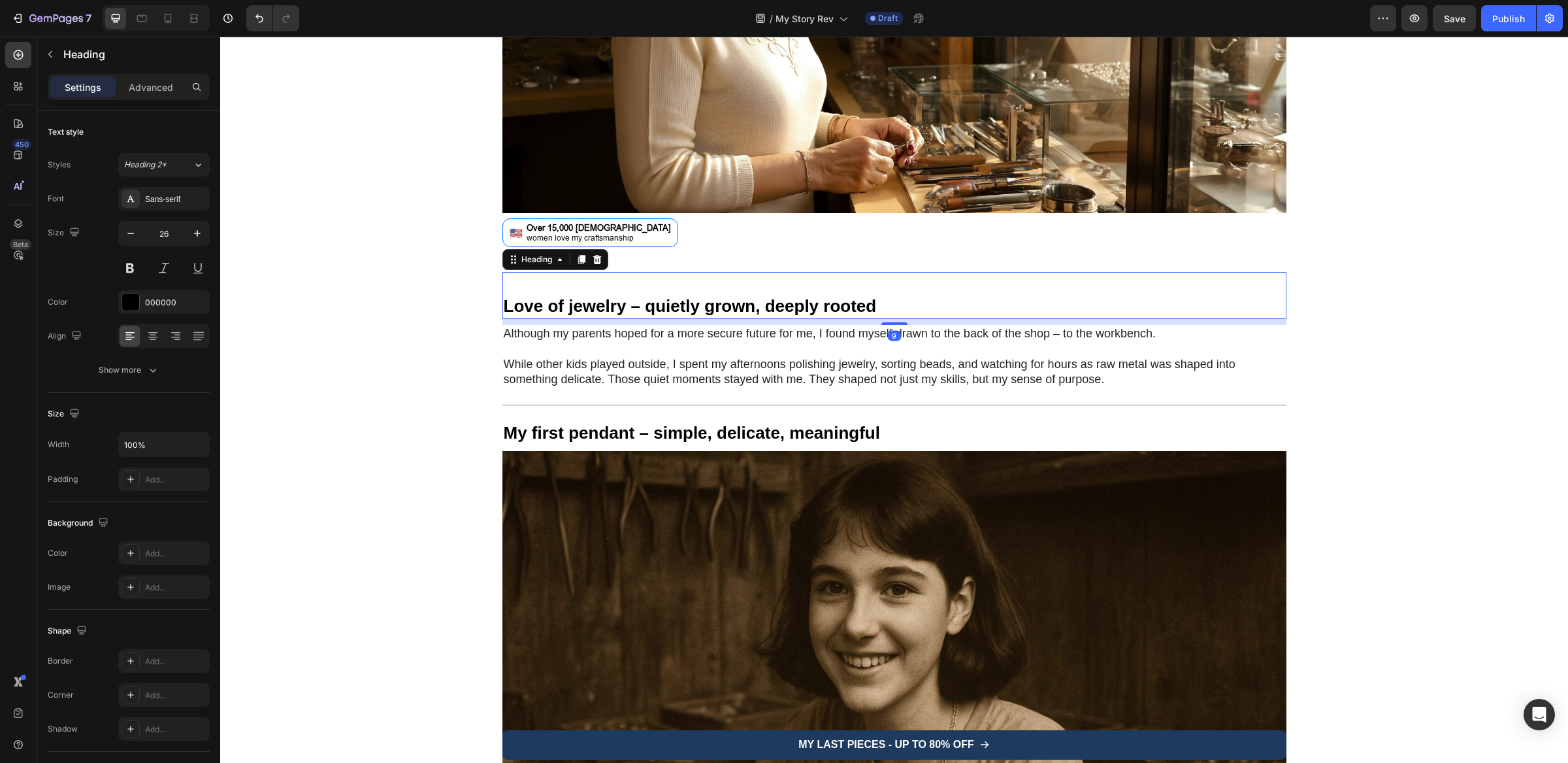
click at [589, 285] on h1 "Love of jewelry – quietly grown, deeply rooted" at bounding box center [894, 296] width 784 height 48
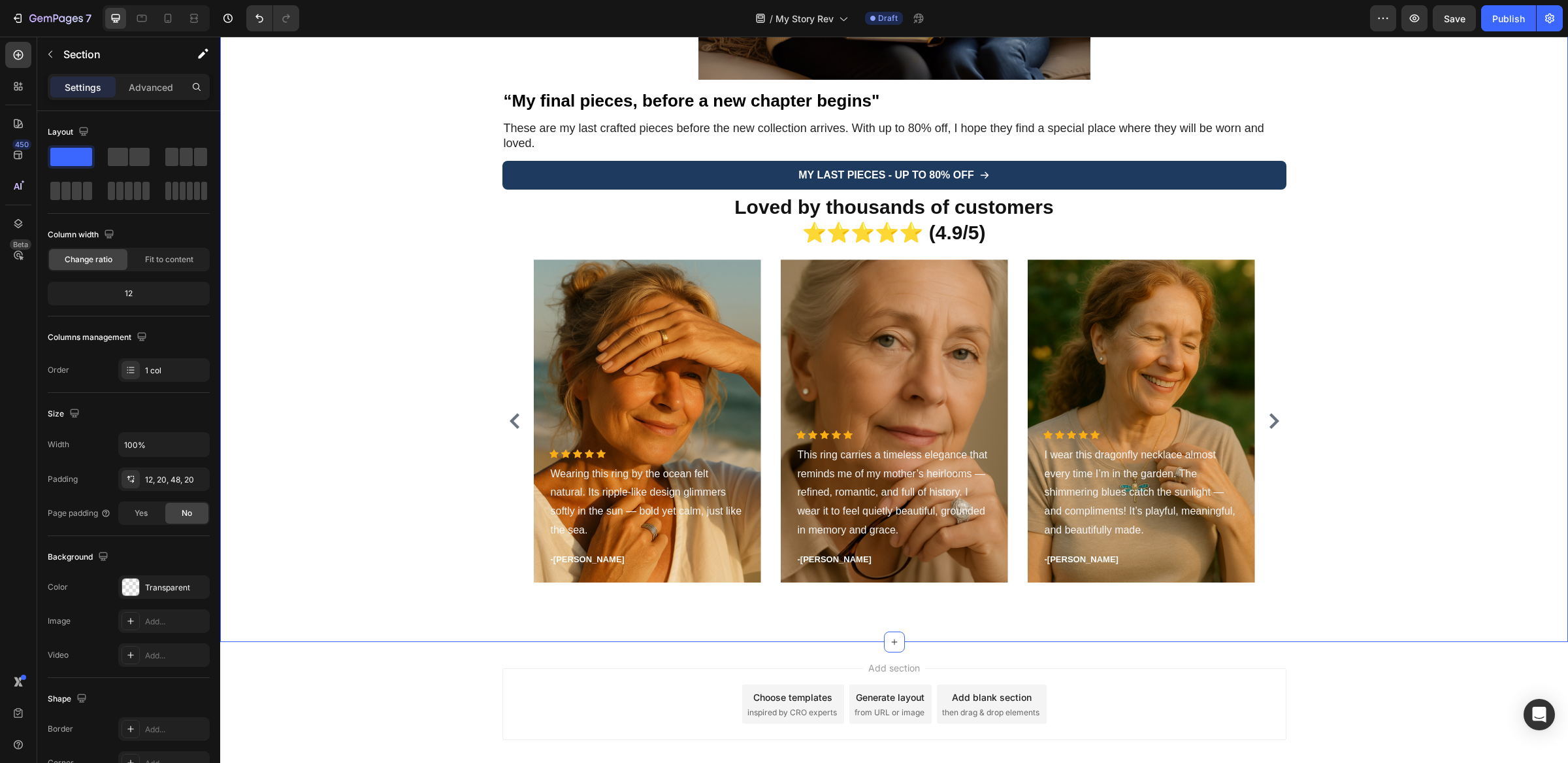
scroll to position [4149, 0]
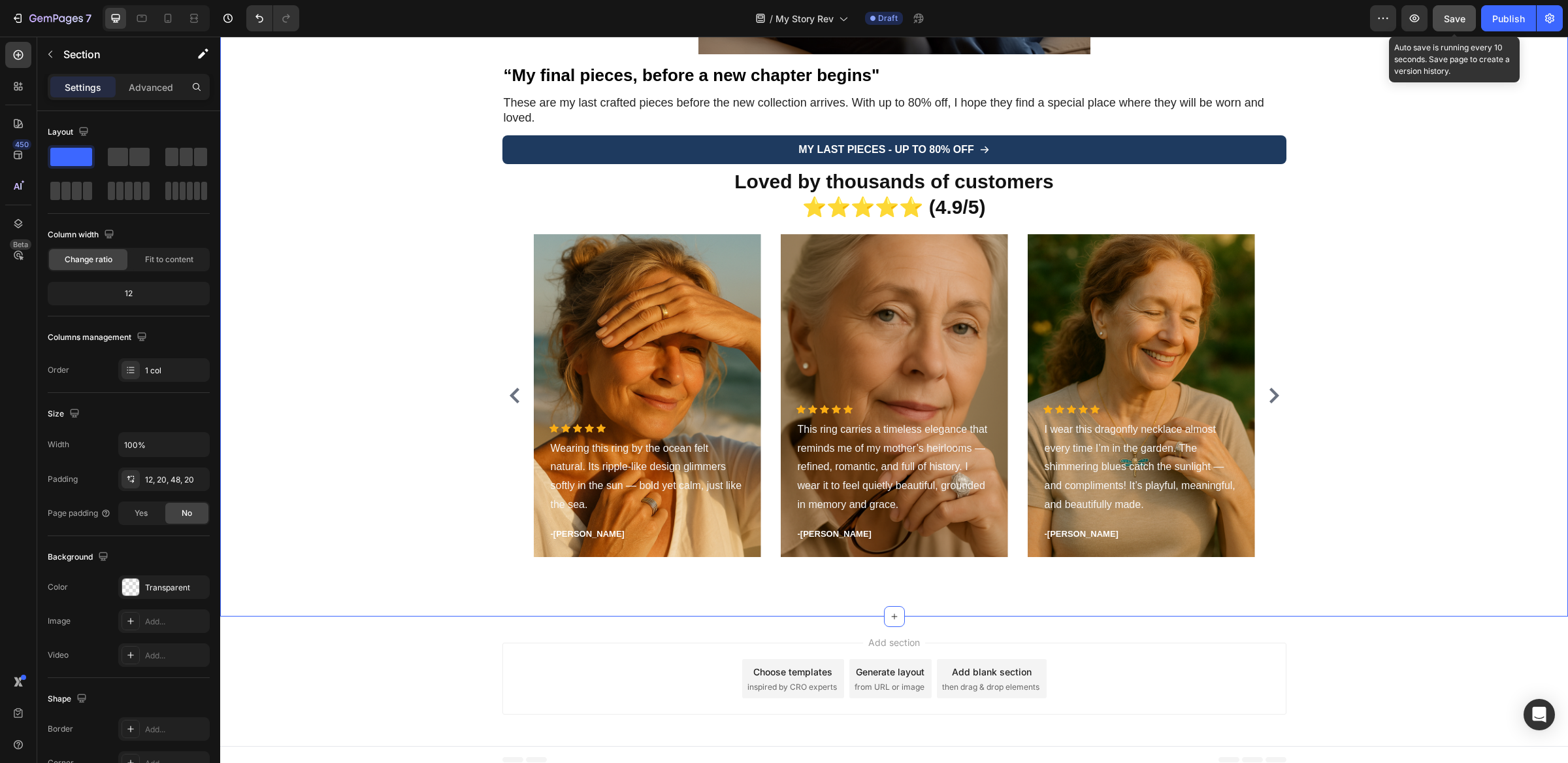
click at [1436, 23] on button "Save" at bounding box center [1455, 17] width 44 height 26
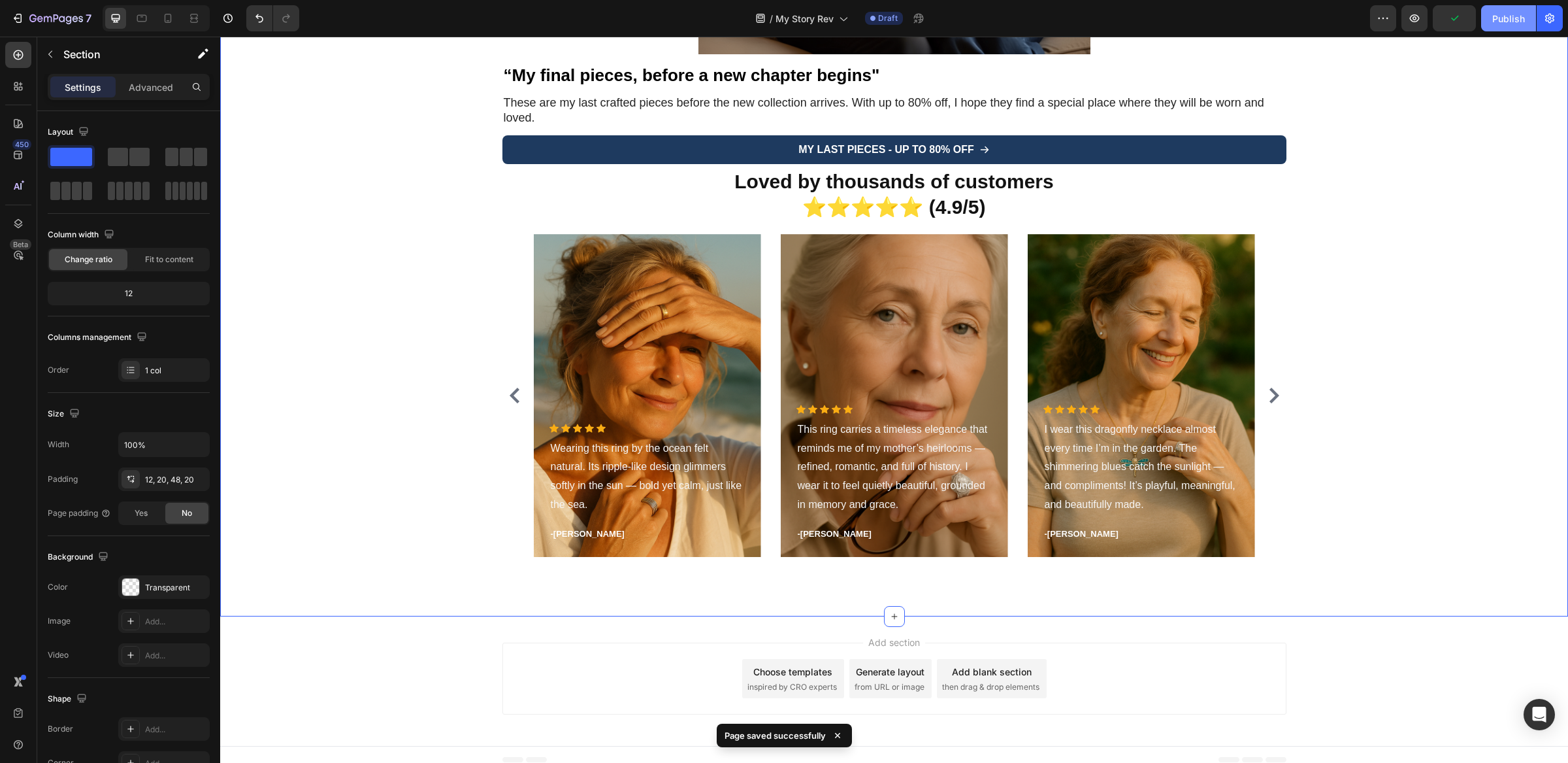
click at [1513, 25] on button "Publish" at bounding box center [1509, 17] width 55 height 26
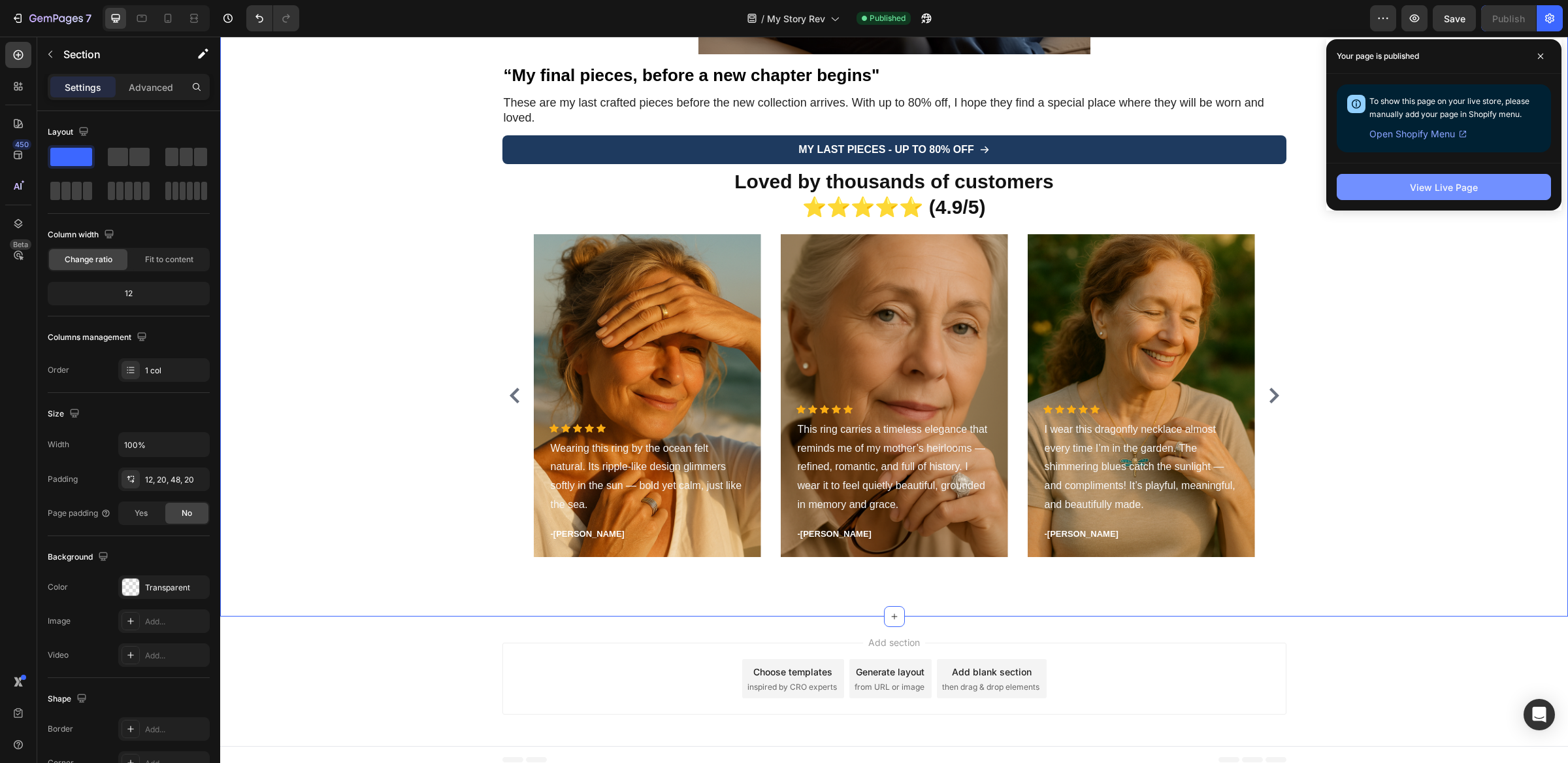
click at [1397, 181] on button "View Live Page" at bounding box center [1444, 186] width 214 height 26
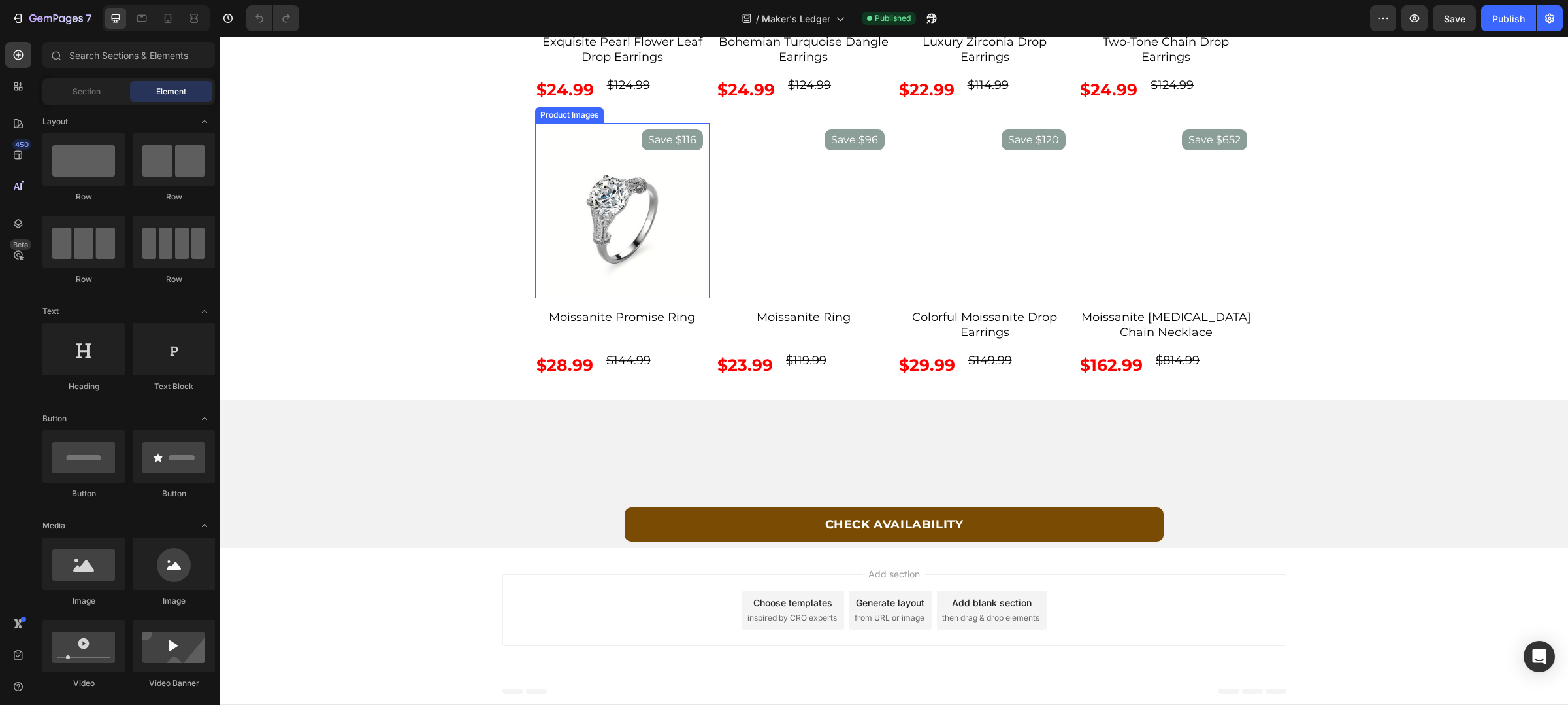
scroll to position [4769, 0]
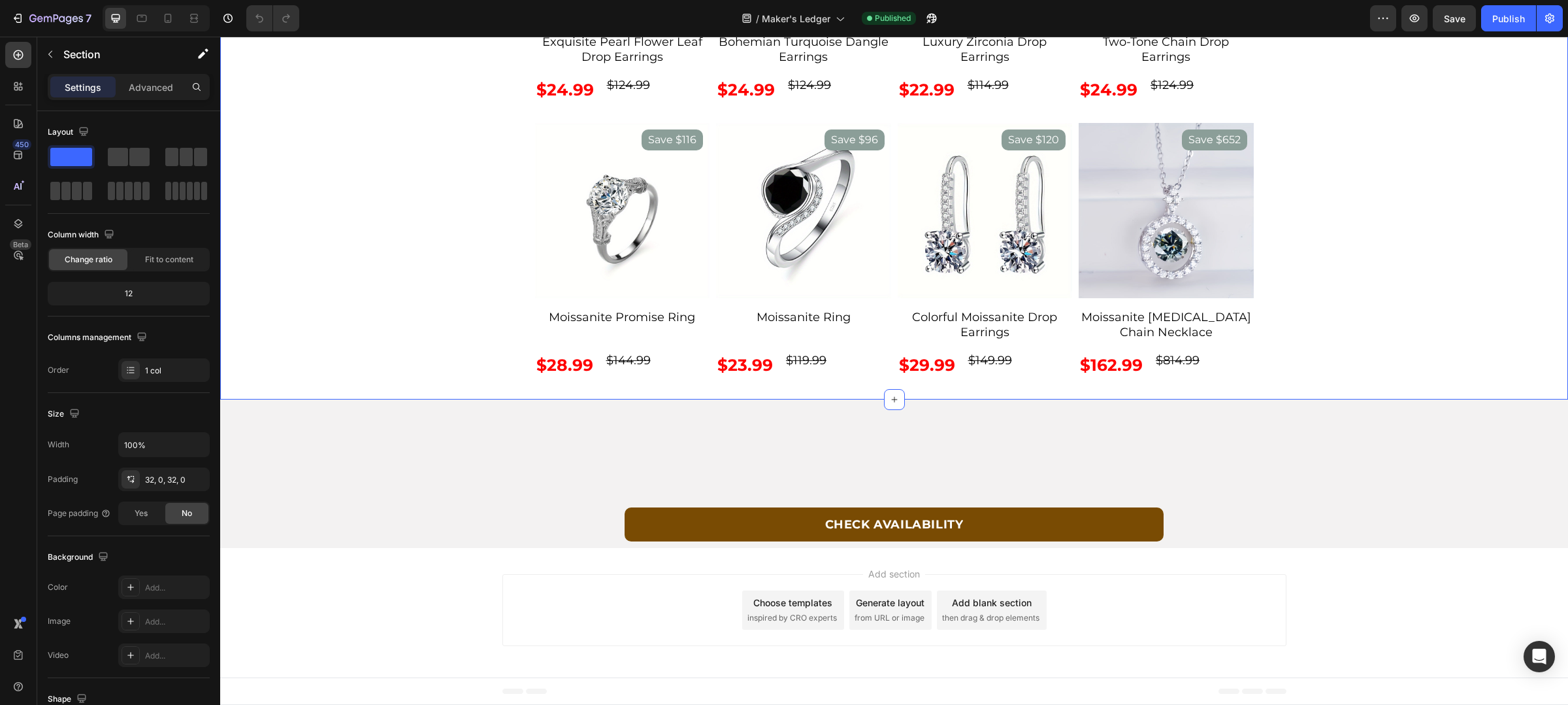
click at [571, 179] on div "Some of our Favorites Text Block SAVE $100 Product Badge Product Images Exquisi…" at bounding box center [894, 90] width 1348 height 618
click at [509, 211] on div "Some of our Favorites Text Block SAVE $100 Product Badge Product Images Exquisi…" at bounding box center [894, 90] width 784 height 576
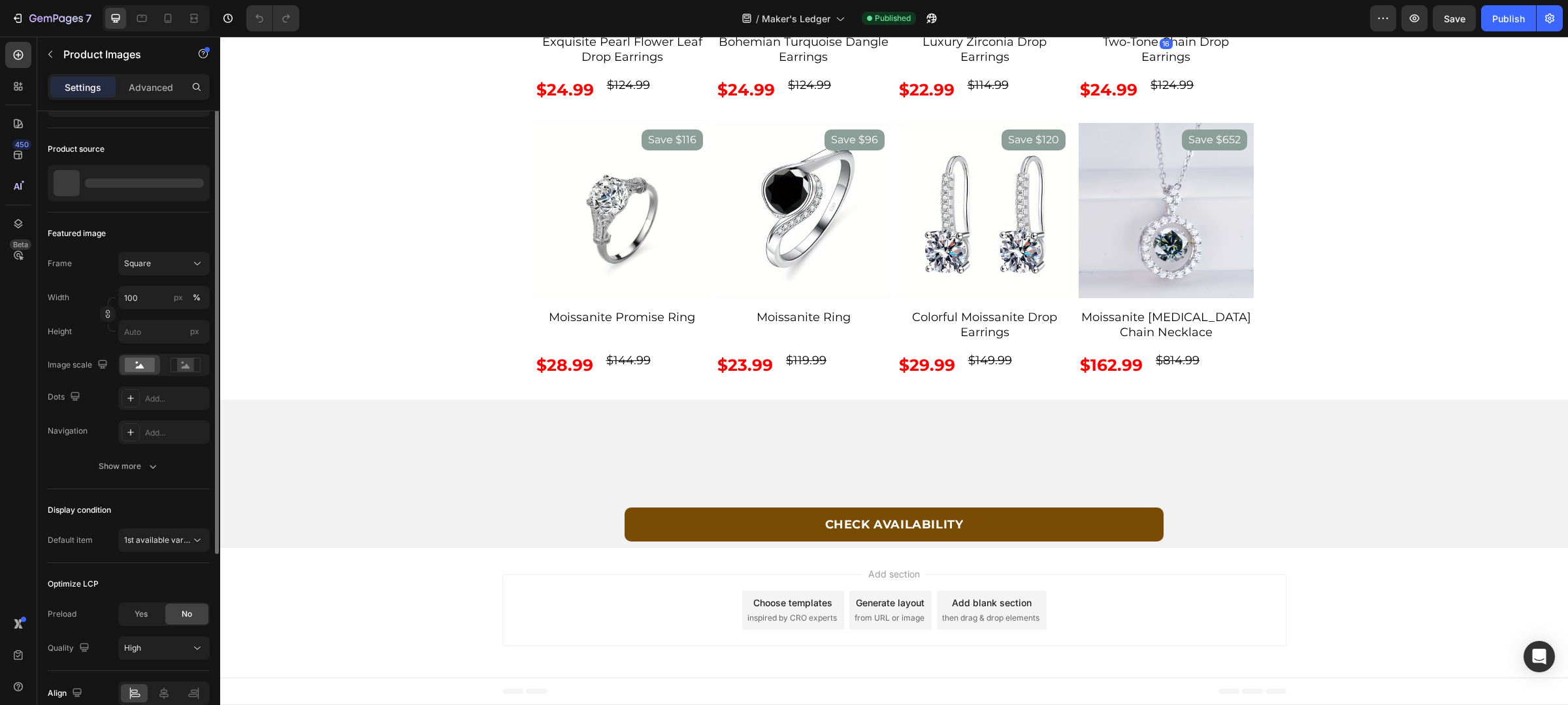
scroll to position [0, 0]
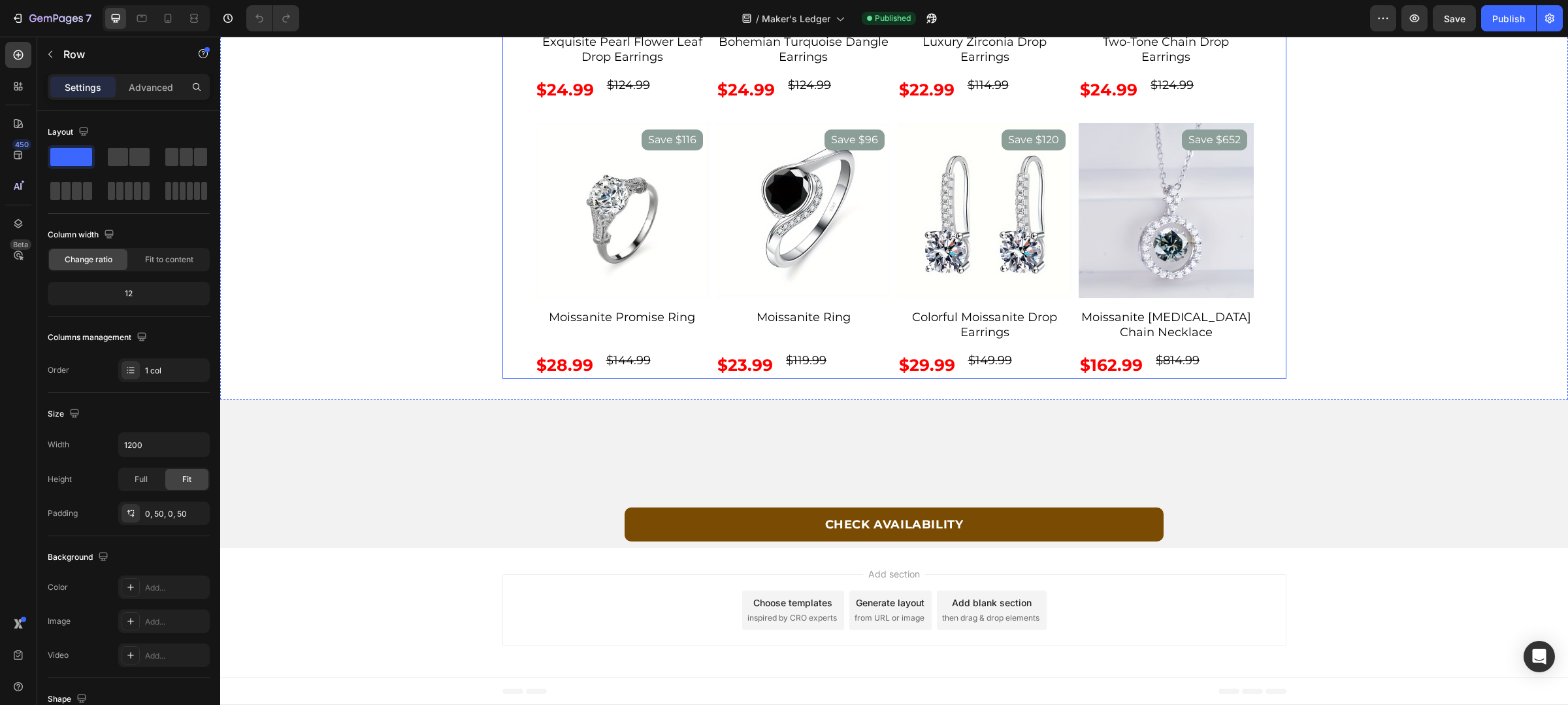
click at [1026, 378] on div "Some of our Favorites Text Block SAVE $100 Product Badge Product Images 0 Exqui…" at bounding box center [894, 90] width 719 height 576
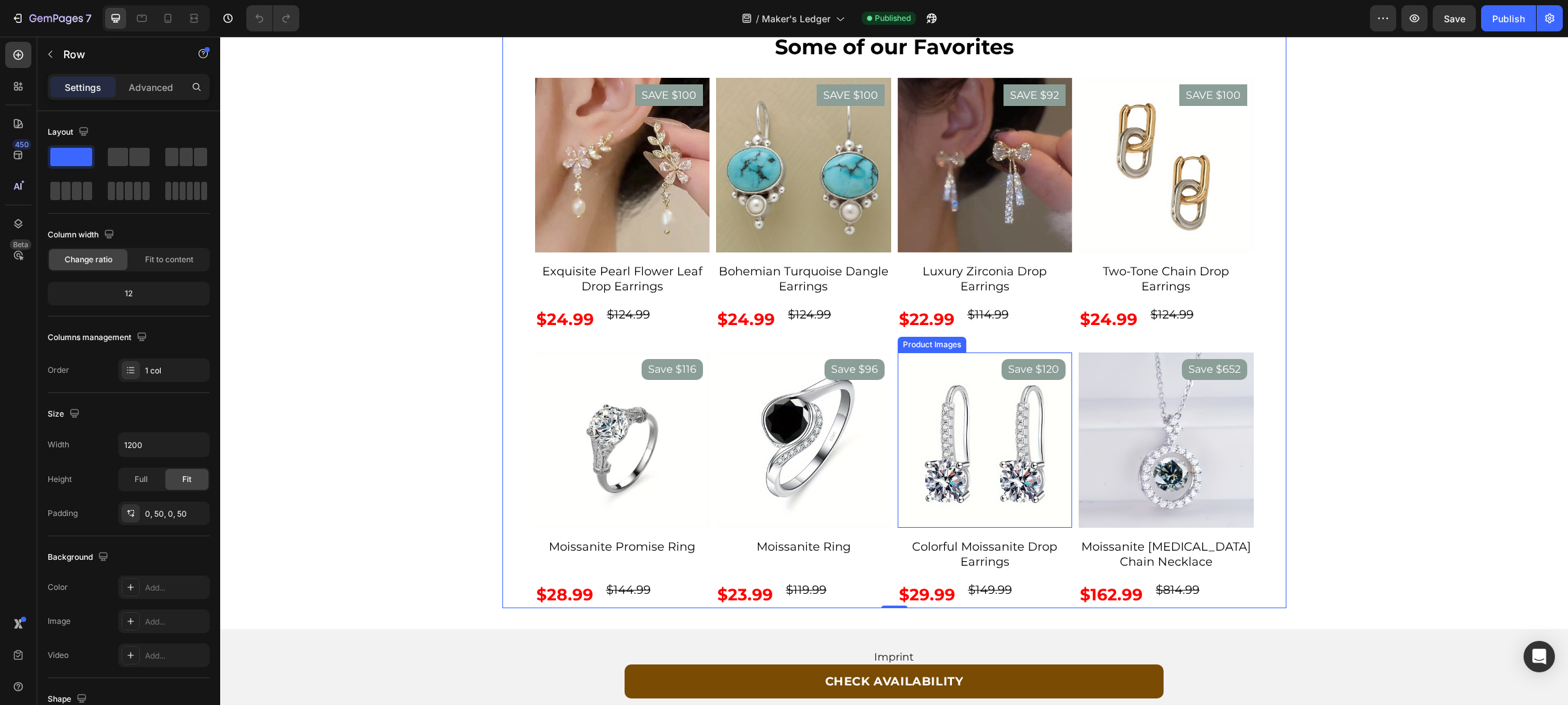
scroll to position [5013, 0]
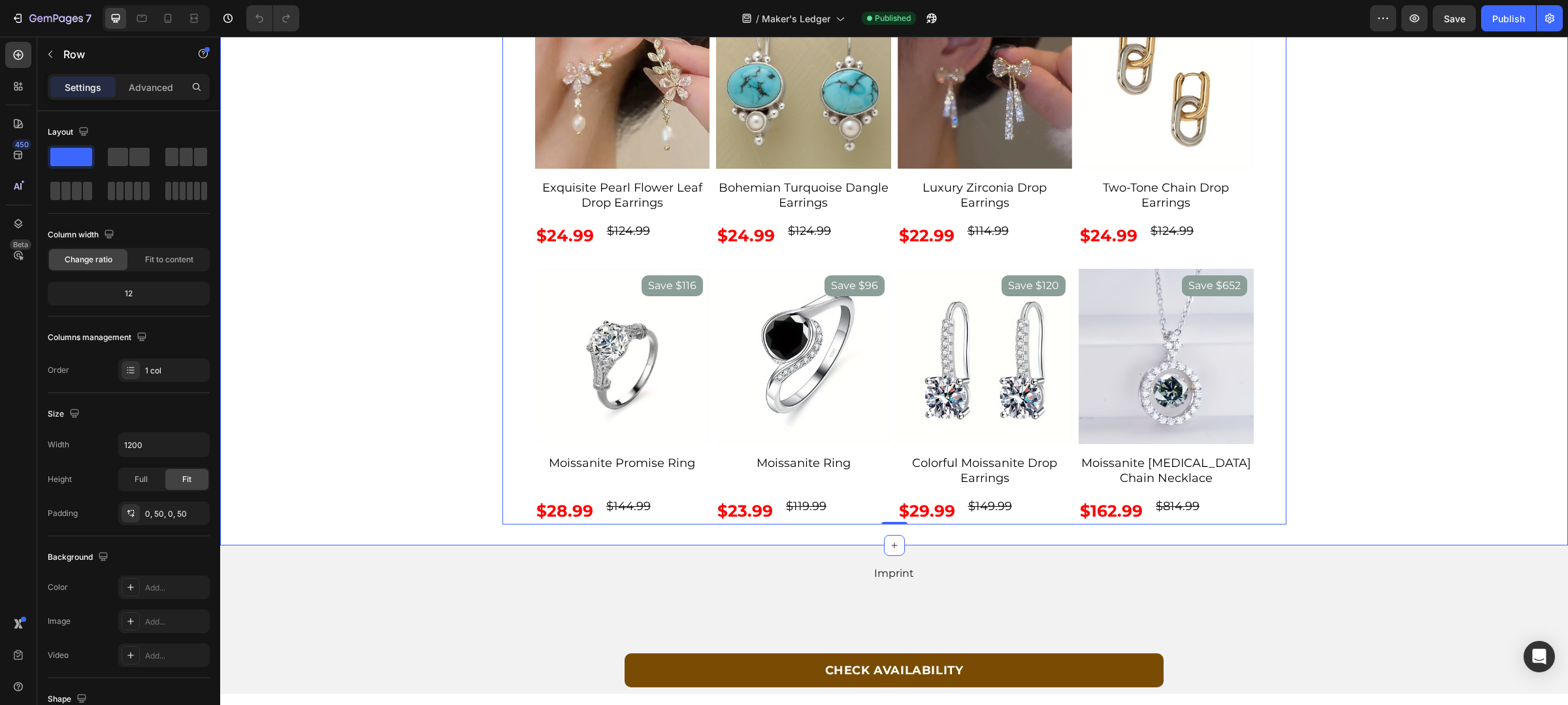
click at [1031, 525] on div "Some of our Favorites Text Block SAVE $100 Product Badge Product Images Exquisi…" at bounding box center [894, 236] width 1348 height 618
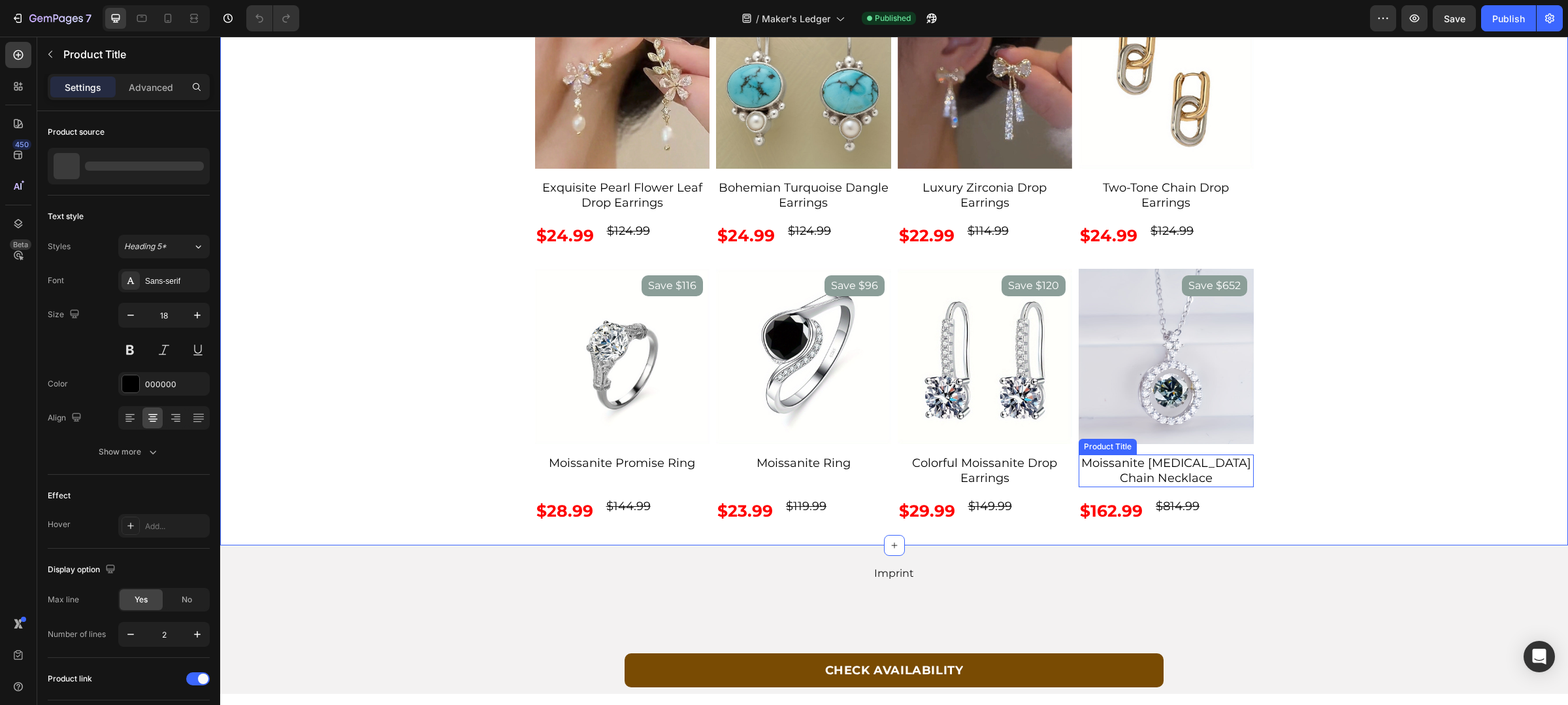
click at [1198, 481] on h2 "Moissanite [MEDICAL_DATA] Chain Necklace" at bounding box center [1166, 471] width 175 height 33
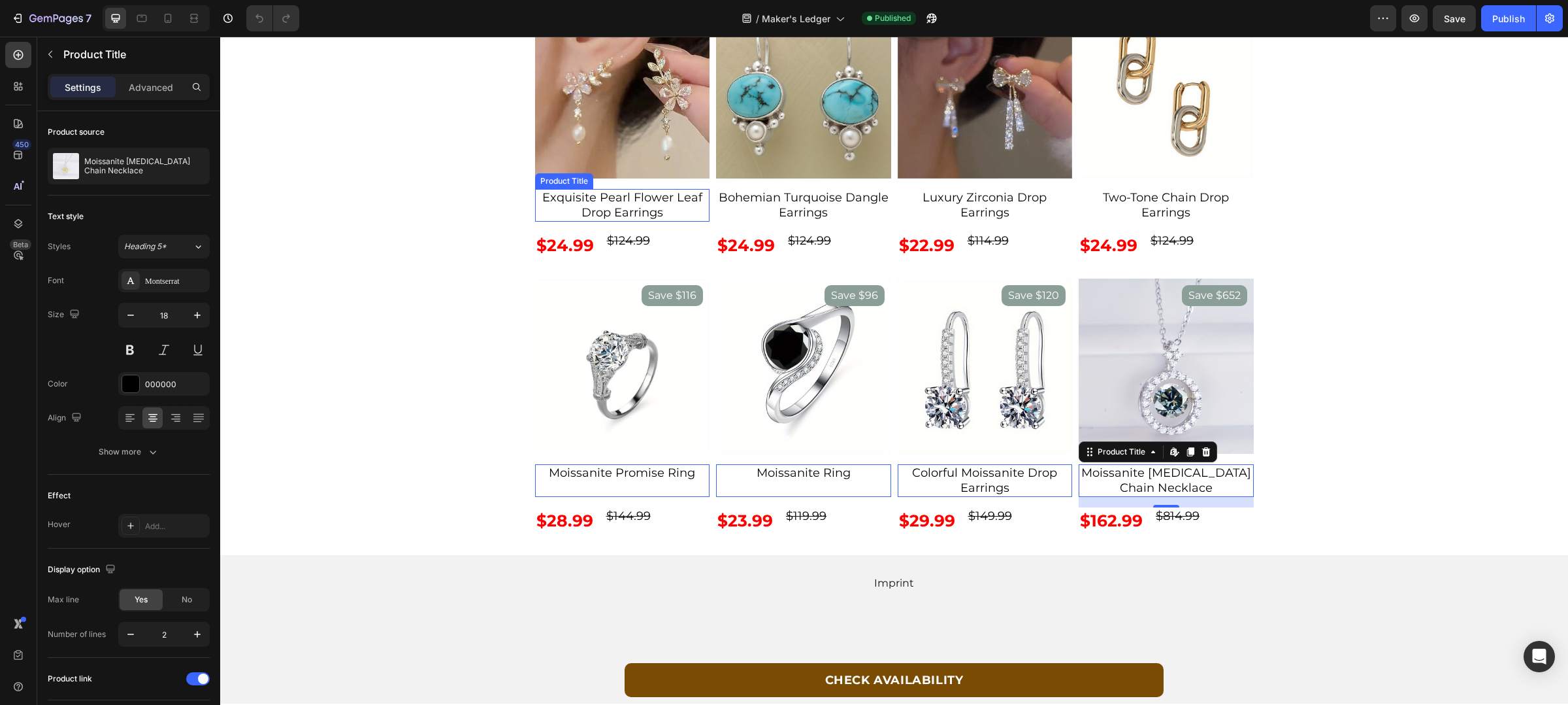
scroll to position [0, 0]
click at [173, 80] on div "Advanced" at bounding box center [150, 87] width 65 height 21
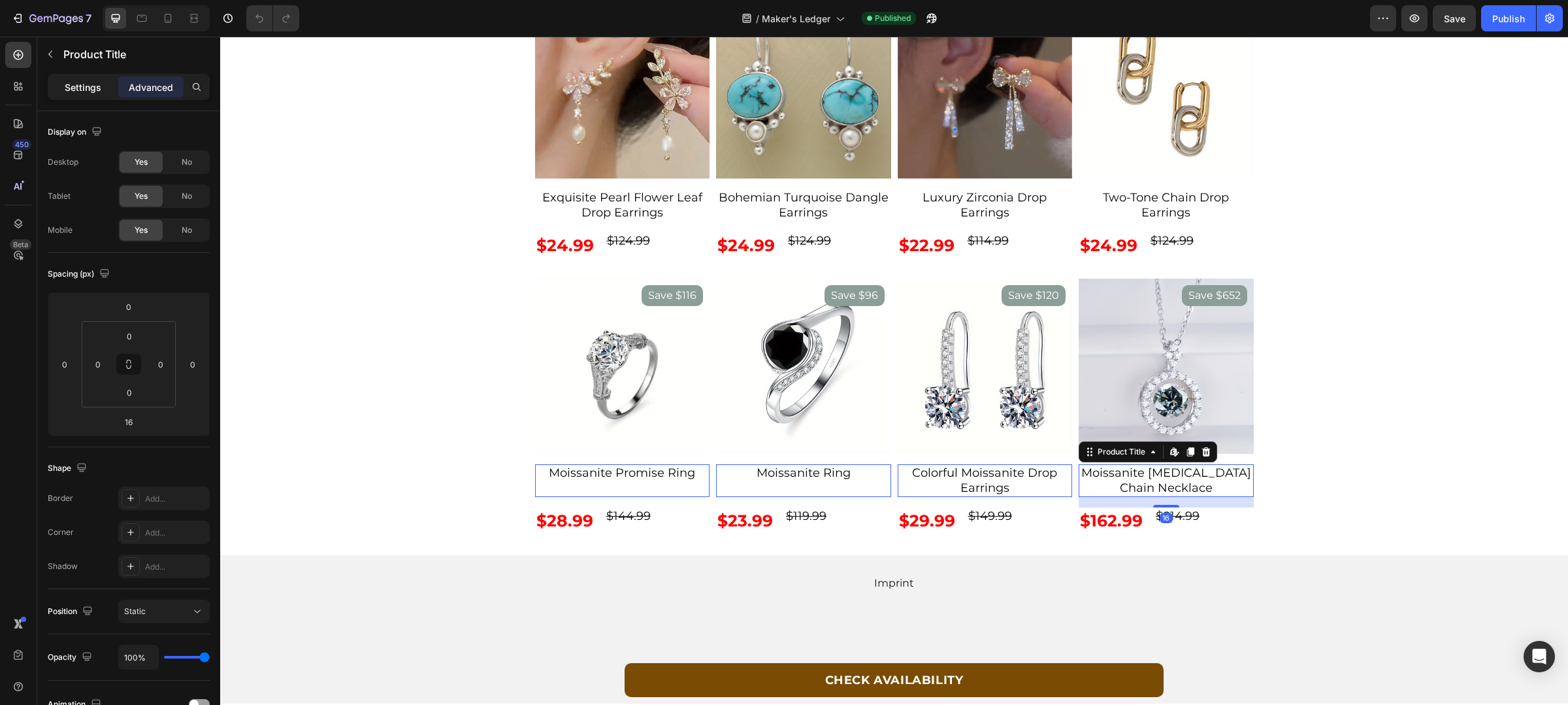
click at [100, 83] on p "Settings" at bounding box center [83, 87] width 37 height 14
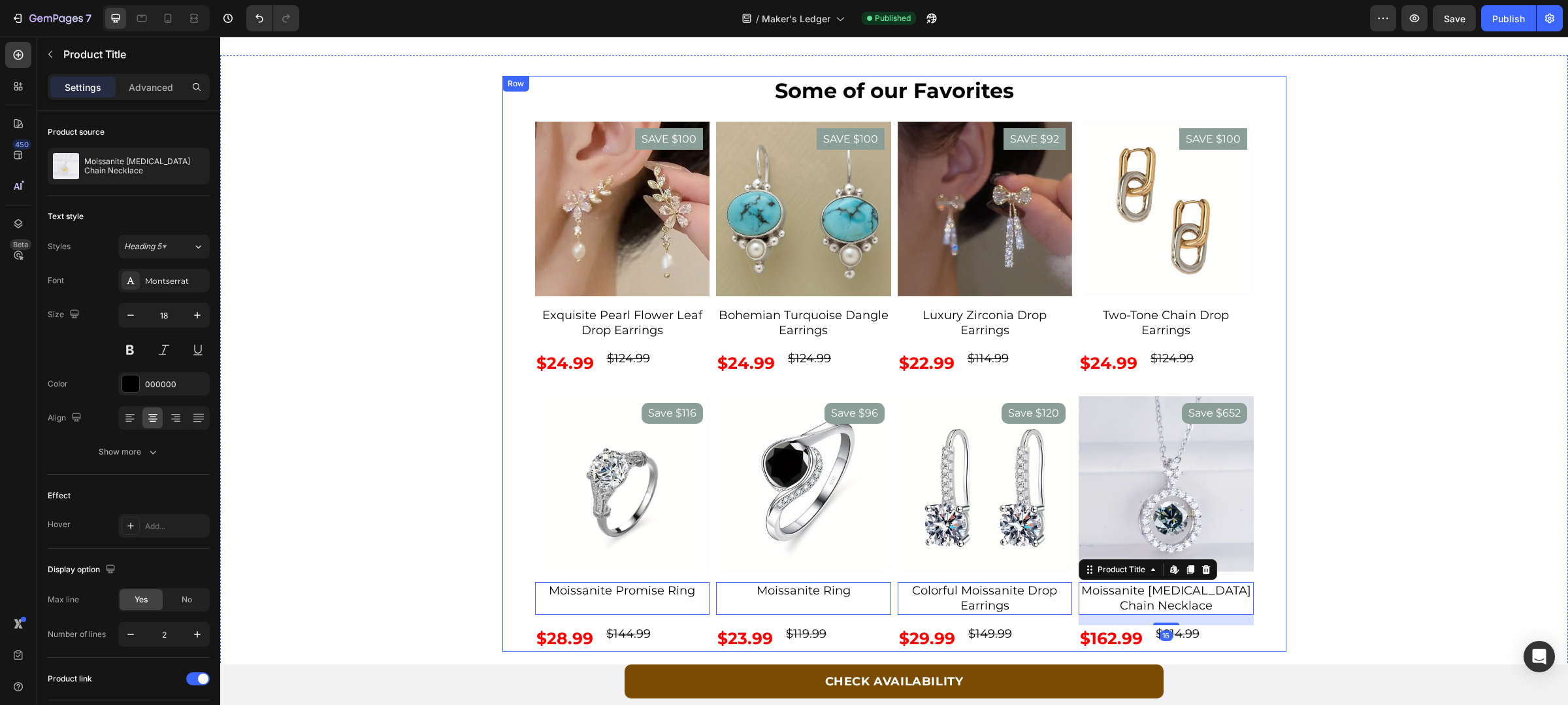
scroll to position [4801, 0]
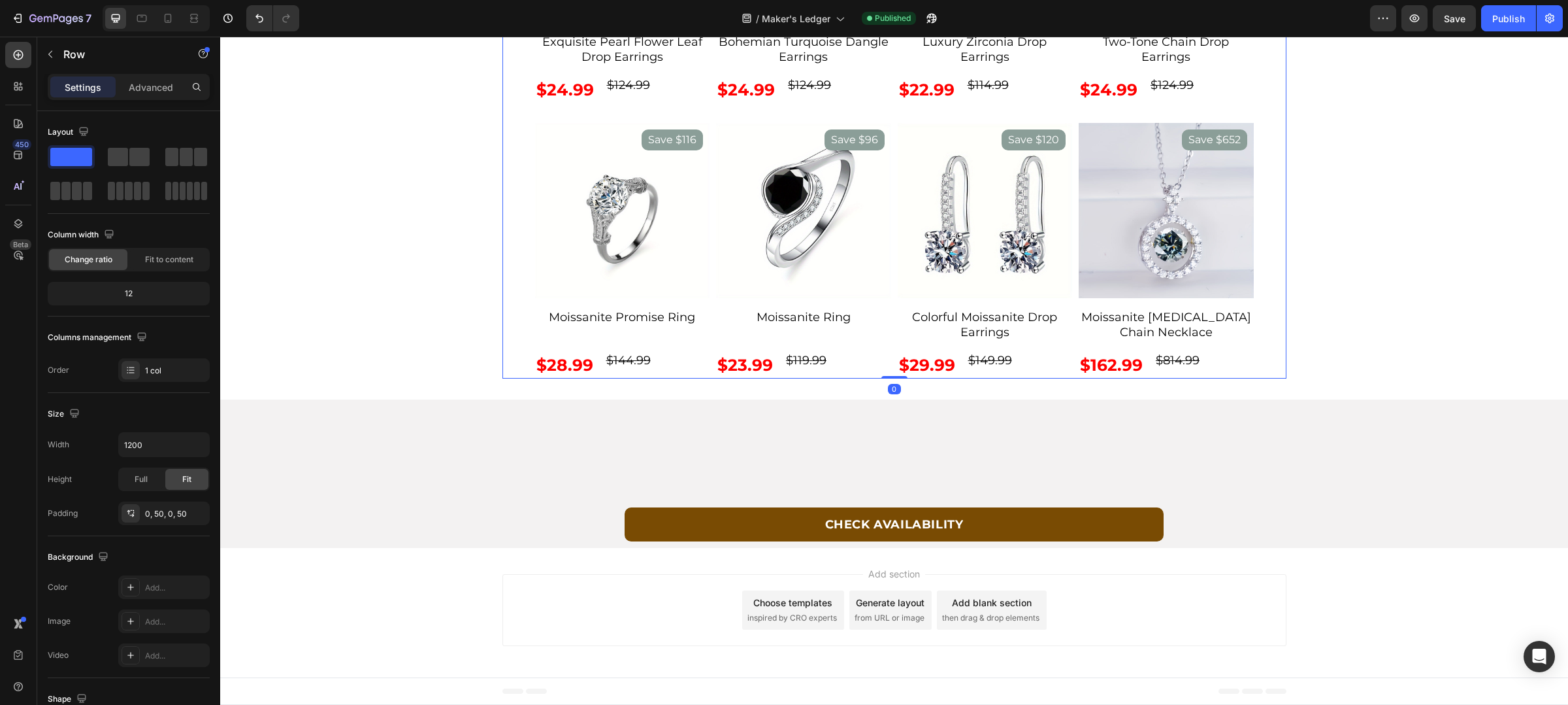
click at [707, 204] on div "Some of our Favorites Text Block SAVE $100 Product Badge Product Images Exquisi…" at bounding box center [894, 90] width 719 height 576
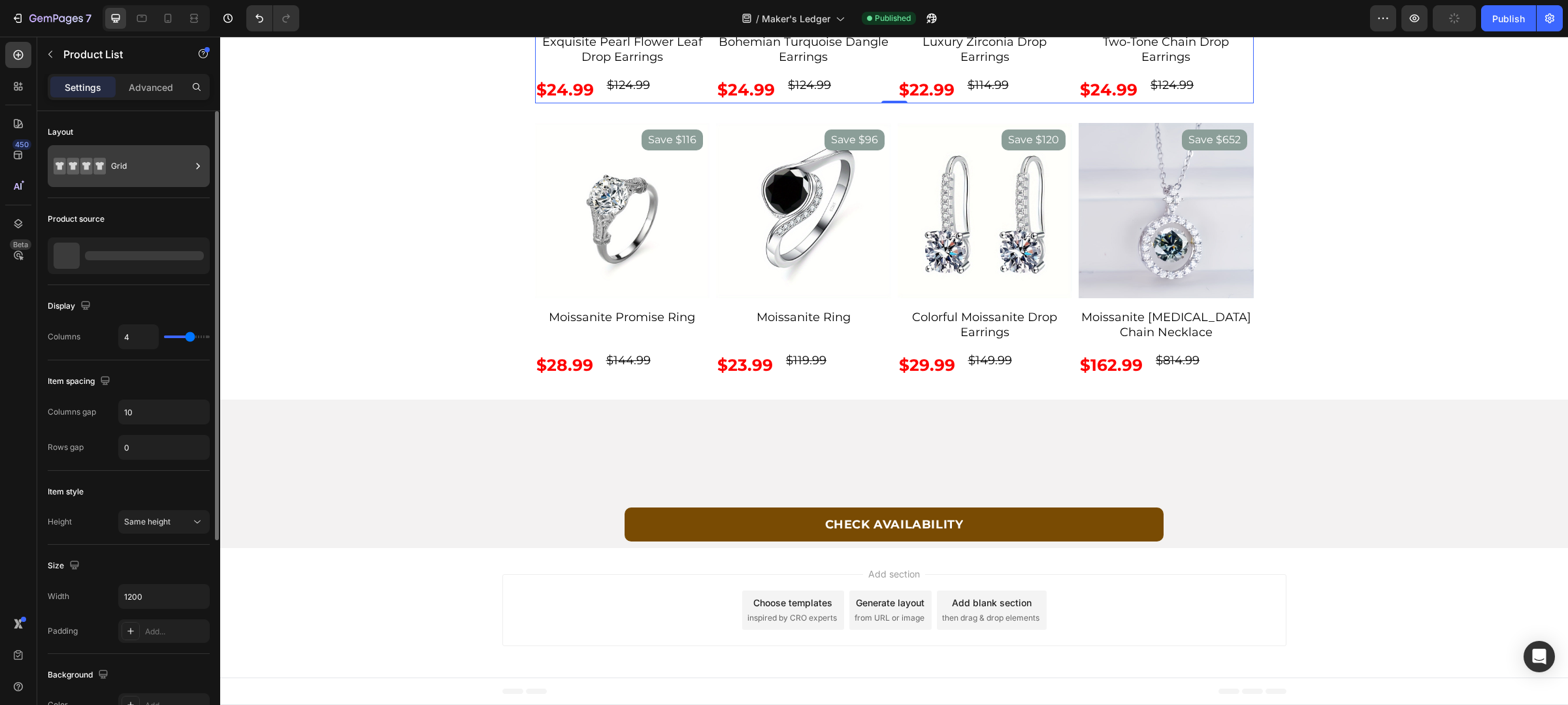
click at [149, 155] on div "Grid" at bounding box center [151, 166] width 79 height 30
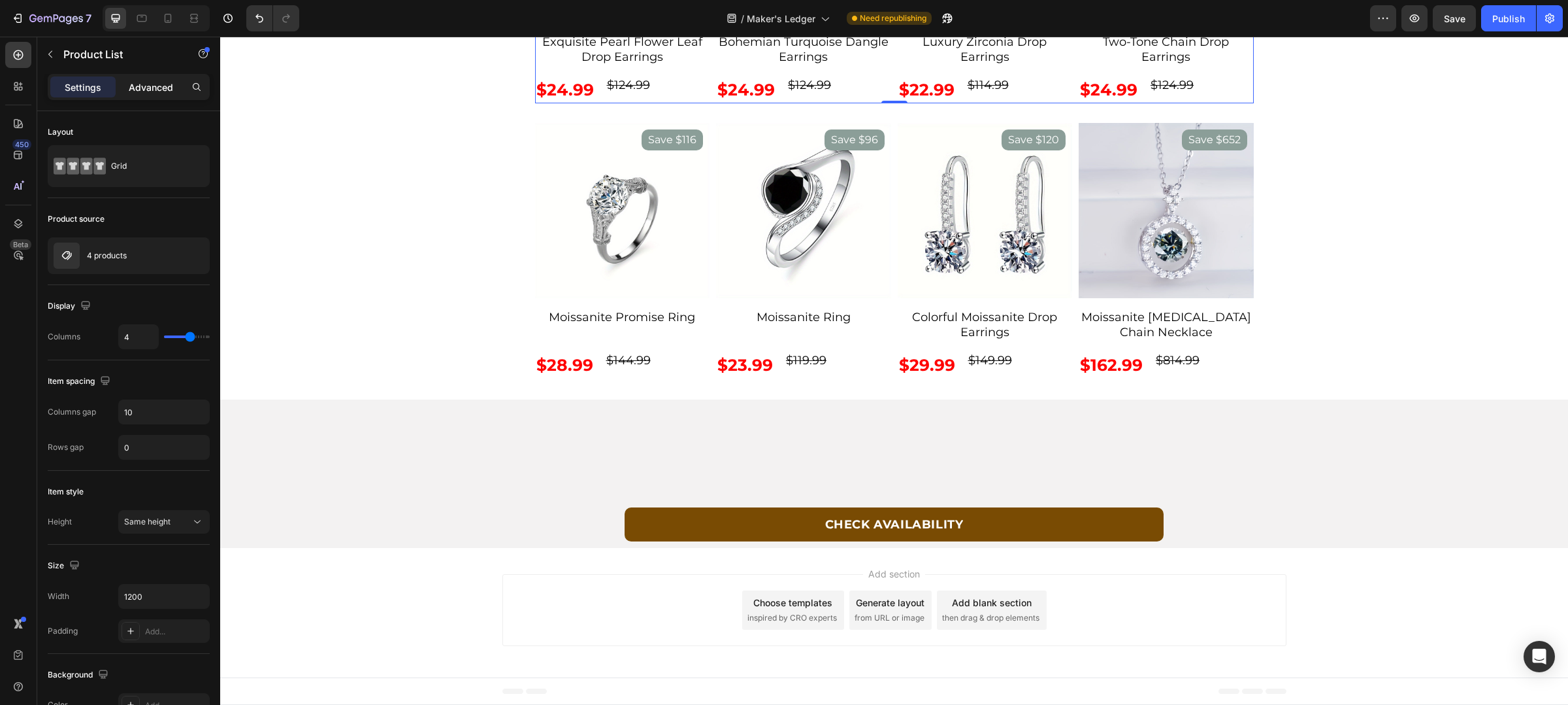
click at [159, 93] on div "Advanced" at bounding box center [150, 87] width 65 height 21
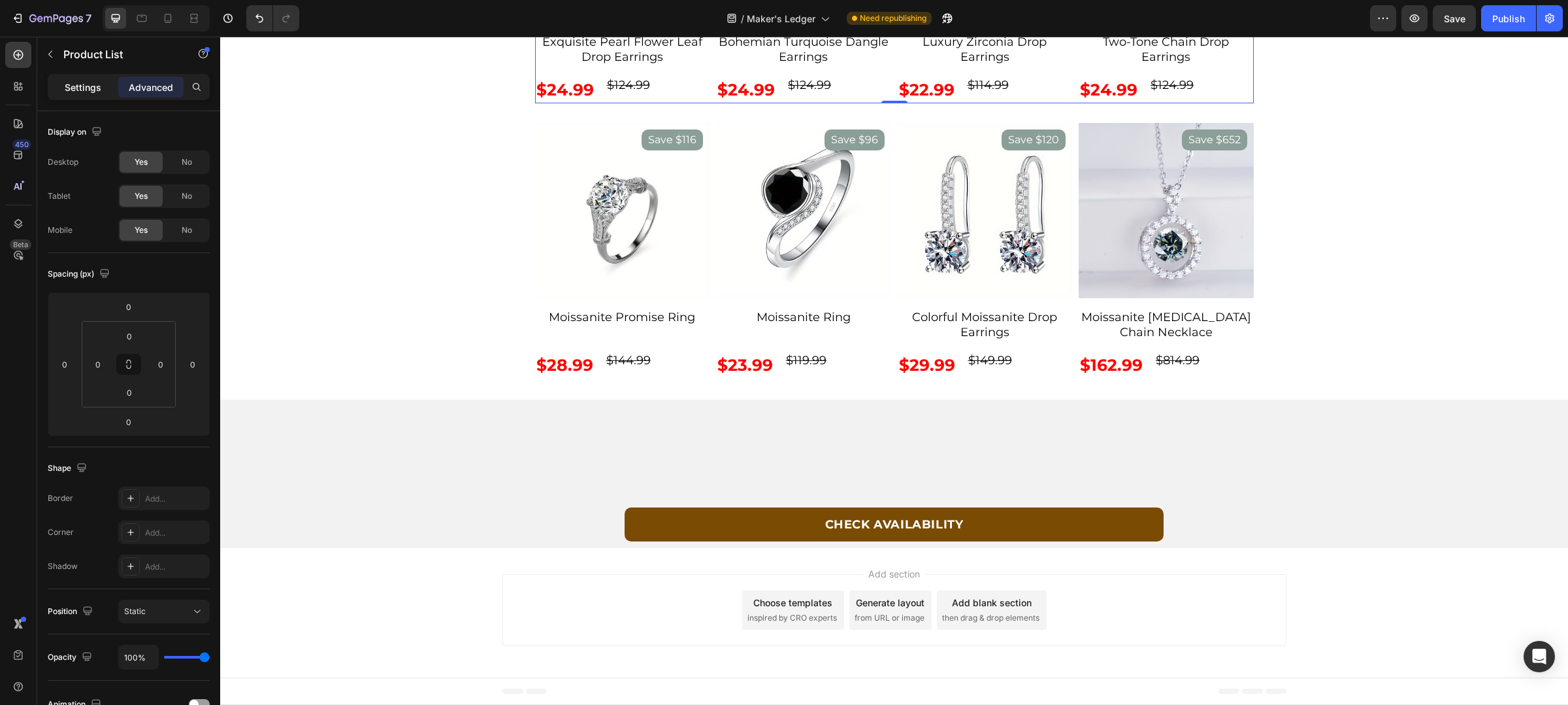
click at [97, 86] on p "Settings" at bounding box center [83, 87] width 37 height 14
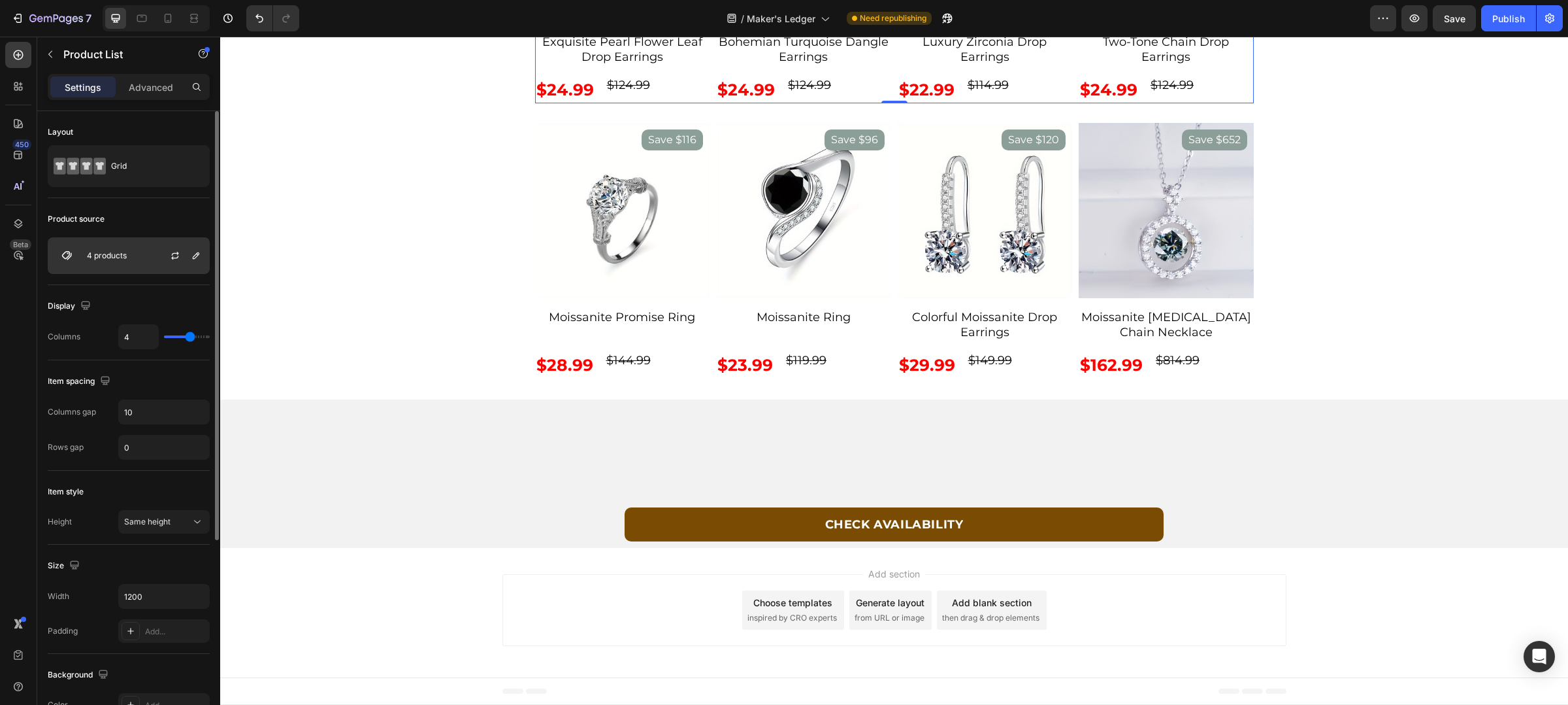
click at [122, 263] on div "4 products" at bounding box center [128, 256] width 162 height 37
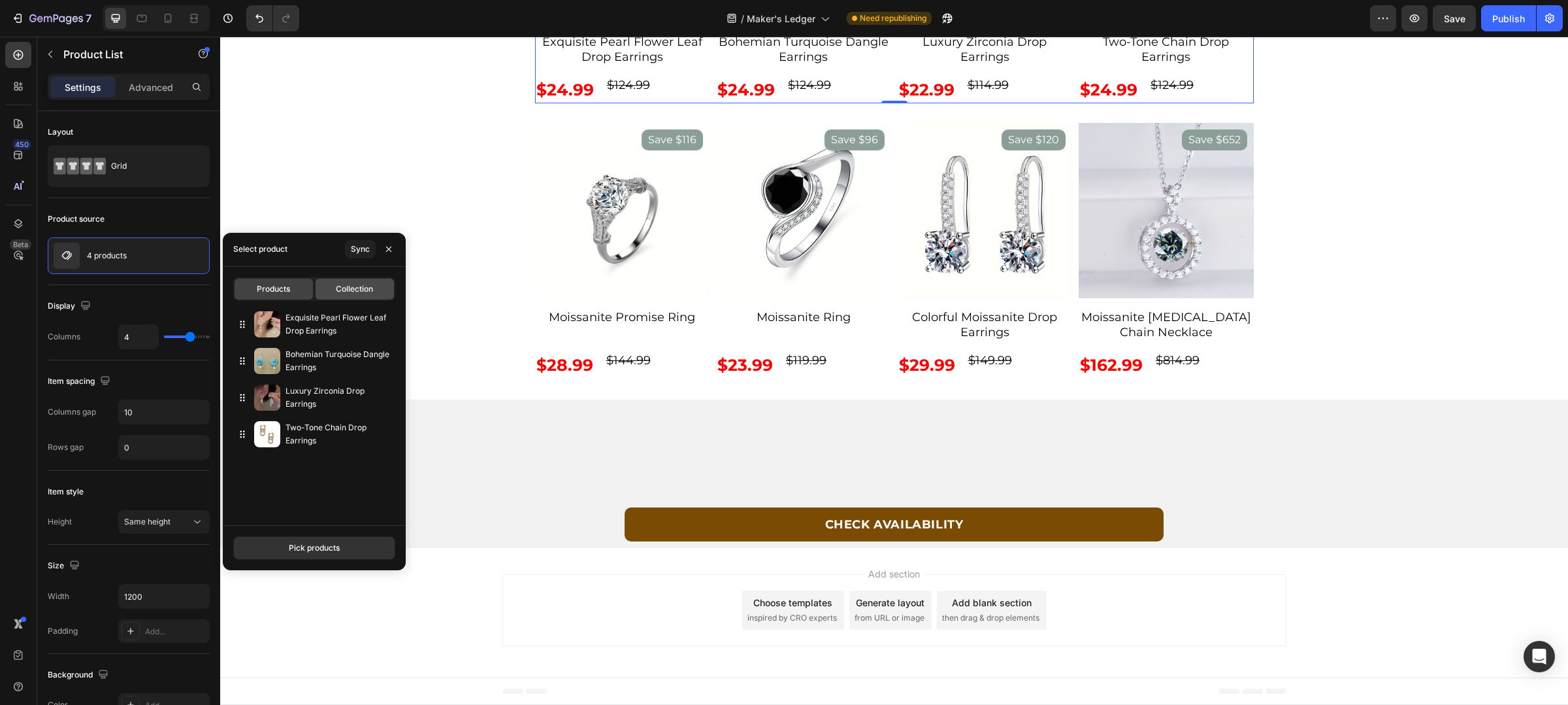
click at [377, 292] on div "Collection" at bounding box center [355, 289] width 78 height 21
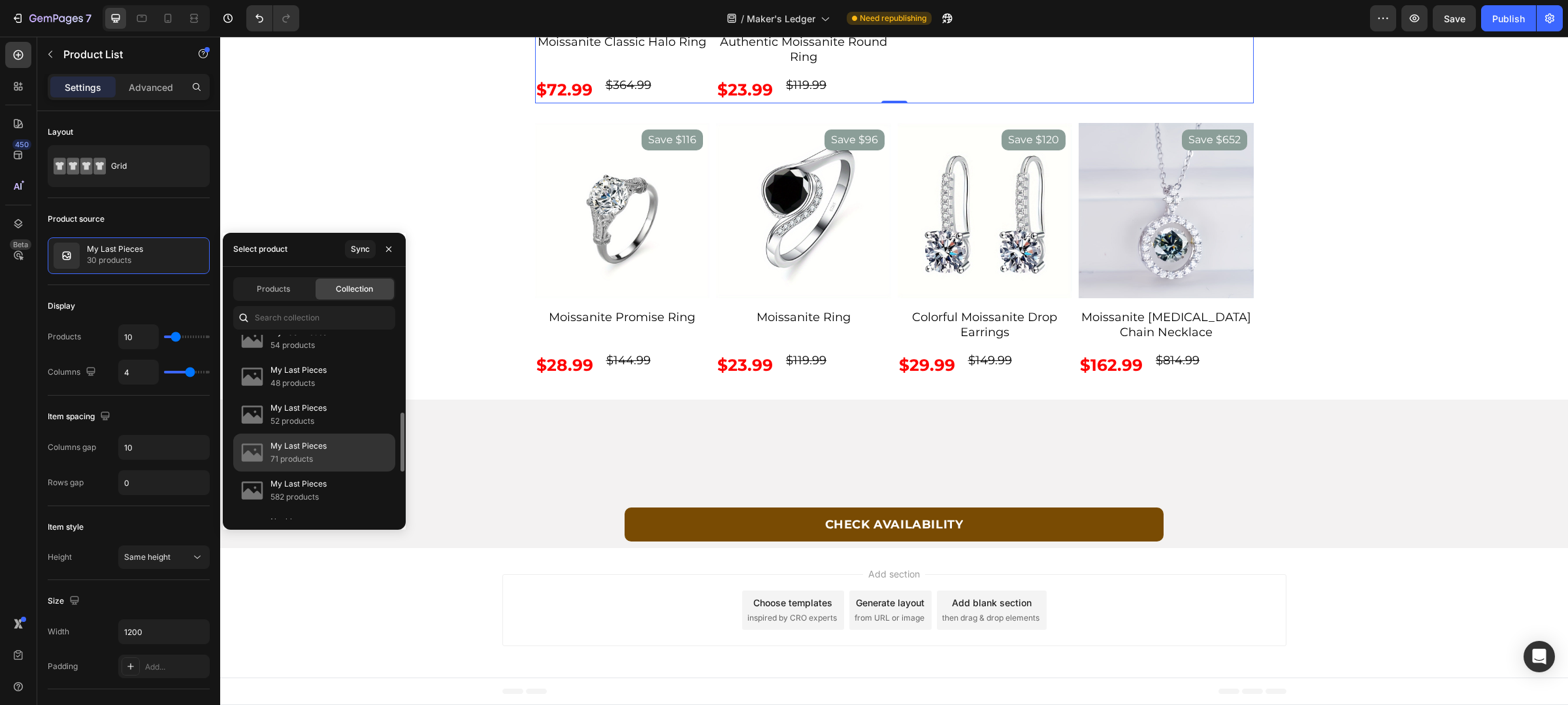
scroll to position [253, 0]
click at [335, 498] on div "My Last Pieces 582 products" at bounding box center [314, 517] width 162 height 38
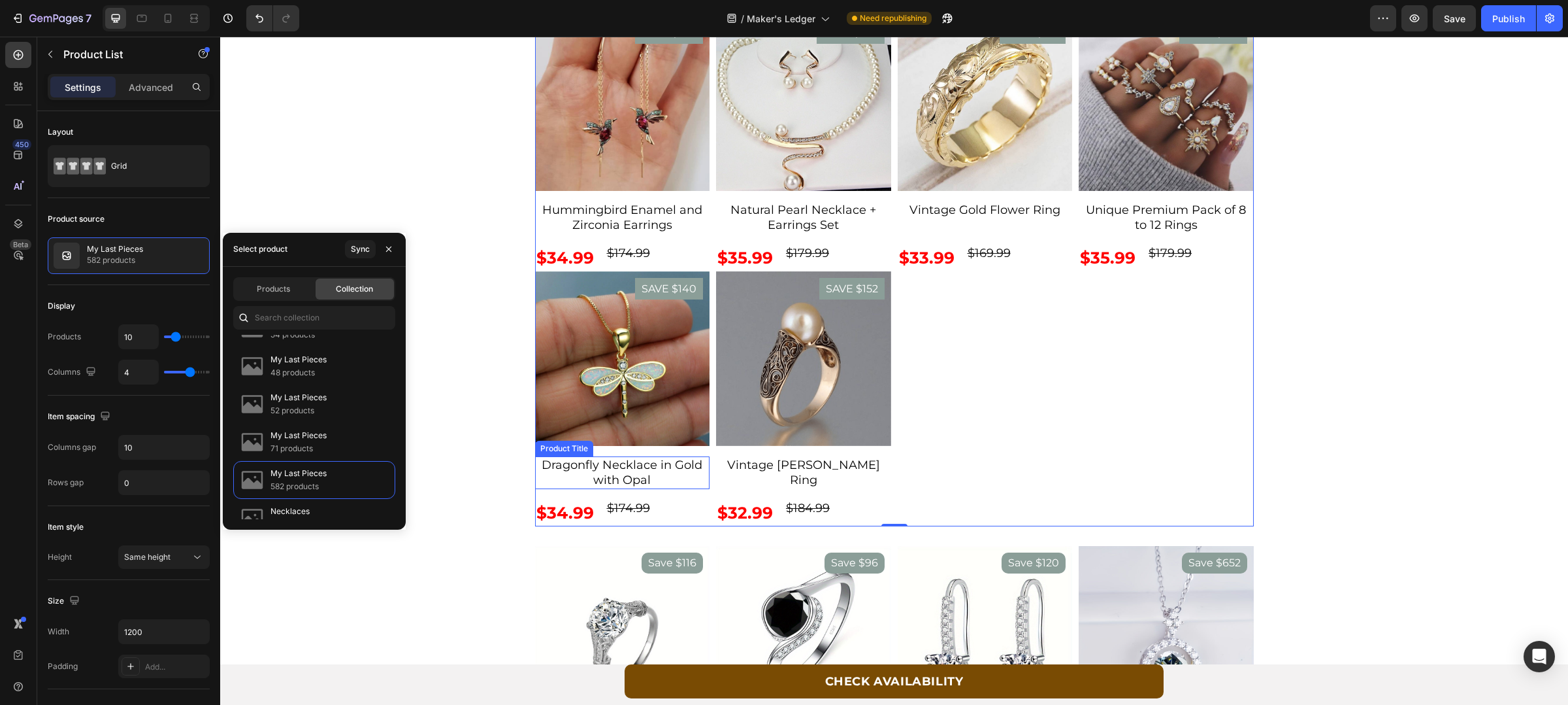
scroll to position [5304, 0]
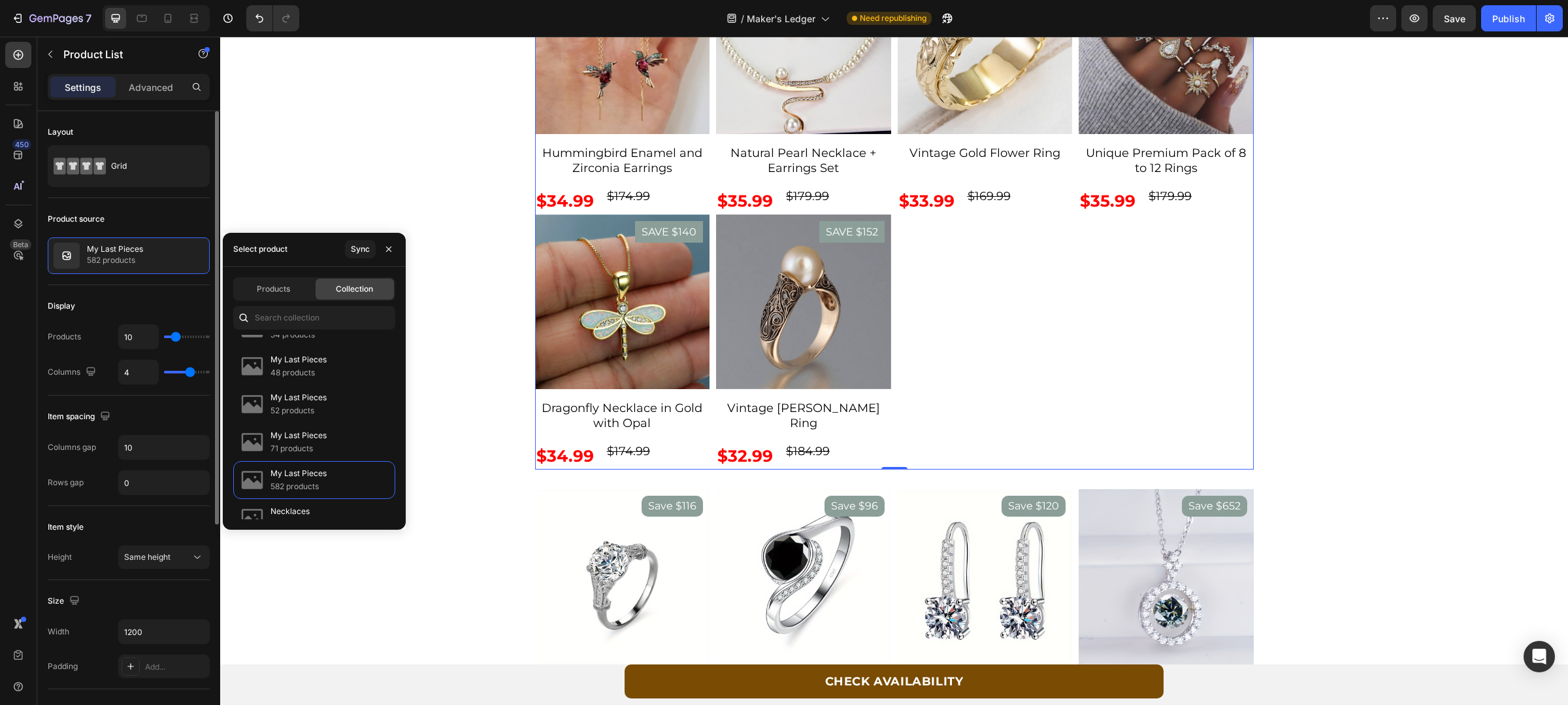
click at [172, 303] on div "Display" at bounding box center [128, 306] width 162 height 21
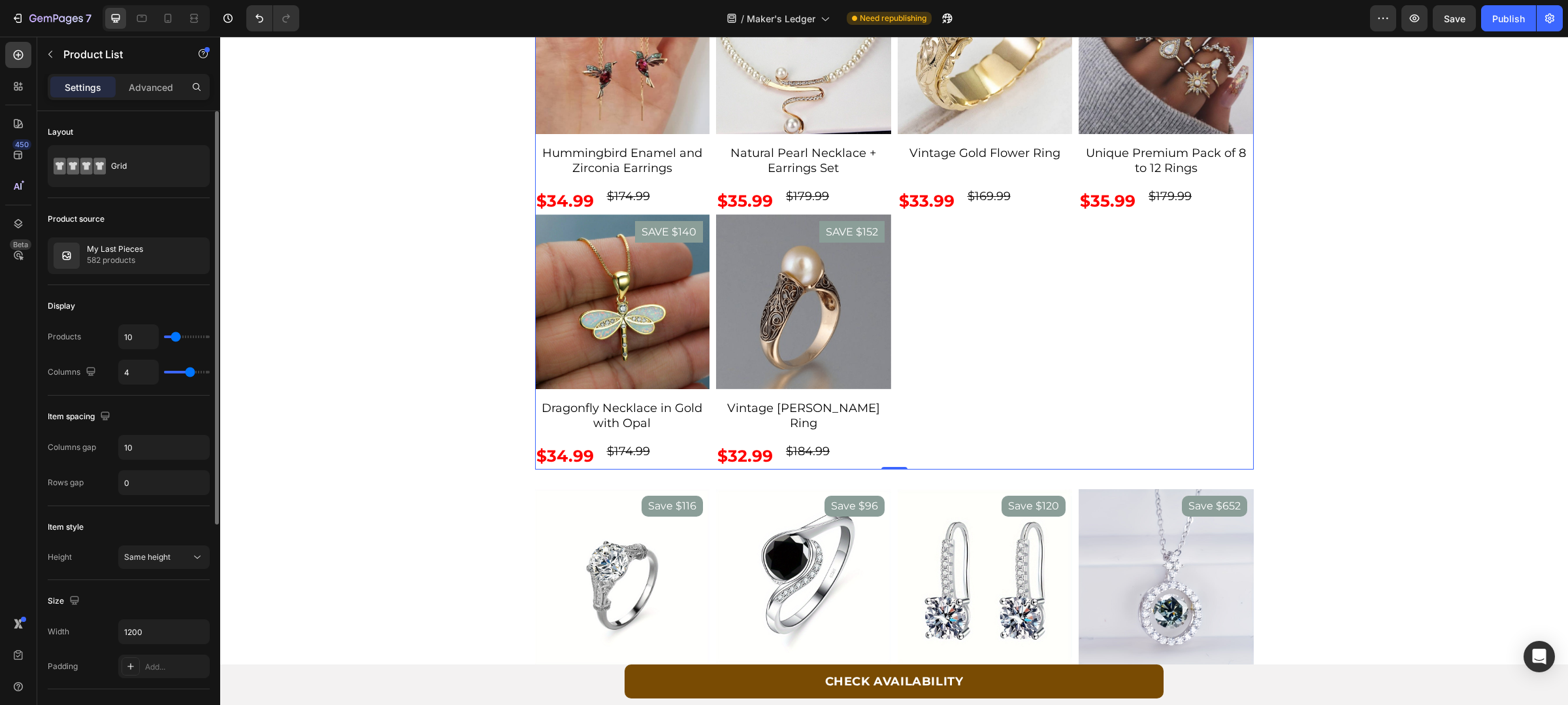
type input "18"
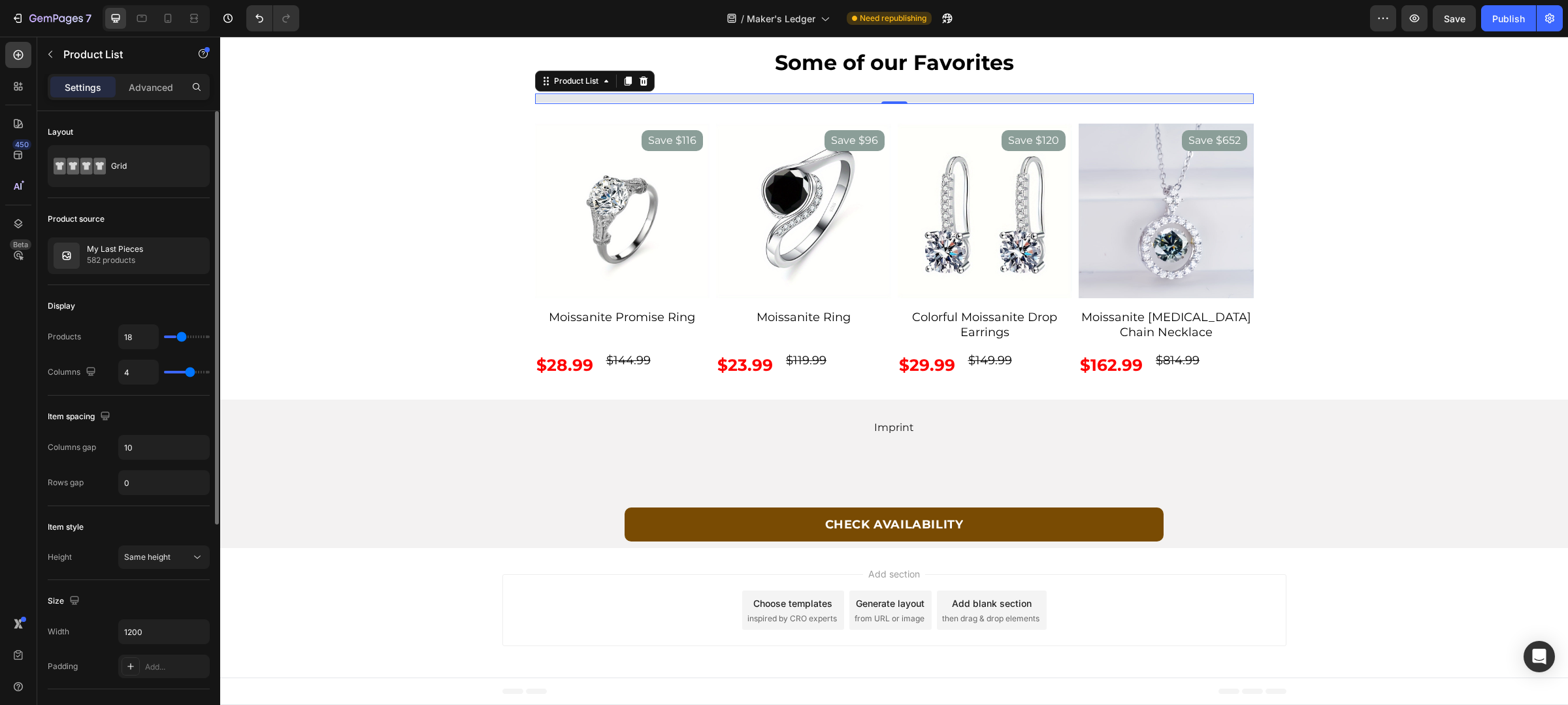
type input "21"
type input "18"
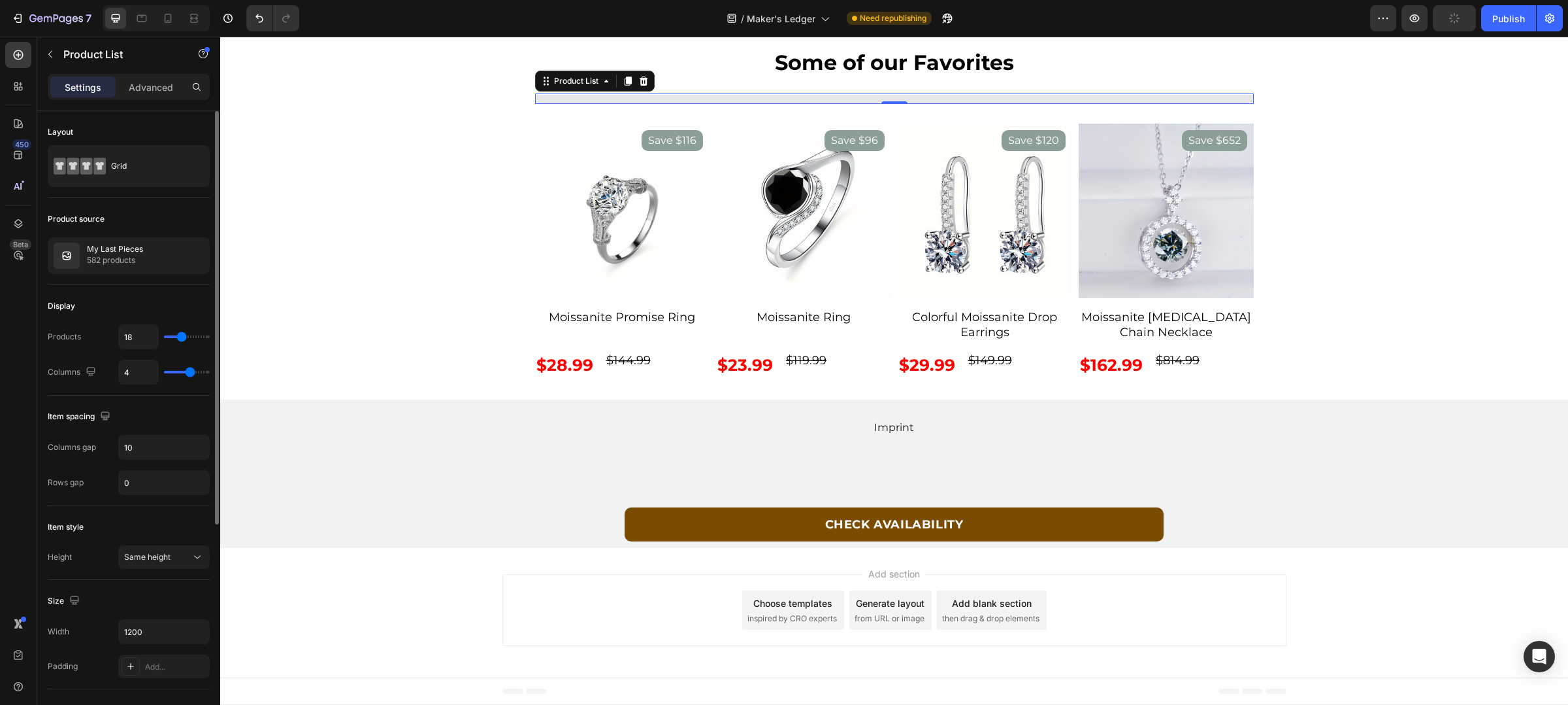
type input "14"
type input "11"
type input "8"
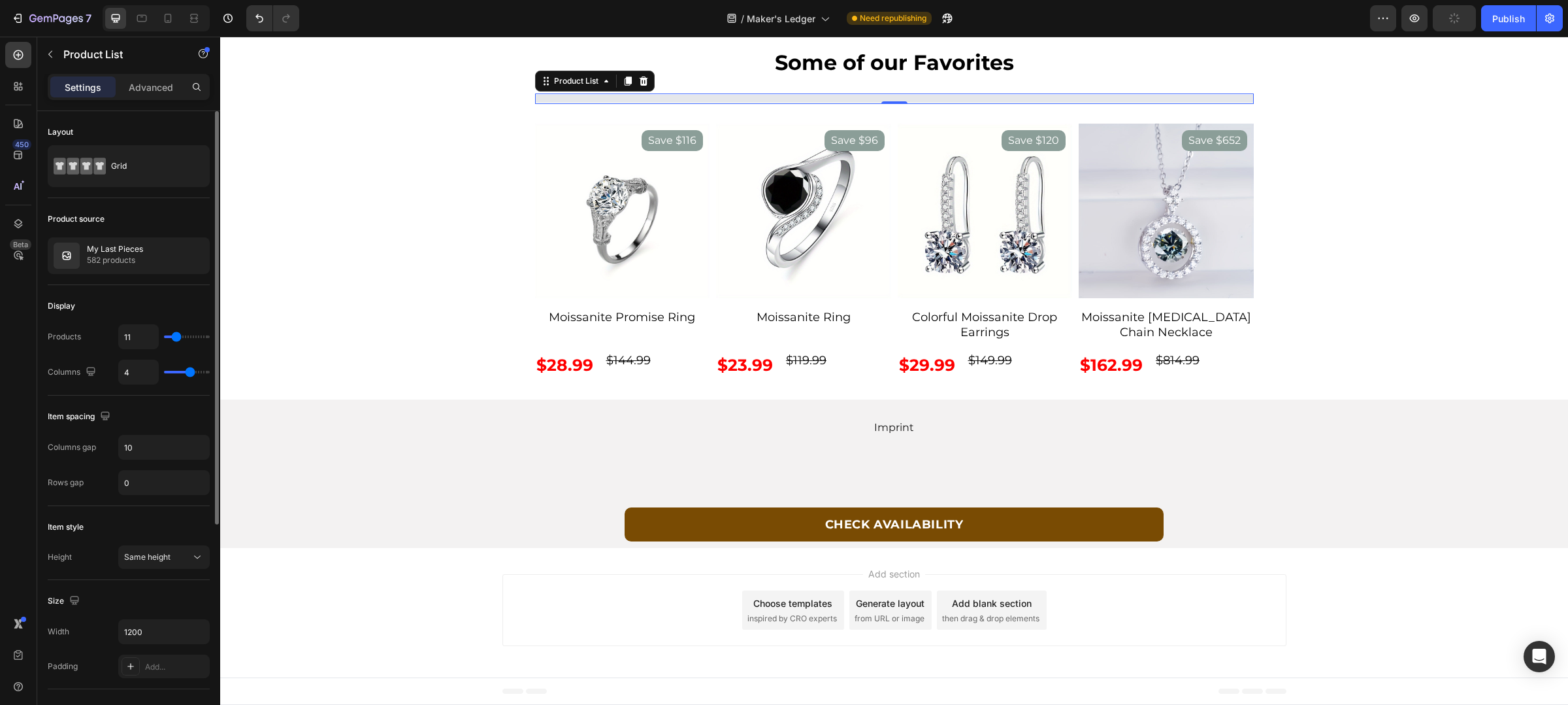
type input "8"
type input "11"
click at [175, 336] on input "range" at bounding box center [186, 336] width 46 height 3
type input "12"
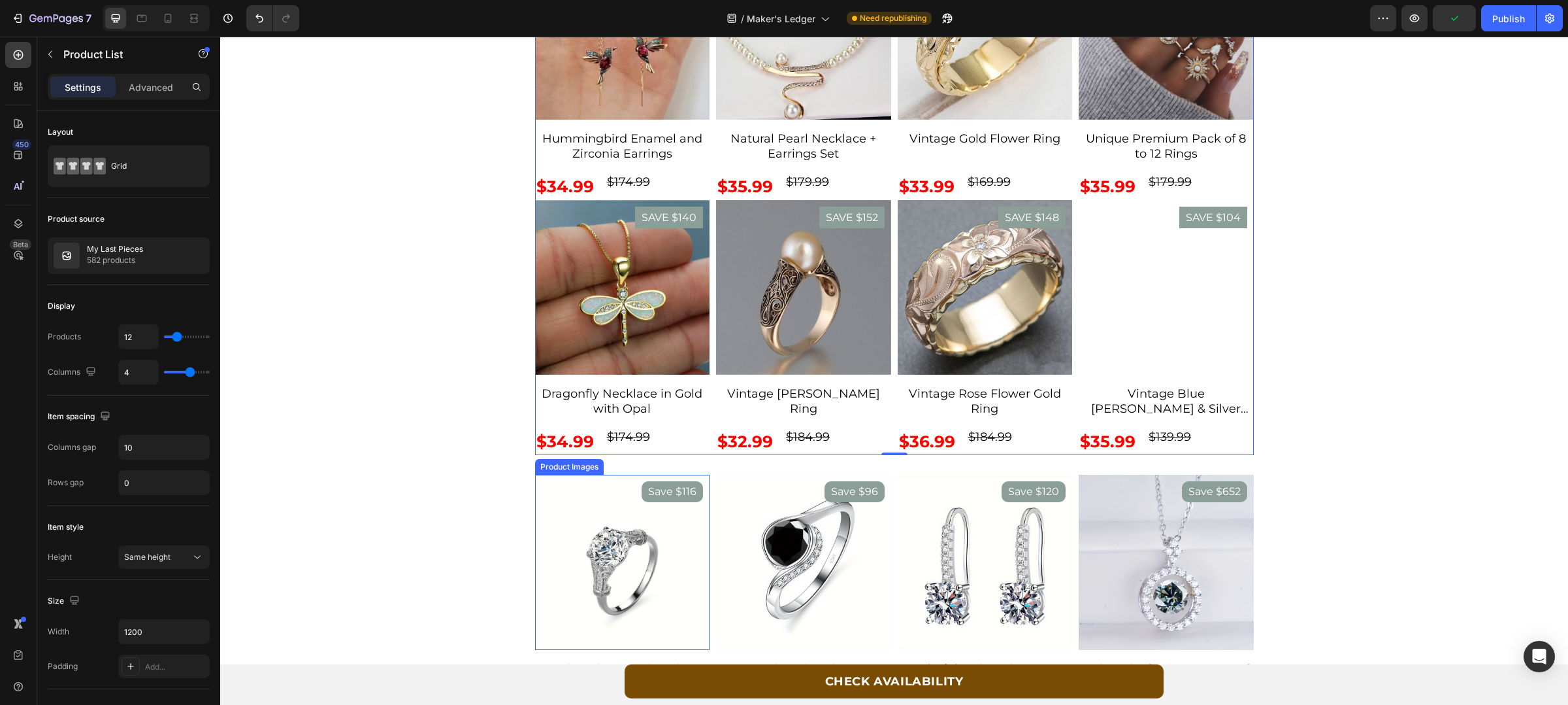
scroll to position [5339, 0]
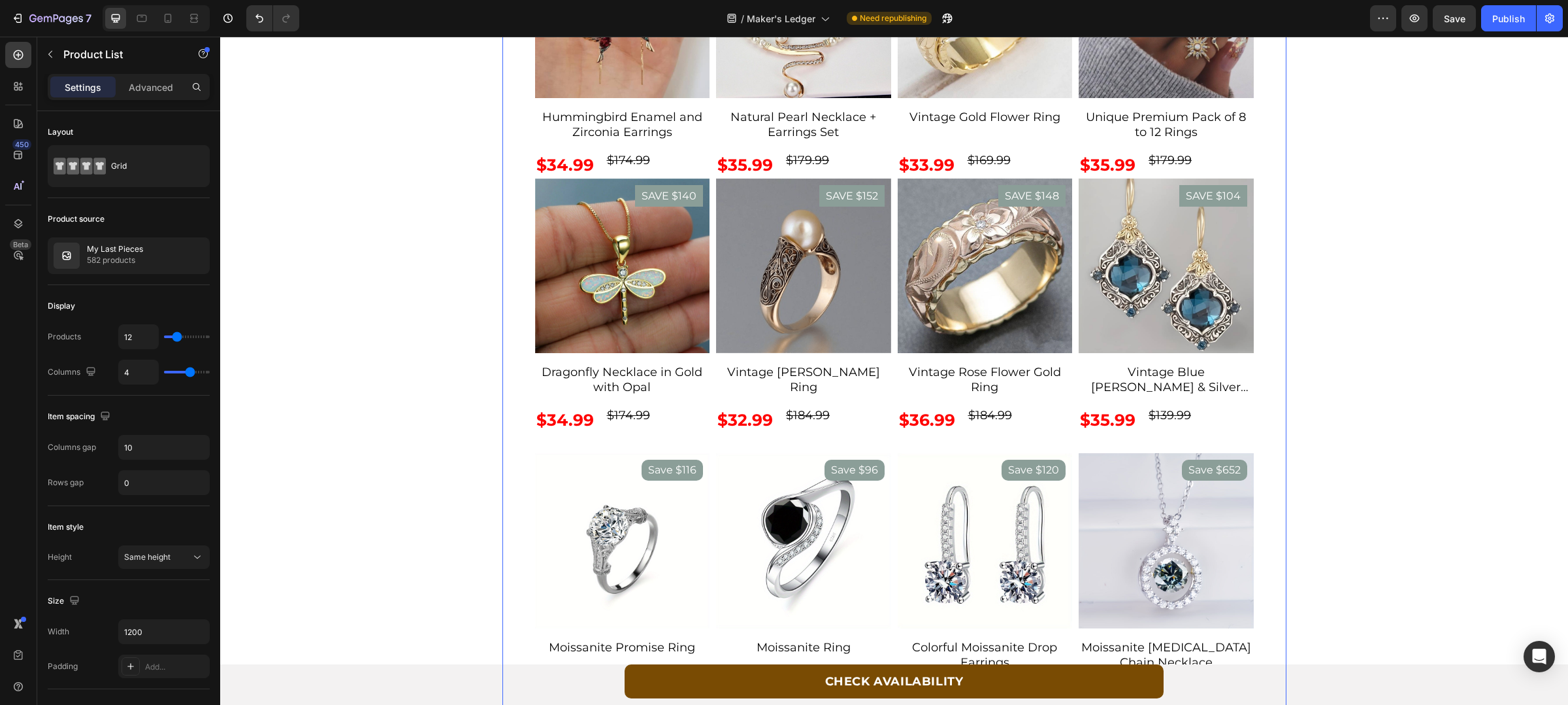
click at [706, 452] on div "Some of our Favorites Text Block SAVE $160 Product Badge Product Images Ocean's…" at bounding box center [894, 165] width 719 height 1087
click at [707, 466] on div "Save $116 Product Badge Product Images Moissanite Promise Ring Product Title $2…" at bounding box center [894, 581] width 719 height 256
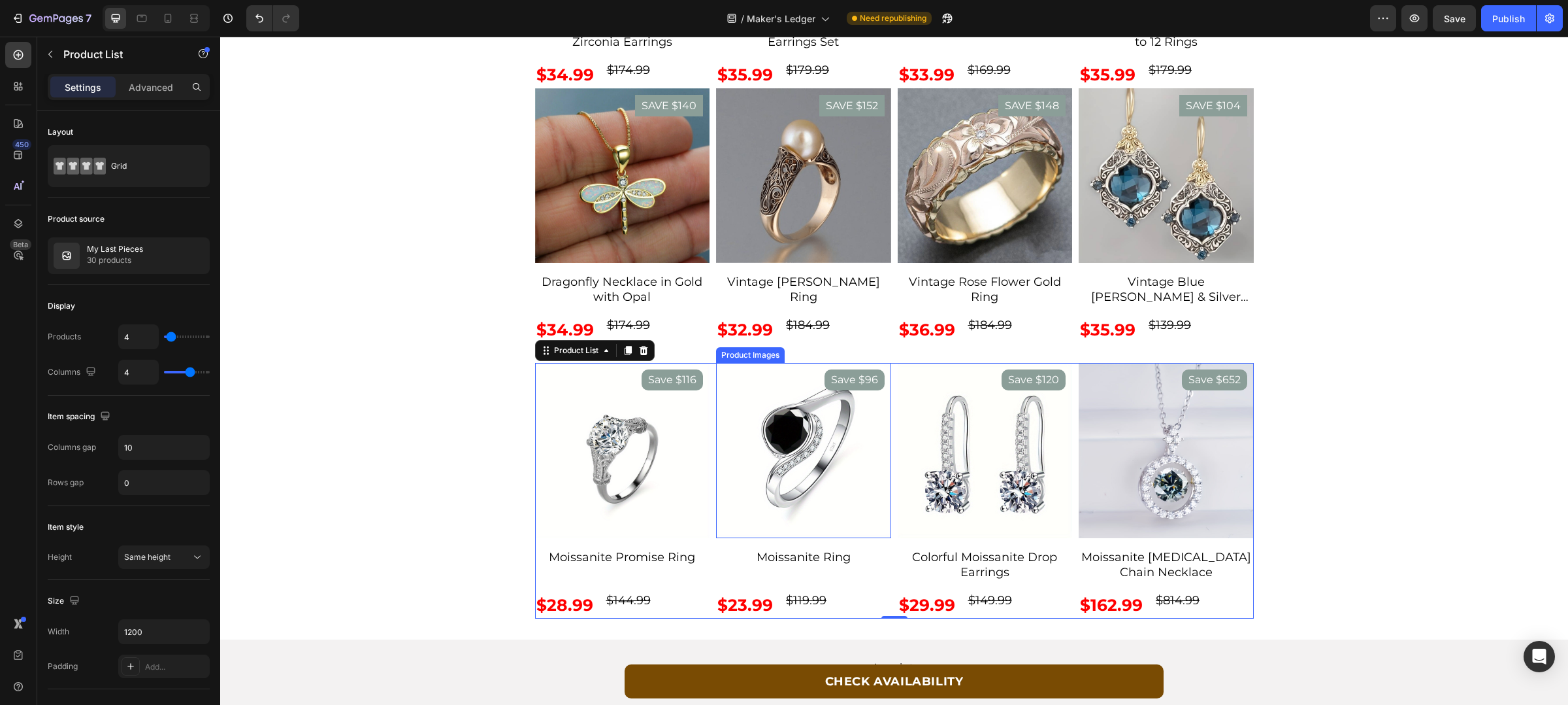
scroll to position [5514, 0]
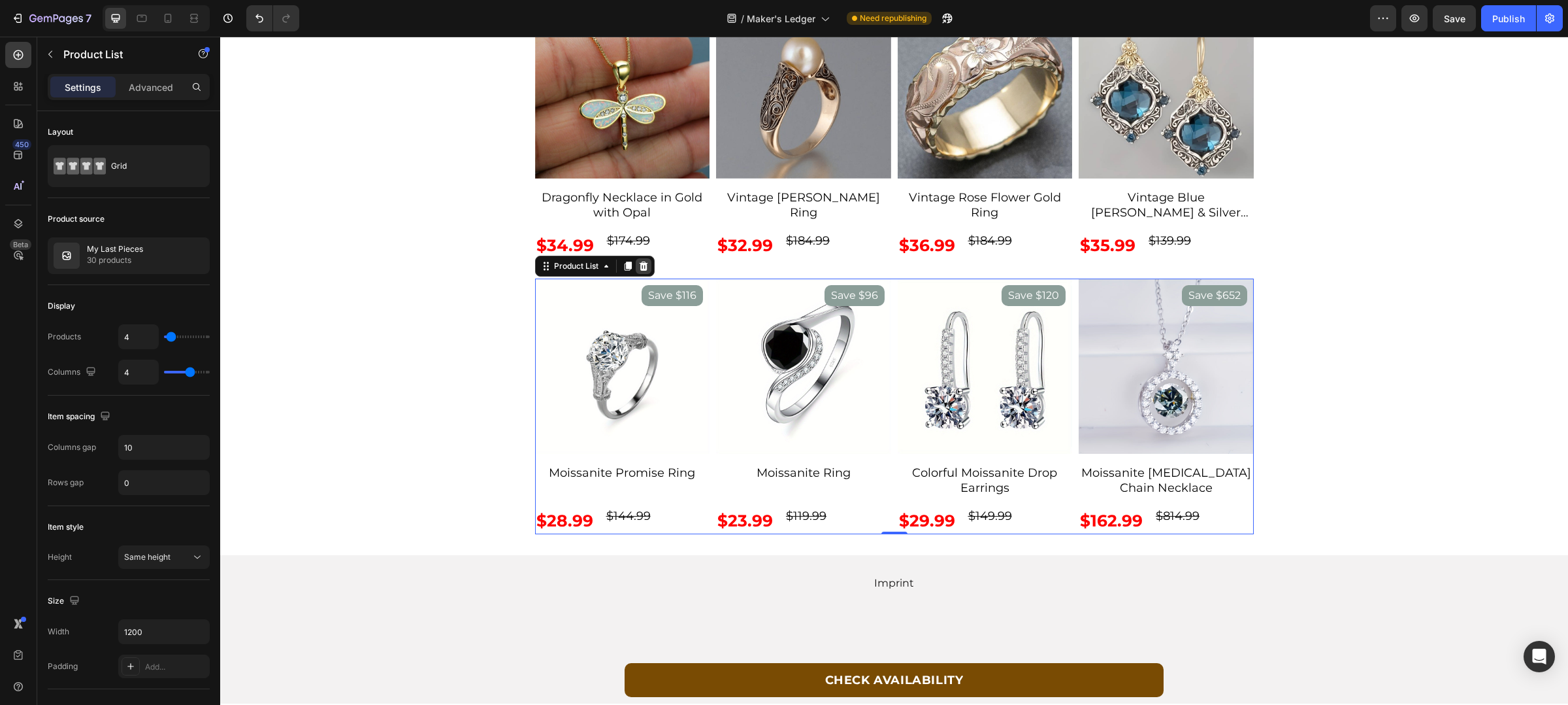
click at [642, 266] on icon at bounding box center [643, 266] width 11 height 11
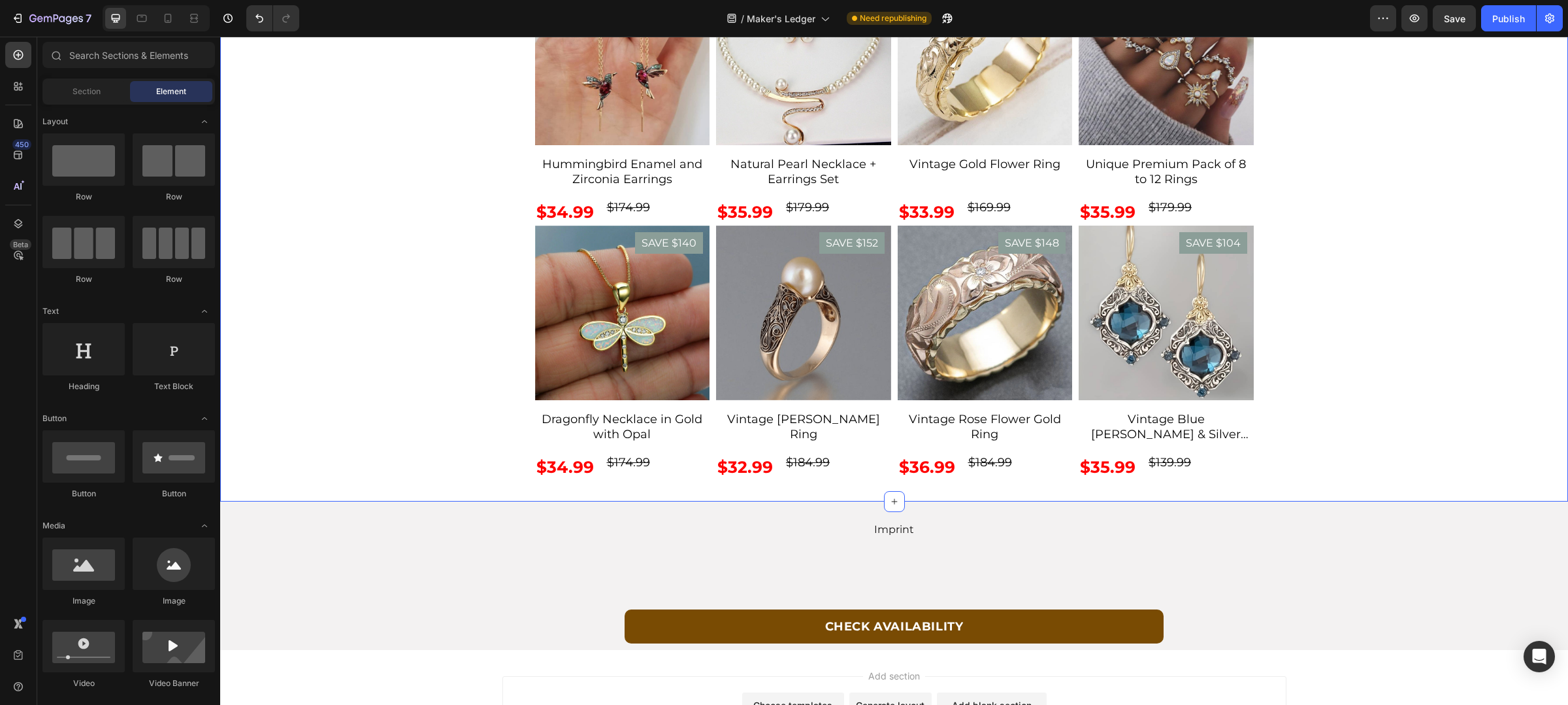
scroll to position [5055, 0]
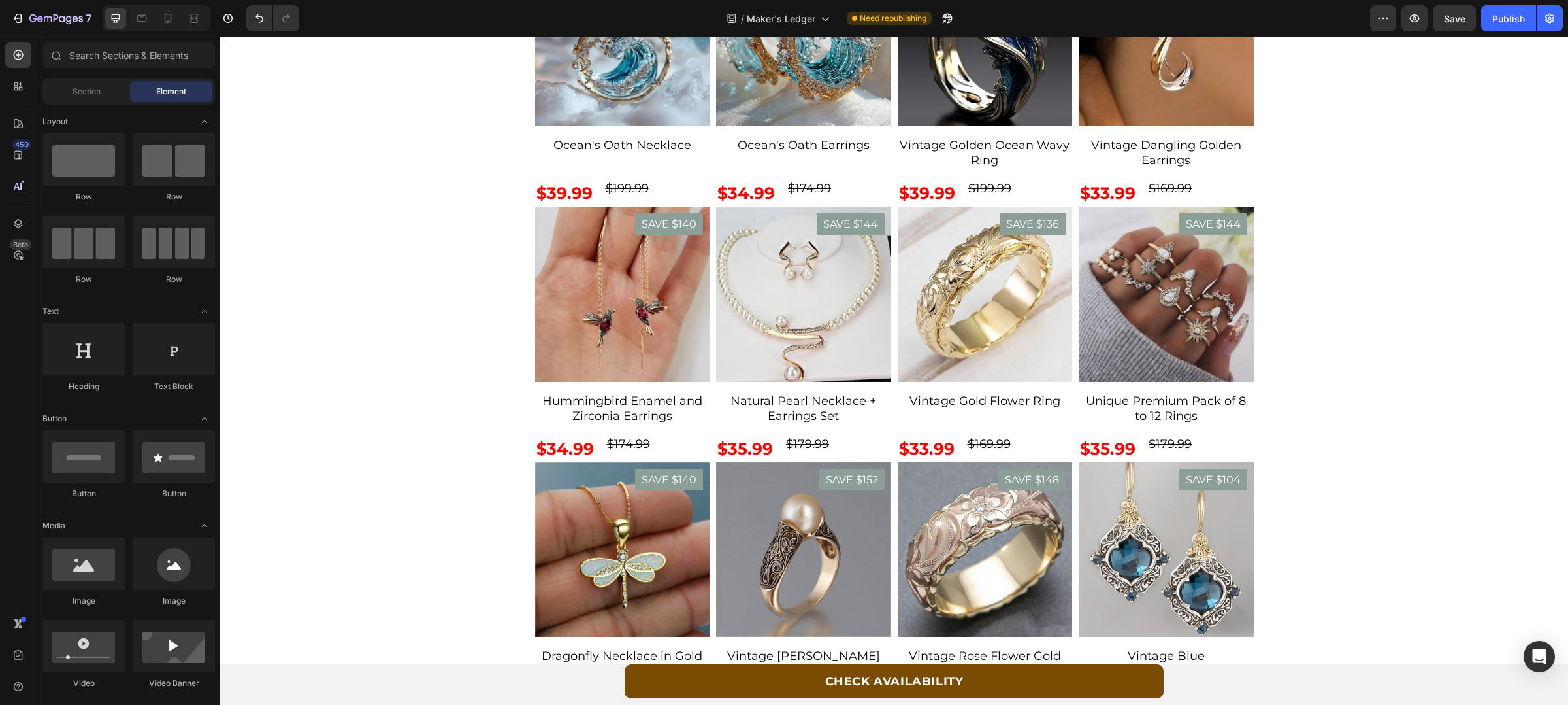
click at [181, 23] on div at bounding box center [156, 17] width 108 height 26
click at [178, 23] on div at bounding box center [156, 17] width 108 height 26
click at [175, 20] on div at bounding box center [169, 18] width 21 height 21
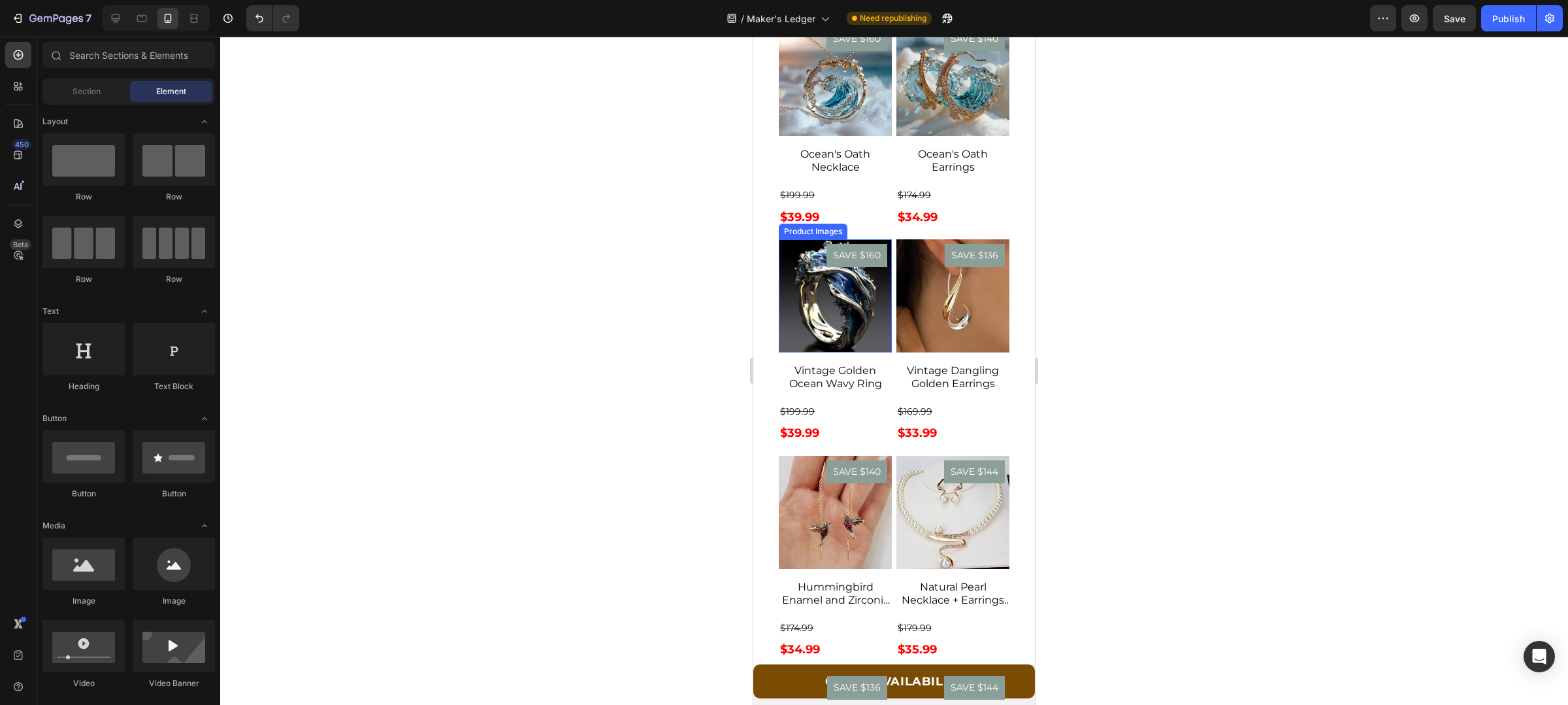
scroll to position [2501, 0]
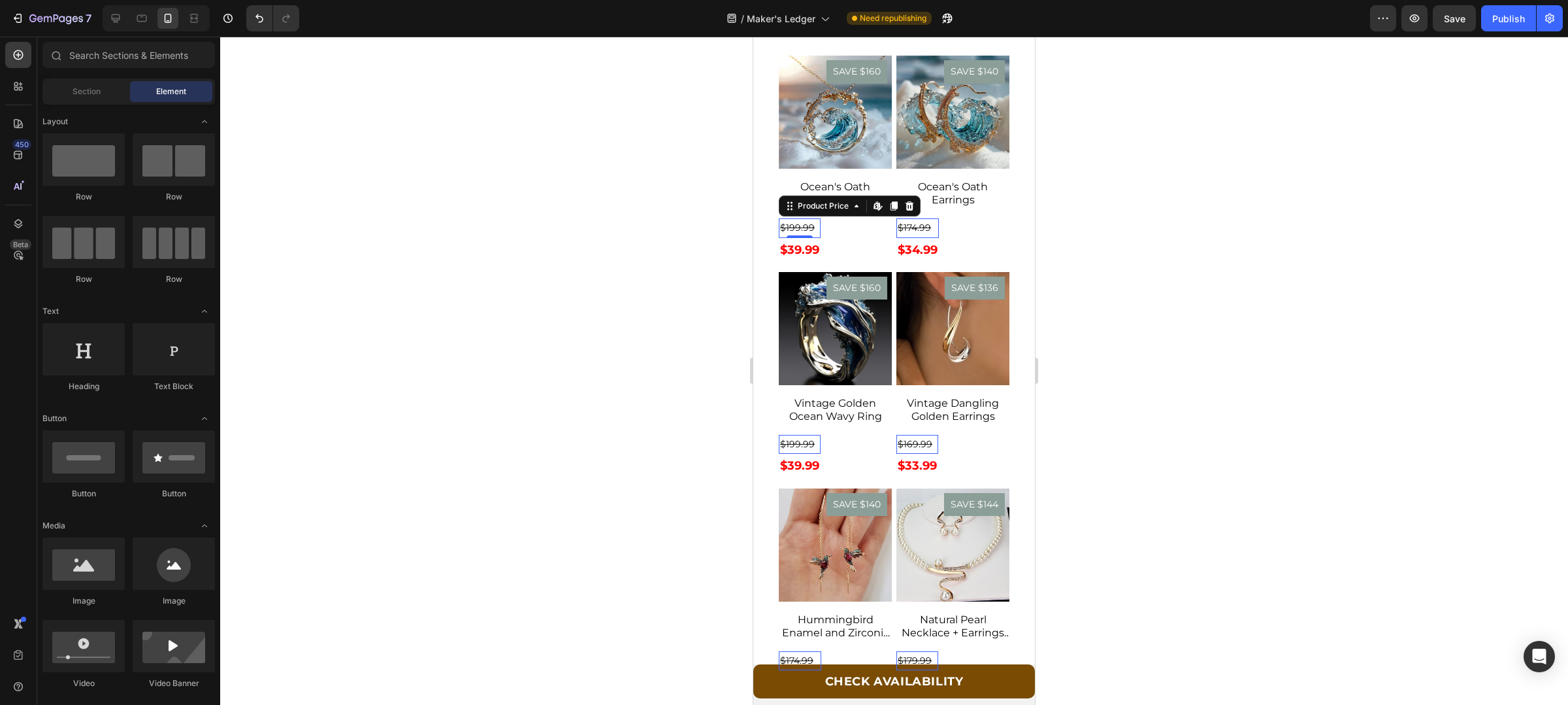
click at [816, 224] on div "$199.99" at bounding box center [800, 228] width 42 height 19
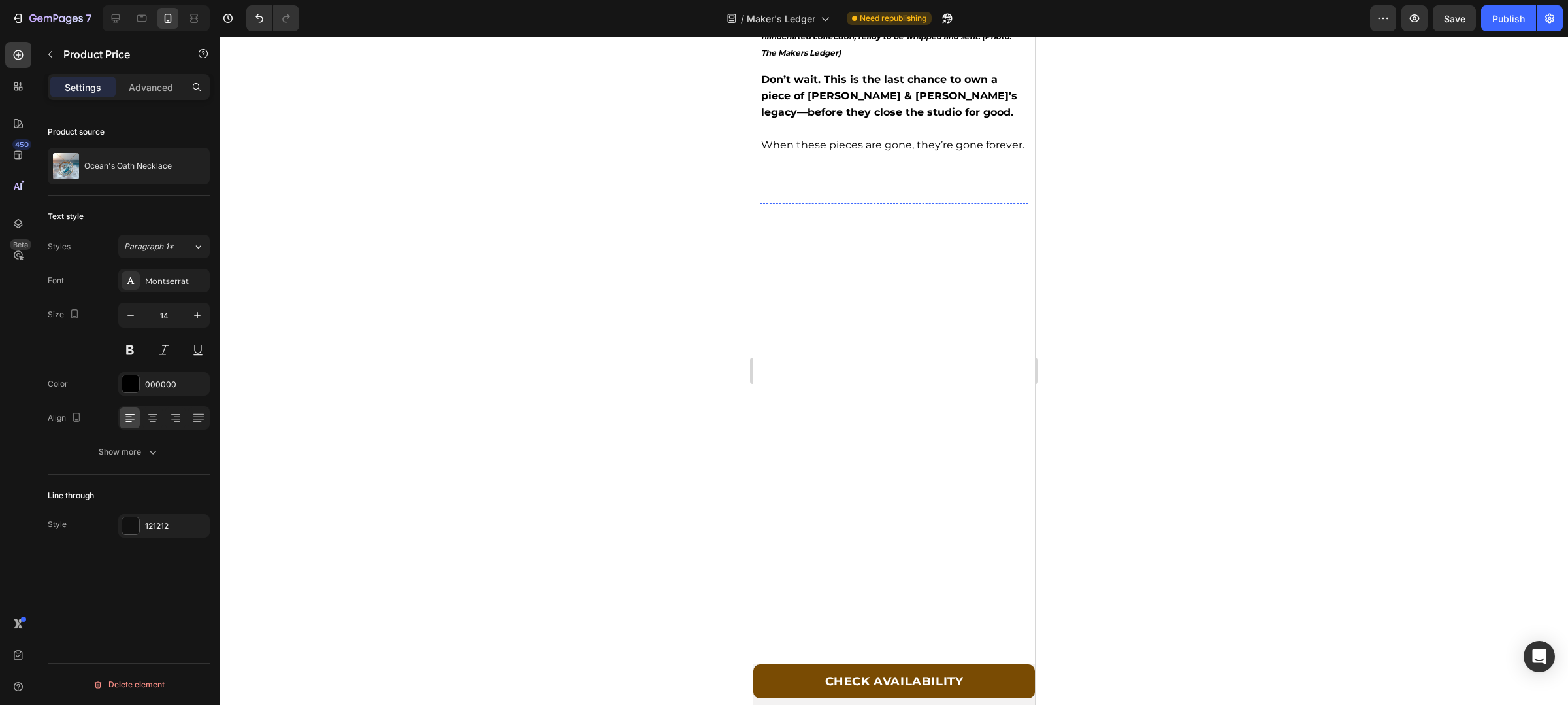
scroll to position [2626, 0]
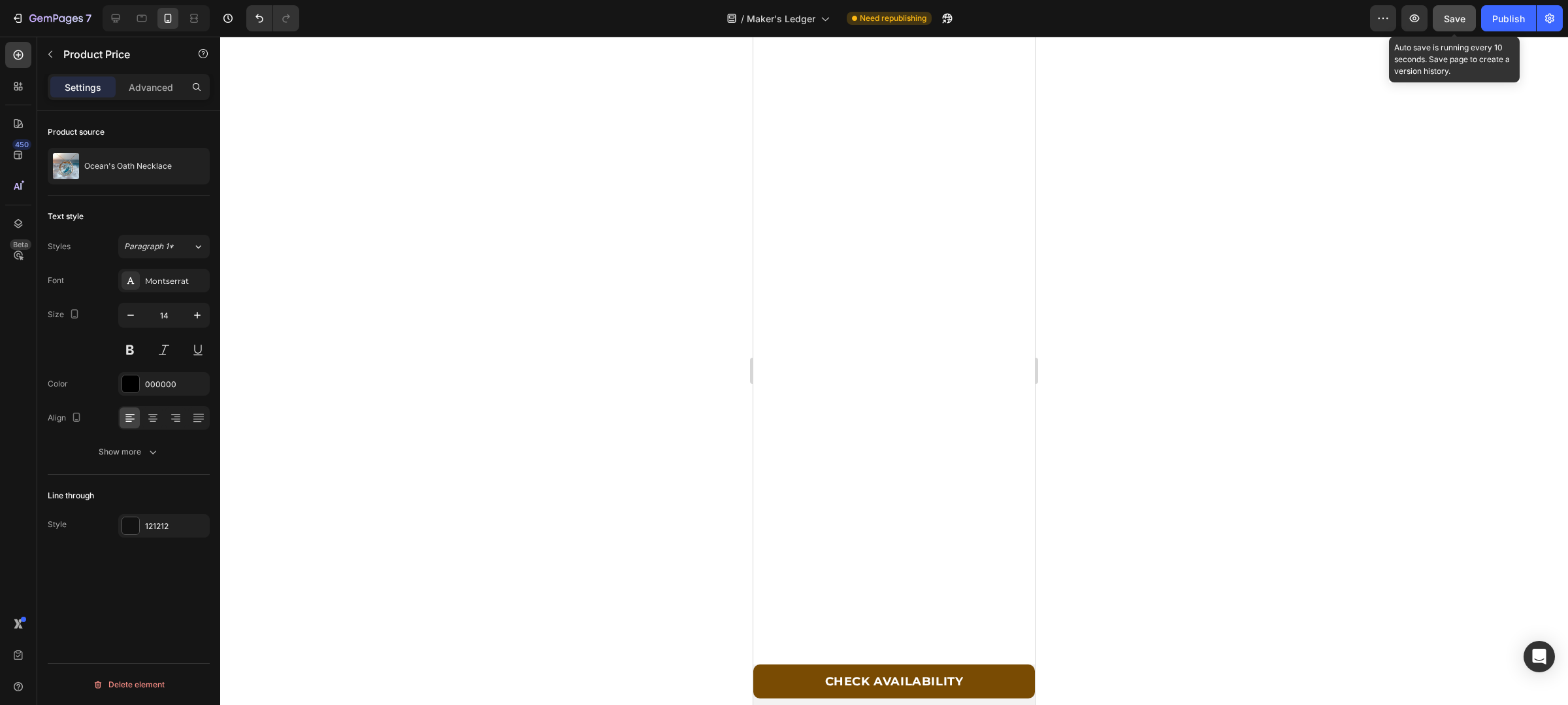
click at [1459, 25] on button "Save" at bounding box center [1455, 17] width 44 height 26
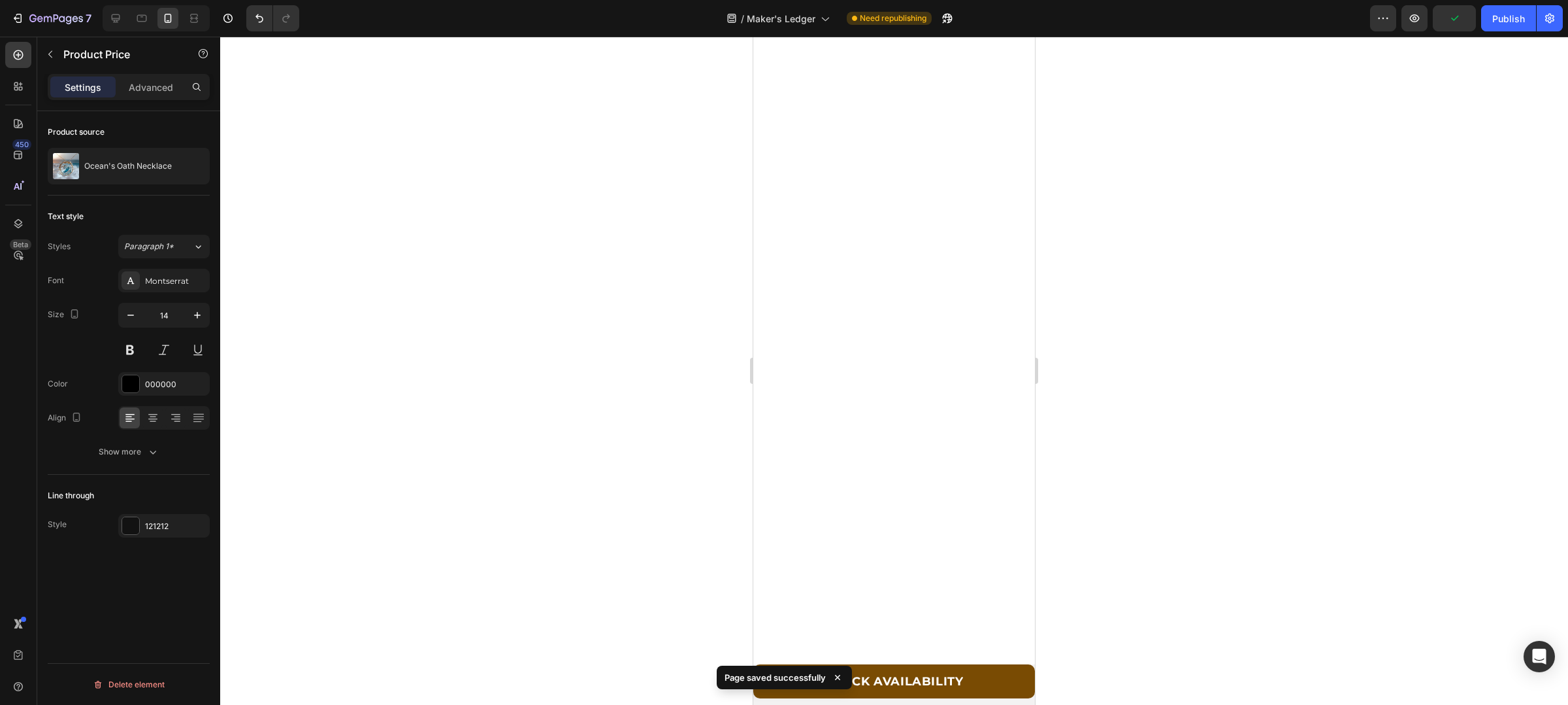
click at [1509, 35] on div "7 Version history / Maker's Ledger Need republishing Preview Publish" at bounding box center [784, 18] width 1568 height 37
click at [1497, 12] on div "Publish" at bounding box center [1509, 18] width 33 height 14
click at [122, 11] on div at bounding box center [116, 18] width 21 height 21
type input "18"
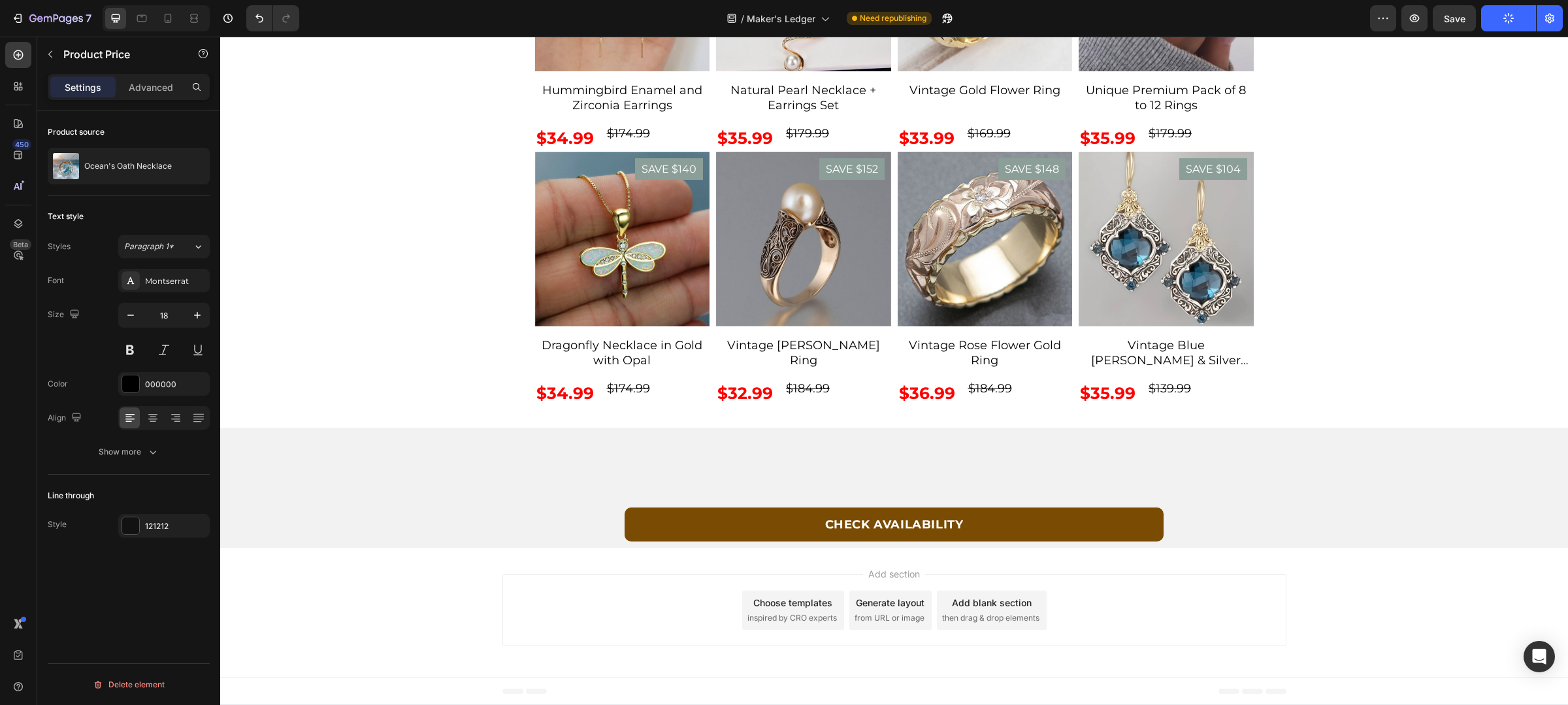
scroll to position [4760, 0]
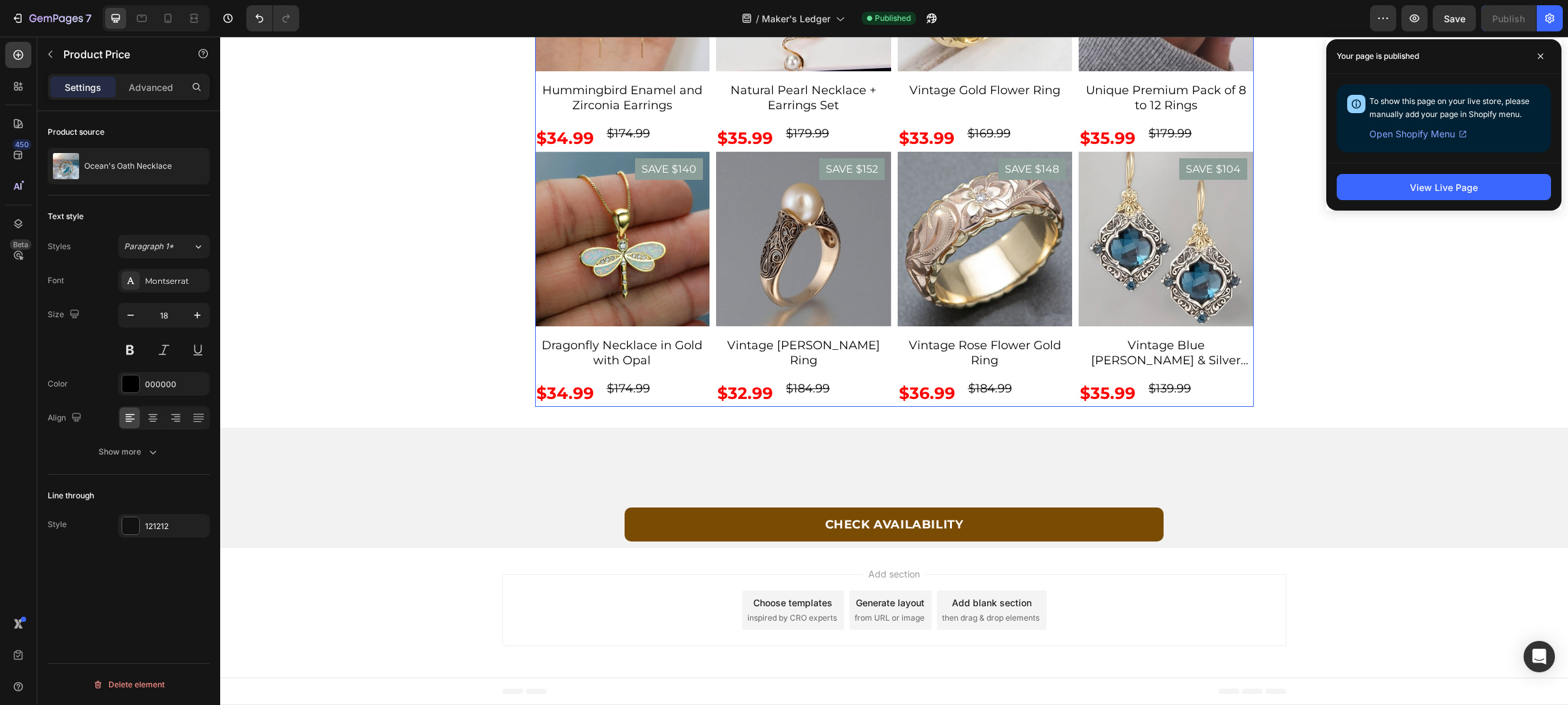
click at [707, 246] on div "SAVE $160 Product Badge Product Images Ocean's Oath Necklace Product Title $39.…" at bounding box center [894, 24] width 719 height 766
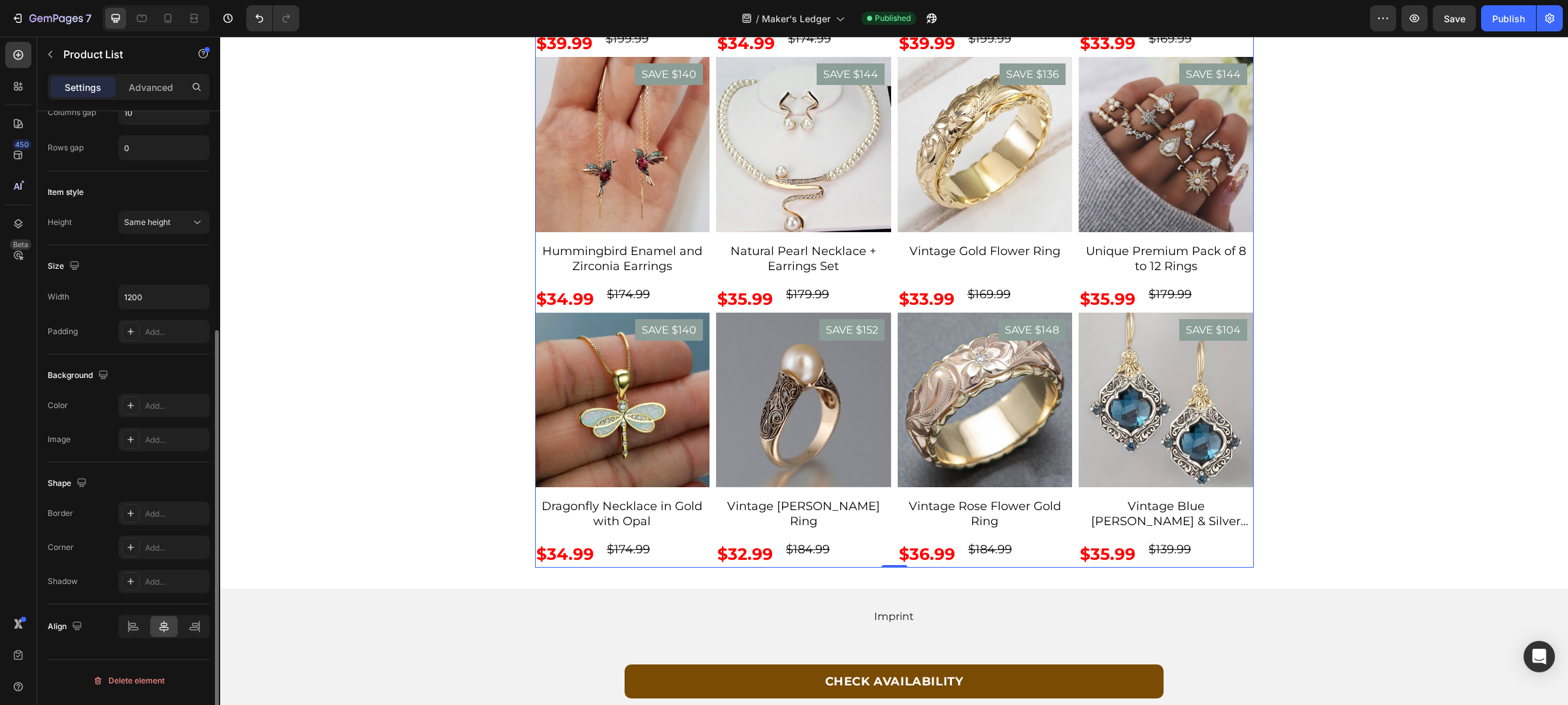
scroll to position [0, 0]
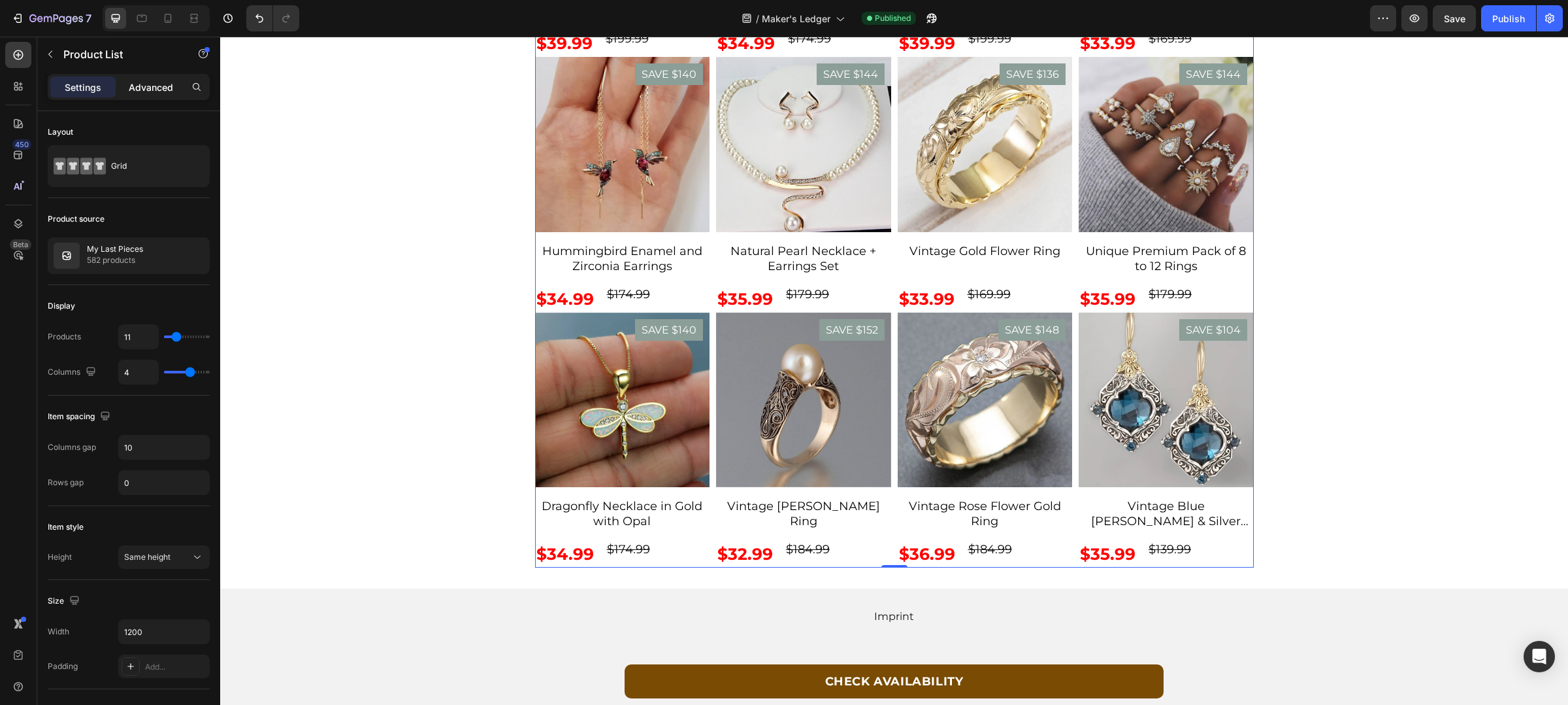
click at [146, 93] on div "Advanced" at bounding box center [150, 87] width 65 height 21
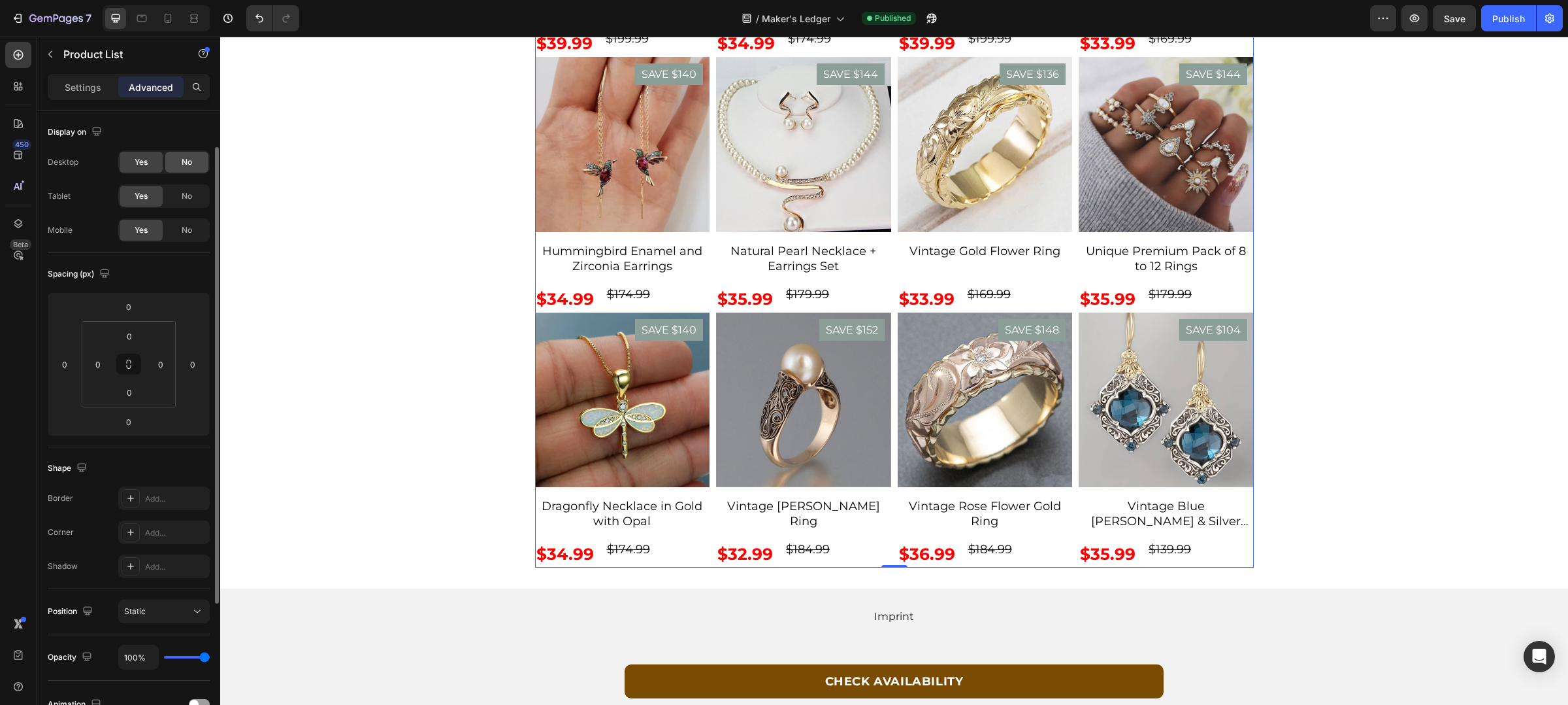
scroll to position [87, 0]
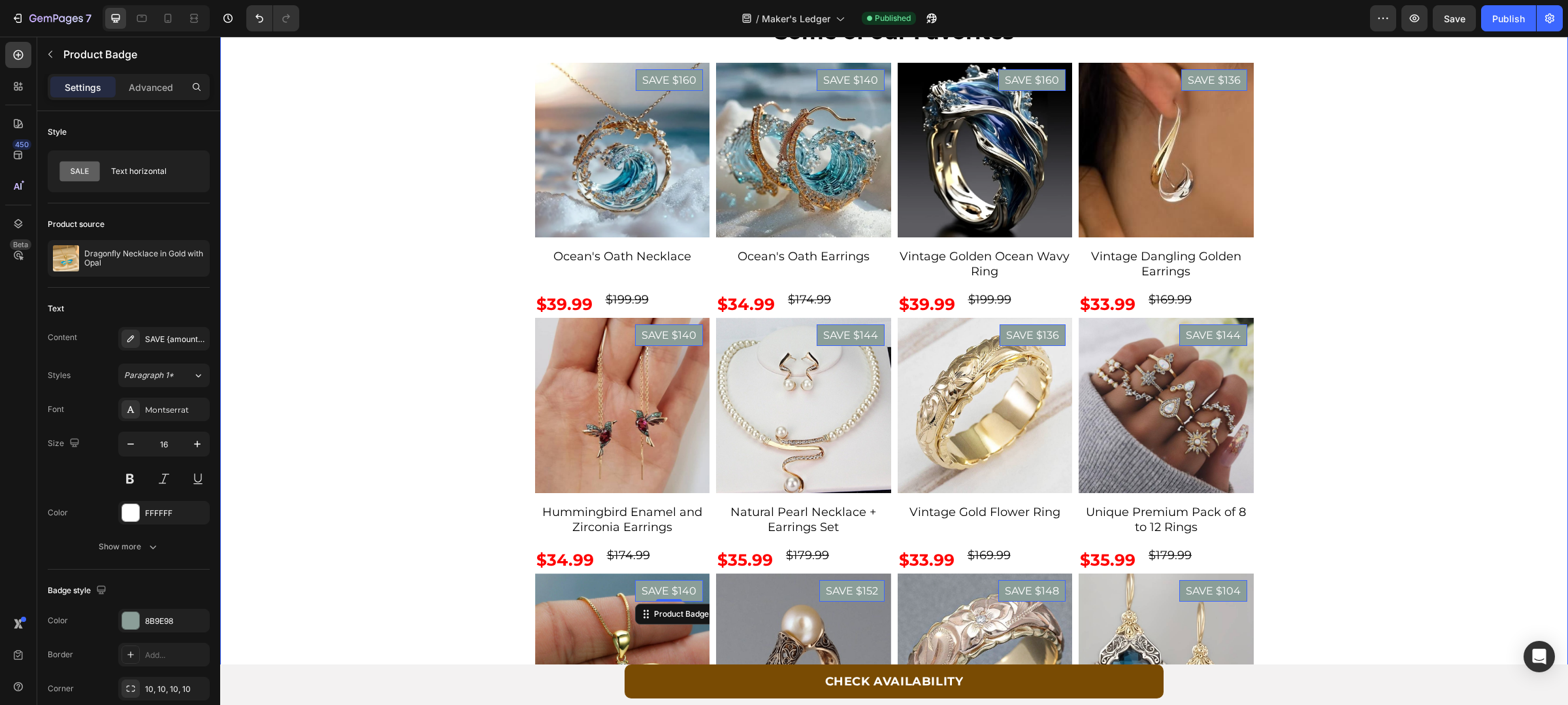
scroll to position [4859, 0]
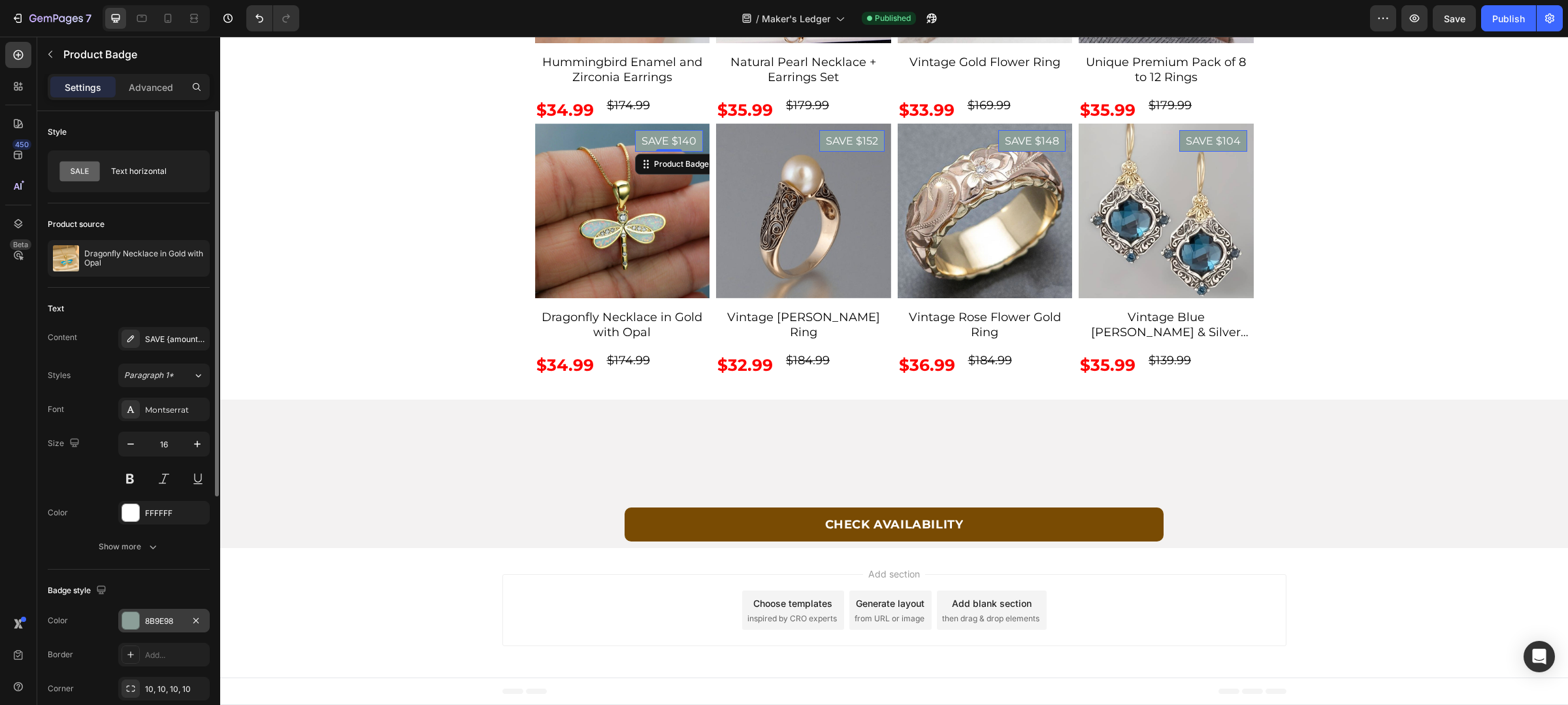
click at [169, 616] on div "8B9E98" at bounding box center [164, 622] width 38 height 12
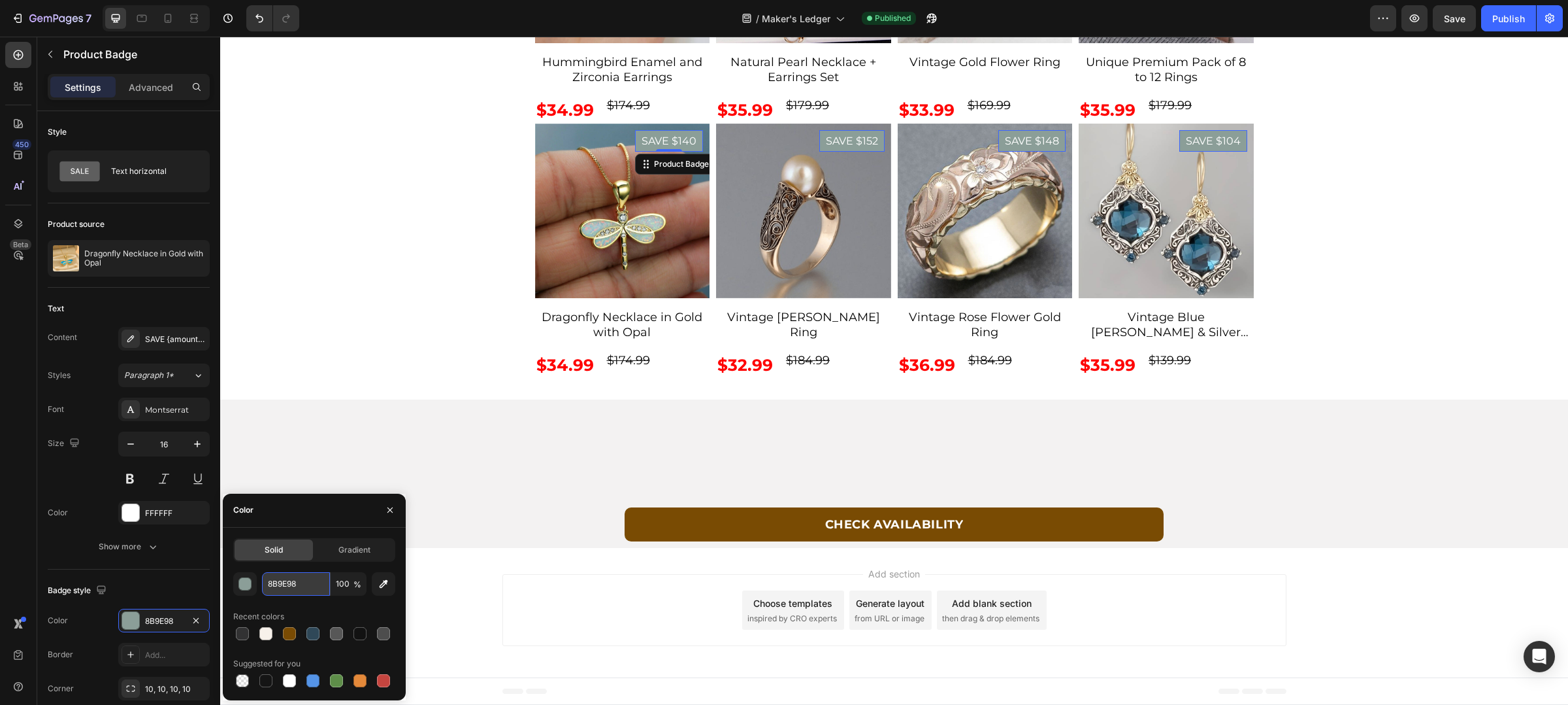
click at [286, 574] on input "8B9E98" at bounding box center [296, 584] width 68 height 23
paste input "1E3A5F"
type input "1E3A5F"
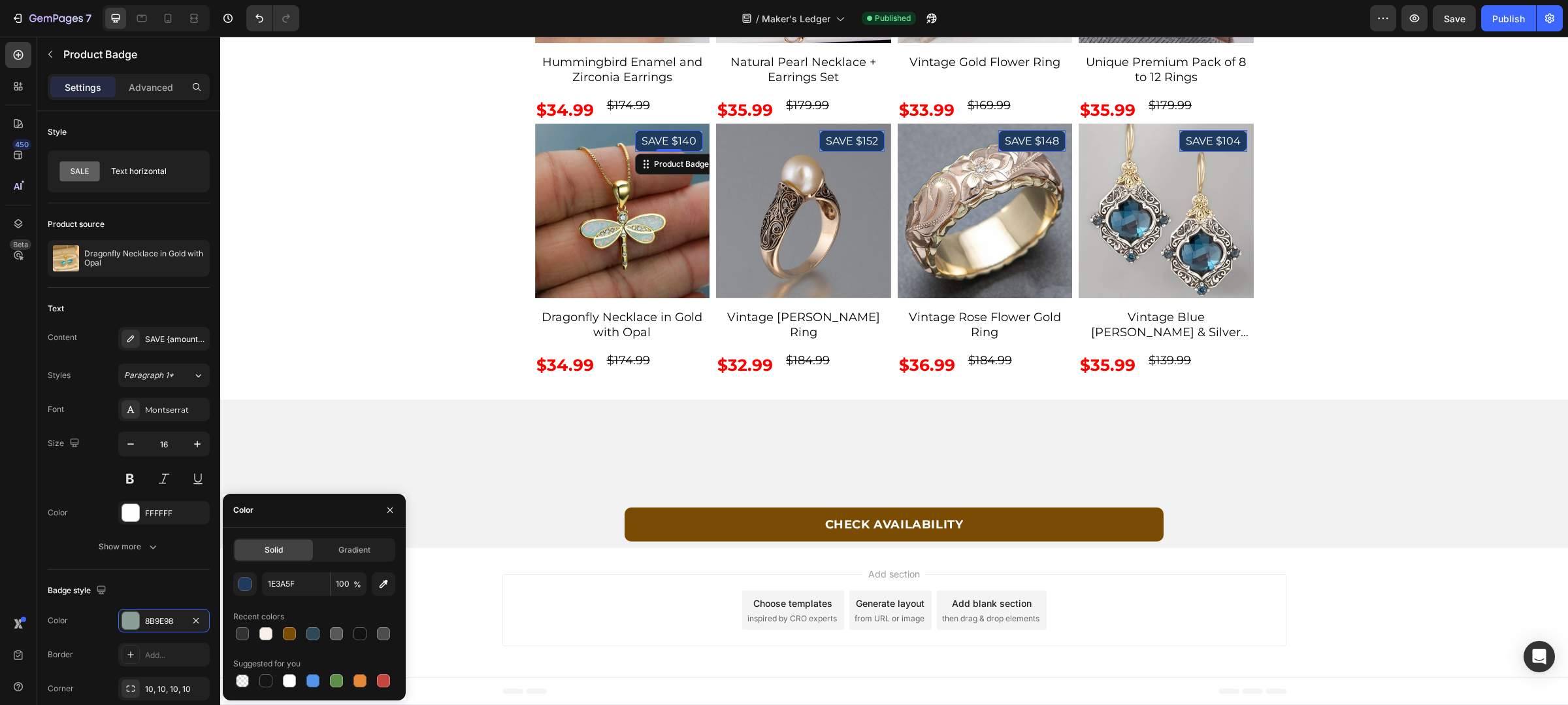
click at [1210, 20] on div "/ Maker's Ledger Published" at bounding box center [840, 17] width 1060 height 26
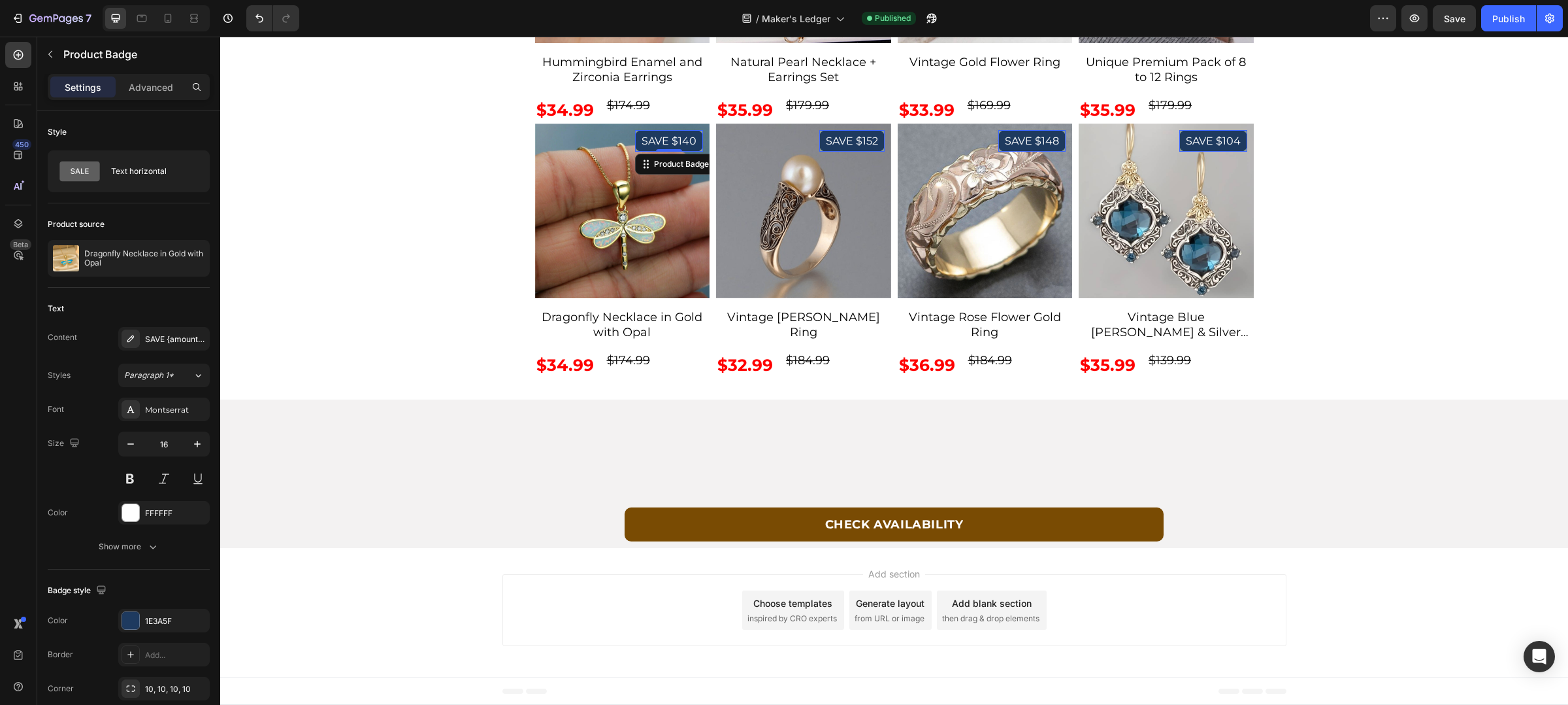
click at [1210, 20] on div "/ Maker's Ledger Published" at bounding box center [840, 17] width 1060 height 26
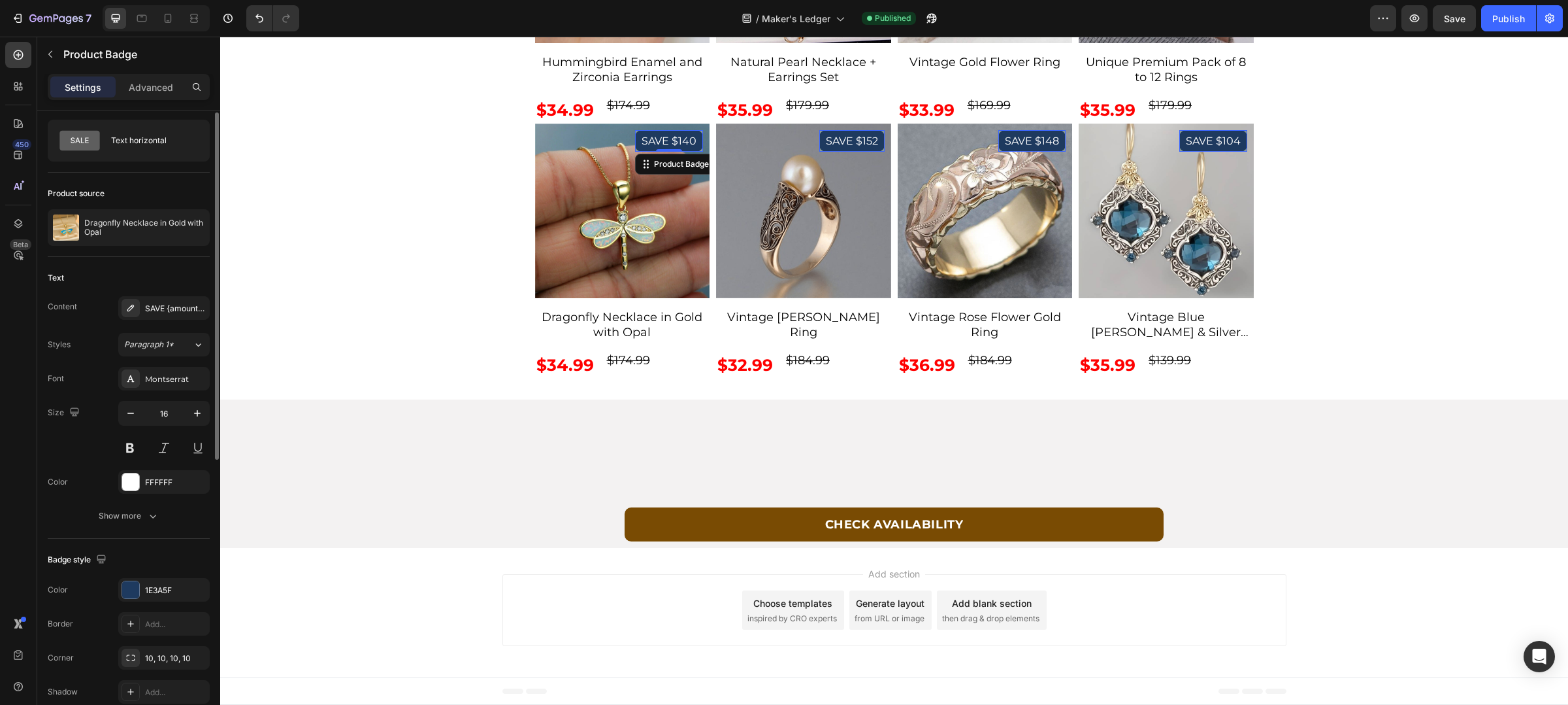
scroll to position [21, 0]
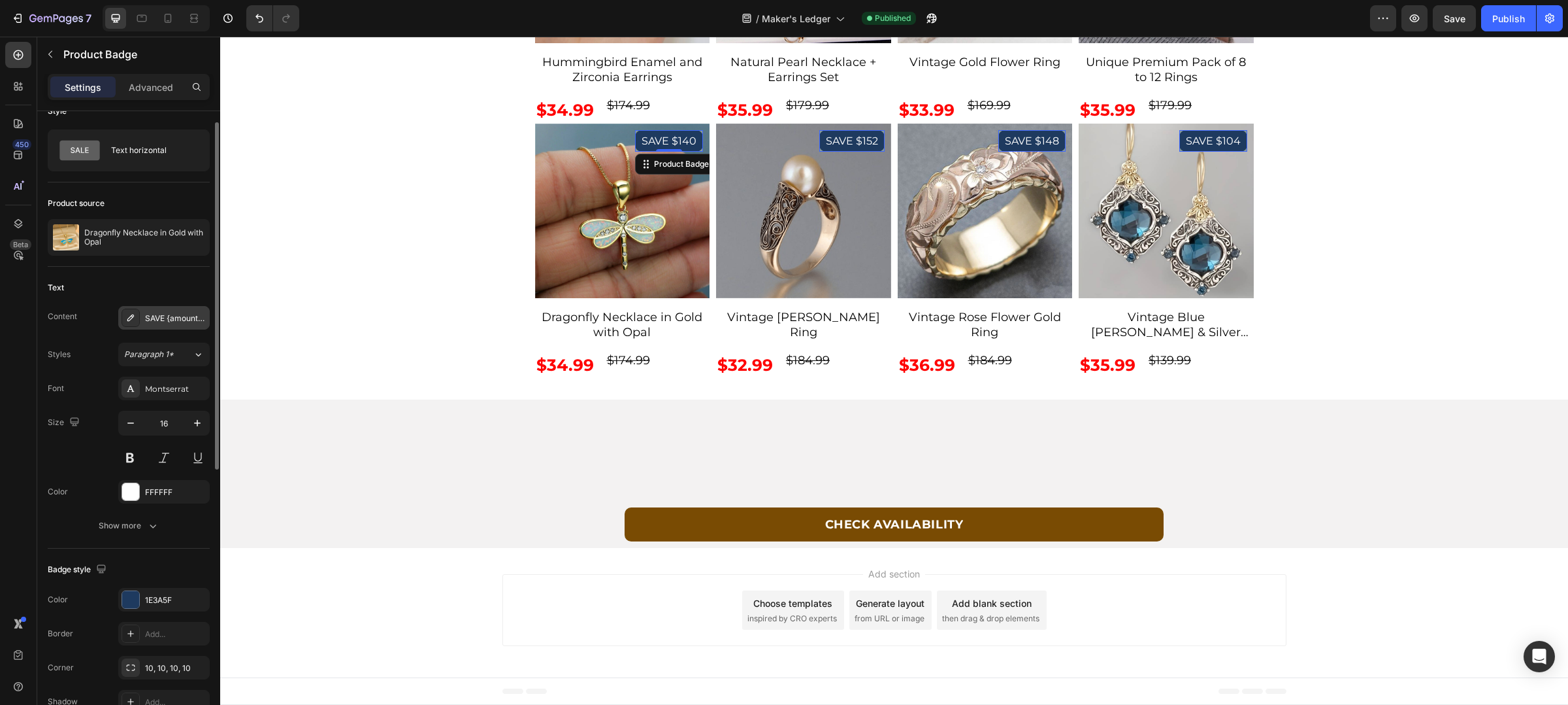
click at [178, 309] on div "SAVE {amount_discount}" at bounding box center [164, 318] width 91 height 23
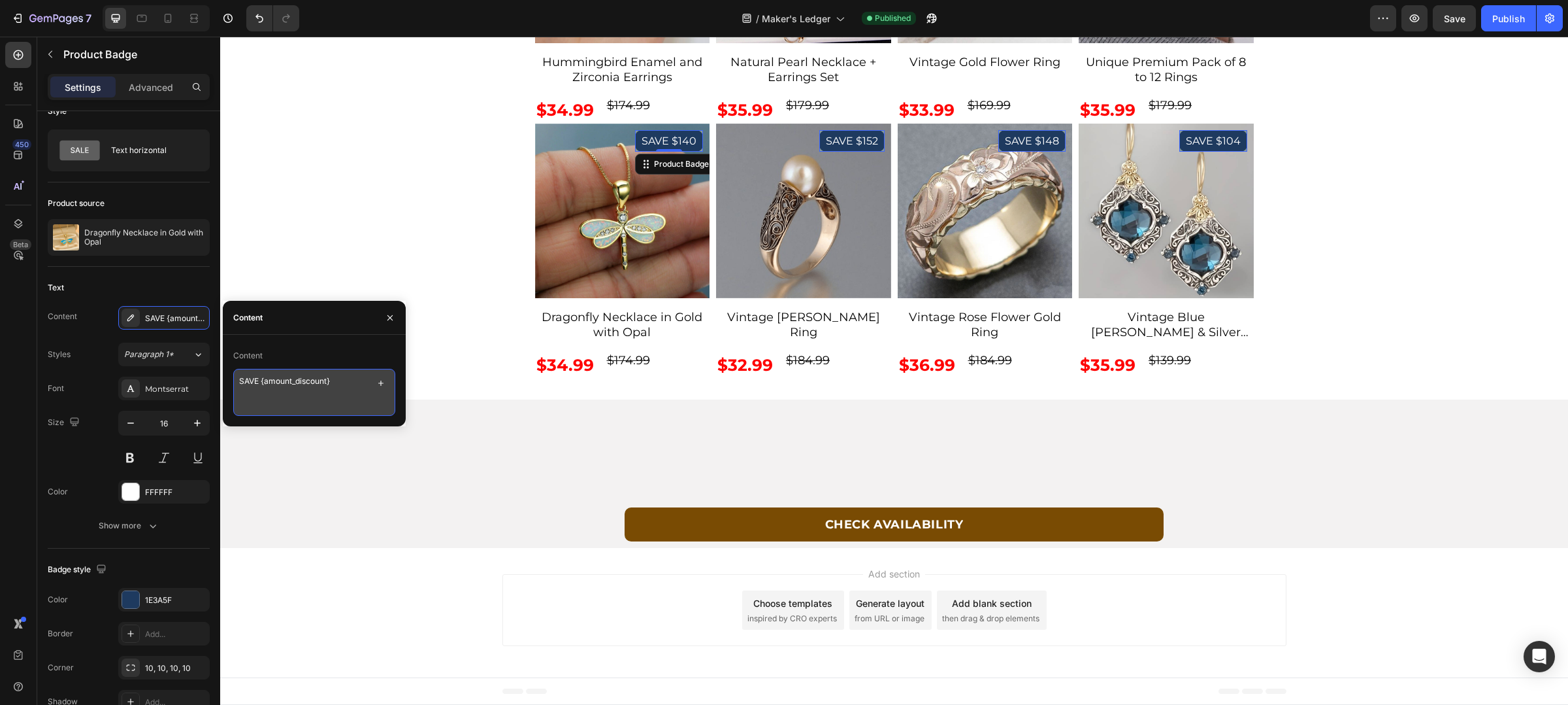
click at [308, 380] on textarea "SAVE {amount_discount}" at bounding box center [314, 392] width 162 height 48
click at [286, 383] on textarea "SAVE {amount_discount}" at bounding box center [314, 392] width 162 height 48
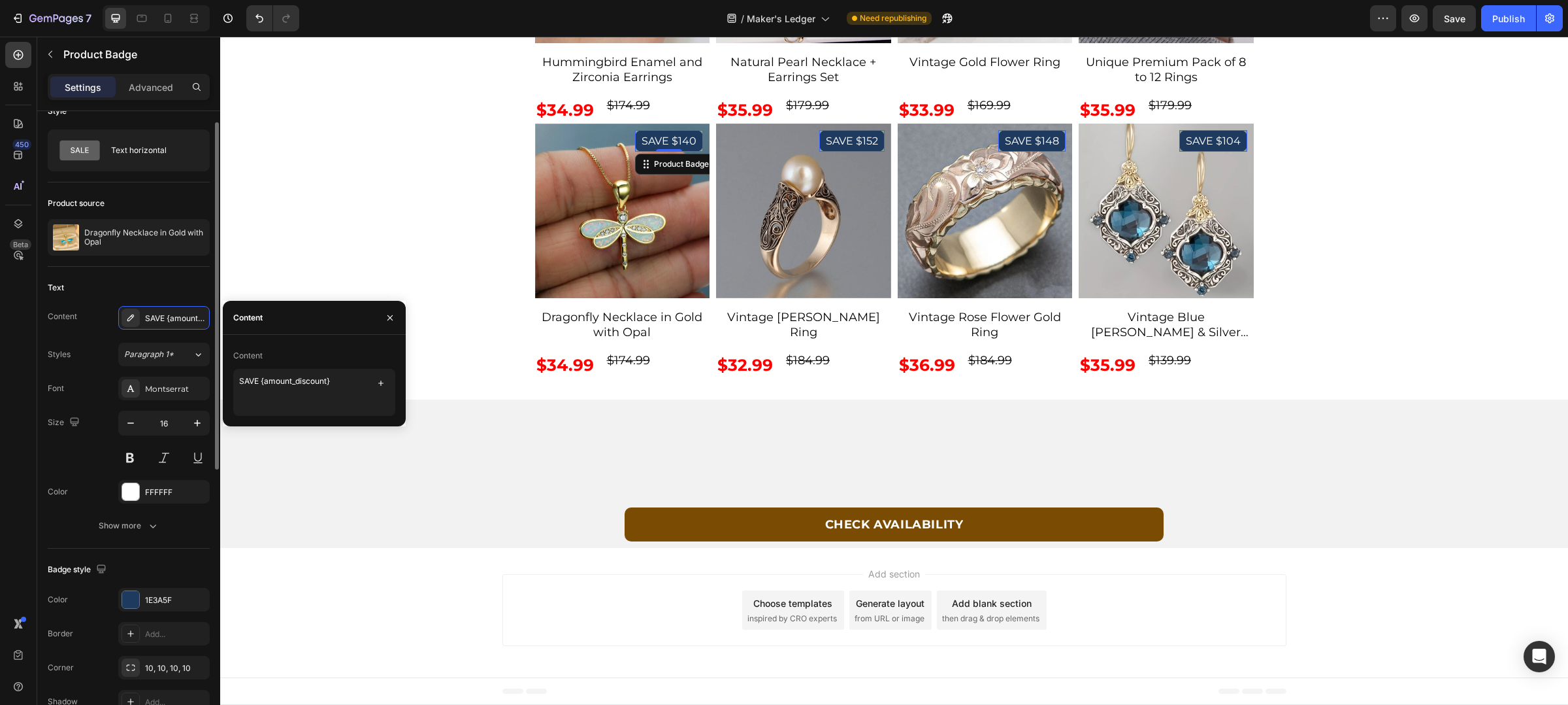
click at [183, 282] on div "Text" at bounding box center [128, 288] width 162 height 21
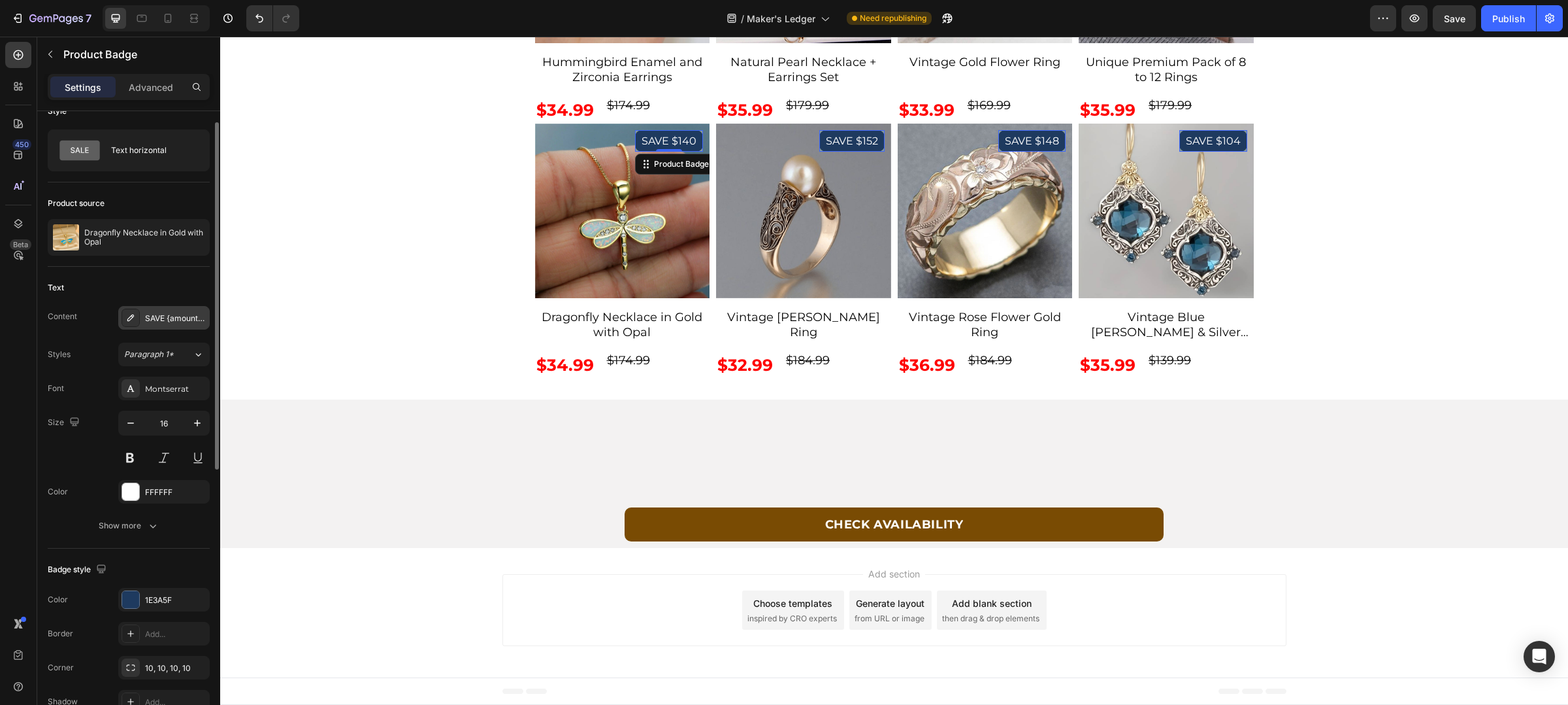
click at [194, 319] on div "SAVE {amount_discount}" at bounding box center [175, 318] width 61 height 12
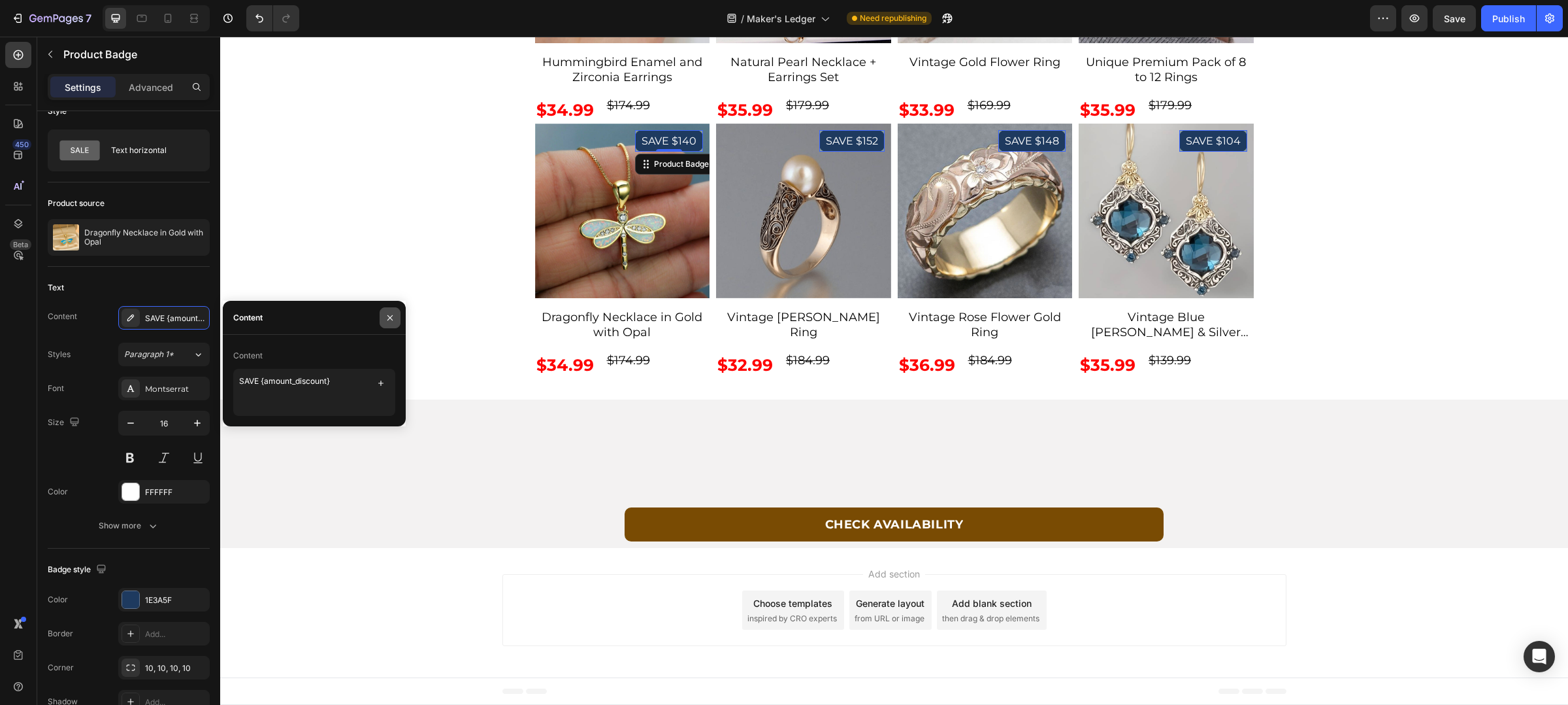
click at [396, 319] on button "button" at bounding box center [391, 318] width 21 height 21
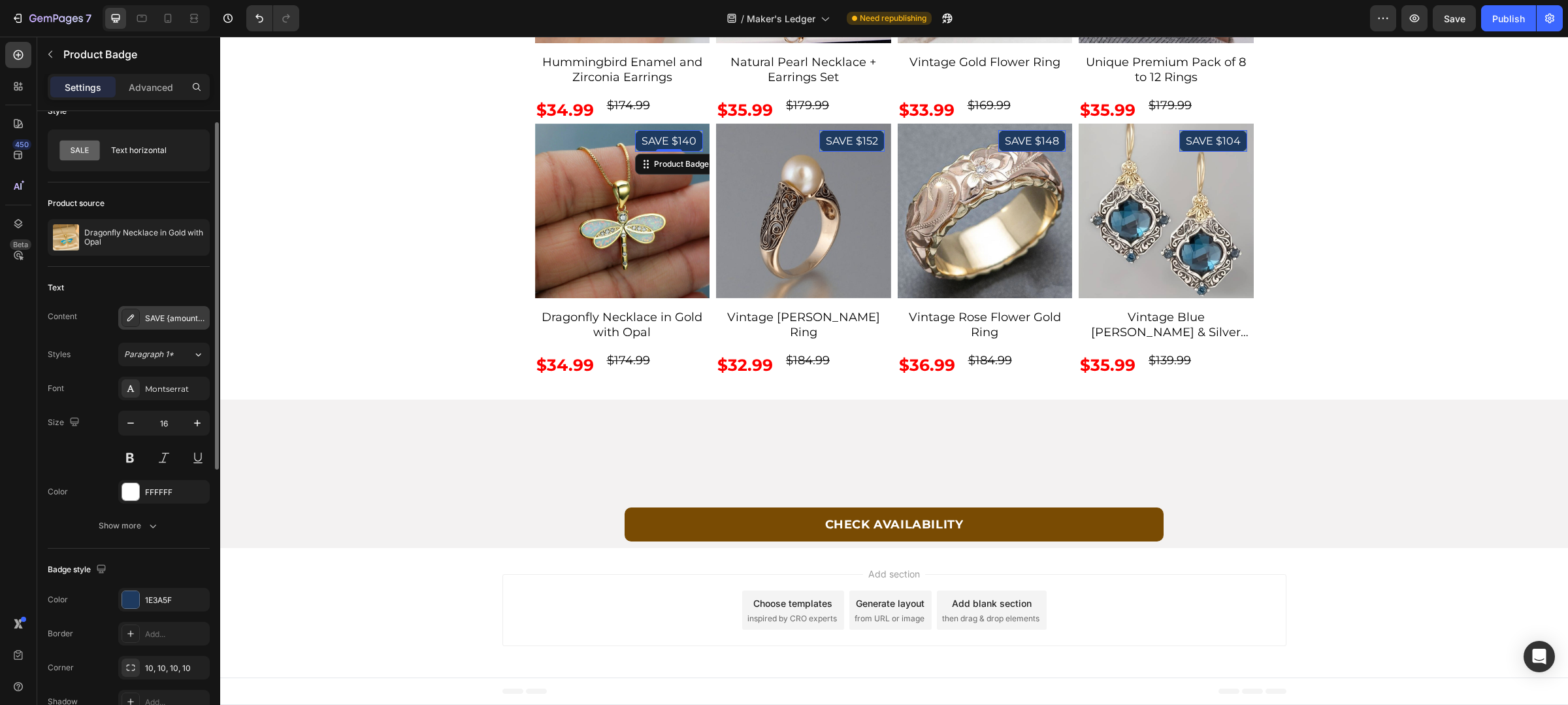
click at [166, 309] on div "SAVE {amount_discount}" at bounding box center [164, 318] width 91 height 23
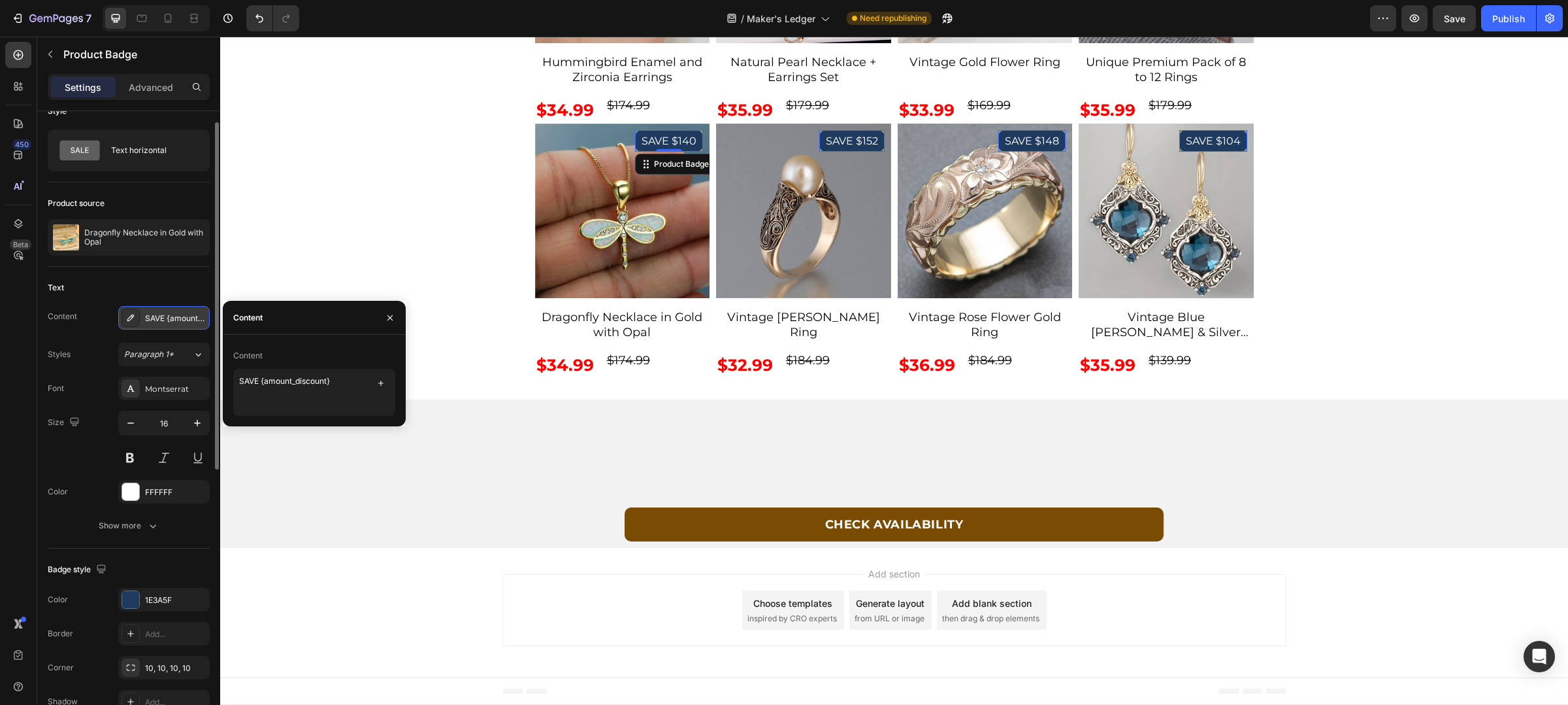
click at [137, 309] on div at bounding box center [130, 317] width 18 height 18
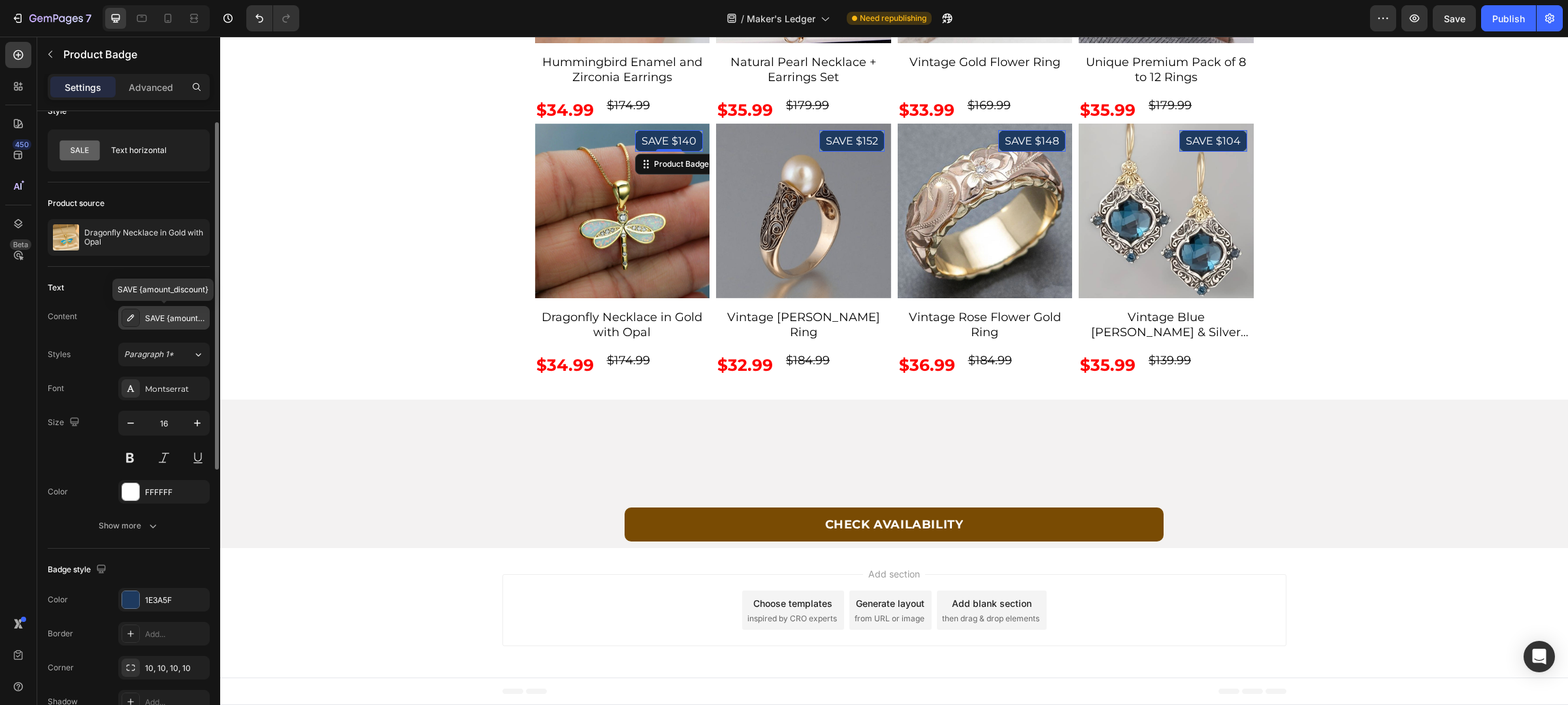
click at [137, 312] on div at bounding box center [130, 317] width 18 height 18
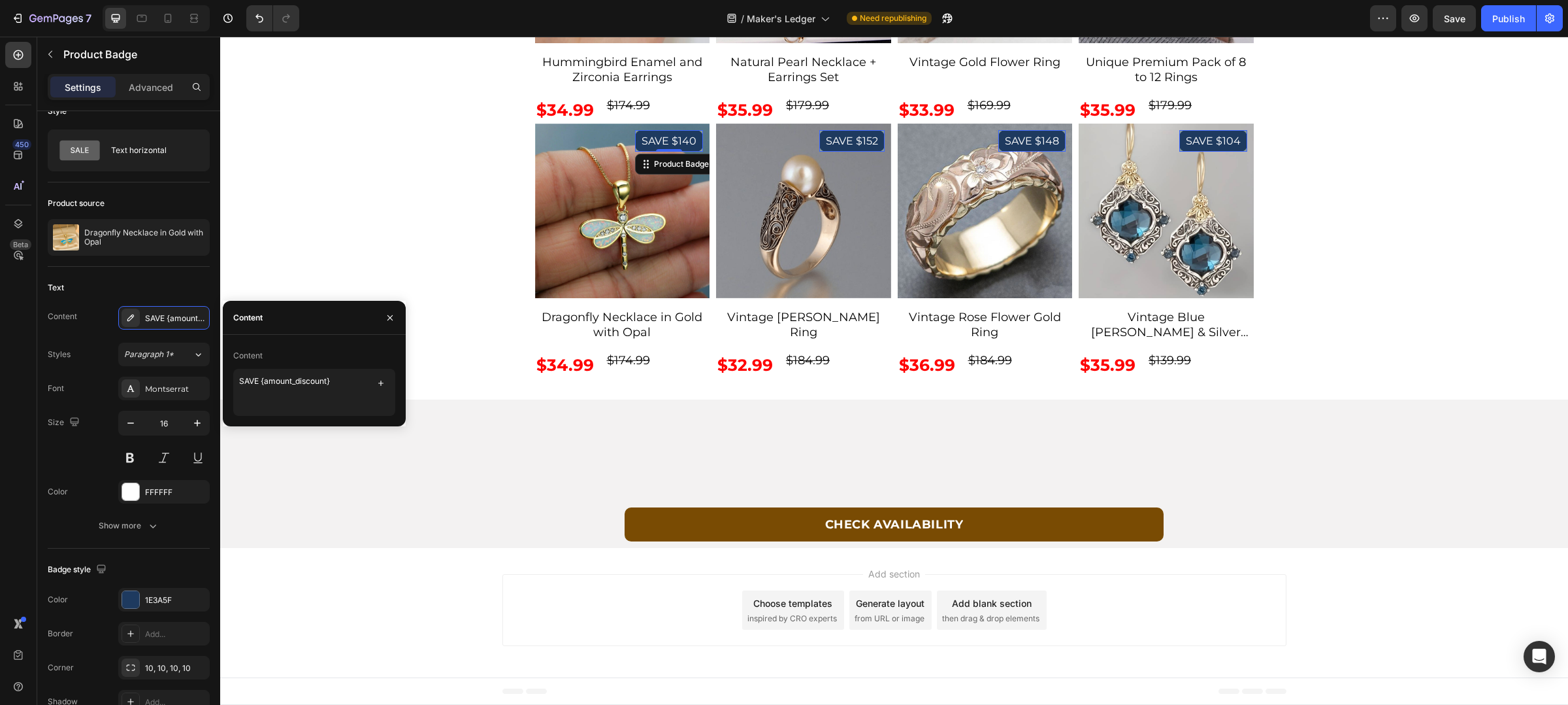
click at [262, 367] on div "Content" at bounding box center [314, 356] width 162 height 21
click at [260, 383] on textarea "SAVE {amount_discount}" at bounding box center [314, 392] width 162 height 48
click at [264, 383] on textarea "SAVE {amount_discount}" at bounding box center [314, 392] width 162 height 48
type textarea "SAVE 80%"
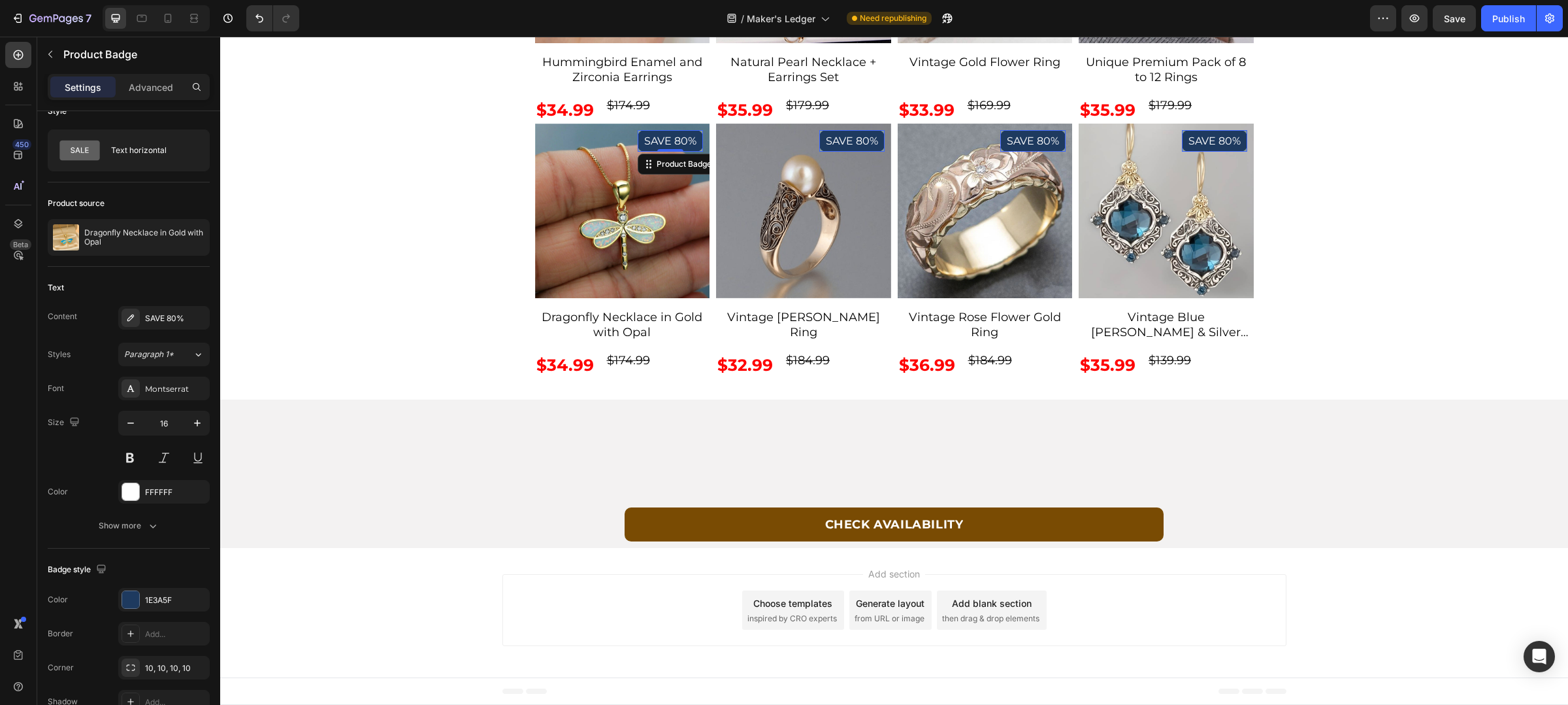
click at [597, 16] on div "/ Maker's Ledger Need republishing" at bounding box center [840, 17] width 1060 height 26
click at [1433, 23] on button "Save" at bounding box center [1455, 17] width 44 height 26
click at [1502, 27] on button "Publish" at bounding box center [1509, 17] width 55 height 26
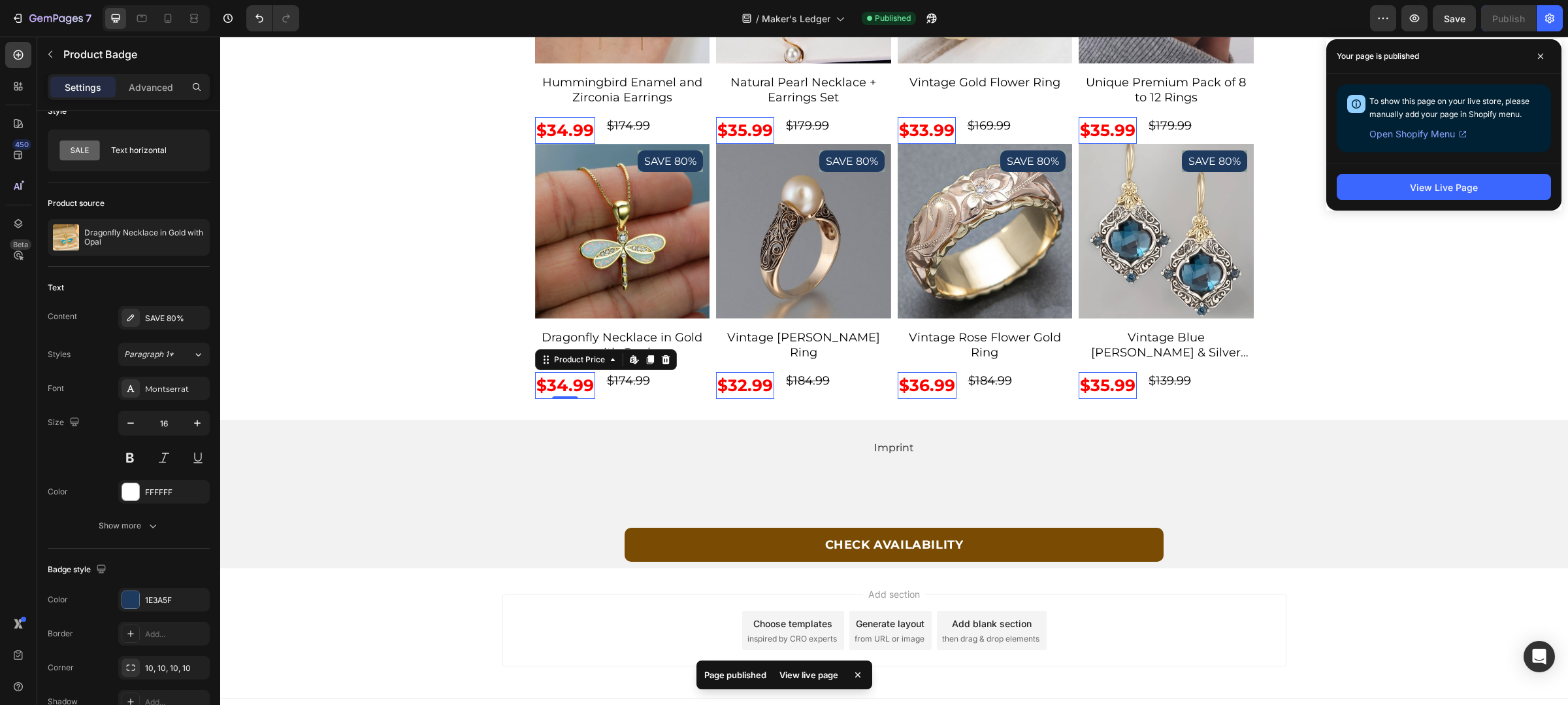
scroll to position [0, 0]
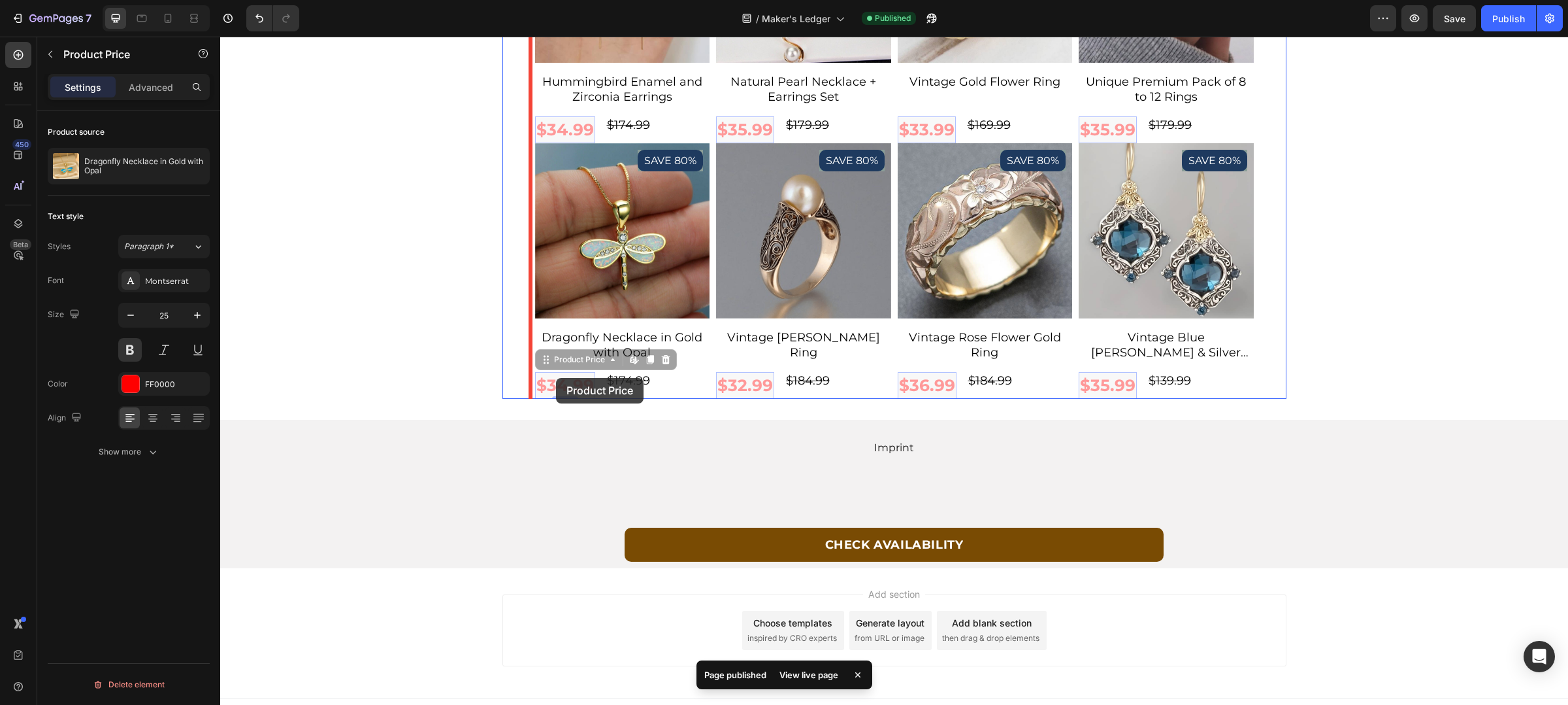
drag, startPoint x: 553, startPoint y: 386, endPoint x: 556, endPoint y: 378, distance: 8.5
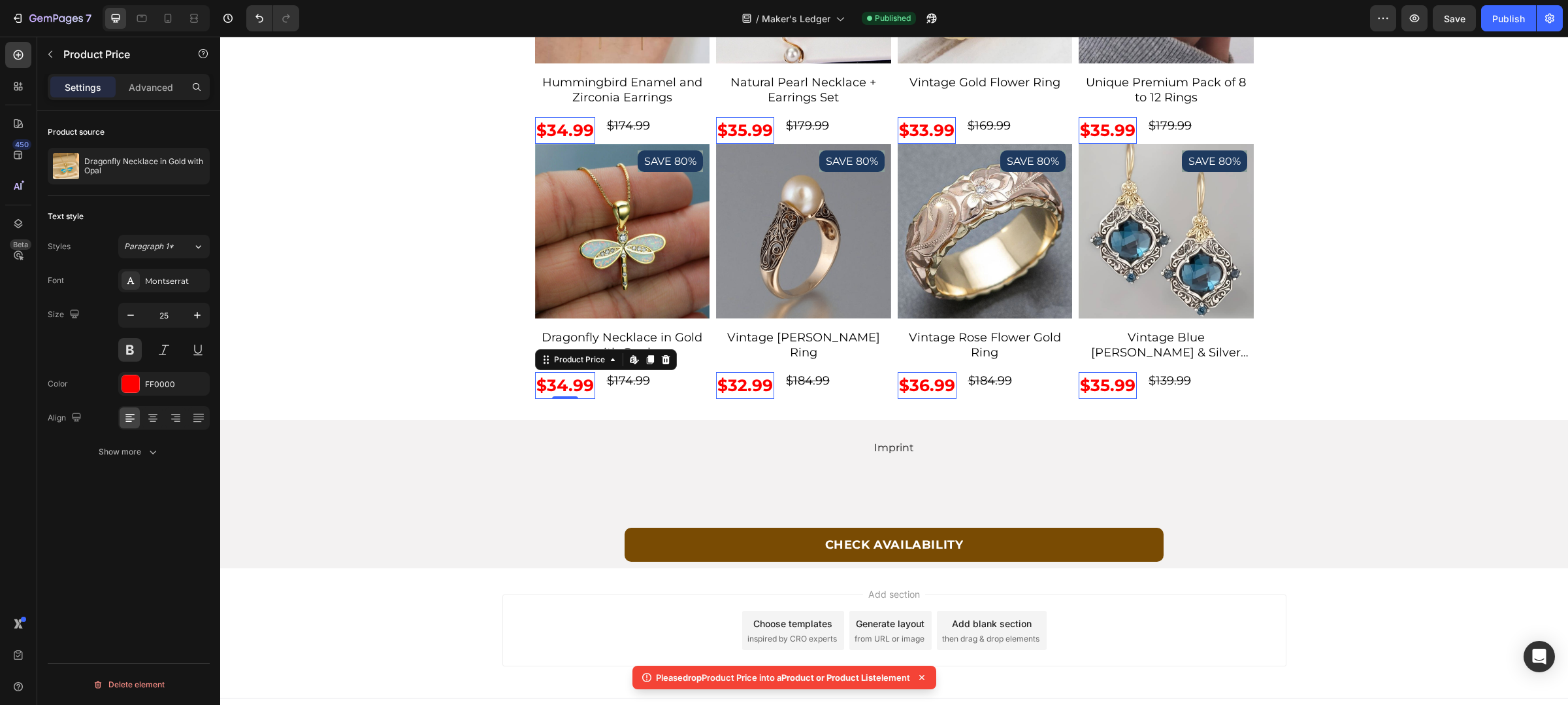
click at [855, 678] on span "Product or Product List" at bounding box center [829, 677] width 95 height 11
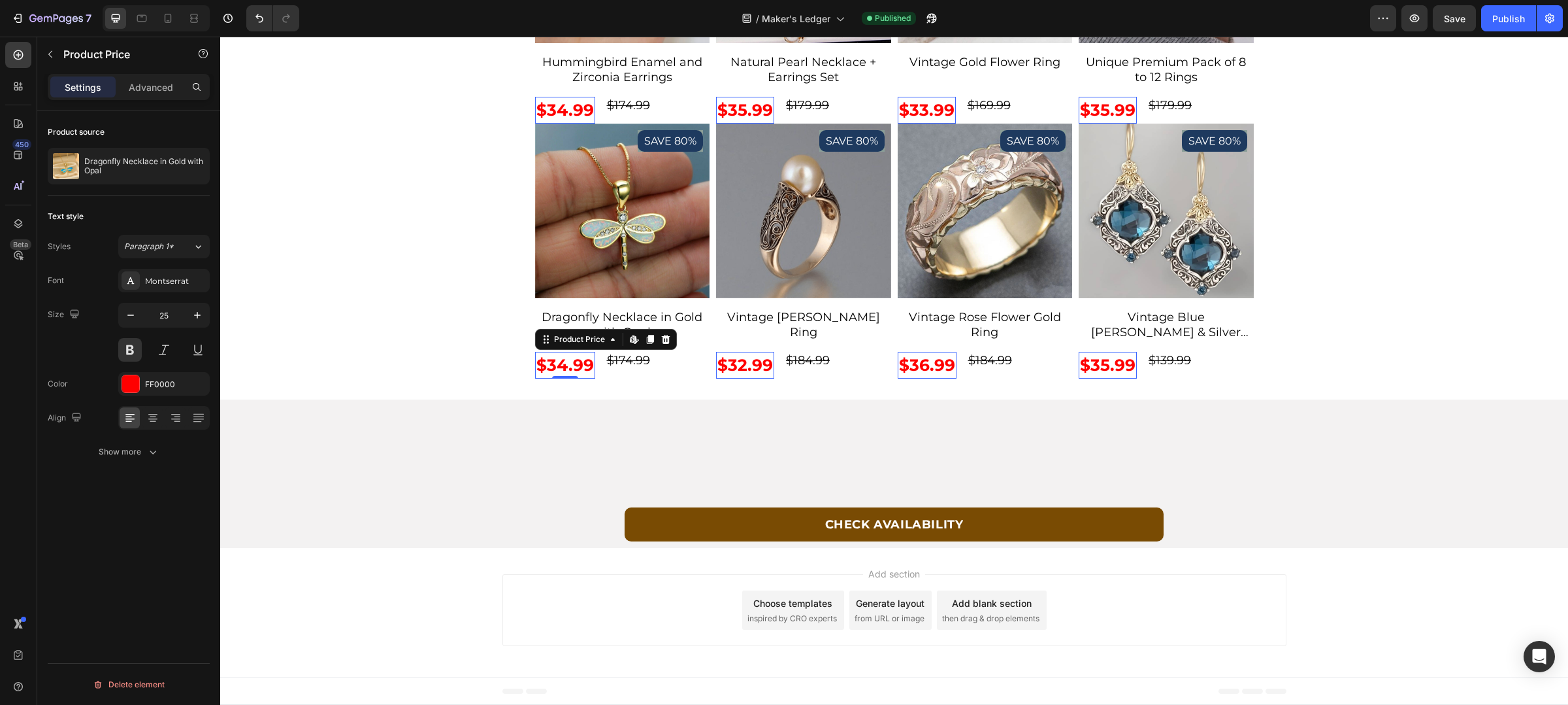
scroll to position [4833, 0]
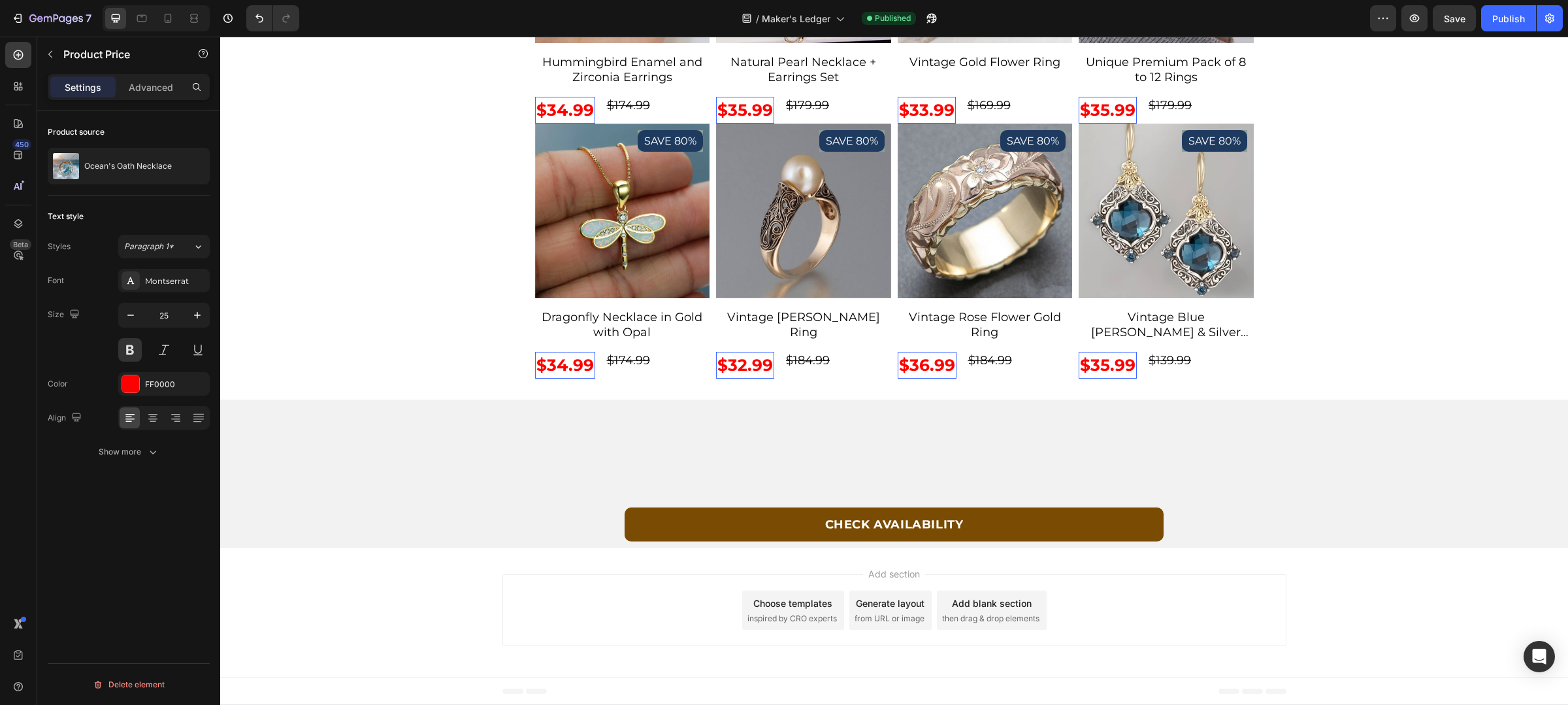
click at [1185, 13] on div "/ Maker's Ledger Published" at bounding box center [840, 17] width 1060 height 26
click at [1299, 33] on div "7 Version history / Maker's Ledger Published Preview Save Publish" at bounding box center [784, 18] width 1568 height 37
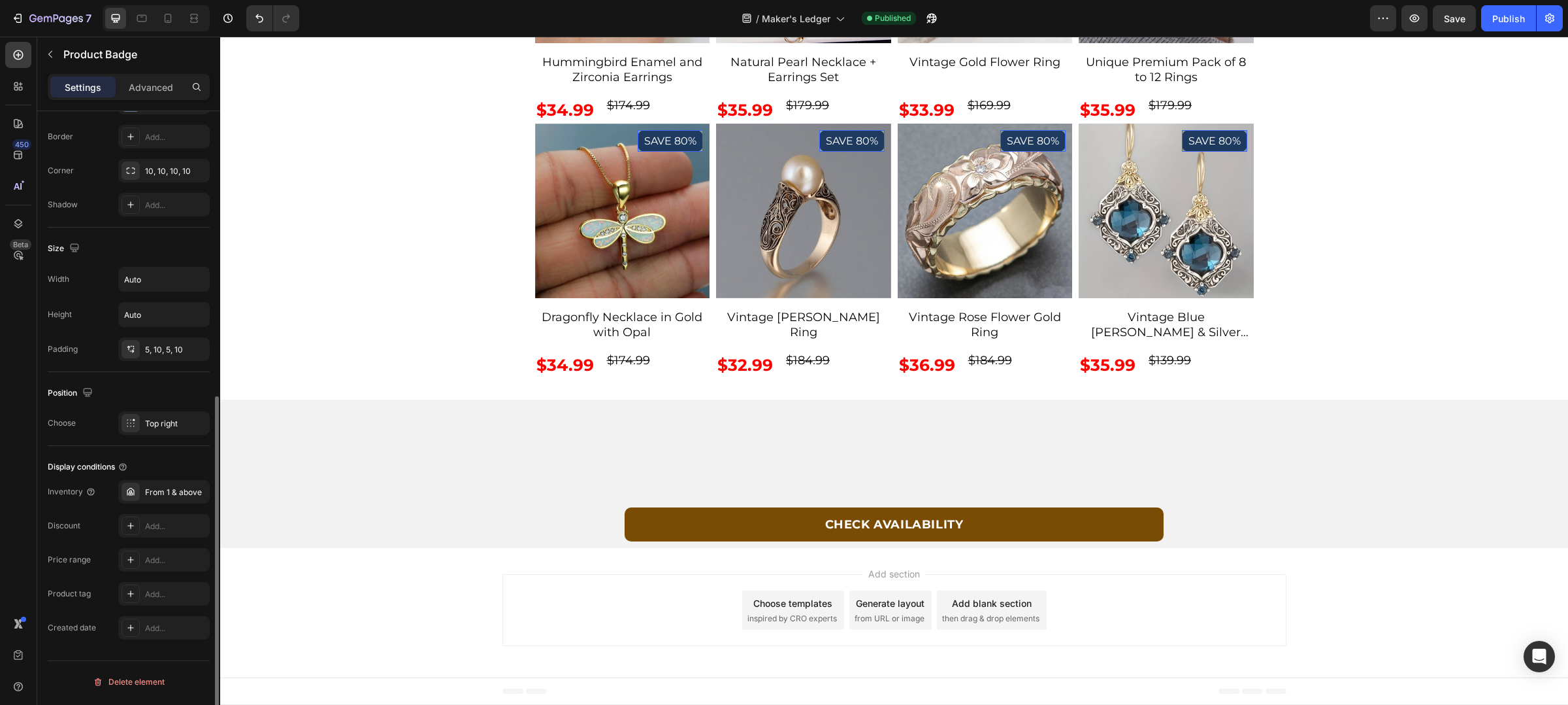
scroll to position [4, 0]
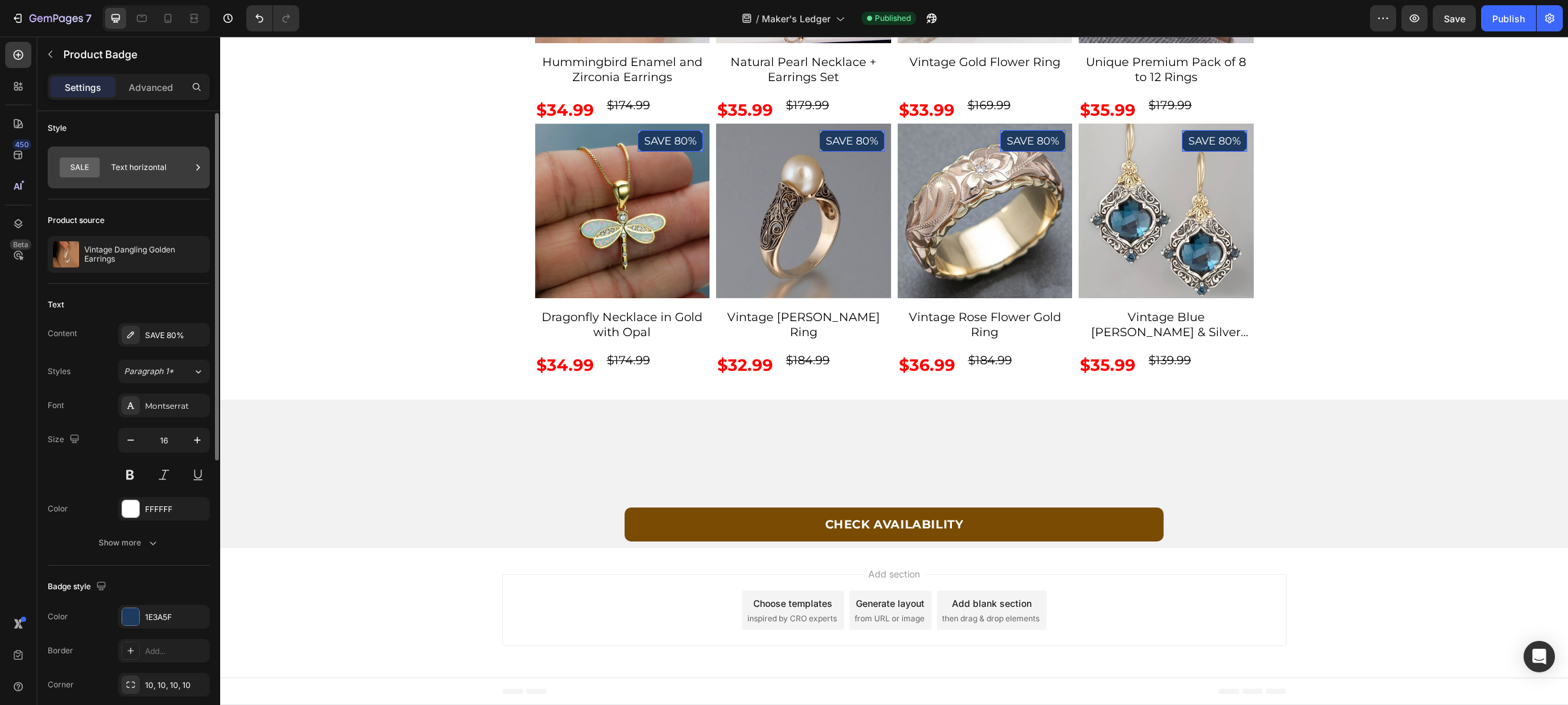
click at [144, 175] on div "Text horizontal" at bounding box center [151, 167] width 79 height 30
click at [151, 91] on p "Advanced" at bounding box center [151, 87] width 45 height 14
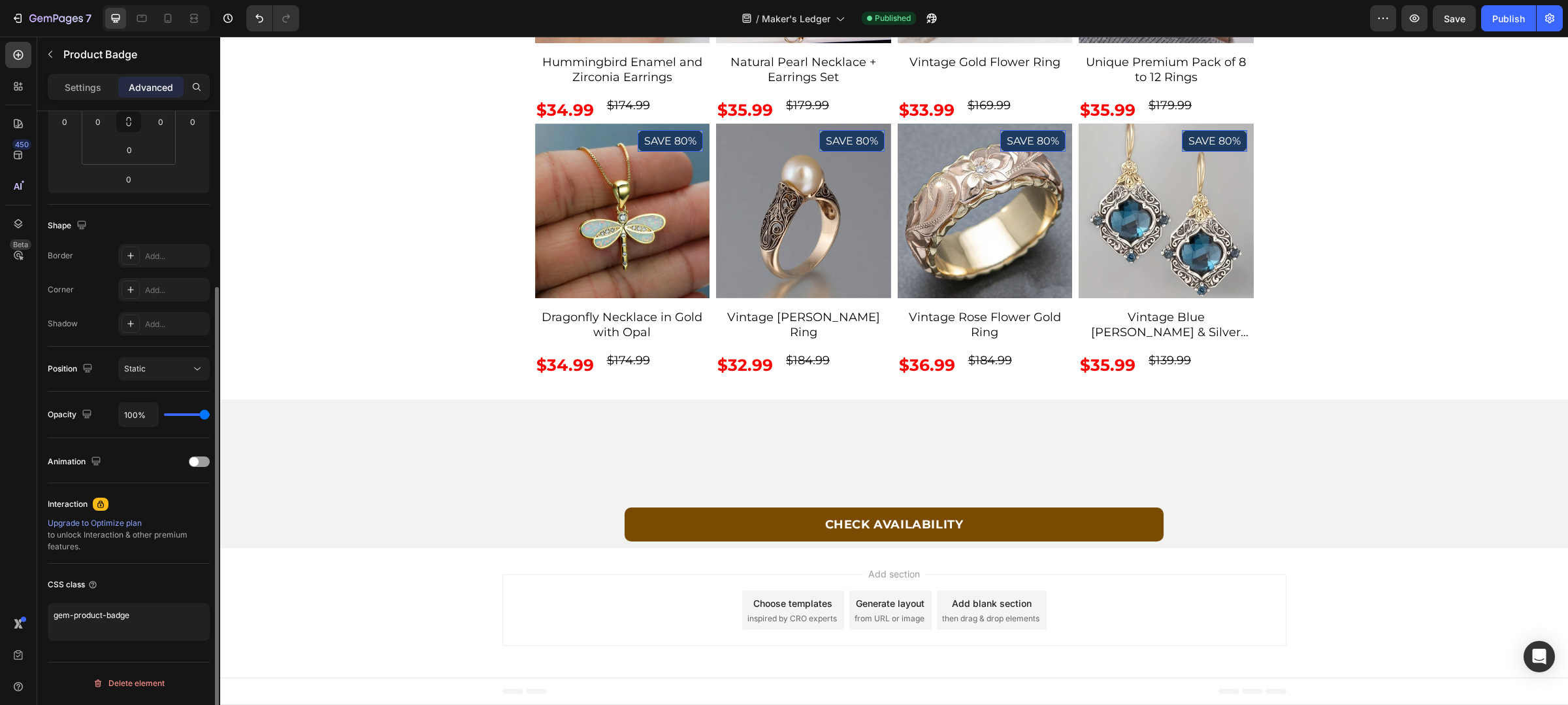
scroll to position [243, 0]
click at [204, 452] on div "Animation" at bounding box center [128, 462] width 162 height 21
click at [204, 462] on div at bounding box center [200, 461] width 21 height 11
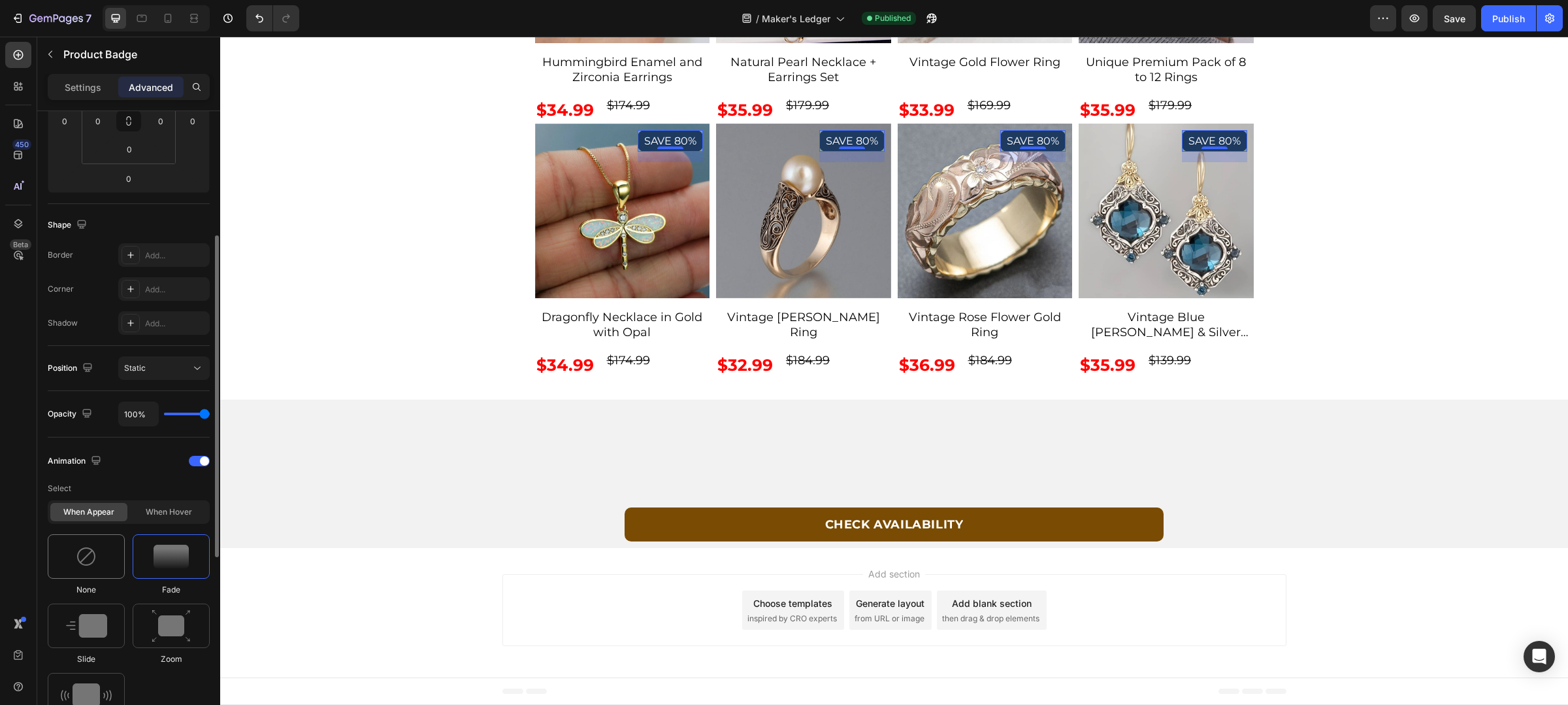
click at [87, 572] on div at bounding box center [86, 557] width 78 height 45
click at [201, 462] on span at bounding box center [204, 461] width 9 height 9
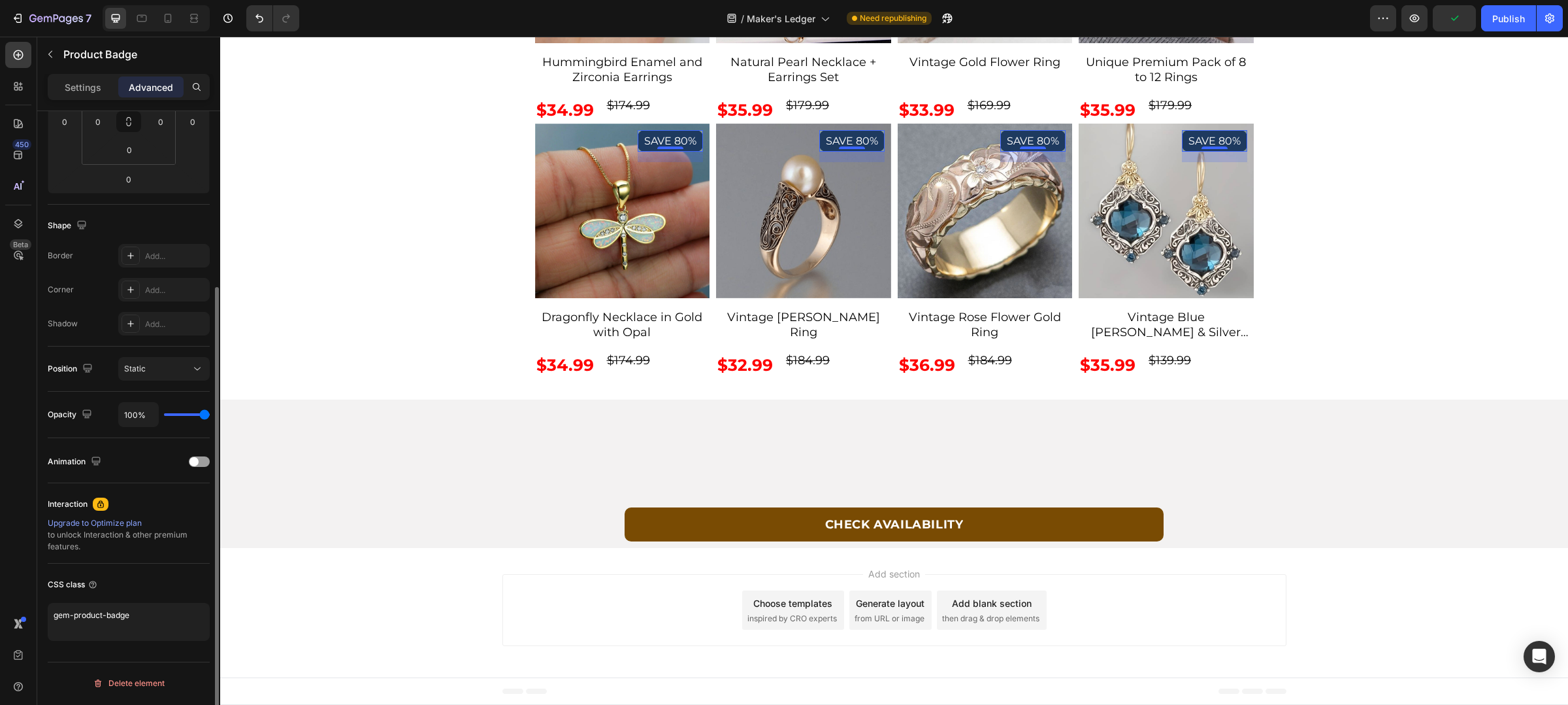
scroll to position [0, 0]
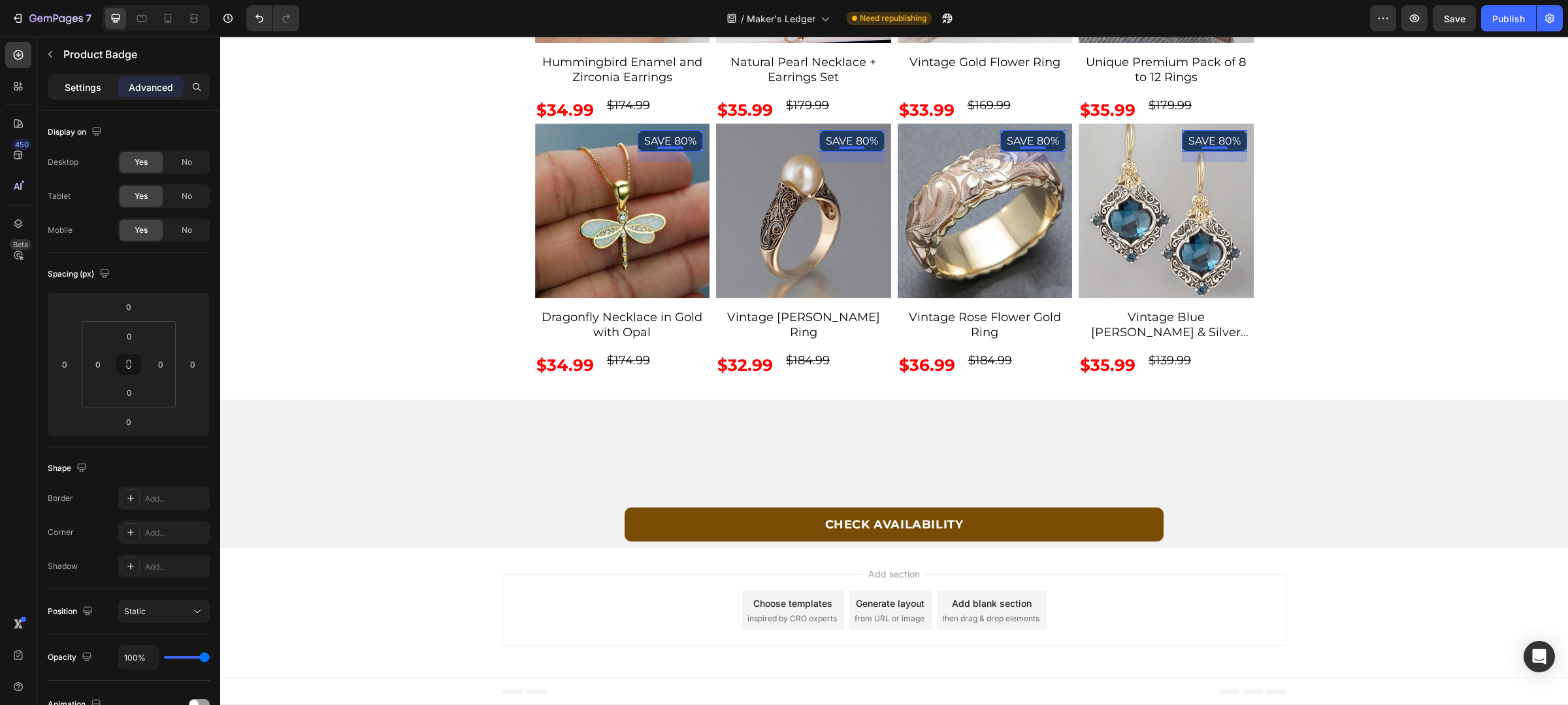
click at [76, 86] on p "Settings" at bounding box center [83, 87] width 37 height 14
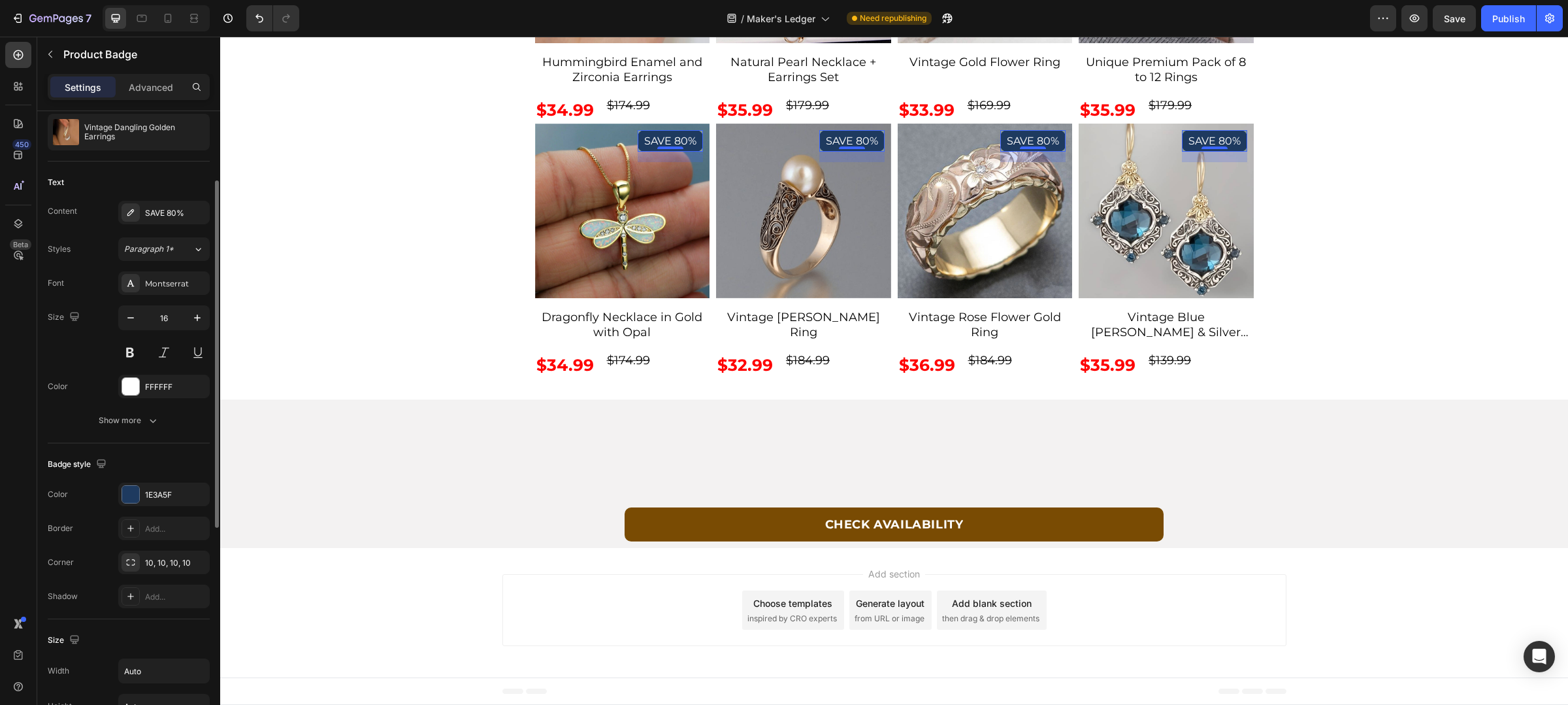
scroll to position [266, 0]
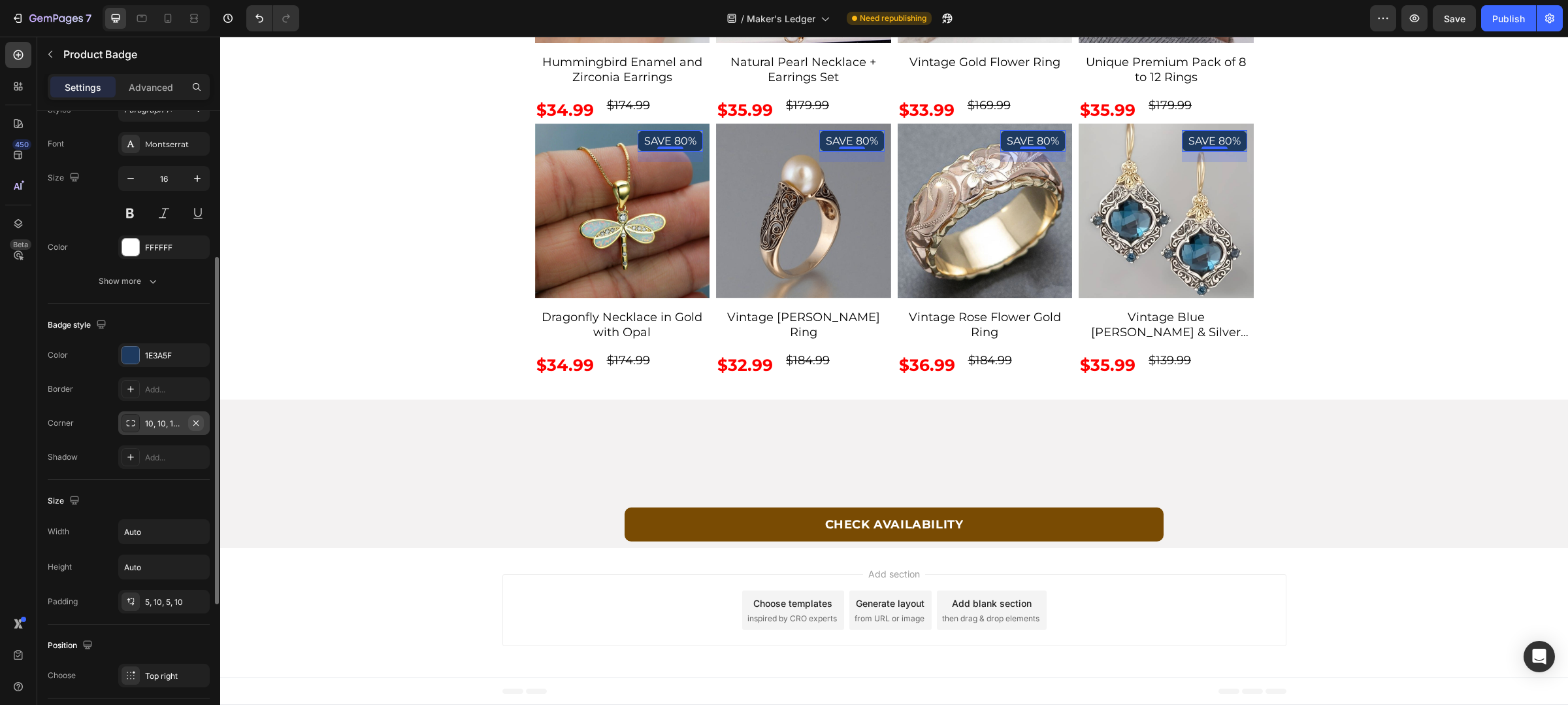
click at [201, 420] on icon "button" at bounding box center [196, 423] width 11 height 11
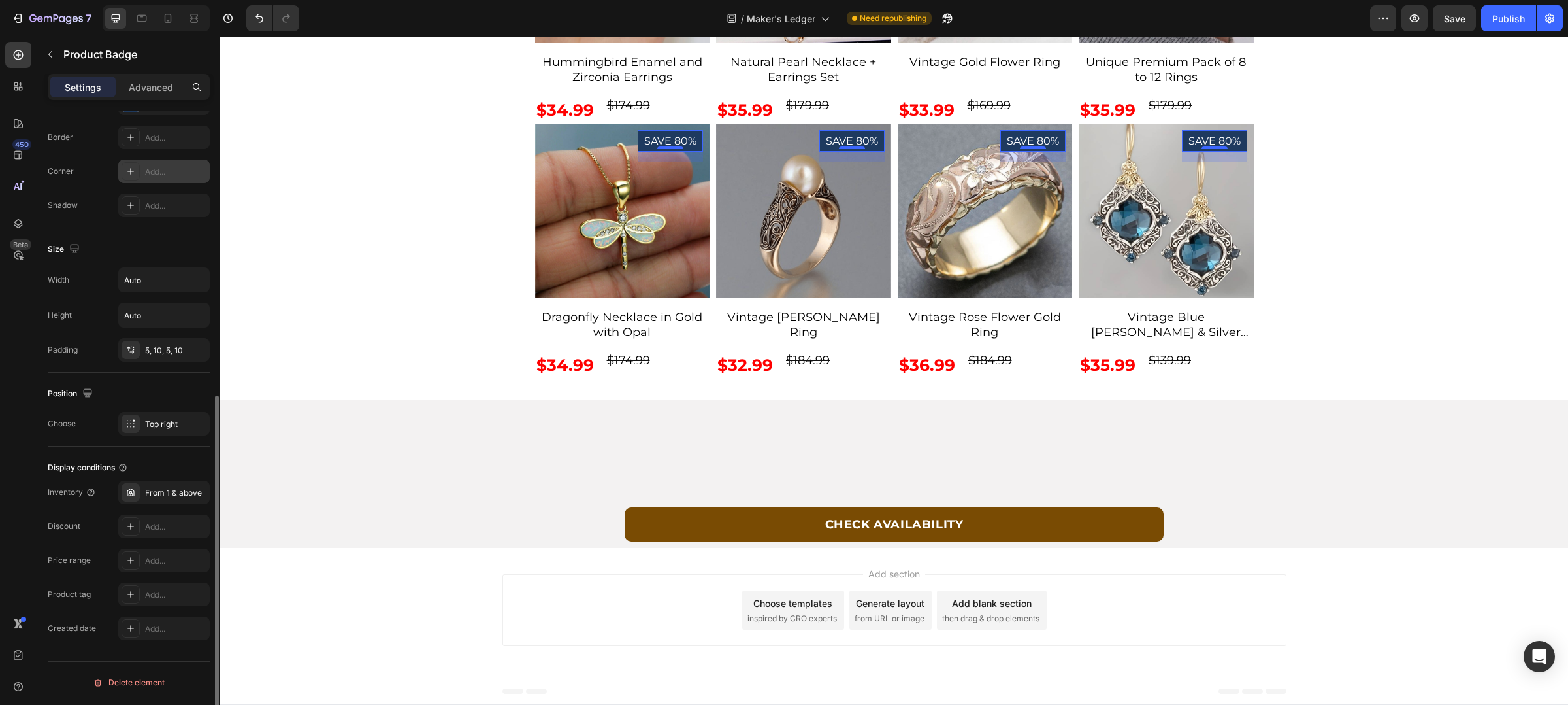
scroll to position [518, 0]
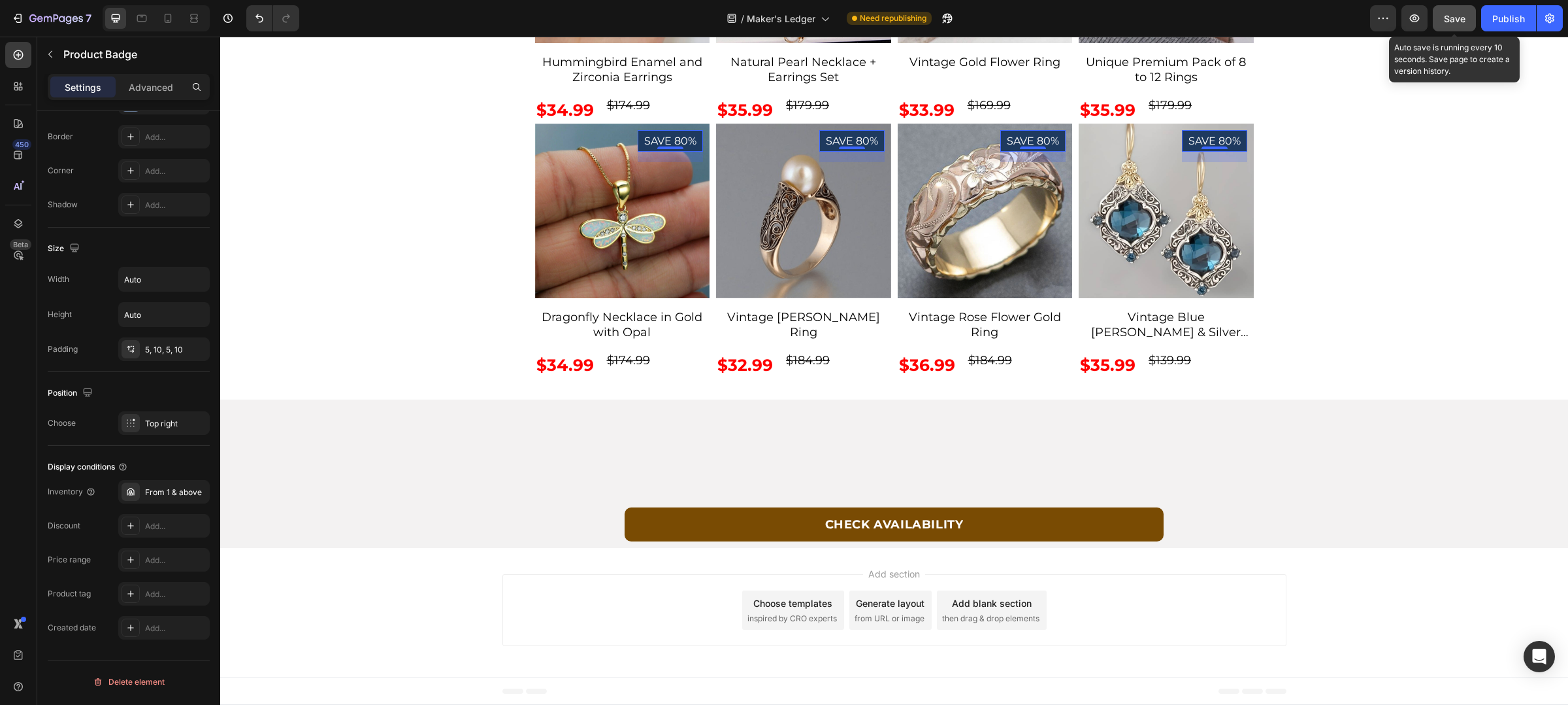
click at [1456, 8] on button "Save" at bounding box center [1455, 17] width 44 height 26
click at [1497, 25] on button "Publish" at bounding box center [1509, 17] width 55 height 26
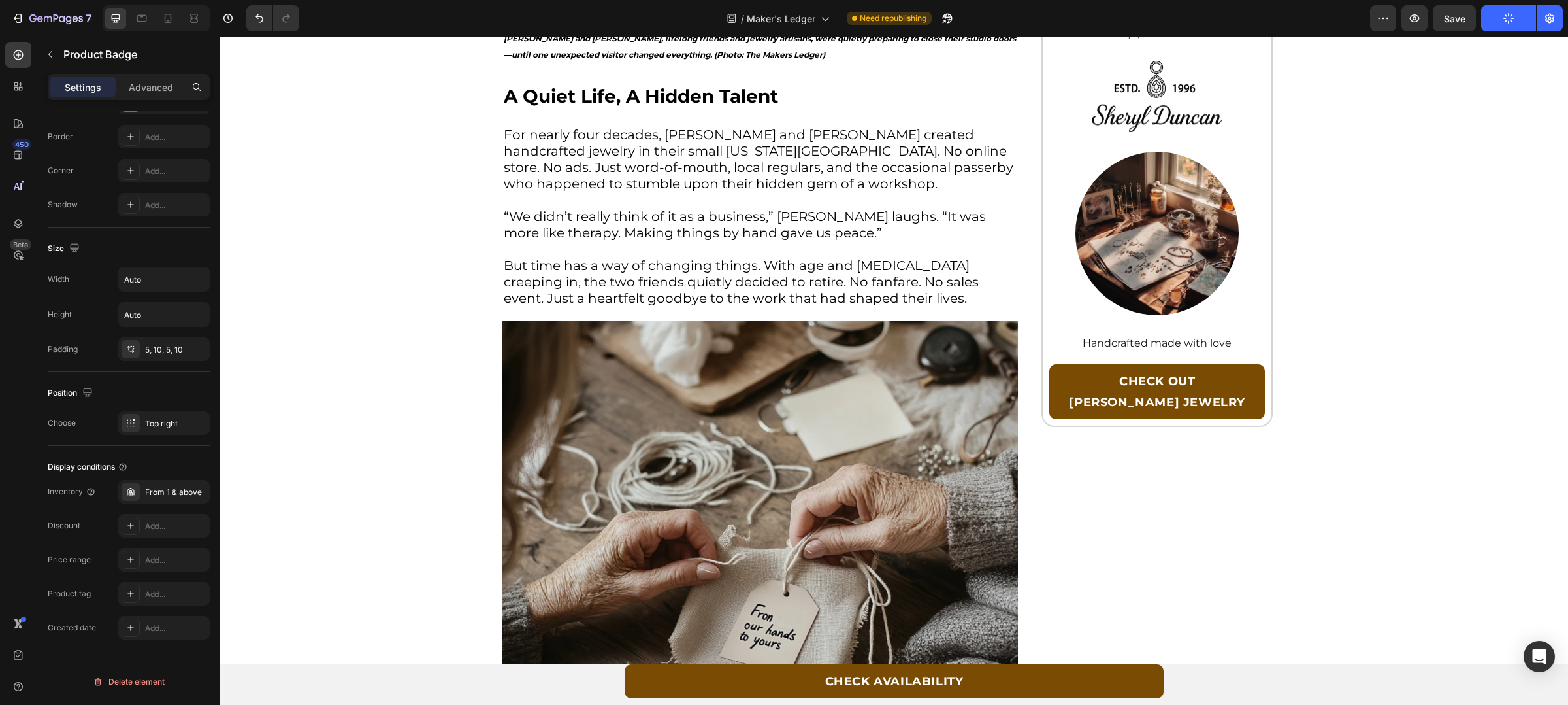
scroll to position [0, 0]
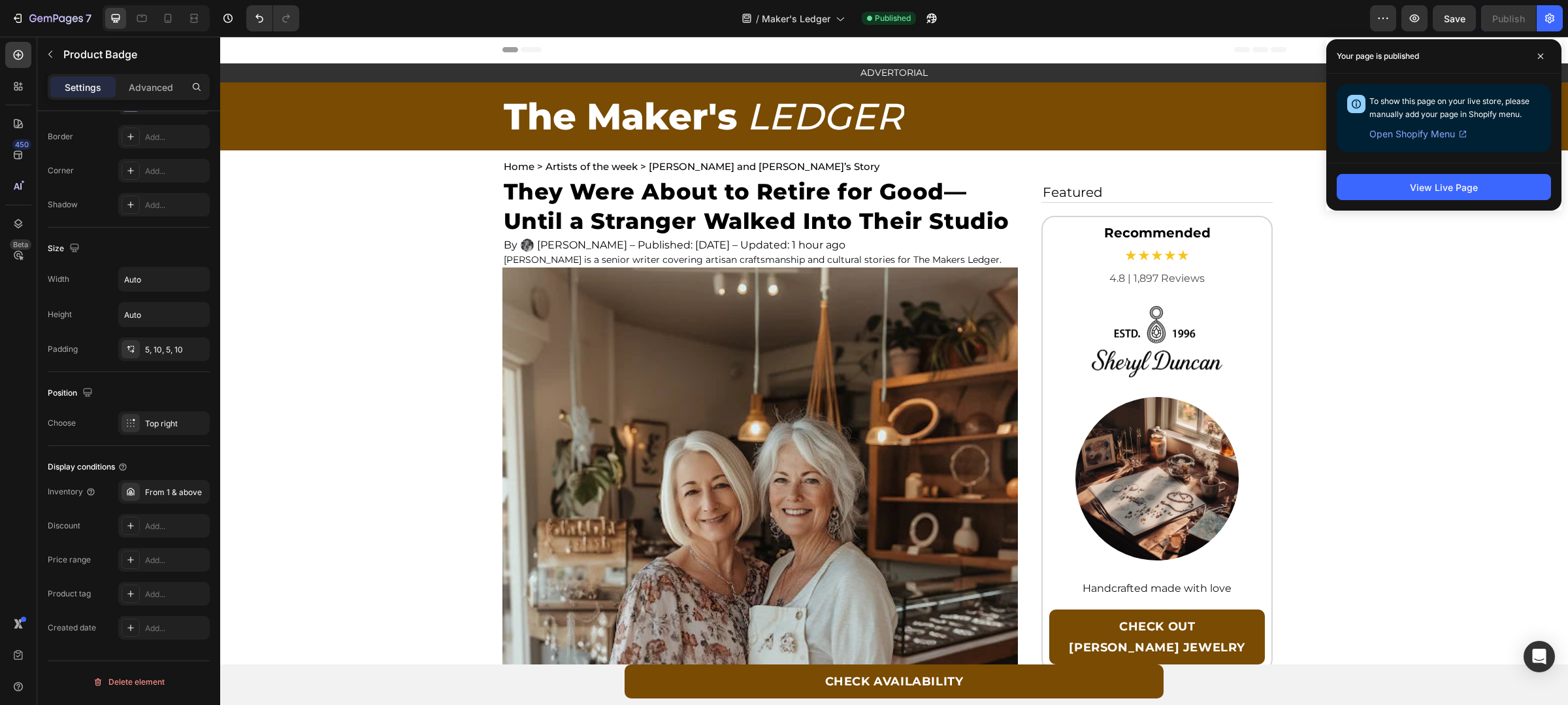
click at [659, 123] on p "The Maker's" at bounding box center [620, 115] width 234 height 65
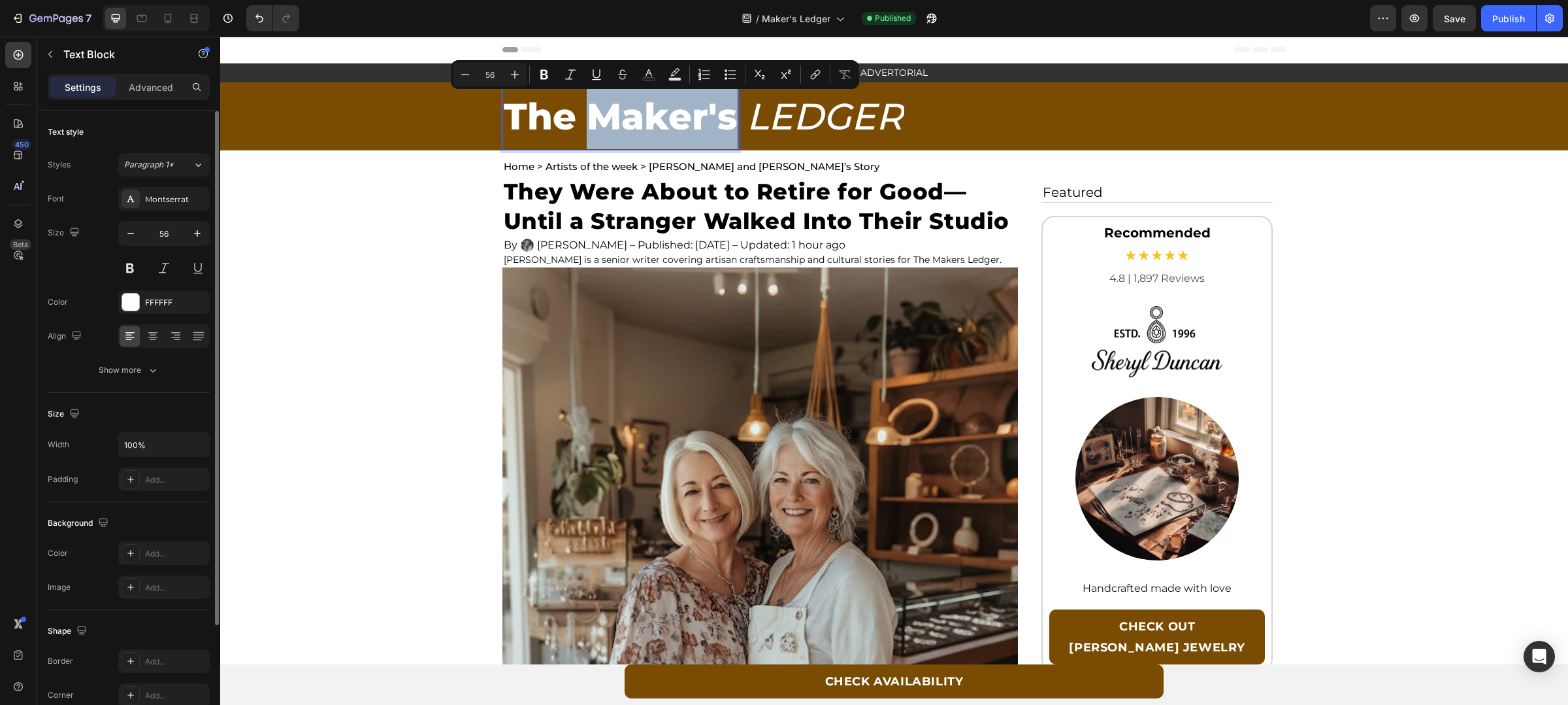
click at [706, 125] on p "The Maker's" at bounding box center [620, 115] width 234 height 65
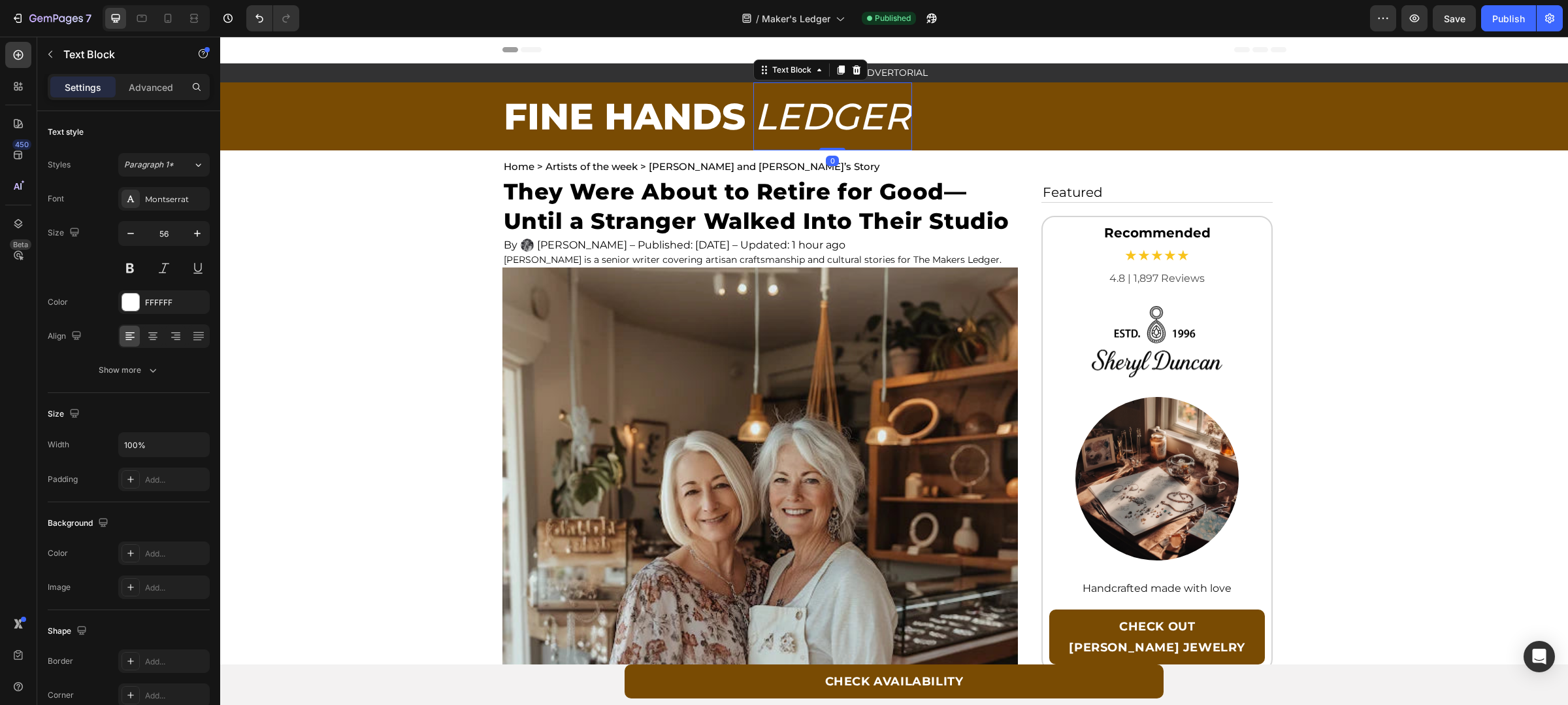
click at [872, 113] on p "Ledger" at bounding box center [832, 115] width 156 height 65
click at [159, 23] on div at bounding box center [169, 18] width 21 height 21
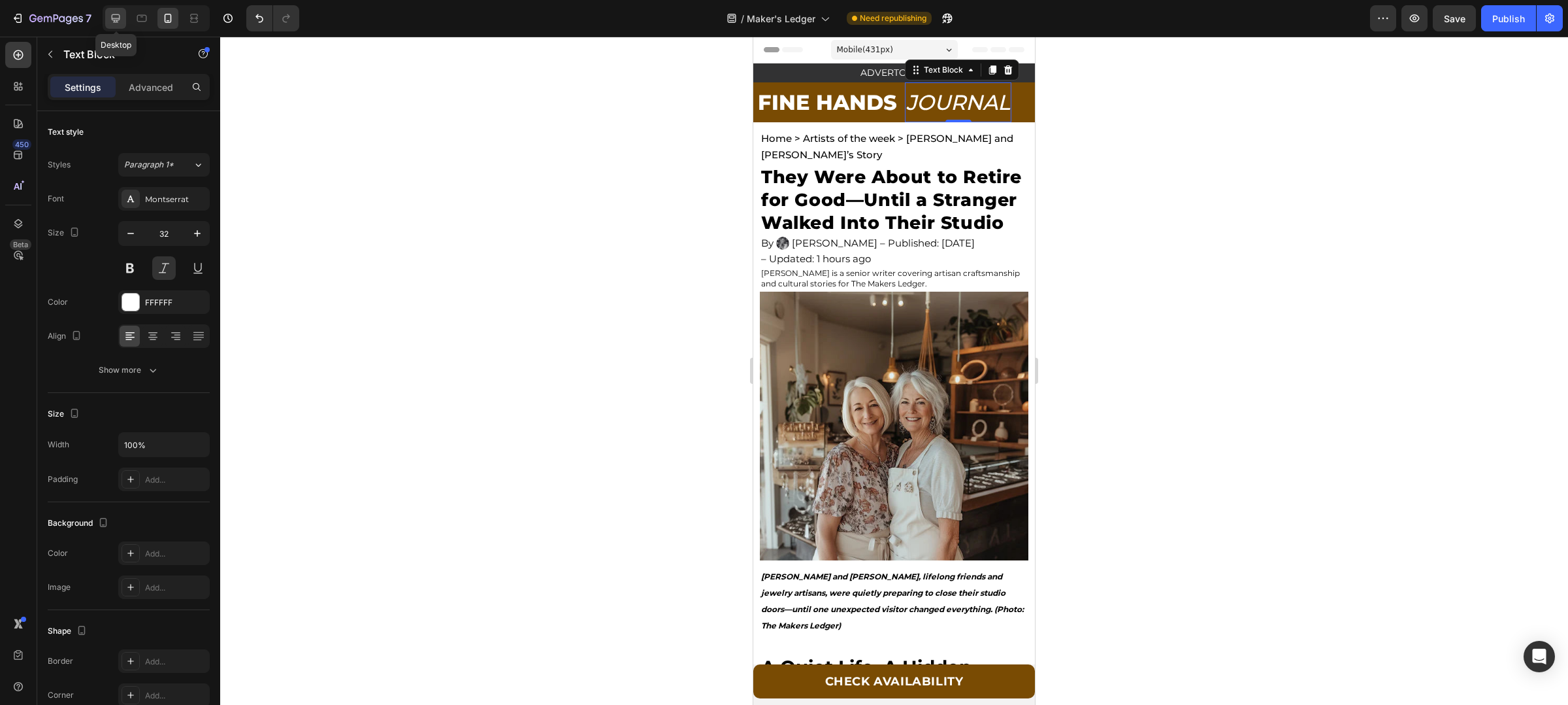
click at [115, 13] on icon at bounding box center [115, 17] width 13 height 13
type input "56"
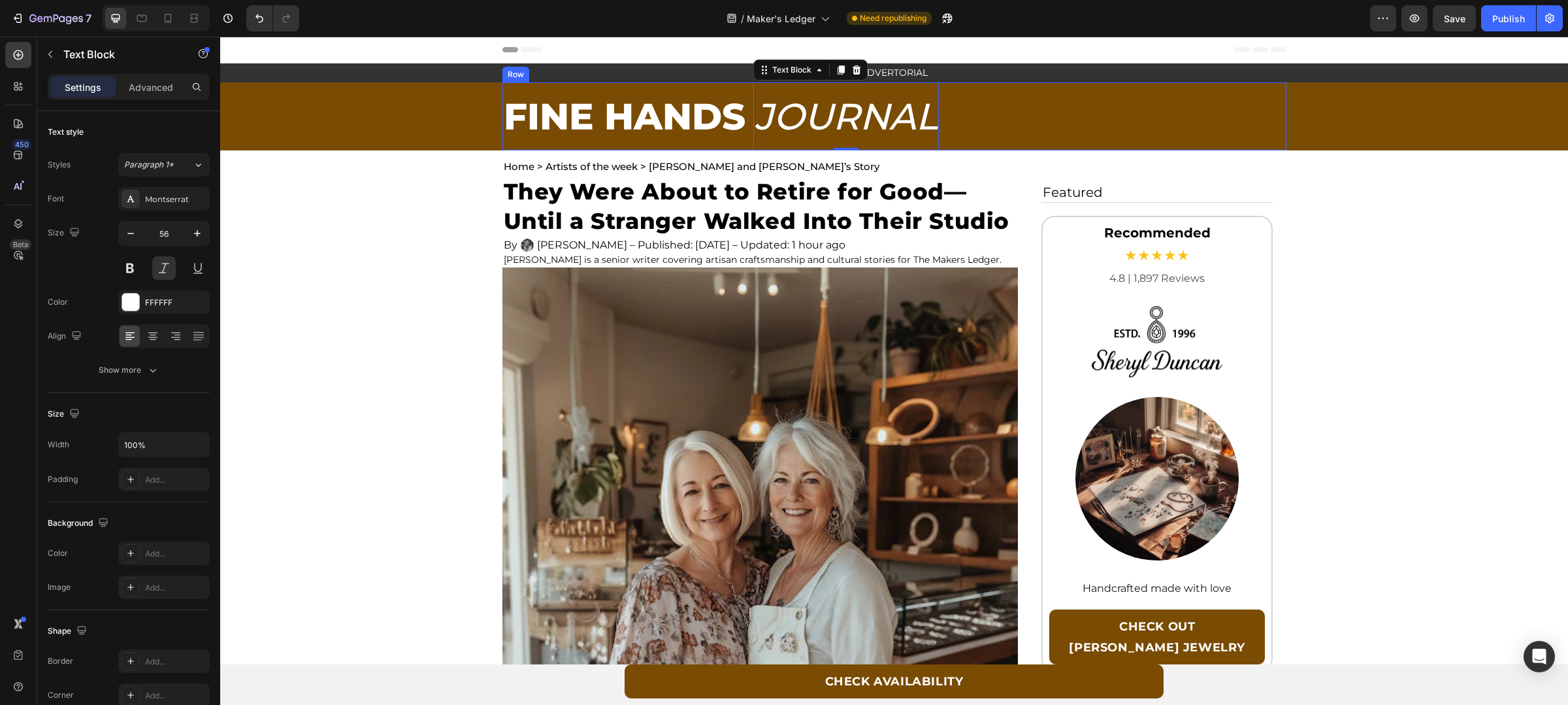
click at [1116, 104] on div "FINE HANDS Text Block JOURNAL Text Block 0 Row" at bounding box center [894, 116] width 784 height 68
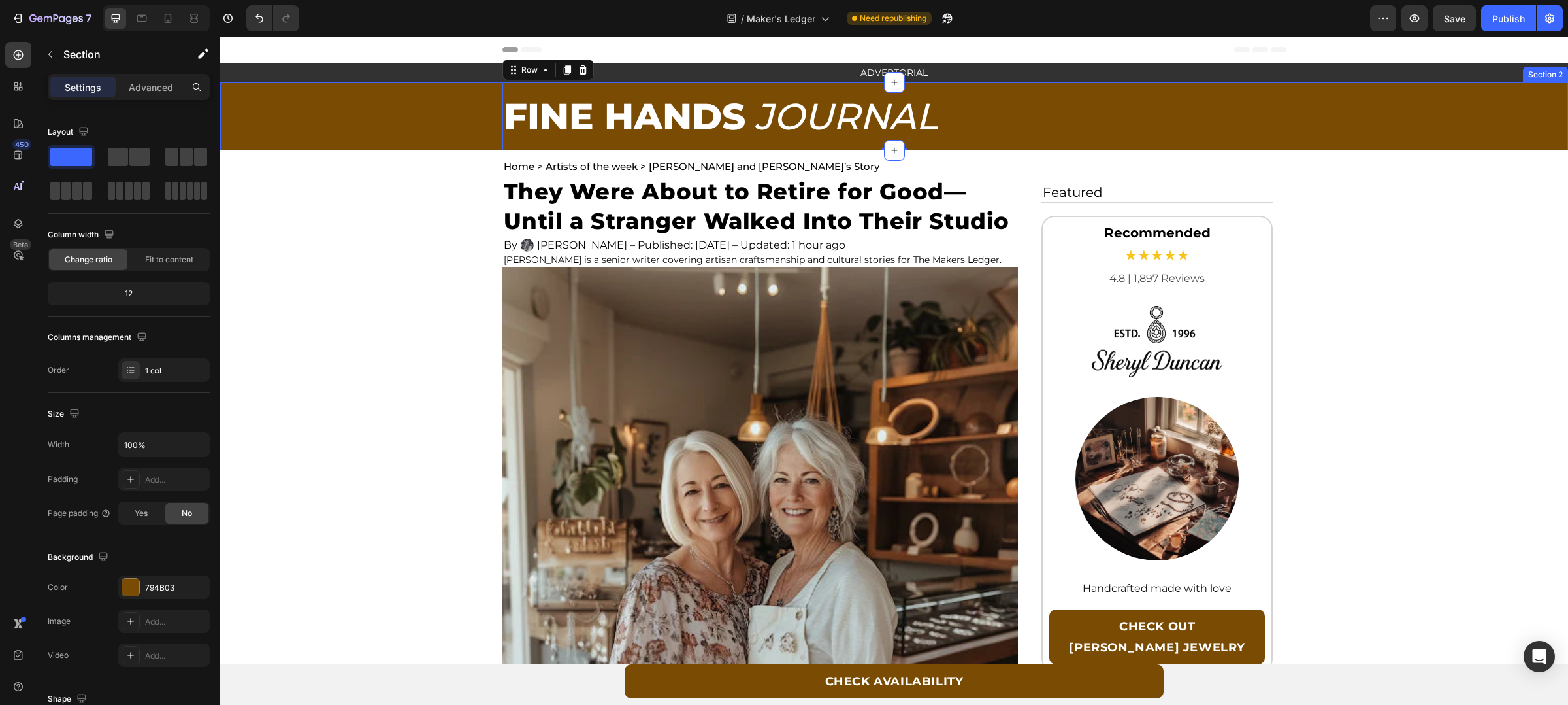
click at [1340, 121] on div "FINE HANDS Text Block JOURNAL Text Block Row 0 Row" at bounding box center [894, 116] width 1348 height 68
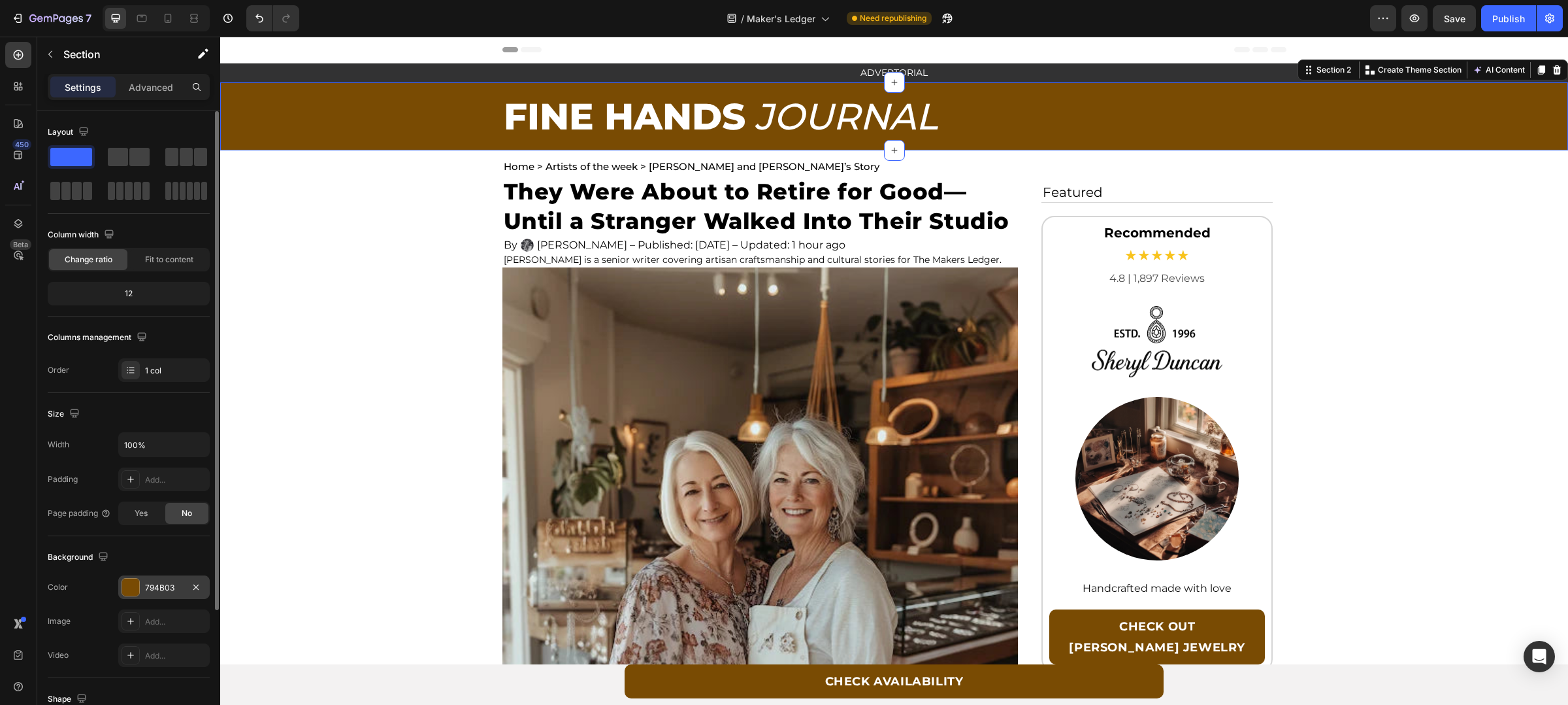
click at [185, 592] on div "794B03" at bounding box center [164, 587] width 91 height 23
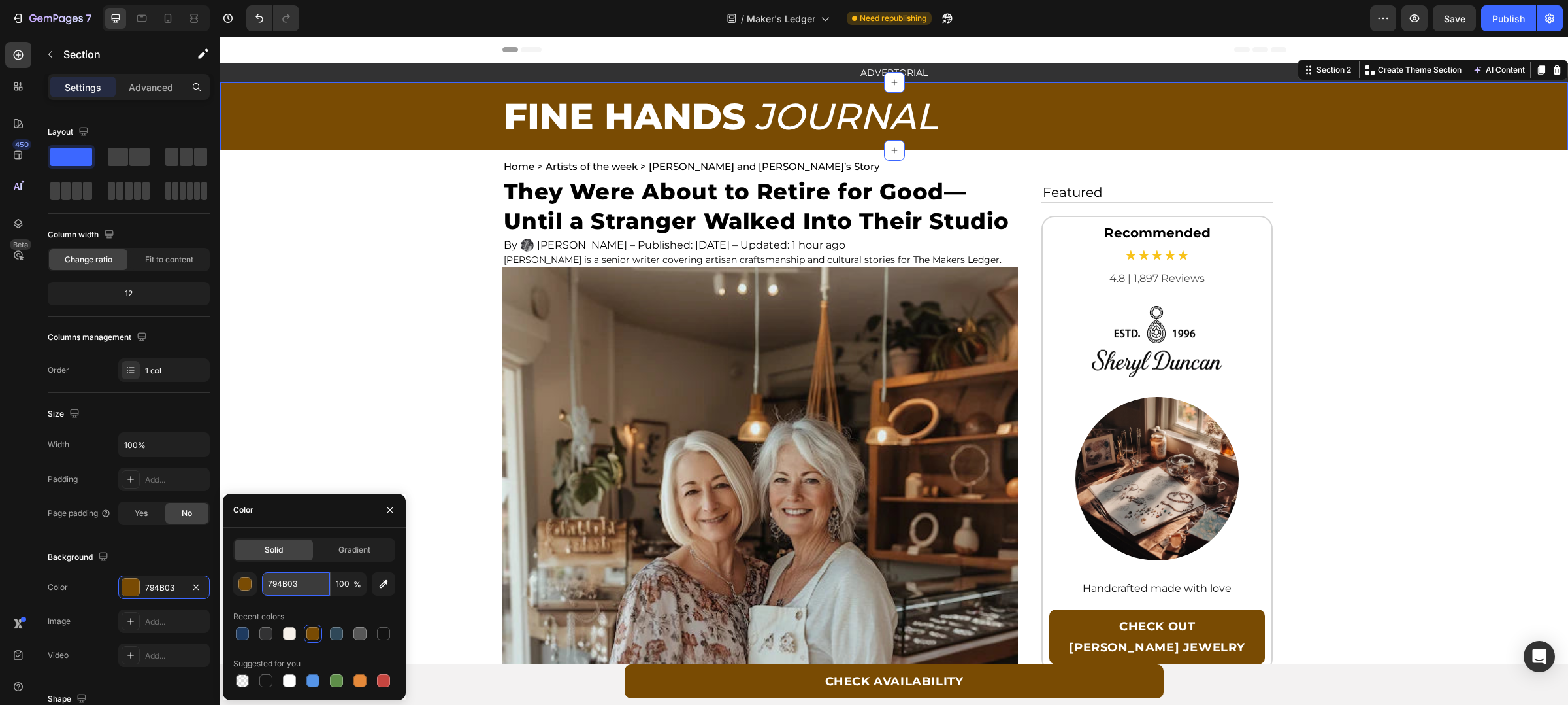
click at [313, 584] on input "794B03" at bounding box center [296, 584] width 68 height 23
paste input "#3A506B"
type input "#3A506B"
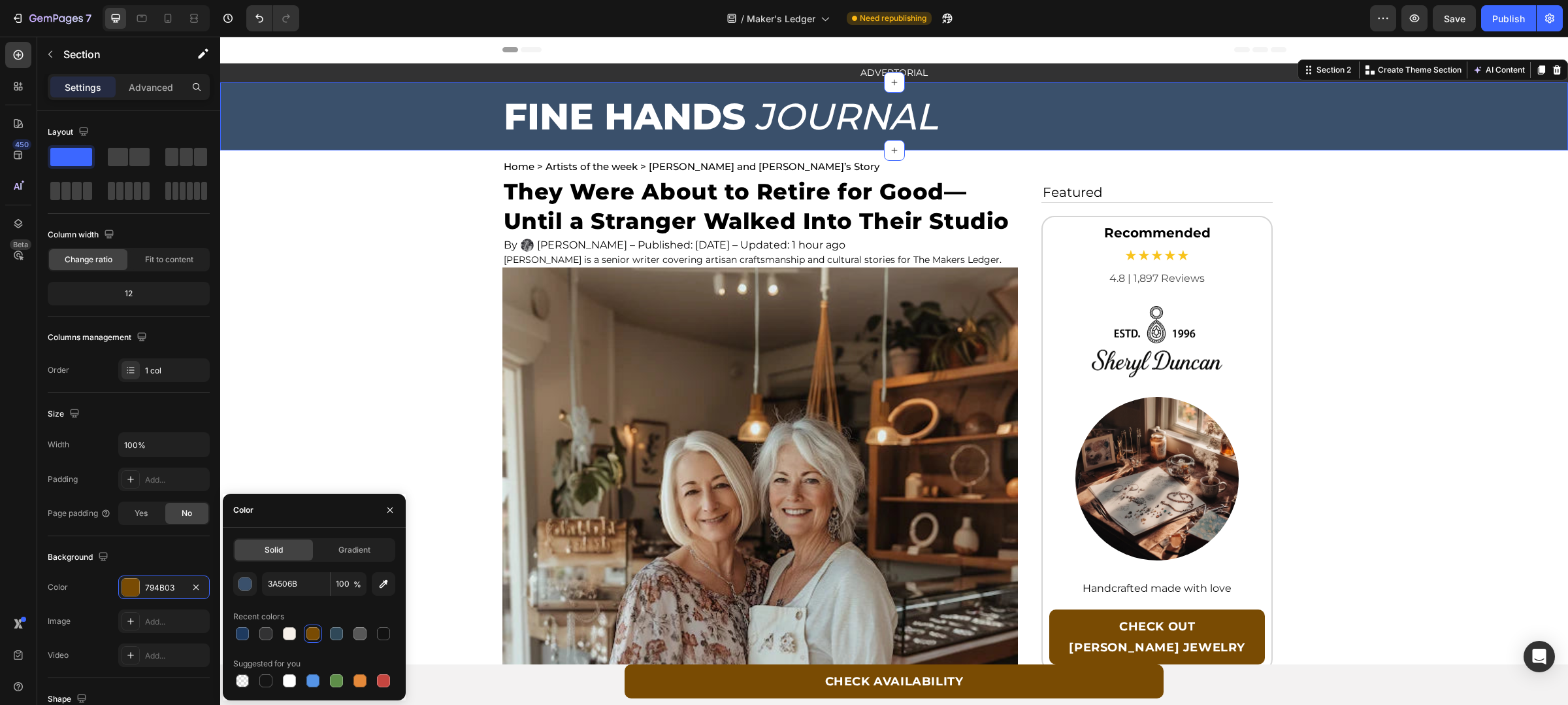
click at [1056, 43] on div "Header" at bounding box center [894, 49] width 784 height 26
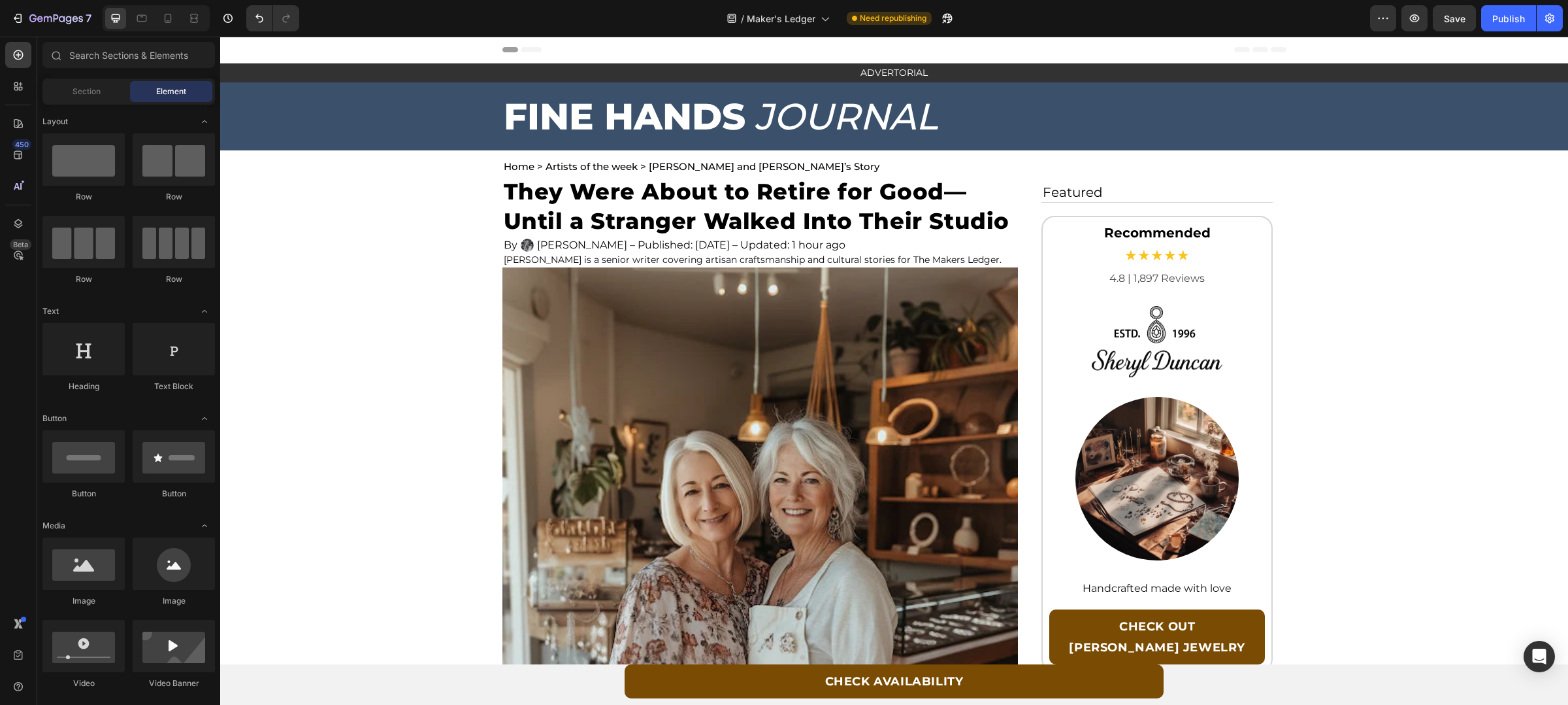
click at [1056, 43] on div "Header" at bounding box center [894, 49] width 784 height 26
click at [1257, 625] on link "CHECK OUT SHERYL DUNCAN JEWELRY" at bounding box center [1157, 636] width 216 height 55
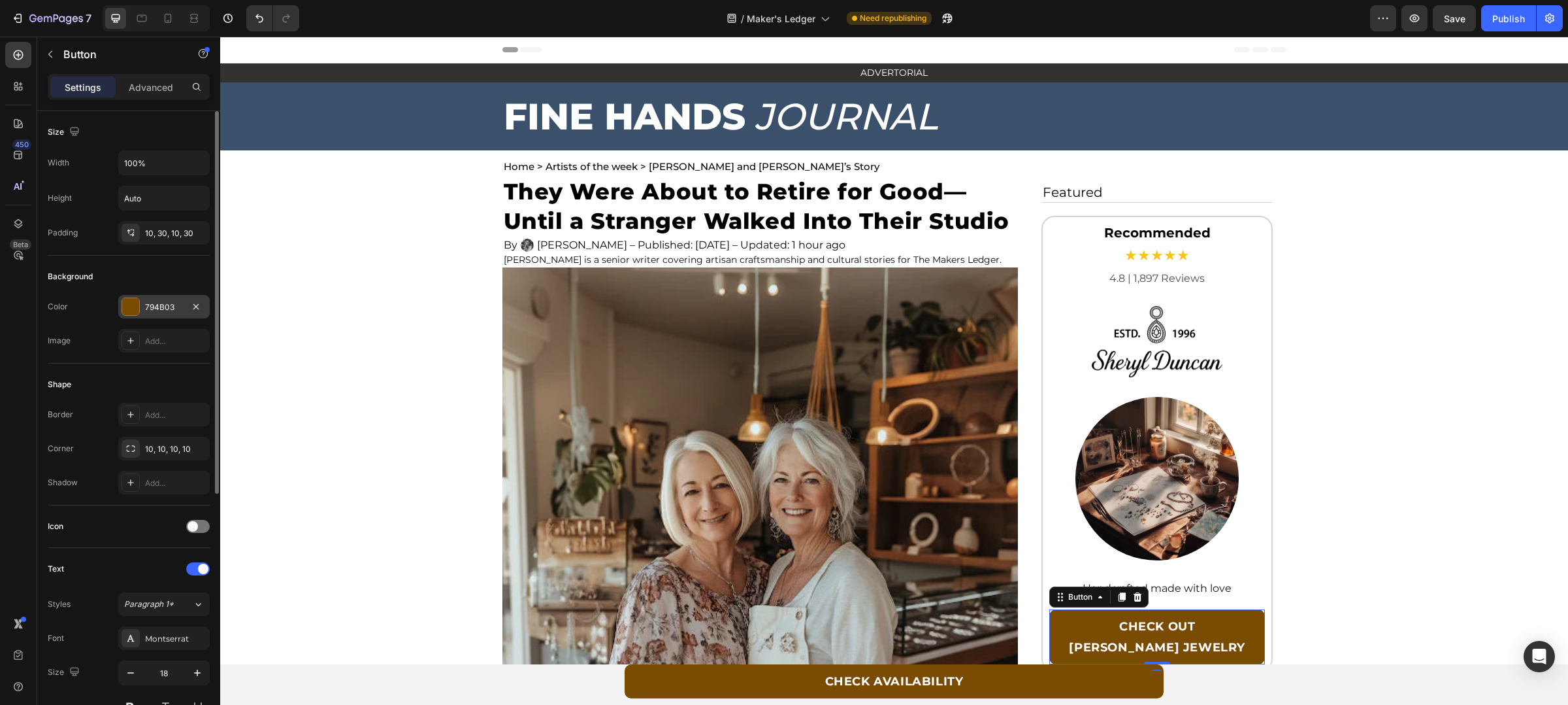
click at [181, 304] on div "794B03" at bounding box center [164, 307] width 38 height 12
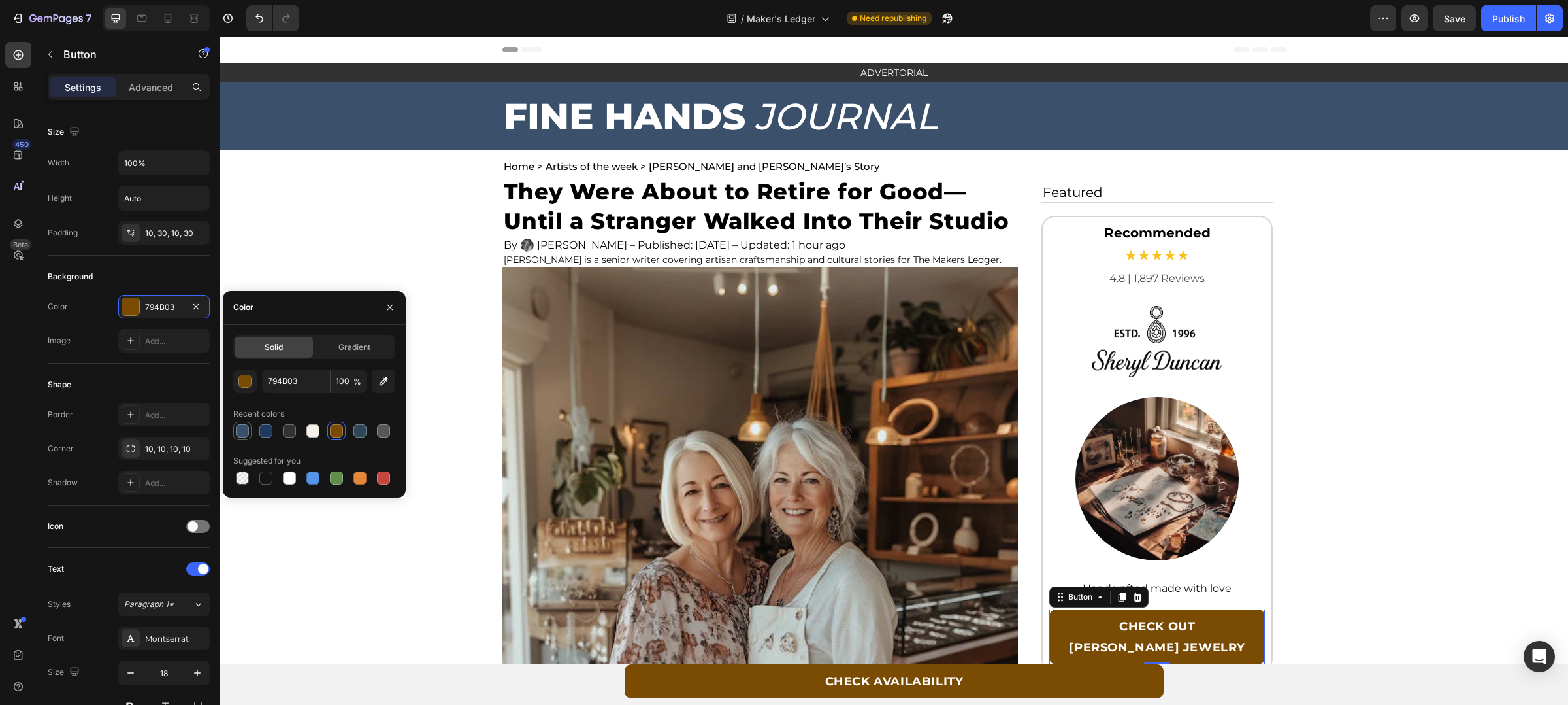
click at [237, 430] on div at bounding box center [241, 431] width 13 height 13
type input "3A506B"
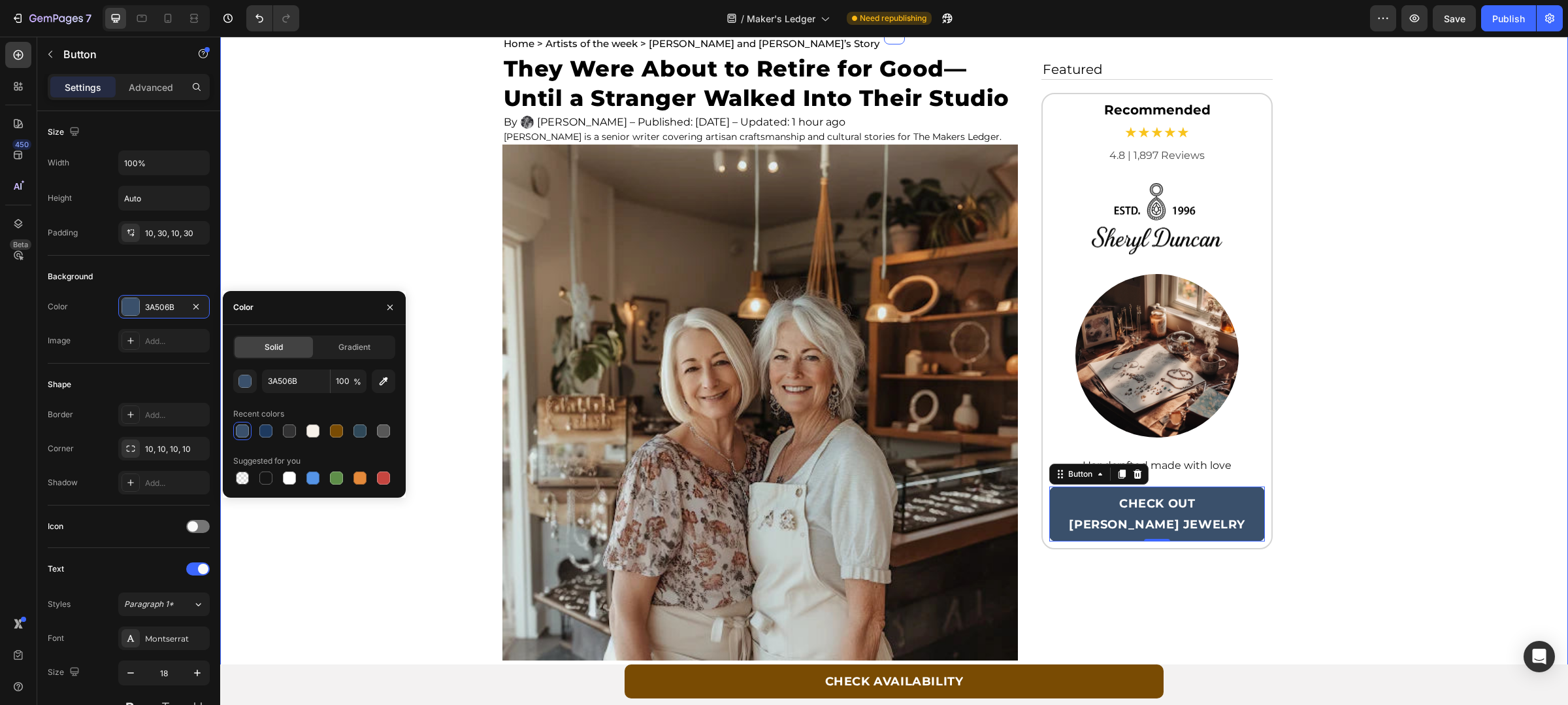
scroll to position [208, 0]
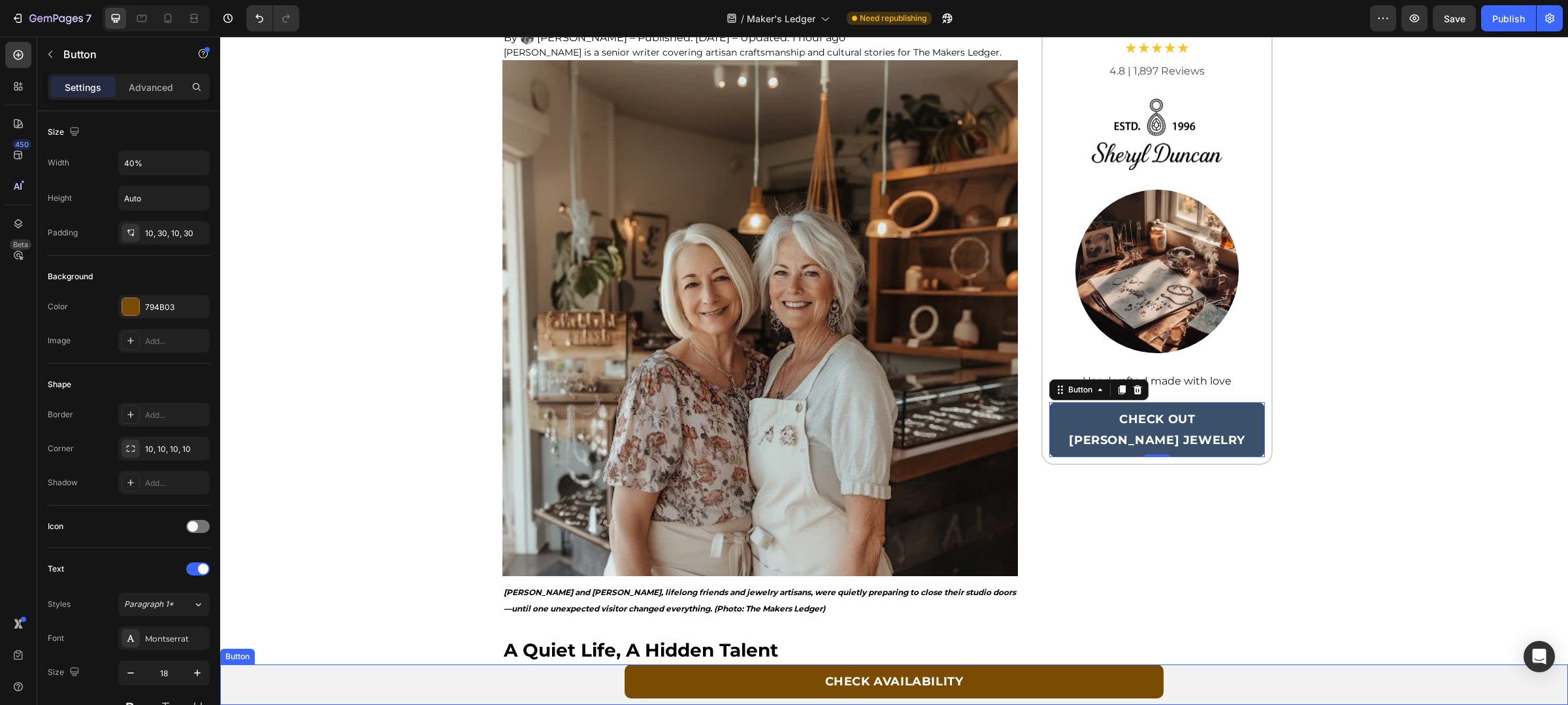
click at [1114, 682] on link "CHECK AVAILABILITY" at bounding box center [894, 681] width 539 height 34
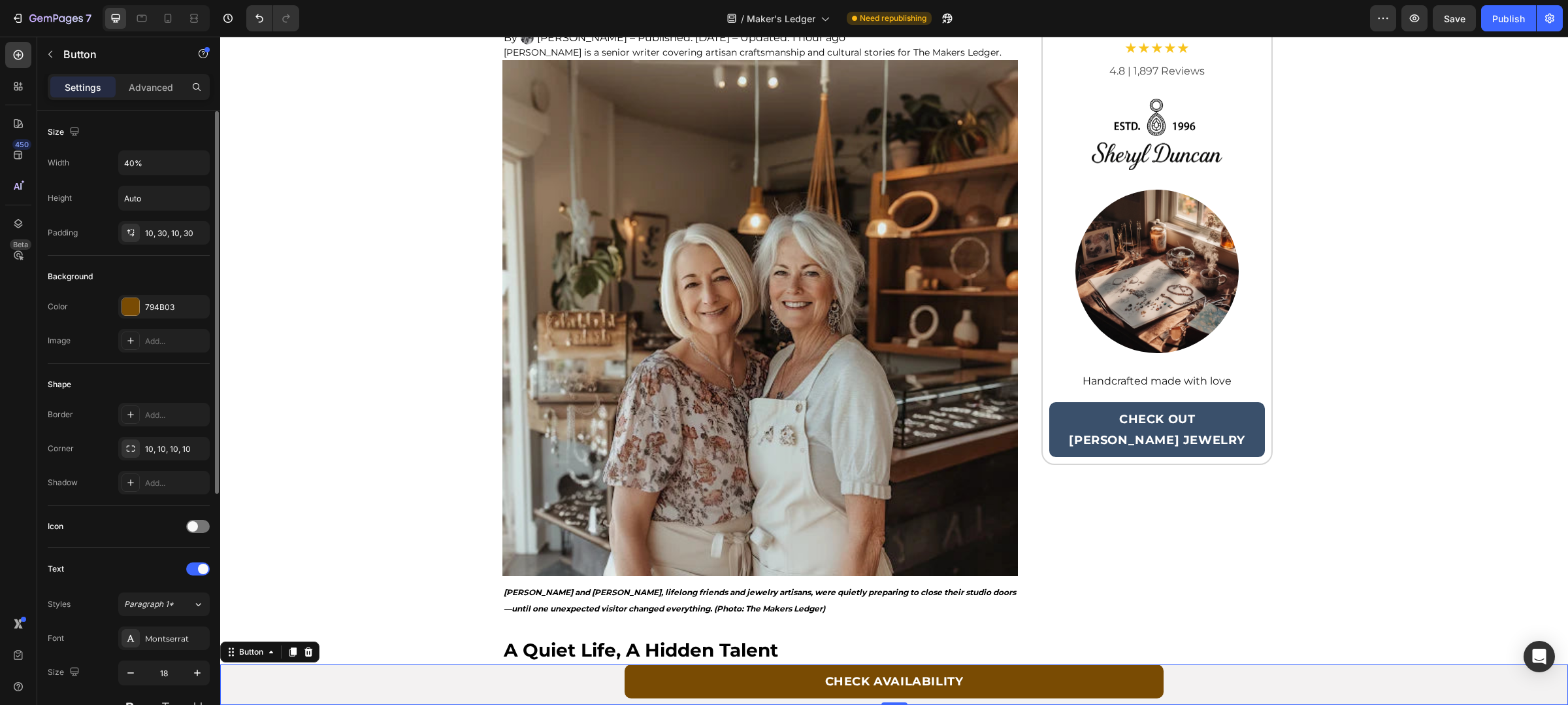
click at [169, 287] on div "Background" at bounding box center [128, 276] width 162 height 21
click at [162, 298] on div "794B03" at bounding box center [164, 306] width 91 height 23
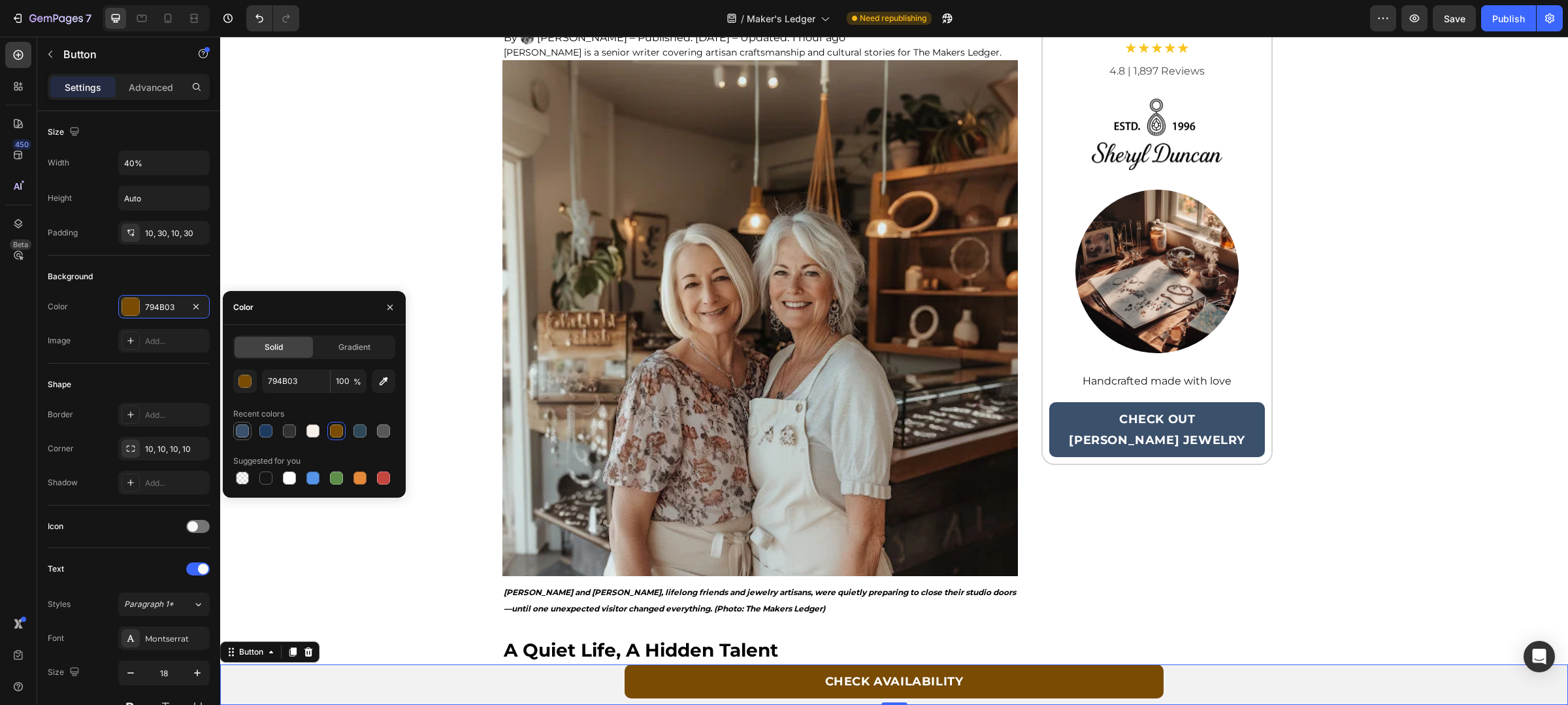
click at [247, 425] on div at bounding box center [241, 431] width 13 height 13
type input "3A506B"
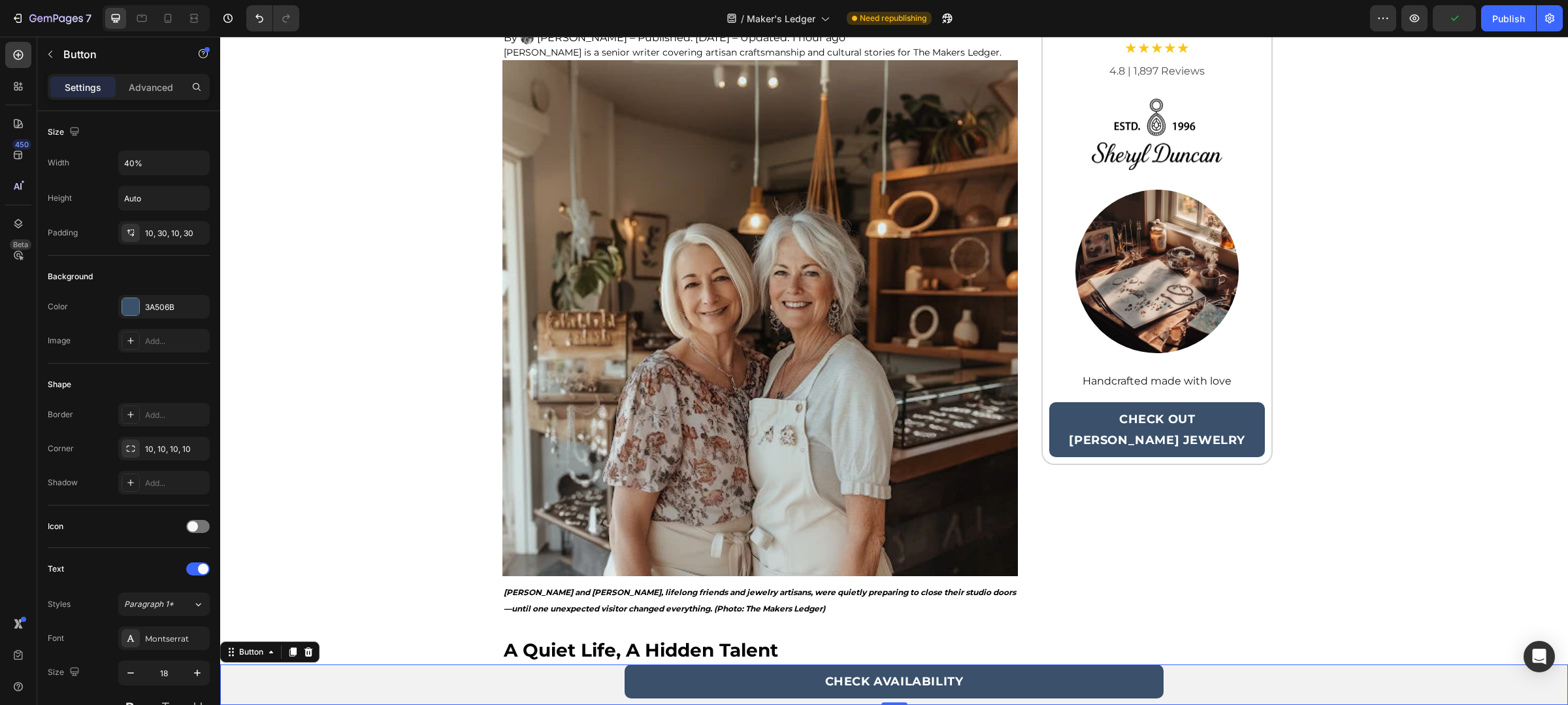
click at [1176, 5] on div "/ Maker's Ledger Need republishing" at bounding box center [840, 17] width 1060 height 26
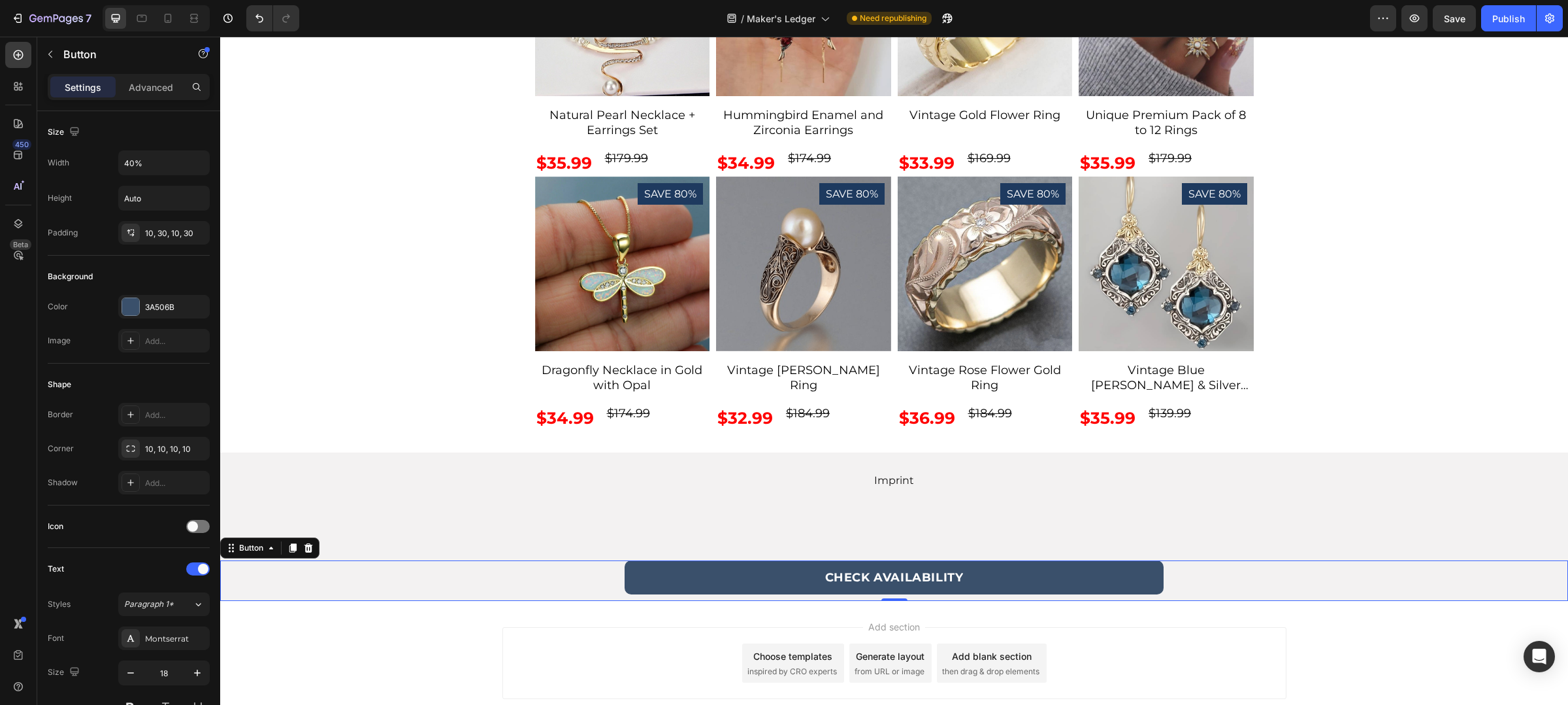
scroll to position [5395, 0]
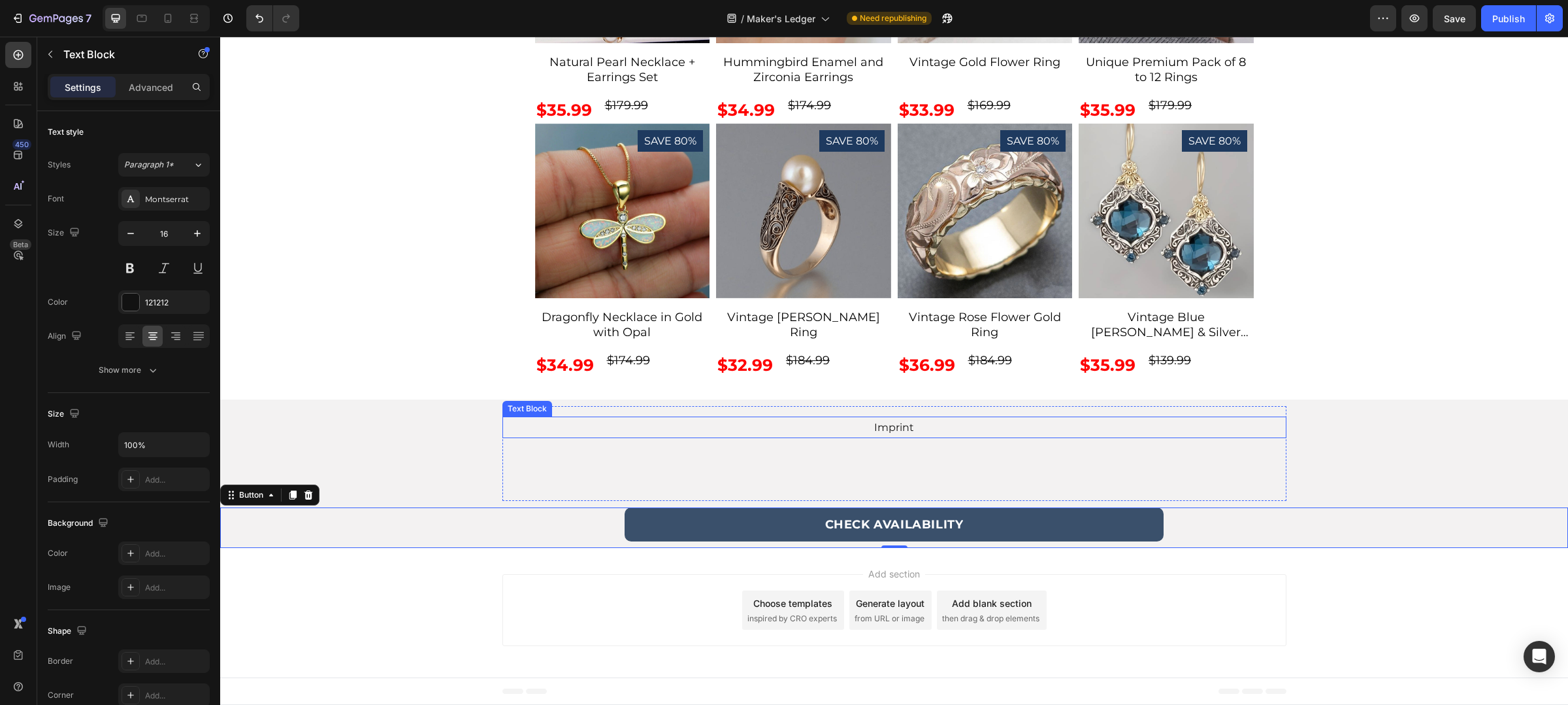
click at [899, 425] on p "Imprint" at bounding box center [894, 428] width 781 height 19
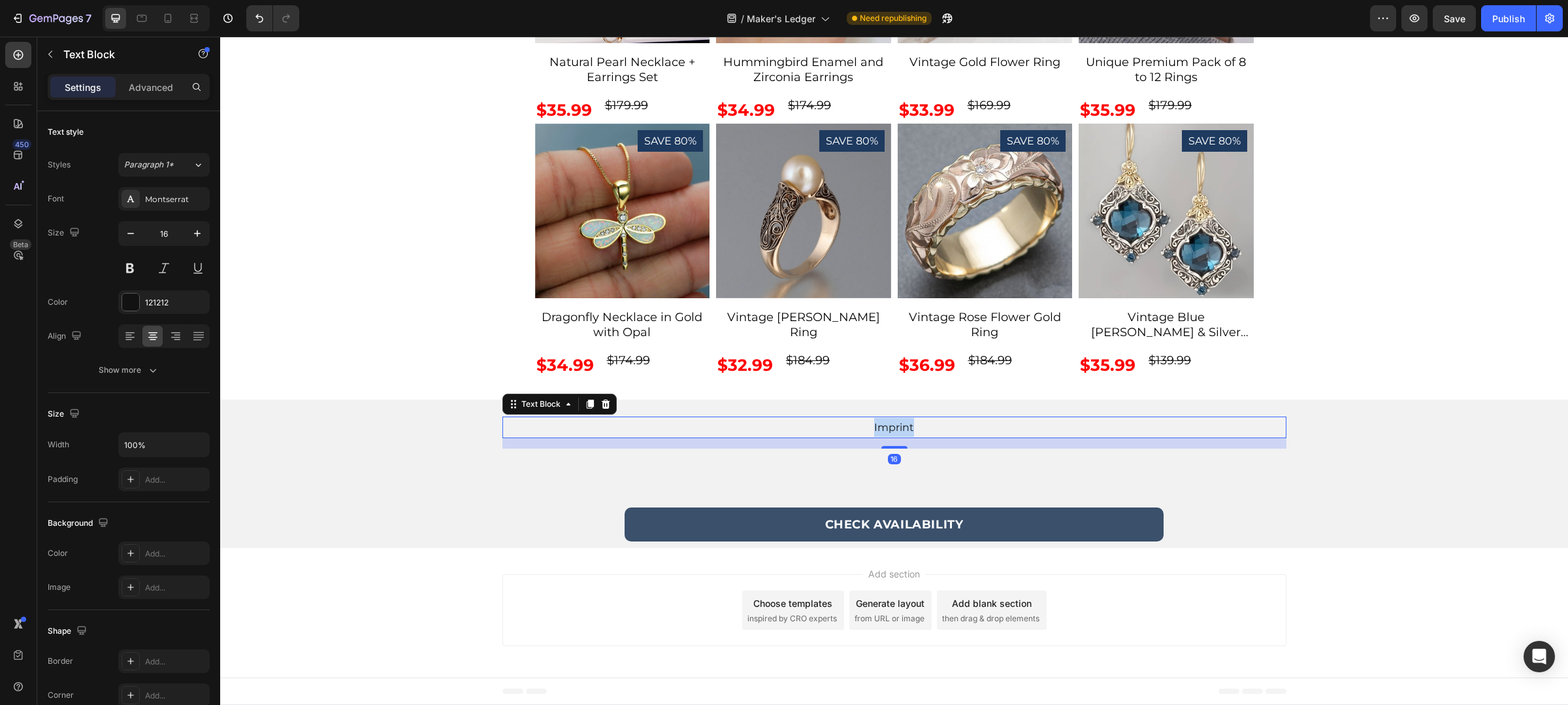
click at [899, 425] on p "Imprint" at bounding box center [894, 428] width 781 height 19
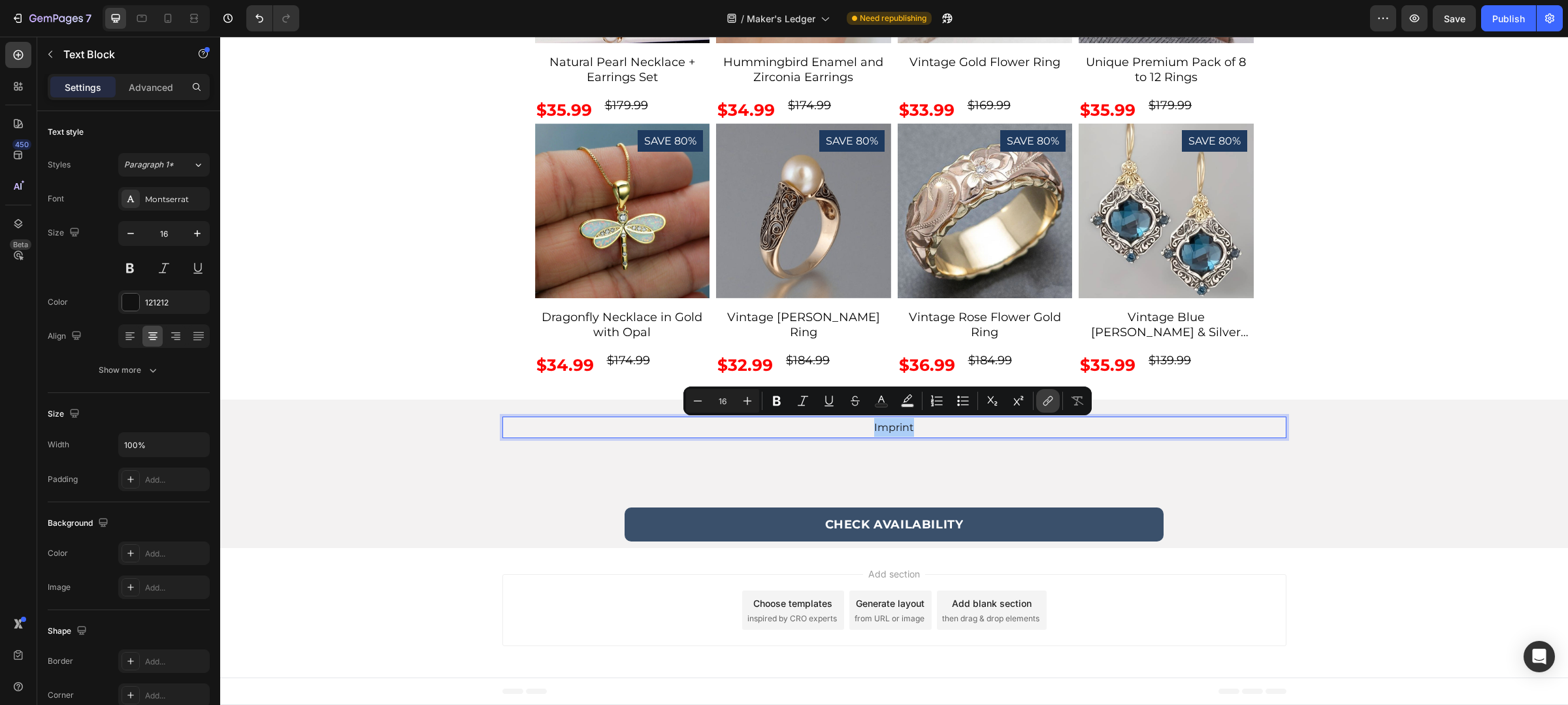
click at [1049, 405] on icon "Editor contextual toolbar" at bounding box center [1048, 401] width 13 height 13
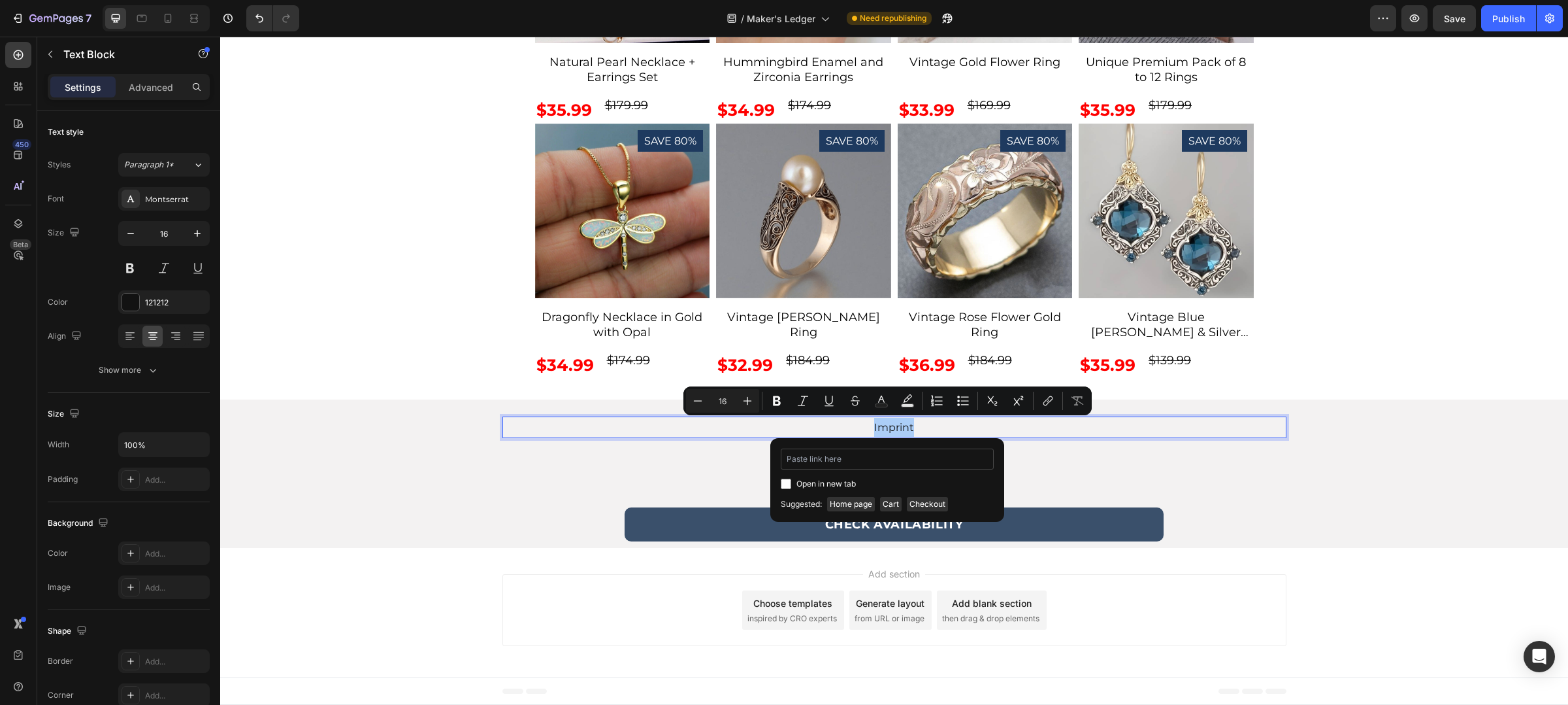
click at [855, 457] on input "Editor contextual toolbar" at bounding box center [888, 460] width 213 height 21
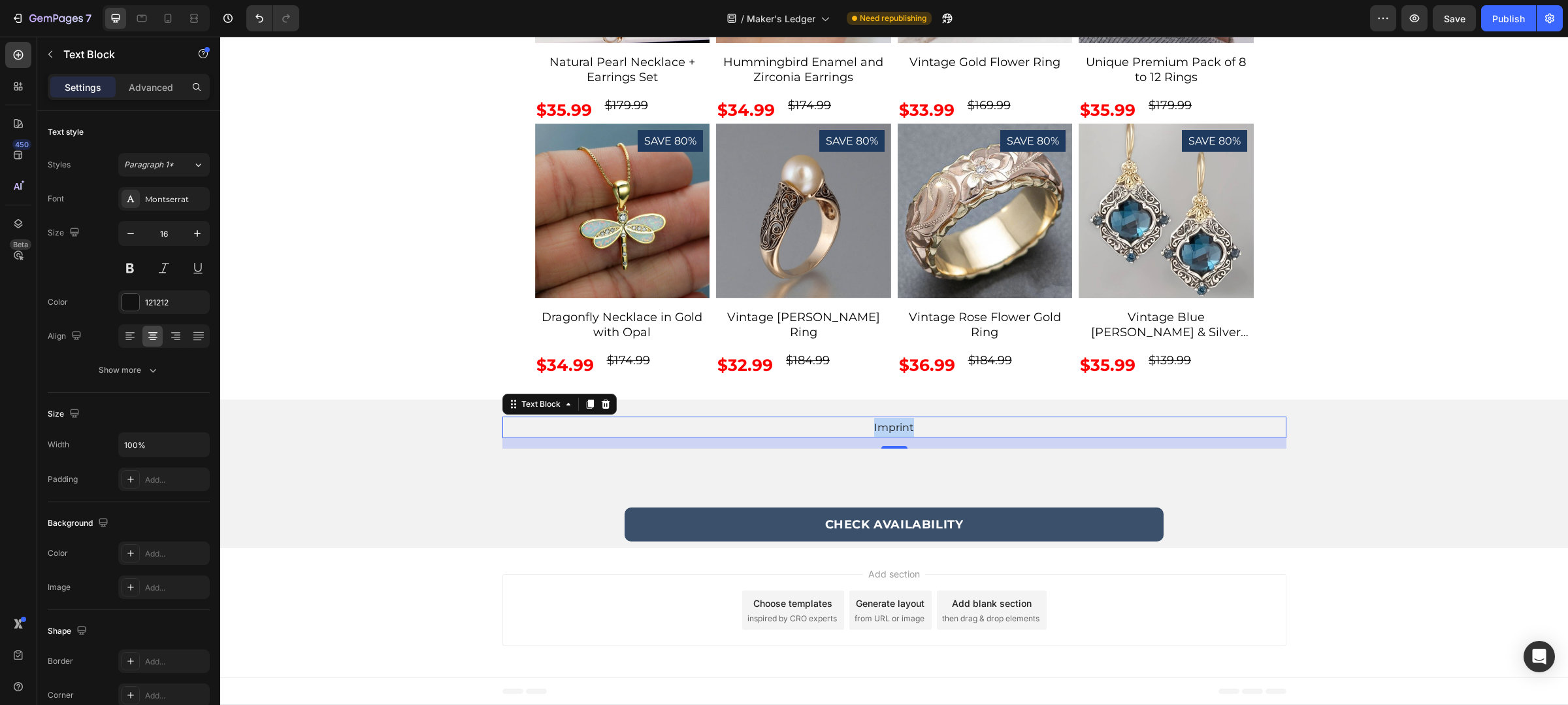
click at [892, 423] on p "Imprint" at bounding box center [894, 428] width 781 height 19
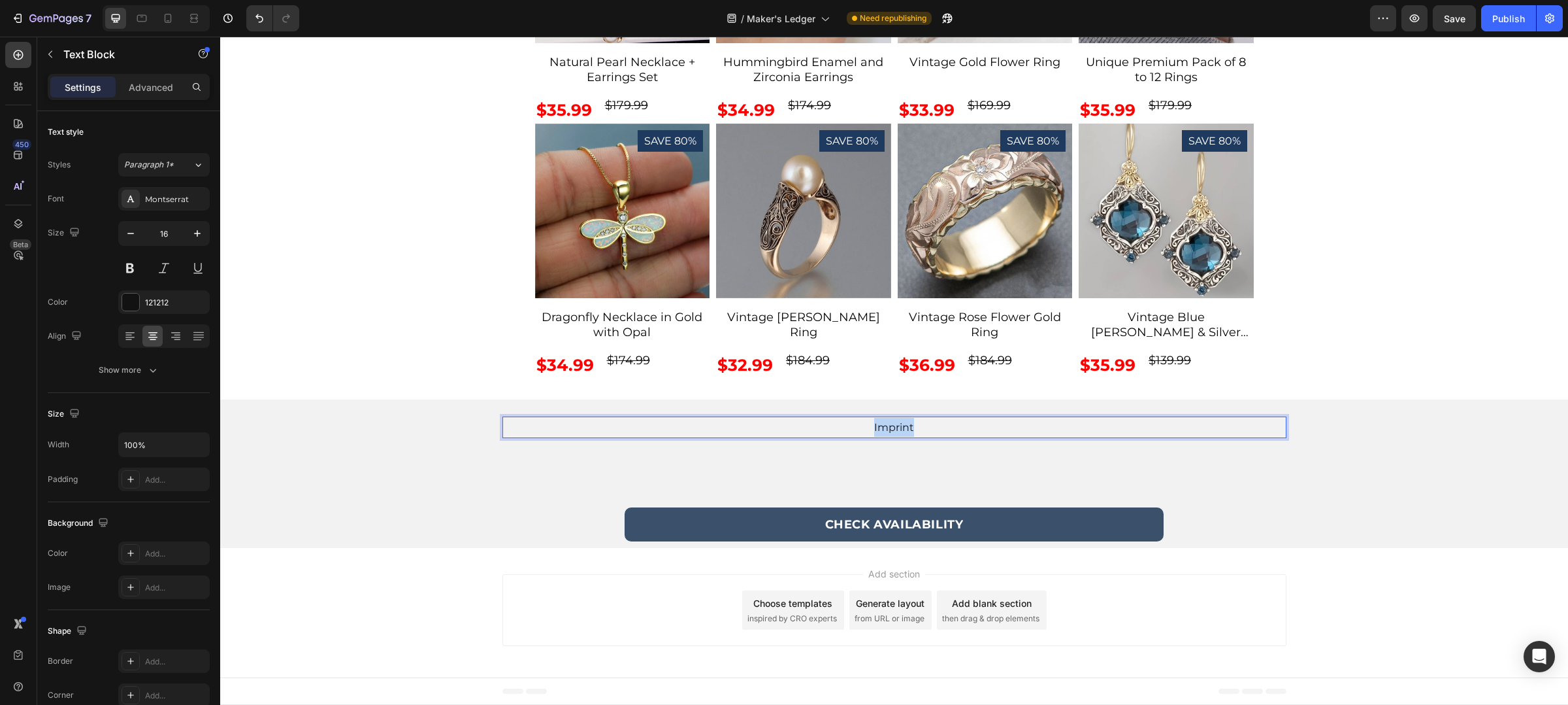
click at [892, 423] on p "Imprint" at bounding box center [894, 428] width 781 height 19
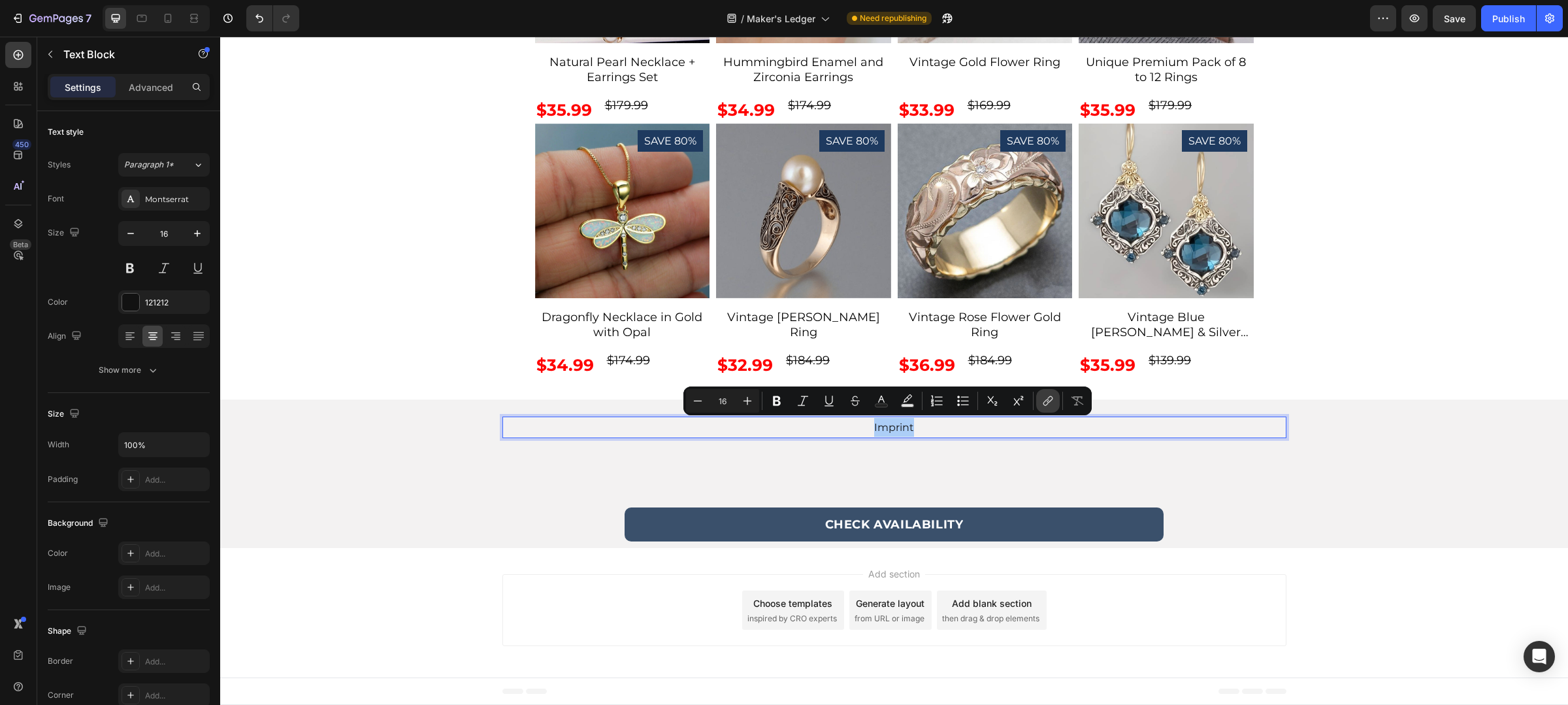
click at [1056, 410] on button "link" at bounding box center [1048, 401] width 23 height 23
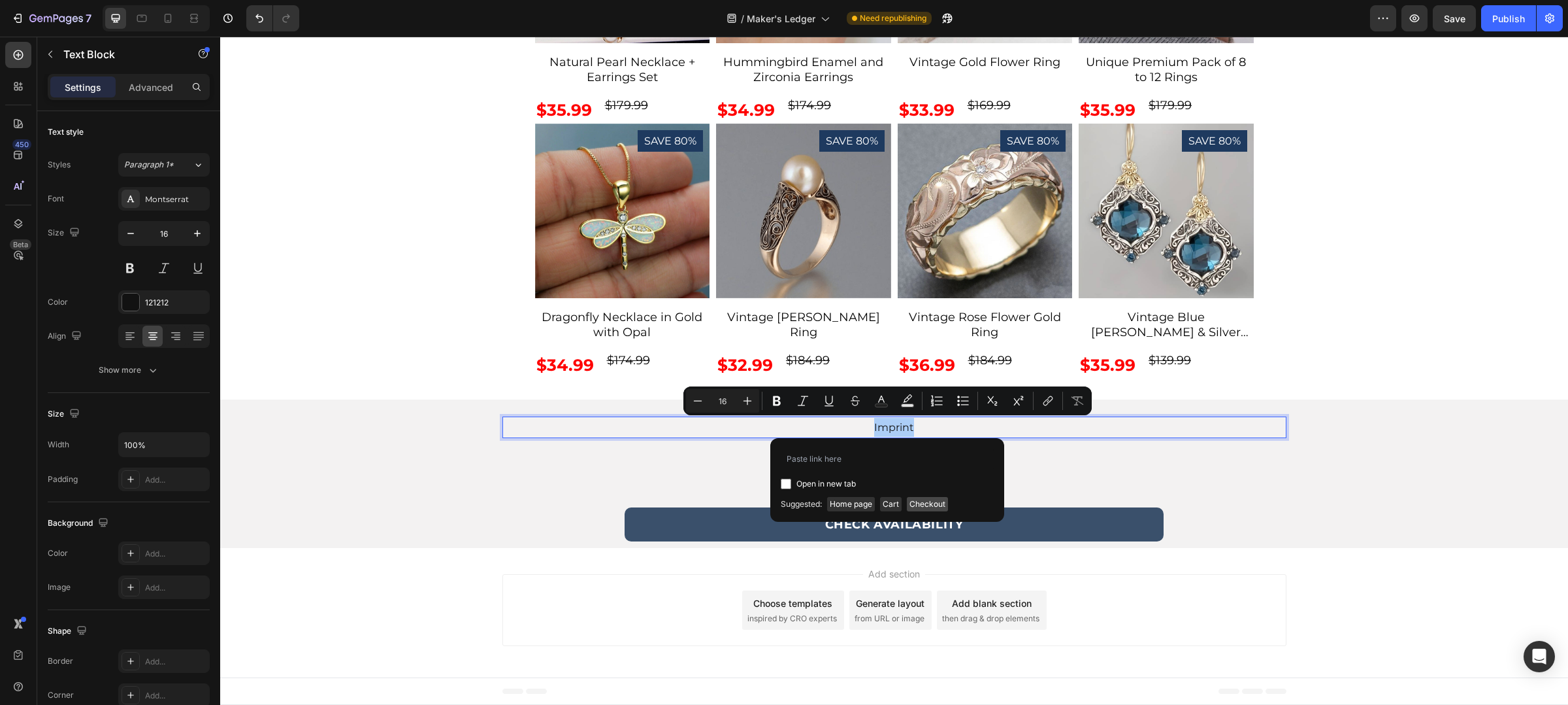
type input "https://www.sheryl-duncan.com/pages/contact-me"
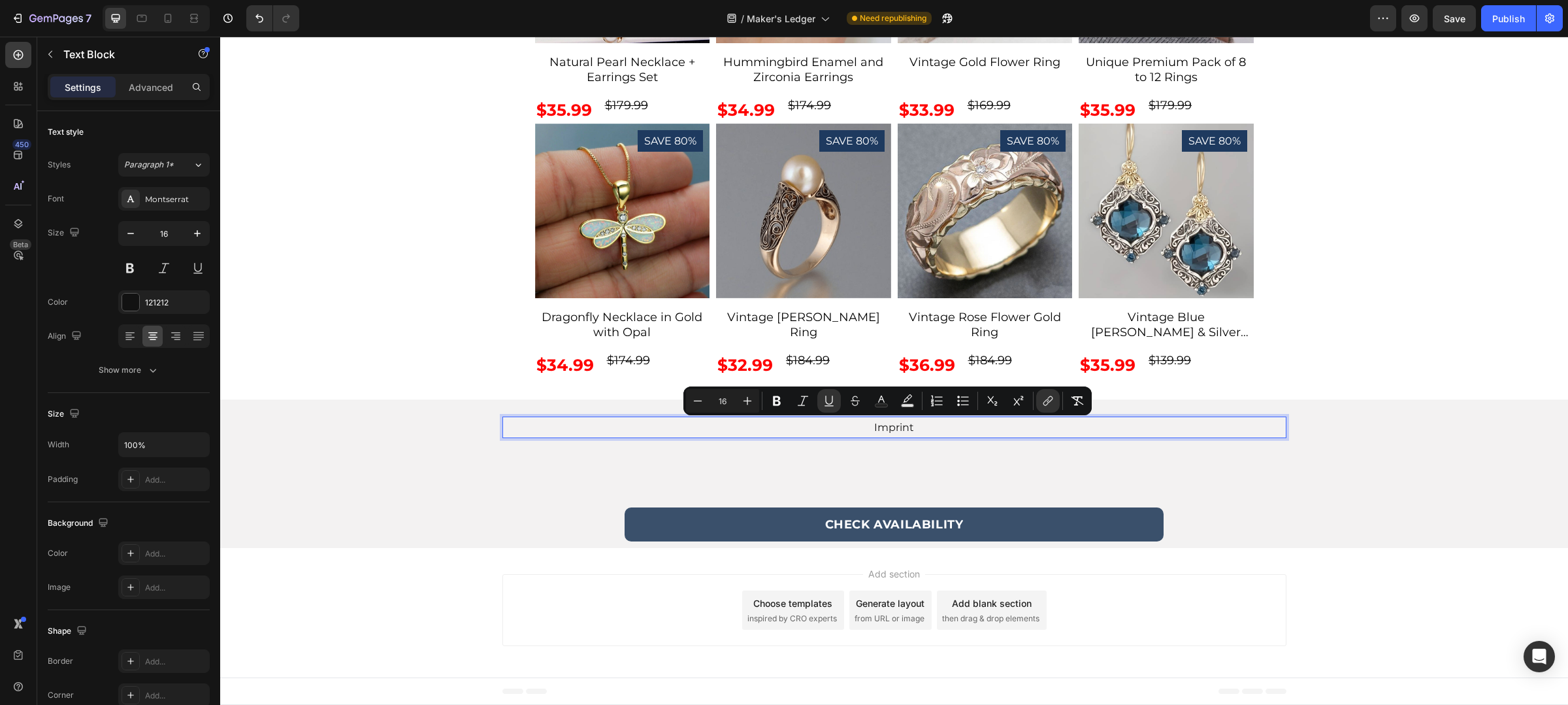
click at [1296, 25] on div "/ Maker's Ledger Need republishing" at bounding box center [840, 17] width 1060 height 26
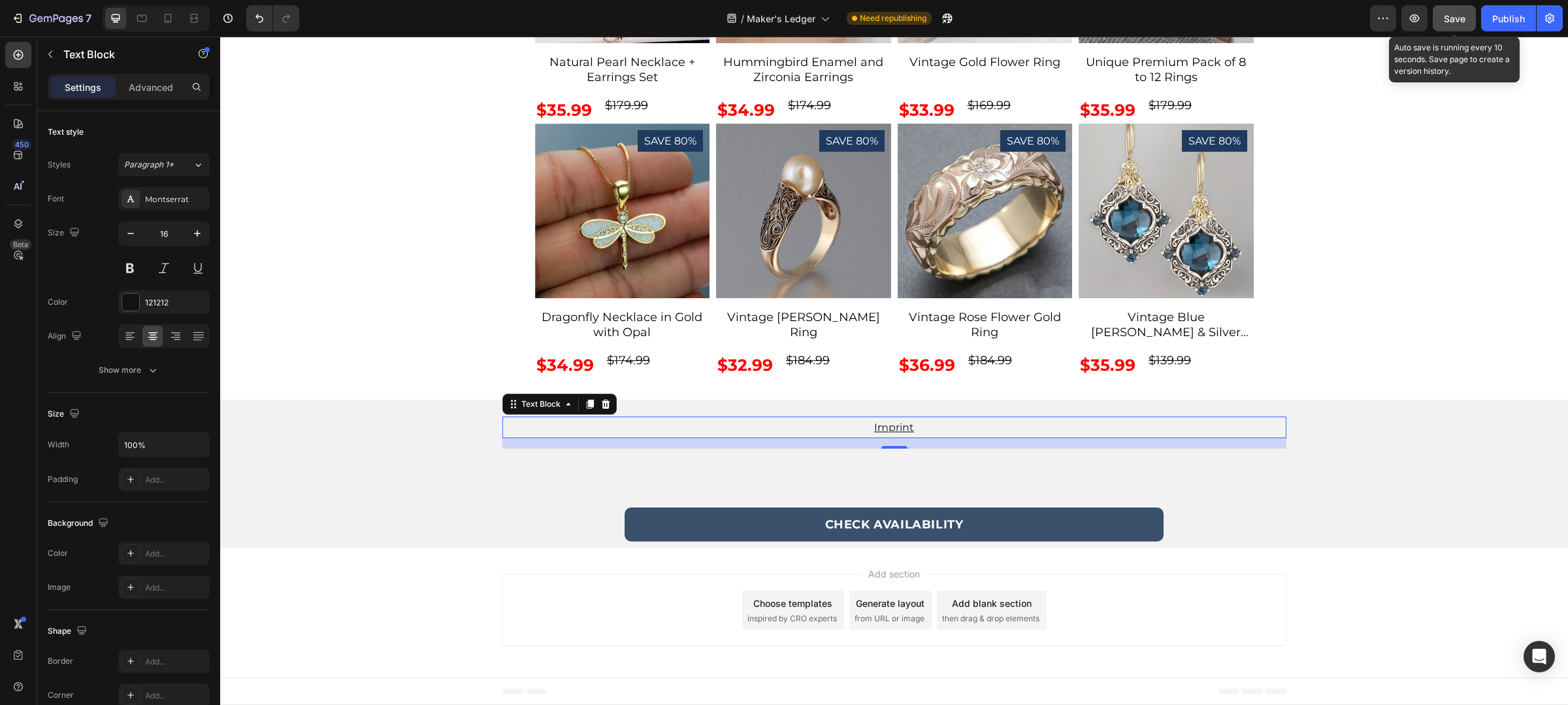
click at [1459, 16] on span "Save" at bounding box center [1455, 17] width 21 height 11
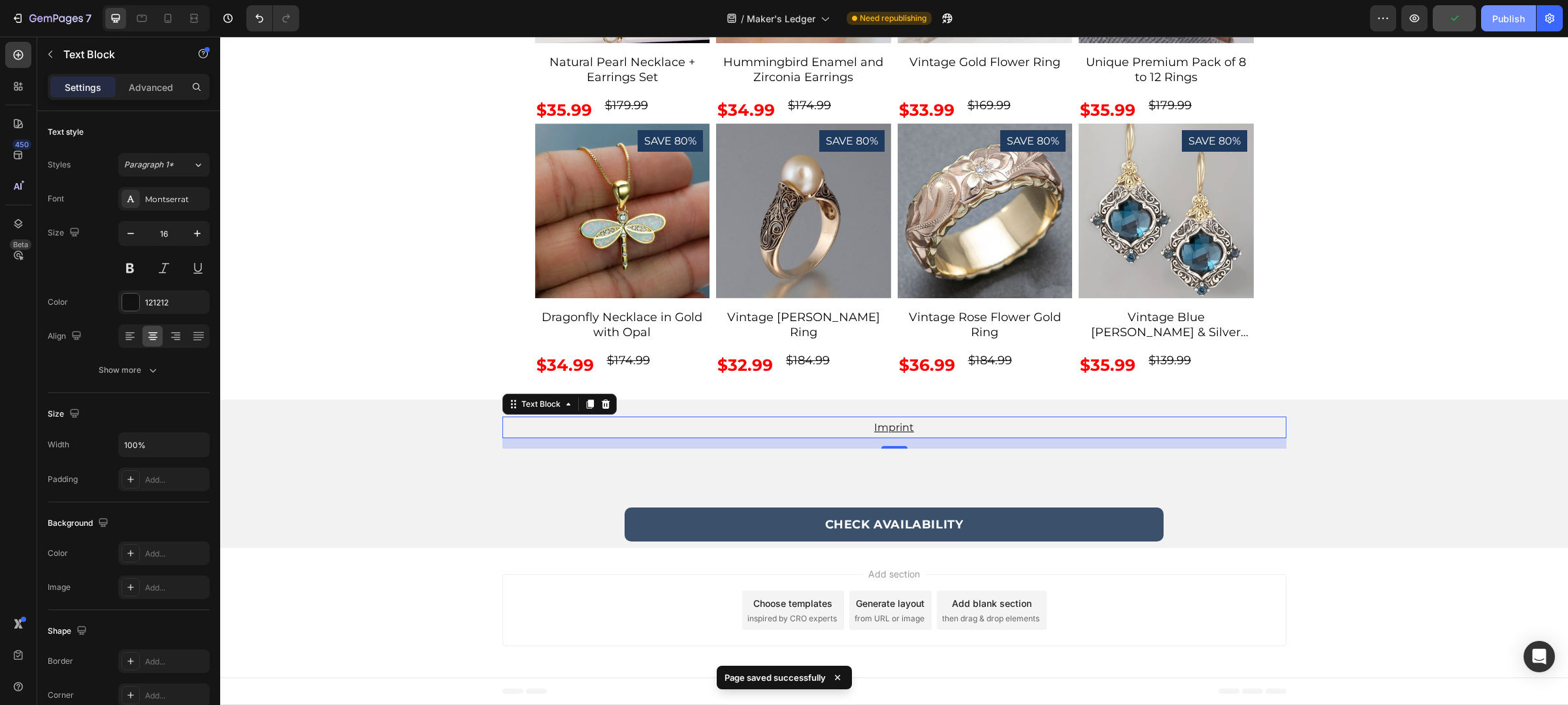
click at [1497, 20] on div "Publish" at bounding box center [1509, 18] width 33 height 14
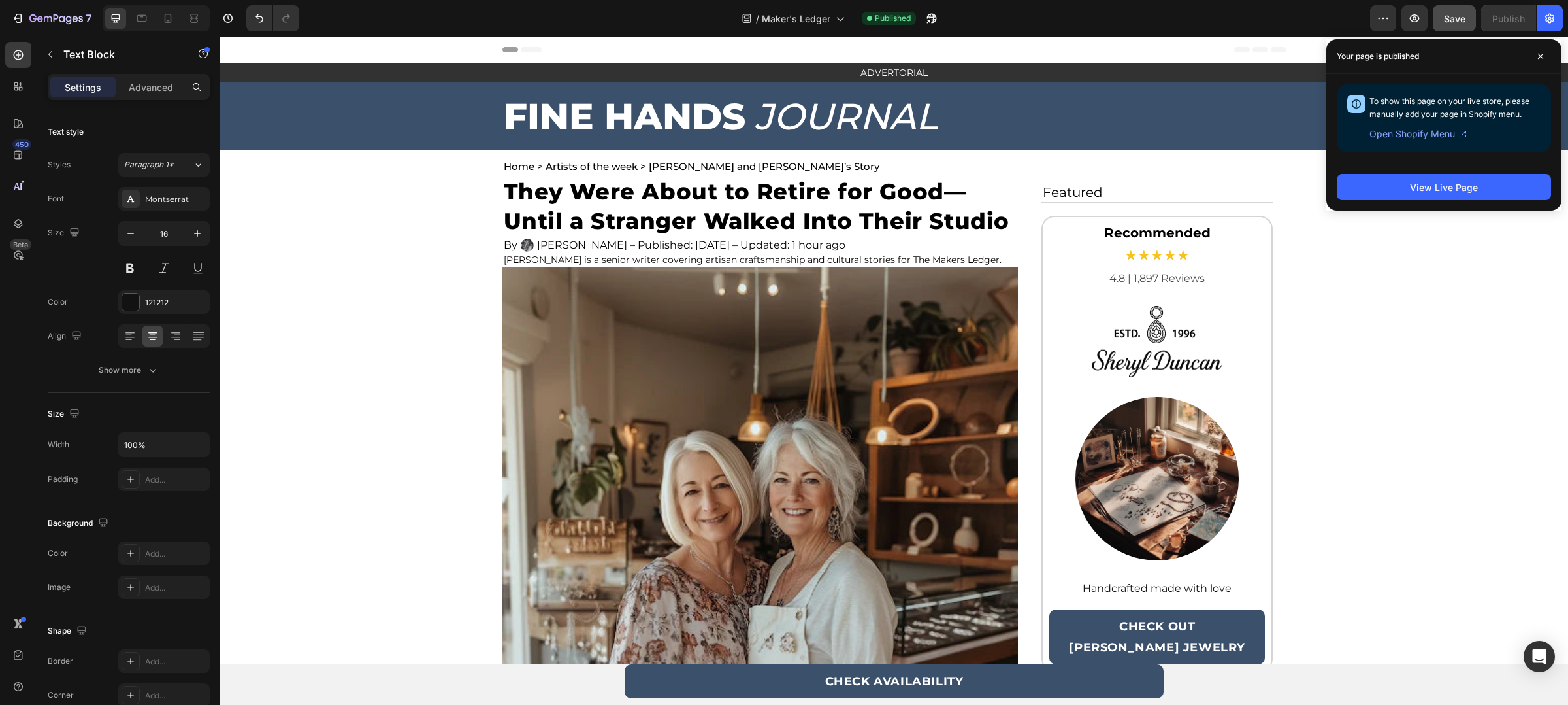
scroll to position [20, 0]
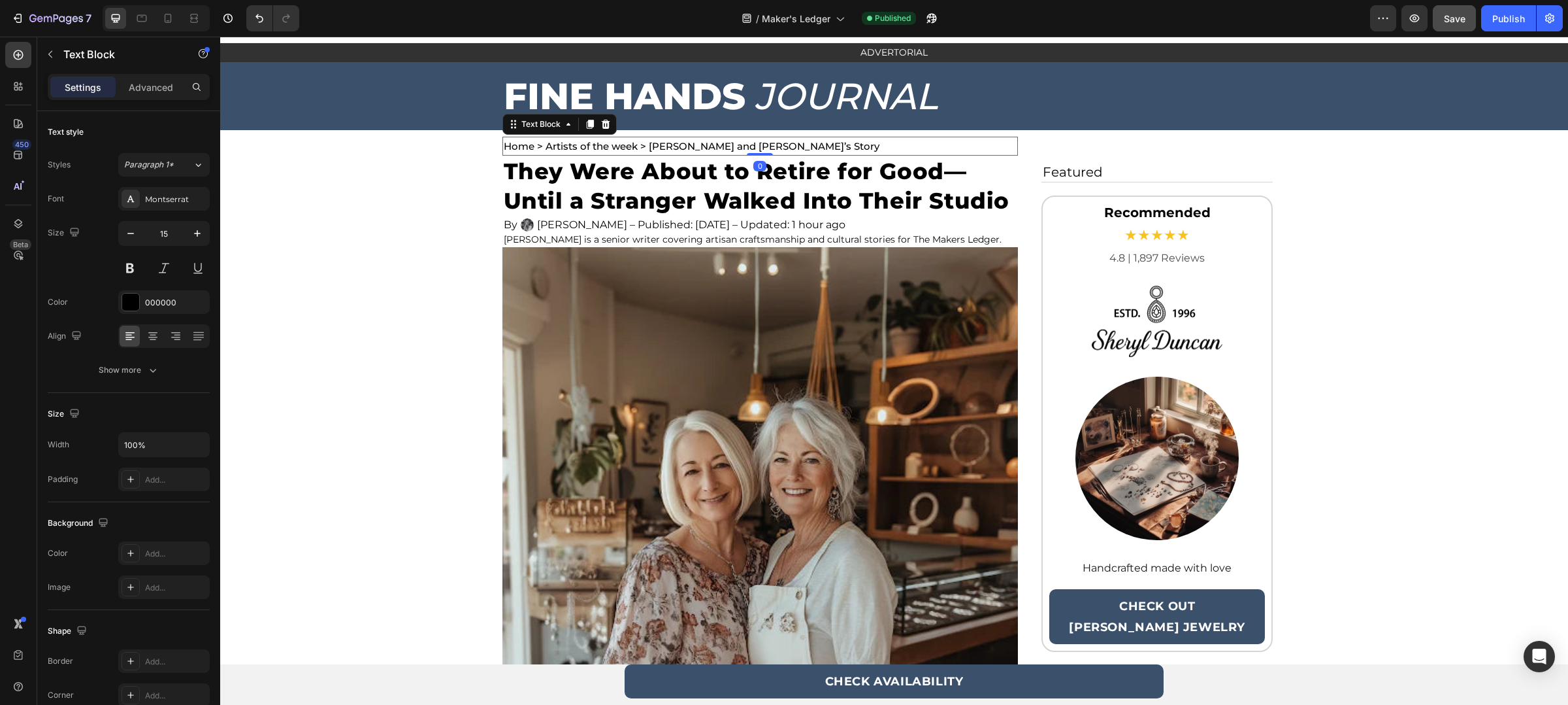
click at [683, 147] on p "Home > Artists of the week > Emma and Mia’s Story" at bounding box center [760, 145] width 513 height 16
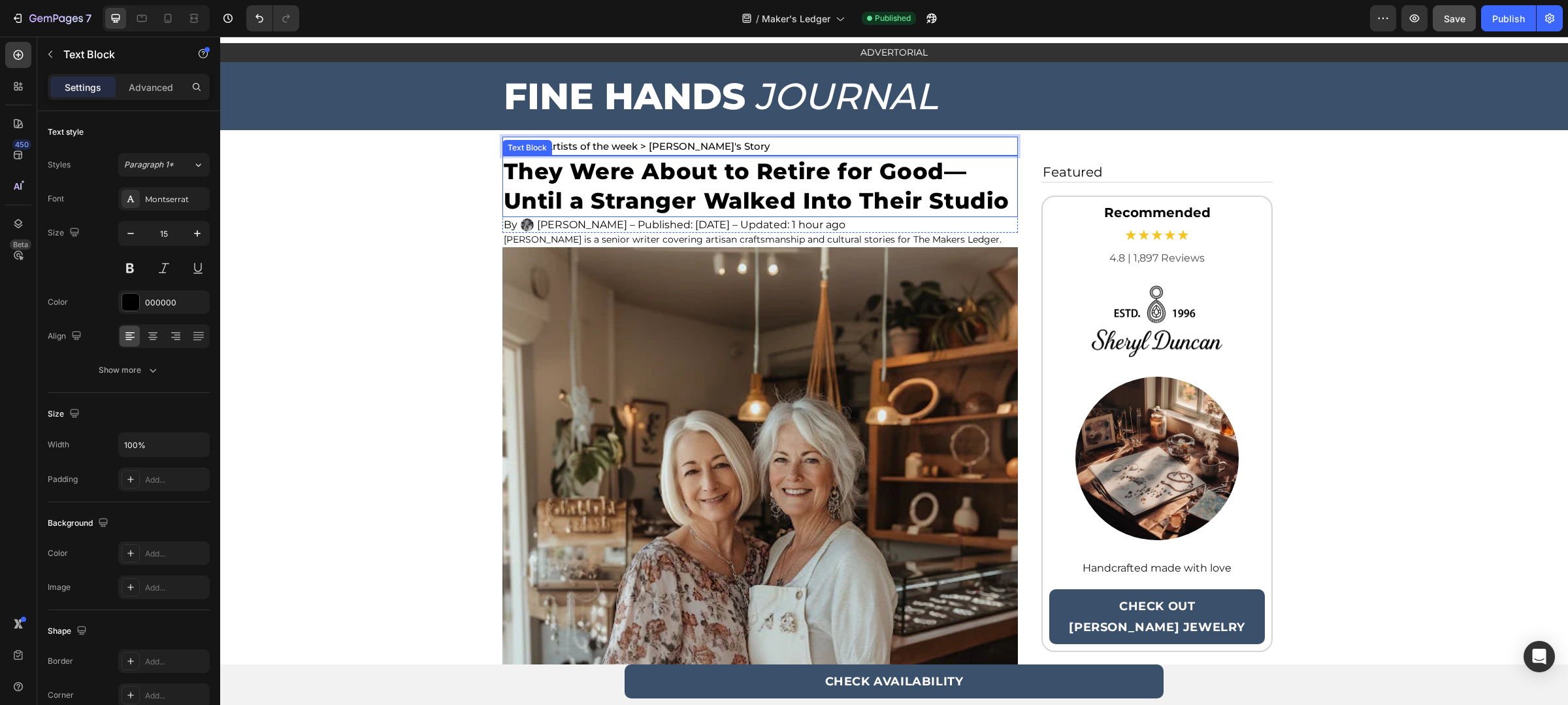
click at [644, 187] on p "They Were About to Retire for Good—Until a Stranger Walked Into Their Studio" at bounding box center [760, 186] width 513 height 59
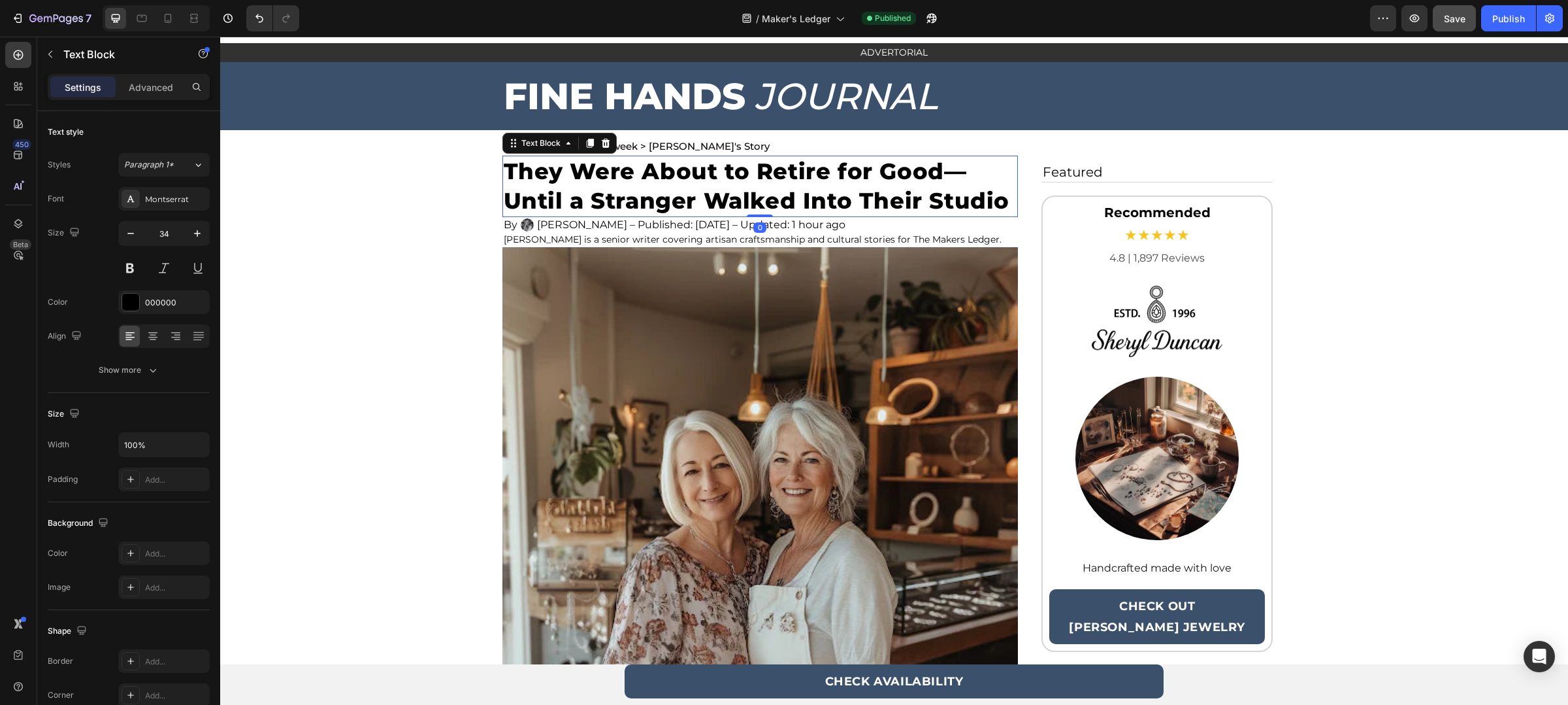
click at [644, 187] on p "They Were About to Retire for Good—Until a Stranger Walked Into Their Studio" at bounding box center [760, 186] width 513 height 59
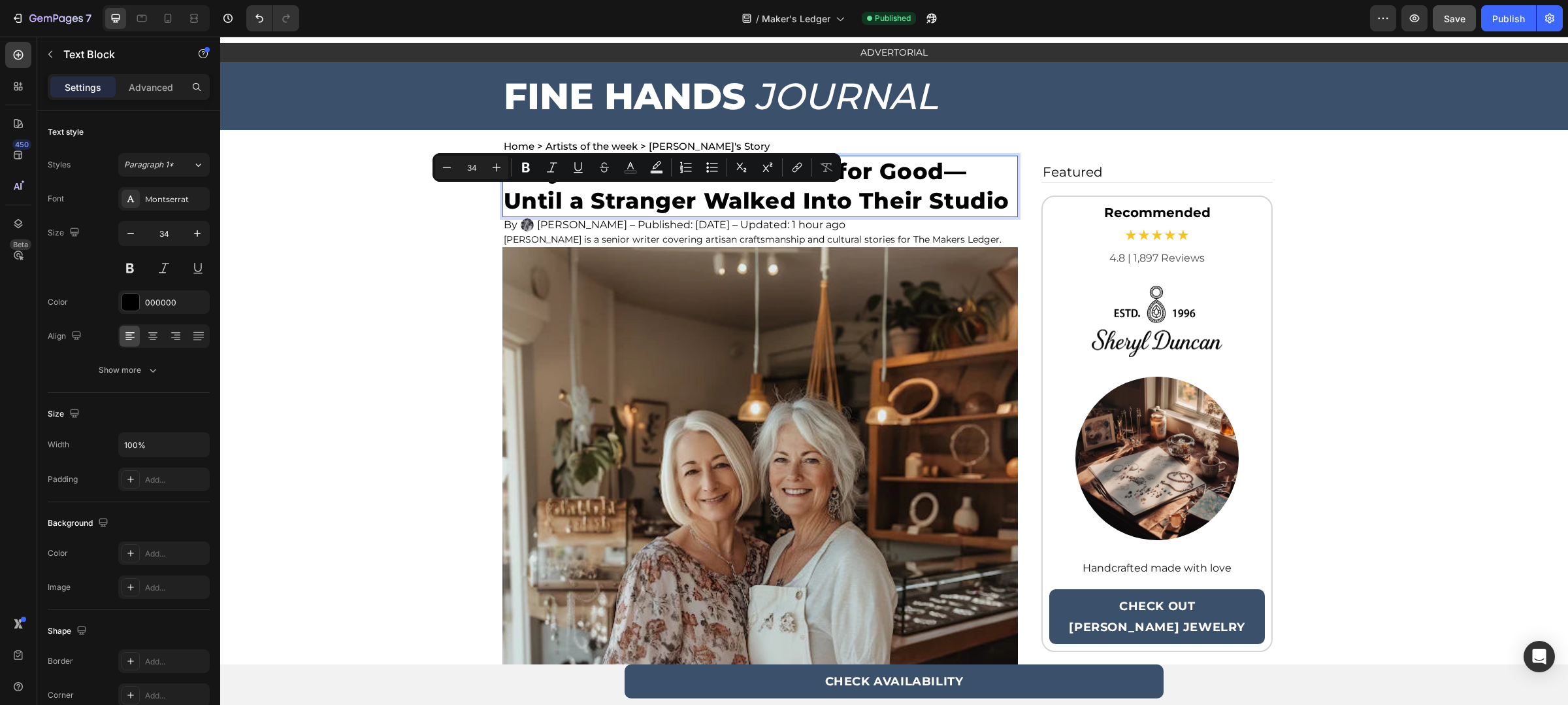
click at [547, 190] on p "They Were About to Retire for Good—Until a Stranger Walked Into Their Studio" at bounding box center [760, 186] width 513 height 59
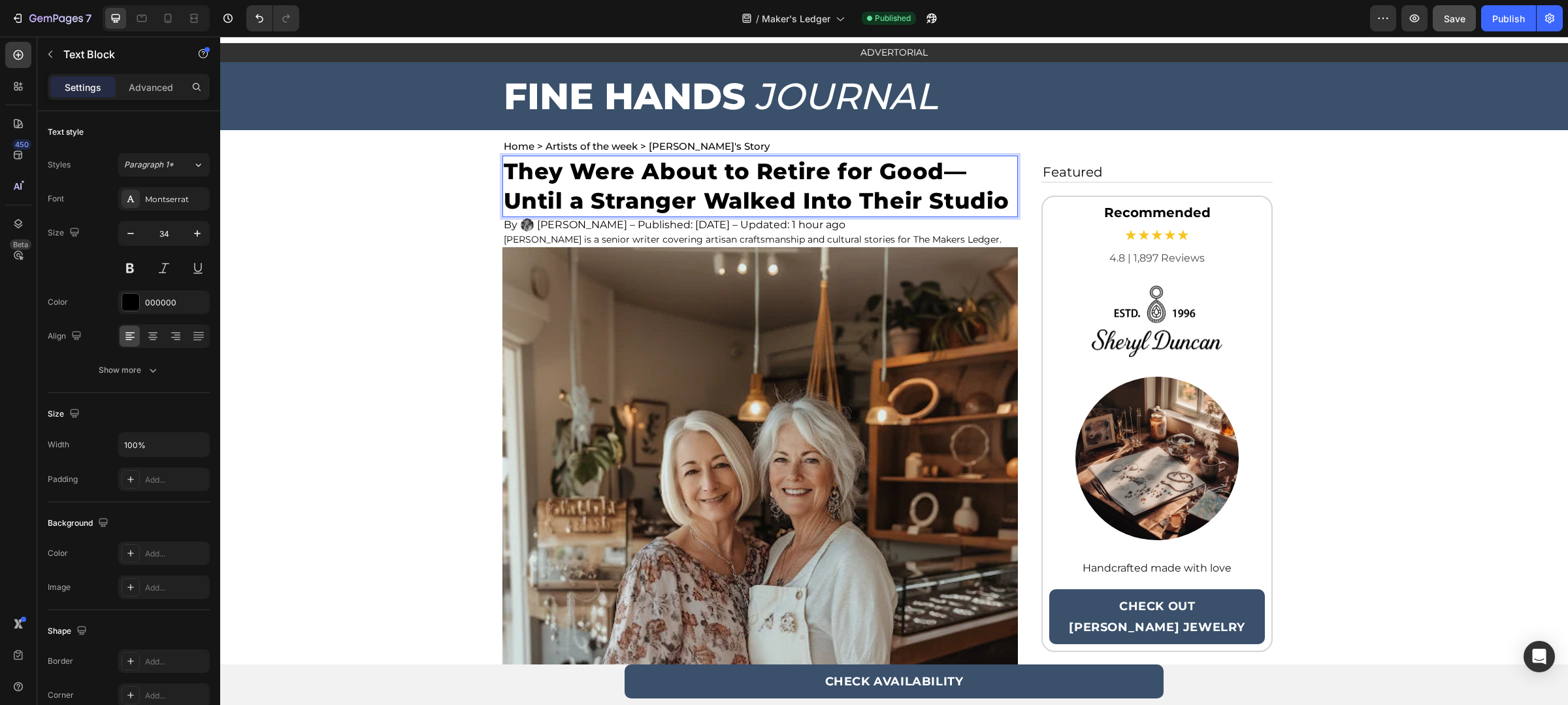
click at [549, 179] on p "They Were About to Retire for Good—Until a Stranger Walked Into Their Studio" at bounding box center [760, 186] width 513 height 59
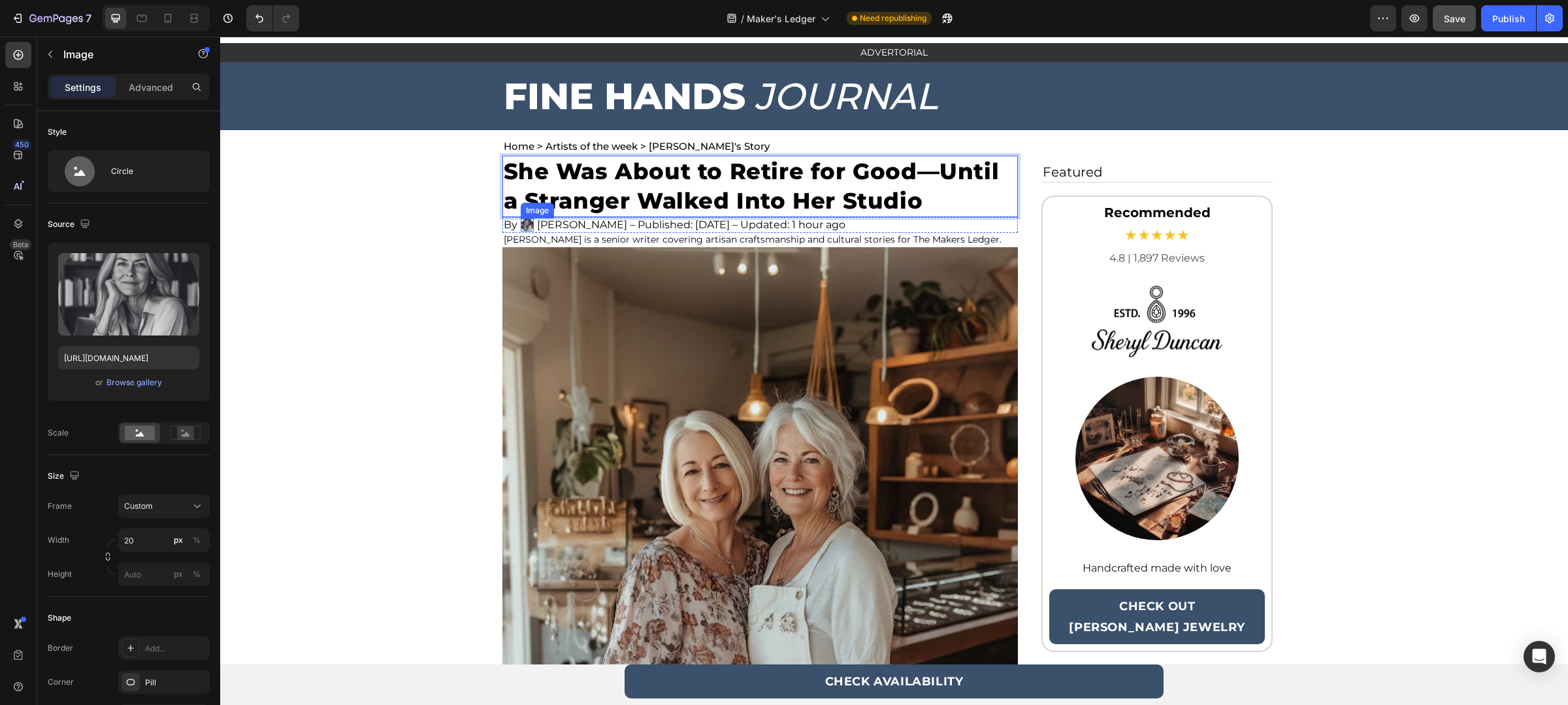
click at [520, 226] on img at bounding box center [526, 224] width 13 height 13
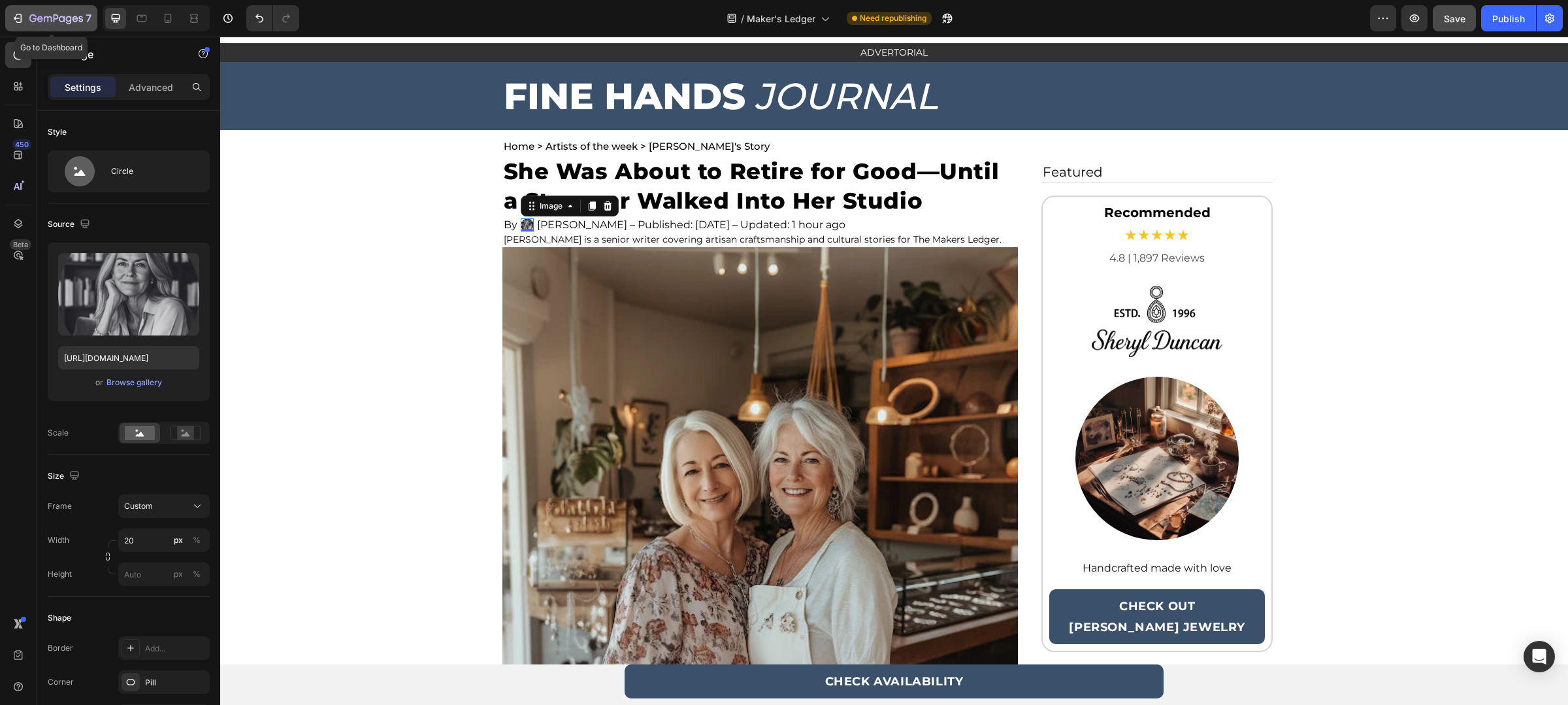
click at [15, 25] on div "7" at bounding box center [50, 18] width 80 height 16
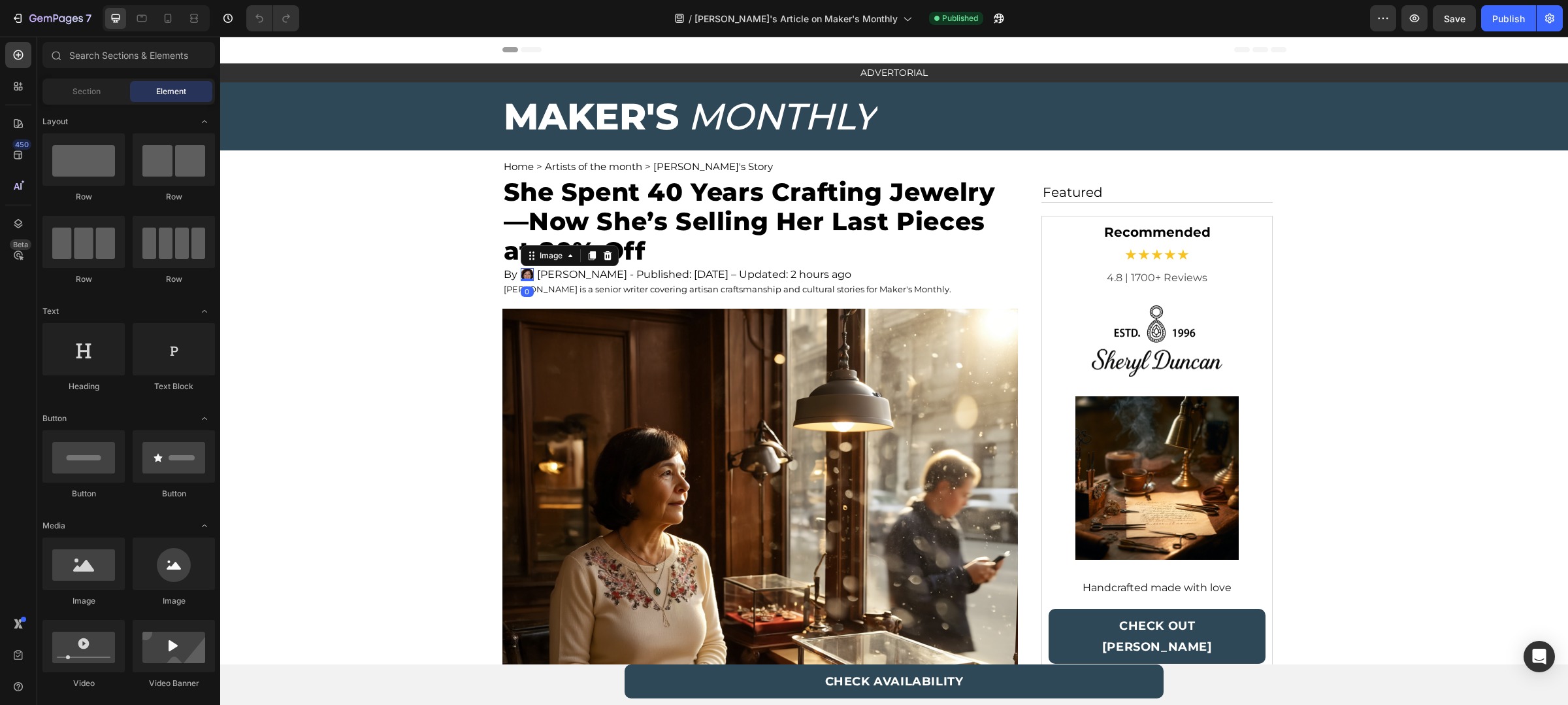
click at [526, 277] on div "Image 0" at bounding box center [526, 273] width 13 height 13
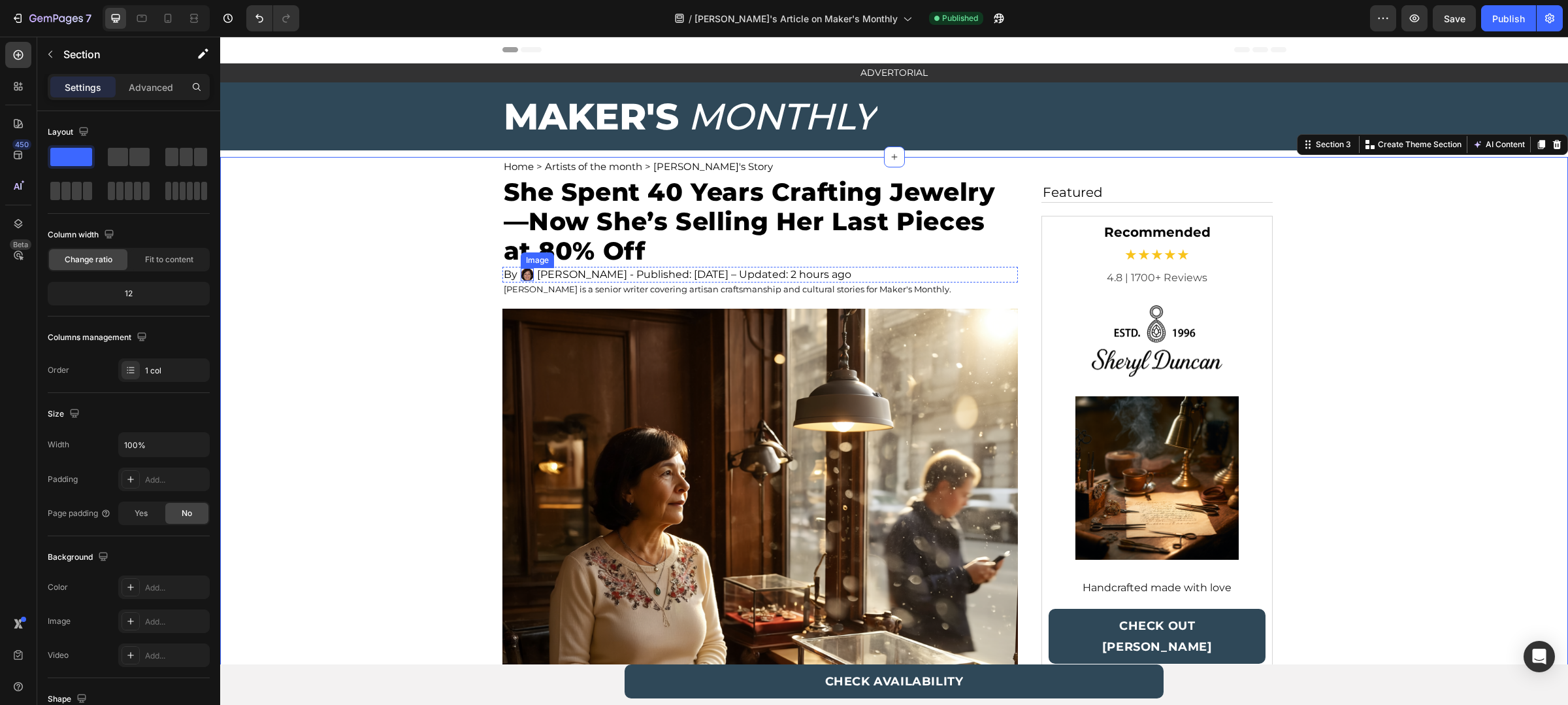
click at [521, 272] on img at bounding box center [526, 273] width 13 height 13
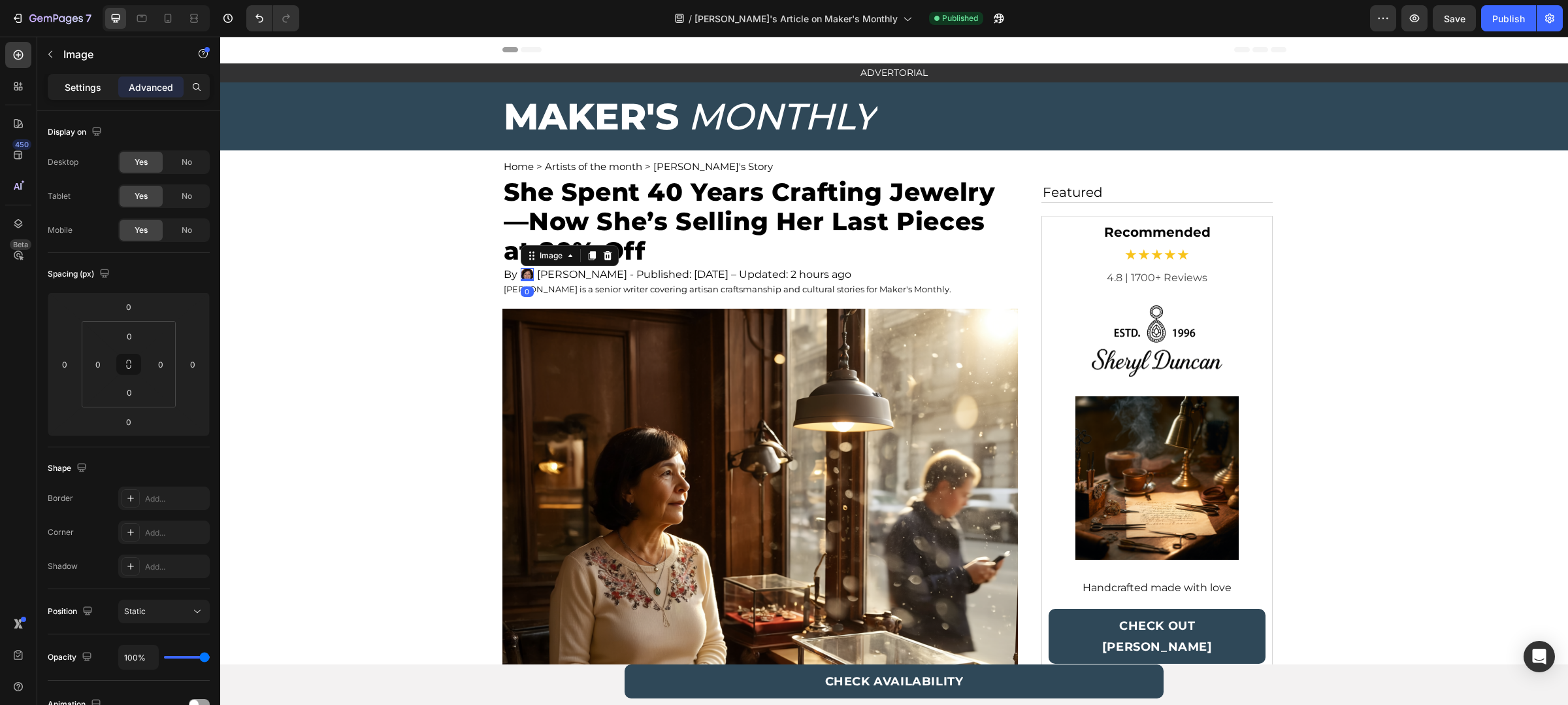
click at [93, 83] on p "Settings" at bounding box center [83, 87] width 37 height 14
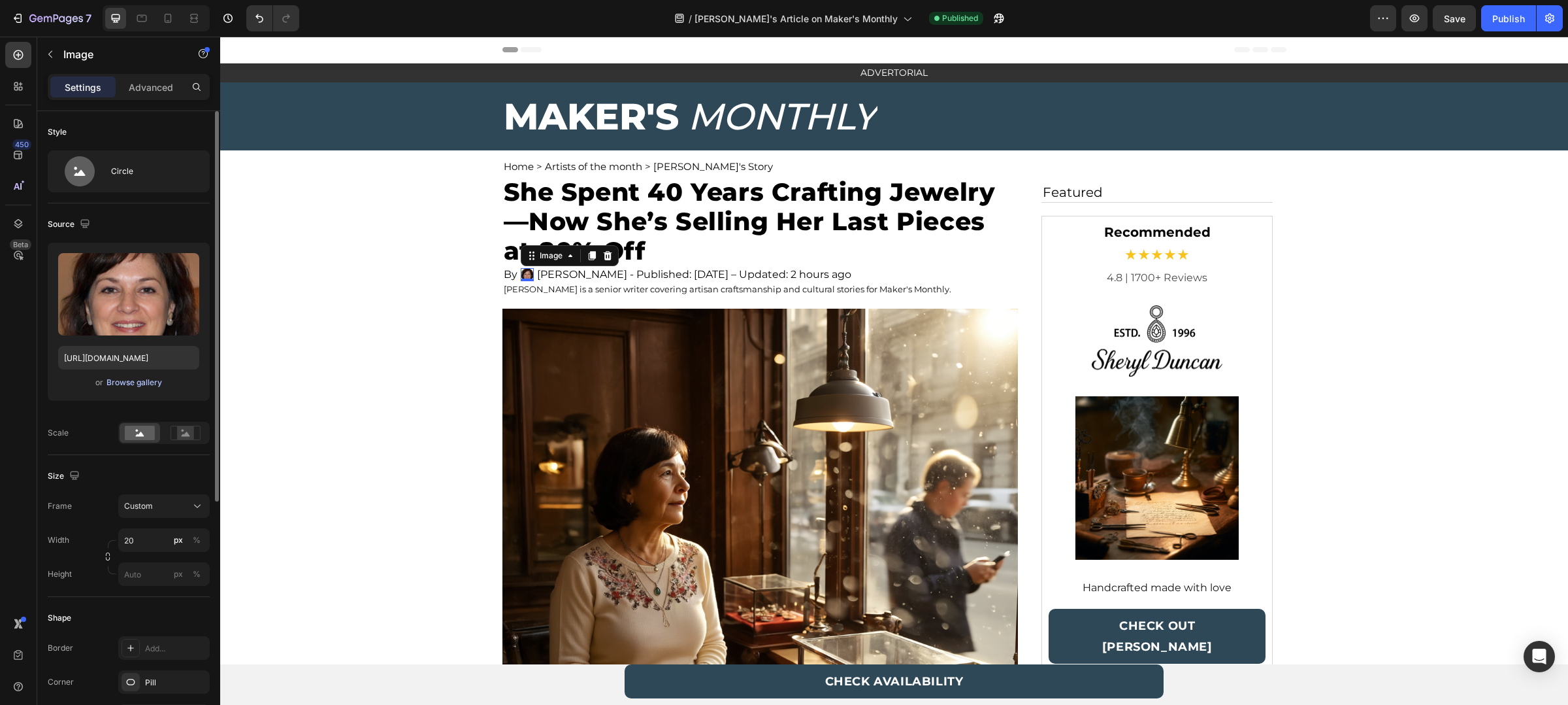
click at [144, 378] on div "Browse gallery" at bounding box center [134, 382] width 55 height 12
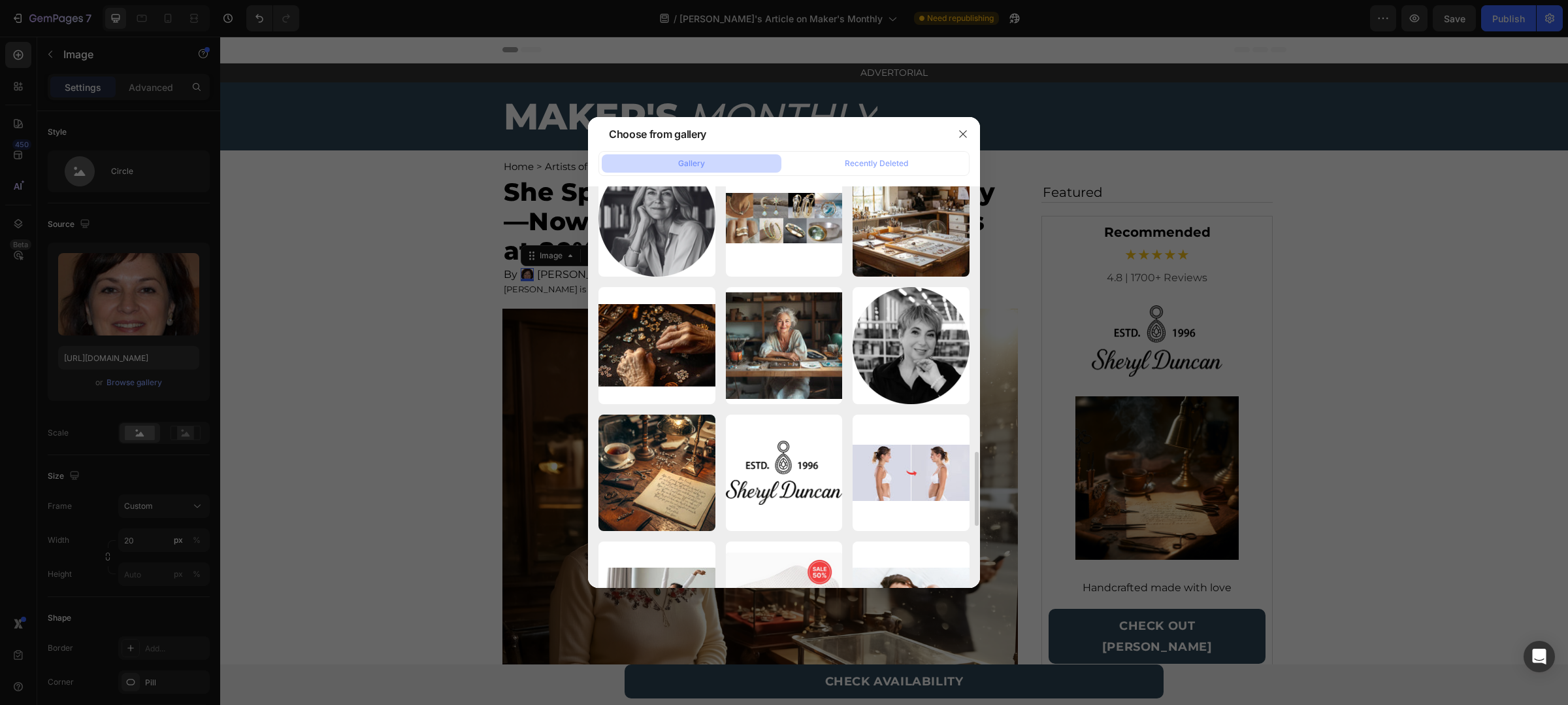
scroll to position [1449, 0]
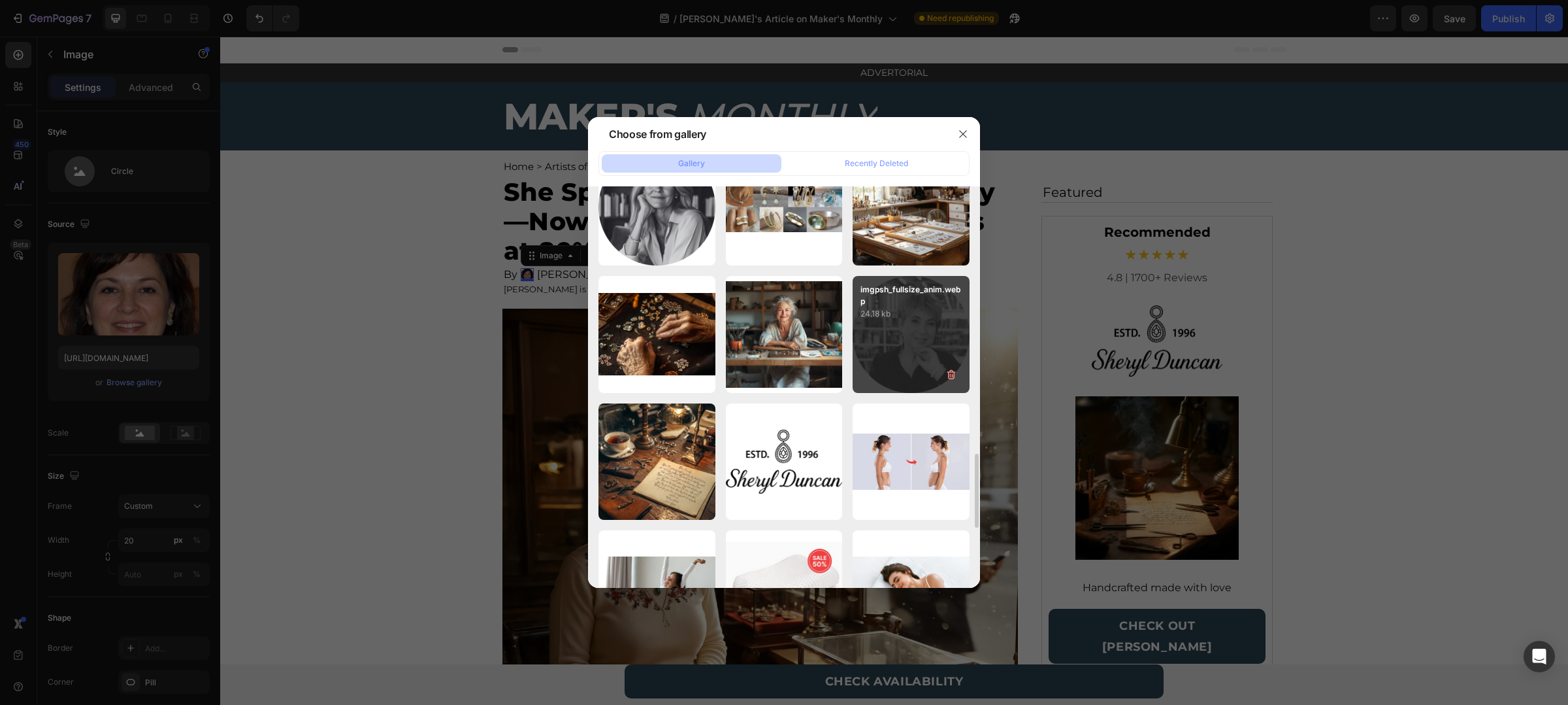
click at [936, 329] on div "imgpsh_fullsize_anim.webp 24.18 kb" at bounding box center [911, 335] width 117 height 117
type input "https://cdn.shopify.com/s/files/1/0880/8870/7405/files/gempages_563336431406154…"
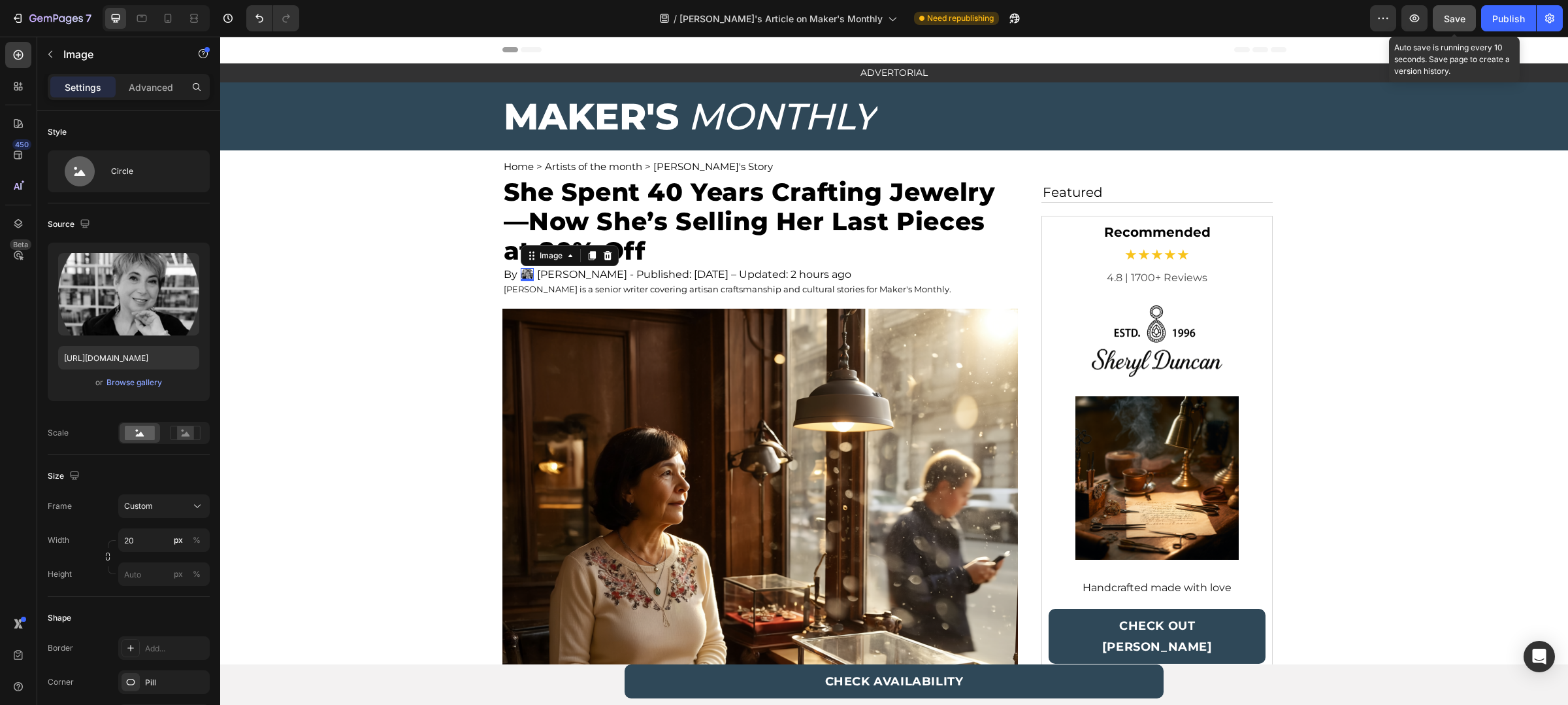
click at [1443, 22] on button "Save" at bounding box center [1455, 17] width 44 height 26
click at [1507, 20] on div "Publish" at bounding box center [1509, 18] width 33 height 14
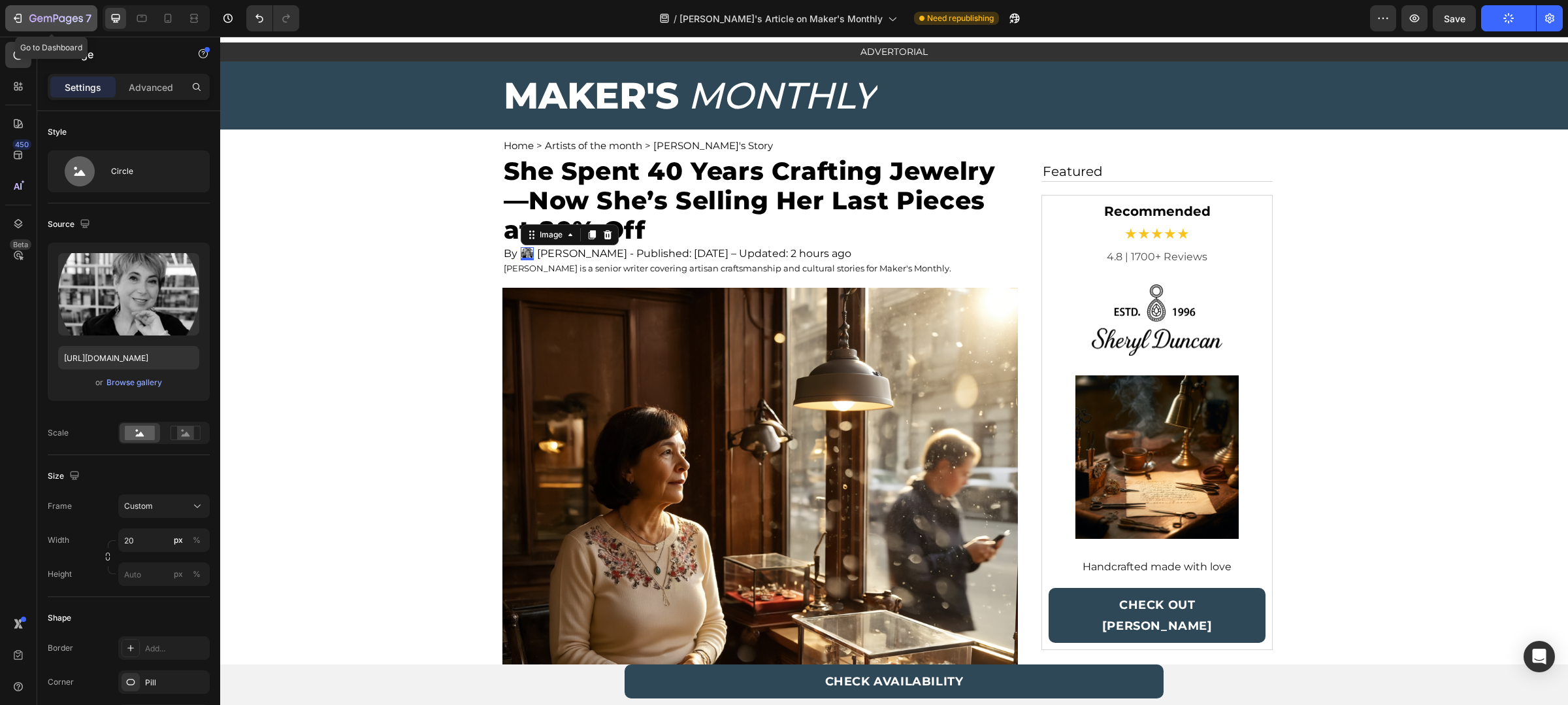
click at [44, 17] on icon "button" at bounding box center [47, 19] width 8 height 6
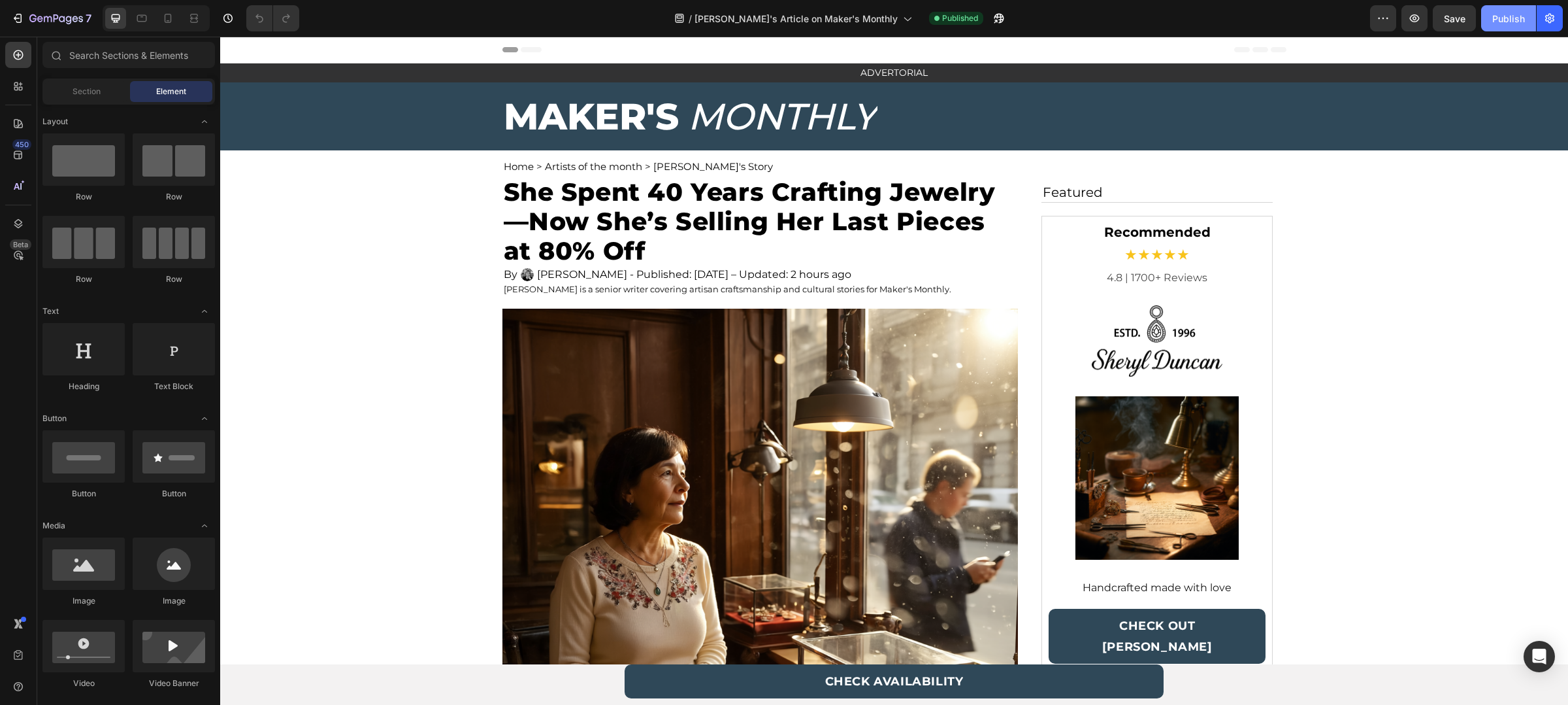
click at [1523, 8] on button "Publish" at bounding box center [1509, 17] width 55 height 26
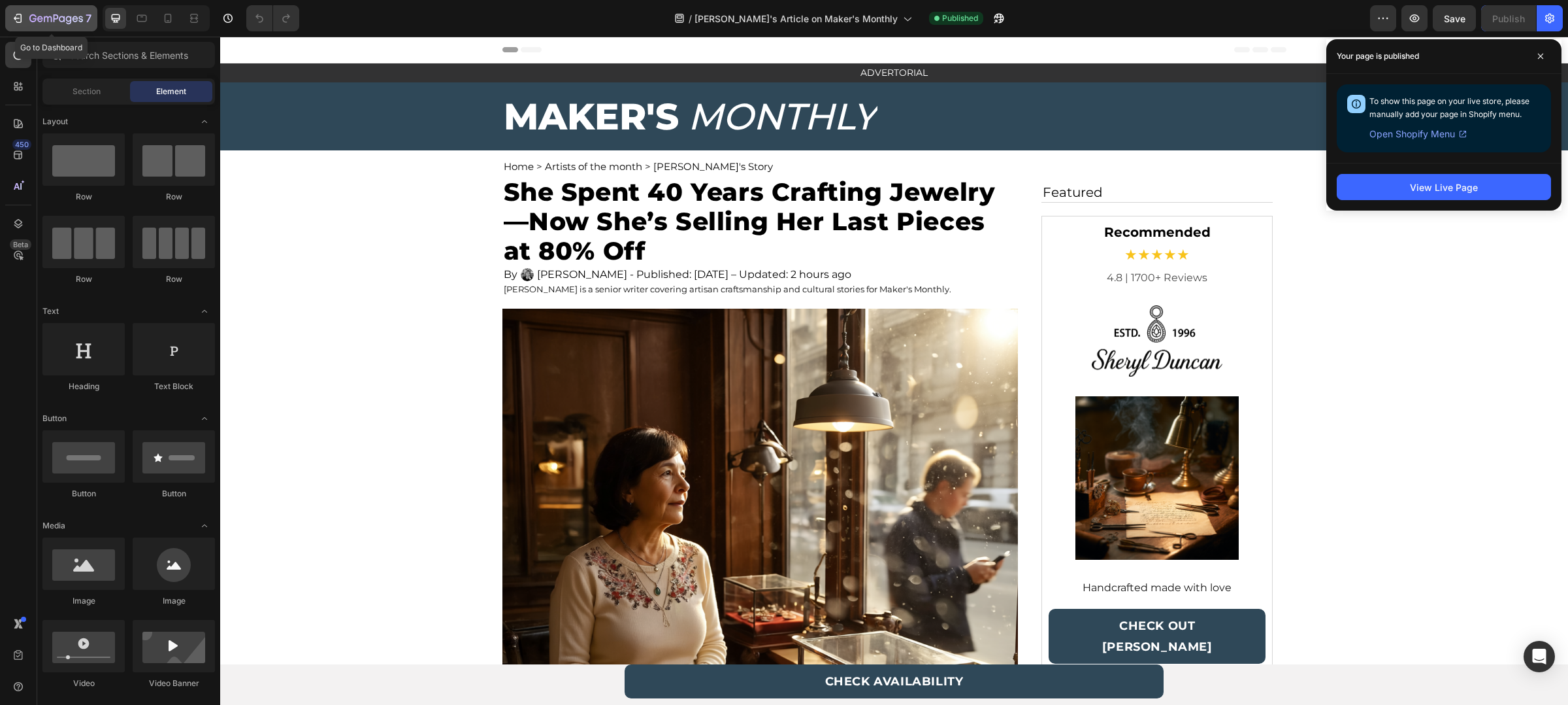
click at [24, 20] on div "7" at bounding box center [50, 18] width 80 height 16
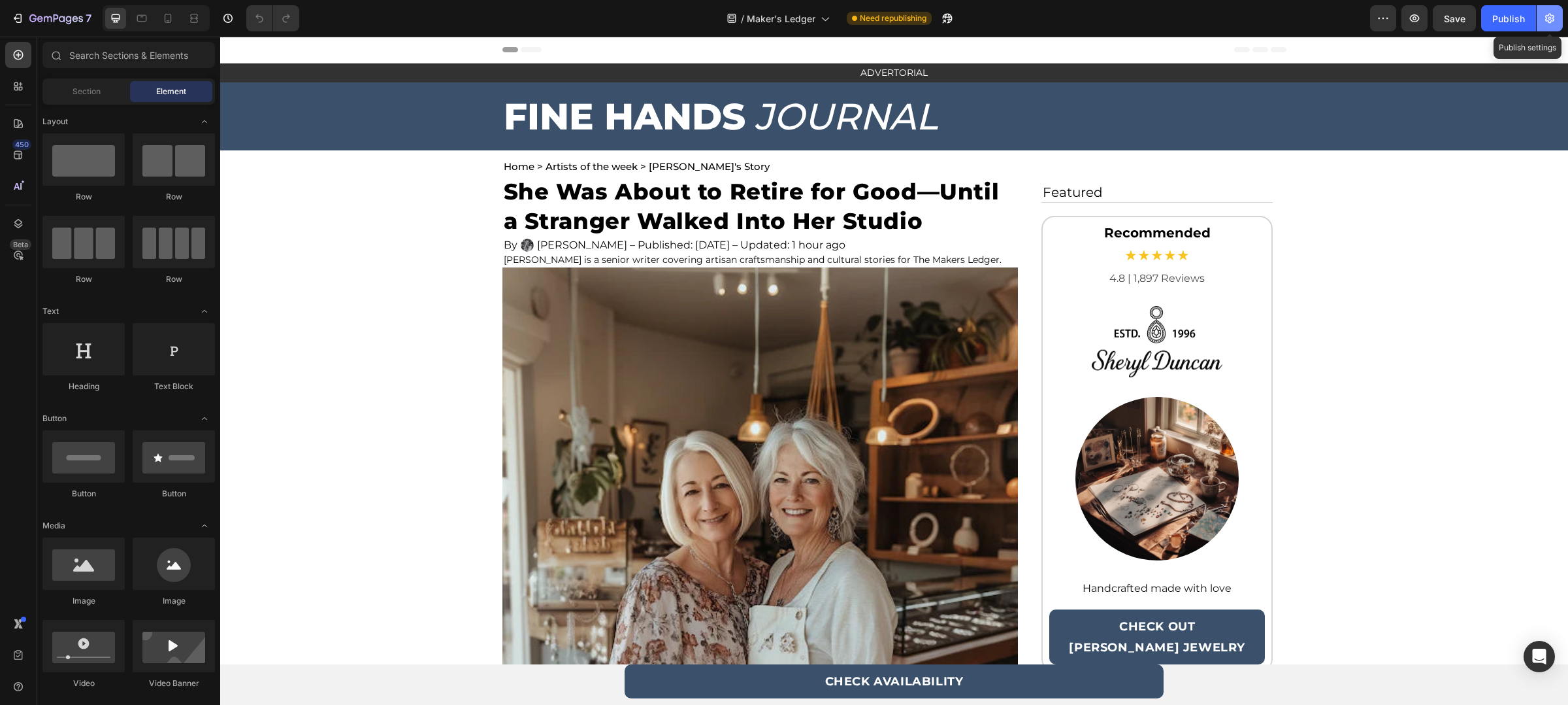
click at [1560, 13] on button "button" at bounding box center [1550, 17] width 26 height 26
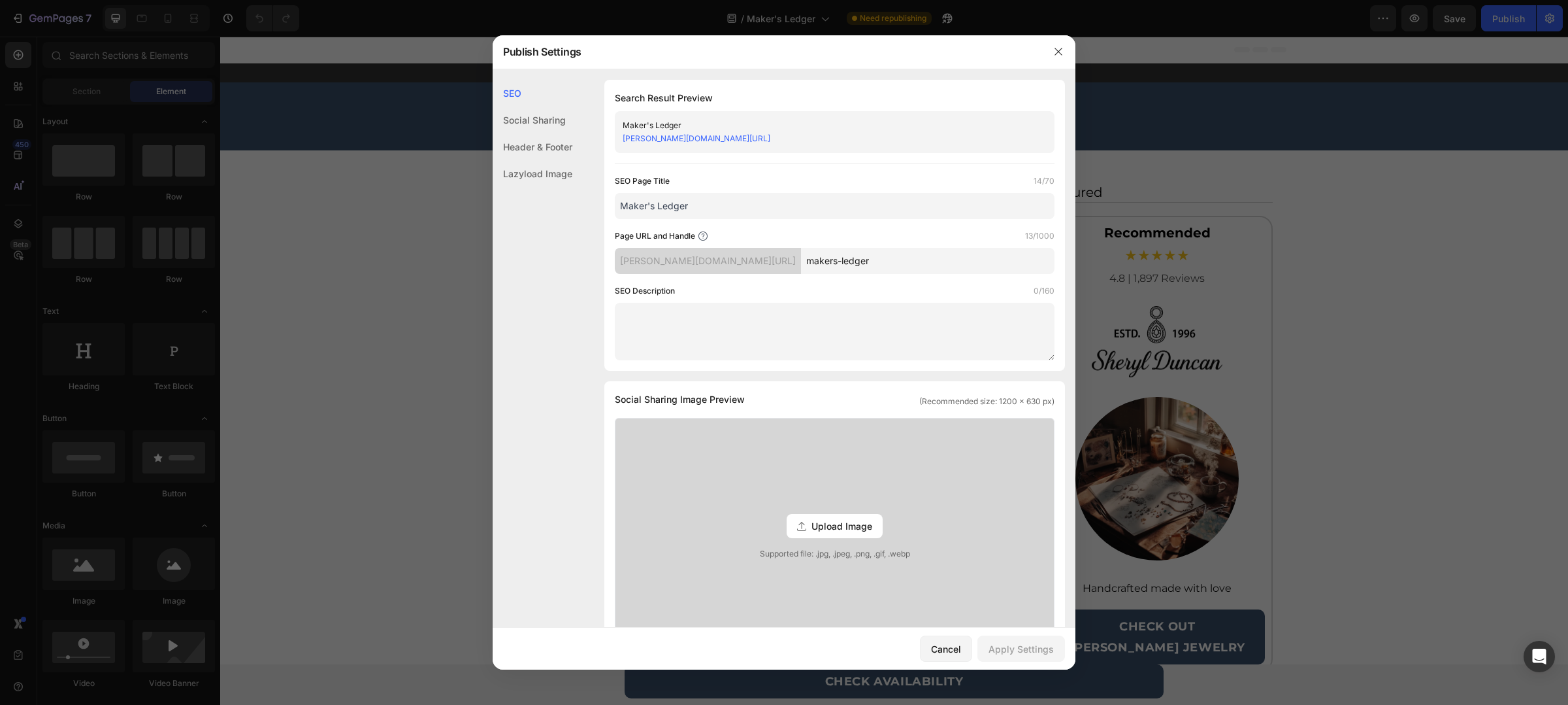
click at [745, 197] on input "Maker's Ledger" at bounding box center [835, 206] width 440 height 26
type input "Fine"
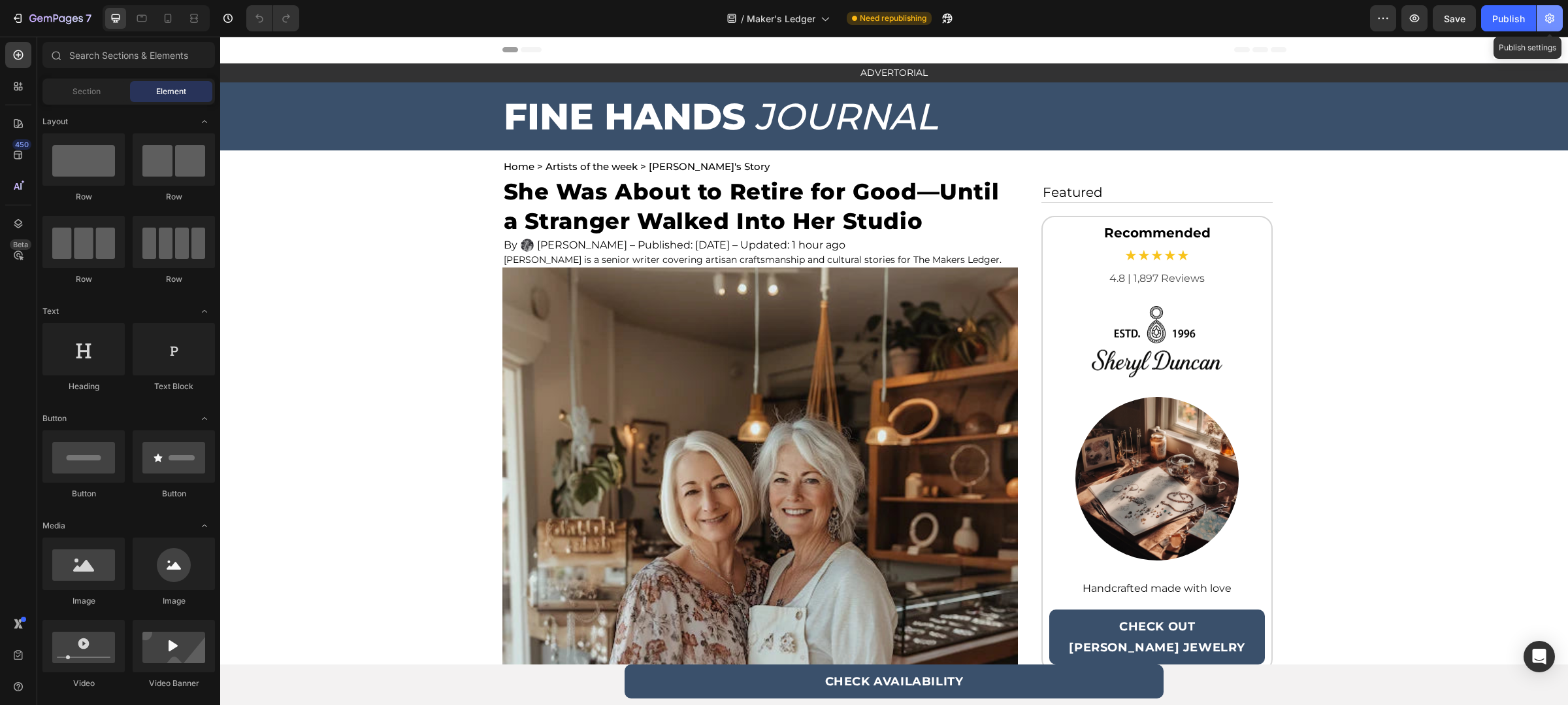
click at [1546, 20] on icon "button" at bounding box center [1550, 18] width 9 height 10
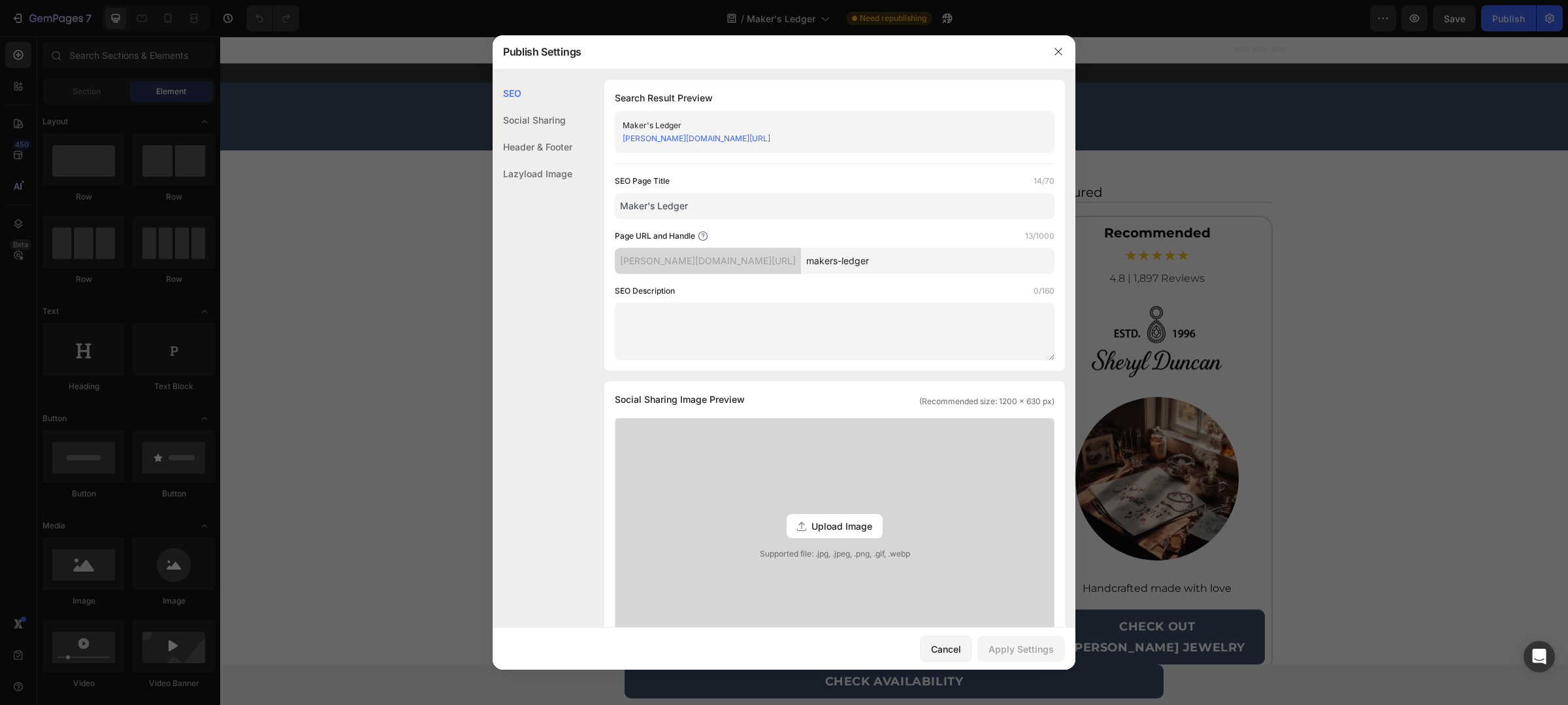
click at [737, 216] on input "Maker's Ledger" at bounding box center [835, 206] width 440 height 26
click at [737, 213] on input "Maker's Ledger" at bounding box center [835, 206] width 440 height 26
drag, startPoint x: 737, startPoint y: 213, endPoint x: 727, endPoint y: 204, distance: 13.5
click at [727, 204] on input "Maker's Ledger" at bounding box center [835, 206] width 440 height 26
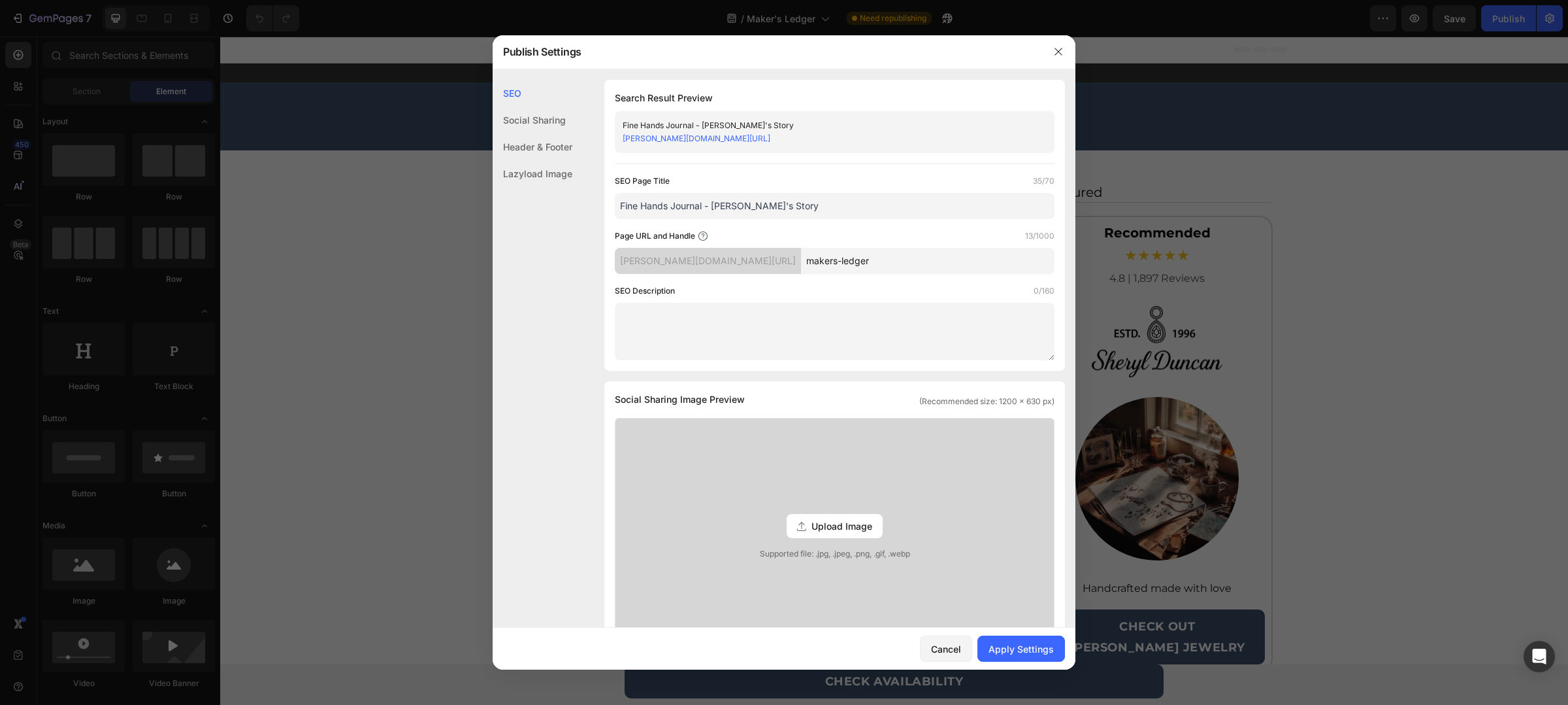
type input "Fine Hands Journal - Sheryl's Story"
click at [899, 260] on input "makers-ledger" at bounding box center [928, 261] width 254 height 26
type input "adv2-last-pieces-collection"
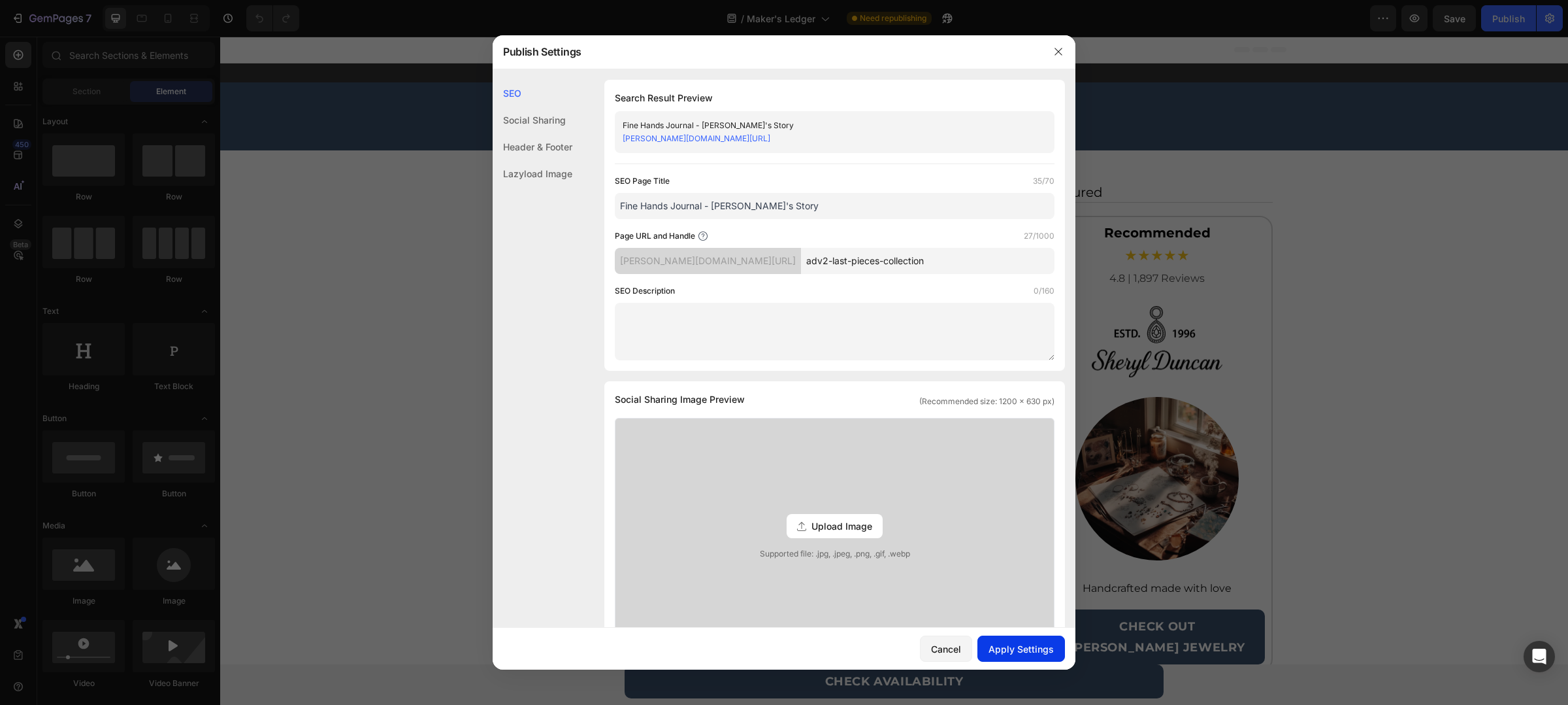
click at [1019, 656] on div "Apply Settings" at bounding box center [1020, 649] width 65 height 14
click at [943, 653] on div "Cancel" at bounding box center [946, 649] width 30 height 14
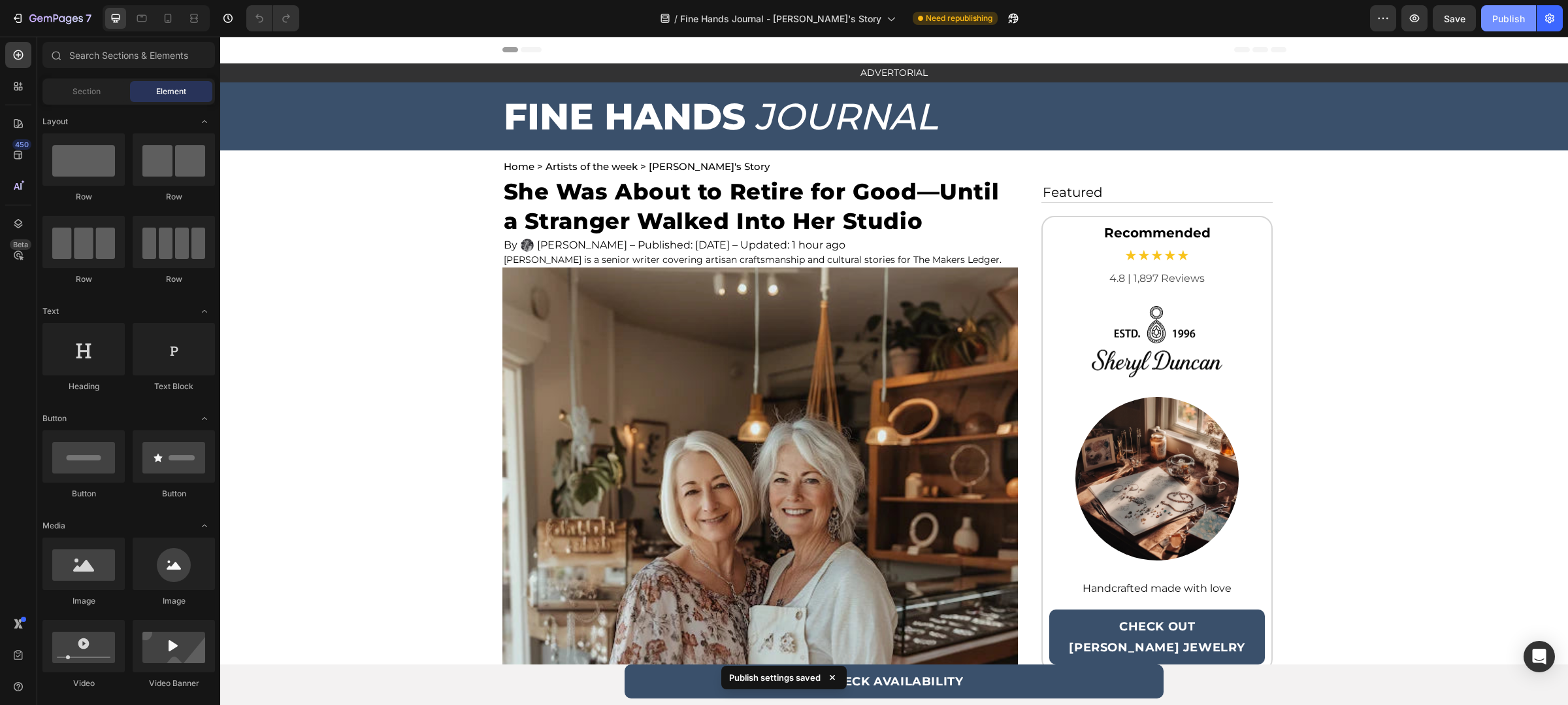
click at [1512, 22] on div "Publish" at bounding box center [1509, 18] width 33 height 14
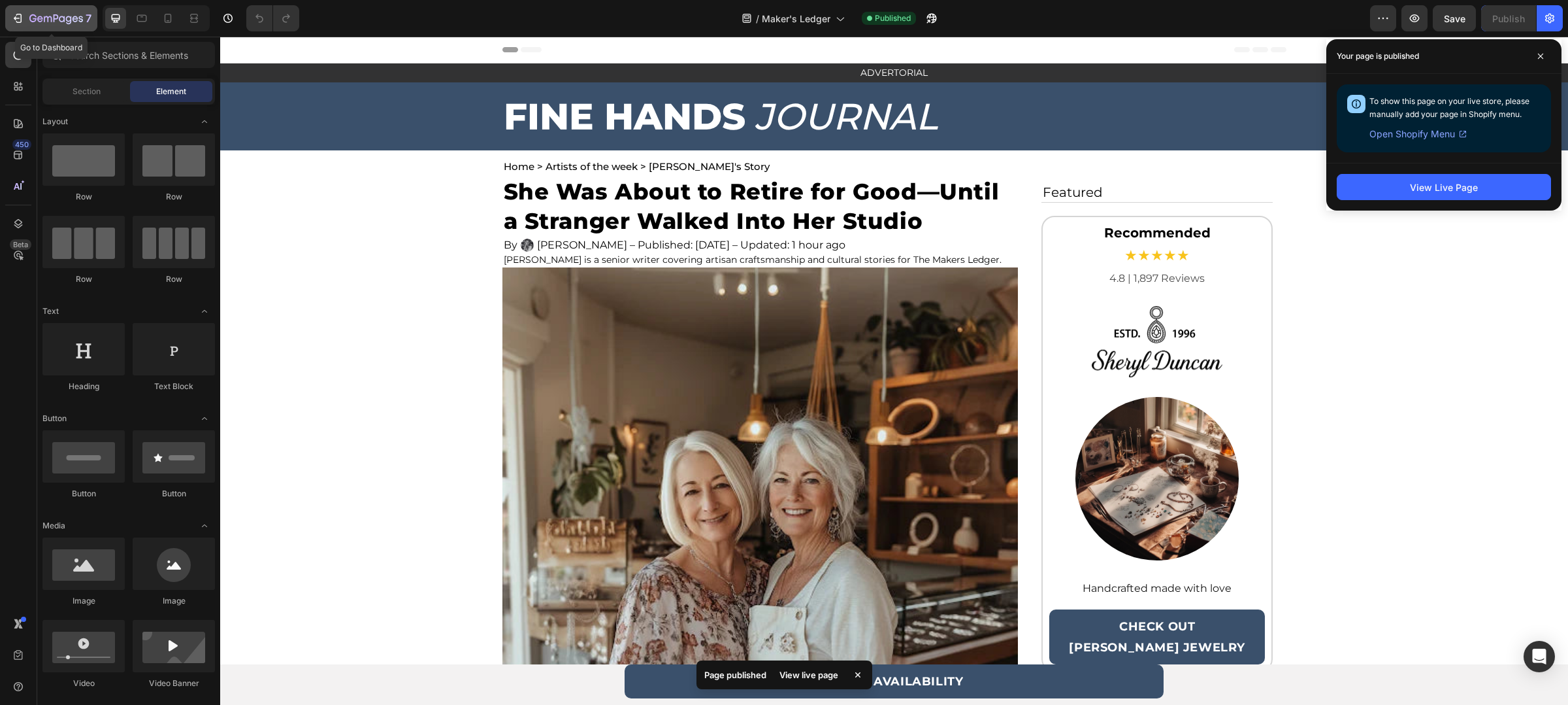
click at [21, 20] on icon "button" at bounding box center [16, 17] width 13 height 13
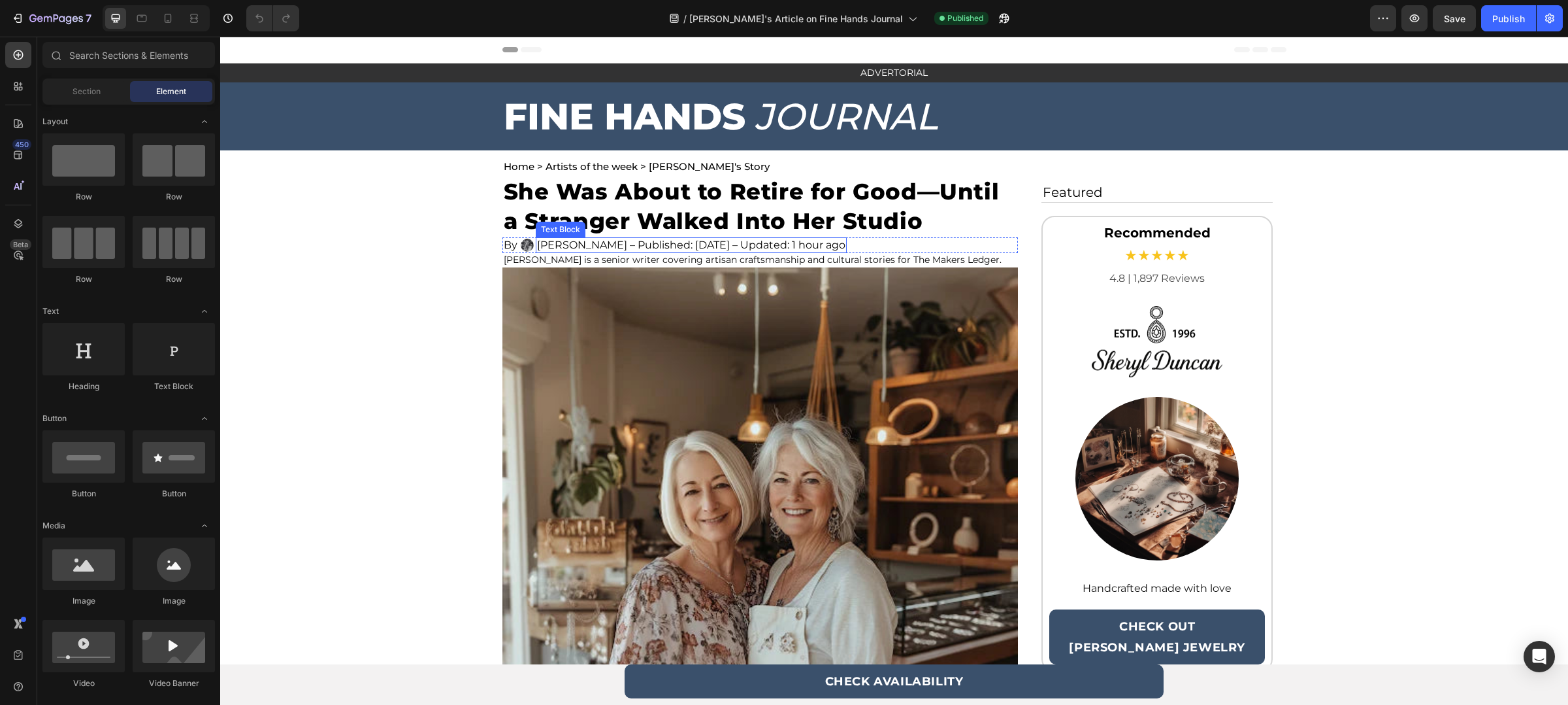
click at [588, 246] on p "[PERSON_NAME] – Published: [DATE] – Updated: 1 hour ago" at bounding box center [691, 244] width 308 height 13
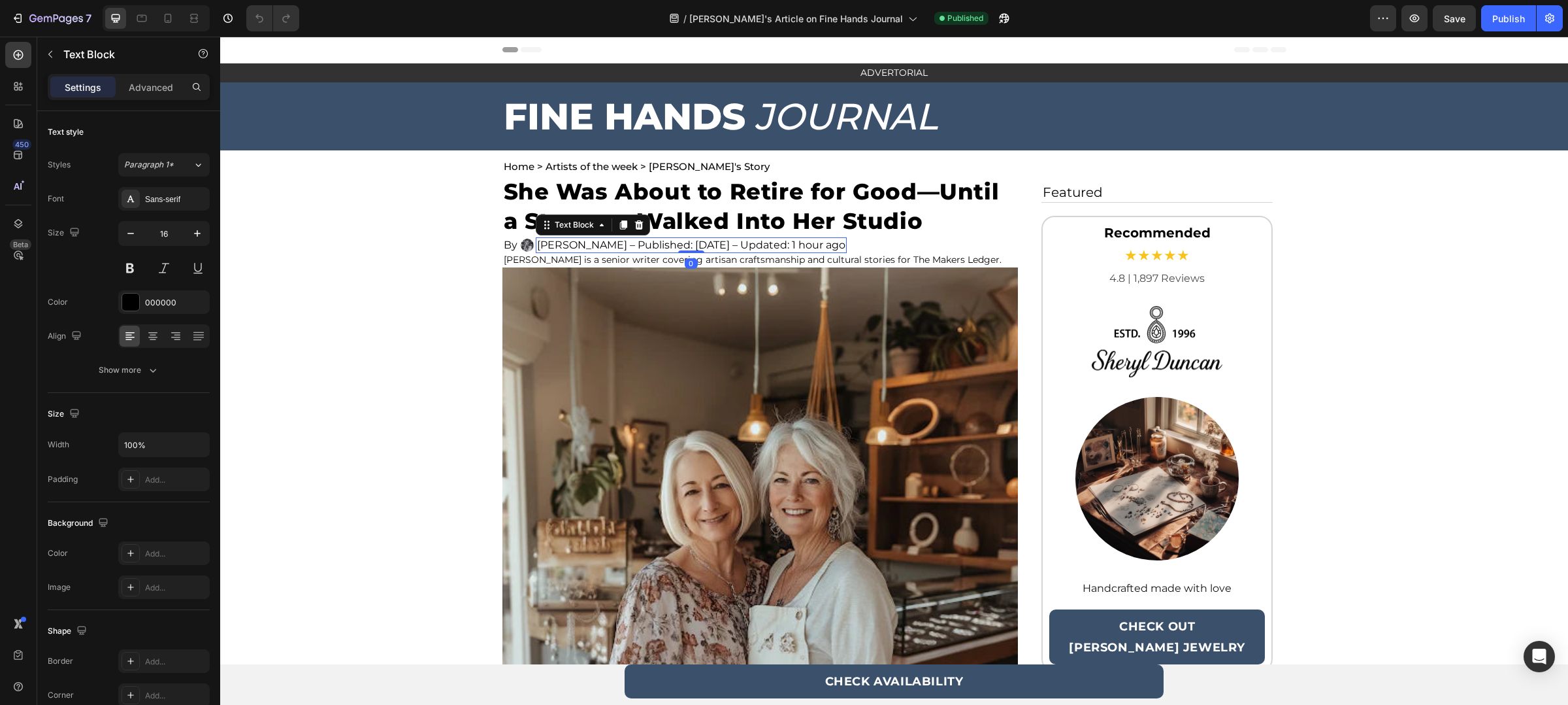
click at [588, 246] on p "[PERSON_NAME] – Published: [DATE] – Updated: 1 hour ago" at bounding box center [691, 244] width 308 height 13
click at [664, 266] on div "[PERSON_NAME] is a senior writer covering artisan craftsmanship and cultural st…" at bounding box center [761, 259] width 516 height 13
click at [563, 263] on p "[PERSON_NAME] is a senior writer covering artisan craftsmanship and cultural st…" at bounding box center [760, 259] width 513 height 11
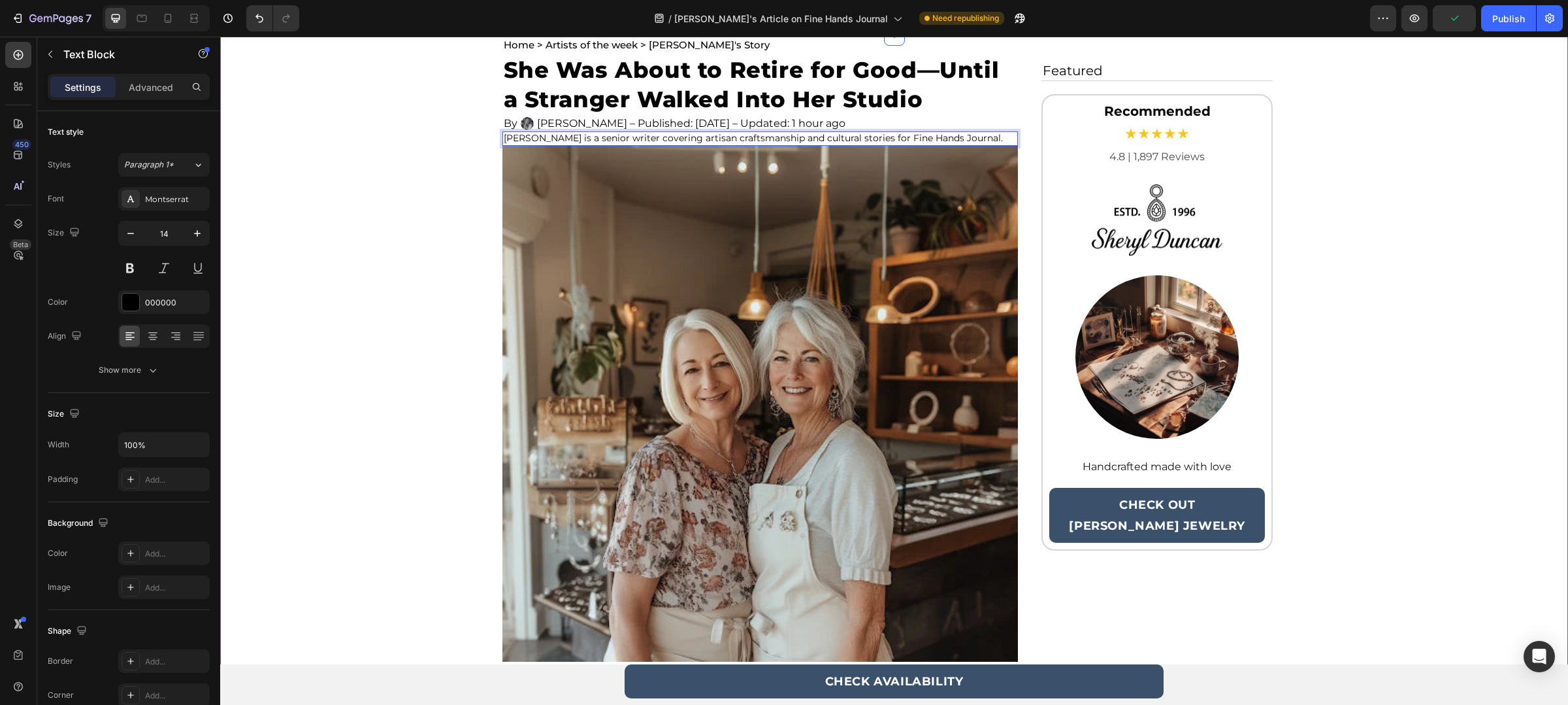
scroll to position [206, 0]
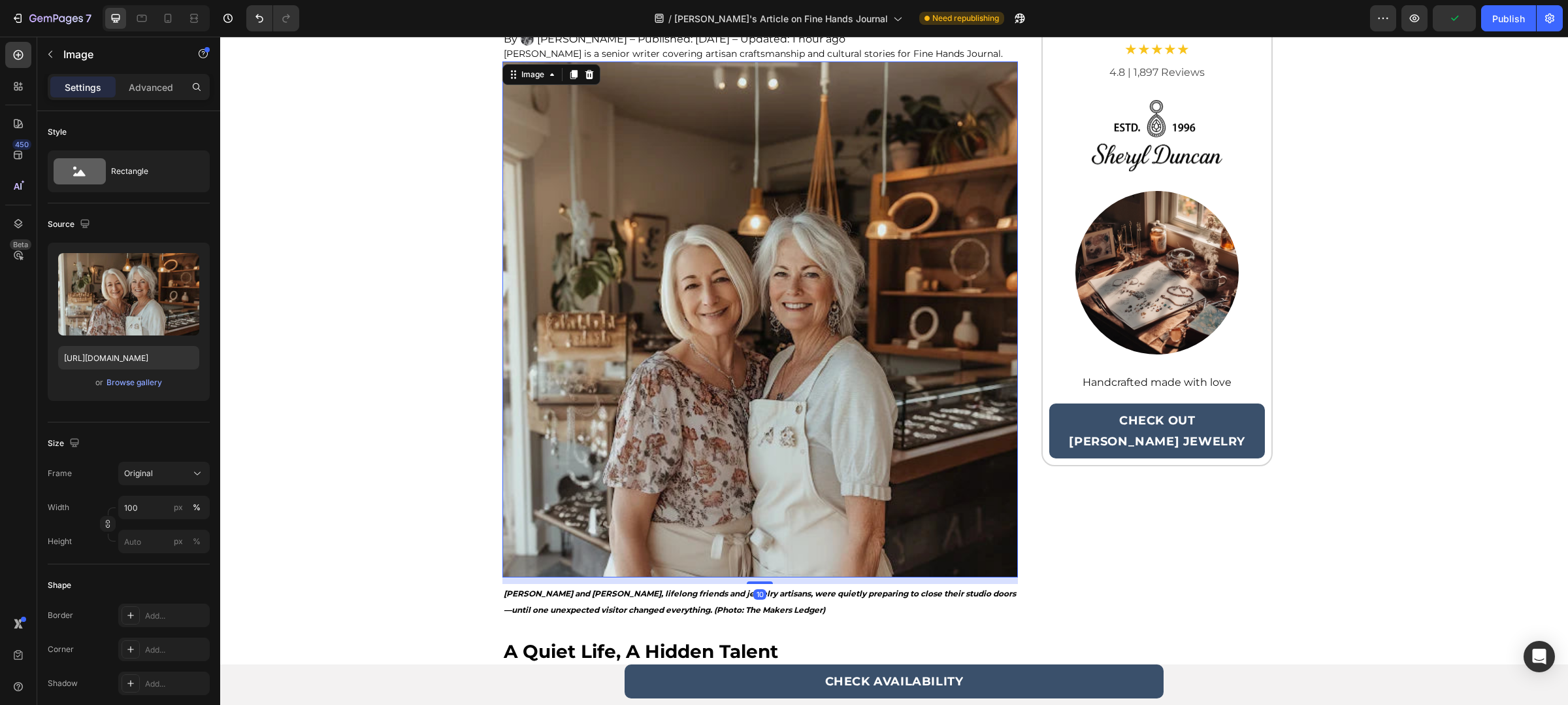
click at [600, 316] on img at bounding box center [761, 319] width 516 height 516
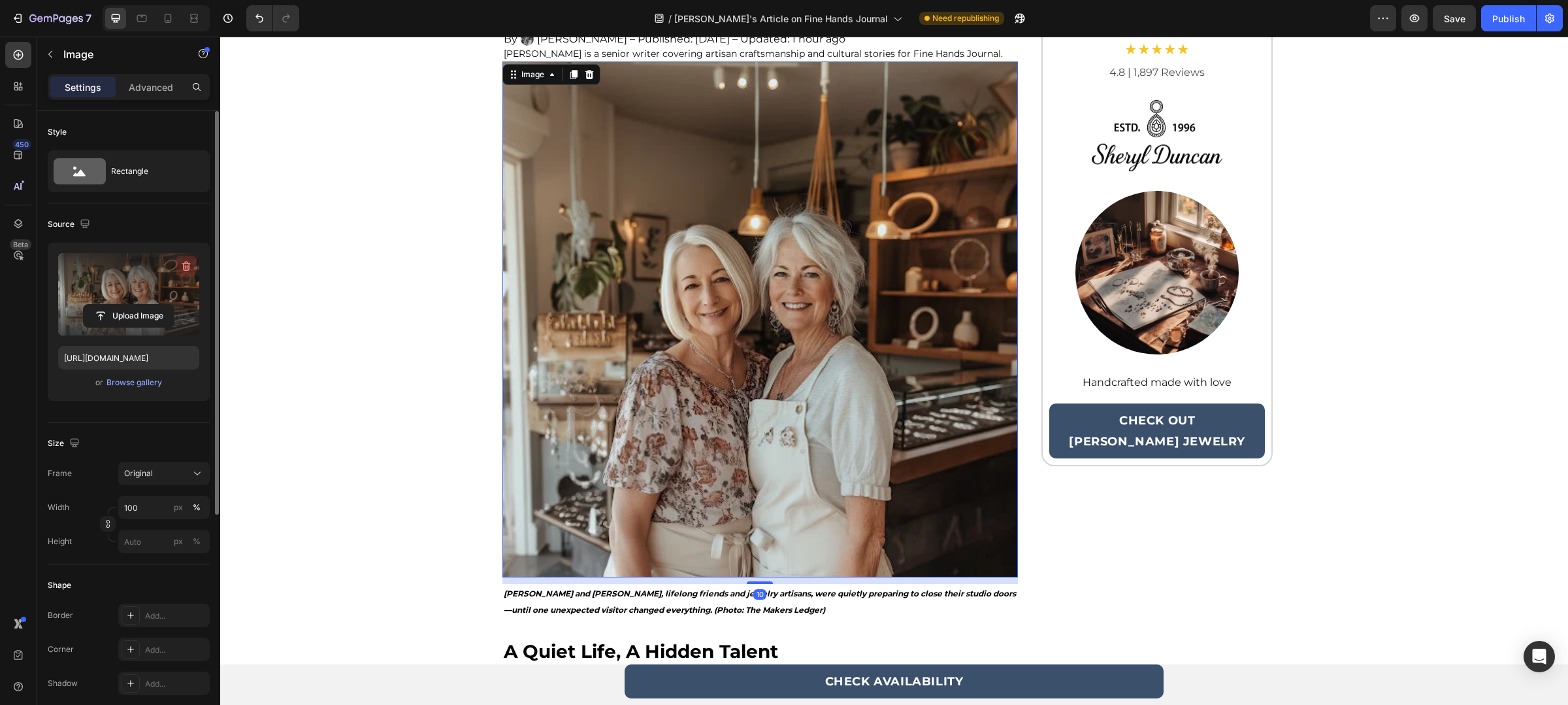
click at [178, 270] on button "button" at bounding box center [186, 267] width 21 height 21
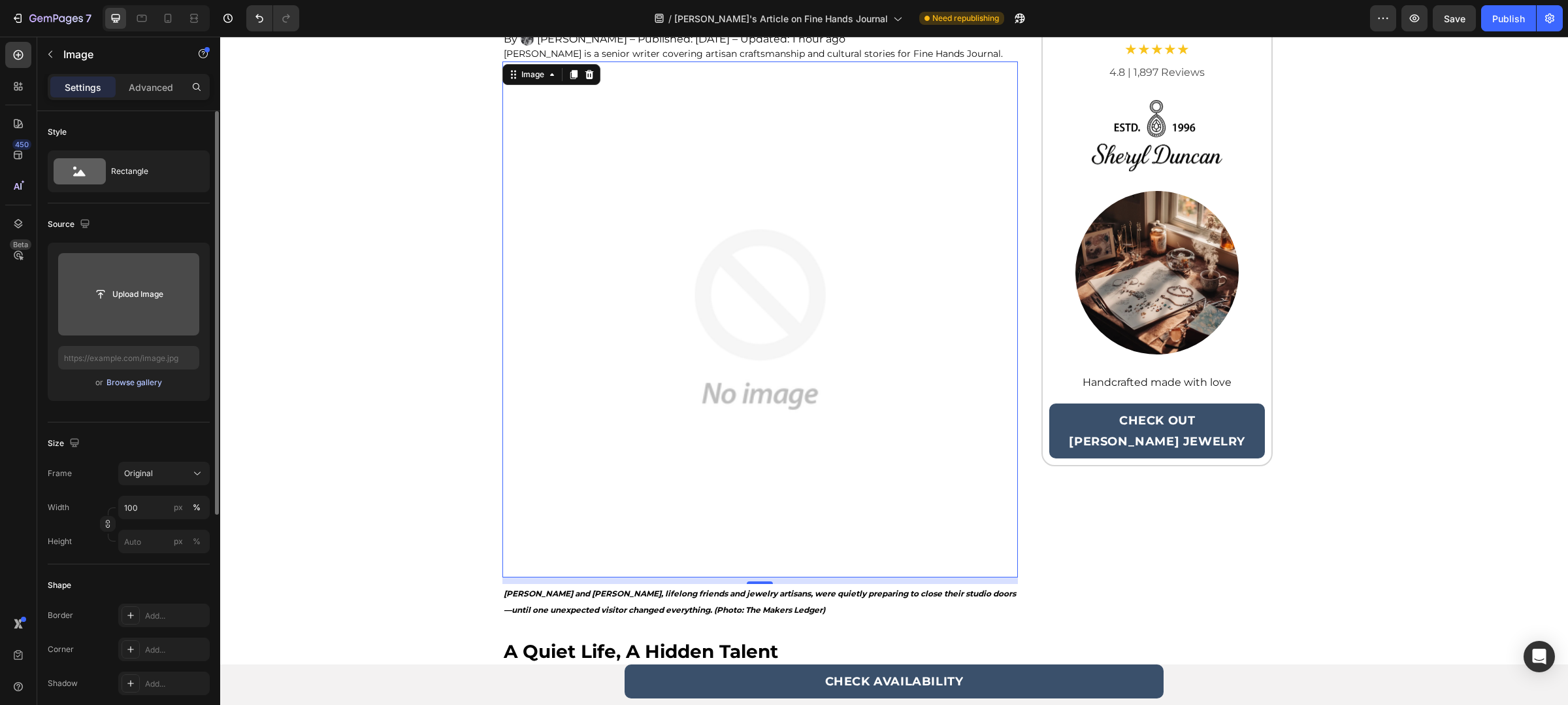
click at [151, 380] on div "Browse gallery" at bounding box center [134, 382] width 55 height 12
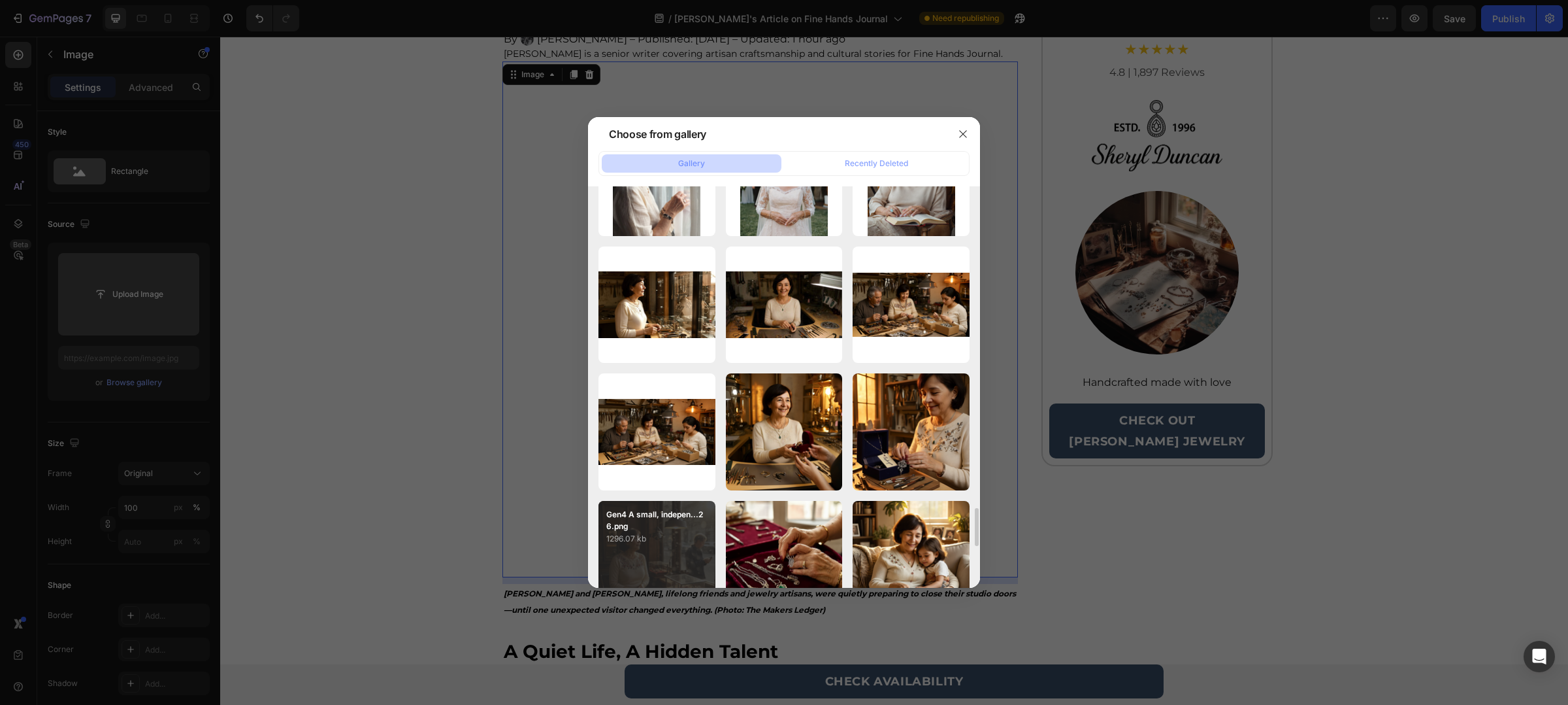
scroll to position [2740, 0]
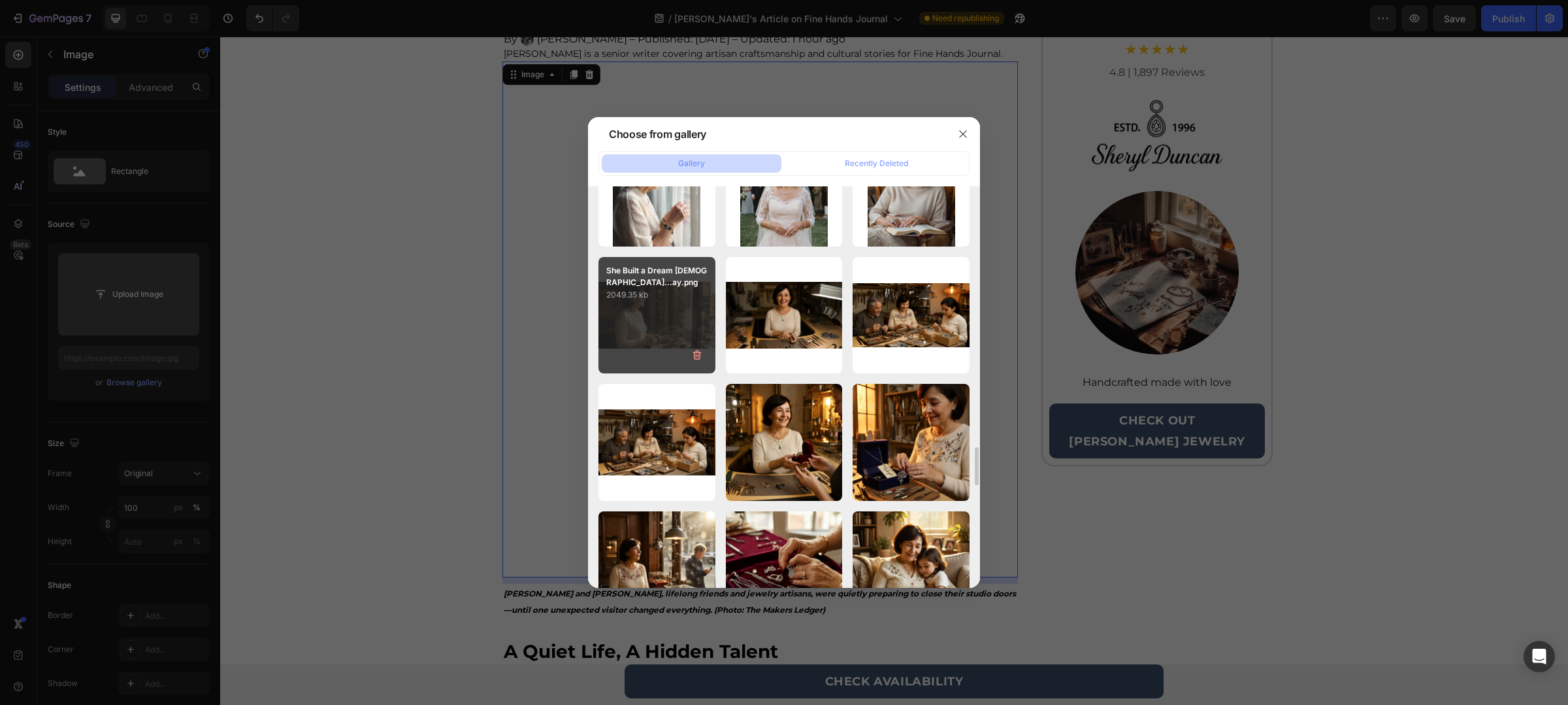
click at [698, 292] on p "2049.35 kb" at bounding box center [657, 294] width 102 height 13
type input "[URL][DOMAIN_NAME]"
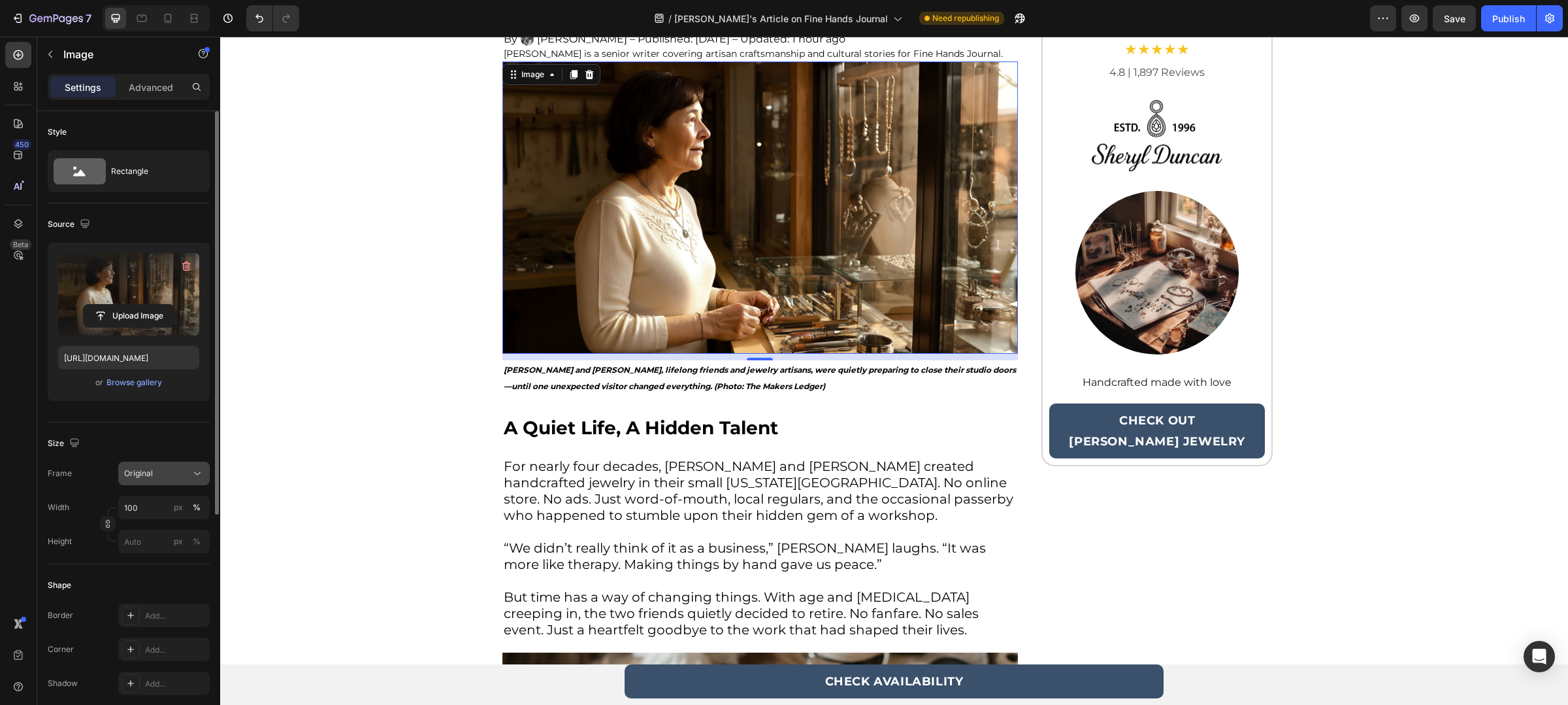
click at [169, 462] on button "Original" at bounding box center [164, 473] width 91 height 23
click at [183, 513] on div "Square" at bounding box center [152, 505] width 105 height 25
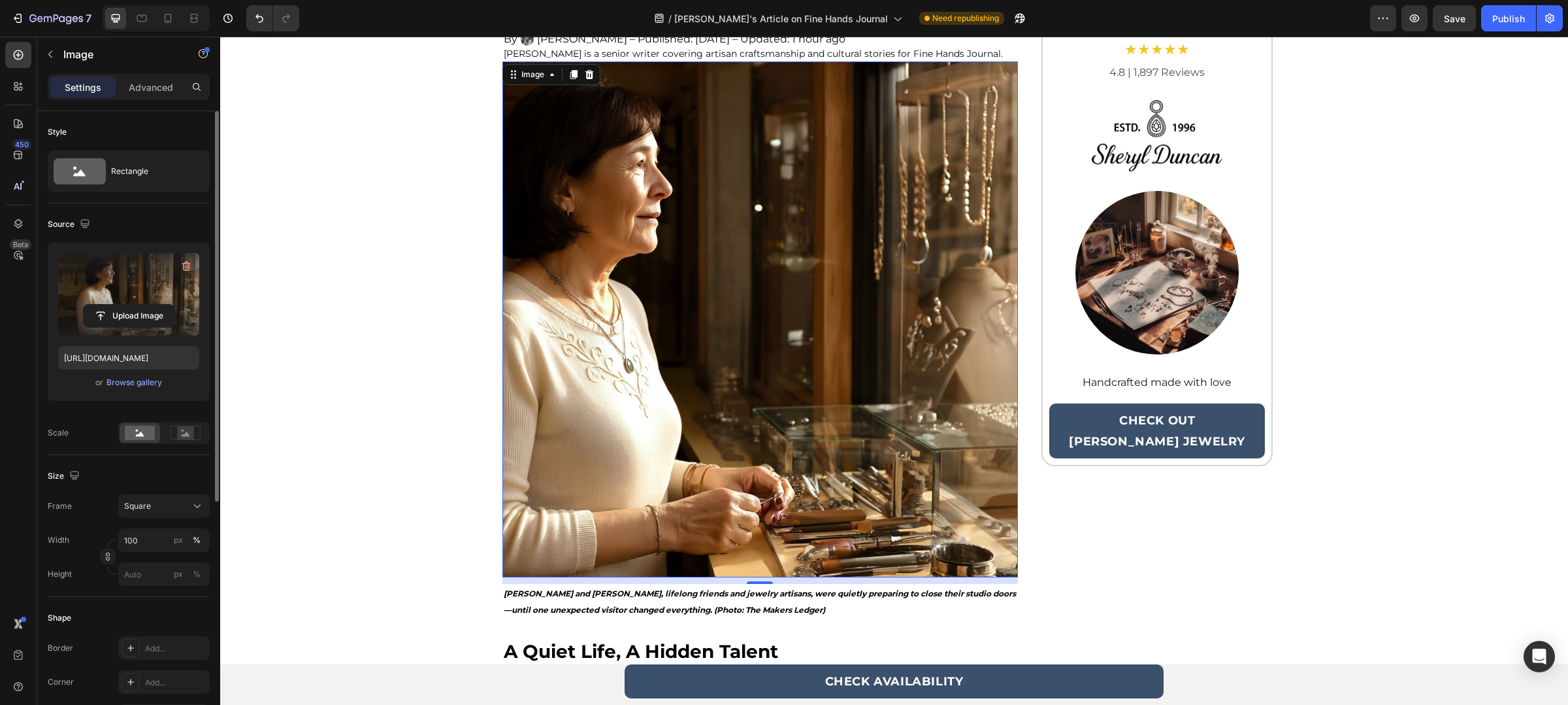
click at [183, 493] on div "Size Frame Square Width 100 px % Height px %" at bounding box center [128, 526] width 162 height 142
click at [194, 503] on icon at bounding box center [197, 505] width 13 height 13
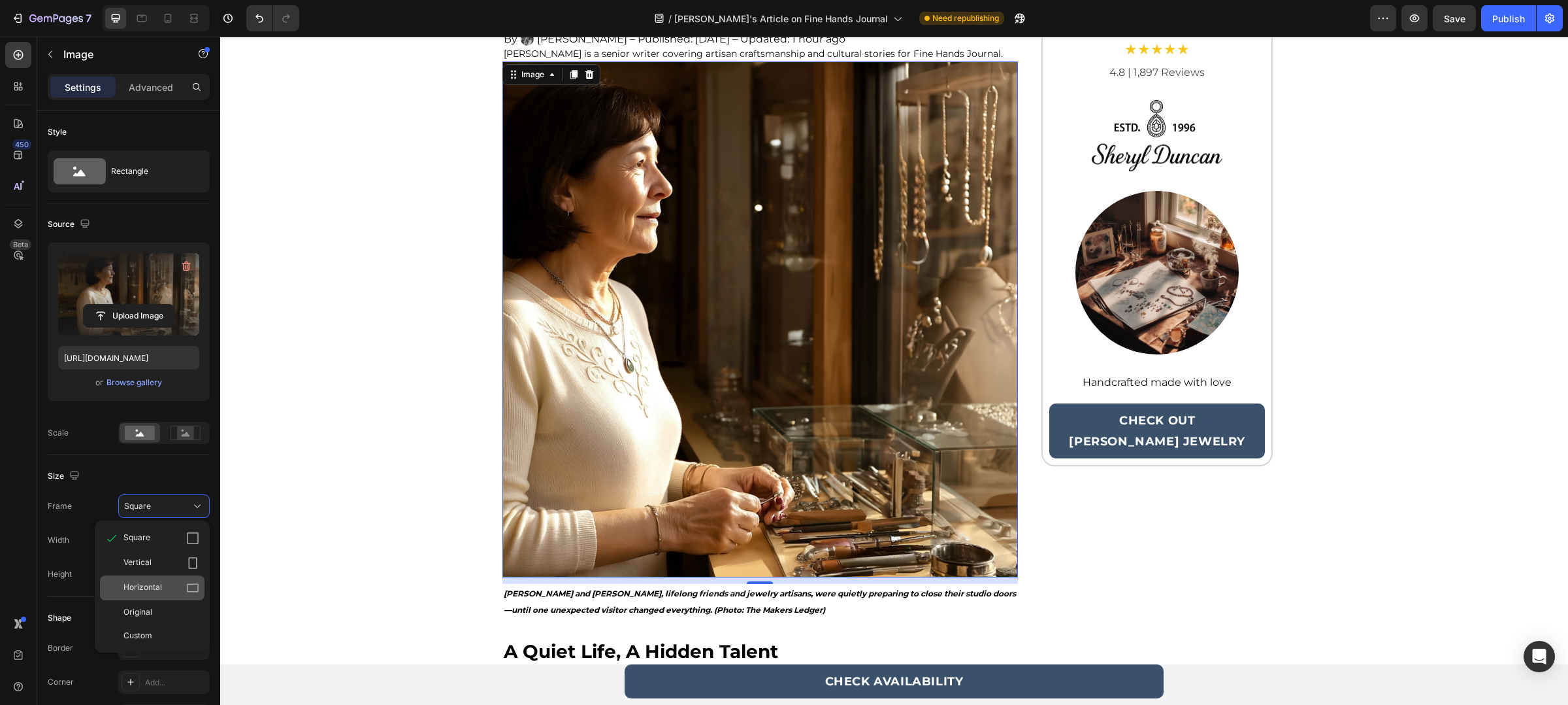
click at [173, 584] on div "Horizontal" at bounding box center [161, 587] width 76 height 13
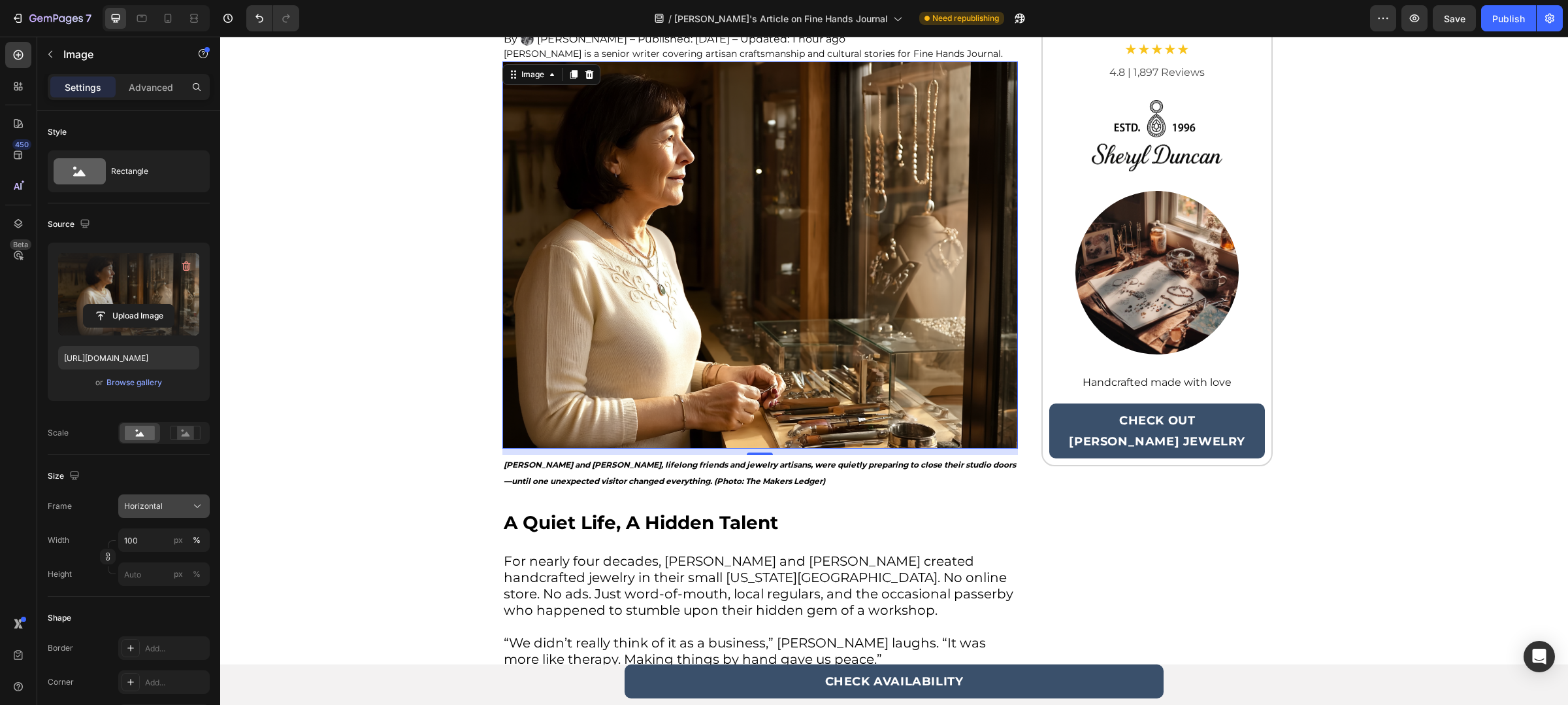
click at [176, 498] on button "Horizontal" at bounding box center [164, 506] width 91 height 23
click at [173, 609] on div "Original" at bounding box center [161, 612] width 76 height 12
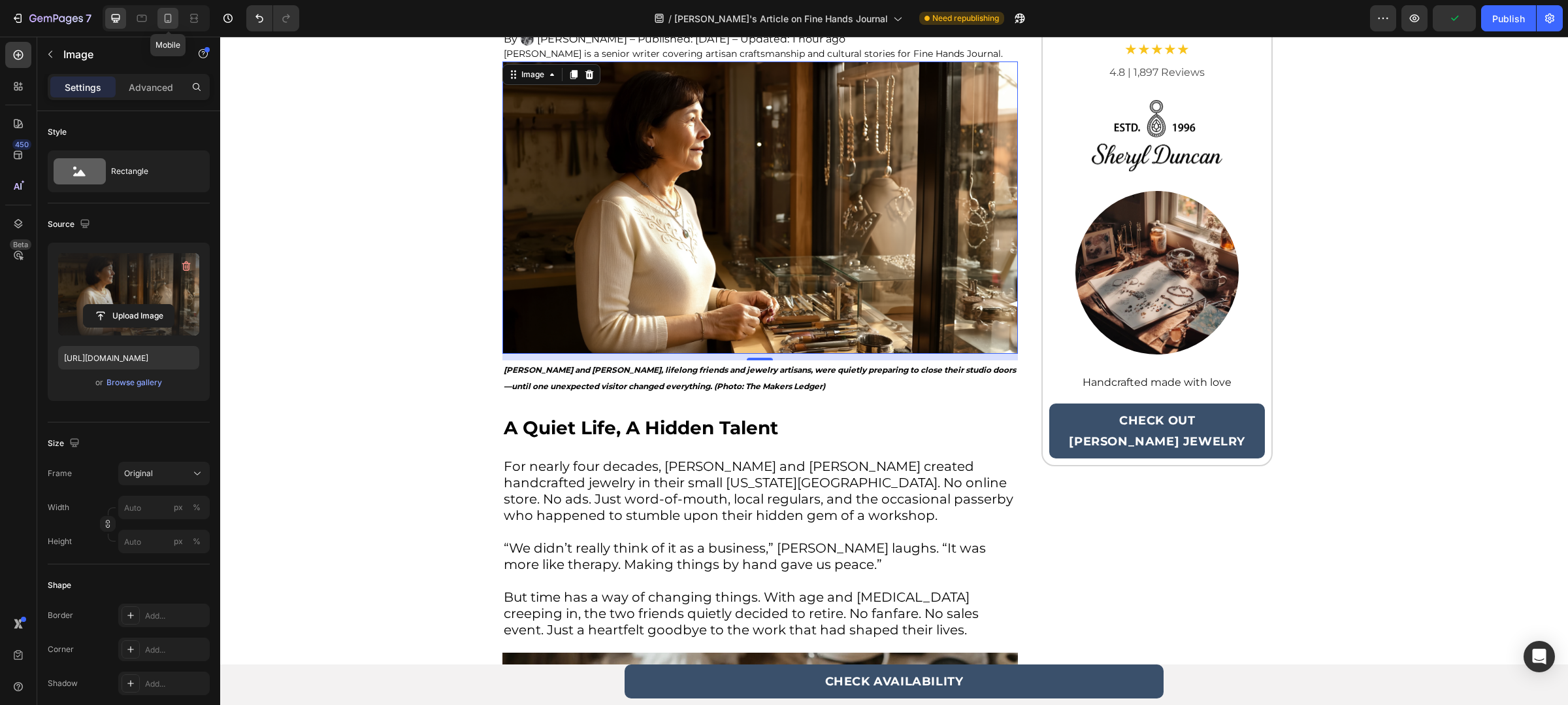
click at [159, 22] on div at bounding box center [169, 18] width 21 height 21
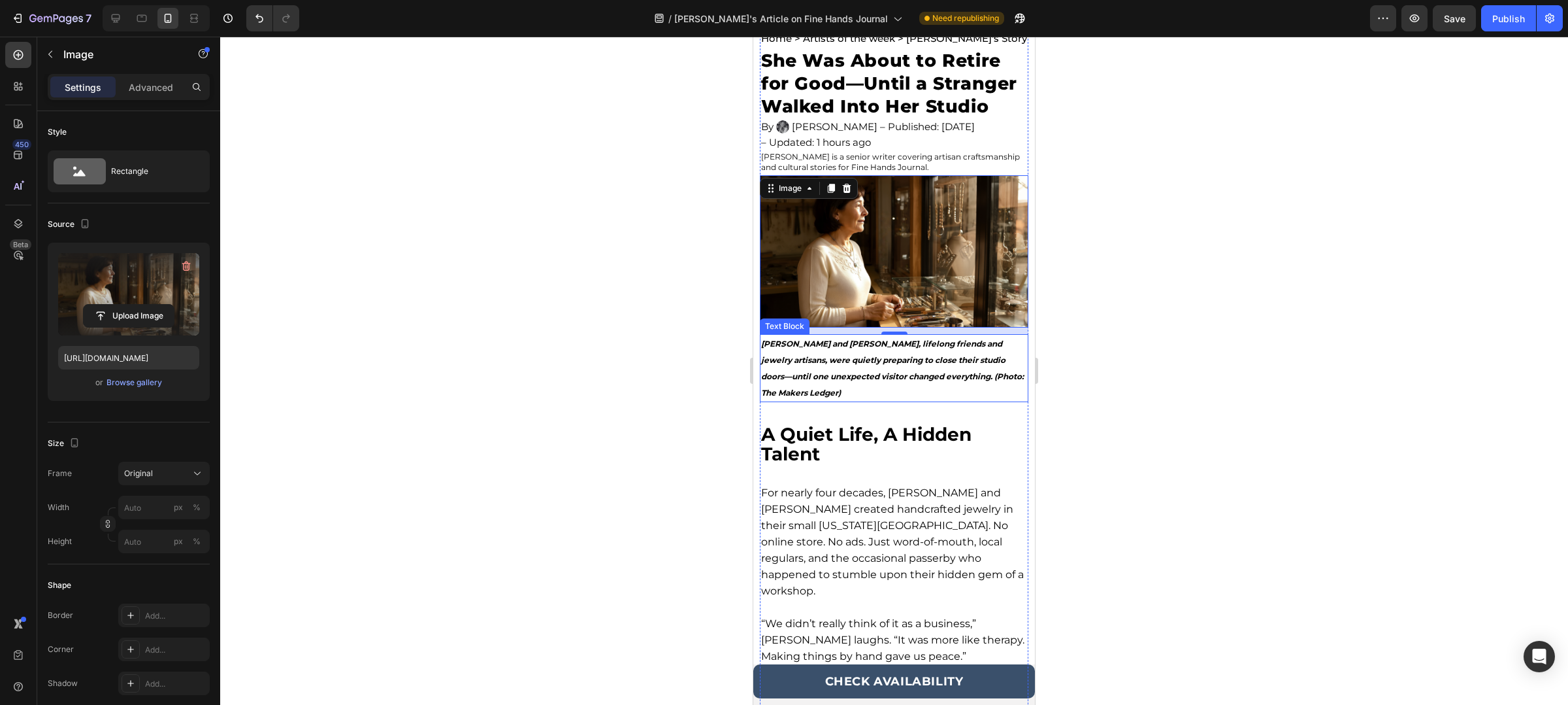
scroll to position [44, 0]
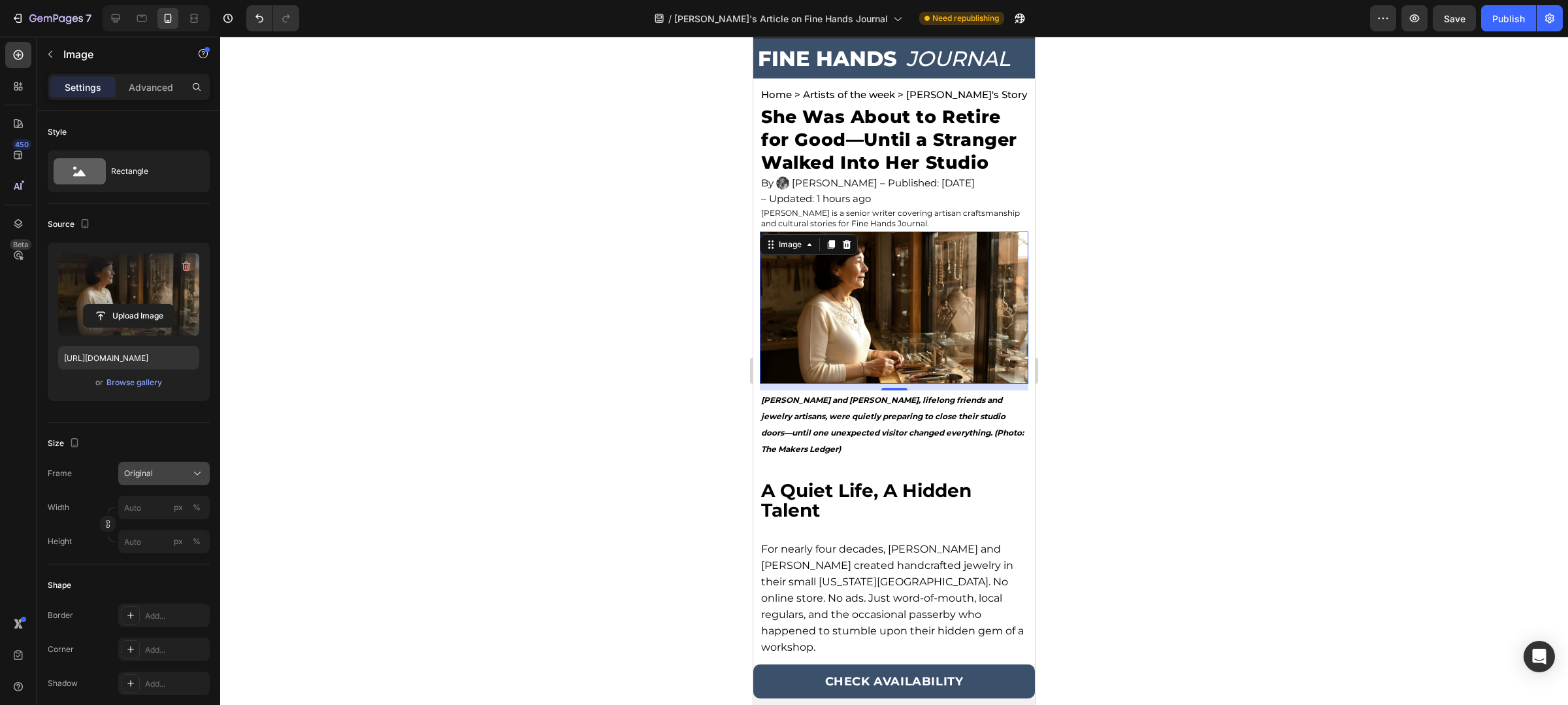
click at [172, 479] on div "Original" at bounding box center [156, 473] width 64 height 12
click at [178, 503] on div "Square" at bounding box center [161, 504] width 76 height 13
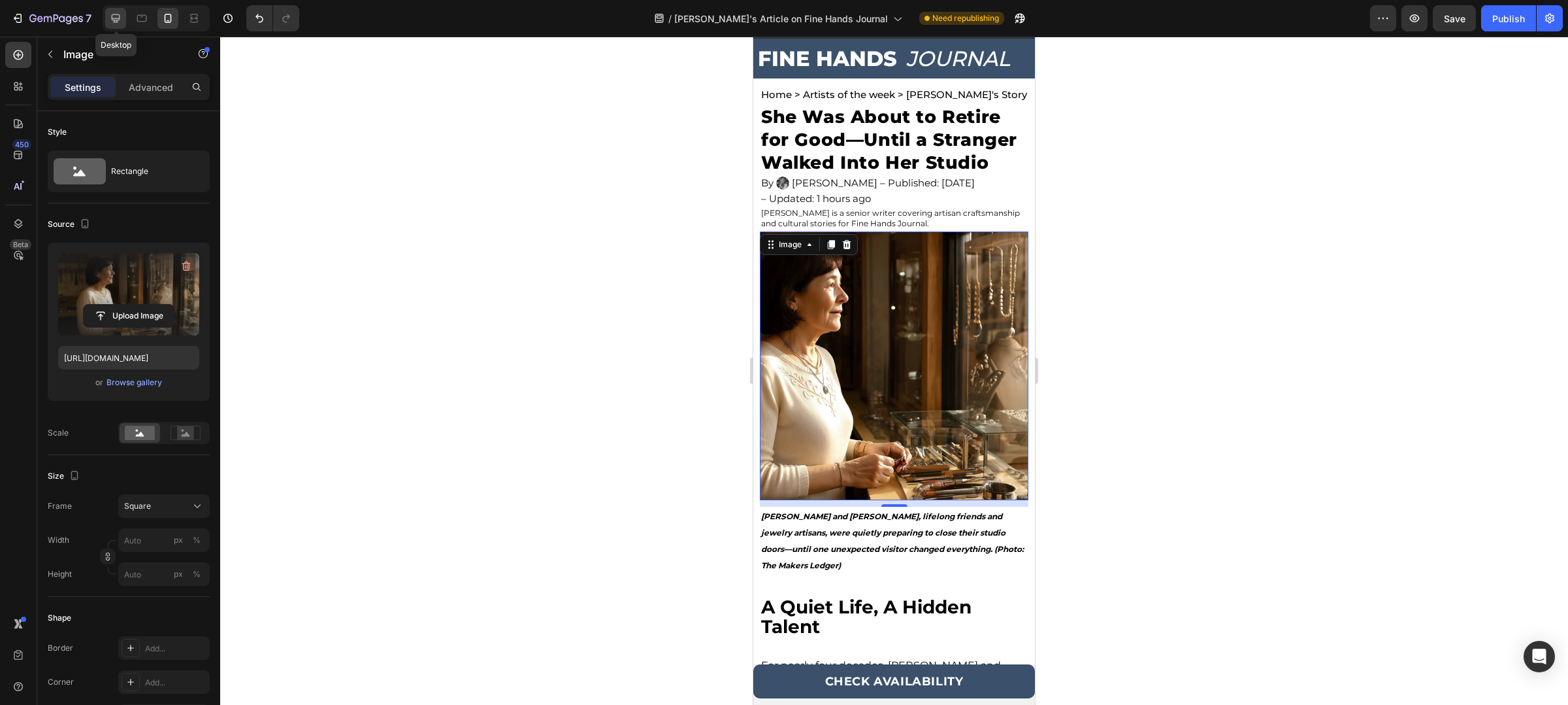
click at [122, 25] on div at bounding box center [116, 18] width 21 height 21
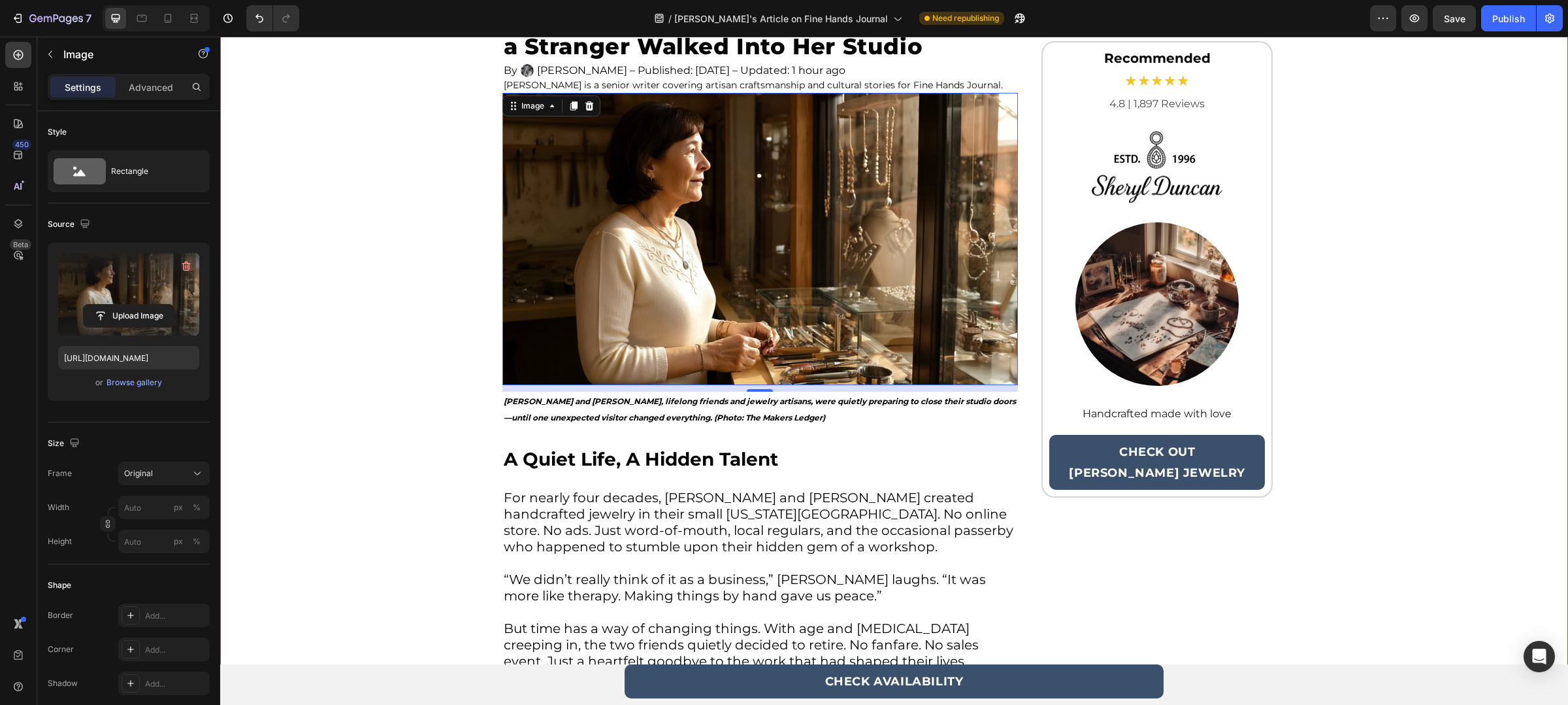
scroll to position [153, 0]
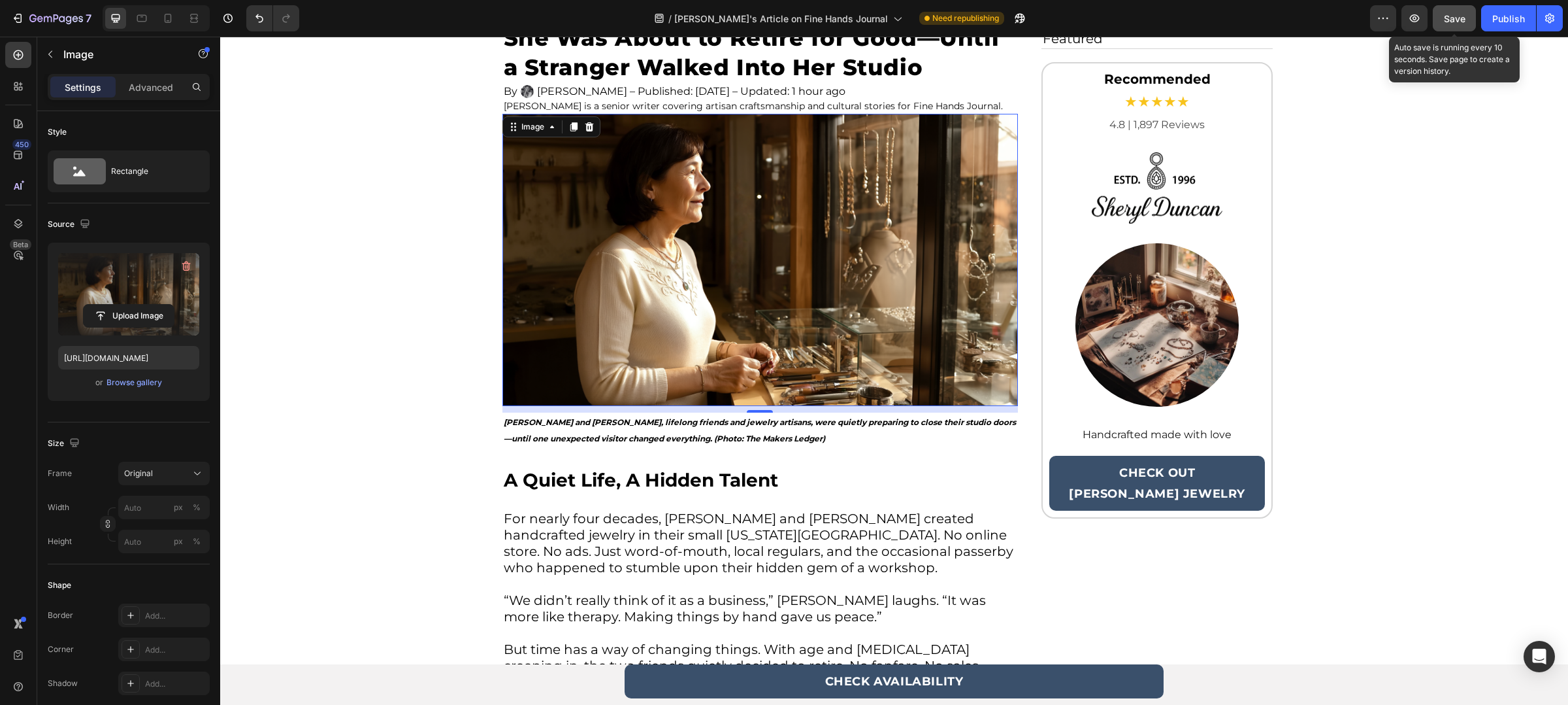
click at [1472, 5] on button "Save" at bounding box center [1455, 17] width 44 height 26
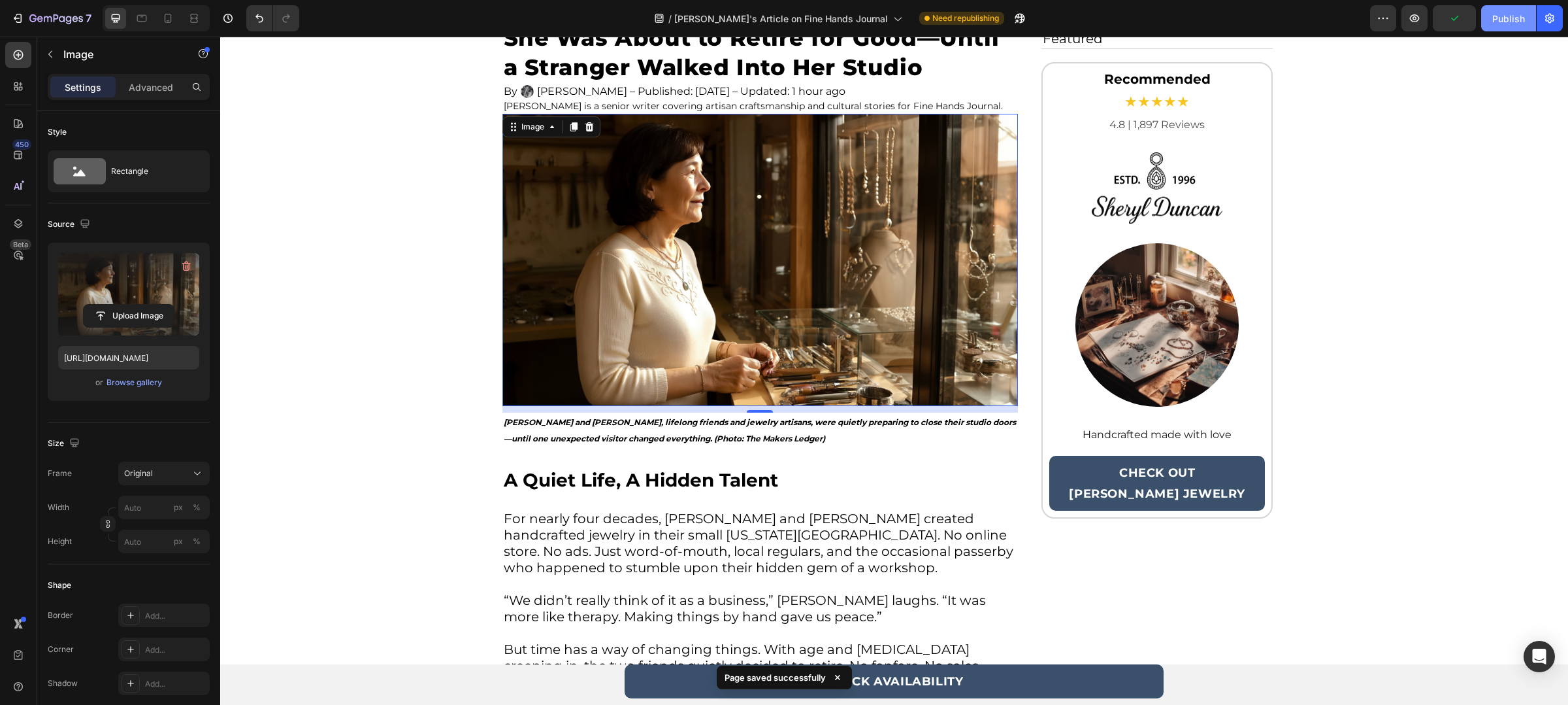
click at [1500, 16] on div "Publish" at bounding box center [1509, 18] width 33 height 14
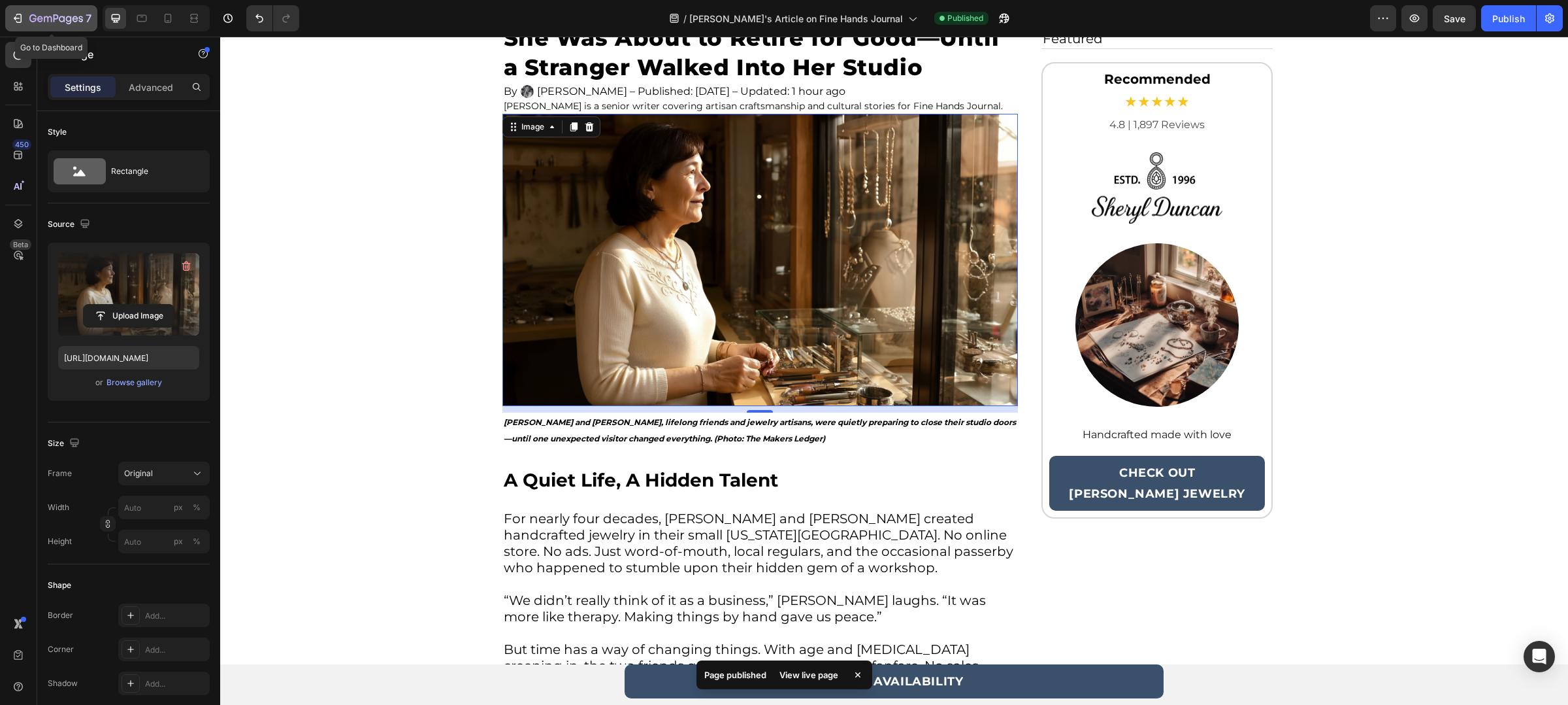
click at [19, 22] on icon "button" at bounding box center [16, 17] width 13 height 13
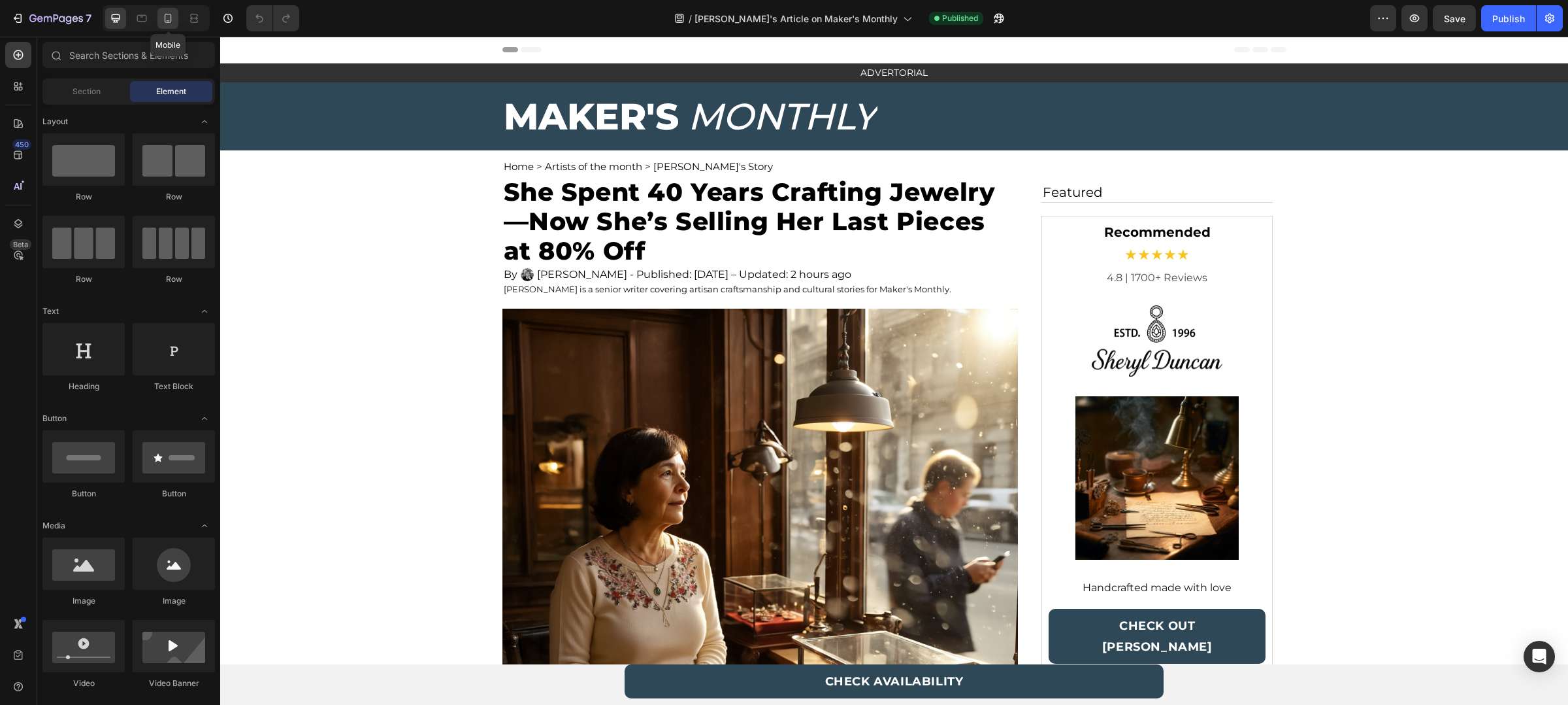
click at [176, 22] on div at bounding box center [169, 18] width 21 height 21
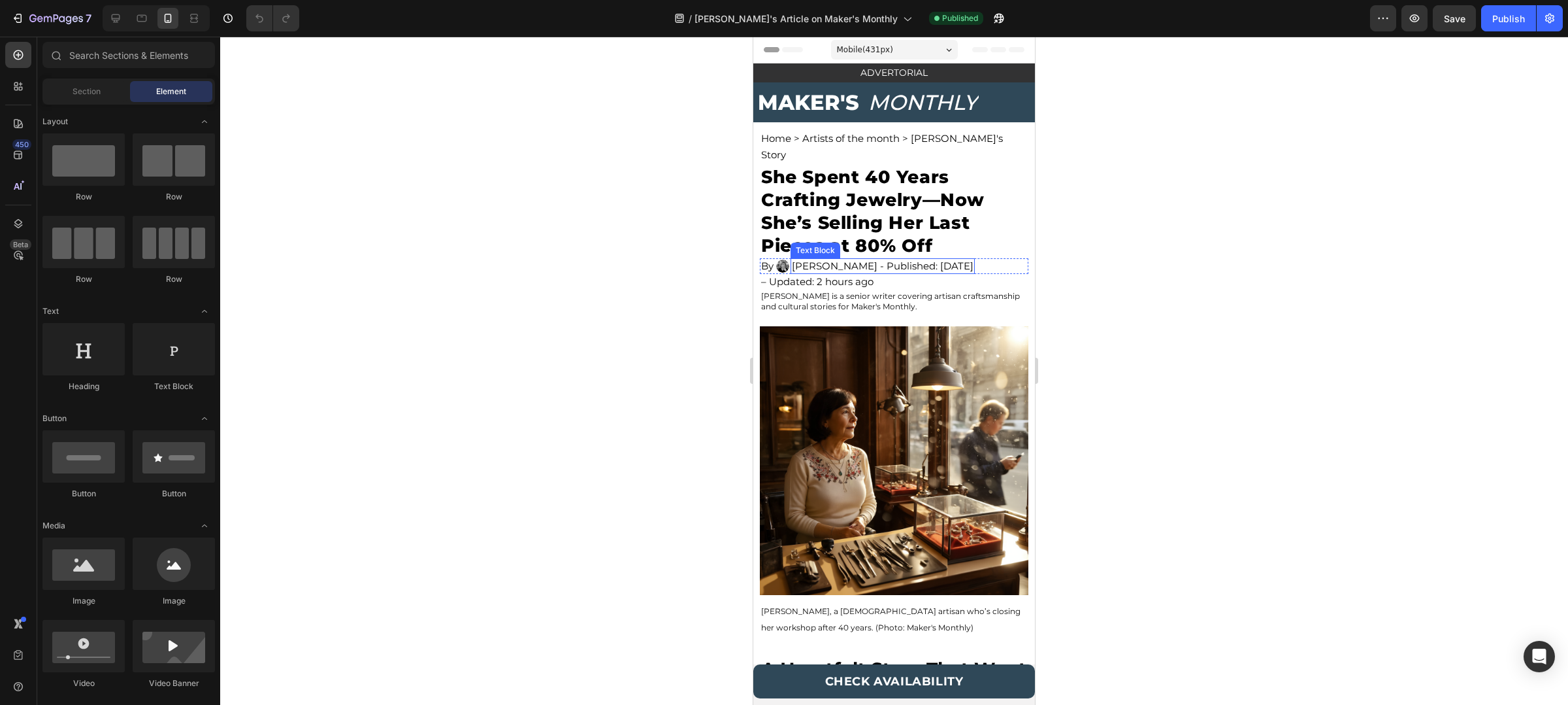
click at [811, 260] on p "[PERSON_NAME] - Published: [DATE]" at bounding box center [882, 266] width 181 height 13
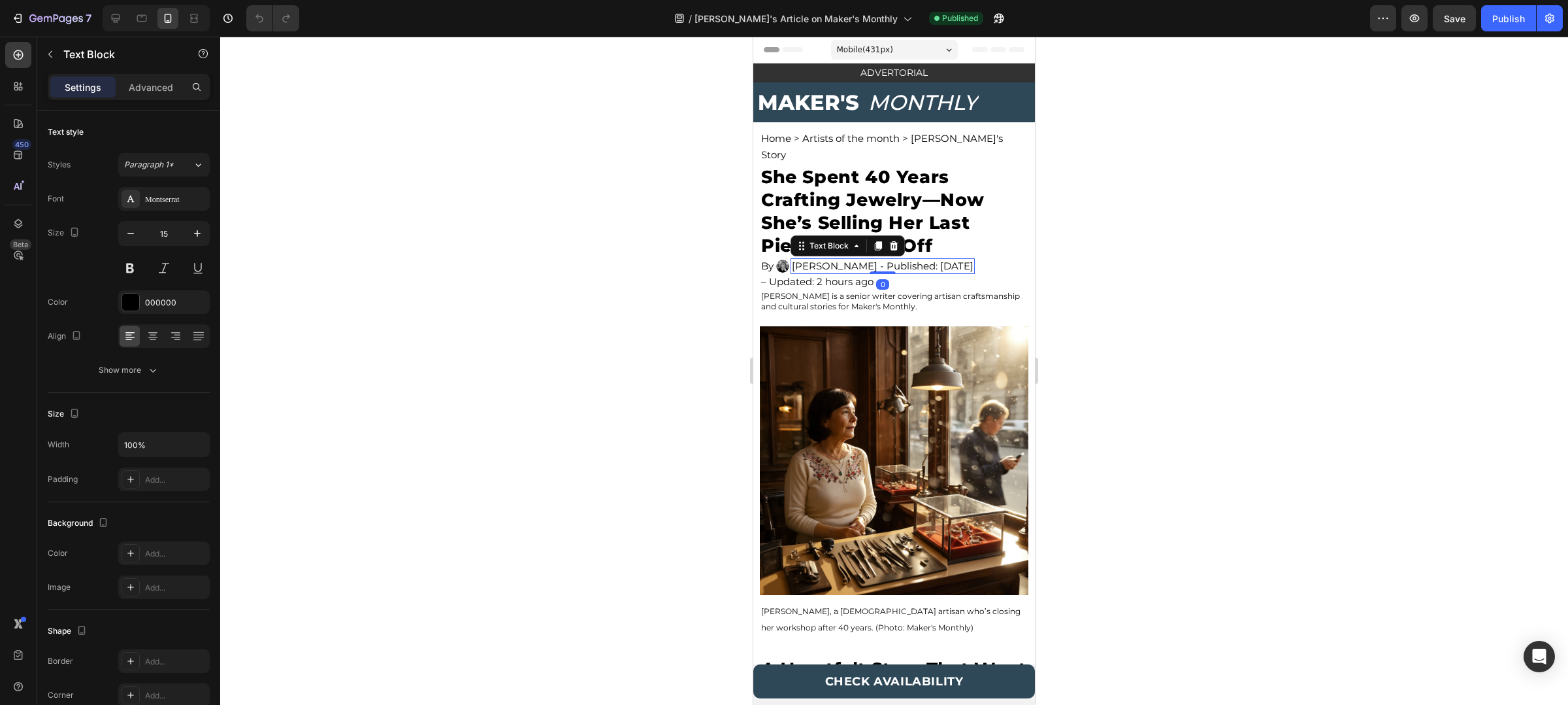
click at [858, 260] on p "[PERSON_NAME] - Published: [DATE]" at bounding box center [882, 266] width 181 height 13
click at [1460, 25] on button "Save" at bounding box center [1455, 17] width 44 height 26
click at [1502, 22] on div "Publish" at bounding box center [1509, 18] width 33 height 14
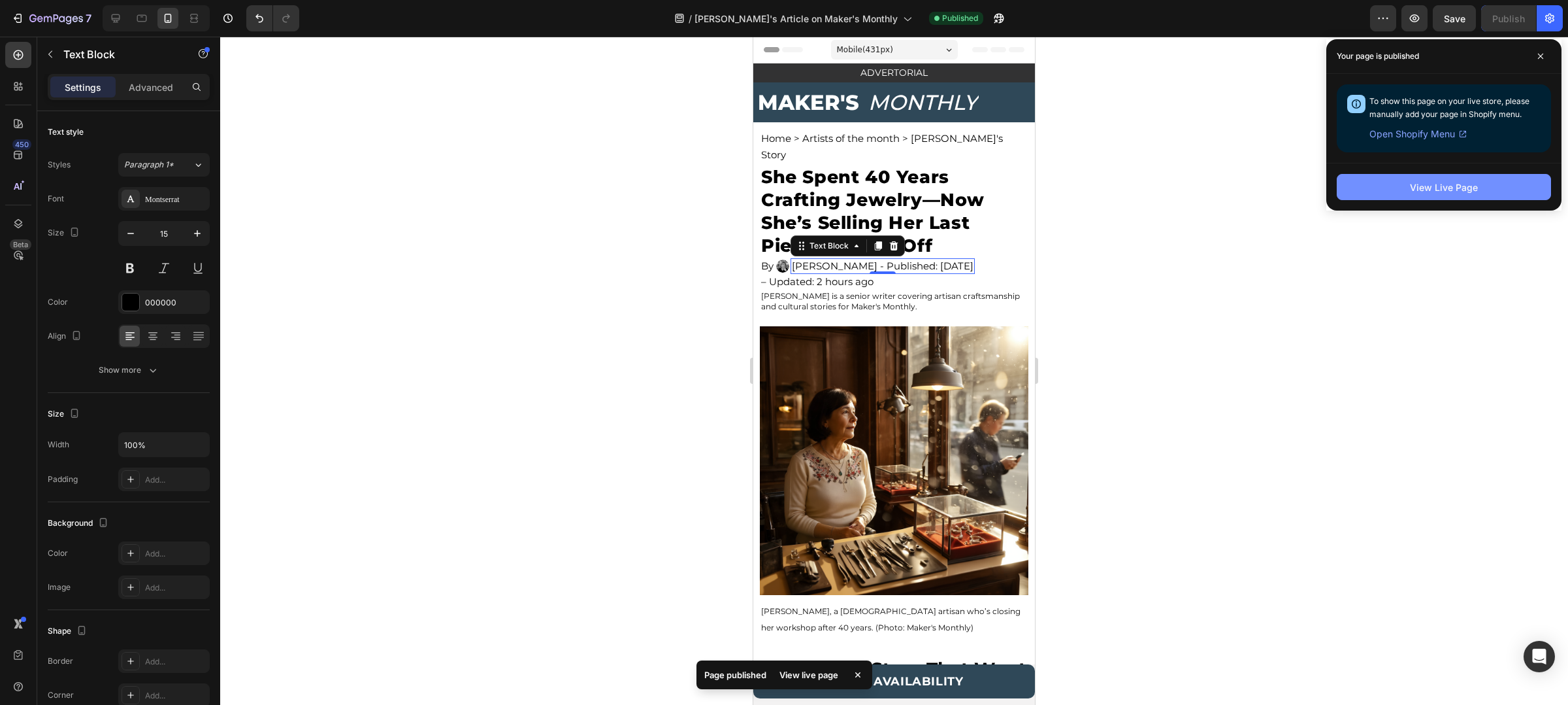
click at [1435, 177] on button "View Live Page" at bounding box center [1444, 186] width 214 height 26
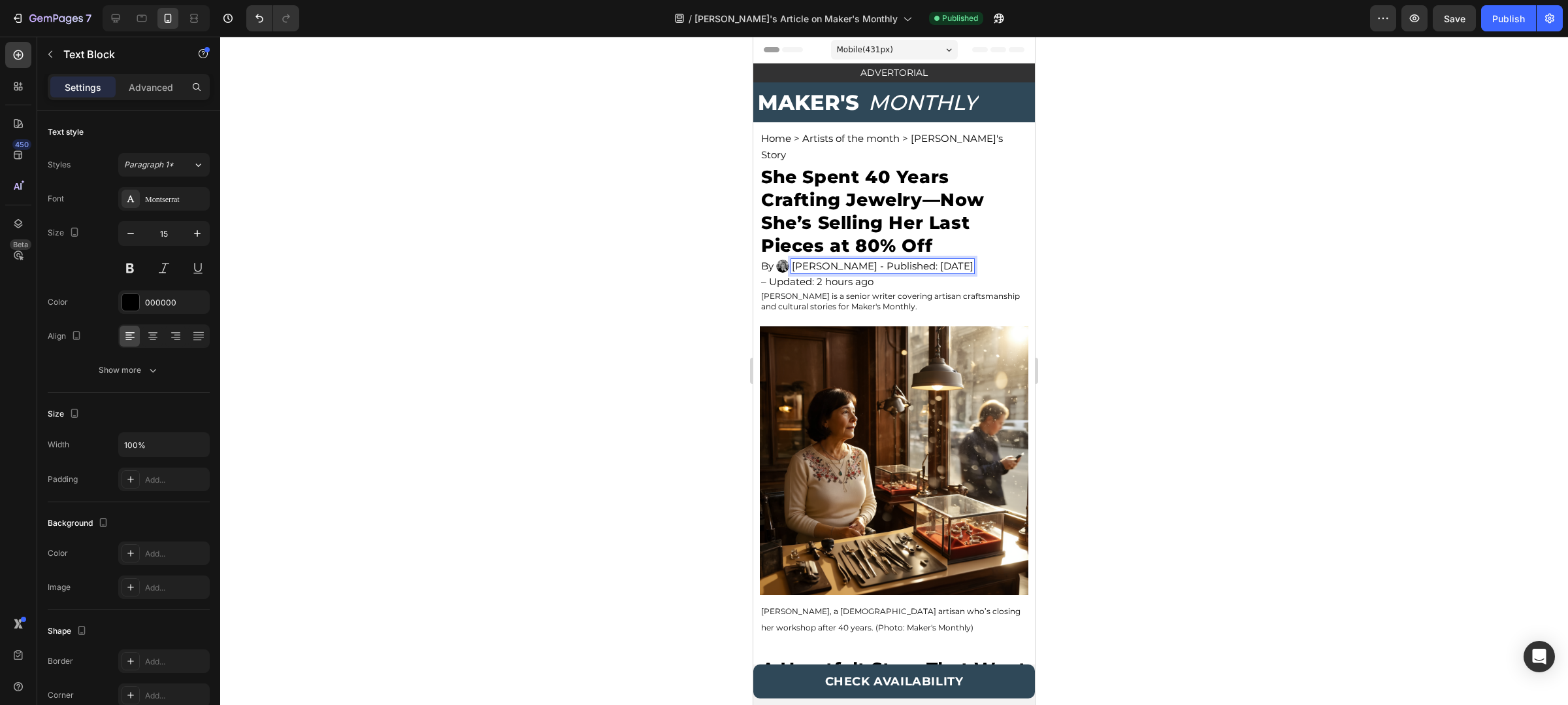
click at [953, 260] on p "[PERSON_NAME] - Published: [DATE]" at bounding box center [882, 266] width 181 height 13
click at [1467, 22] on button "Save" at bounding box center [1455, 17] width 44 height 26
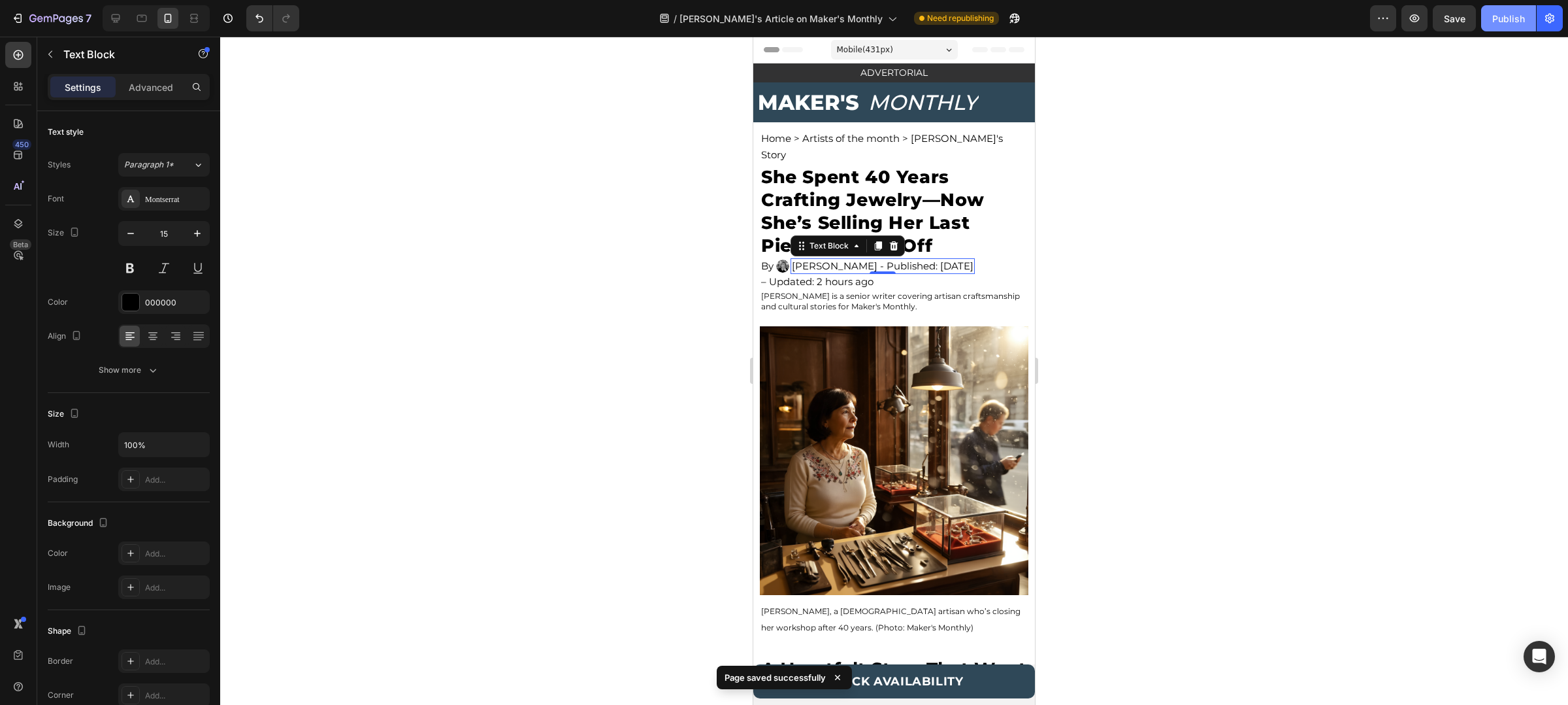
click at [1514, 20] on div "Publish" at bounding box center [1509, 18] width 33 height 14
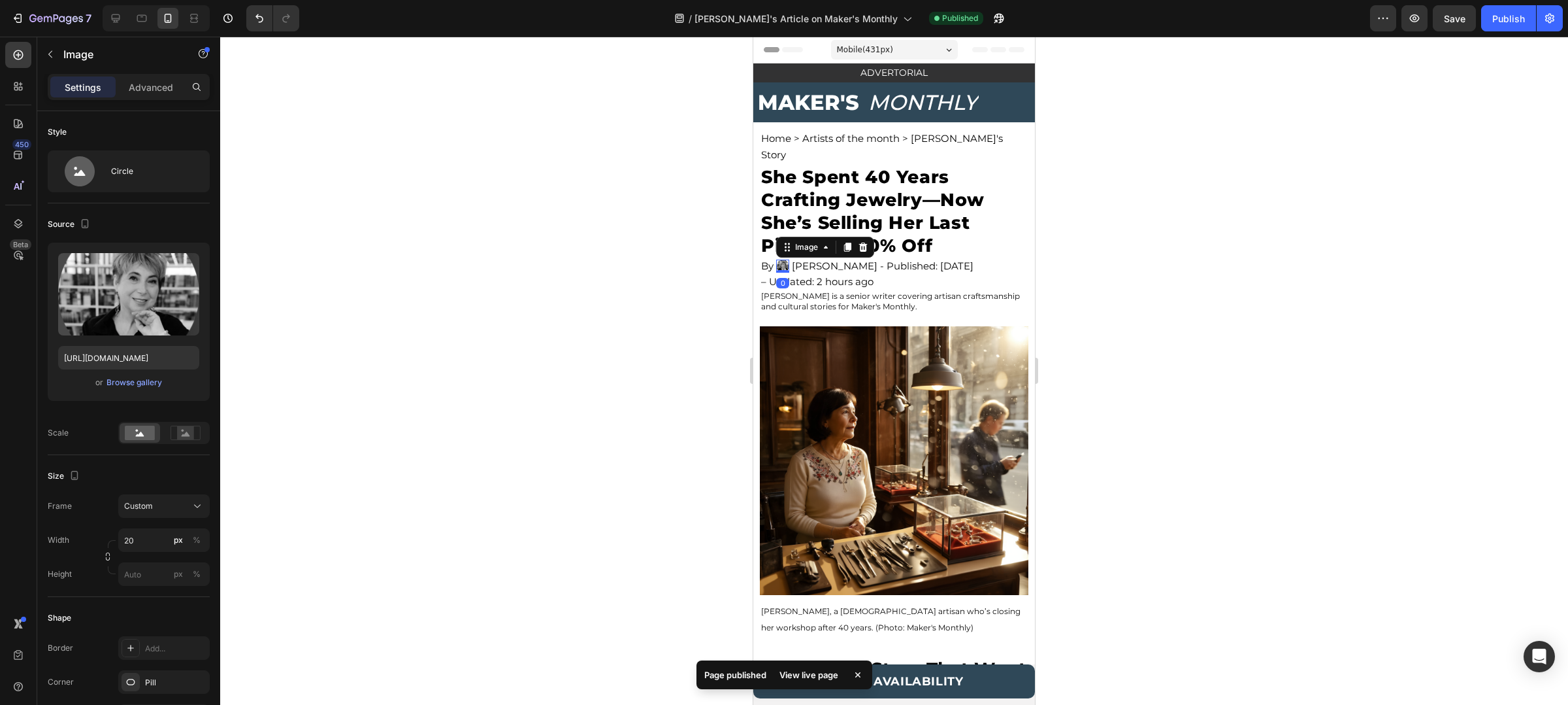
click at [789, 260] on img at bounding box center [782, 266] width 13 height 13
click at [862, 260] on p "[PERSON_NAME] - Published: [DATE]" at bounding box center [882, 266] width 181 height 13
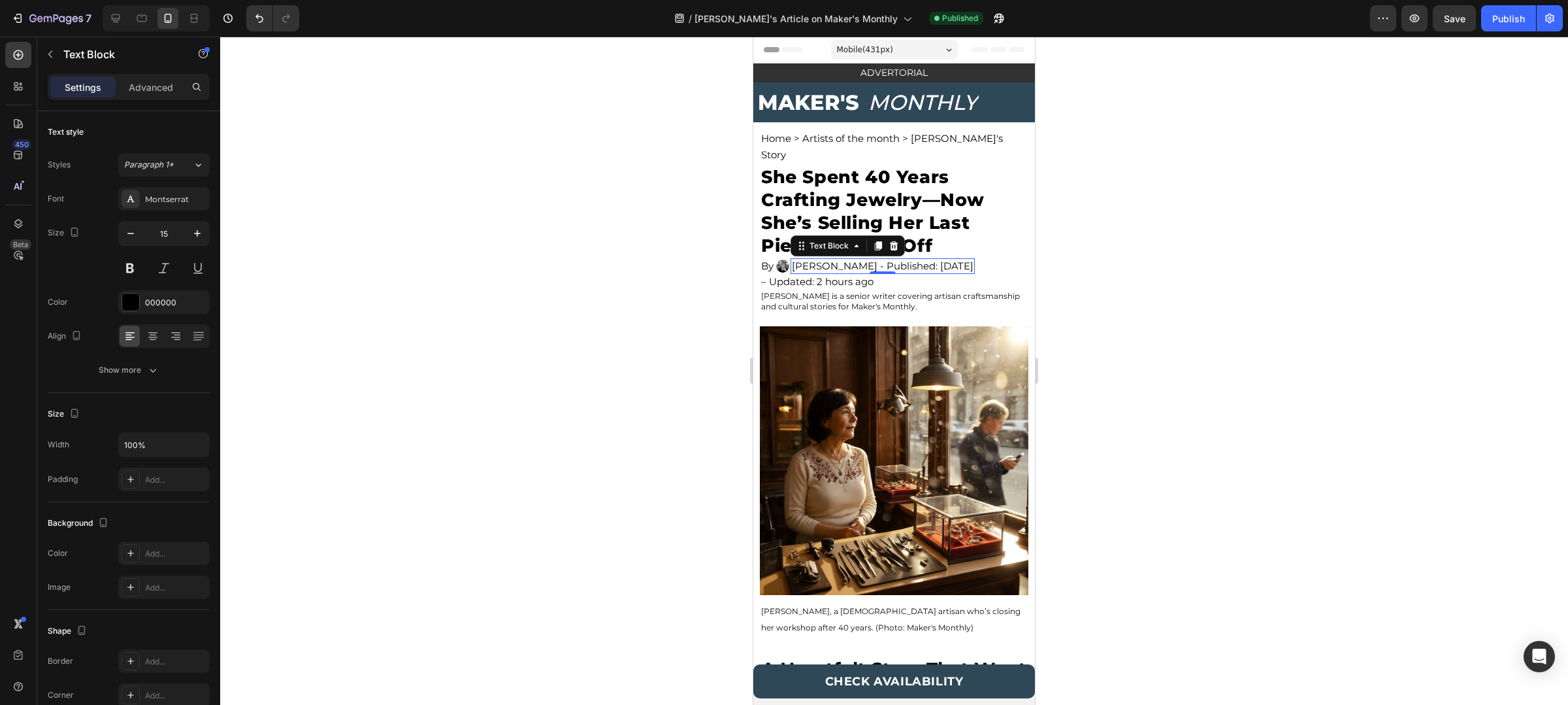
click at [1294, 8] on div "/ [PERSON_NAME]'s Article on Maker's Monthly Published" at bounding box center [840, 17] width 1060 height 26
